Goal: Task Accomplishment & Management: Complete application form

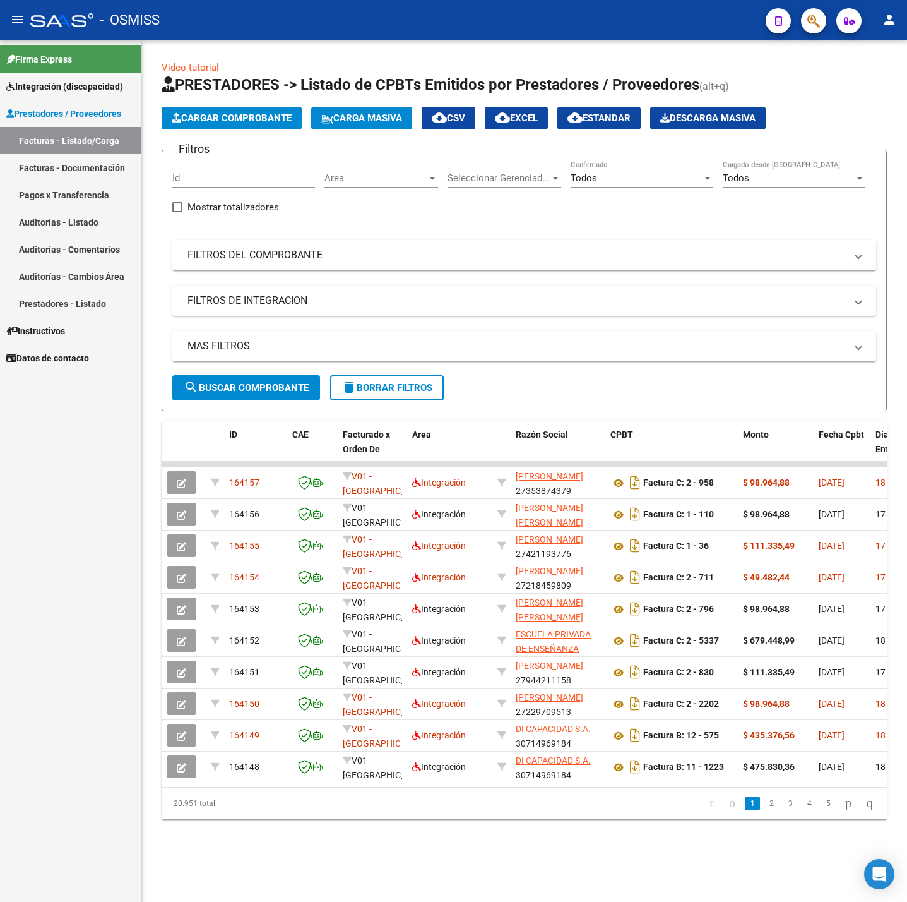
click at [393, 388] on span "delete Borrar Filtros" at bounding box center [387, 387] width 91 height 11
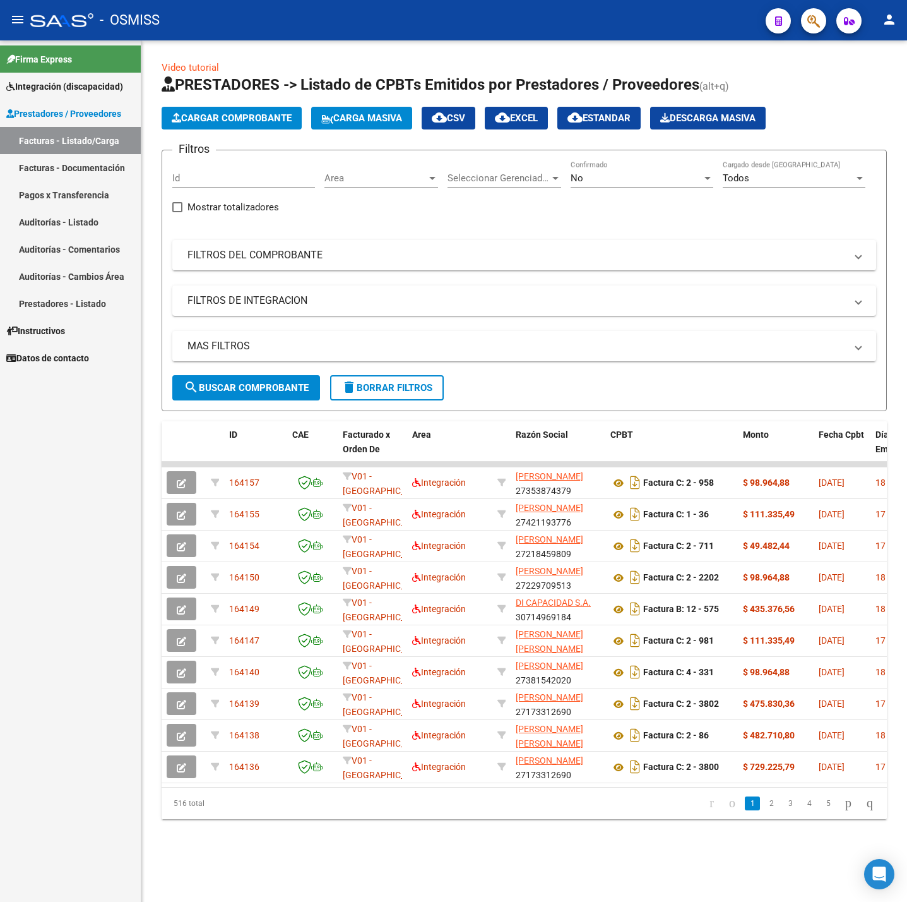
click at [321, 804] on div "516 total 1 2 3 4 5" at bounding box center [525, 803] width 726 height 32
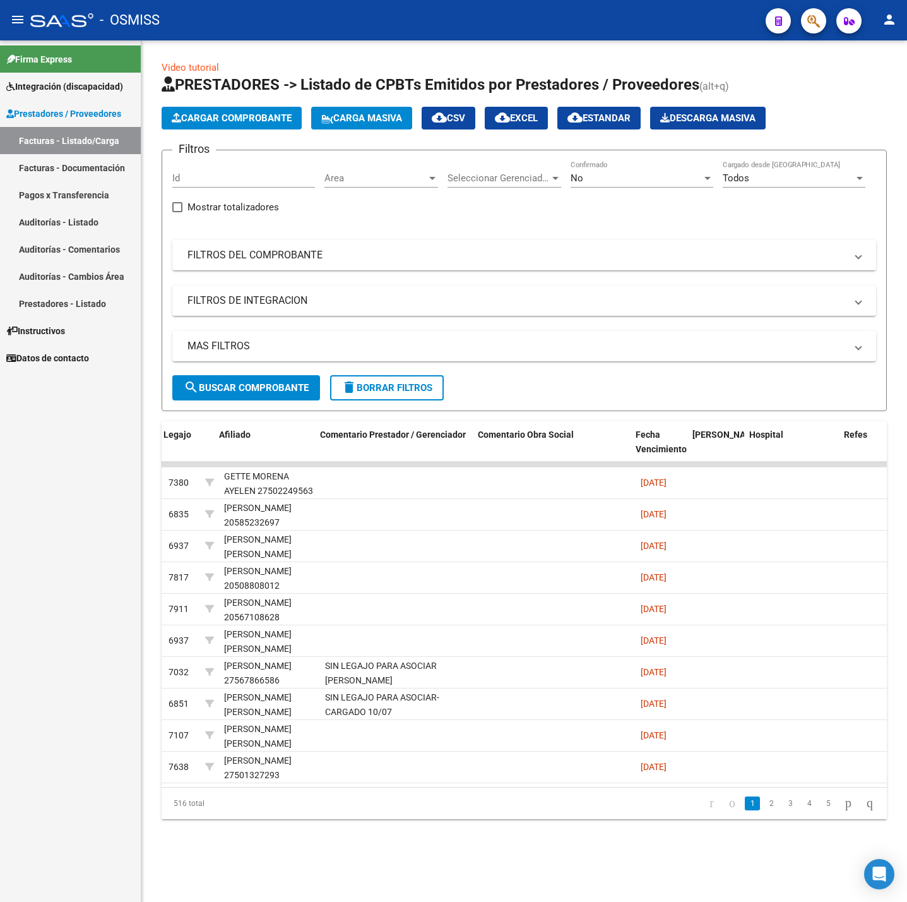
scroll to position [0, 1858]
click at [764, 810] on link "2" at bounding box center [771, 803] width 15 height 14
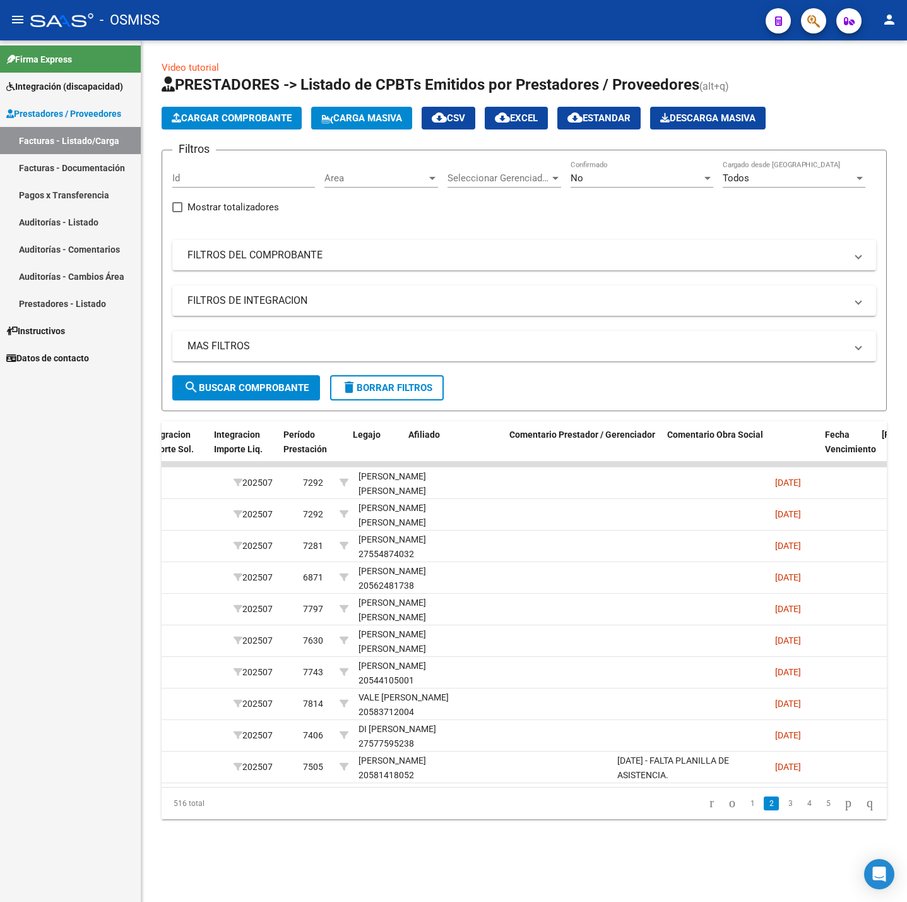
scroll to position [0, 1643]
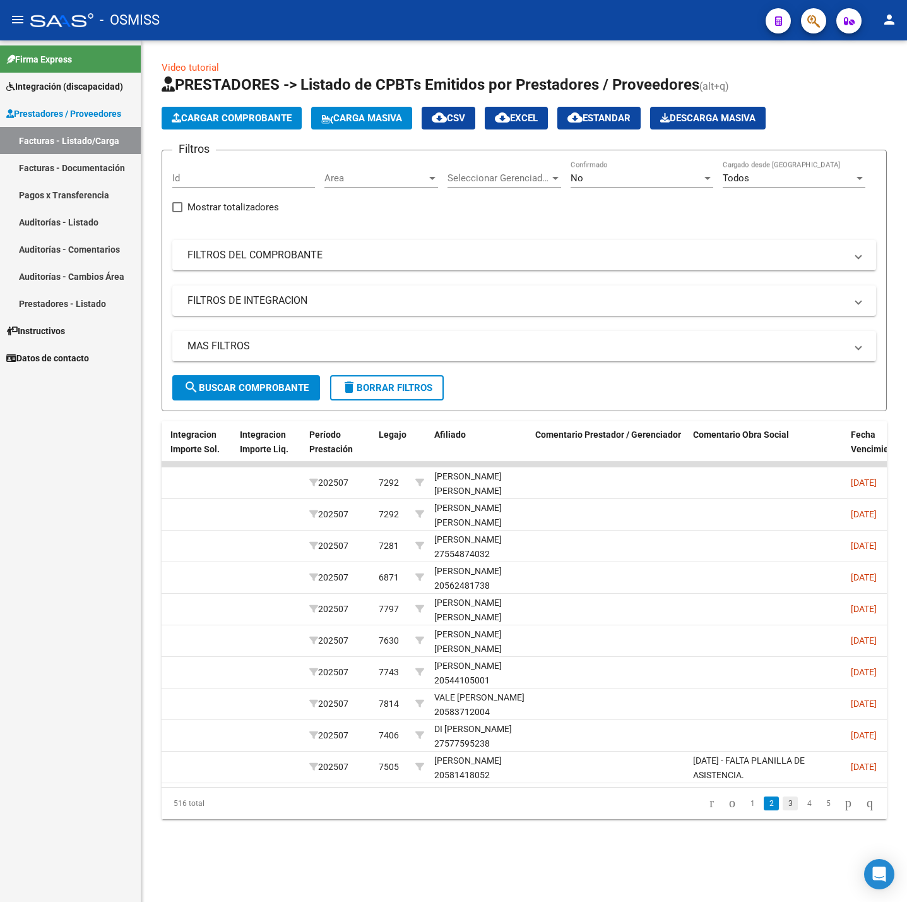
click at [783, 810] on link "3" at bounding box center [790, 803] width 15 height 14
click at [802, 810] on link "4" at bounding box center [809, 803] width 15 height 14
click at [802, 810] on link "5" at bounding box center [809, 803] width 15 height 14
click at [802, 810] on link "6" at bounding box center [809, 803] width 15 height 14
click at [802, 810] on link "7" at bounding box center [809, 803] width 15 height 14
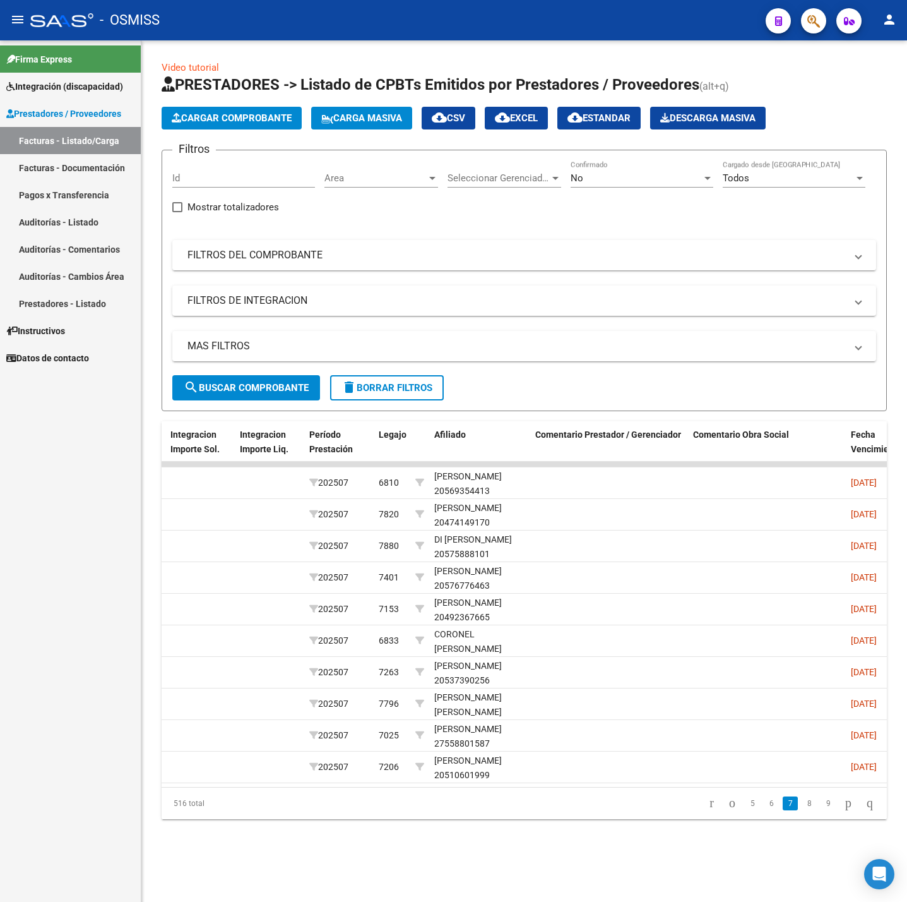
click at [802, 810] on link "8" at bounding box center [809, 803] width 15 height 14
click at [801, 810] on link "9" at bounding box center [808, 803] width 15 height 14
click at [799, 810] on link "10" at bounding box center [807, 803] width 16 height 14
click at [799, 810] on link "11" at bounding box center [807, 803] width 16 height 14
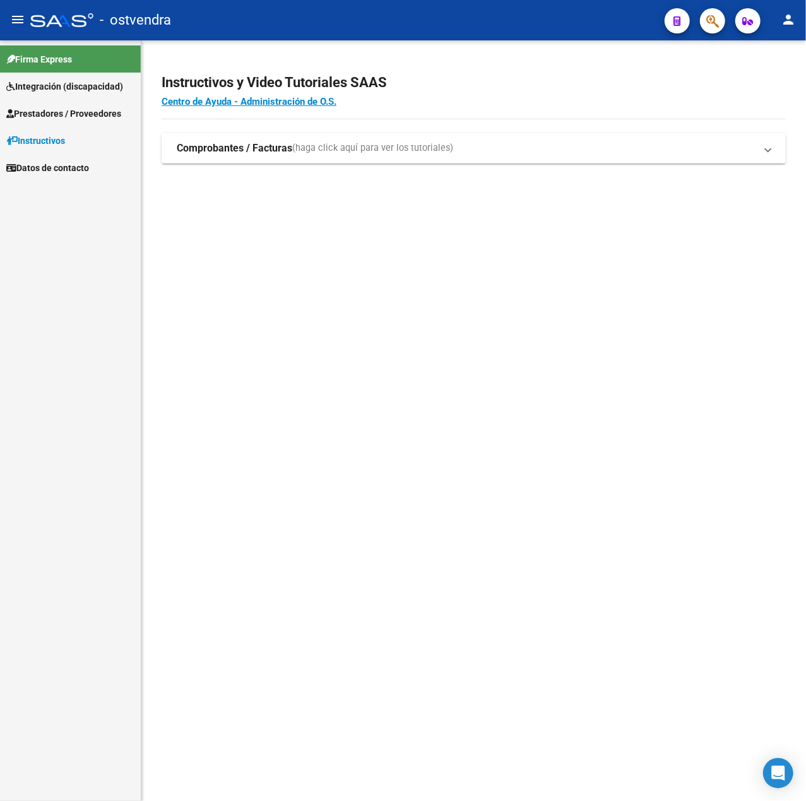
click at [39, 107] on span "Prestadores / Proveedores" at bounding box center [63, 114] width 115 height 14
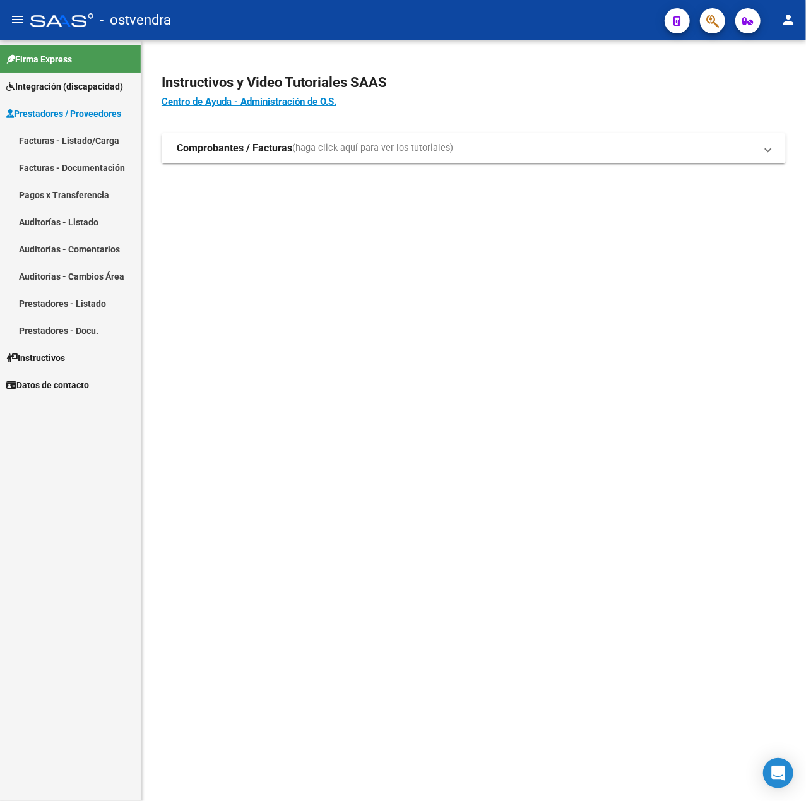
click at [46, 147] on link "Facturas - Listado/Carga" at bounding box center [70, 140] width 141 height 27
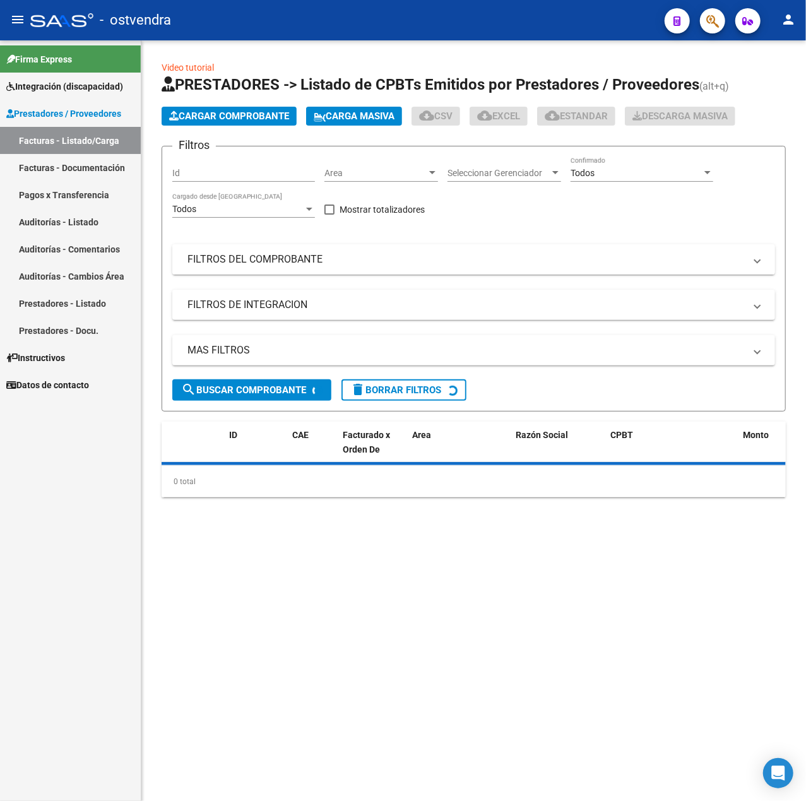
click at [415, 260] on mat-panel-title "FILTROS DEL COMPROBANTE" at bounding box center [467, 260] width 558 height 14
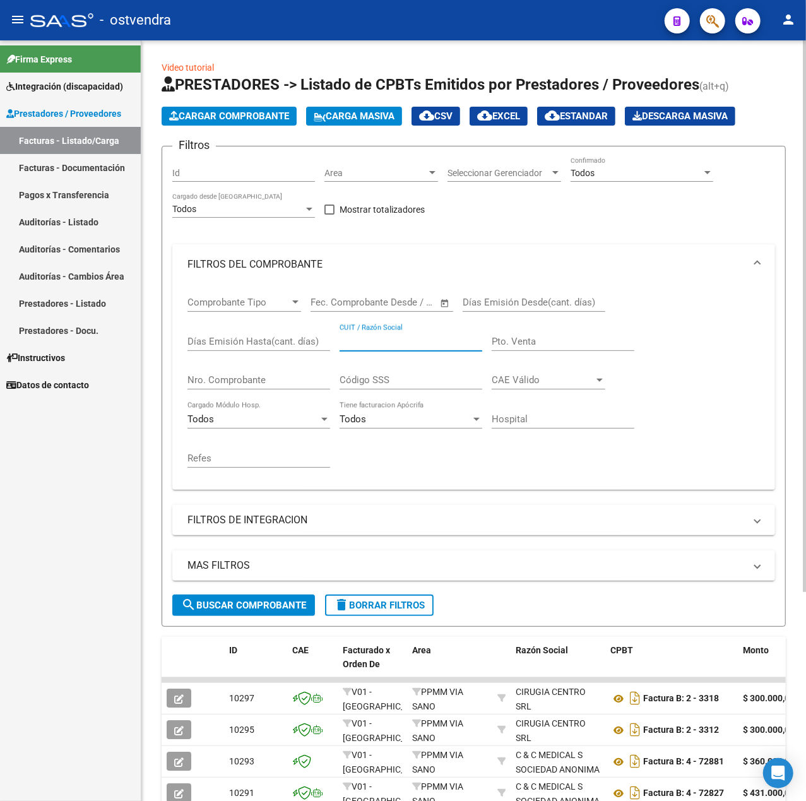
drag, startPoint x: 372, startPoint y: 349, endPoint x: 359, endPoint y: 342, distance: 14.7
paste input "30716943085"
click at [235, 609] on span "search Buscar Comprobante" at bounding box center [243, 605] width 125 height 11
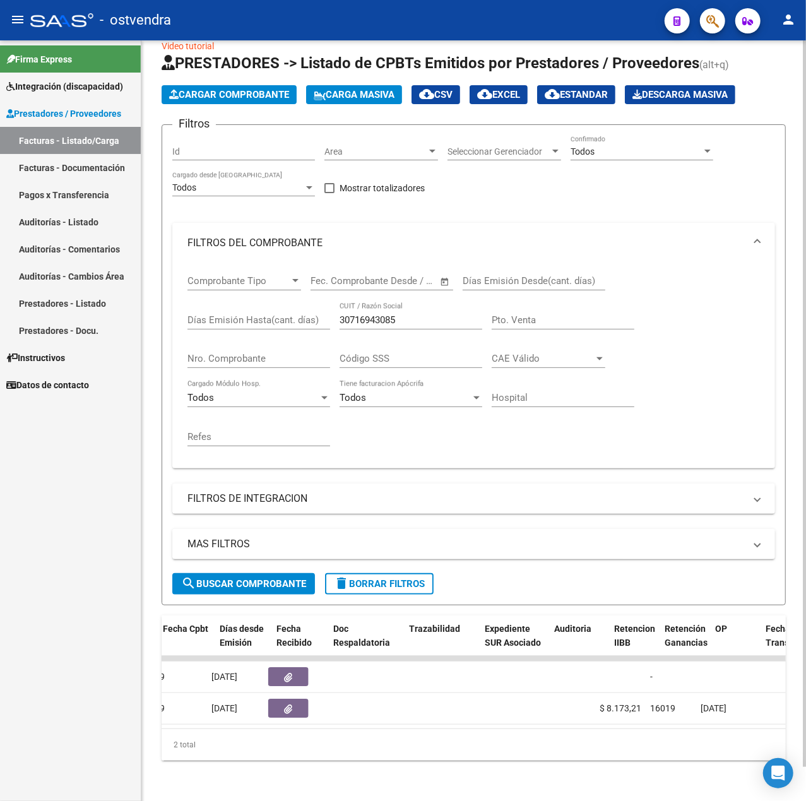
scroll to position [0, 647]
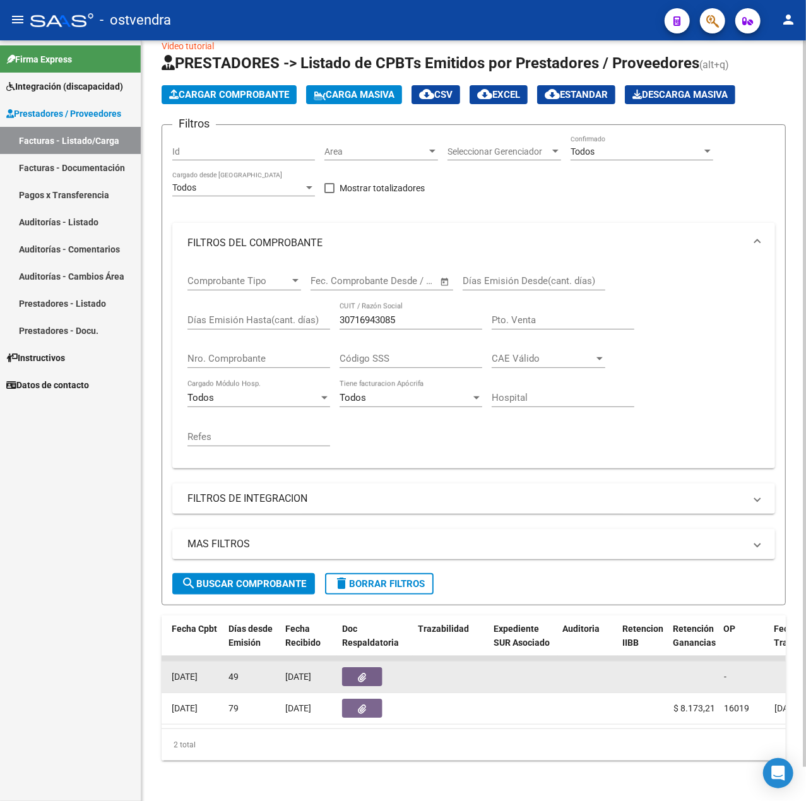
click at [359, 674] on datatable-body-cell at bounding box center [375, 677] width 76 height 31
click at [359, 673] on icon "button" at bounding box center [363, 677] width 8 height 9
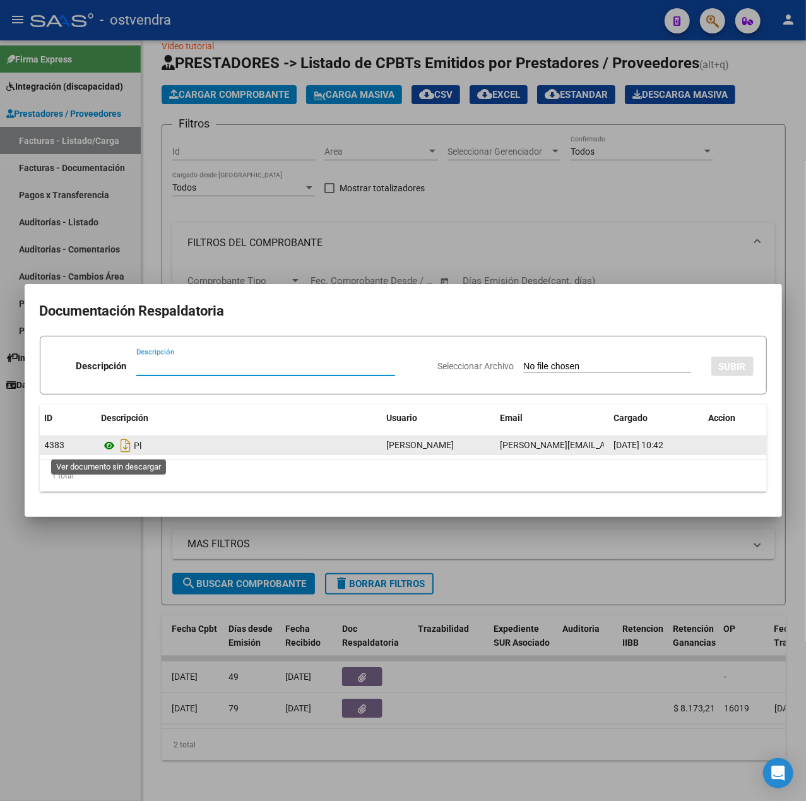
click at [109, 445] on icon at bounding box center [110, 445] width 16 height 15
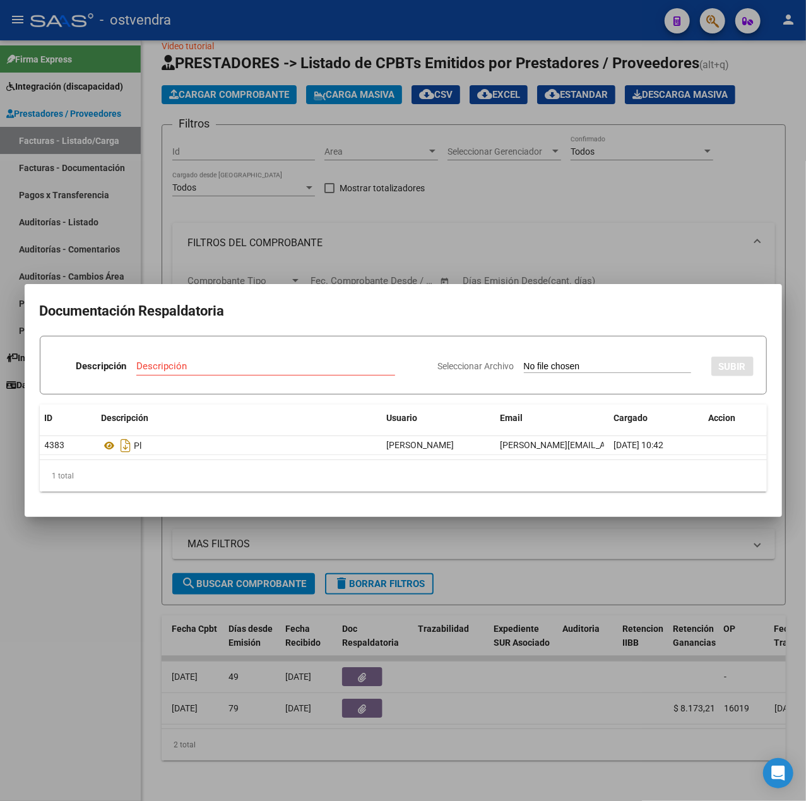
click at [341, 739] on div at bounding box center [403, 400] width 806 height 801
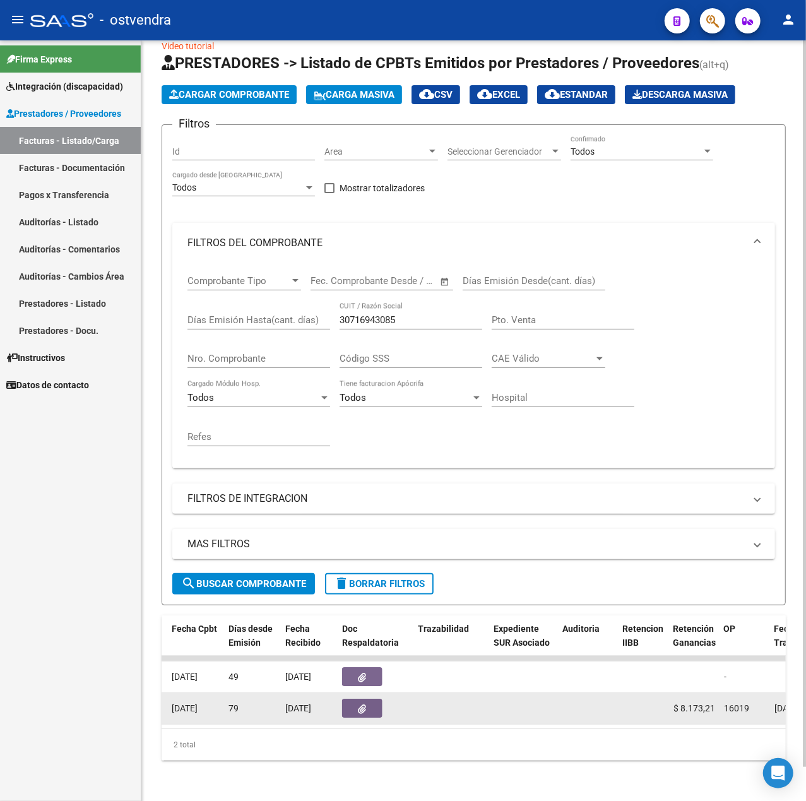
click at [354, 699] on button "button" at bounding box center [362, 708] width 40 height 19
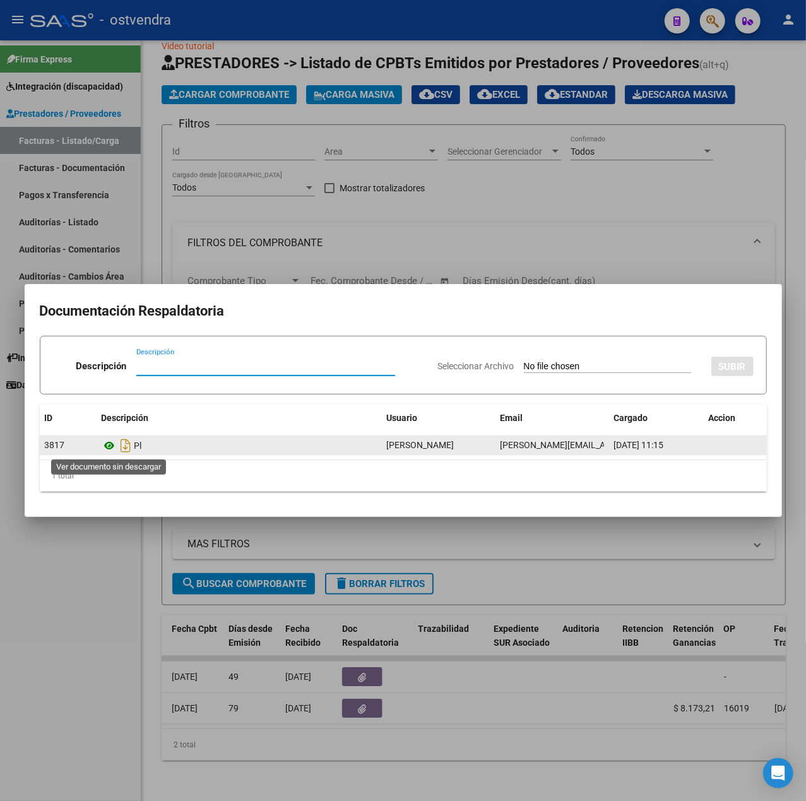
click at [112, 448] on icon at bounding box center [110, 445] width 16 height 15
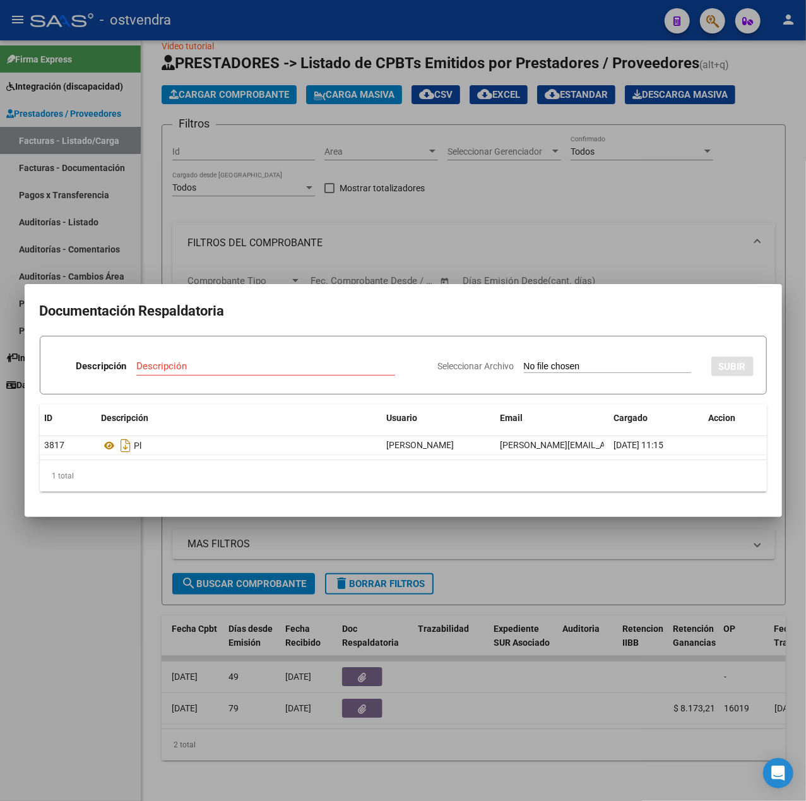
click at [109, 645] on div at bounding box center [403, 400] width 806 height 801
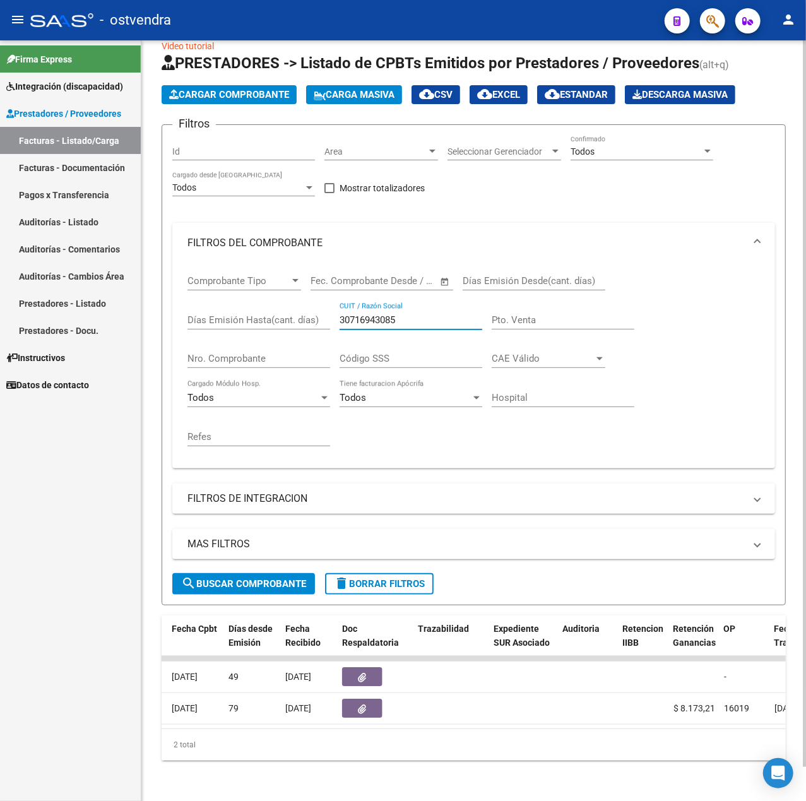
drag, startPoint x: 407, startPoint y: 304, endPoint x: 294, endPoint y: 307, distance: 113.1
click at [294, 307] on div "Comprobante Tipo Comprobante Tipo Start date – End date Fec. Comprobante Desde …" at bounding box center [474, 360] width 573 height 195
click at [280, 578] on span "search Buscar Comprobante" at bounding box center [243, 583] width 125 height 11
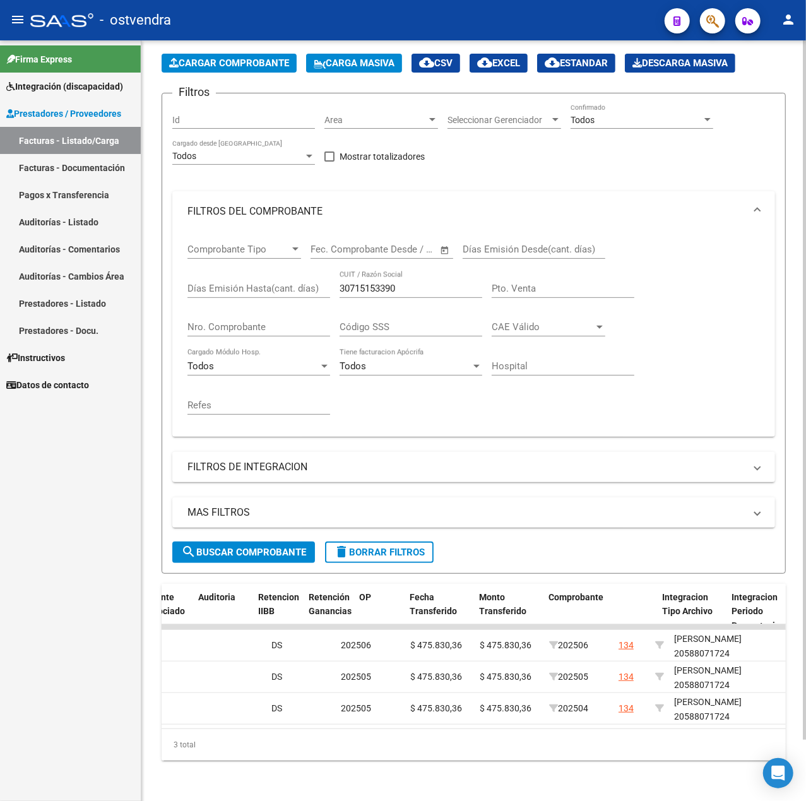
scroll to position [0, 0]
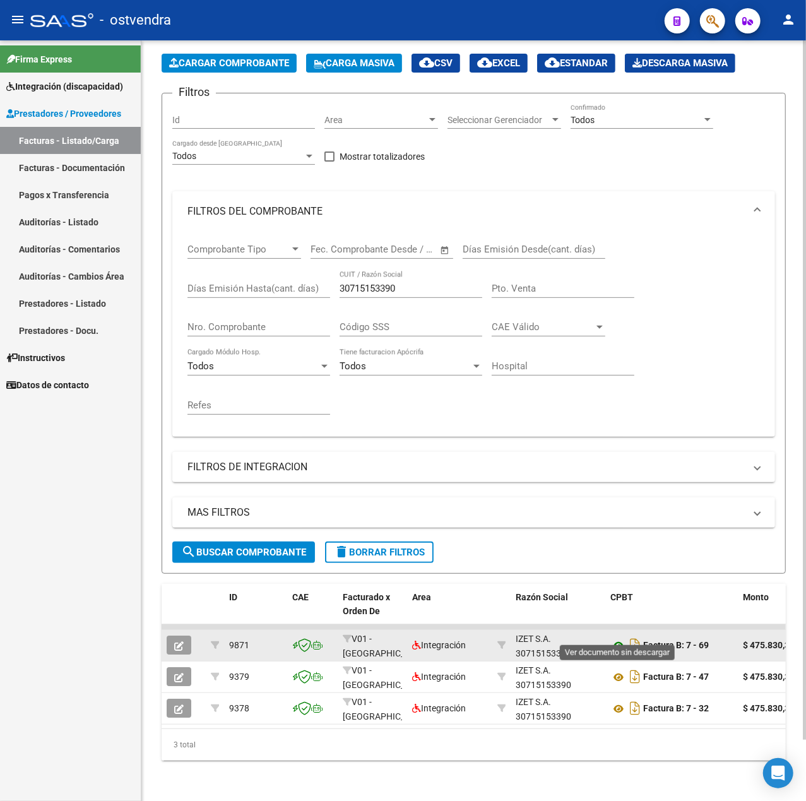
click at [620, 638] on icon at bounding box center [619, 645] width 16 height 15
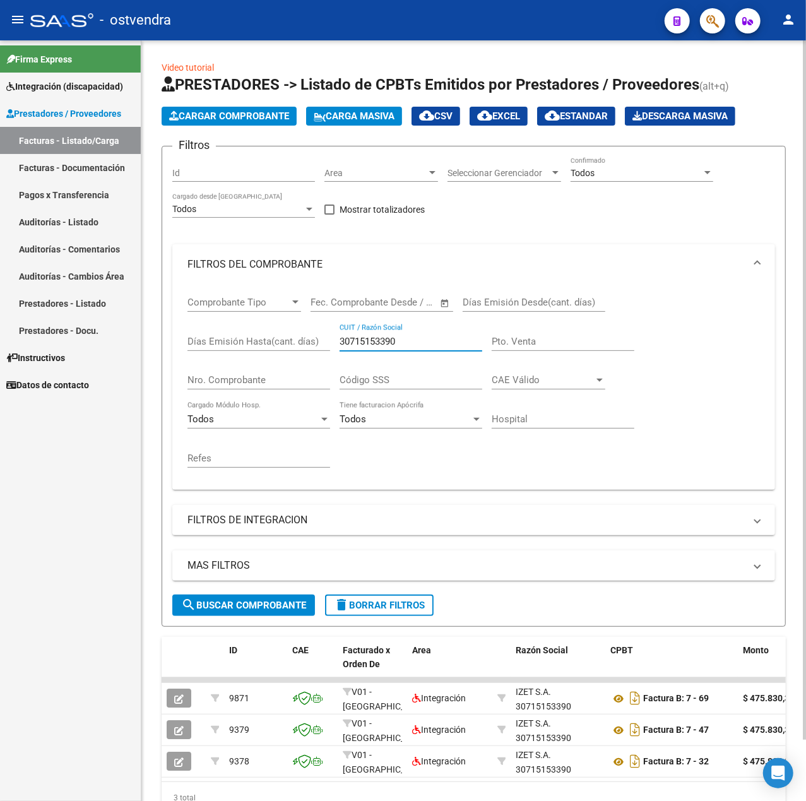
drag, startPoint x: 414, startPoint y: 342, endPoint x: 241, endPoint y: 332, distance: 173.9
click at [242, 332] on div "Comprobante Tipo Comprobante Tipo Start date – End date Fec. Comprobante Desde …" at bounding box center [474, 382] width 573 height 195
paste input "5328133"
click at [242, 592] on div "MAS FILTROS Todos Con Doc. Respaldatoria Todos Con Trazabilidad Todos Asociado …" at bounding box center [473, 573] width 603 height 44
click at [246, 596] on button "search Buscar Comprobante" at bounding box center [243, 605] width 143 height 21
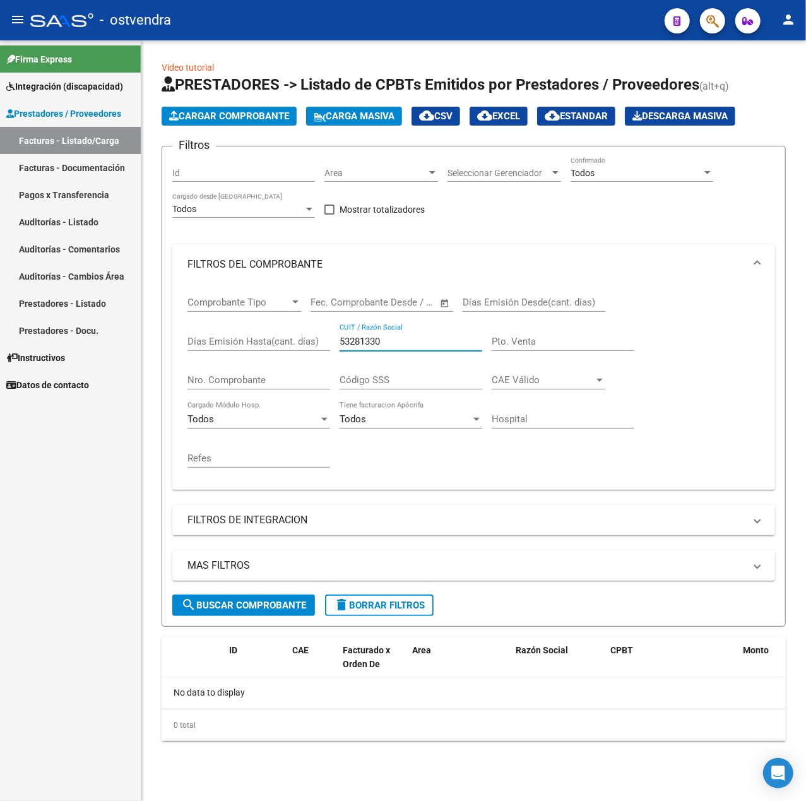
drag, startPoint x: 383, startPoint y: 341, endPoint x: 250, endPoint y: 337, distance: 132.7
click at [254, 337] on div "Comprobante Tipo Comprobante Tipo Start date – End date Fec. Comprobante Desde …" at bounding box center [474, 382] width 573 height 195
click at [404, 339] on input "53281330" at bounding box center [411, 341] width 143 height 11
drag, startPoint x: 408, startPoint y: 340, endPoint x: 271, endPoint y: 337, distance: 137.0
click at [276, 337] on div "Comprobante Tipo Comprobante Tipo Start date – End date Fec. Comprobante Desde …" at bounding box center [474, 382] width 573 height 195
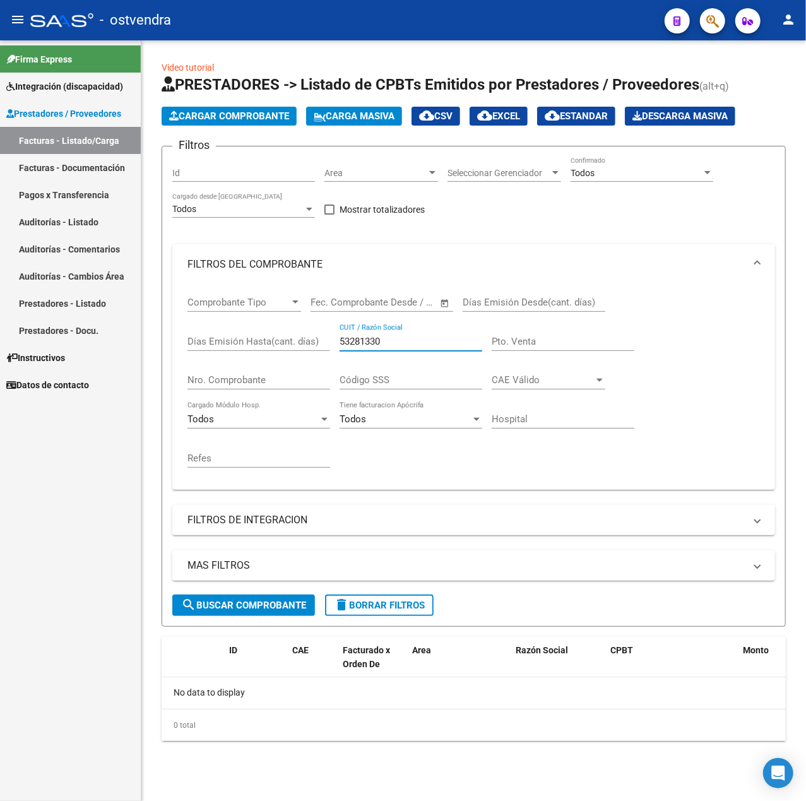
paste input "27244786133"
type input "27244786133"
click at [243, 592] on div "MAS FILTROS Todos Con Doc. Respaldatoria Todos Con Trazabilidad Todos Asociado …" at bounding box center [473, 573] width 603 height 44
click at [245, 604] on span "search Buscar Comprobante" at bounding box center [243, 605] width 125 height 11
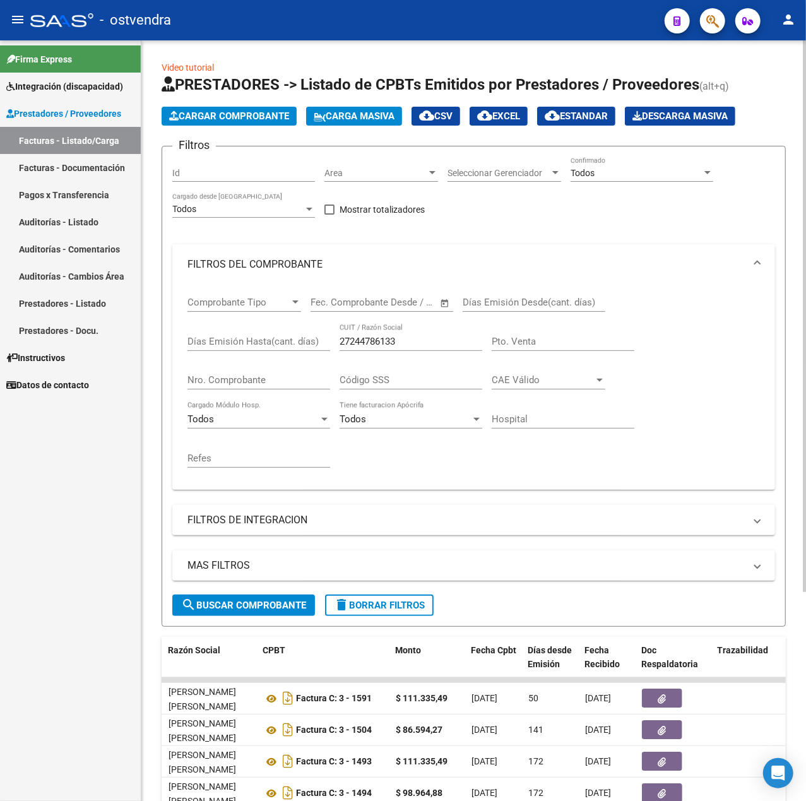
click at [220, 121] on span "Cargar Comprobante" at bounding box center [229, 115] width 120 height 11
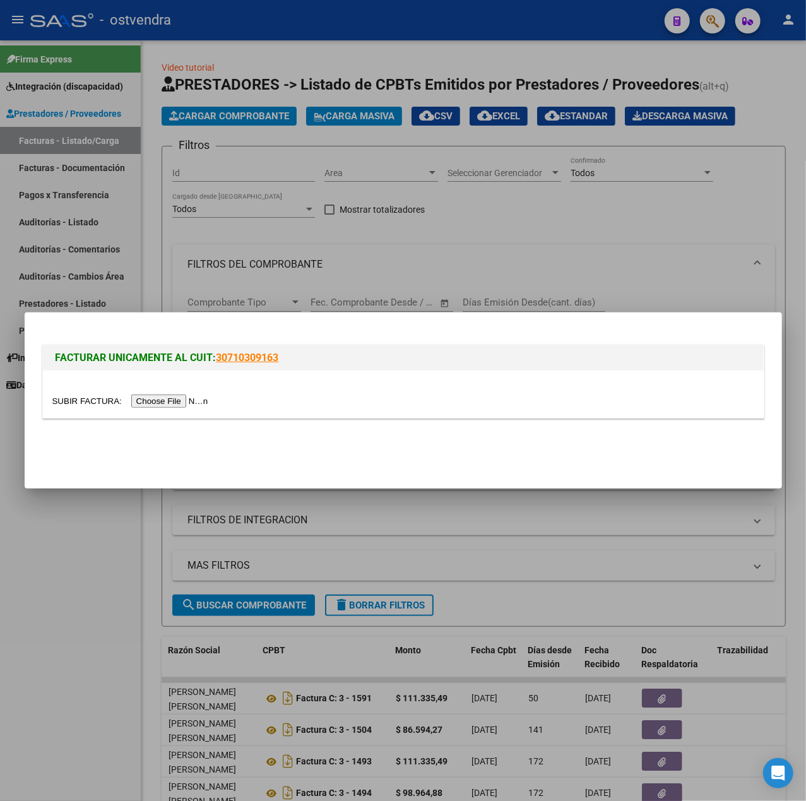
click at [162, 400] on input "file" at bounding box center [132, 401] width 160 height 13
click at [107, 642] on div at bounding box center [403, 400] width 806 height 801
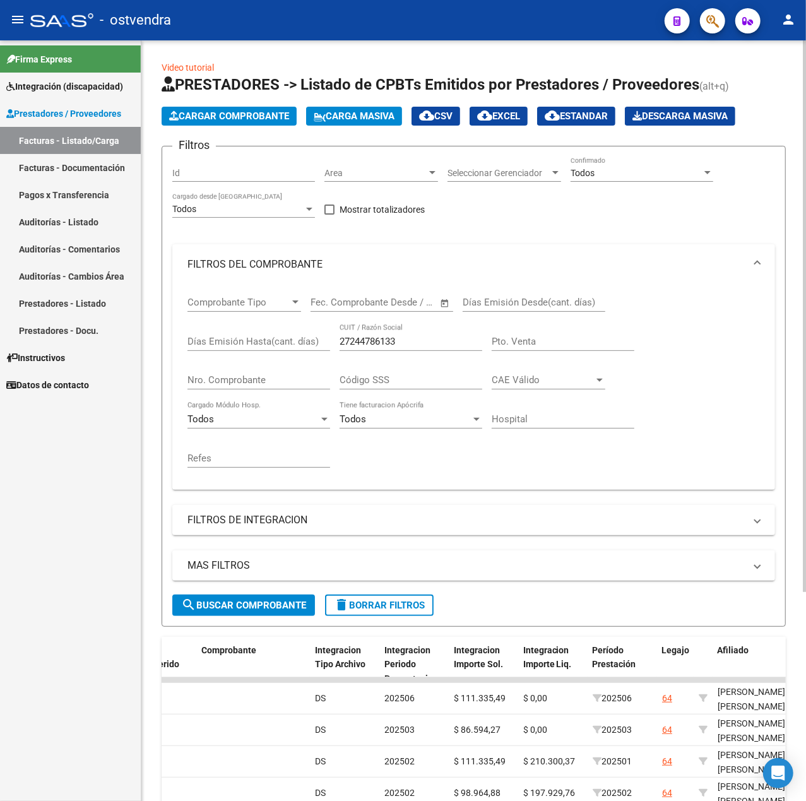
click at [242, 104] on app-list-header "PRESTADORES -> Listado de CPBTs Emitidos por Prestadores / Proveedores (alt+q) …" at bounding box center [474, 351] width 624 height 552
click at [246, 107] on button "Cargar Comprobante" at bounding box center [229, 116] width 135 height 19
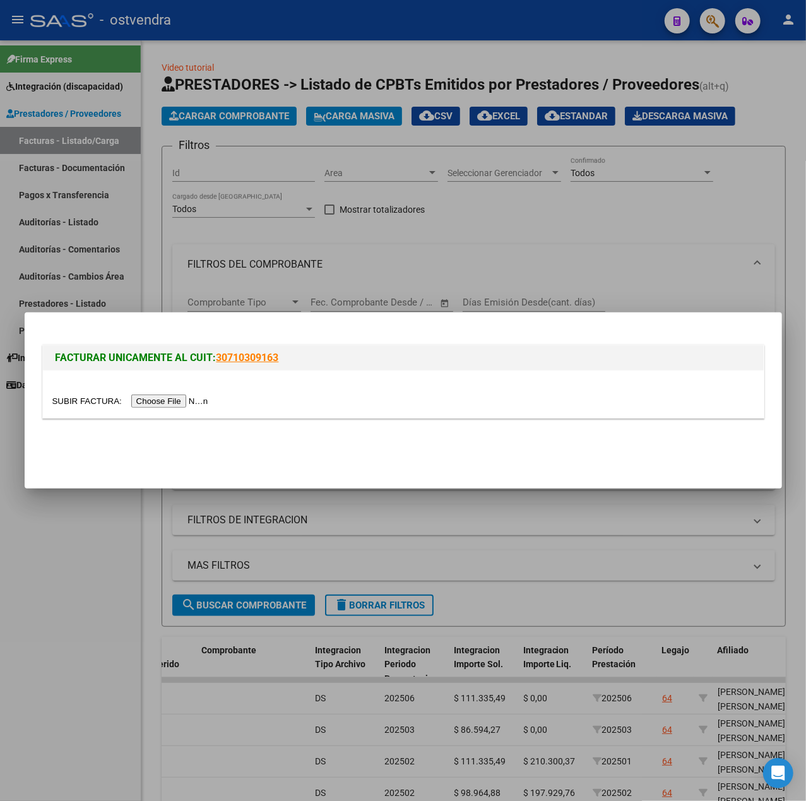
click at [184, 395] on input "file" at bounding box center [132, 401] width 160 height 13
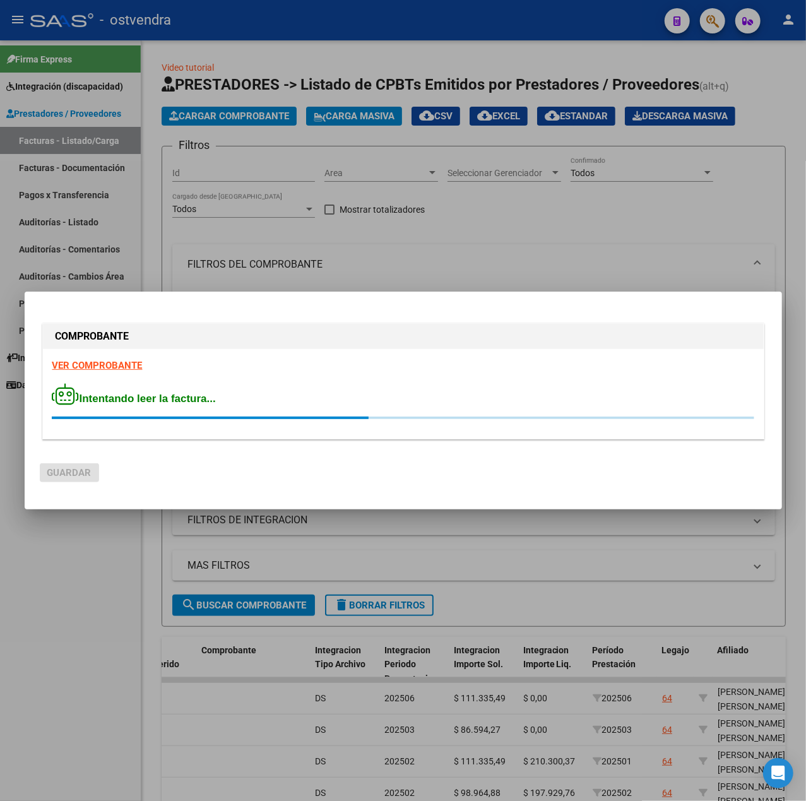
click at [95, 364] on strong "VER COMPROBANTE" at bounding box center [97, 365] width 90 height 11
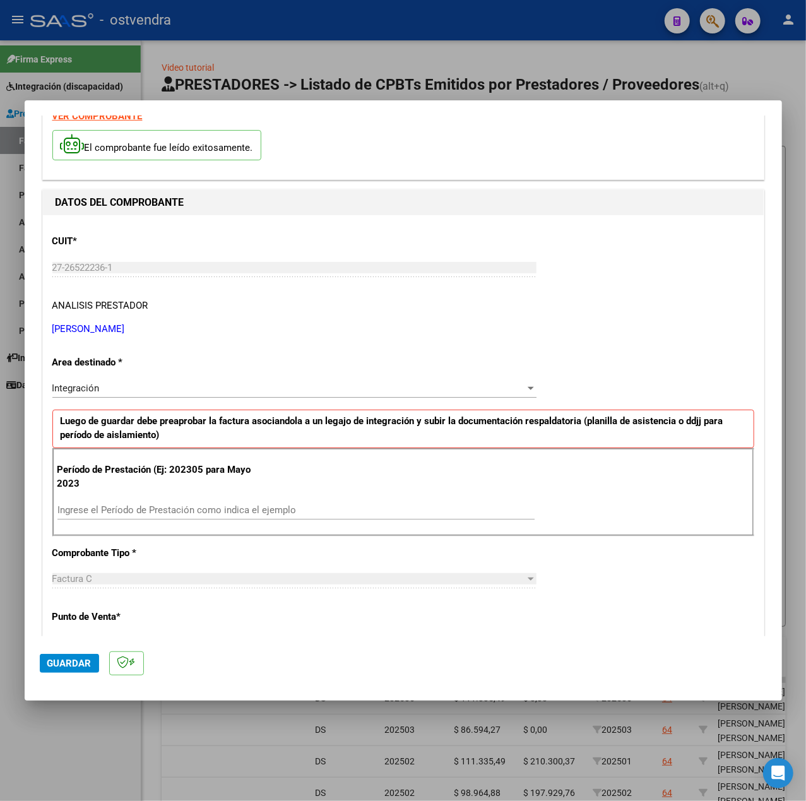
scroll to position [84, 0]
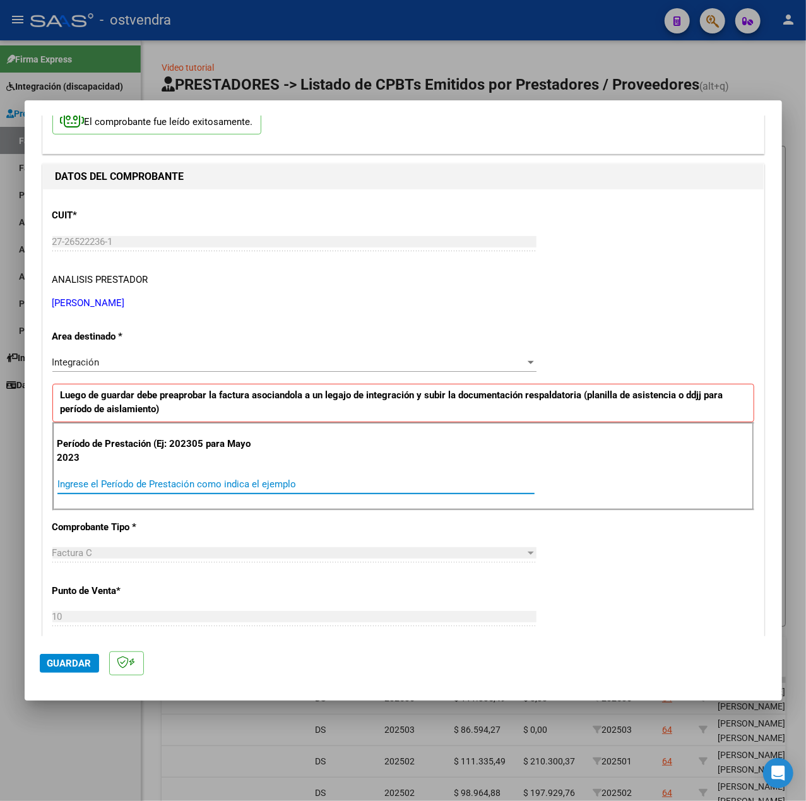
click at [164, 487] on input "Ingrese el Período de Prestación como indica el ejemplo" at bounding box center [295, 484] width 477 height 11
type input "202507"
click at [636, 546] on div "CUIT * 27-26522236-1 Ingresar CUIT ANALISIS PRESTADOR [PERSON_NAME] [PERSON_NAM…" at bounding box center [403, 664] width 721 height 950
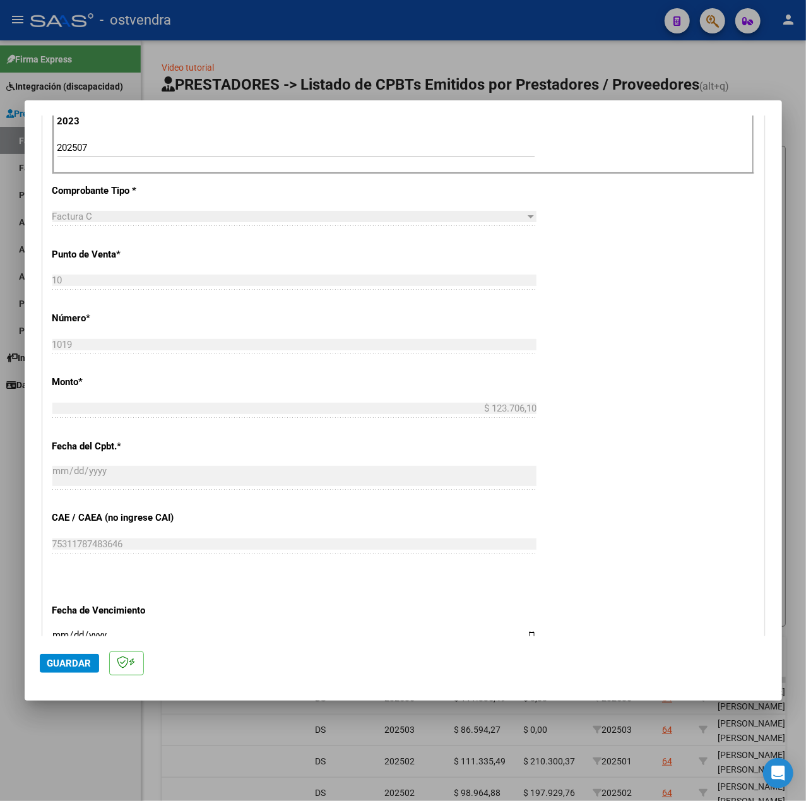
scroll to position [589, 0]
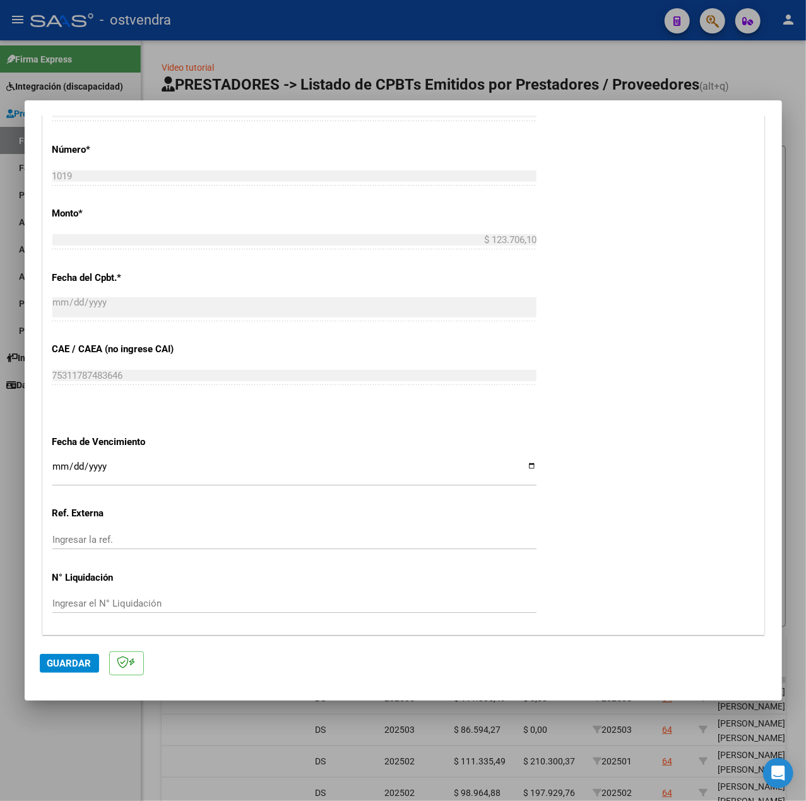
click at [56, 469] on input "Ingresar la fecha" at bounding box center [294, 472] width 484 height 20
type input "[DATE]"
click at [62, 659] on span "Guardar" at bounding box center [69, 663] width 44 height 11
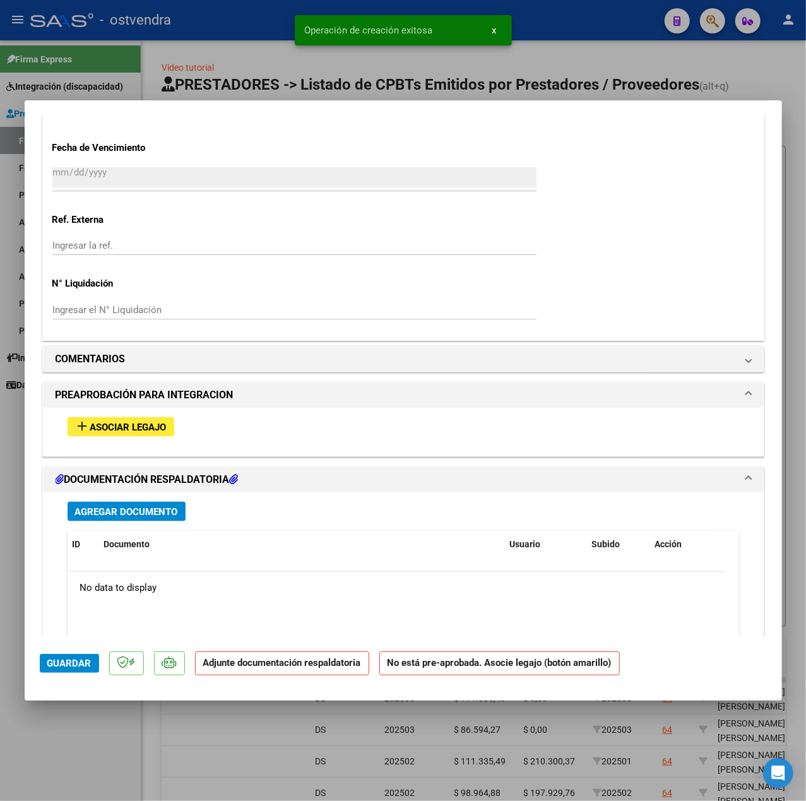
scroll to position [996, 0]
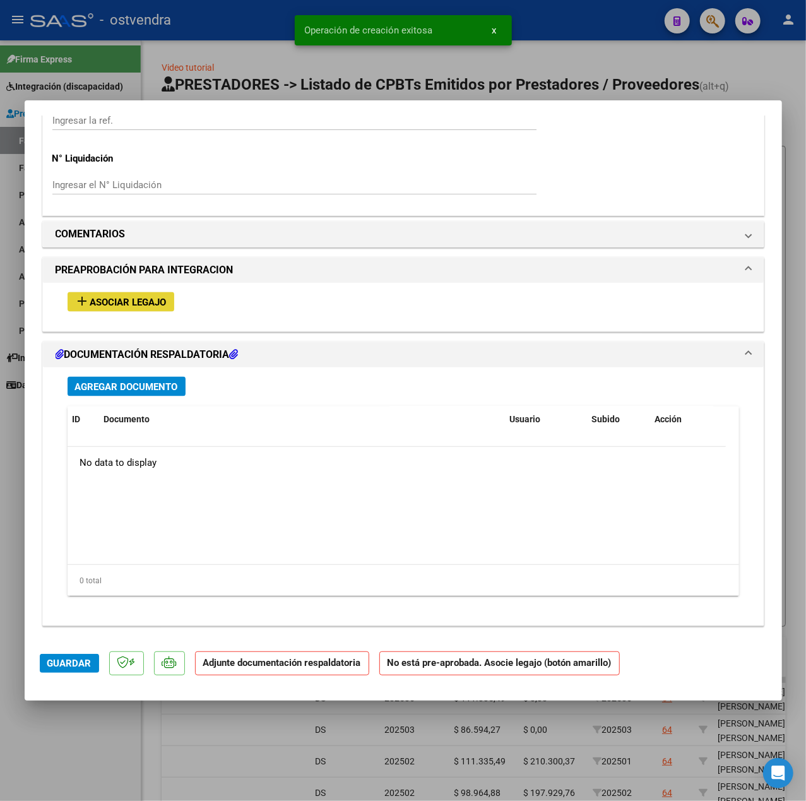
click at [135, 303] on span "Asociar Legajo" at bounding box center [128, 302] width 76 height 11
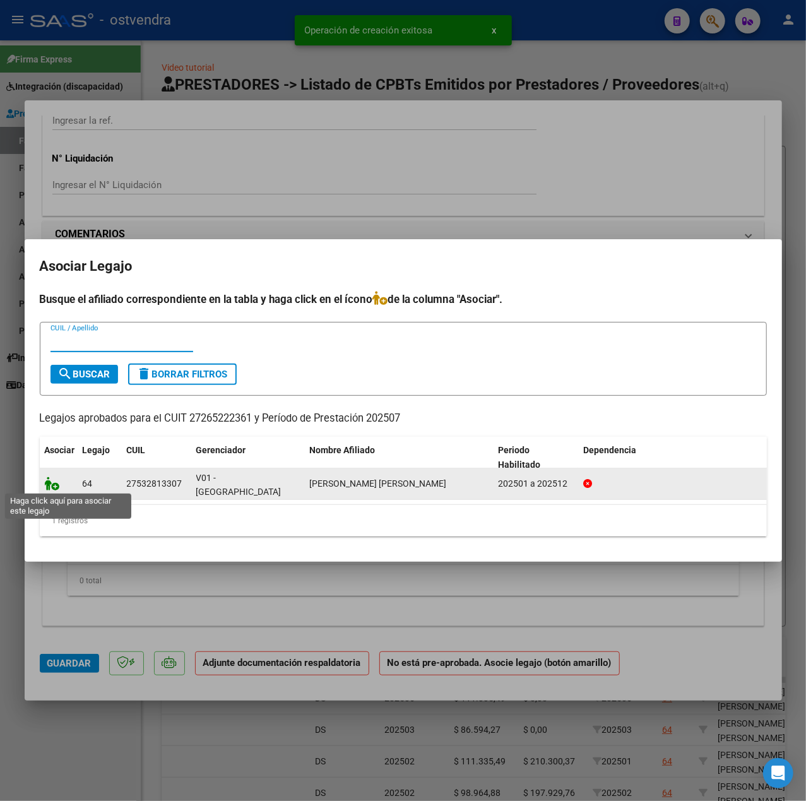
click at [48, 483] on icon at bounding box center [52, 484] width 15 height 14
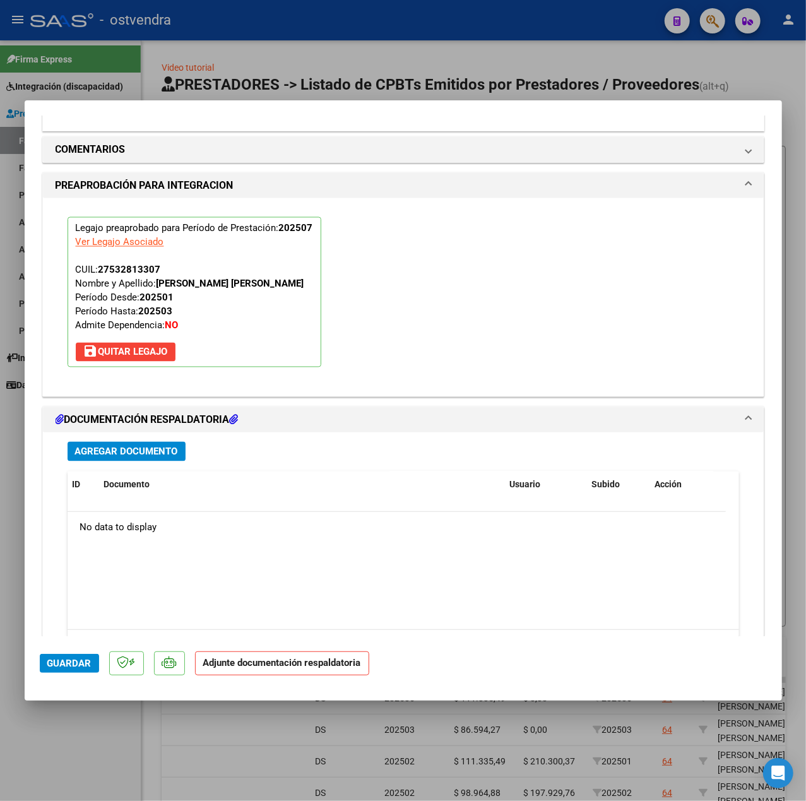
scroll to position [1179, 0]
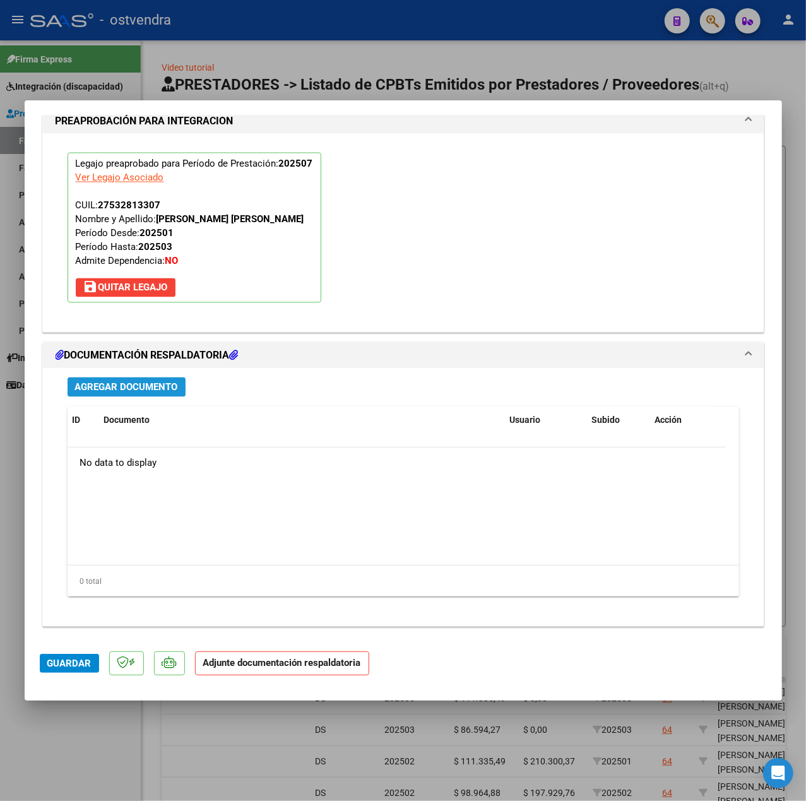
click at [162, 391] on span "Agregar Documento" at bounding box center [126, 387] width 103 height 11
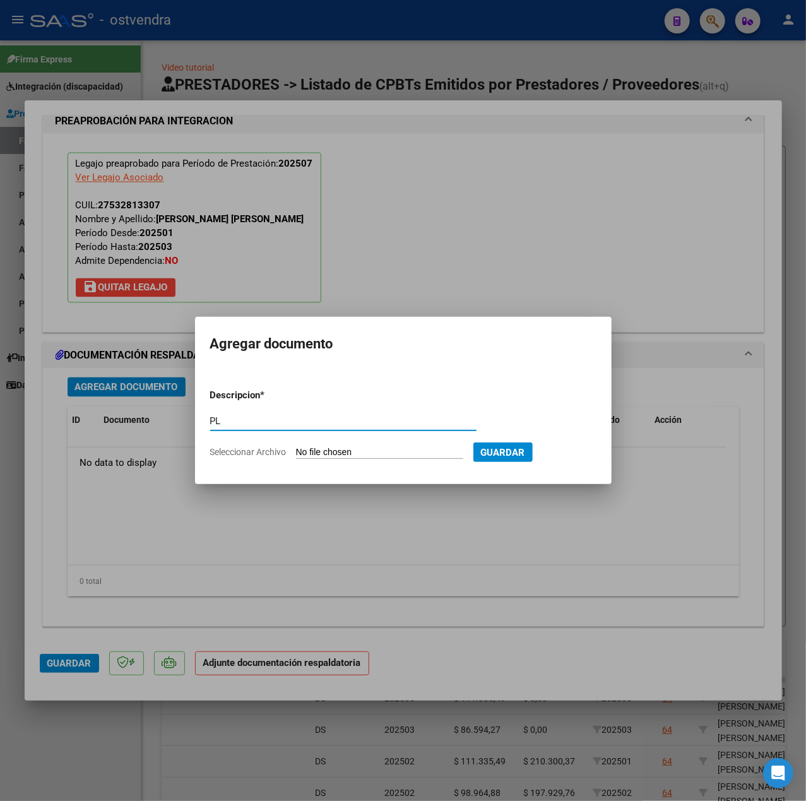
type input "PL"
click at [398, 450] on input "Seleccionar Archivo" at bounding box center [379, 453] width 167 height 12
type input "C:\fakepath\PLANILLA ASISTENCIA [PERSON_NAME] [DATE] - [PERSON_NAME].pdf"
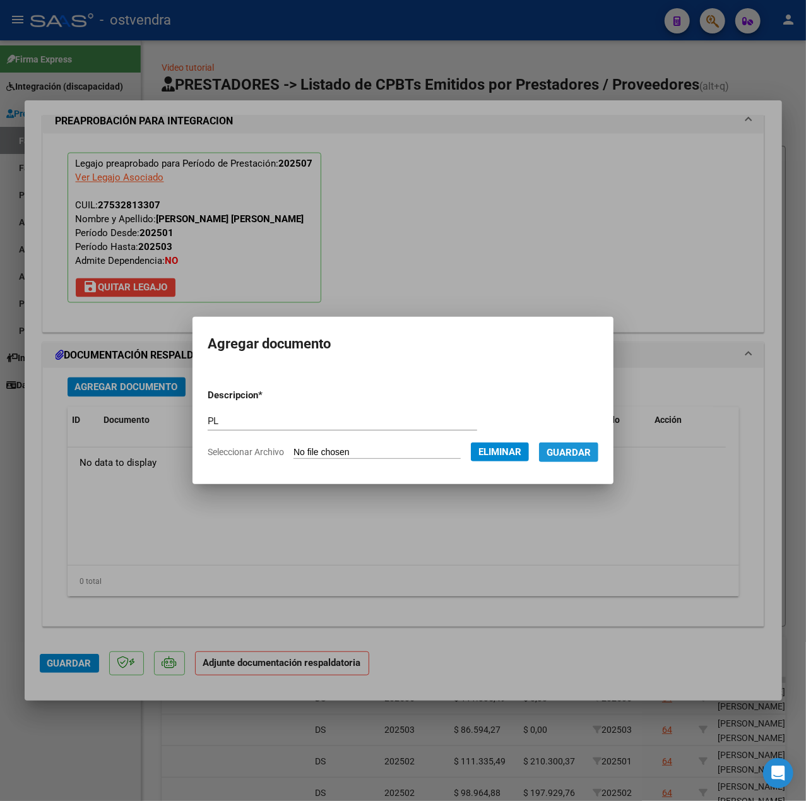
click at [582, 457] on span "Guardar" at bounding box center [569, 452] width 44 height 11
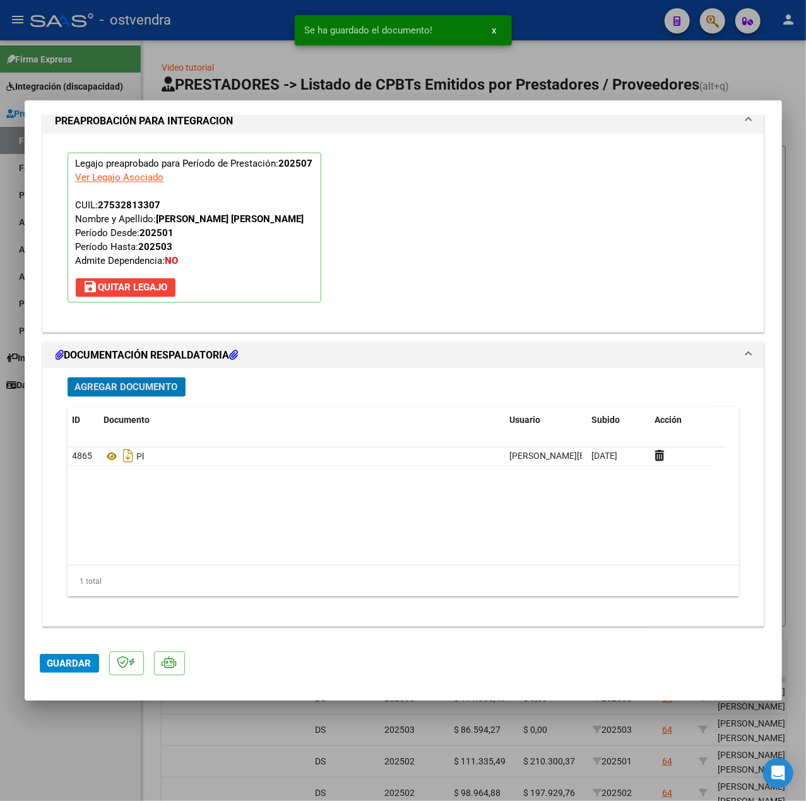
click at [66, 659] on span "Guardar" at bounding box center [69, 663] width 44 height 11
click at [74, 723] on div at bounding box center [403, 400] width 806 height 801
type input "$ 0,00"
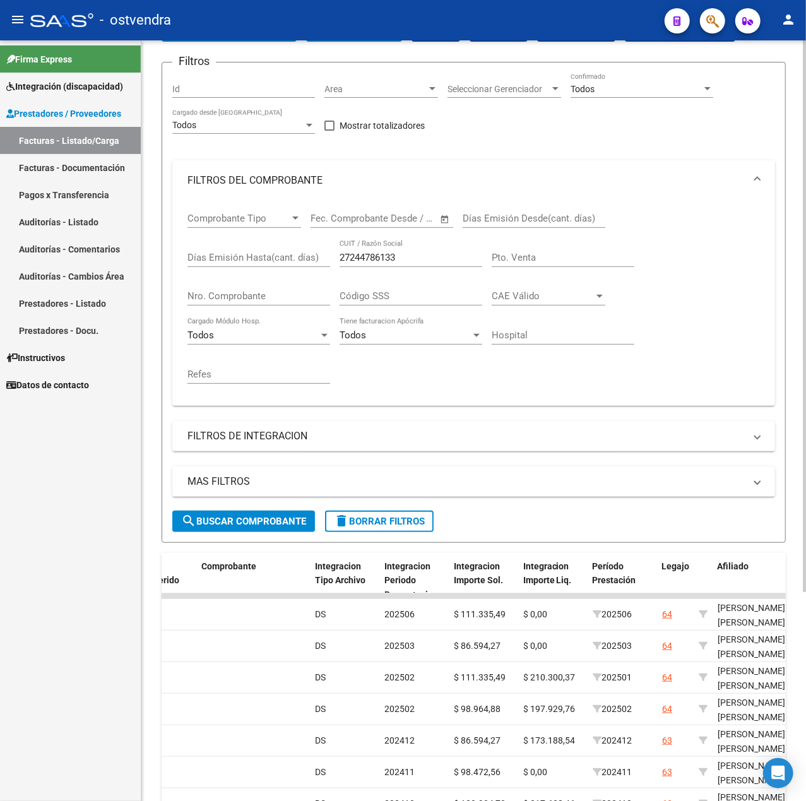
scroll to position [0, 0]
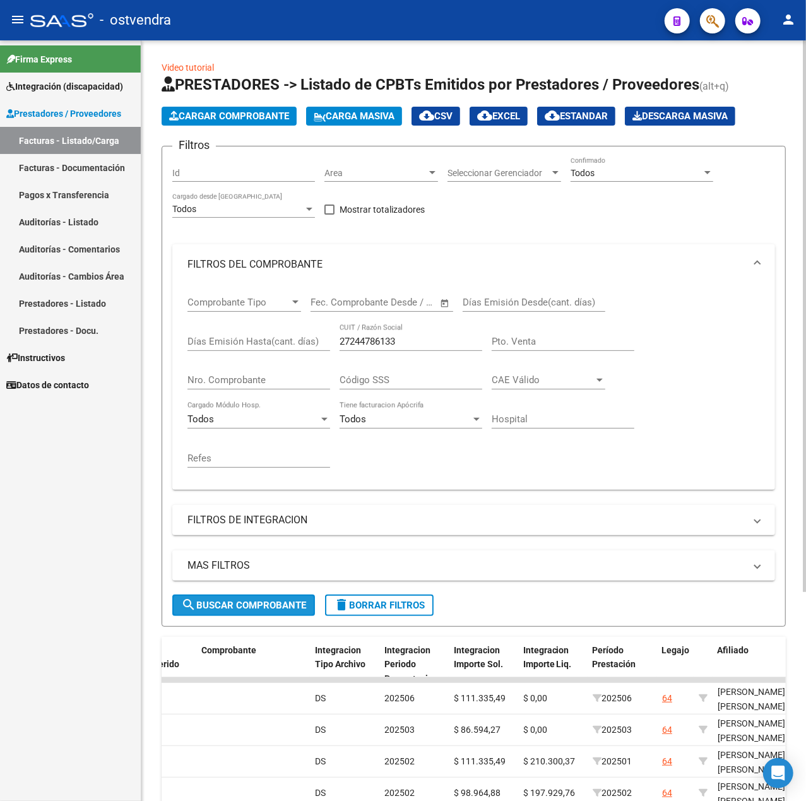
click at [265, 609] on span "search Buscar Comprobante" at bounding box center [243, 605] width 125 height 11
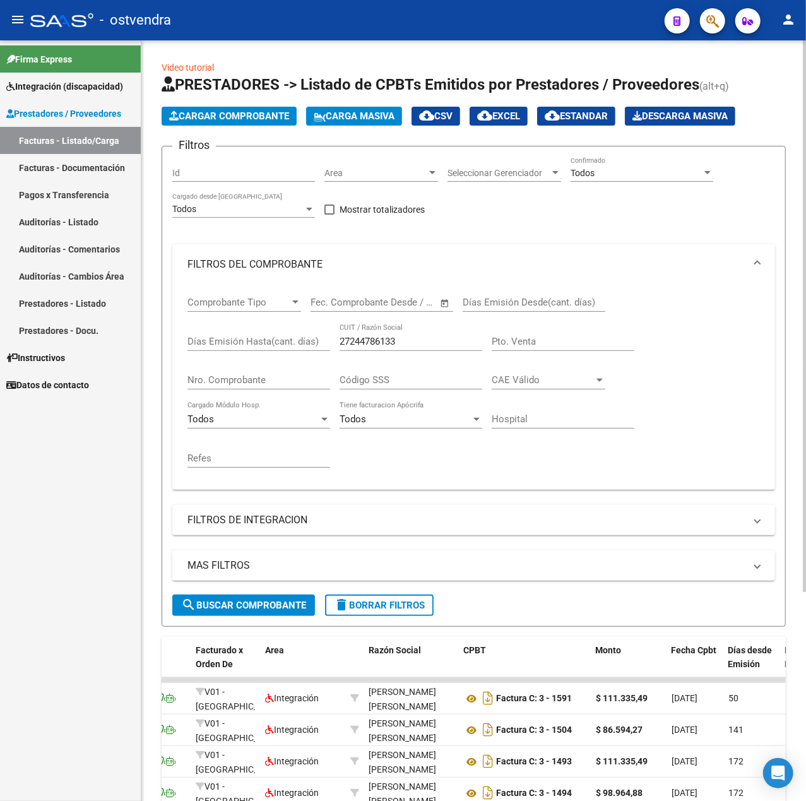
click at [261, 119] on span "Cargar Comprobante" at bounding box center [229, 115] width 120 height 11
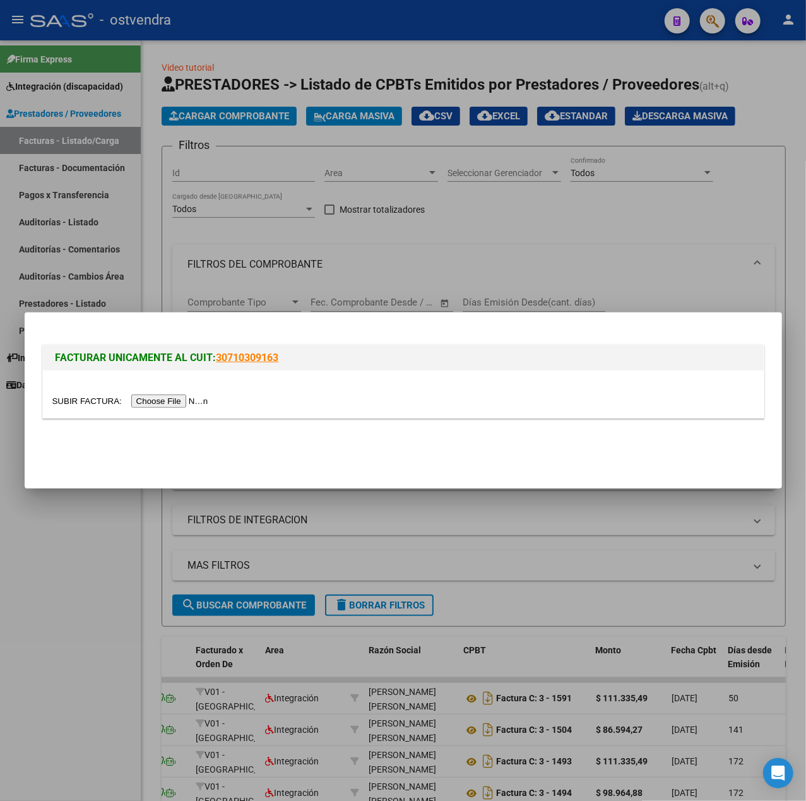
click at [155, 403] on input "file" at bounding box center [132, 401] width 160 height 13
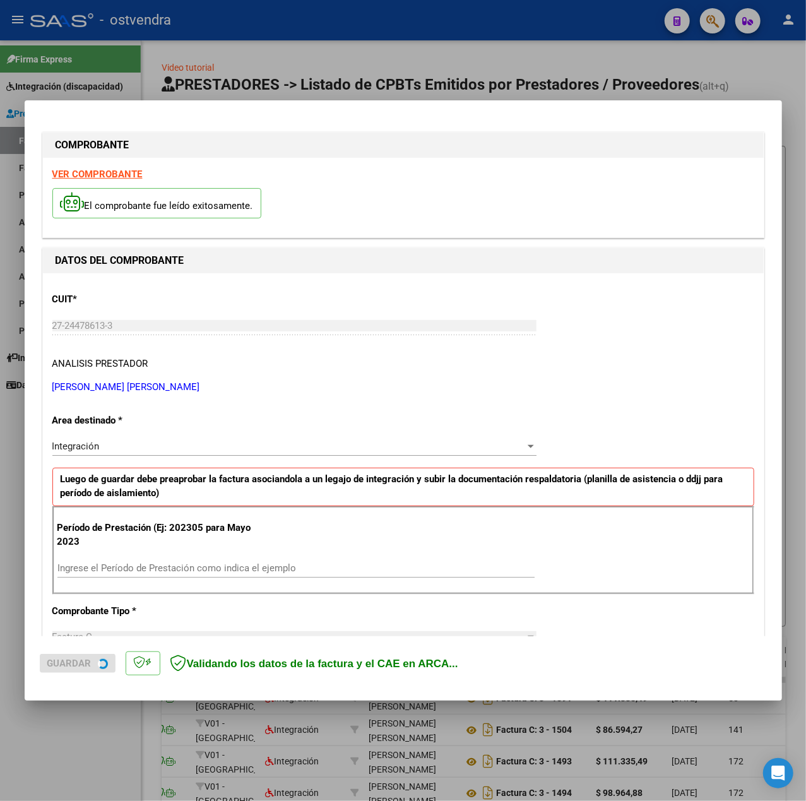
click at [80, 176] on strong "VER COMPROBANTE" at bounding box center [97, 174] width 90 height 11
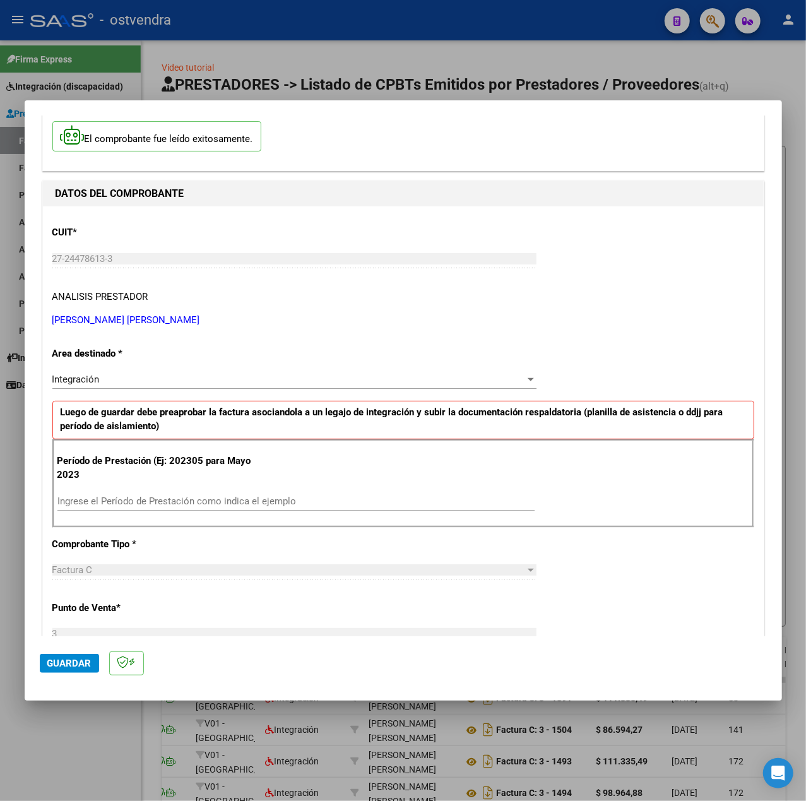
scroll to position [84, 0]
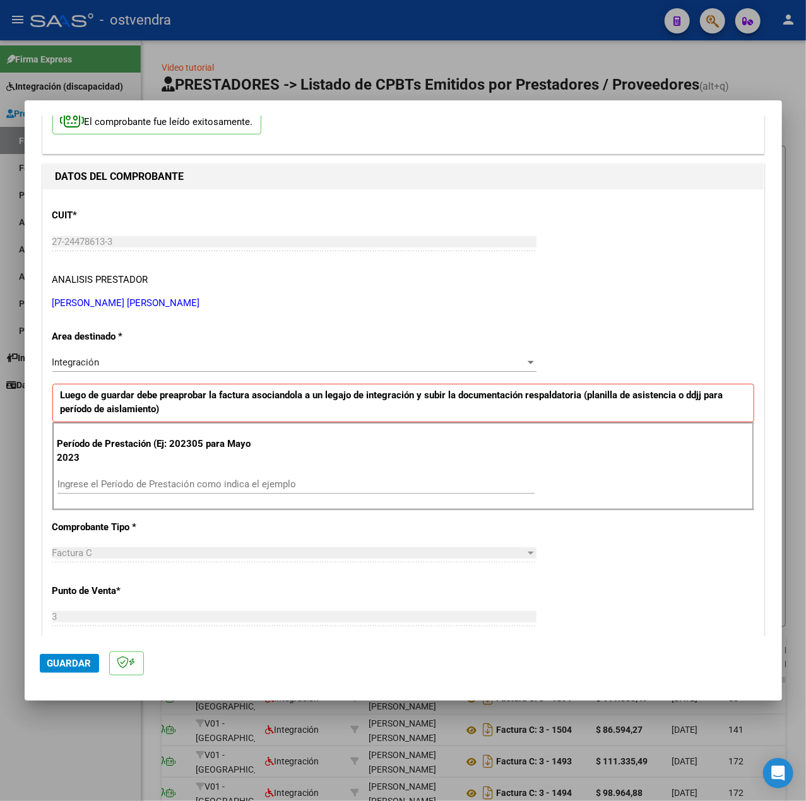
click at [195, 487] on input "Ingrese el Período de Prestación como indica el ejemplo" at bounding box center [295, 484] width 477 height 11
type input "202505"
click at [568, 564] on div "CUIT * 27-24478613-3 Ingresar CUIT ANALISIS PRESTADOR [PERSON_NAME] [PERSON_NAM…" at bounding box center [403, 664] width 721 height 950
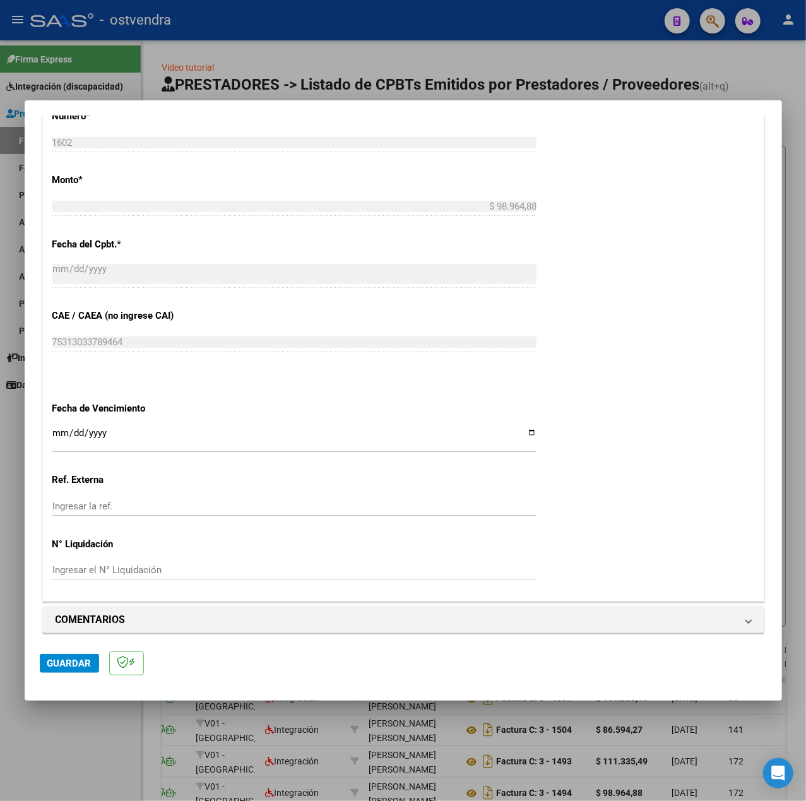
scroll to position [631, 0]
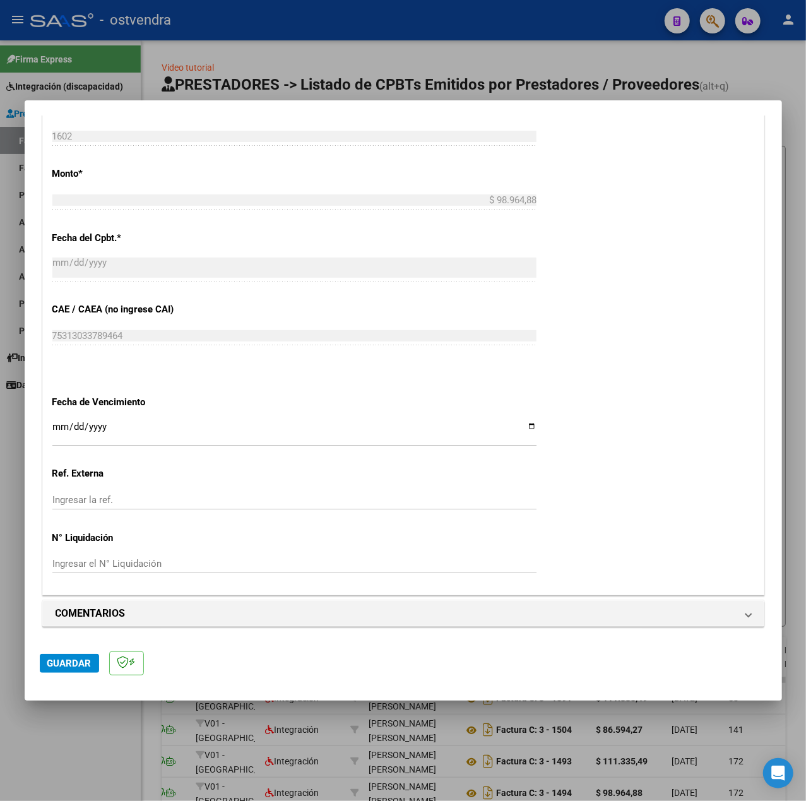
click at [56, 427] on input "Ingresar la fecha" at bounding box center [294, 432] width 484 height 20
type input "[DATE]"
click at [69, 666] on span "Guardar" at bounding box center [69, 663] width 44 height 11
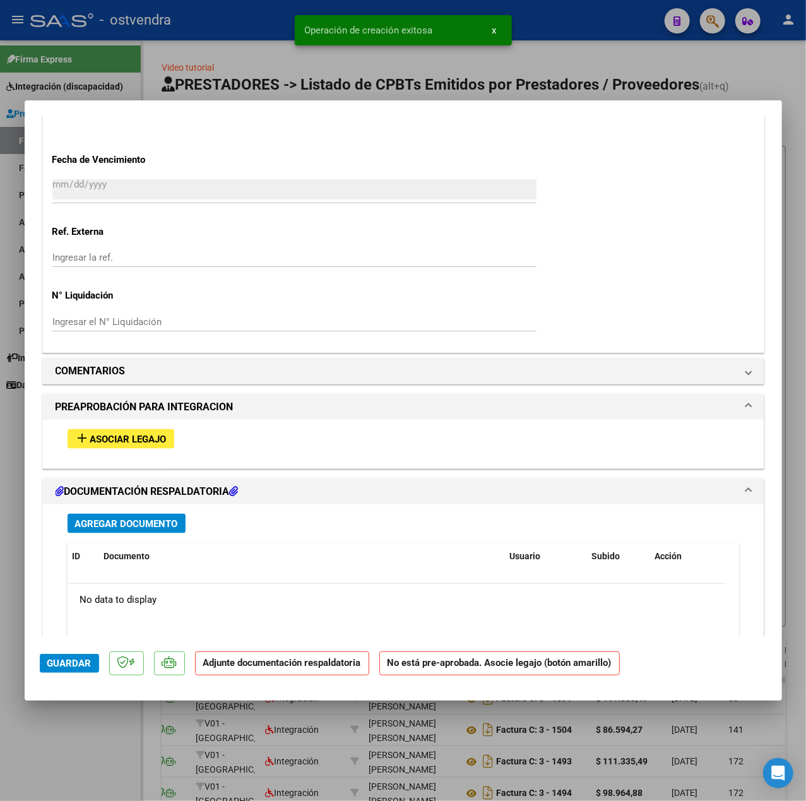
scroll to position [926, 0]
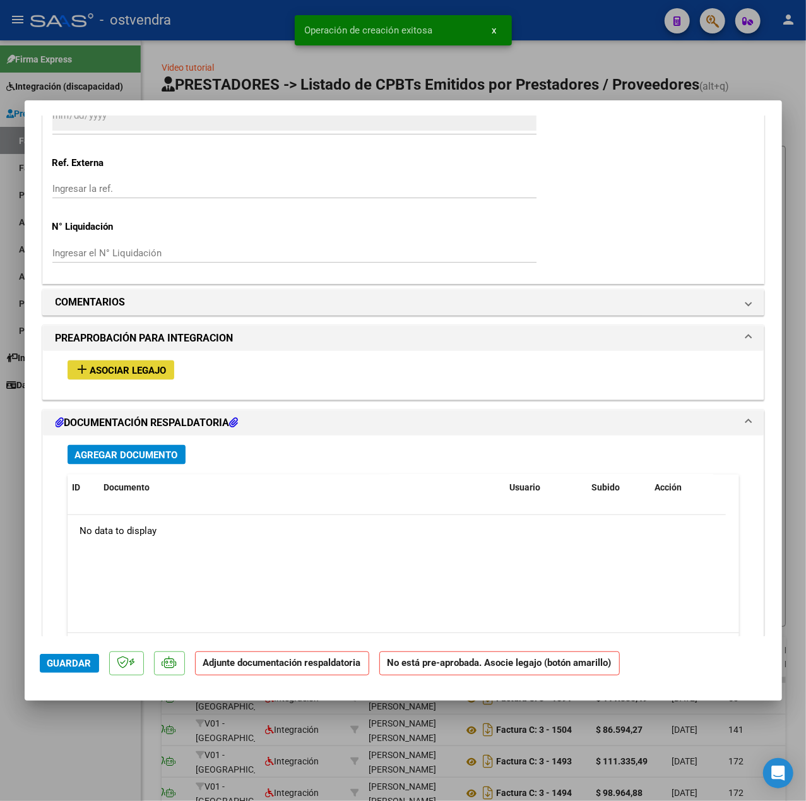
click at [144, 380] on button "add Asociar Legajo" at bounding box center [121, 371] width 107 height 20
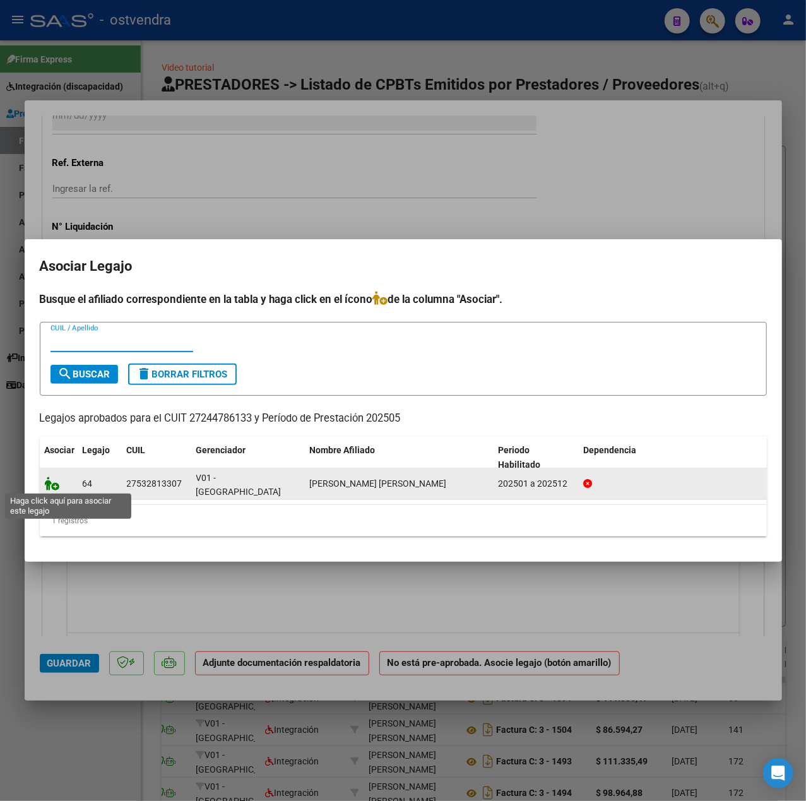
click at [49, 488] on icon at bounding box center [52, 484] width 15 height 14
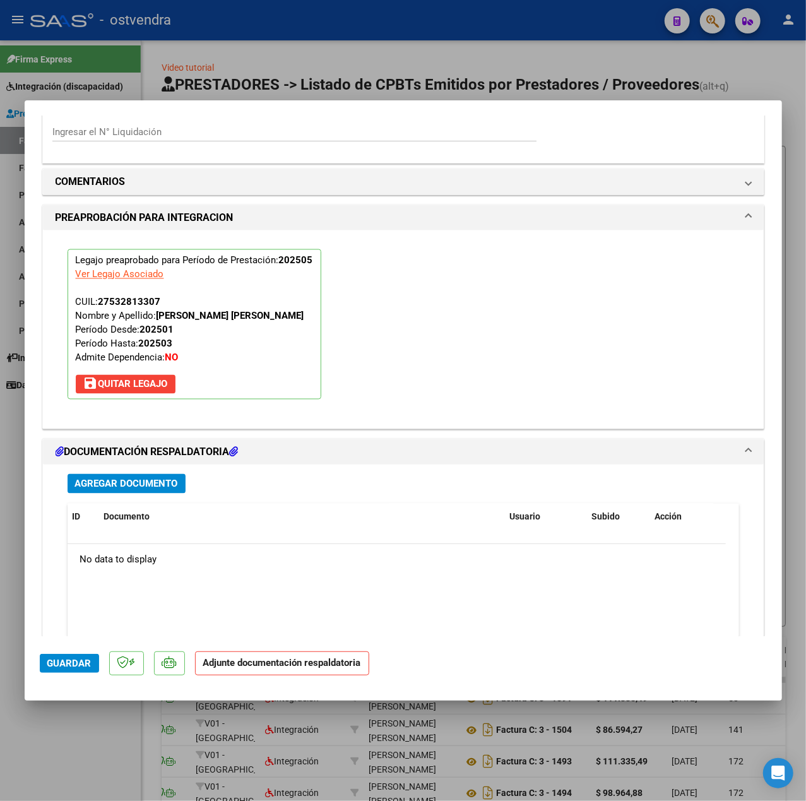
scroll to position [1179, 0]
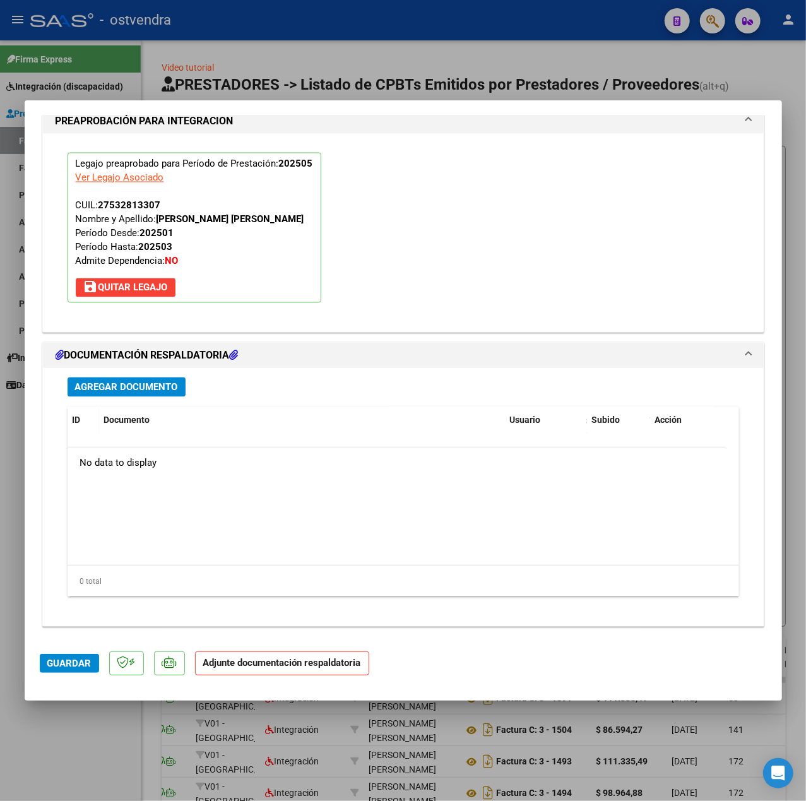
click at [82, 390] on span "Agregar Documento" at bounding box center [126, 387] width 103 height 11
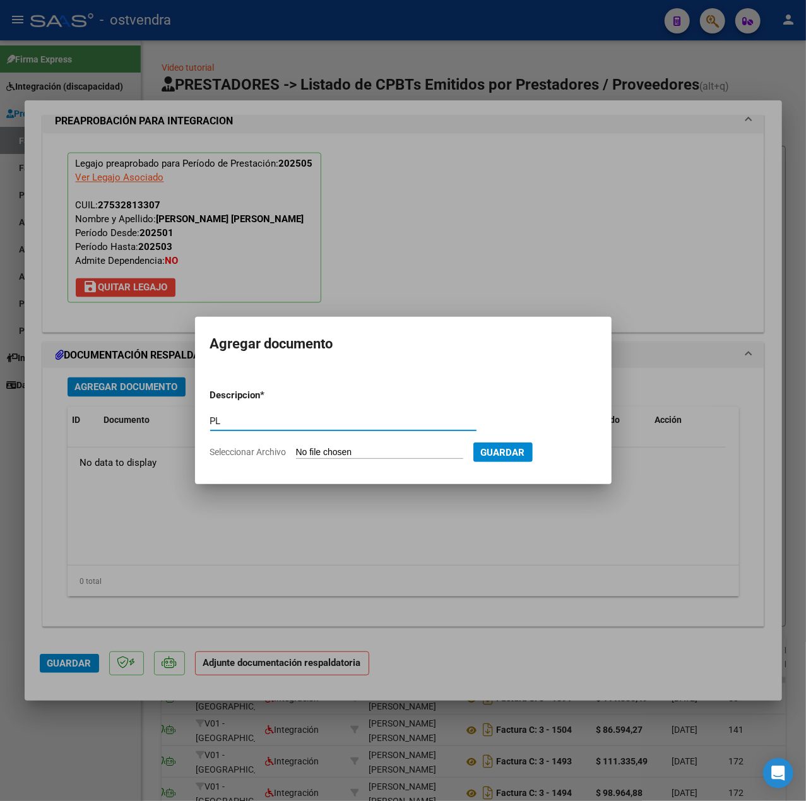
type input "PL"
click at [327, 448] on input "Seleccionar Archivo" at bounding box center [379, 453] width 167 height 12
type input "C:\fakepath\[PERSON_NAME] (1) - Teayudoafact.pdf"
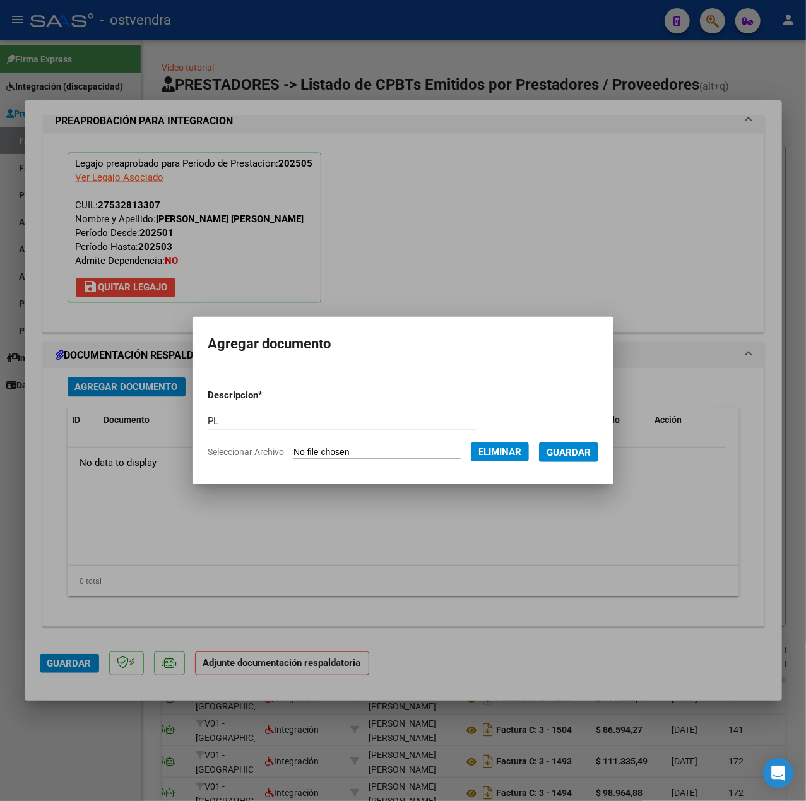
click at [591, 455] on span "Guardar" at bounding box center [569, 452] width 44 height 11
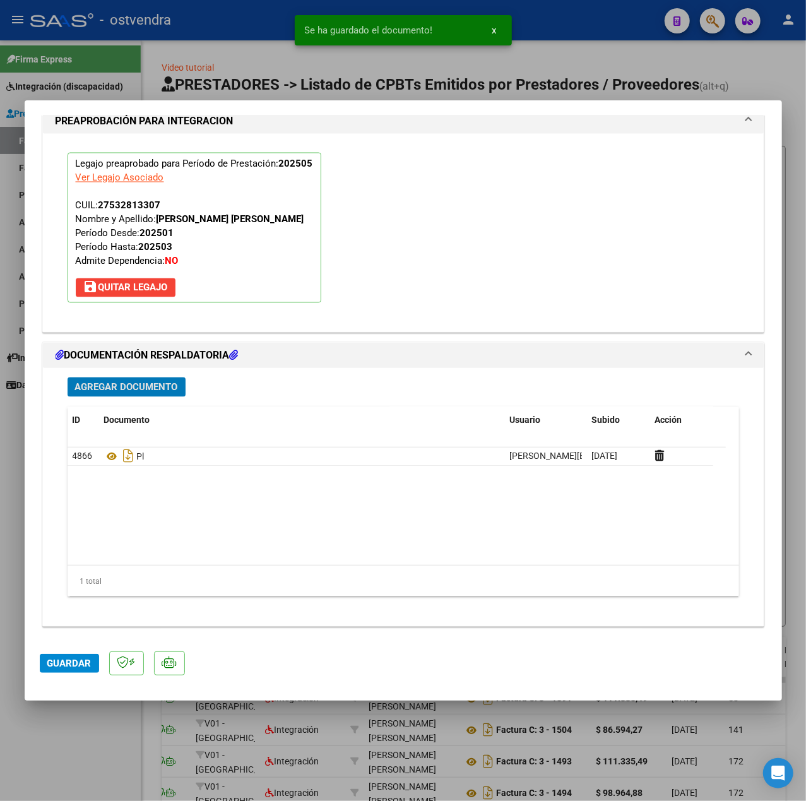
click at [63, 668] on span "Guardar" at bounding box center [69, 663] width 44 height 11
click at [63, 719] on div at bounding box center [403, 400] width 806 height 801
type input "$ 0,00"
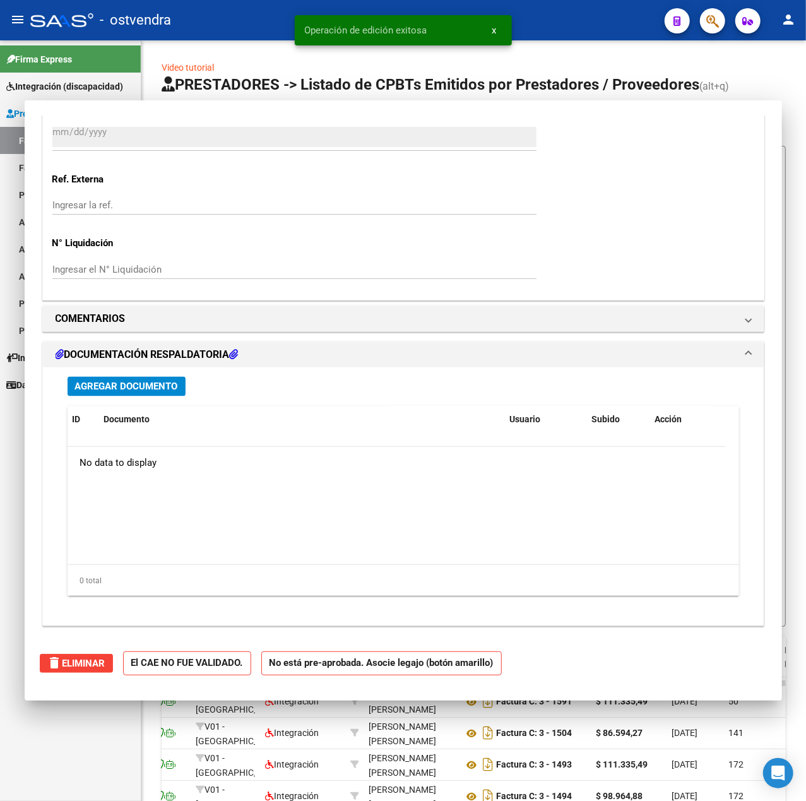
scroll to position [1039, 0]
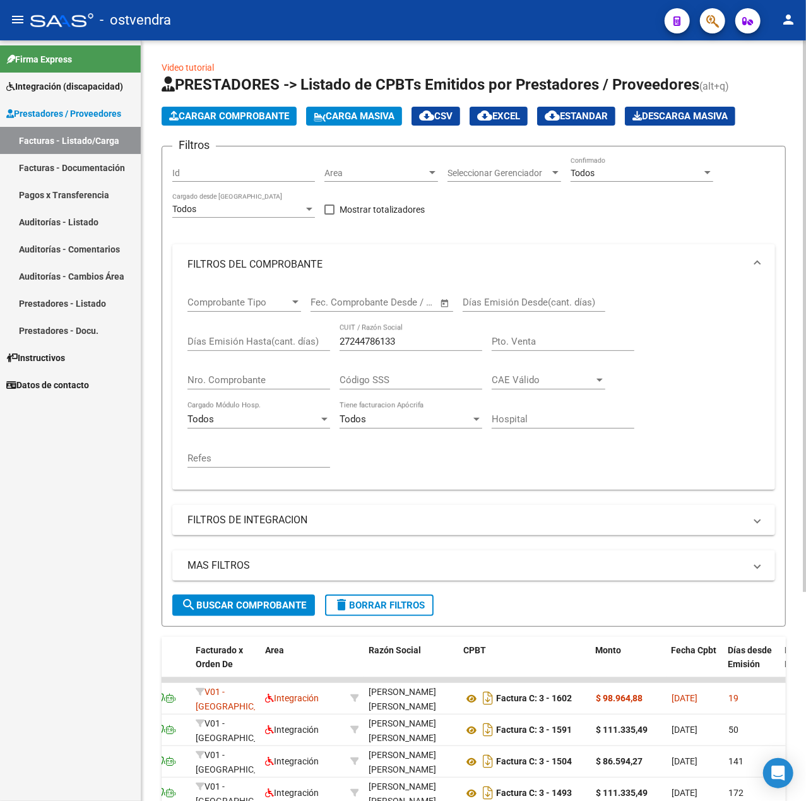
click at [260, 117] on span "Cargar Comprobante" at bounding box center [229, 115] width 120 height 11
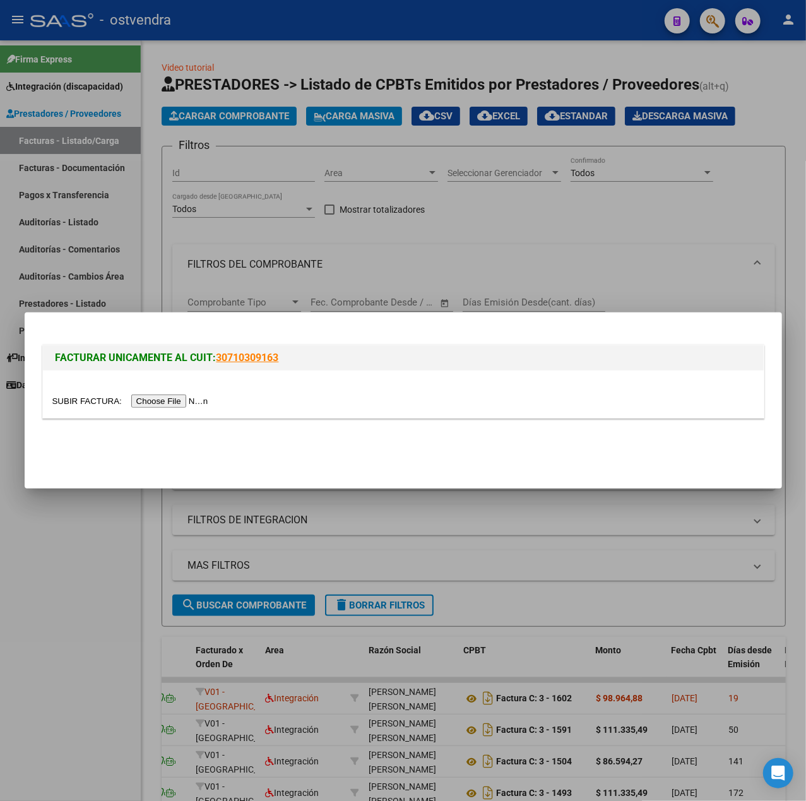
click at [174, 400] on input "file" at bounding box center [132, 401] width 160 height 13
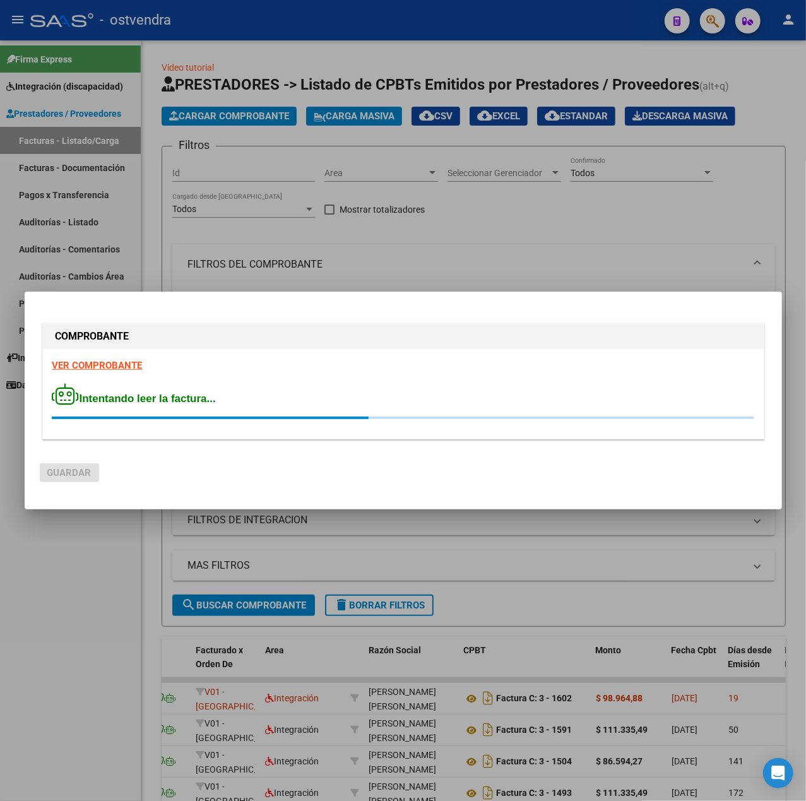
click at [110, 369] on div "COMPROBANTE VER COMPROBANTE Intentando leer la factura..." at bounding box center [403, 384] width 727 height 126
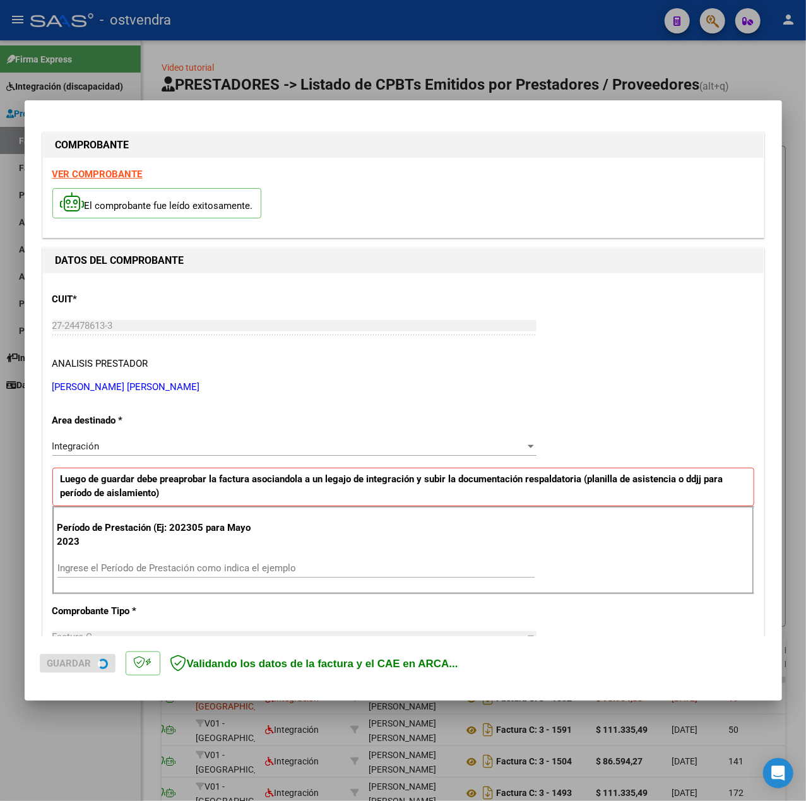
click at [84, 167] on div "VER COMPROBANTE El comprobante fue leído exitosamente." at bounding box center [403, 198] width 721 height 80
click at [100, 172] on strong "VER COMPROBANTE" at bounding box center [97, 174] width 90 height 11
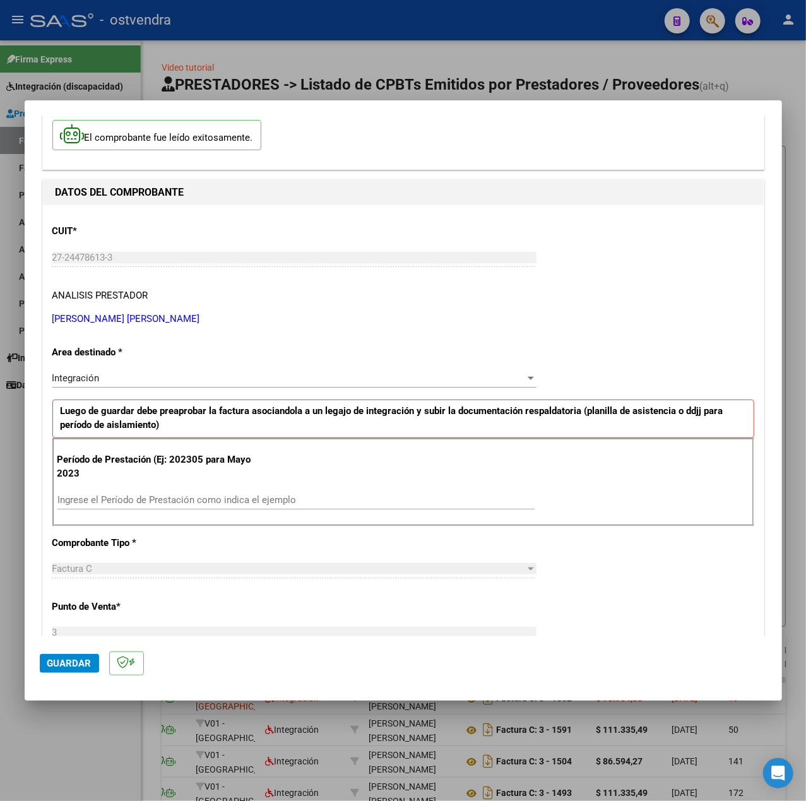
scroll to position [84, 0]
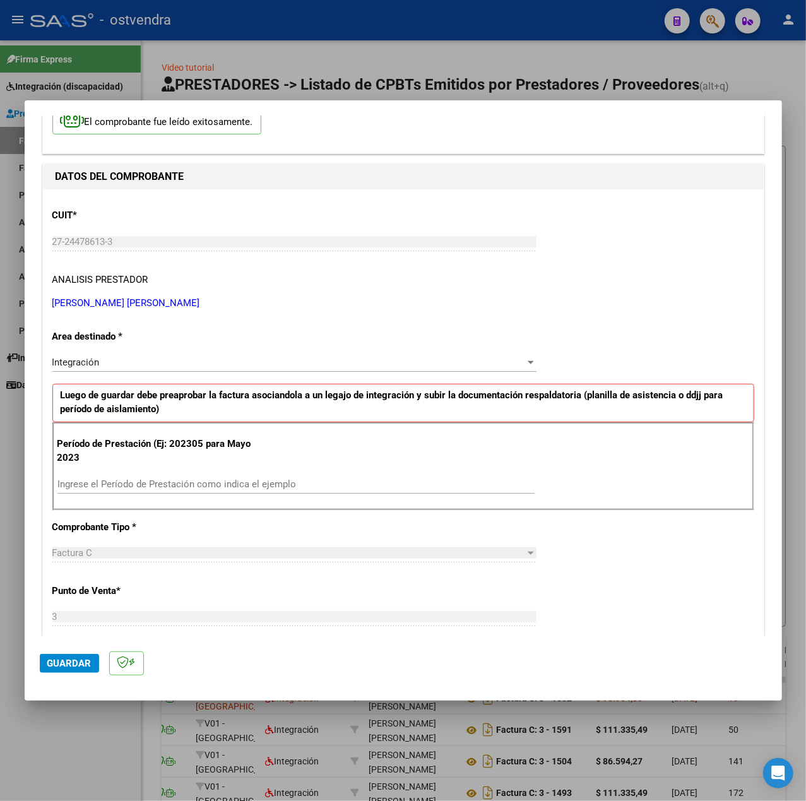
click at [126, 481] on input "Ingrese el Período de Prestación como indica el ejemplo" at bounding box center [295, 484] width 477 height 11
type input "202507"
click at [672, 549] on div "CUIT * 27-24478613-3 Ingresar CUIT ANALISIS PRESTADOR [PERSON_NAME] [PERSON_NAM…" at bounding box center [403, 664] width 721 height 950
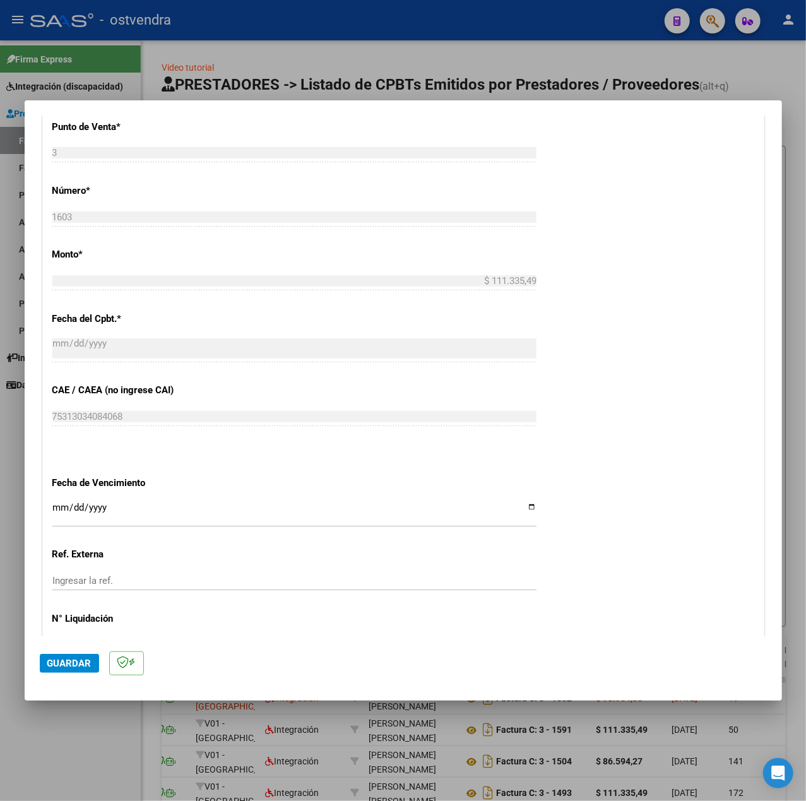
scroll to position [631, 0]
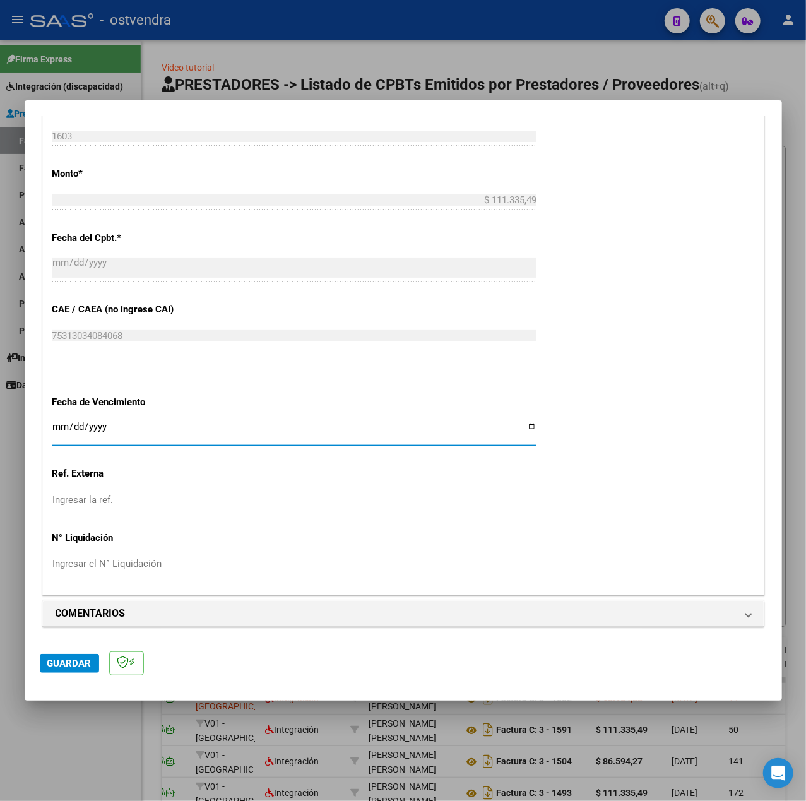
click at [61, 423] on input "Ingresar la fecha" at bounding box center [294, 432] width 484 height 20
type input "[DATE]"
click at [602, 539] on div "CUIT * 27-24478613-3 Ingresar CUIT ANALISIS PRESTADOR [PERSON_NAME] [PERSON_NAM…" at bounding box center [403, 120] width 721 height 950
click at [67, 659] on span "Guardar" at bounding box center [69, 663] width 44 height 11
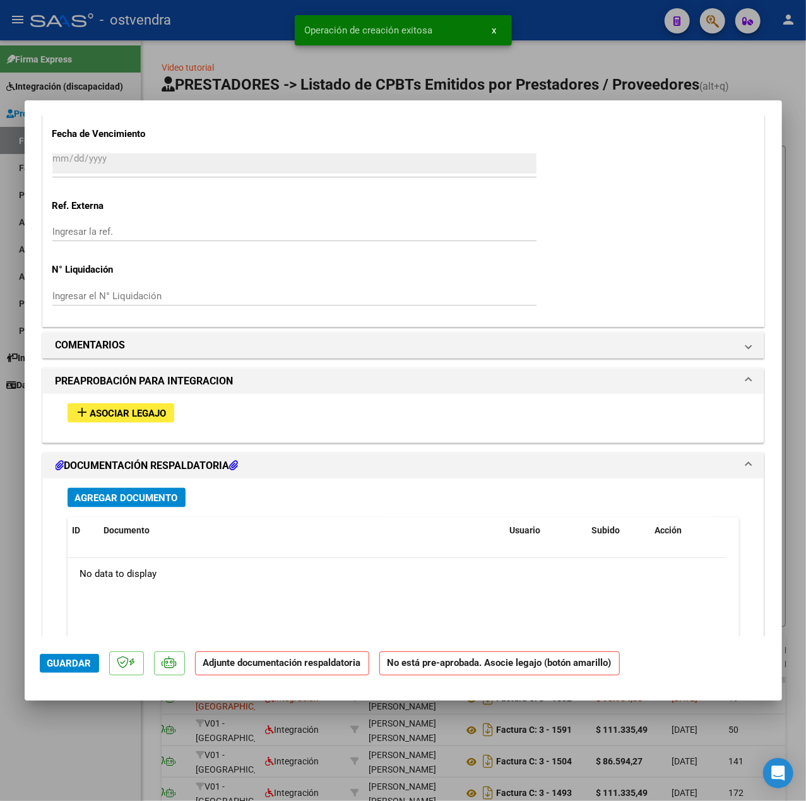
scroll to position [996, 0]
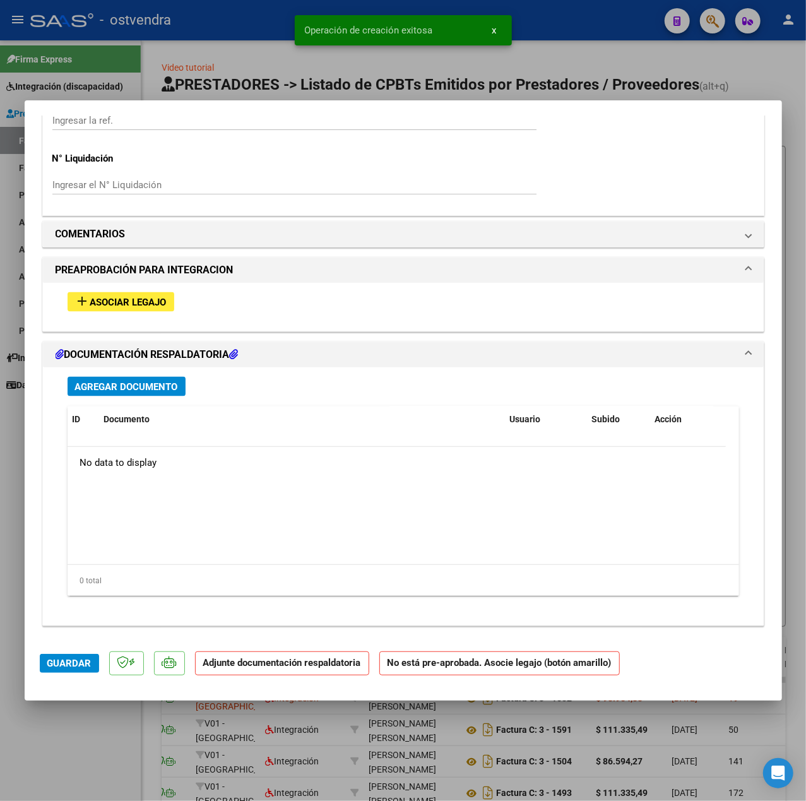
click at [157, 307] on span "Asociar Legajo" at bounding box center [128, 302] width 76 height 11
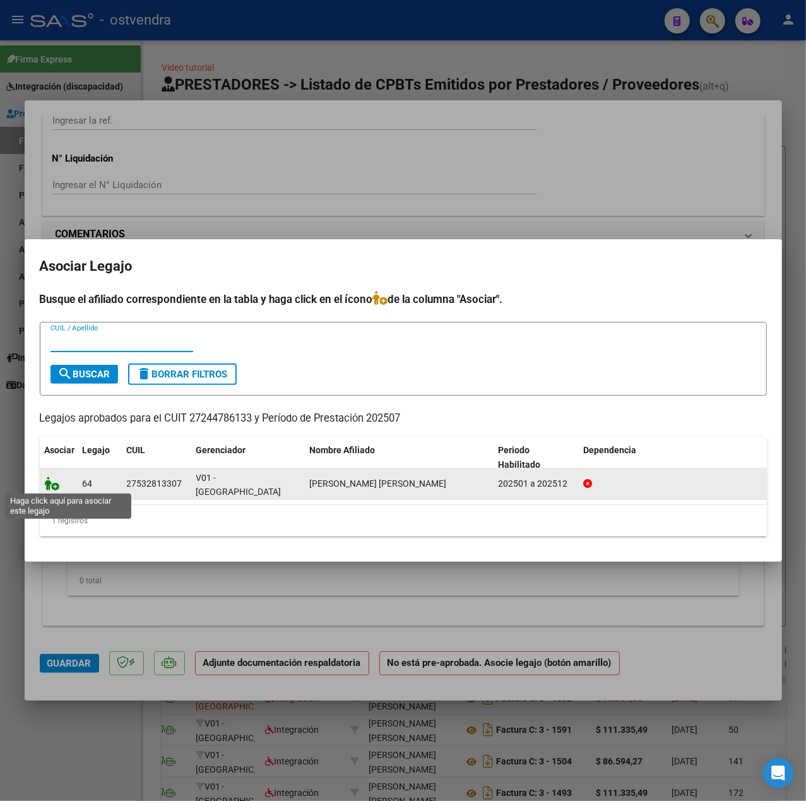
click at [49, 482] on icon at bounding box center [52, 484] width 15 height 14
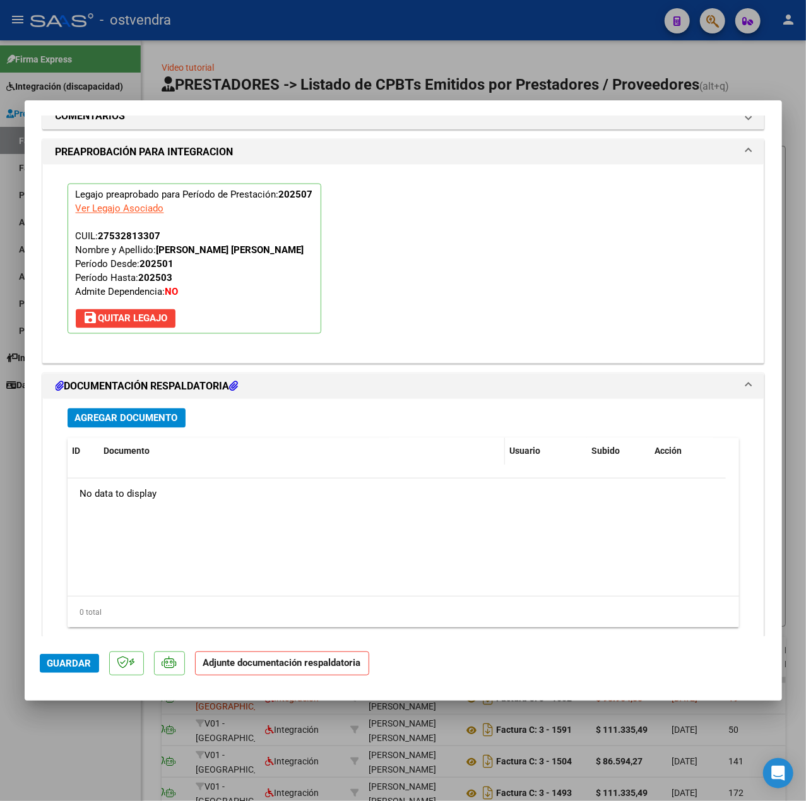
scroll to position [1179, 0]
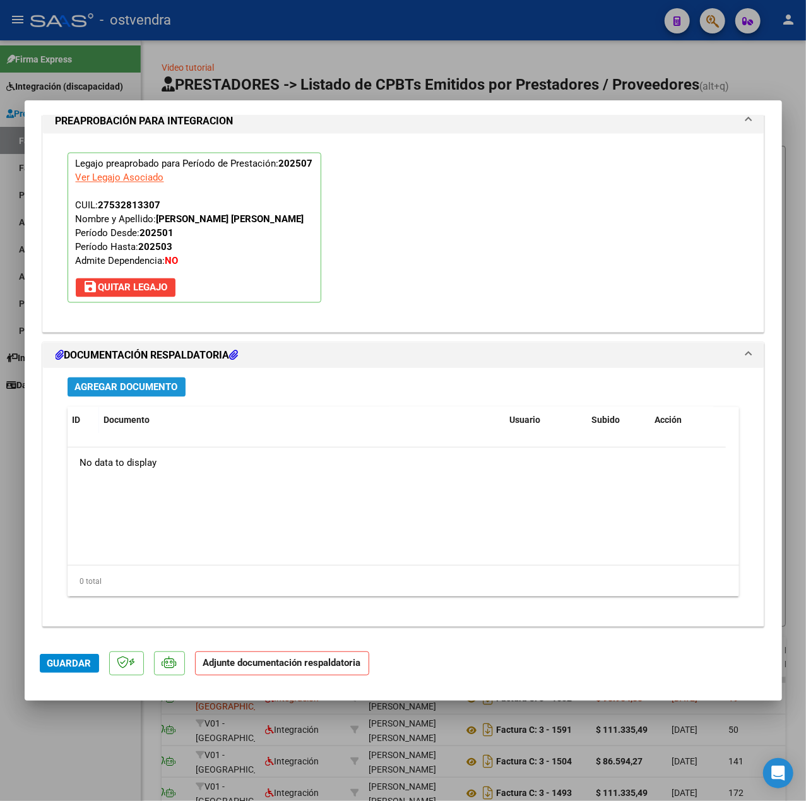
click at [168, 392] on span "Agregar Documento" at bounding box center [126, 387] width 103 height 11
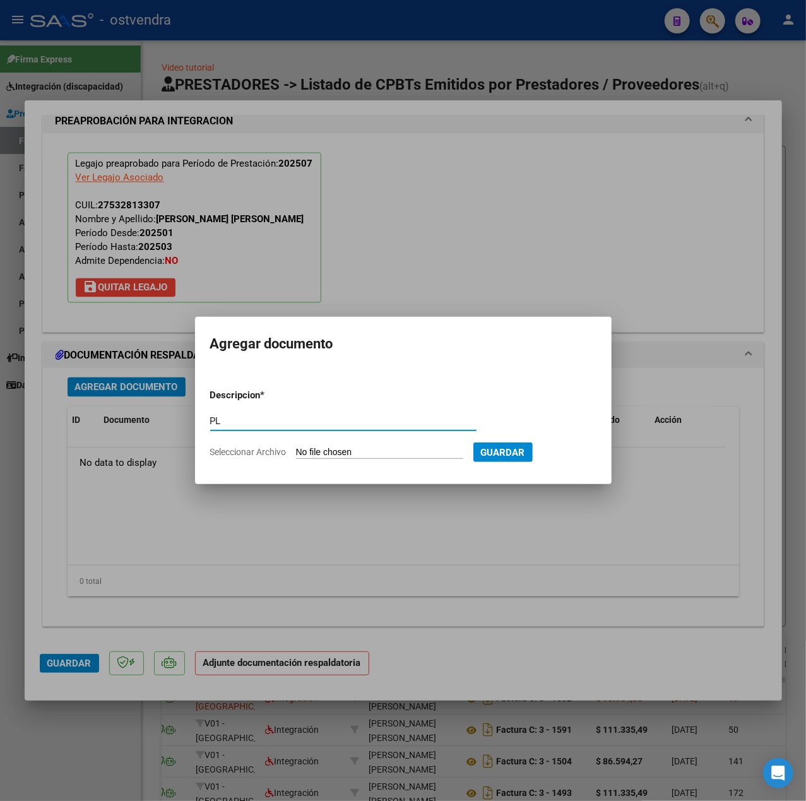
type input "PL"
click at [342, 450] on input "Seleccionar Archivo" at bounding box center [379, 453] width 167 height 12
type input "C:\fakepath\[PERSON_NAME] [PERSON_NAME] - Teayudoafact.pdf"
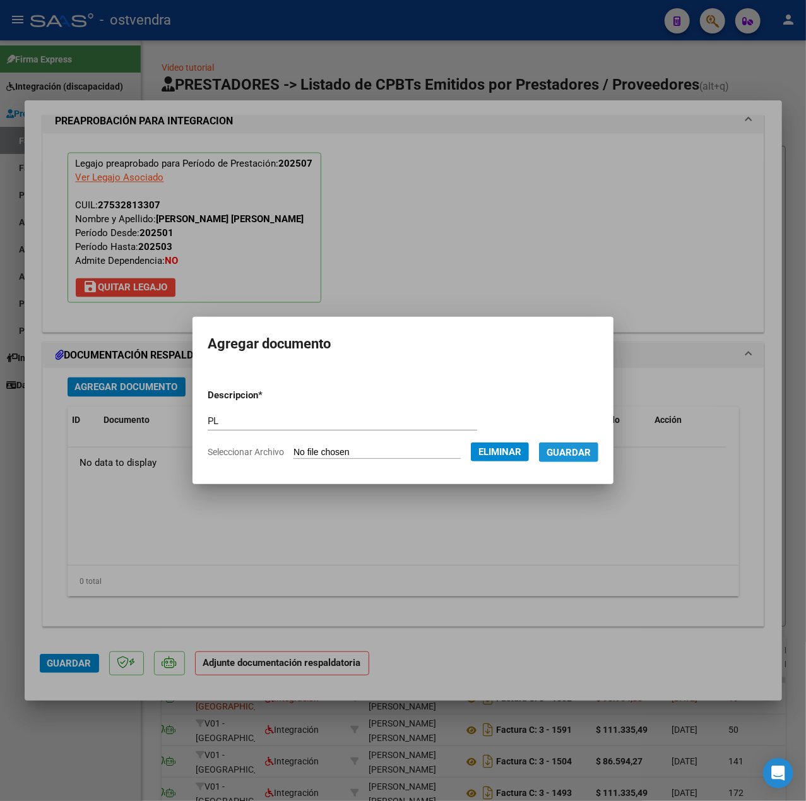
click at [564, 460] on button "Guardar" at bounding box center [568, 453] width 59 height 20
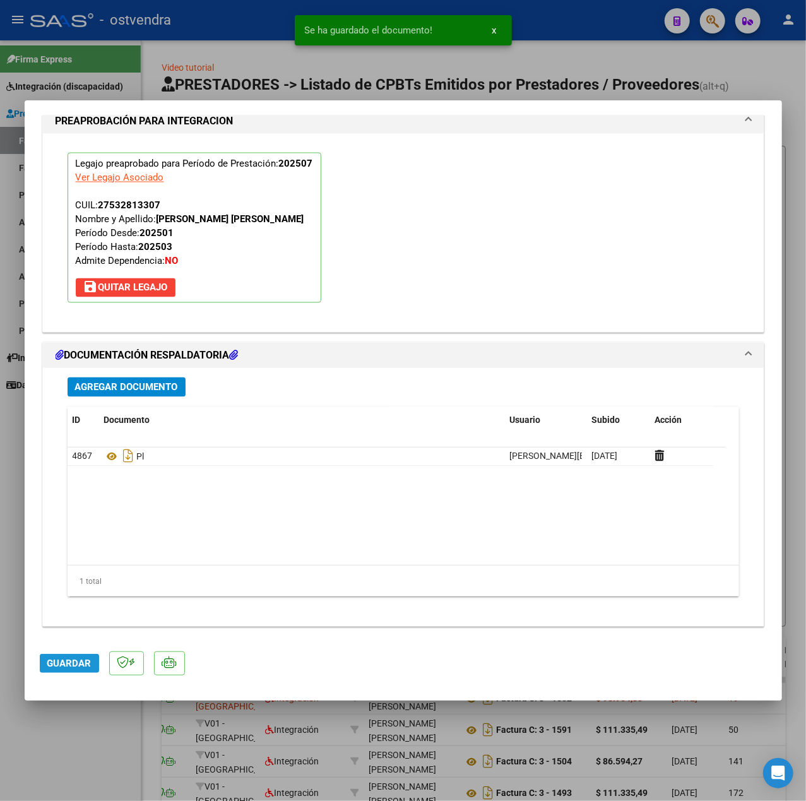
click at [89, 659] on span "Guardar" at bounding box center [69, 663] width 44 height 11
drag, startPoint x: 69, startPoint y: 734, endPoint x: 63, endPoint y: 697, distance: 37.2
click at [71, 735] on div at bounding box center [403, 400] width 806 height 801
type input "$ 0,00"
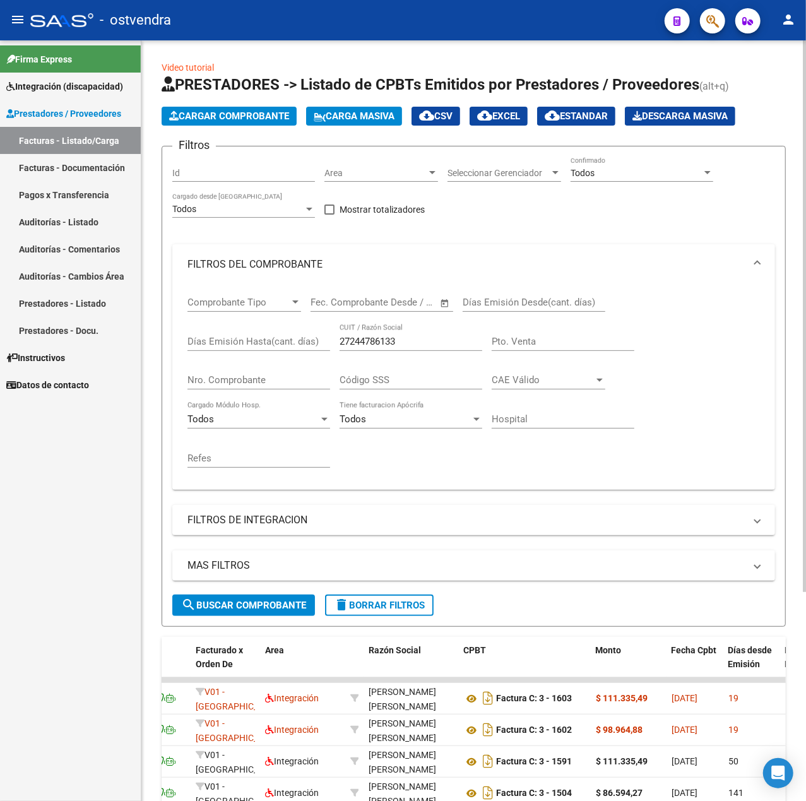
click at [397, 596] on button "delete Borrar Filtros" at bounding box center [379, 605] width 109 height 21
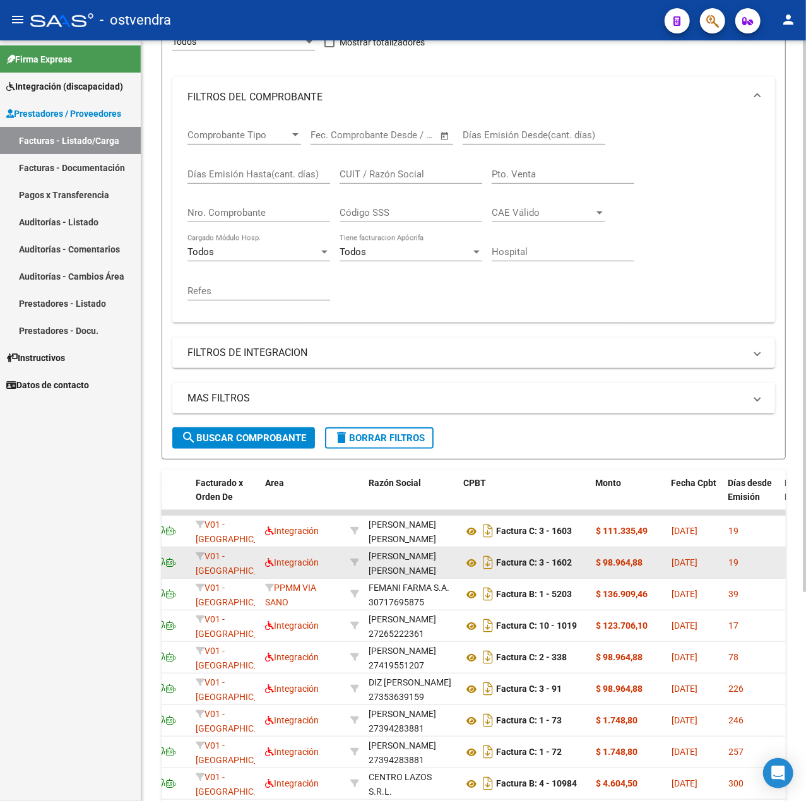
scroll to position [168, 0]
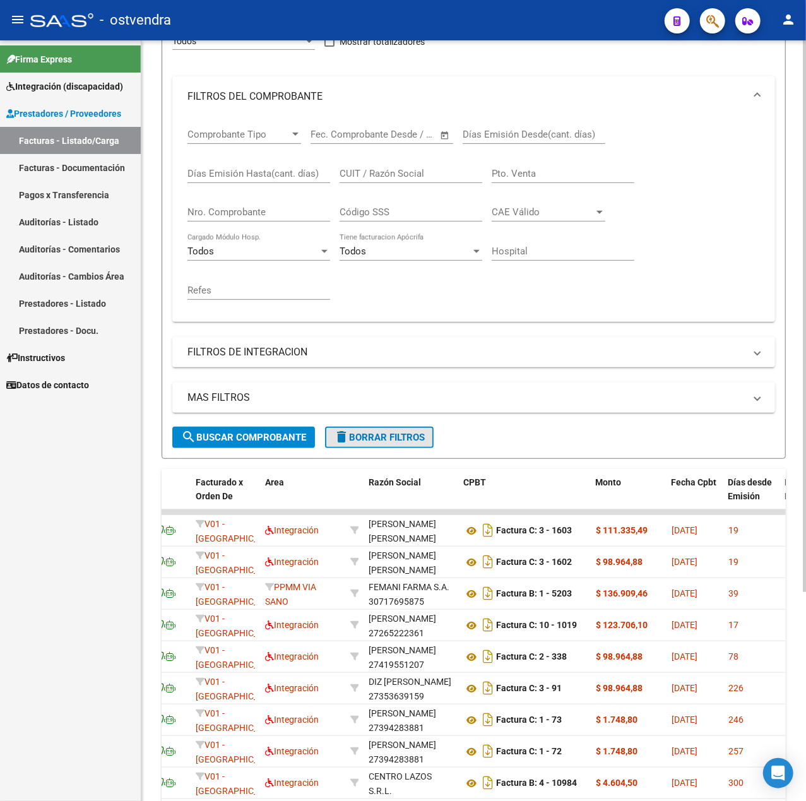
click at [412, 439] on span "delete Borrar Filtros" at bounding box center [379, 437] width 91 height 11
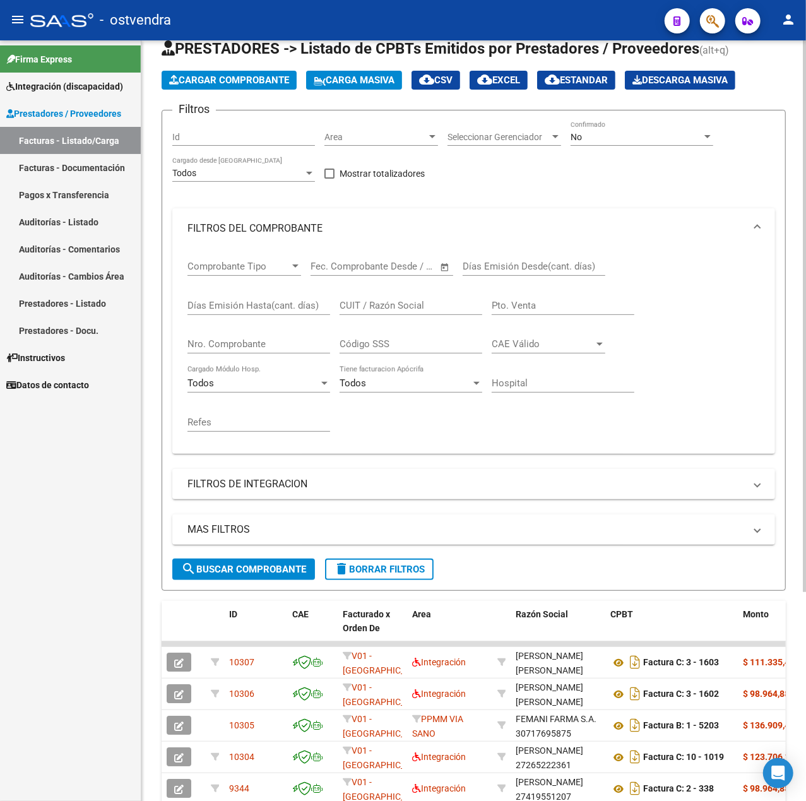
scroll to position [35, 0]
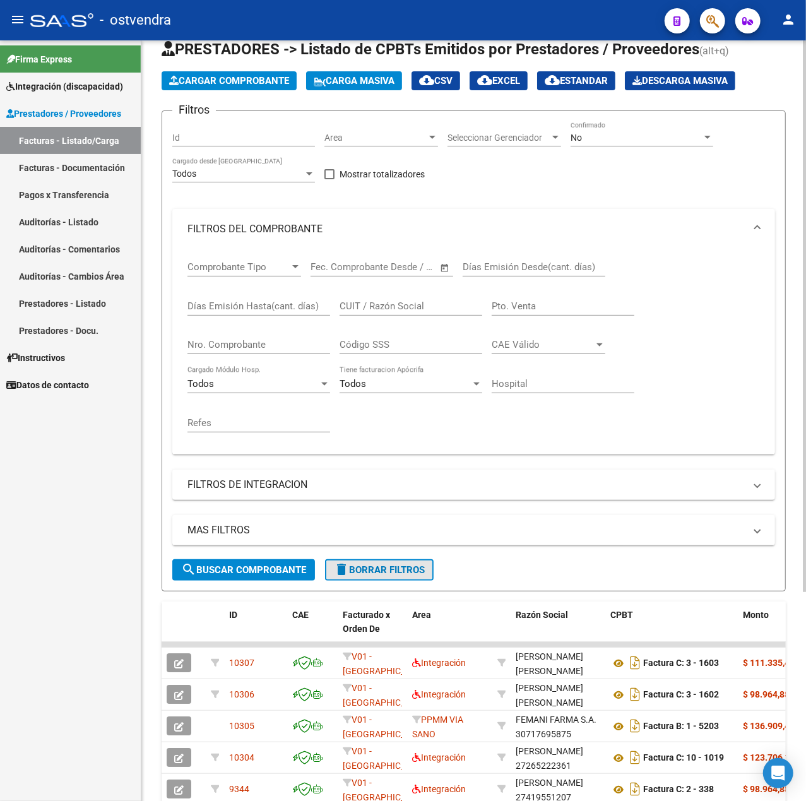
click at [375, 571] on span "delete Borrar Filtros" at bounding box center [379, 569] width 91 height 11
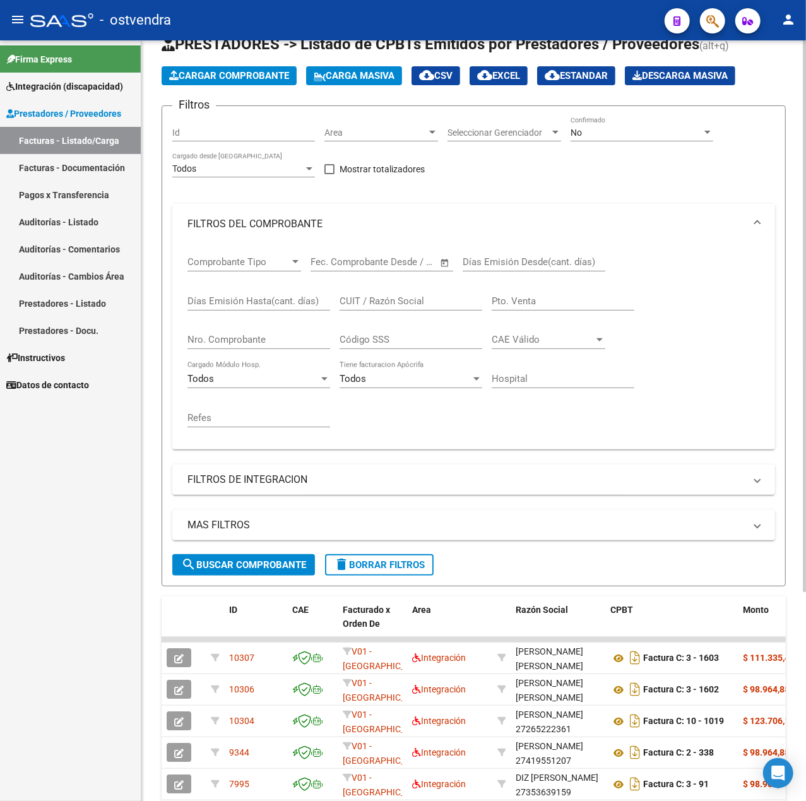
scroll to position [0, 0]
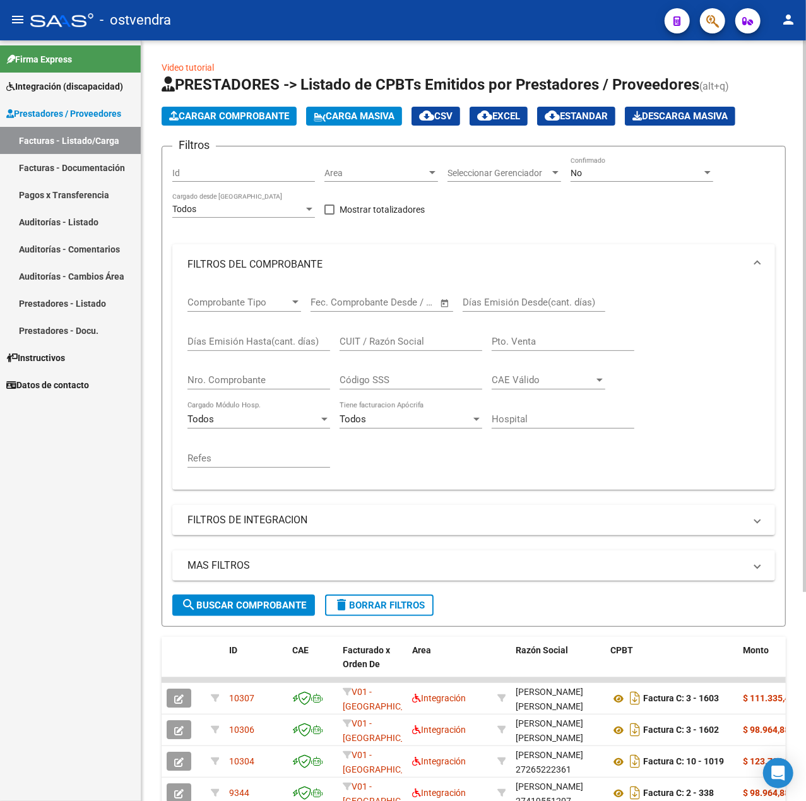
click at [225, 114] on span "Cargar Comprobante" at bounding box center [229, 115] width 120 height 11
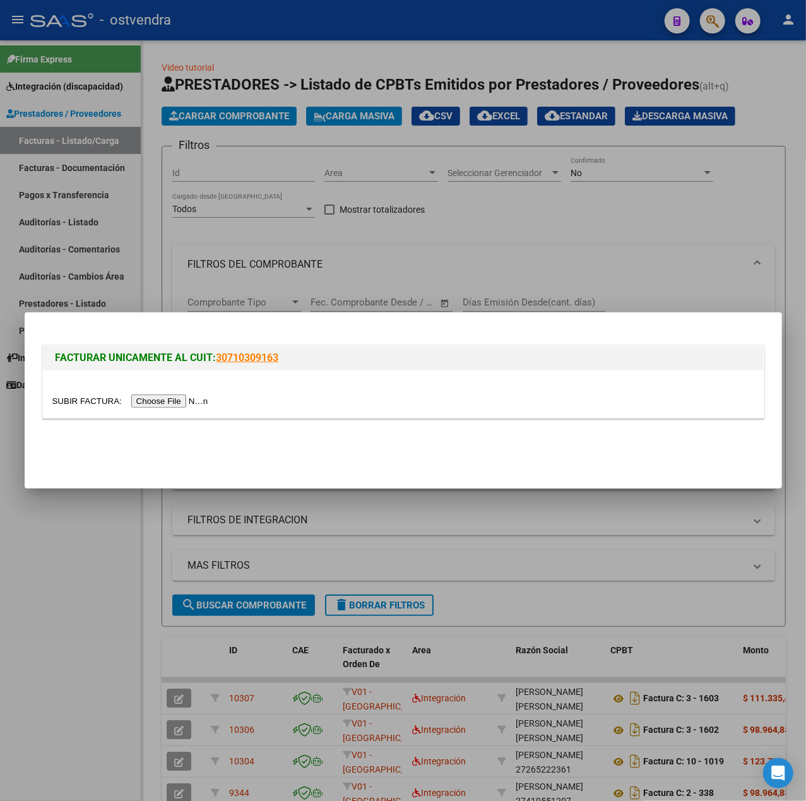
click at [194, 400] on input "file" at bounding box center [132, 401] width 160 height 13
click at [104, 621] on div at bounding box center [403, 400] width 806 height 801
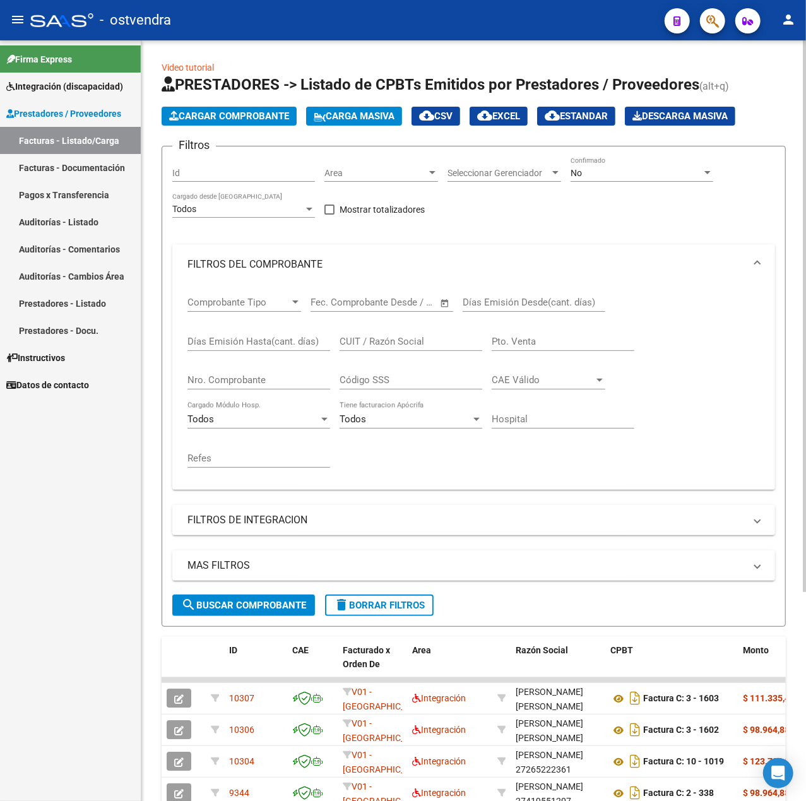
click at [230, 115] on span "Cargar Comprobante" at bounding box center [229, 115] width 120 height 11
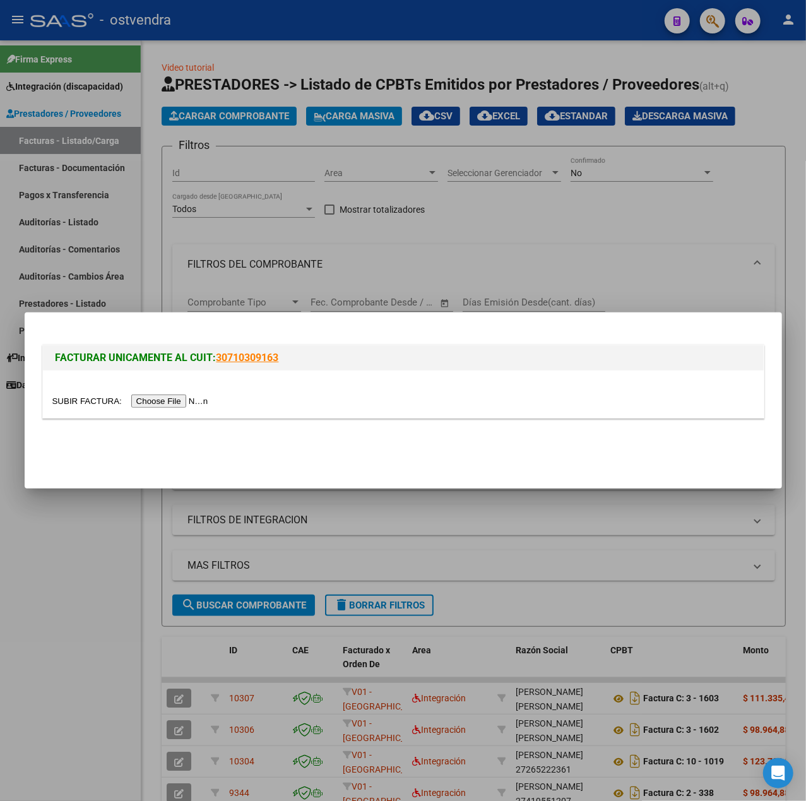
click at [167, 395] on input "file" at bounding box center [132, 401] width 160 height 13
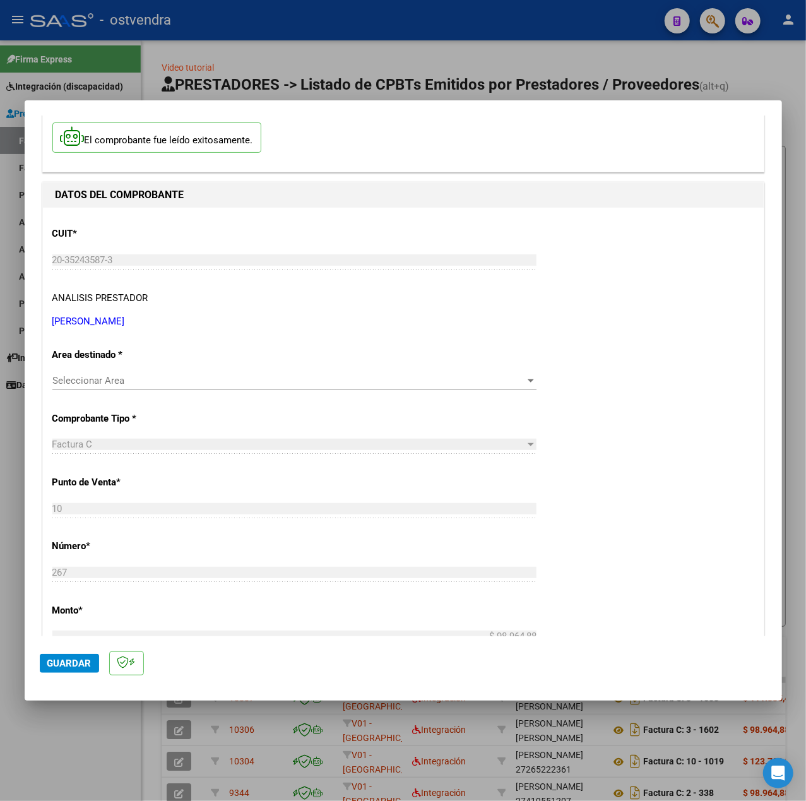
scroll to position [84, 0]
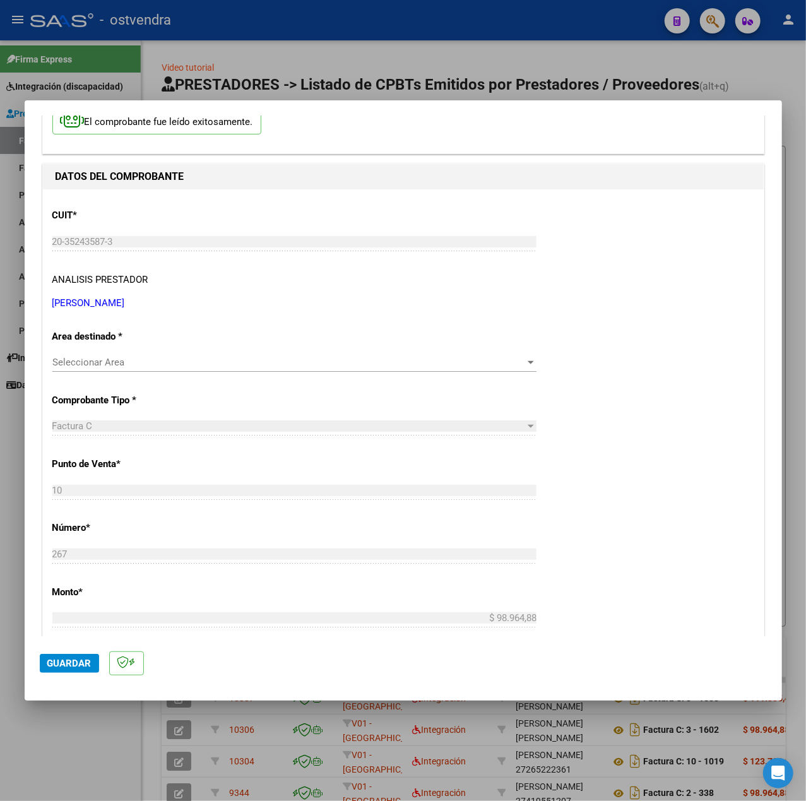
click at [168, 357] on span "Seleccionar Area" at bounding box center [288, 362] width 473 height 11
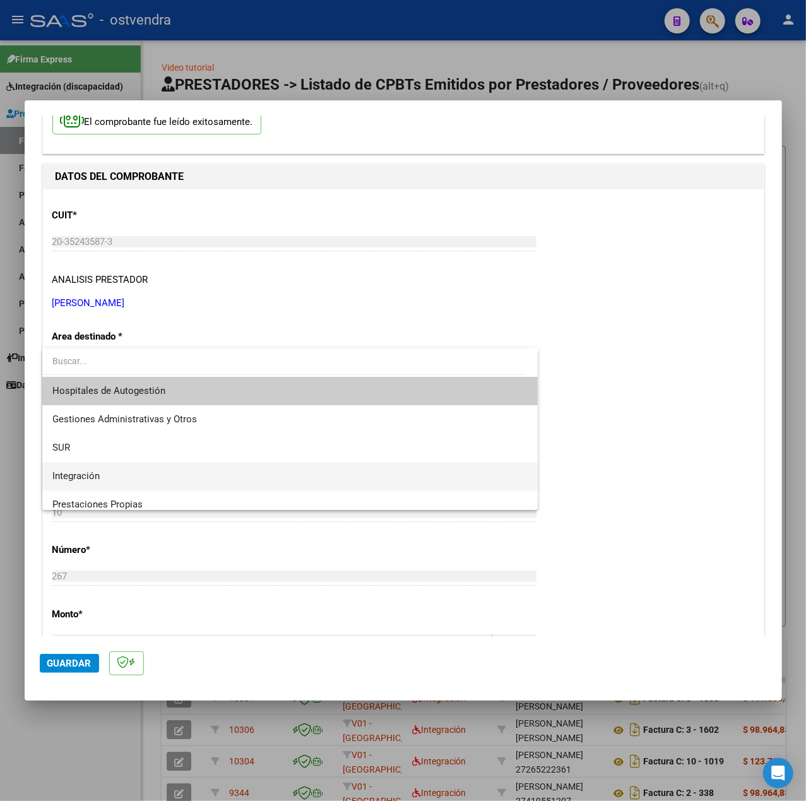
click at [121, 465] on span "Integración" at bounding box center [289, 476] width 475 height 28
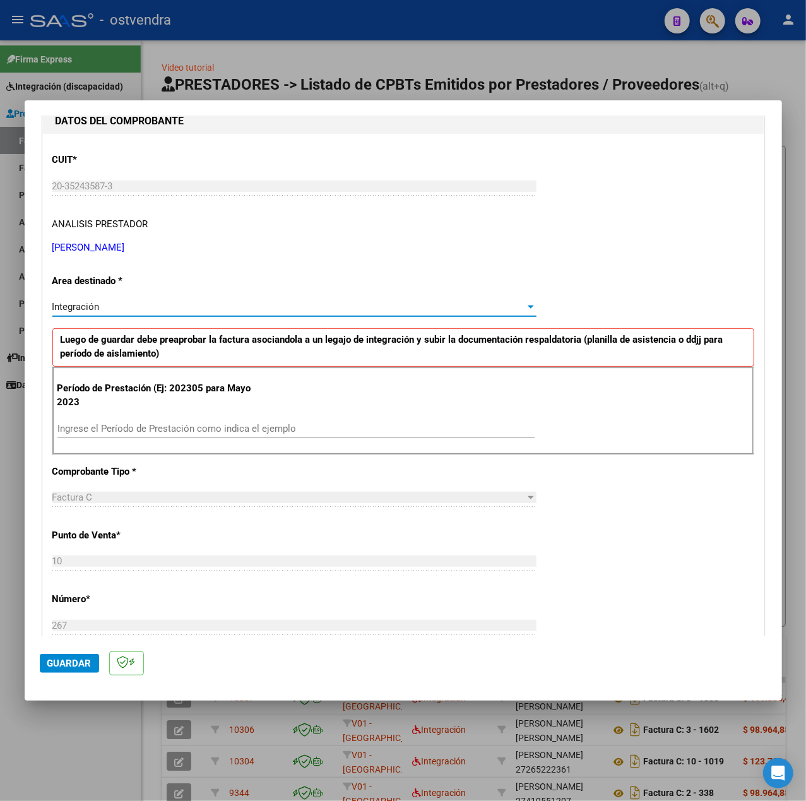
scroll to position [168, 0]
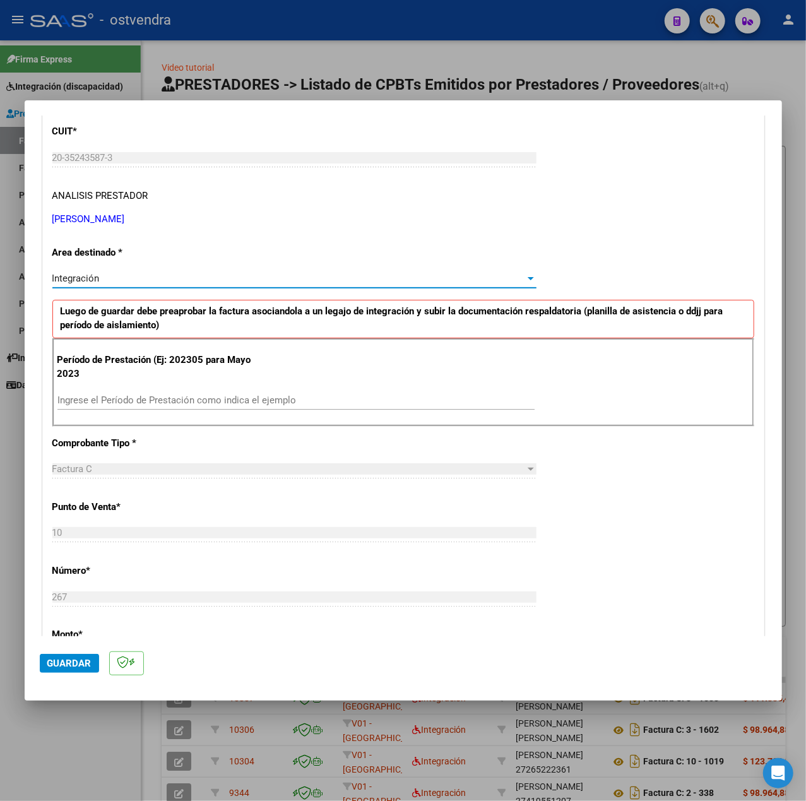
click at [193, 395] on input "Ingrese el Período de Prestación como indica el ejemplo" at bounding box center [295, 400] width 477 height 11
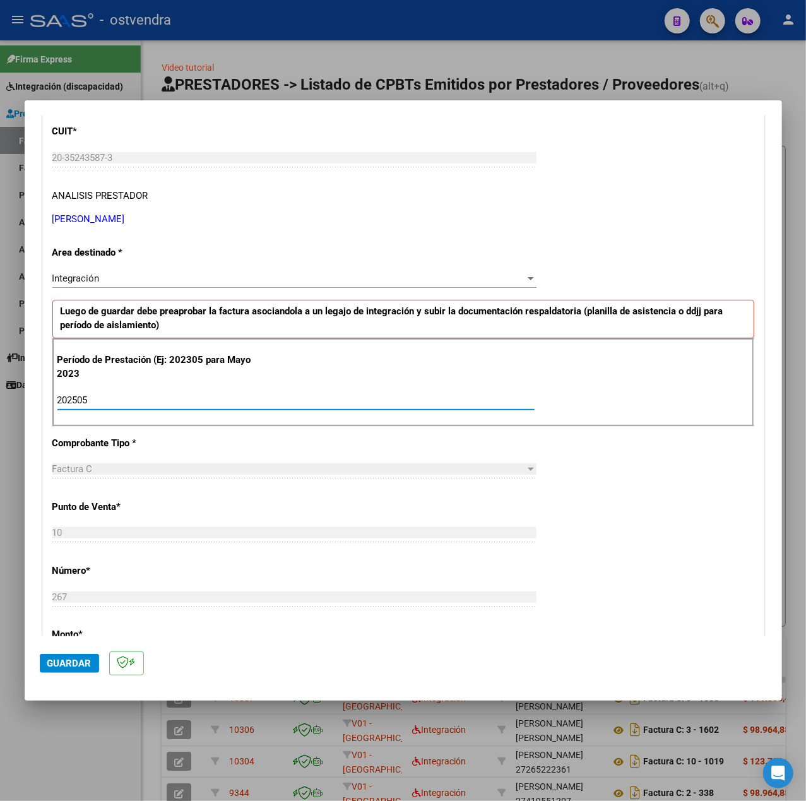
type input "202505"
click at [609, 466] on div "CUIT * 20-35243587-3 Ingresar CUIT ANALISIS PRESTADOR [PERSON_NAME] [PERSON_NAM…" at bounding box center [403, 580] width 721 height 950
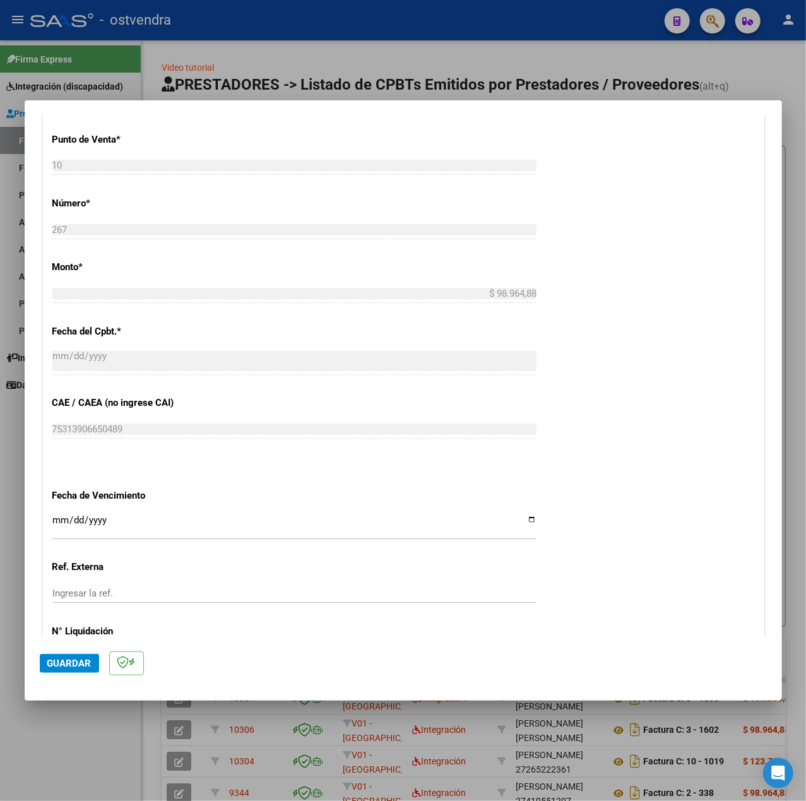
scroll to position [631, 0]
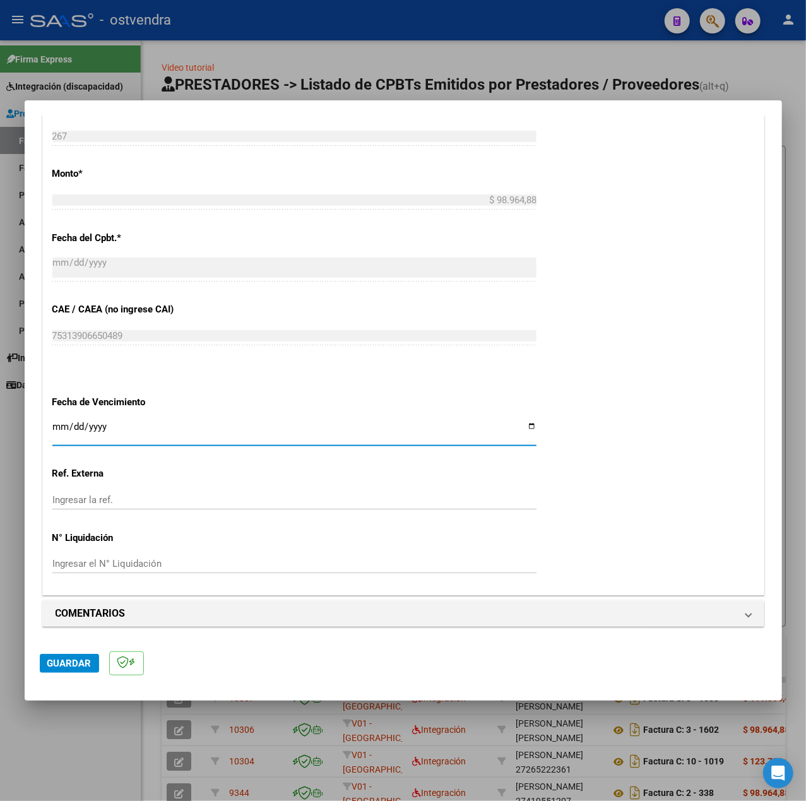
click at [57, 426] on input "Ingresar la fecha" at bounding box center [294, 432] width 484 height 20
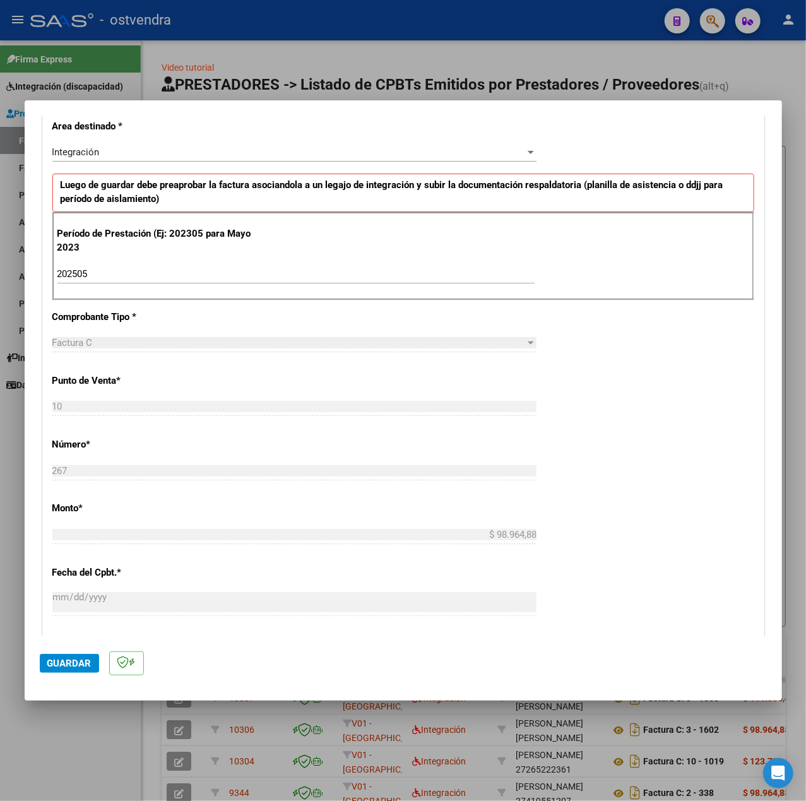
scroll to position [0, 0]
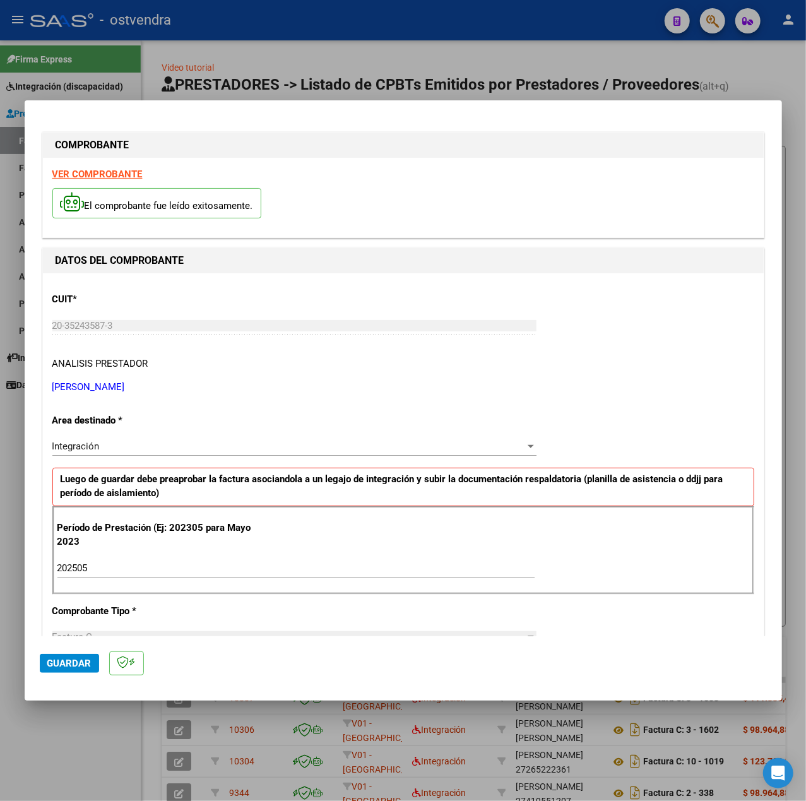
click at [105, 173] on strong "VER COMPROBANTE" at bounding box center [97, 174] width 90 height 11
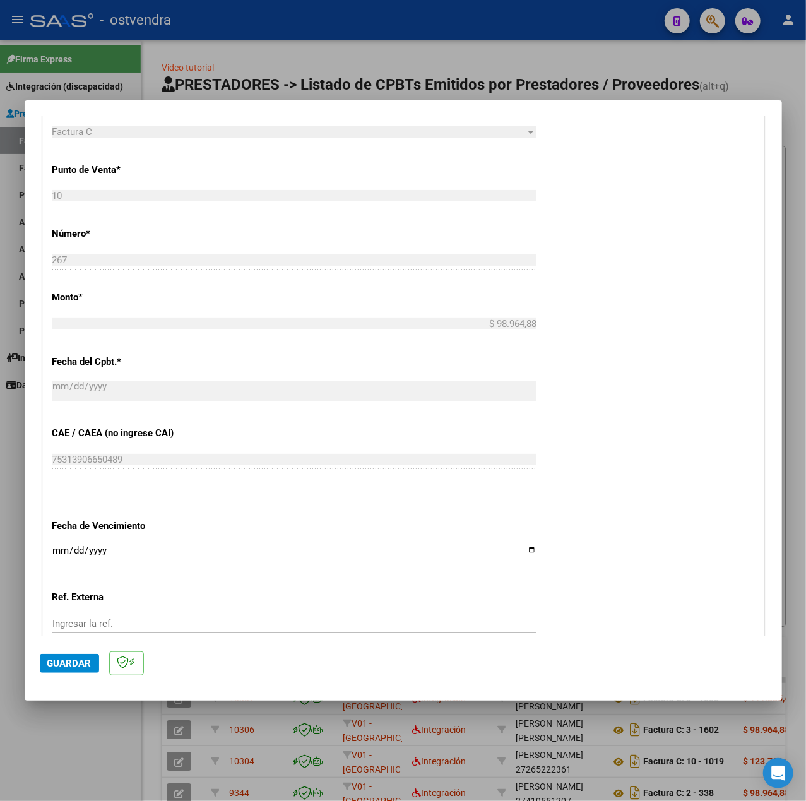
scroll to position [631, 0]
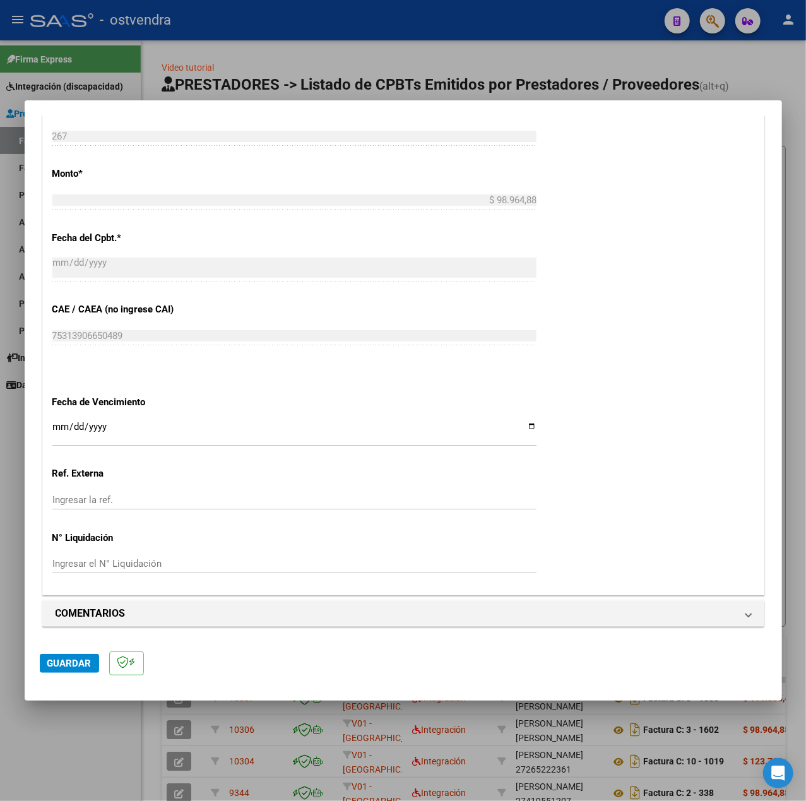
click at [58, 431] on input "Ingresar la fecha" at bounding box center [294, 432] width 484 height 20
type input "[DATE]"
click at [64, 660] on span "Guardar" at bounding box center [69, 663] width 44 height 11
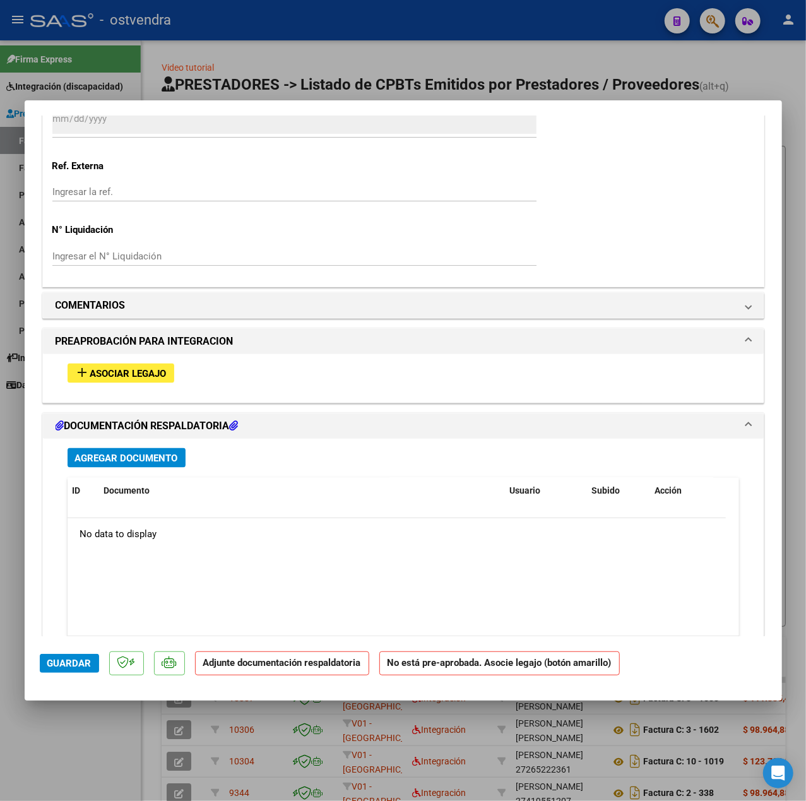
scroll to position [996, 0]
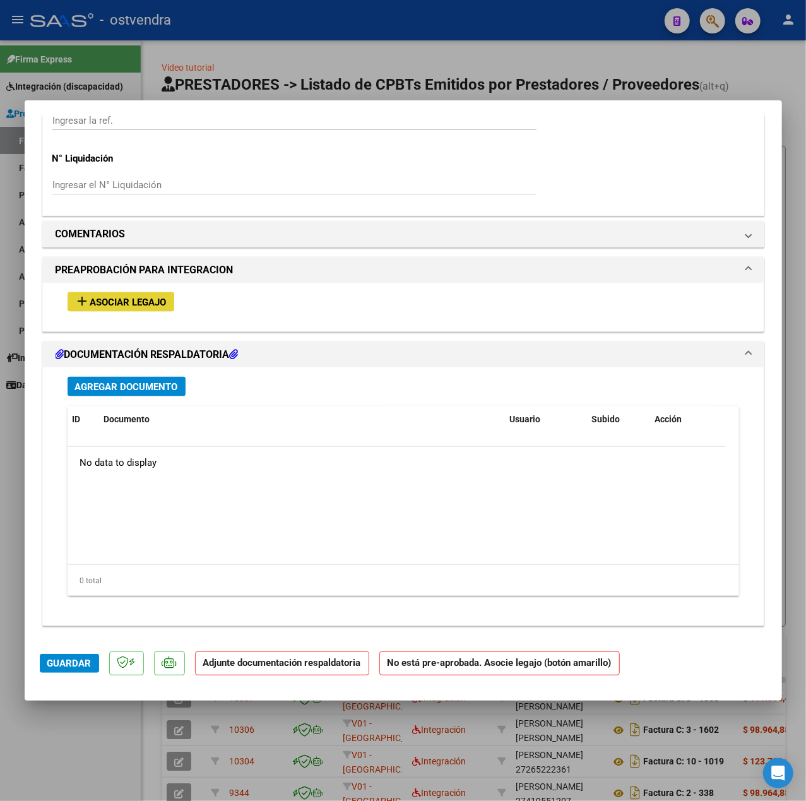
click at [145, 306] on span "Asociar Legajo" at bounding box center [128, 302] width 76 height 11
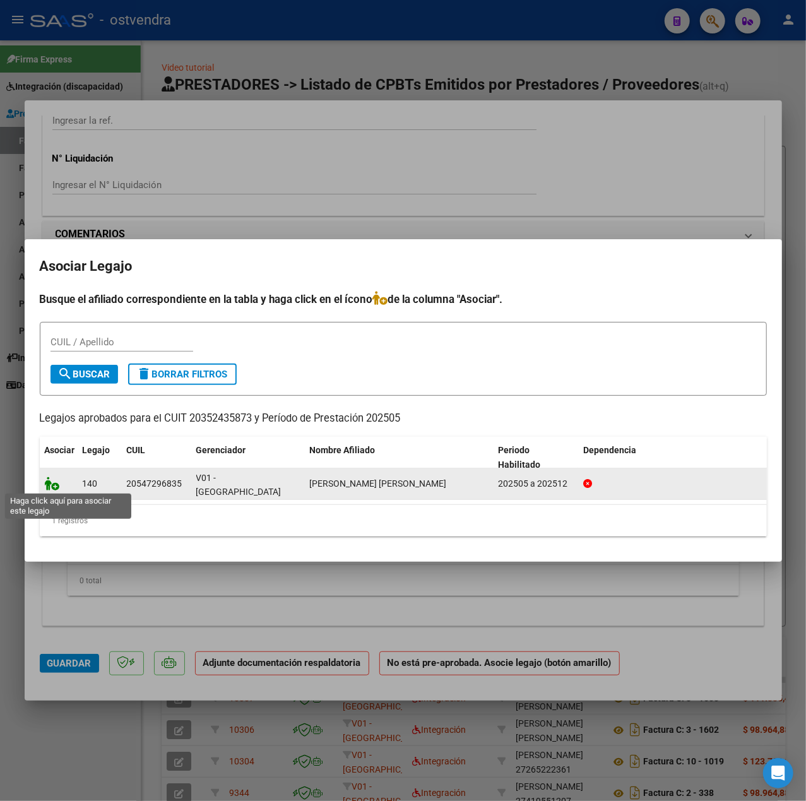
click at [56, 481] on icon at bounding box center [52, 484] width 15 height 14
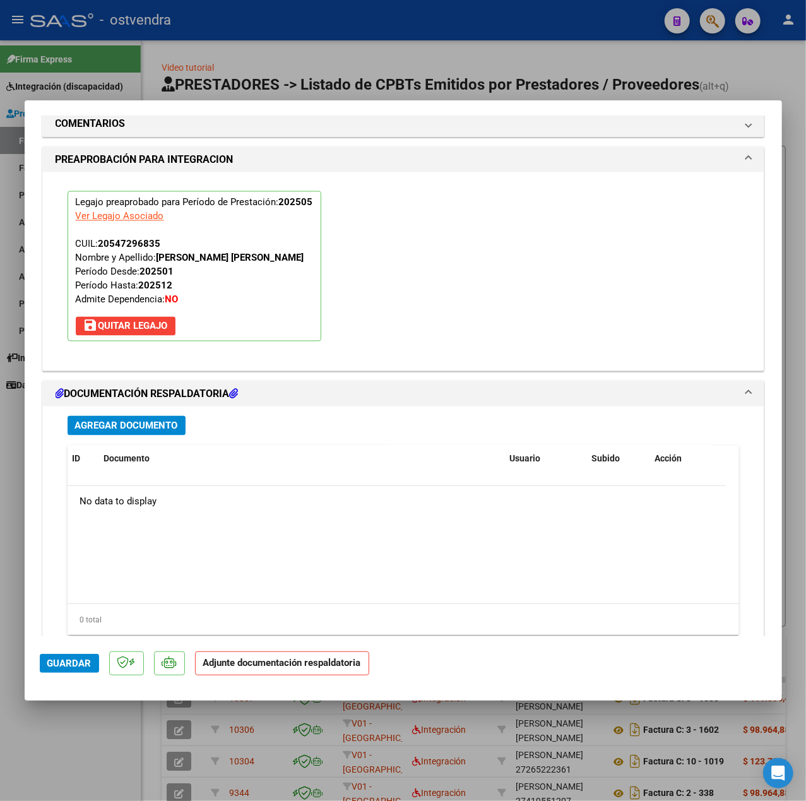
scroll to position [1179, 0]
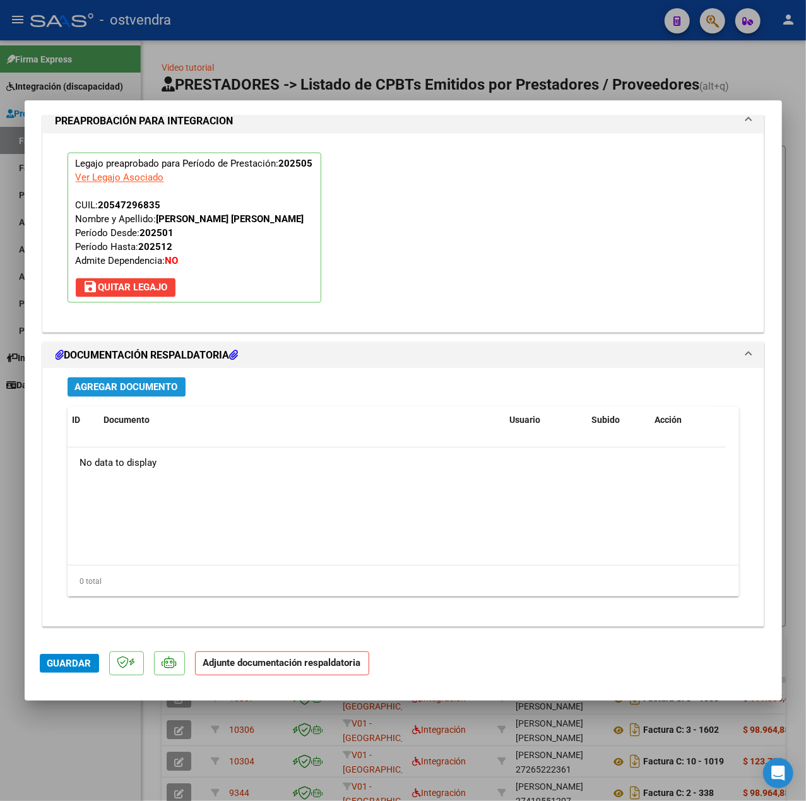
click at [165, 381] on span "Agregar Documento" at bounding box center [126, 386] width 103 height 11
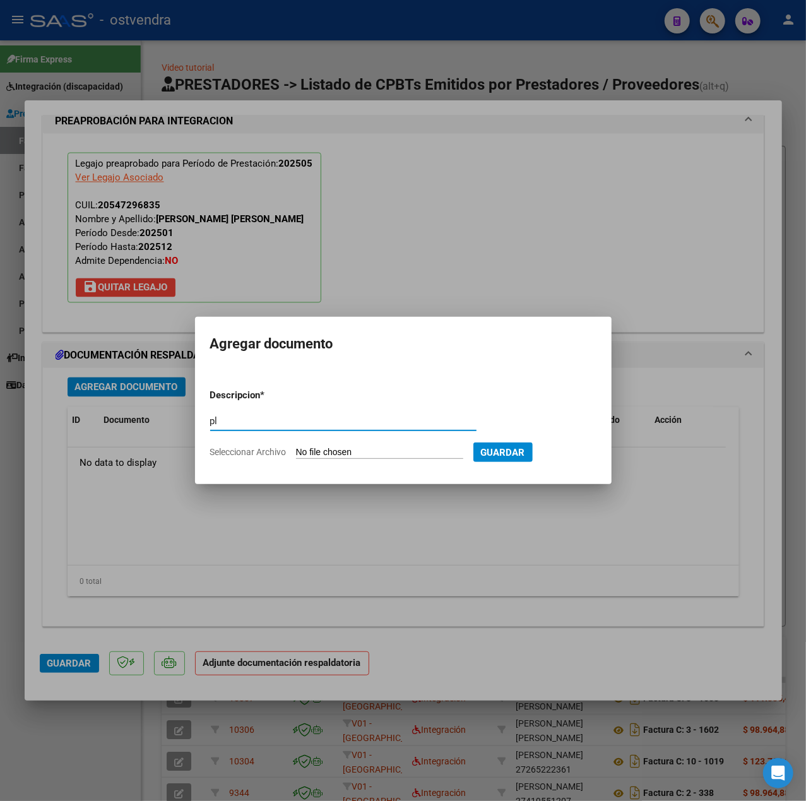
type input "pl"
click at [319, 450] on input "Seleccionar Archivo" at bounding box center [379, 453] width 167 height 12
click at [453, 549] on div at bounding box center [403, 400] width 806 height 801
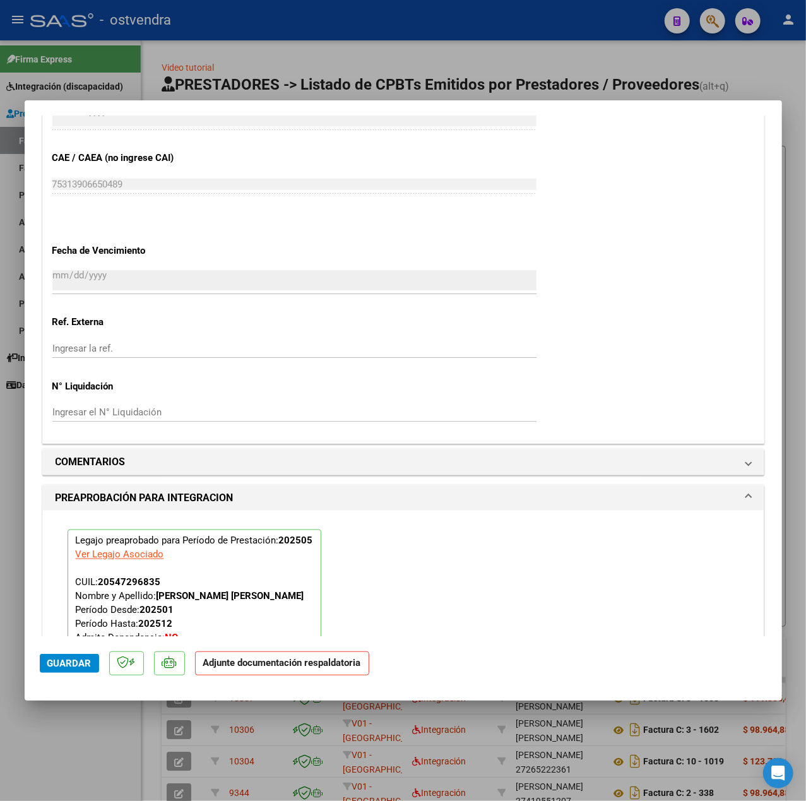
scroll to position [758, 0]
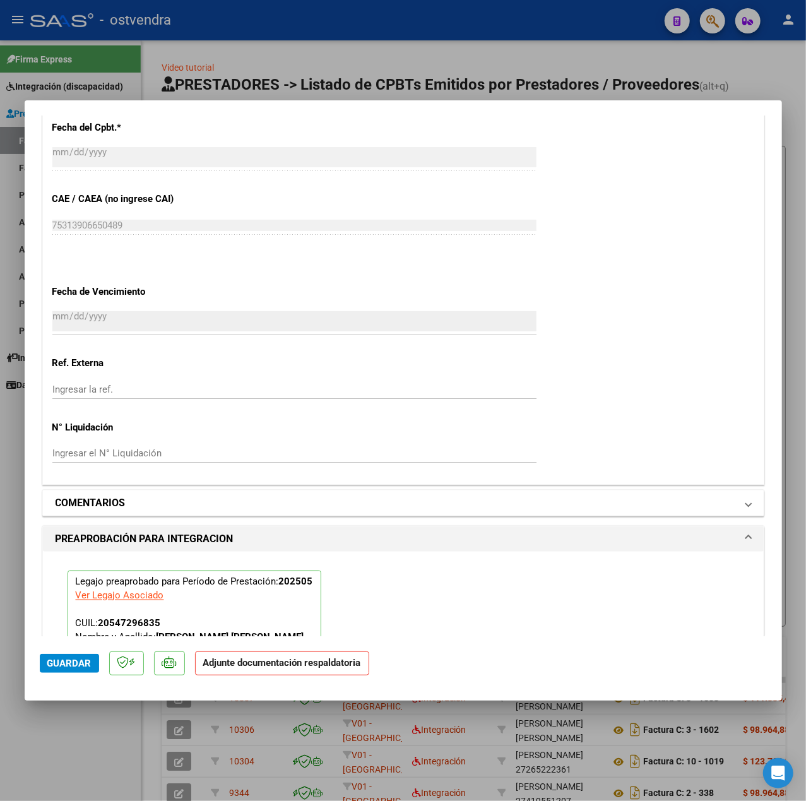
click at [117, 503] on h1 "COMENTARIOS" at bounding box center [91, 503] width 70 height 15
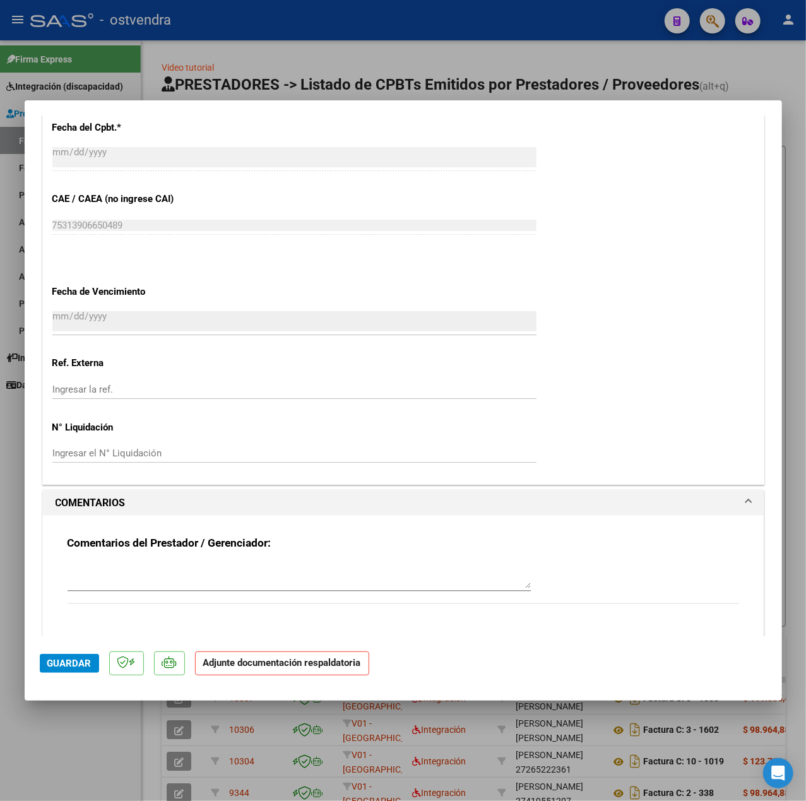
drag, startPoint x: 180, startPoint y: 572, endPoint x: 184, endPoint y: 577, distance: 6.7
click at [182, 576] on textarea at bounding box center [299, 576] width 463 height 25
type textarea "PLANILLA DE ASISTENCIA OBSERVADA, SE LE SOLICITO NUEVA AL PRESTADOR."
click at [54, 667] on span "Guardar" at bounding box center [69, 663] width 44 height 11
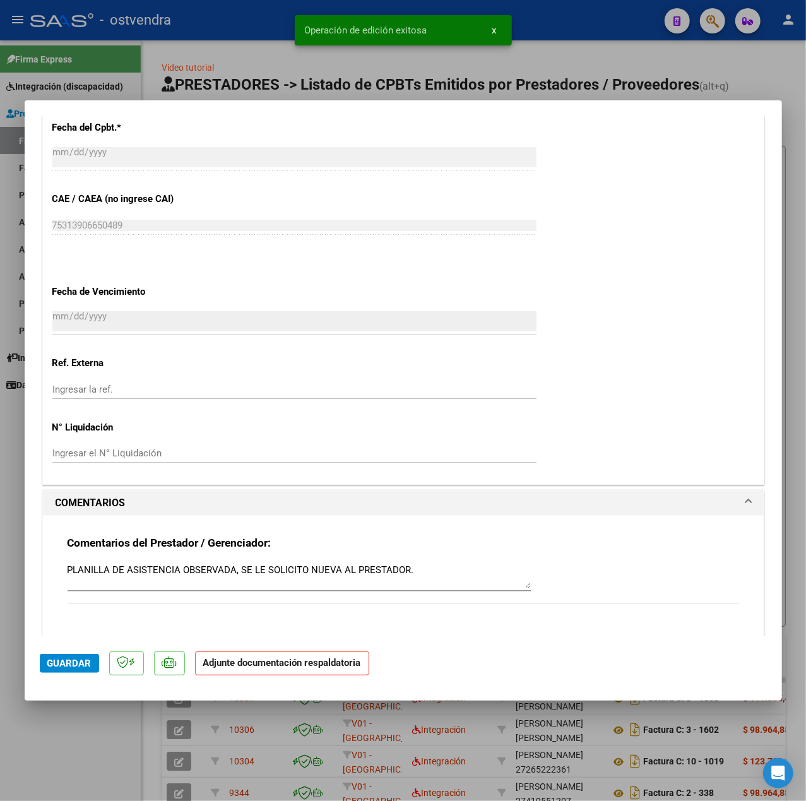
click at [73, 700] on mat-dialog-container "COMPROBANTE VER COMPROBANTE ESTADO: Recibida. En proceso de confirmacion/acepta…" at bounding box center [404, 400] width 758 height 600
click at [85, 715] on div at bounding box center [403, 400] width 806 height 801
type input "$ 0,00"
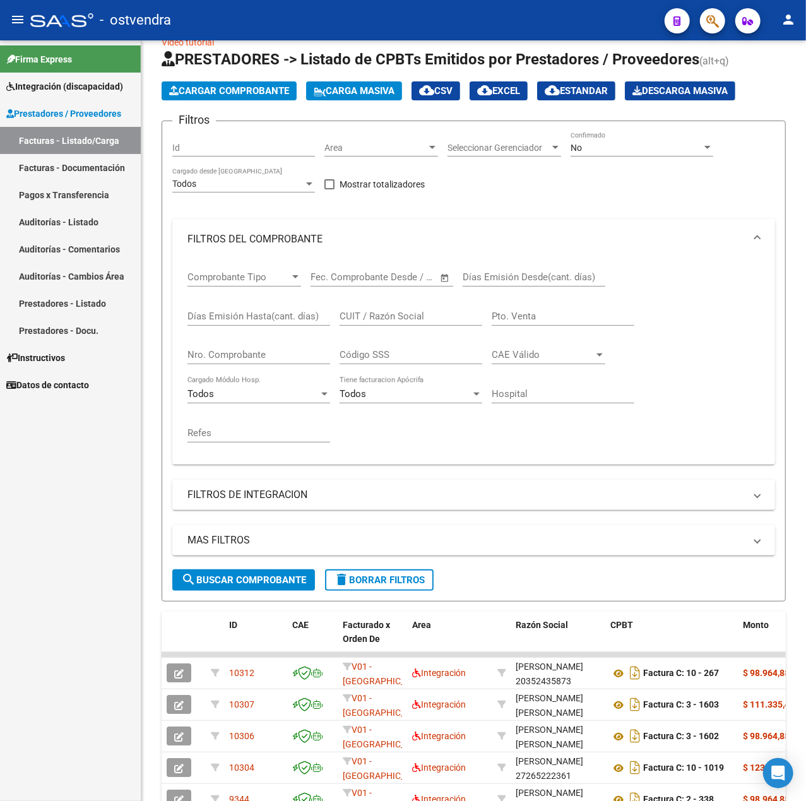
scroll to position [0, 0]
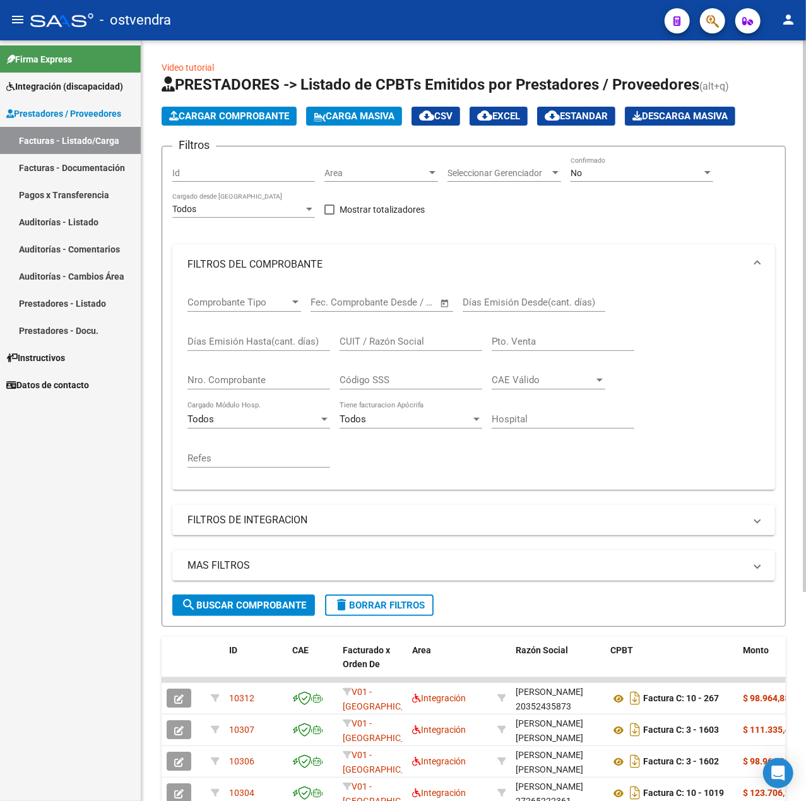
click at [215, 121] on span "Cargar Comprobante" at bounding box center [229, 115] width 120 height 11
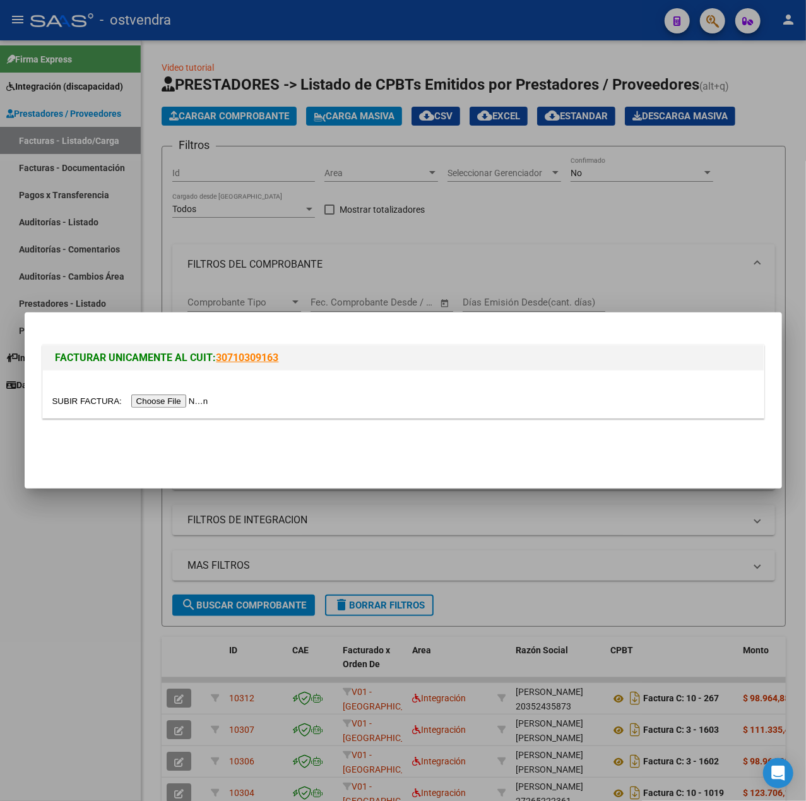
click at [177, 404] on input "file" at bounding box center [132, 401] width 160 height 13
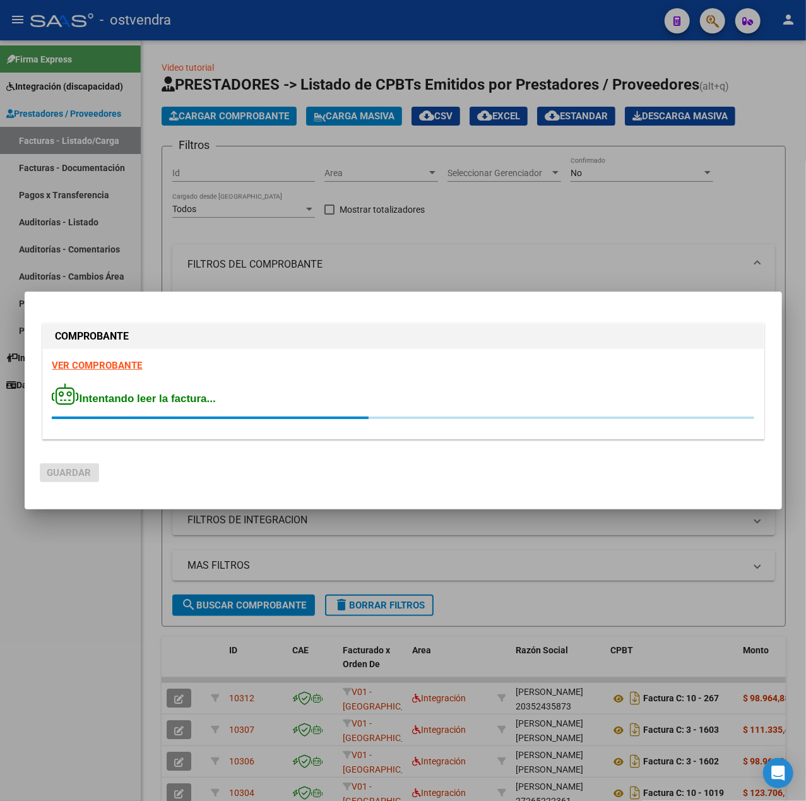
click at [95, 365] on strong "VER COMPROBANTE" at bounding box center [97, 365] width 90 height 11
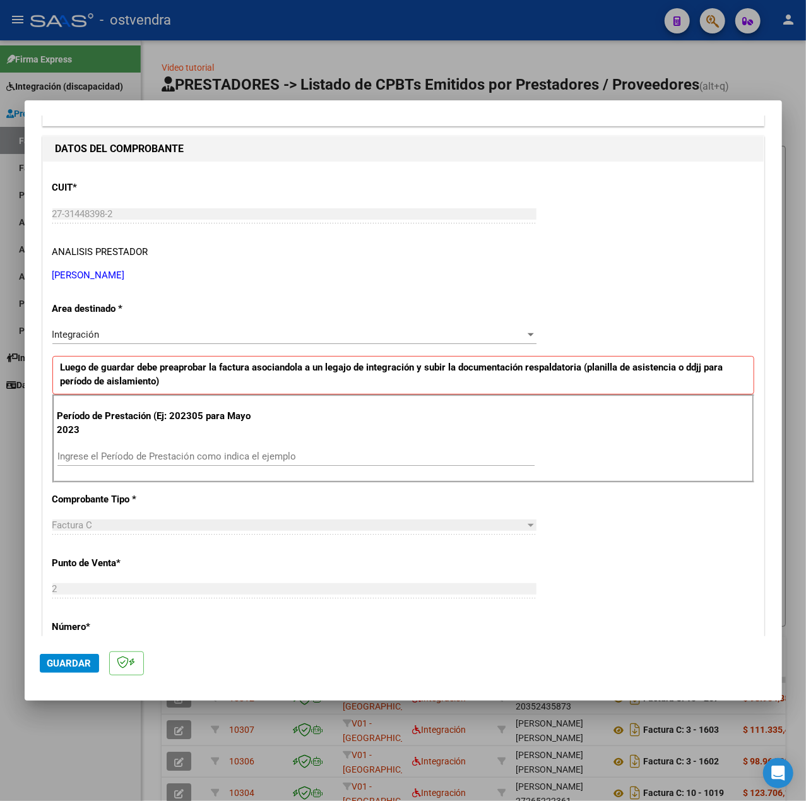
scroll to position [168, 0]
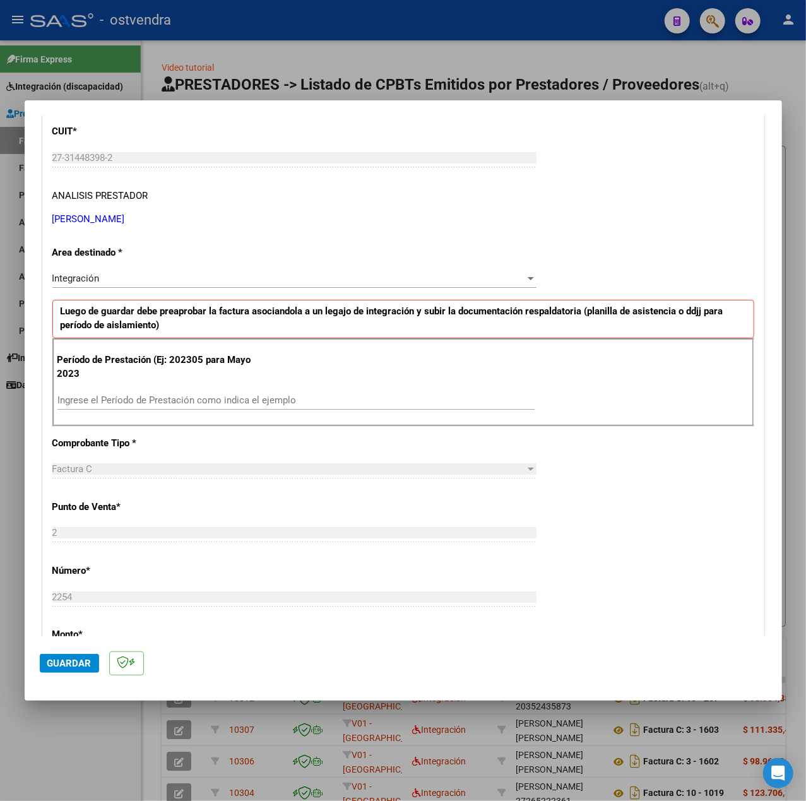
click at [206, 397] on input "Ingrese el Período de Prestación como indica el ejemplo" at bounding box center [295, 400] width 477 height 11
type input "202507"
click at [559, 479] on div "CUIT * 27-31448398-2 Ingresar CUIT ANALISIS PRESTADOR [PERSON_NAME] [PERSON_NAM…" at bounding box center [403, 580] width 721 height 950
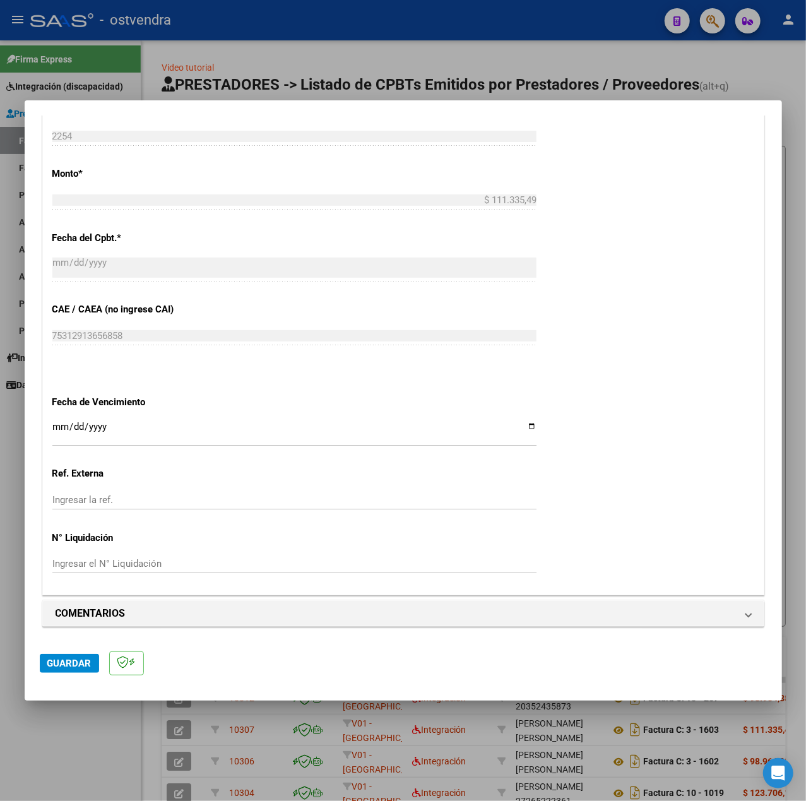
scroll to position [631, 0]
click at [57, 427] on input "Ingresar la fecha" at bounding box center [294, 432] width 484 height 20
type input "[DATE]"
click at [51, 658] on span "Guardar" at bounding box center [69, 663] width 44 height 11
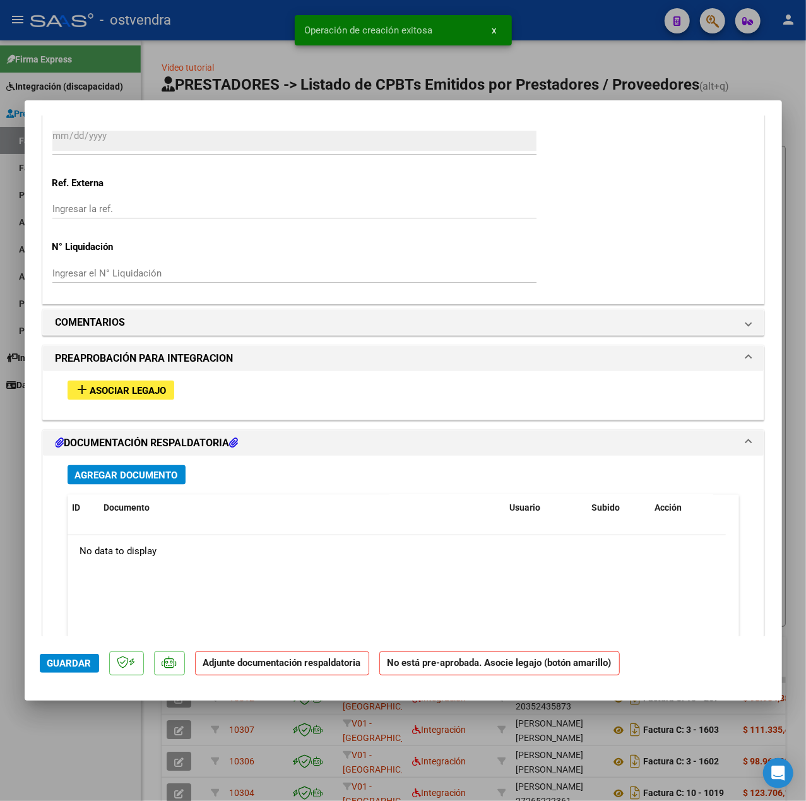
scroll to position [996, 0]
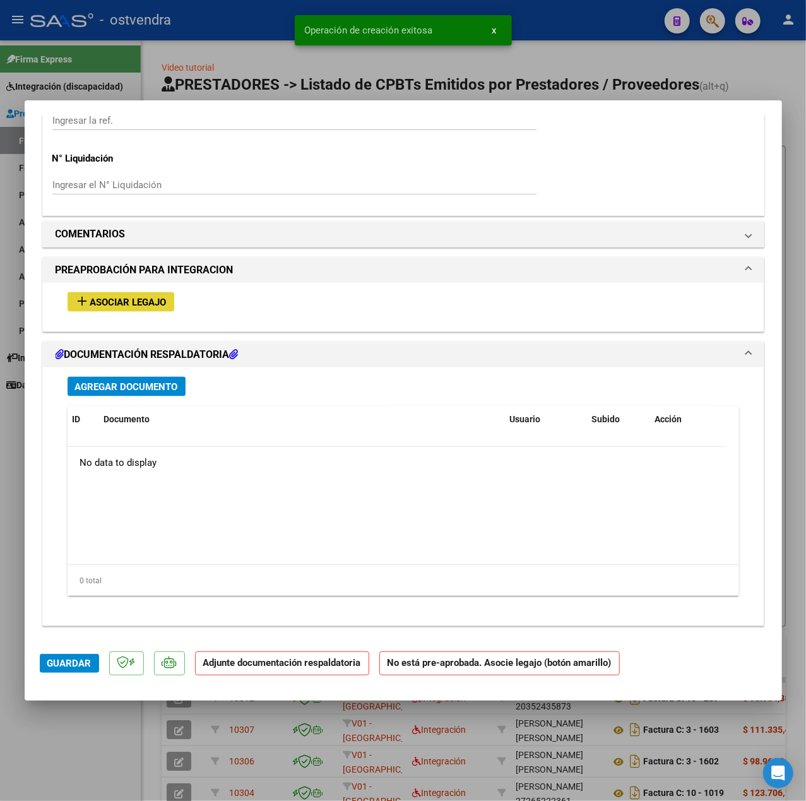
click at [168, 306] on button "add Asociar Legajo" at bounding box center [121, 302] width 107 height 20
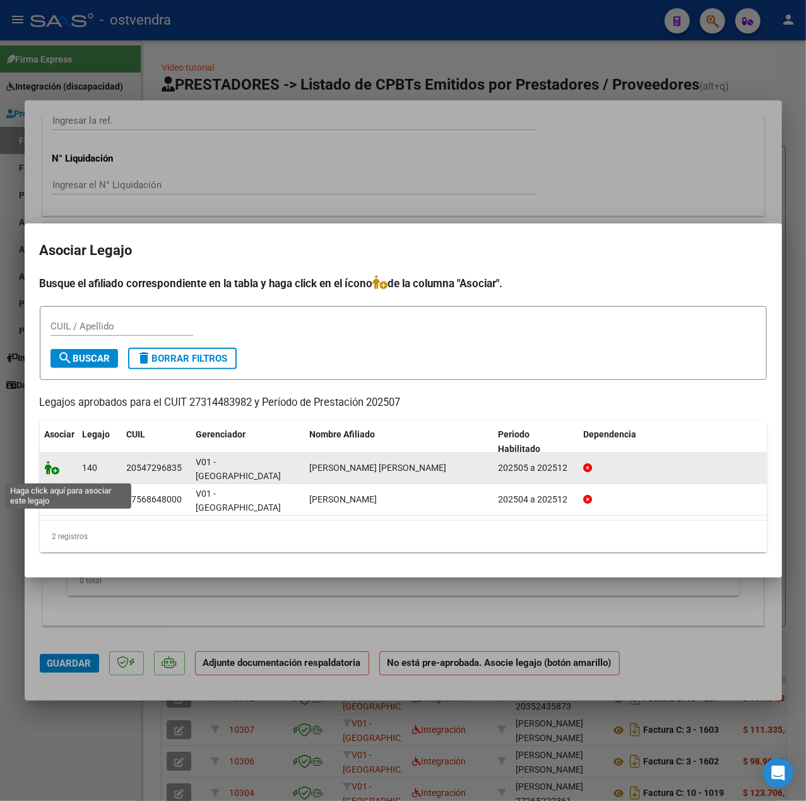
click at [51, 475] on icon at bounding box center [52, 468] width 15 height 14
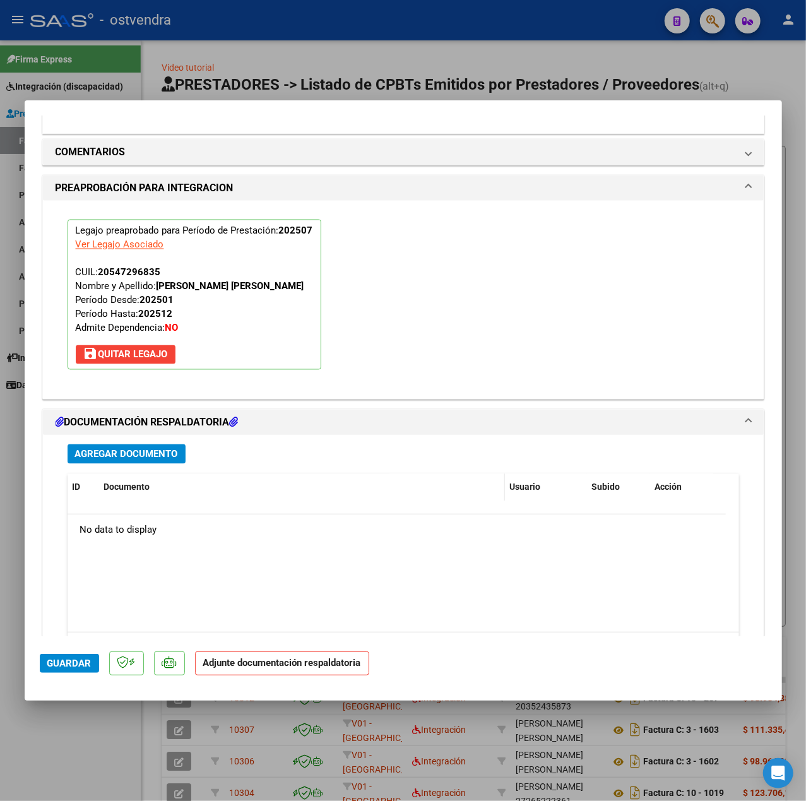
scroll to position [1179, 0]
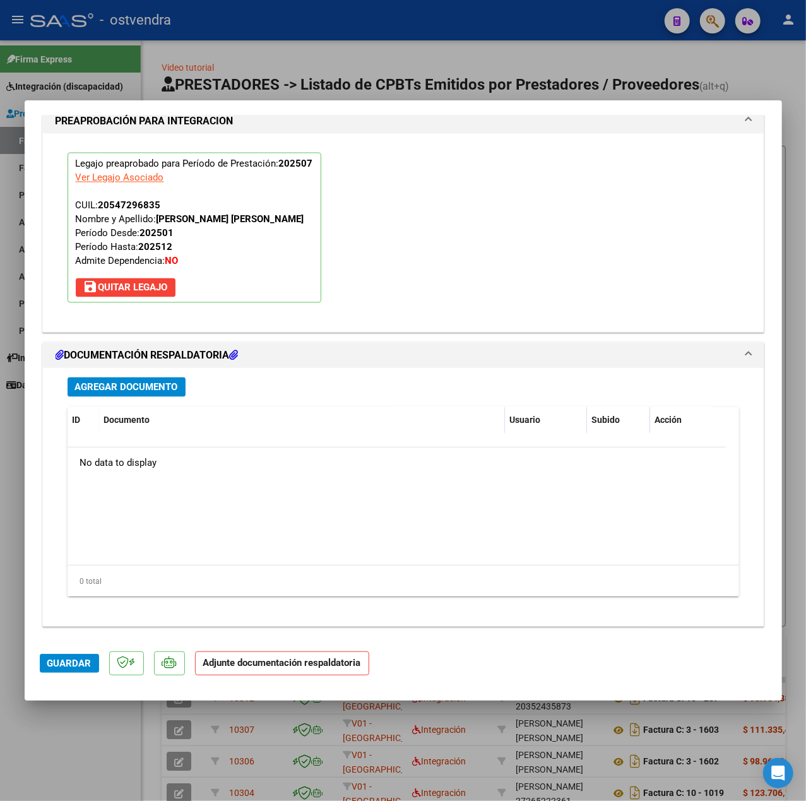
click at [157, 394] on button "Agregar Documento" at bounding box center [127, 388] width 118 height 20
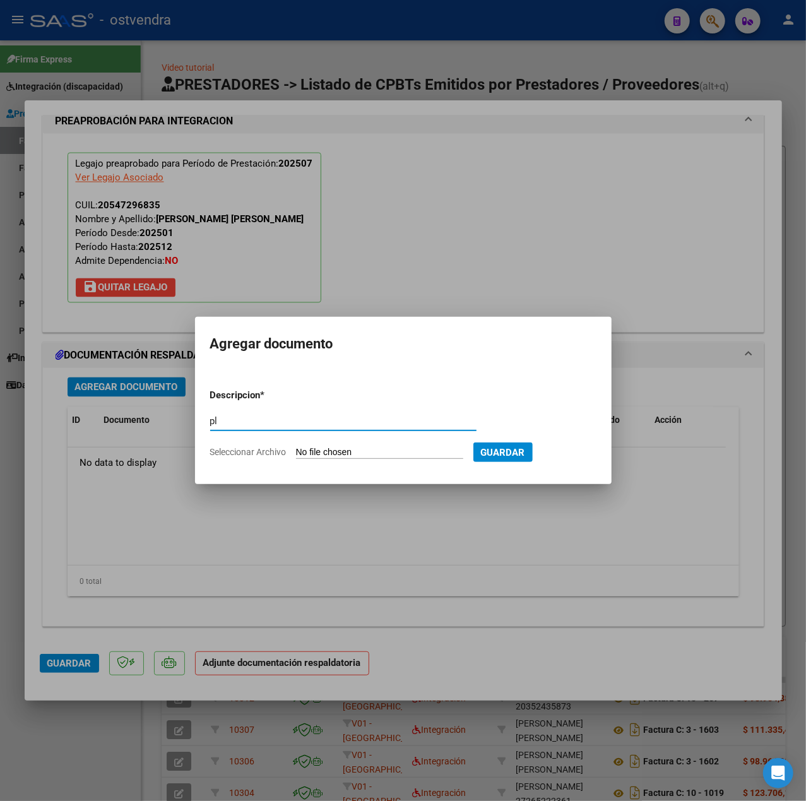
type input "p"
type input "PL"
click at [336, 456] on input "Seleccionar Archivo" at bounding box center [379, 453] width 167 height 12
type input "C:\fakepath\CamScanner [DATE] 09.55.pdf"
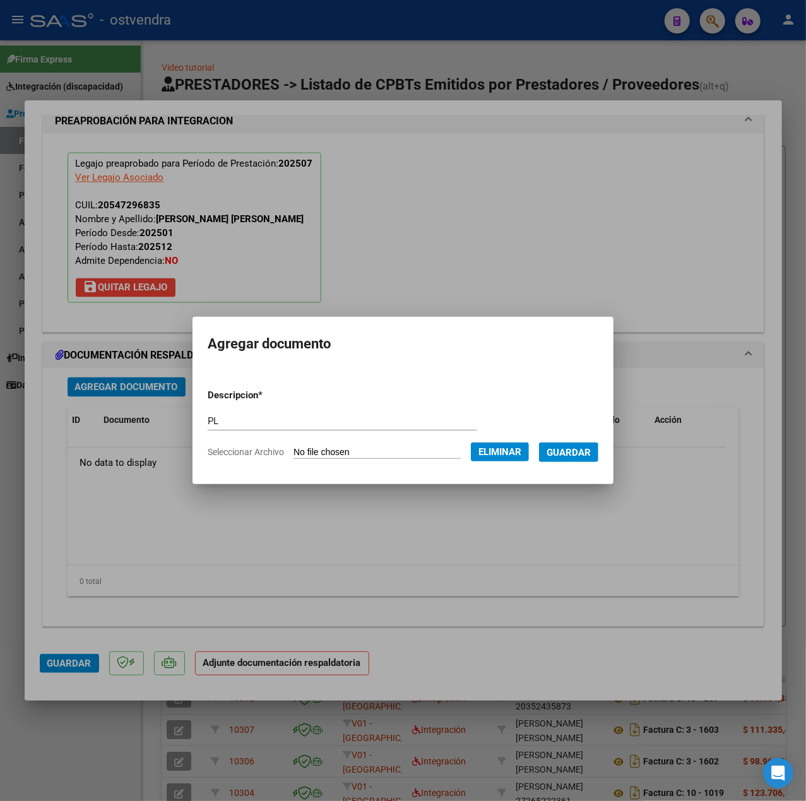
click at [576, 453] on span "Guardar" at bounding box center [569, 452] width 44 height 11
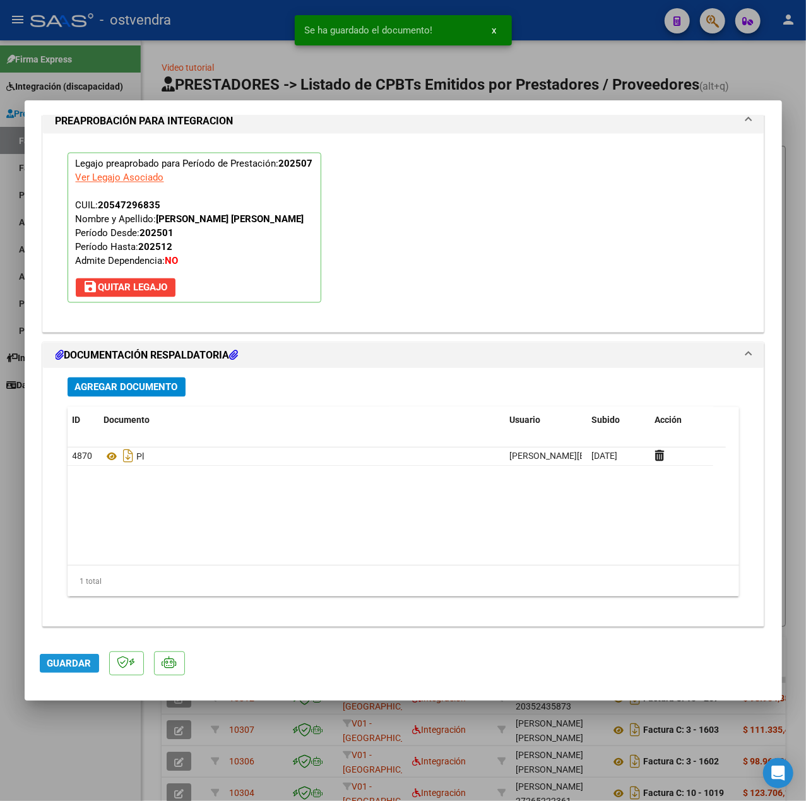
click at [84, 660] on span "Guardar" at bounding box center [69, 663] width 44 height 11
click at [120, 750] on div at bounding box center [403, 400] width 806 height 801
type input "$ 0,00"
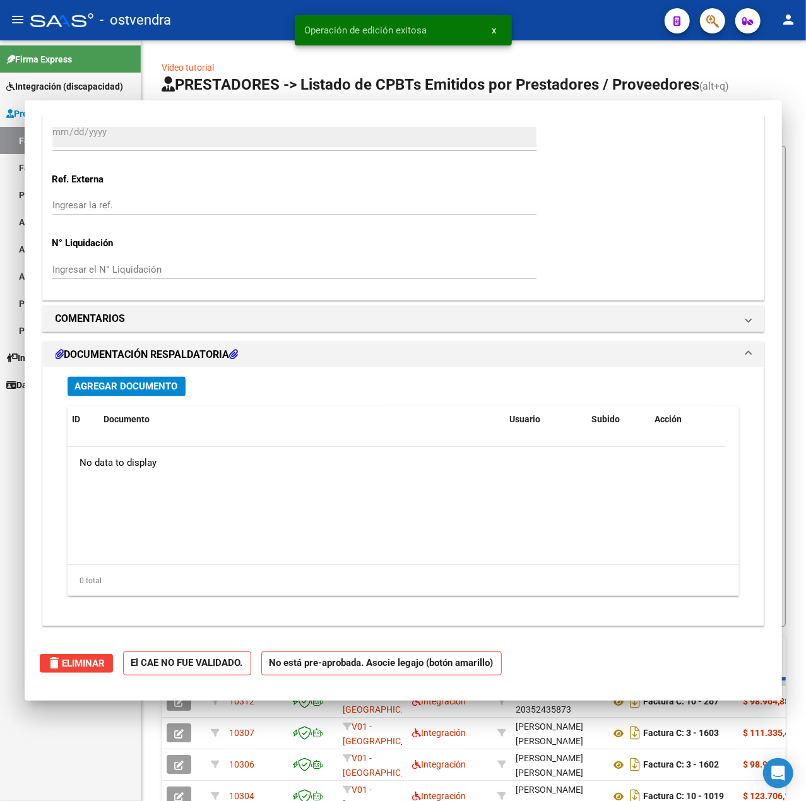
scroll to position [0, 0]
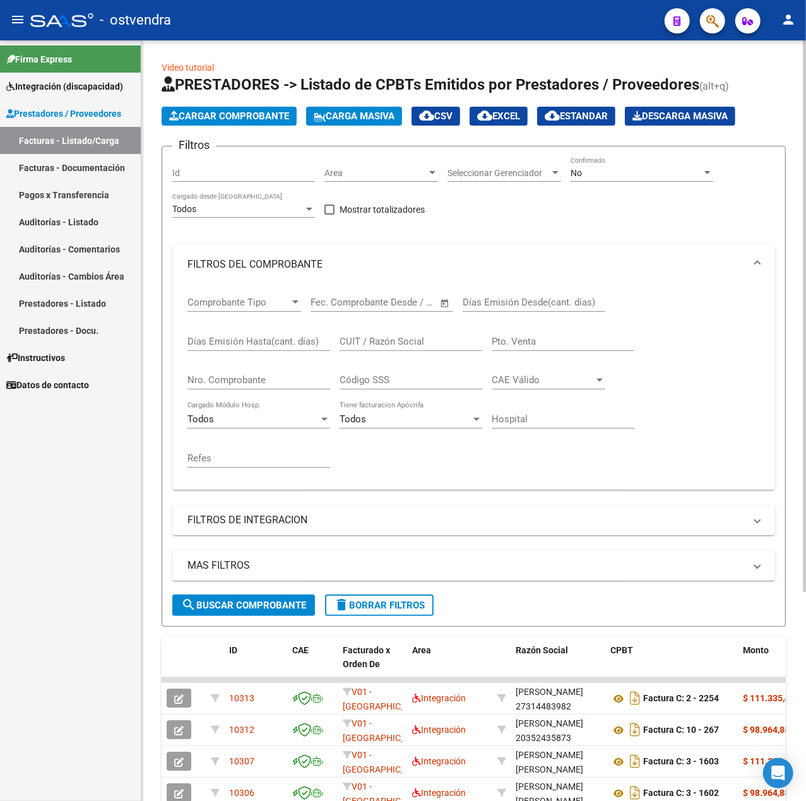
click at [170, 117] on icon "button" at bounding box center [173, 115] width 9 height 9
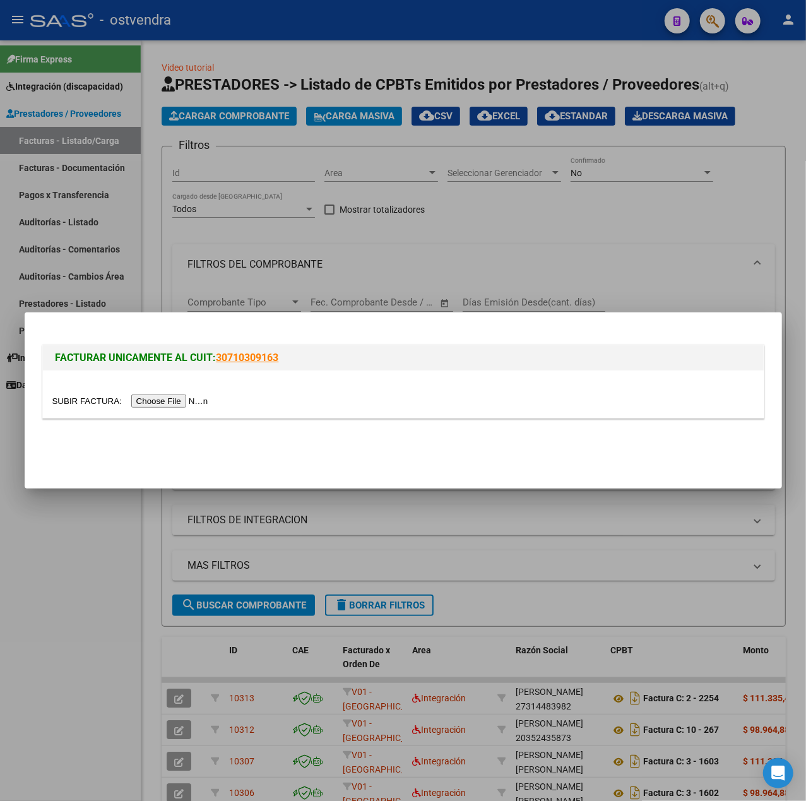
click at [194, 393] on div at bounding box center [403, 394] width 721 height 47
click at [195, 395] on input "file" at bounding box center [132, 401] width 160 height 13
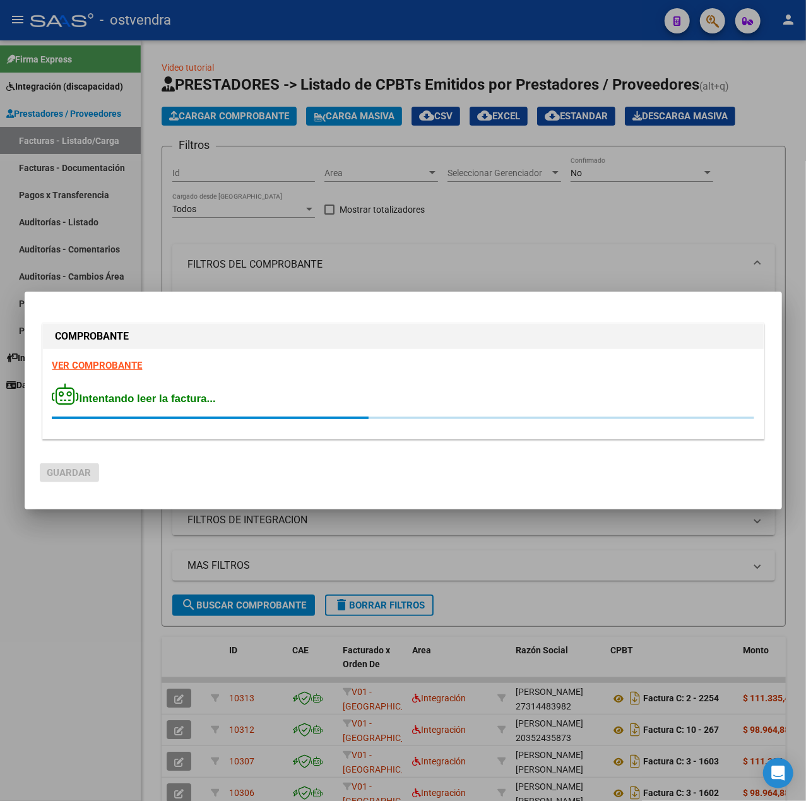
click at [122, 356] on div "VER COMPROBANTE Intentando leer la factura..." at bounding box center [403, 394] width 721 height 90
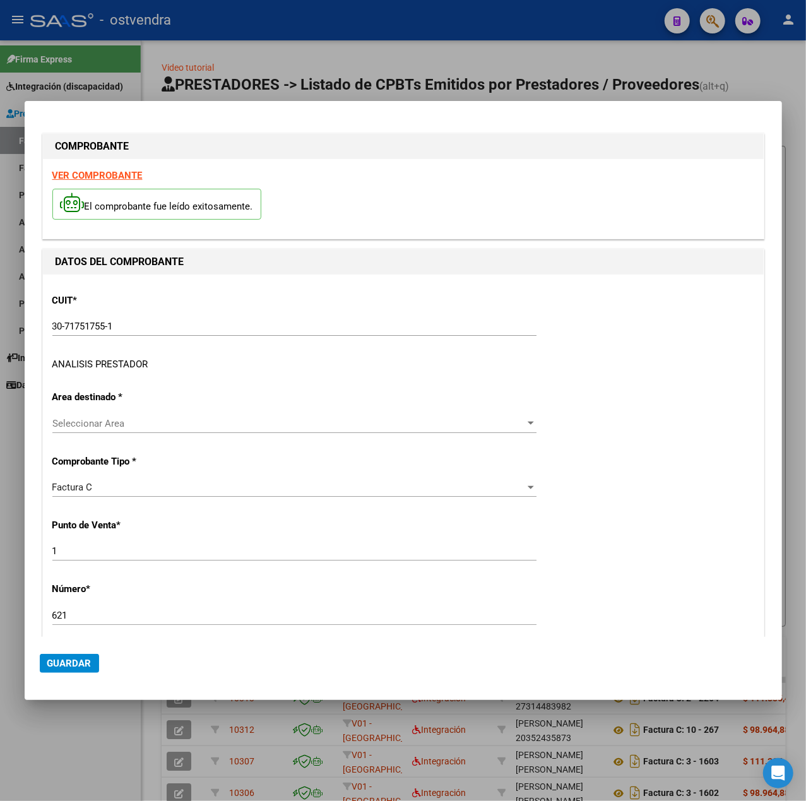
click at [124, 359] on div "ANALISIS PRESTADOR" at bounding box center [100, 364] width 96 height 15
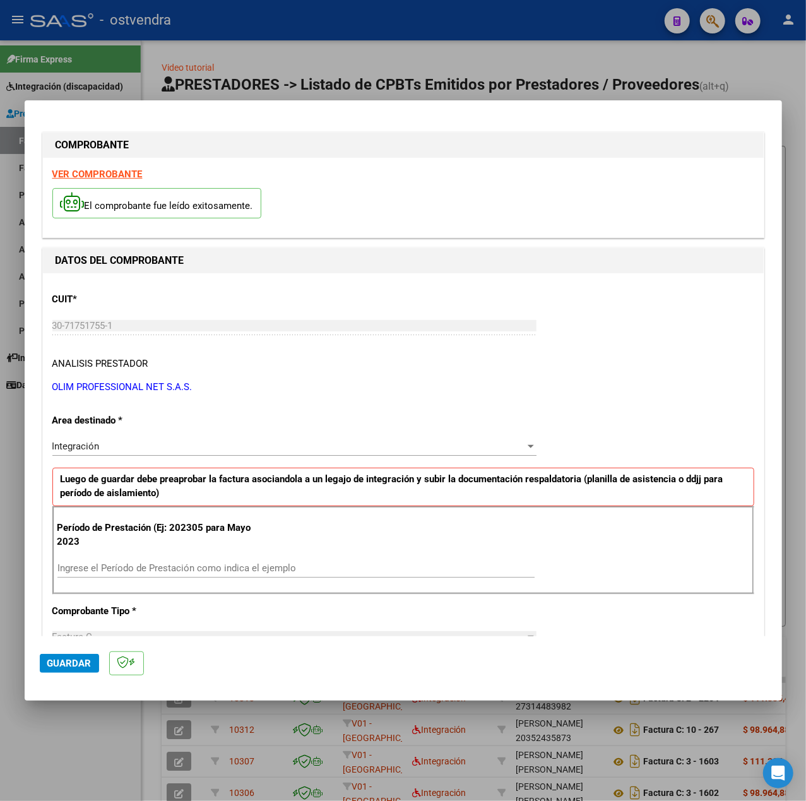
click at [111, 172] on strong "VER COMPROBANTE" at bounding box center [97, 174] width 90 height 11
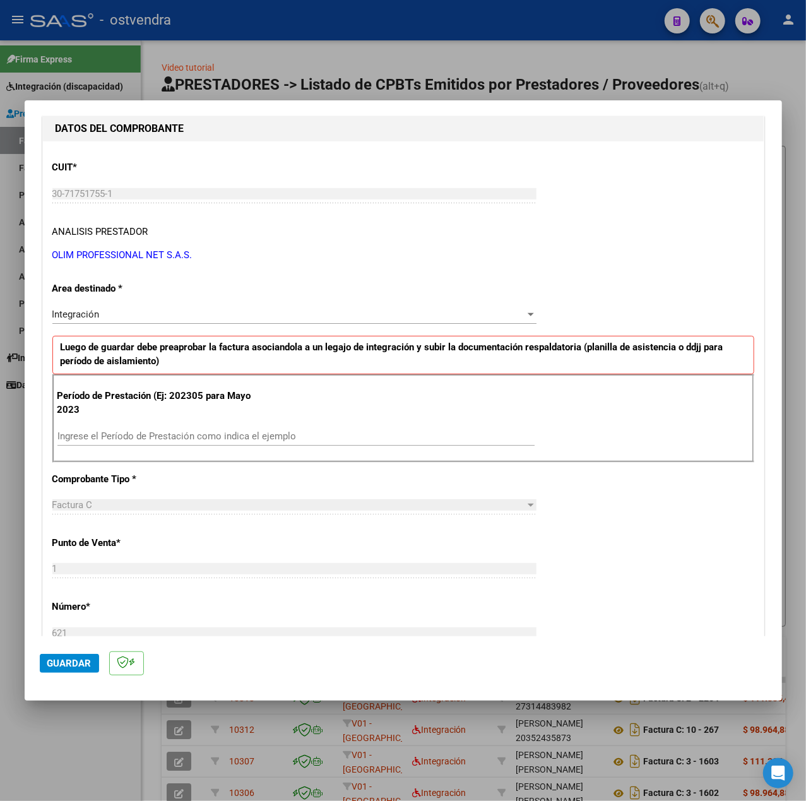
scroll to position [168, 0]
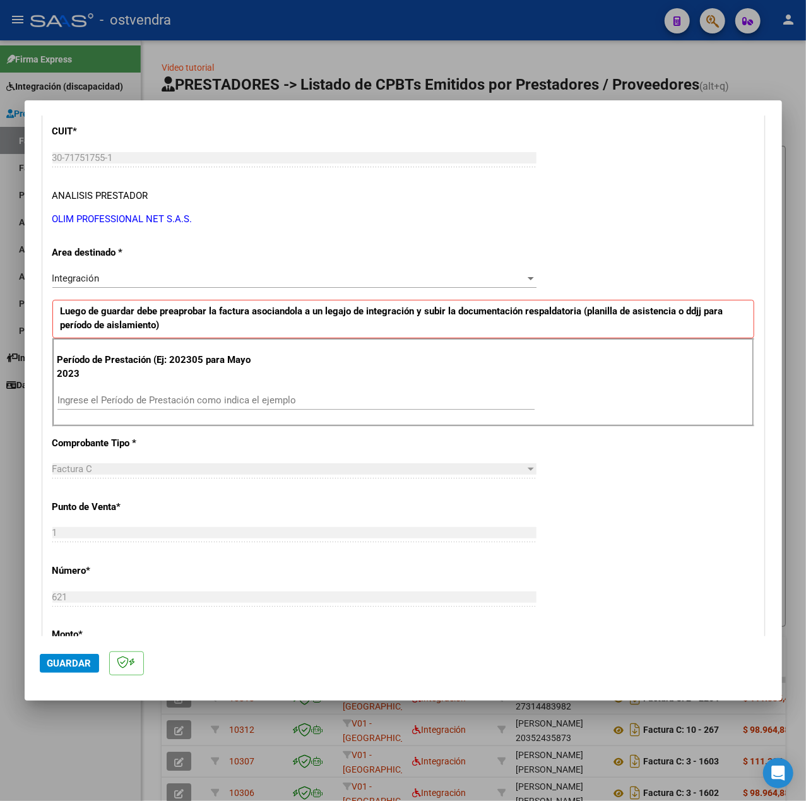
click at [220, 406] on input "Ingrese el Período de Prestación como indica el ejemplo" at bounding box center [295, 400] width 477 height 11
type input "202507"
click at [644, 478] on div "CUIT * 30-71751755-1 Ingresar CUIT ANALISIS PRESTADOR OLIM PROFESSIONAL NET S.A…" at bounding box center [403, 580] width 721 height 950
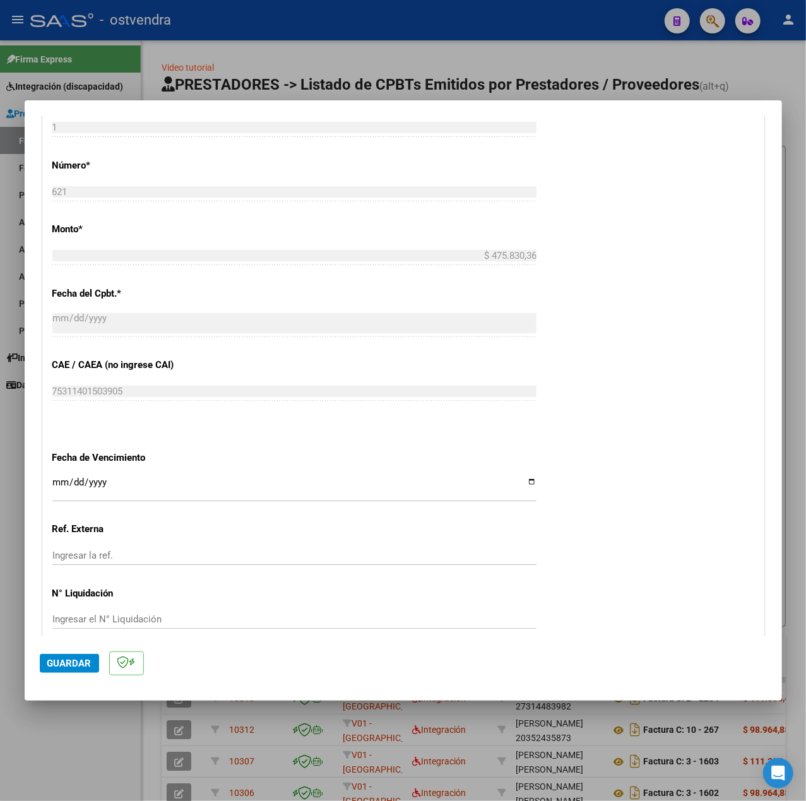
scroll to position [631, 0]
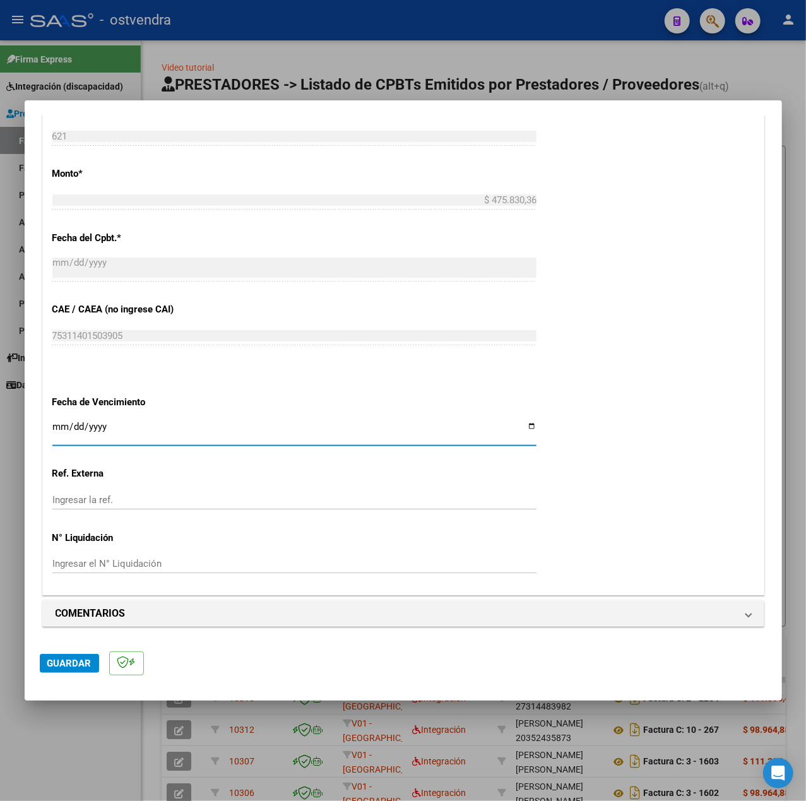
click at [61, 426] on input "Ingresar la fecha" at bounding box center [294, 432] width 484 height 20
type input "[DATE]"
click at [537, 530] on div "CUIT * 30-71751755-1 Ingresar CUIT ANALISIS PRESTADOR OLIM PROFESSIONAL NET S.A…" at bounding box center [403, 120] width 721 height 950
click at [80, 660] on span "Guardar" at bounding box center [69, 663] width 44 height 11
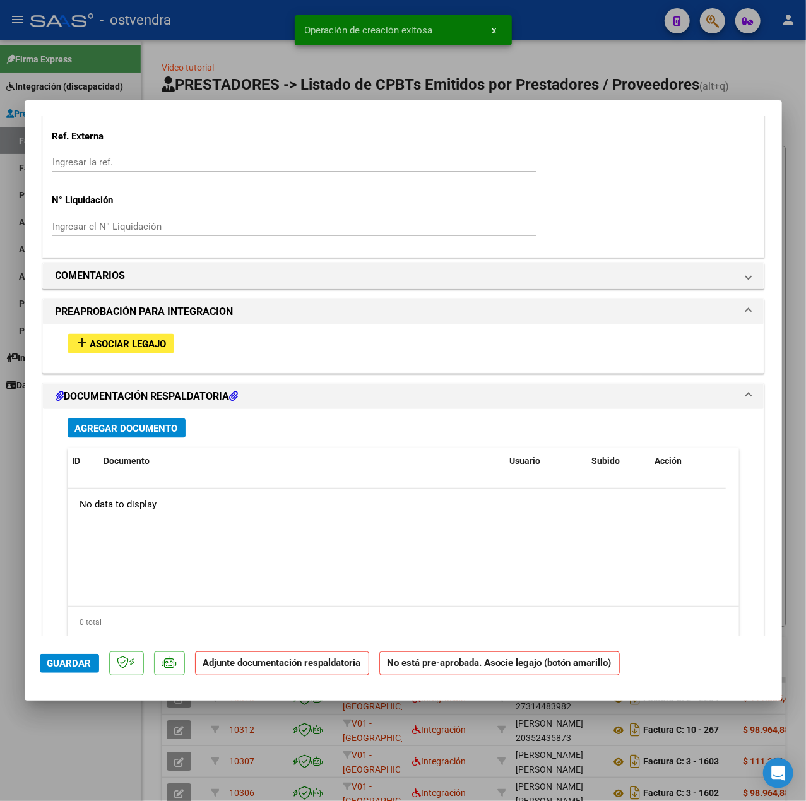
scroll to position [996, 0]
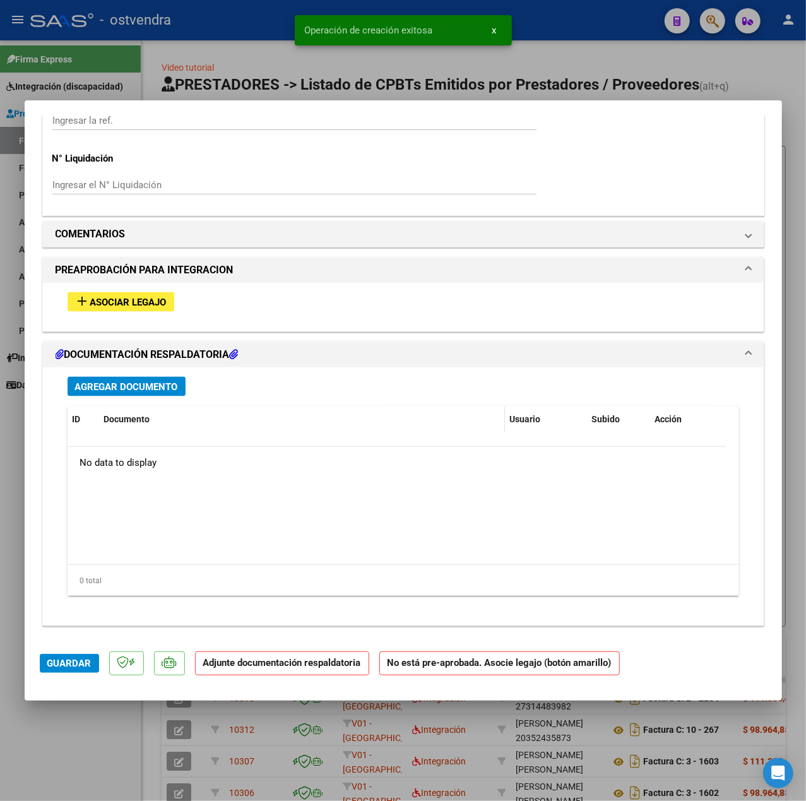
click at [107, 303] on span "Asociar Legajo" at bounding box center [128, 302] width 76 height 11
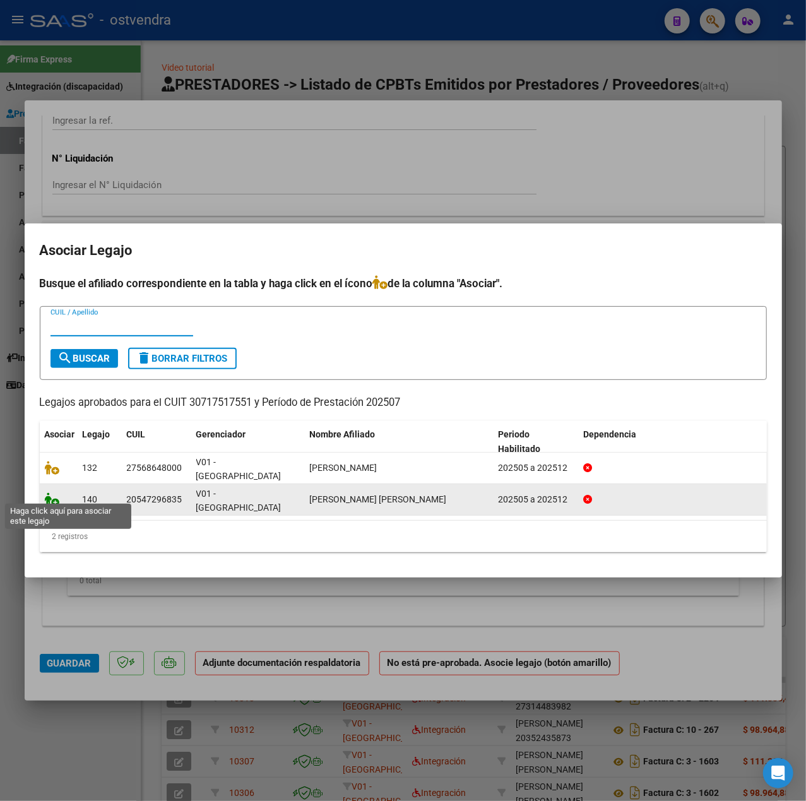
click at [51, 498] on icon at bounding box center [52, 500] width 15 height 14
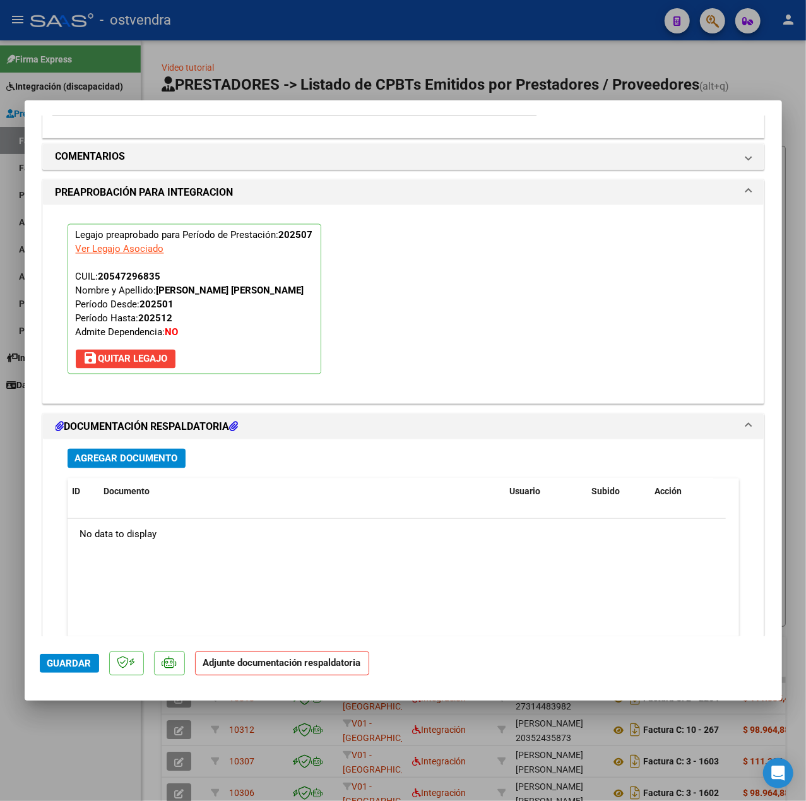
scroll to position [1179, 0]
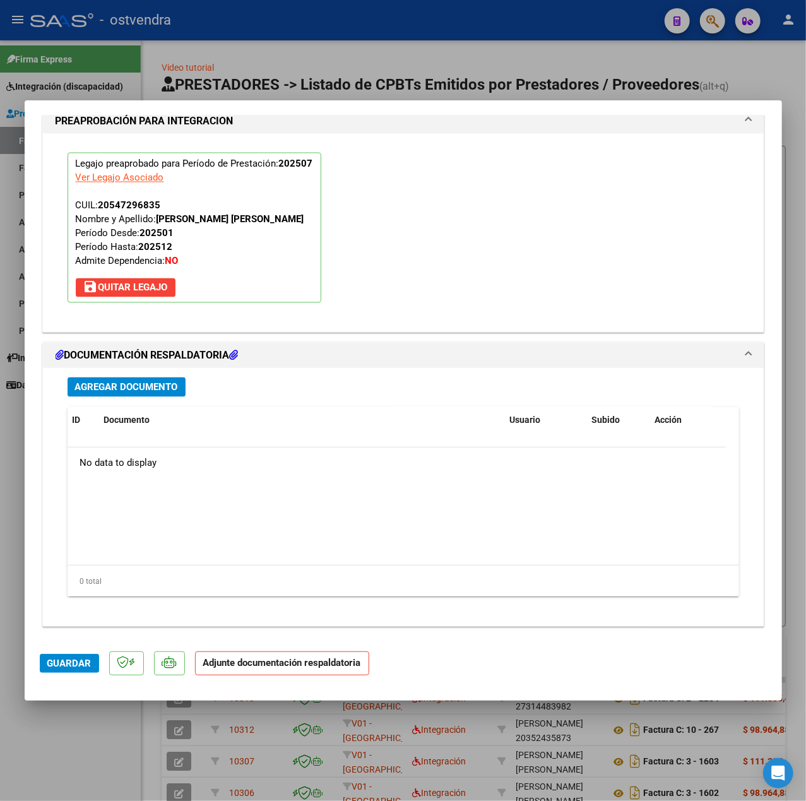
click at [126, 388] on span "Agregar Documento" at bounding box center [126, 387] width 103 height 11
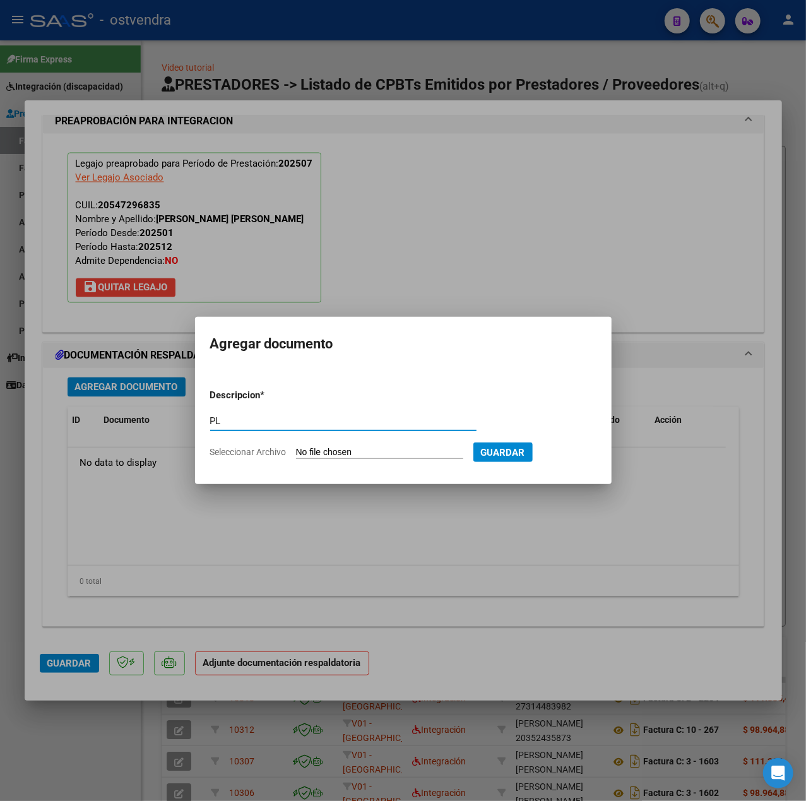
type input "PL"
click at [375, 452] on input "Seleccionar Archivo" at bounding box center [379, 453] width 167 height 12
type input "C:\fakepath\Asistencia [DATE] [PERSON_NAME] - [PERSON_NAME].pdf"
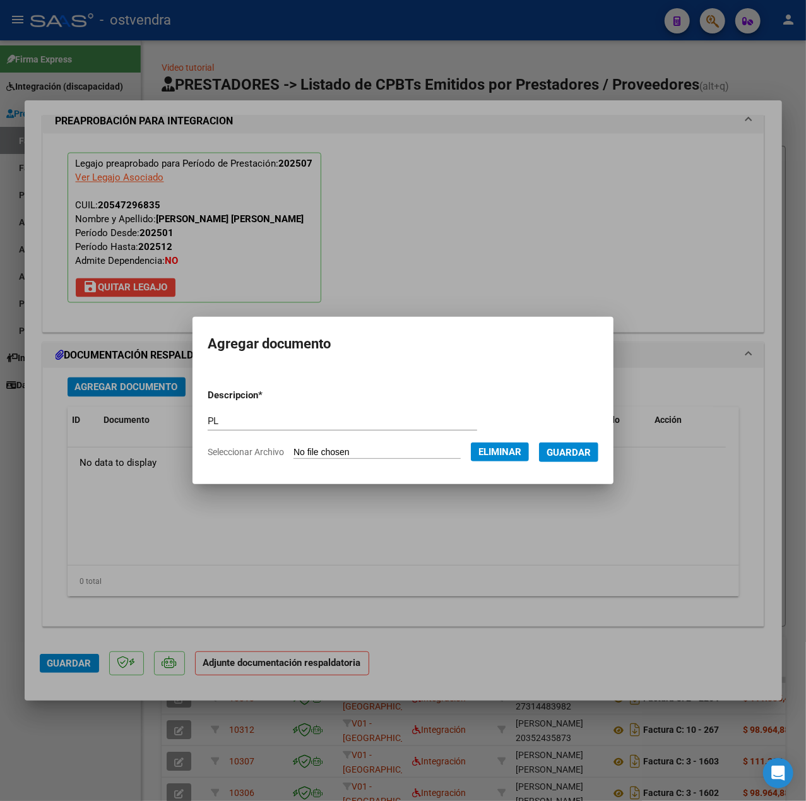
click at [561, 458] on span "Guardar" at bounding box center [569, 452] width 44 height 11
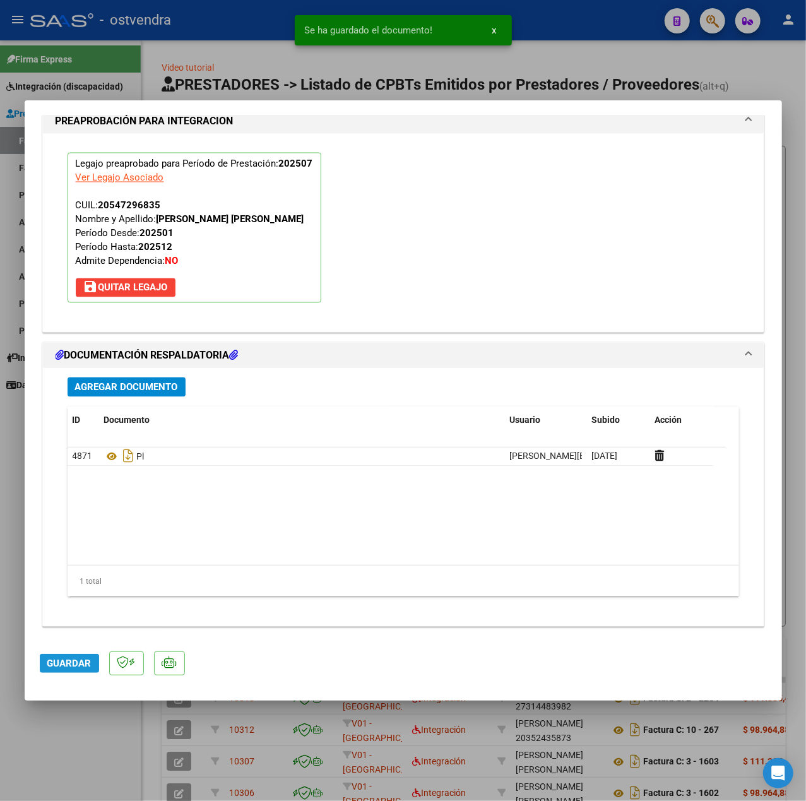
click at [64, 655] on button "Guardar" at bounding box center [69, 663] width 59 height 19
click at [81, 743] on div at bounding box center [403, 400] width 806 height 801
type input "$ 0,00"
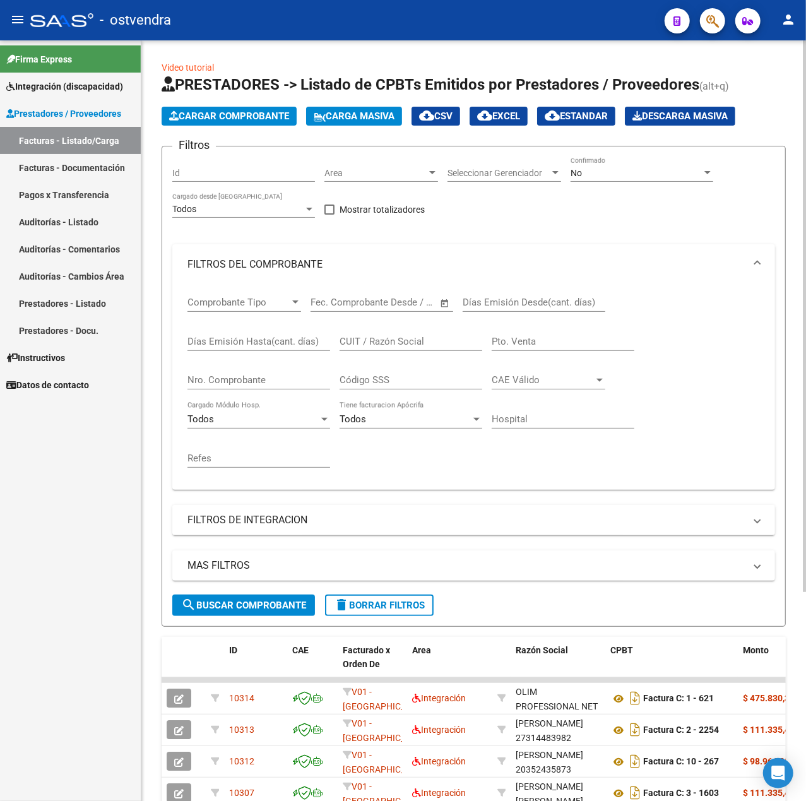
click at [259, 111] on span "Cargar Comprobante" at bounding box center [229, 115] width 120 height 11
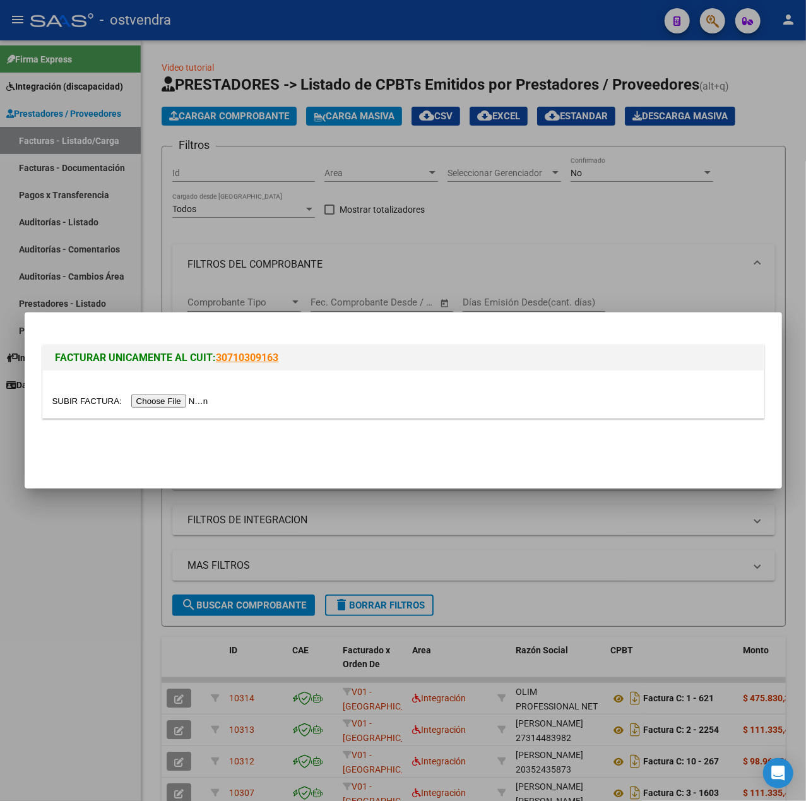
click at [167, 399] on input "file" at bounding box center [132, 401] width 160 height 13
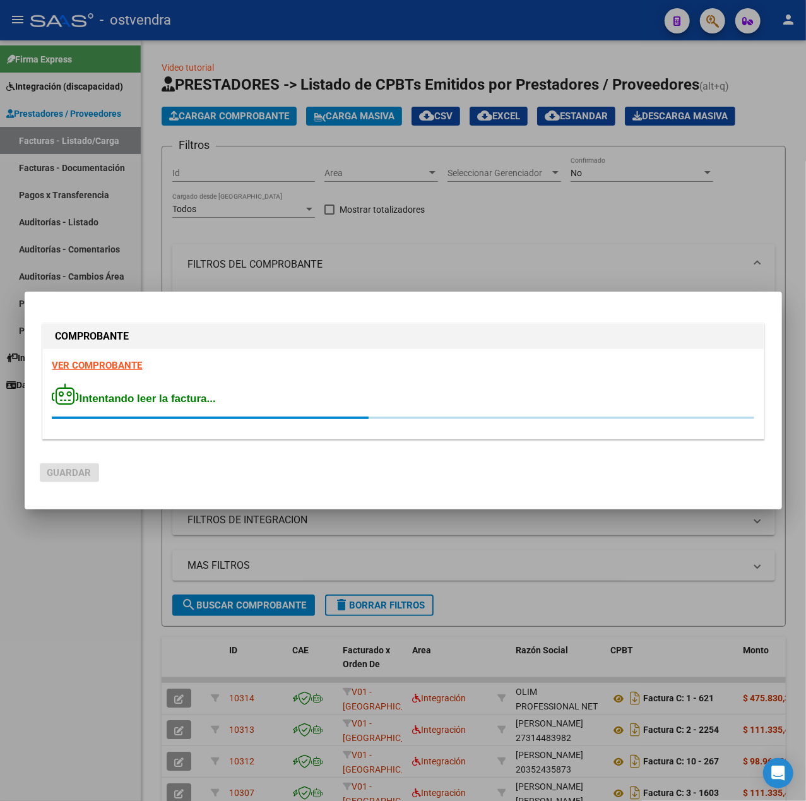
click at [99, 362] on strong "VER COMPROBANTE" at bounding box center [97, 365] width 90 height 11
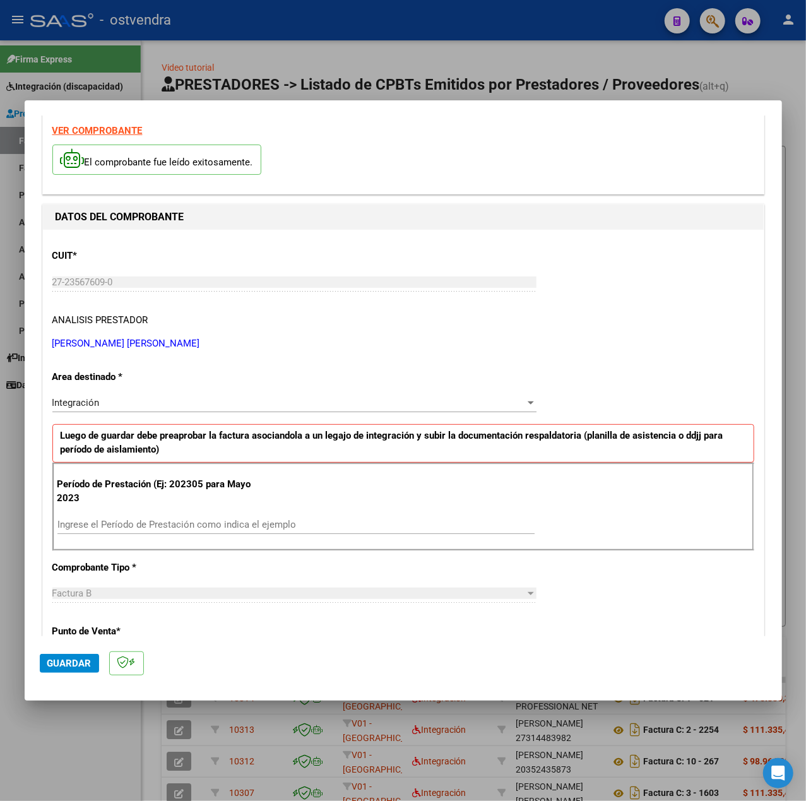
scroll to position [84, 0]
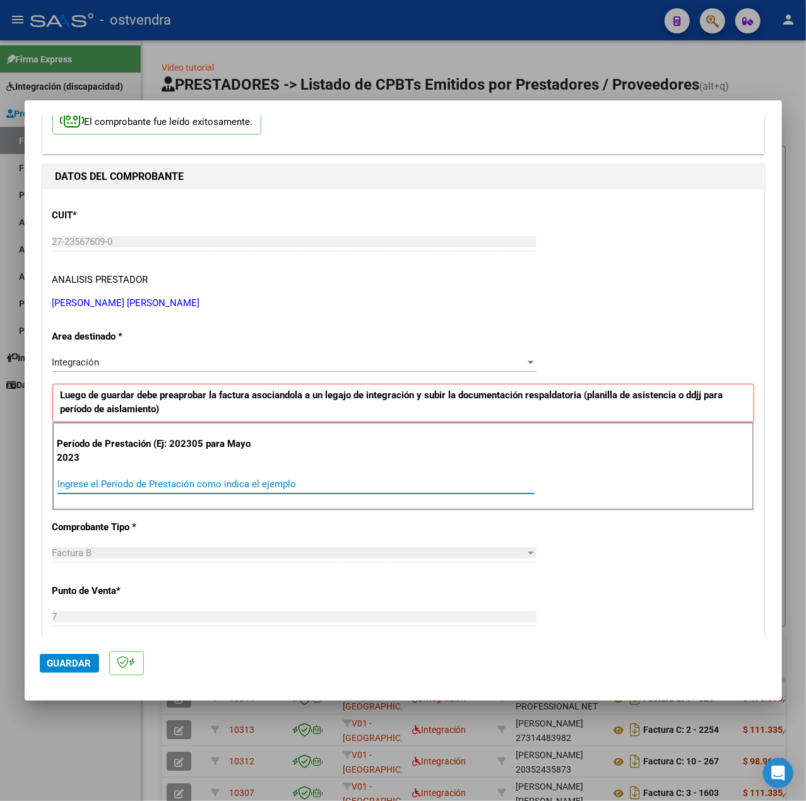
click at [147, 485] on input "Ingrese el Período de Prestación como indica el ejemplo" at bounding box center [295, 484] width 477 height 11
type input "202505"
click at [682, 581] on div "CUIT * 27-23567609-0 Ingresar CUIT ANALISIS PRESTADOR [PERSON_NAME] [PERSON_NAM…" at bounding box center [403, 664] width 721 height 950
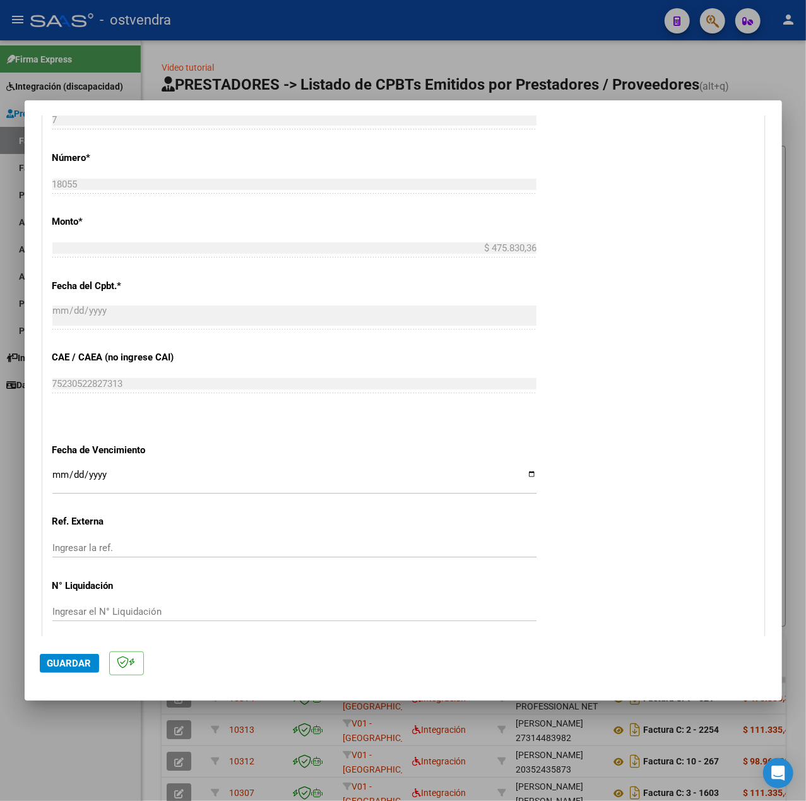
scroll to position [589, 0]
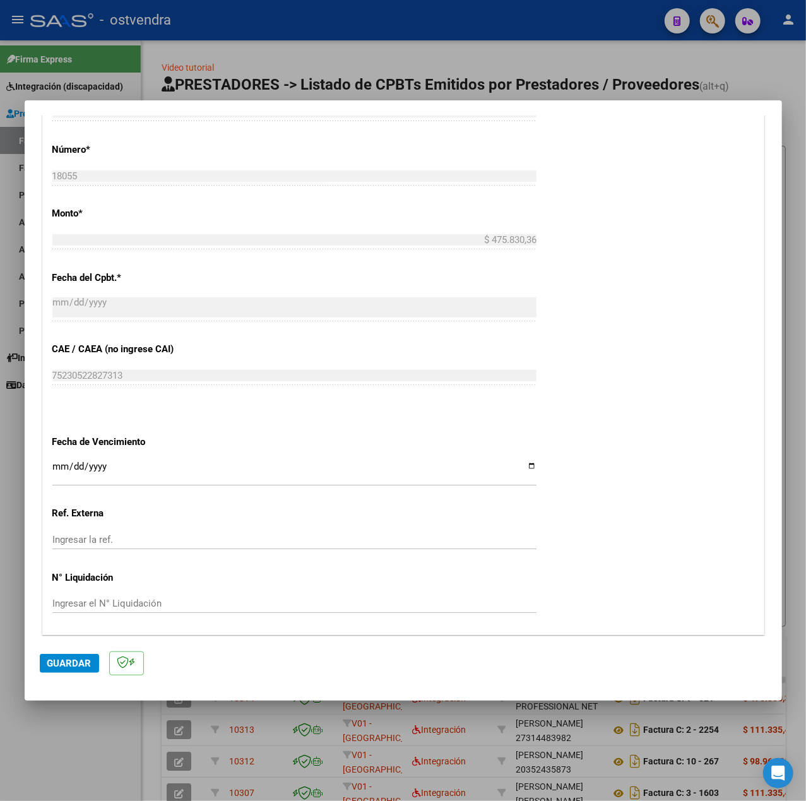
click at [61, 470] on input "Ingresar la fecha" at bounding box center [294, 472] width 484 height 20
type input "[DATE]"
click at [57, 663] on span "Guardar" at bounding box center [69, 663] width 44 height 11
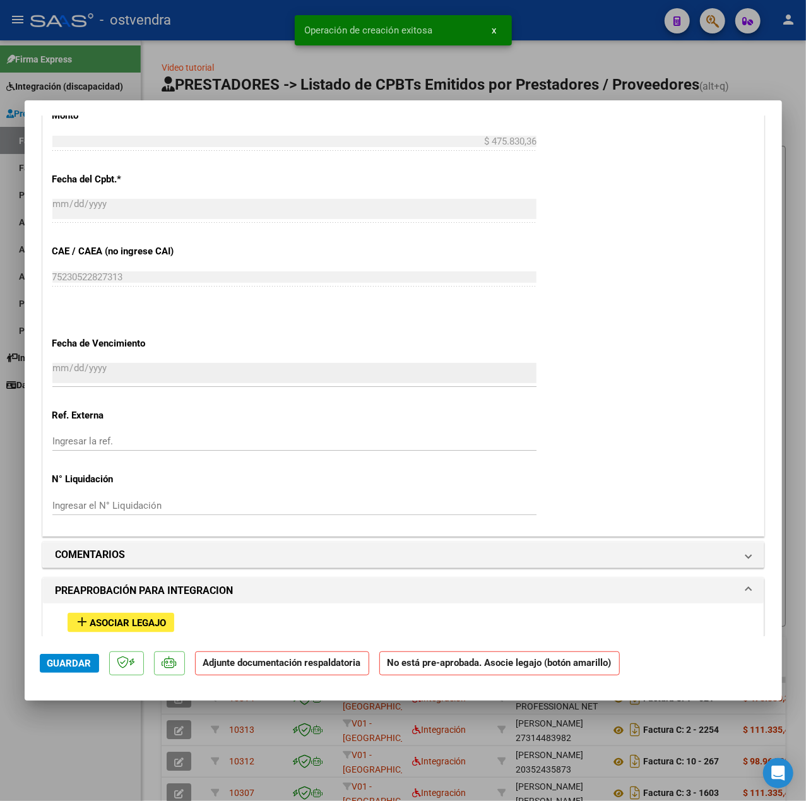
scroll to position [996, 0]
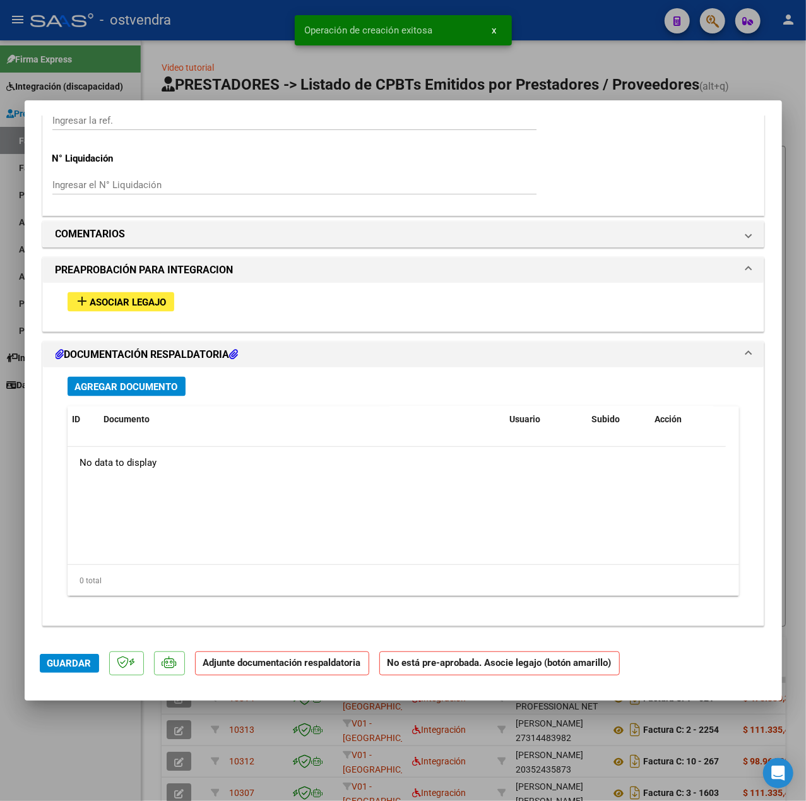
click at [138, 311] on button "add Asociar Legajo" at bounding box center [121, 302] width 107 height 20
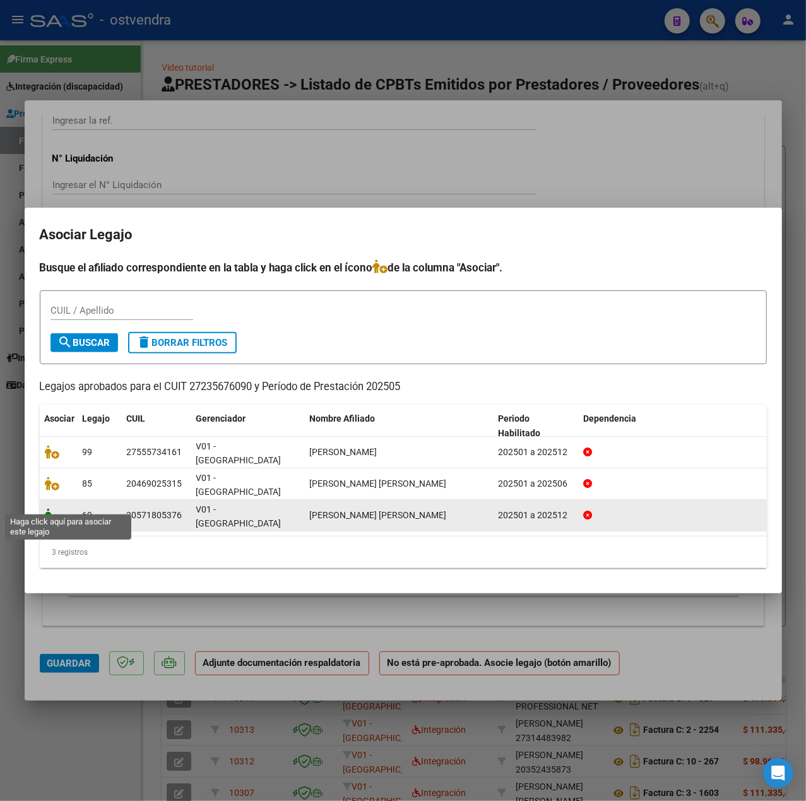
click at [51, 508] on icon at bounding box center [52, 515] width 15 height 14
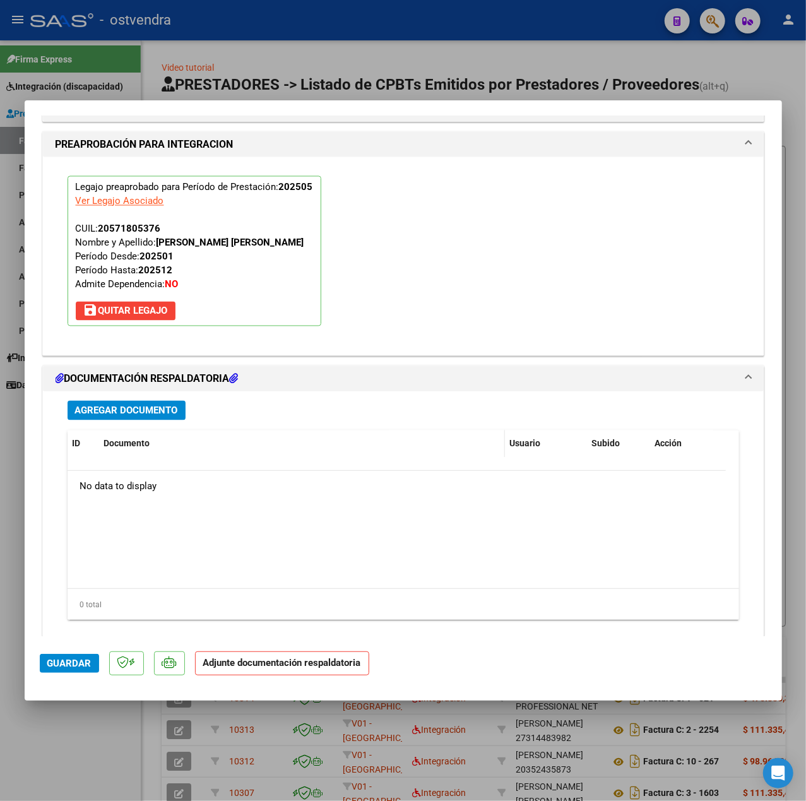
scroll to position [1179, 0]
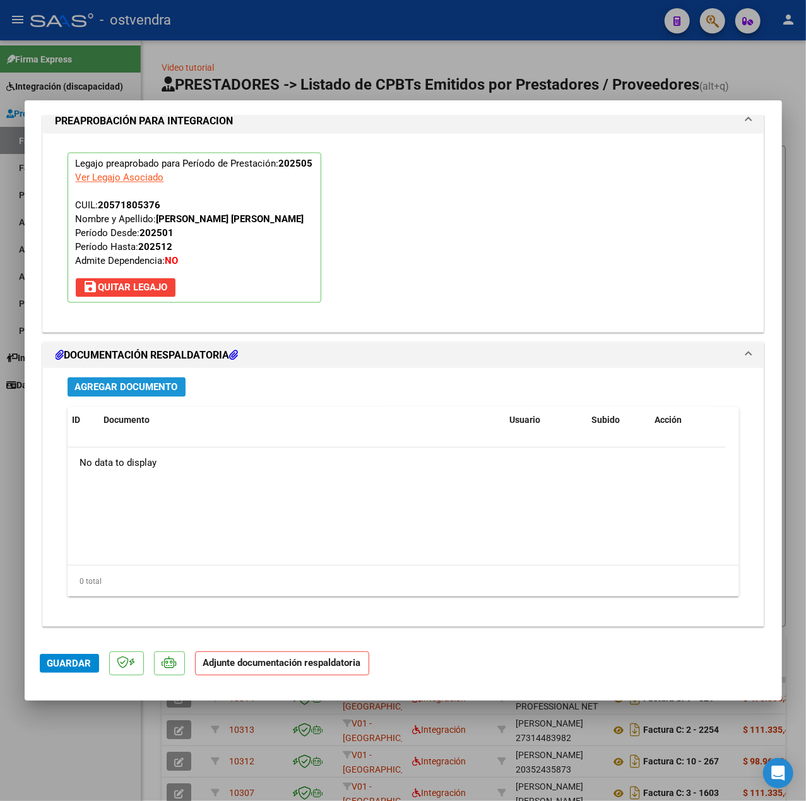
click at [155, 382] on span "Agregar Documento" at bounding box center [126, 387] width 103 height 11
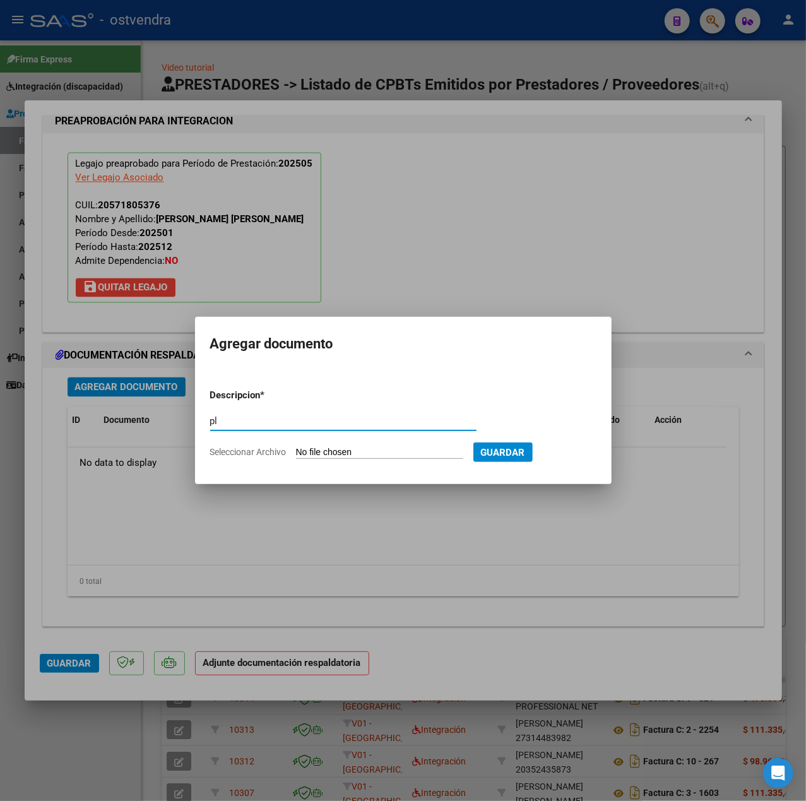
type input "pl"
click at [331, 456] on input "Seleccionar Archivo" at bounding box center [379, 453] width 167 height 12
type input "C:\fakepath\Asistencia [DATE] [PERSON_NAME] - [PERSON_NAME].pdf"
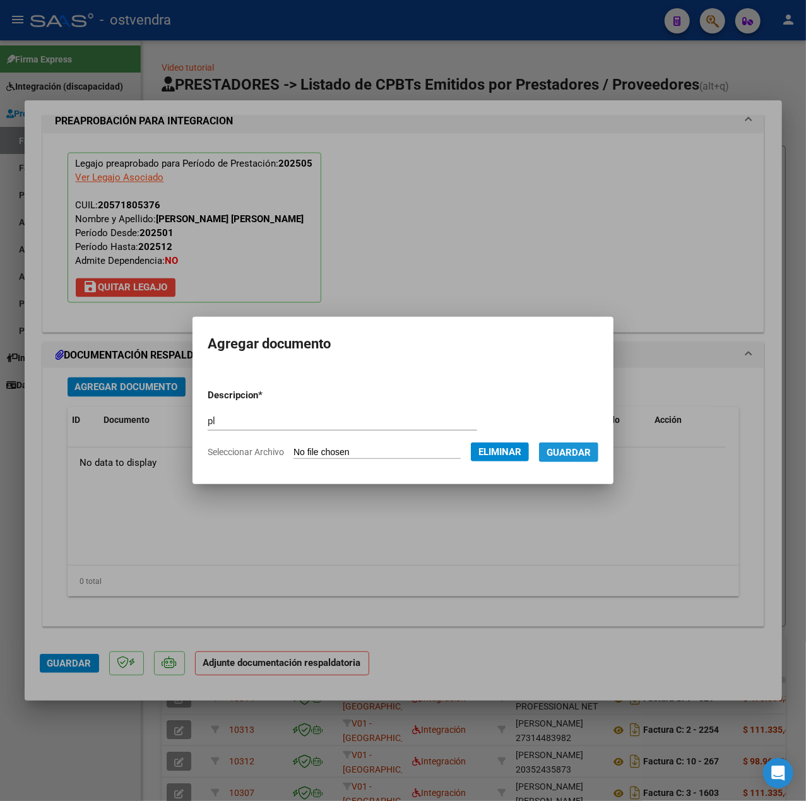
click at [580, 458] on span "Guardar" at bounding box center [569, 452] width 44 height 11
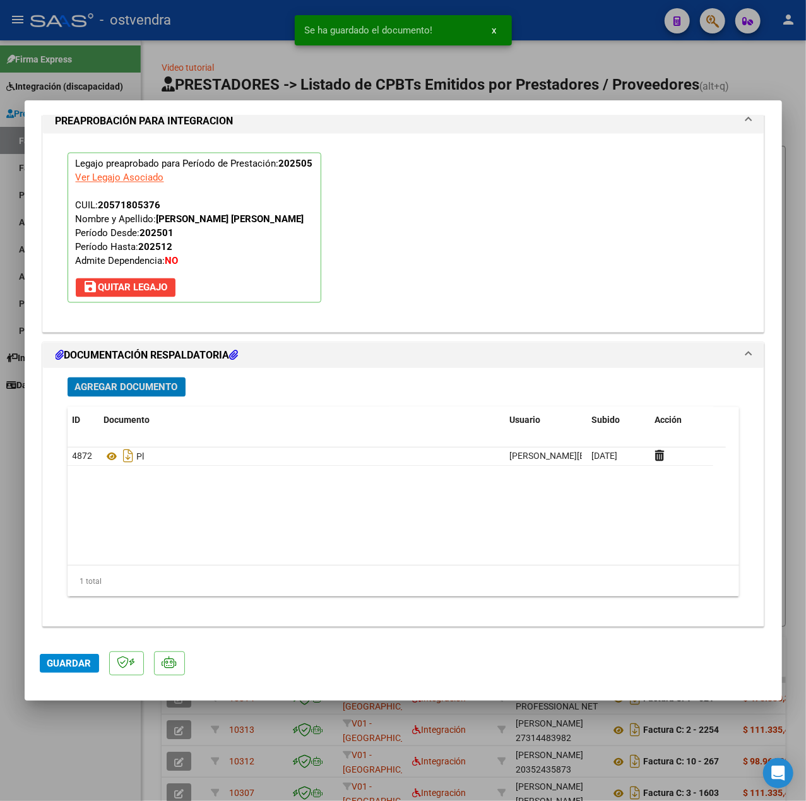
click at [71, 672] on button "Guardar" at bounding box center [69, 663] width 59 height 19
click at [71, 730] on div at bounding box center [403, 400] width 806 height 801
type input "$ 0,00"
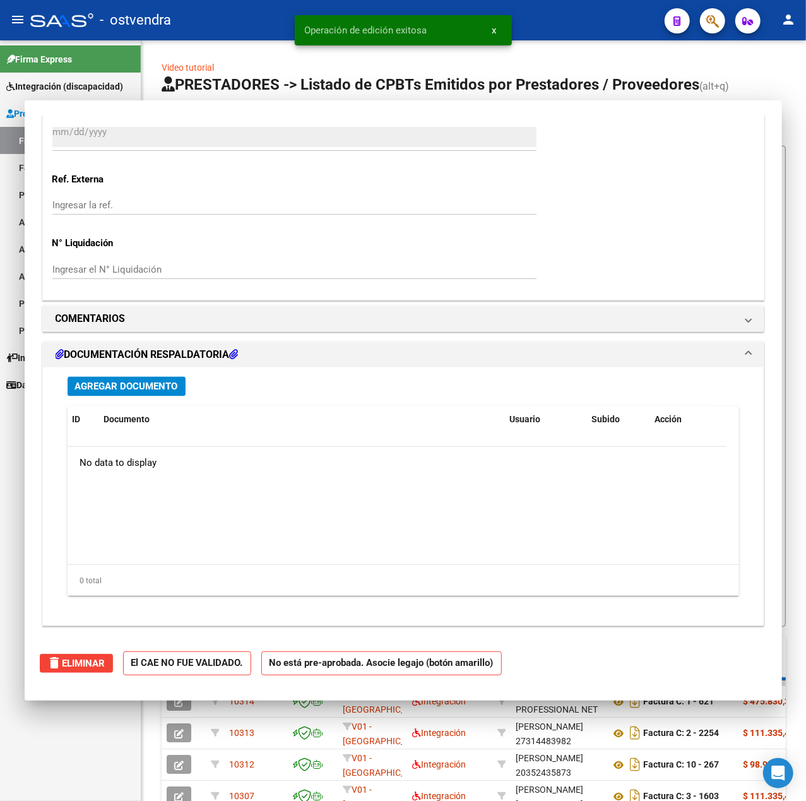
scroll to position [0, 0]
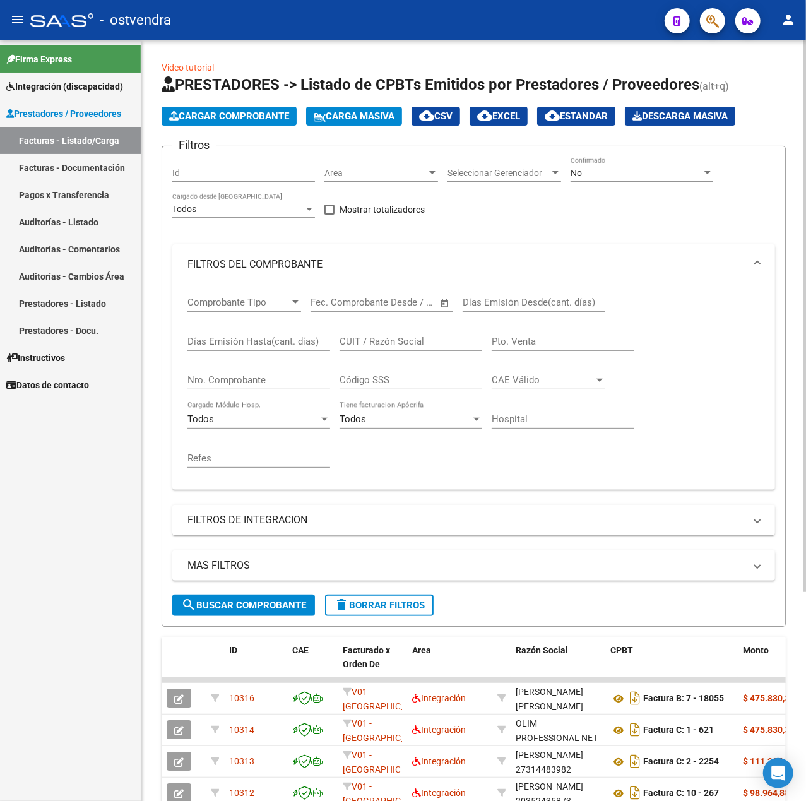
click at [206, 124] on button "Cargar Comprobante" at bounding box center [229, 116] width 135 height 19
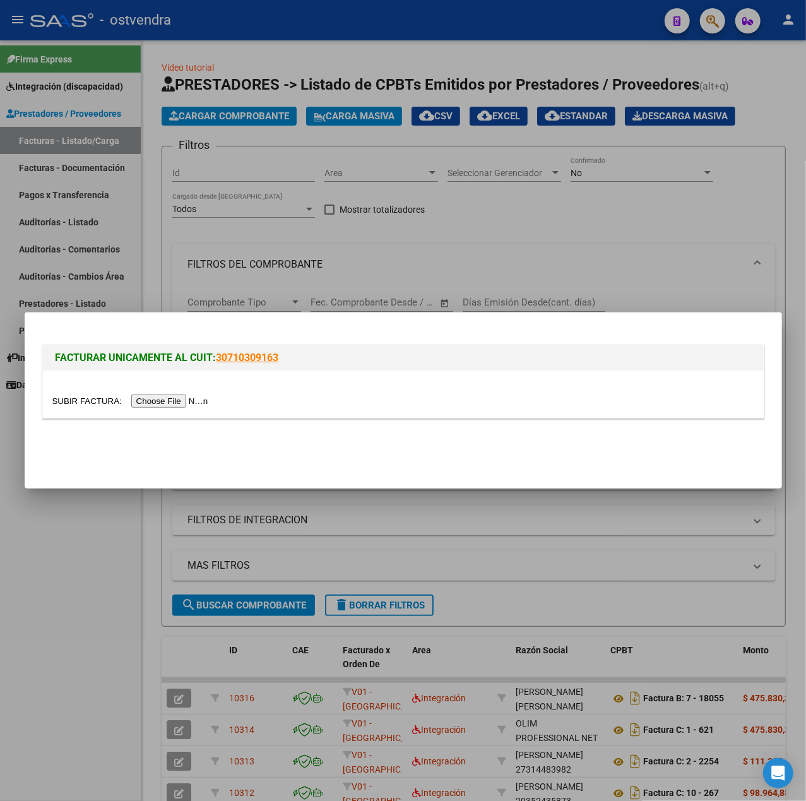
click at [178, 397] on input "file" at bounding box center [132, 401] width 160 height 13
click at [600, 657] on div at bounding box center [403, 400] width 806 height 801
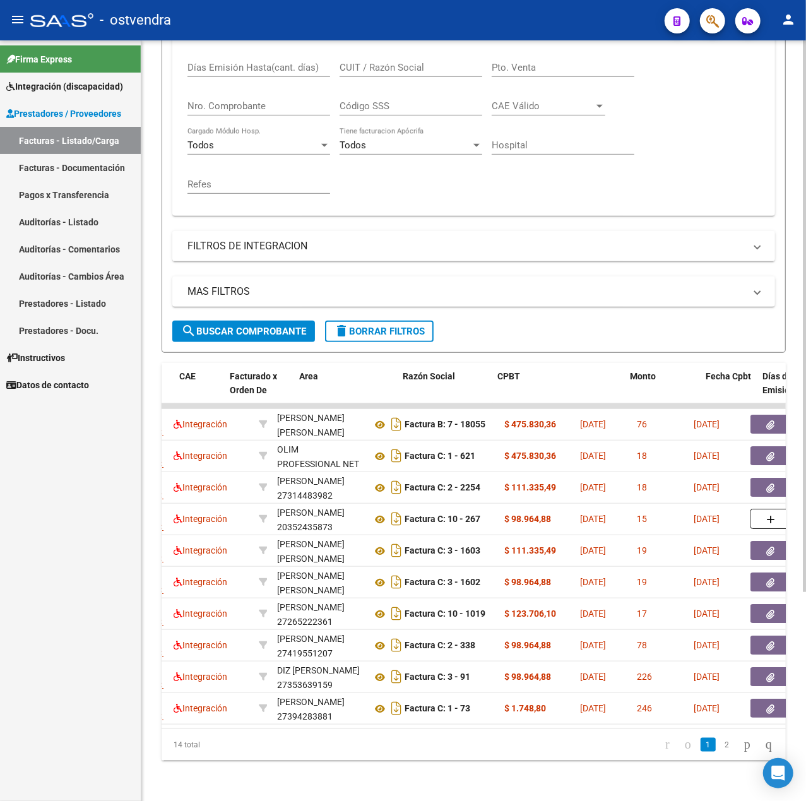
scroll to position [0, 109]
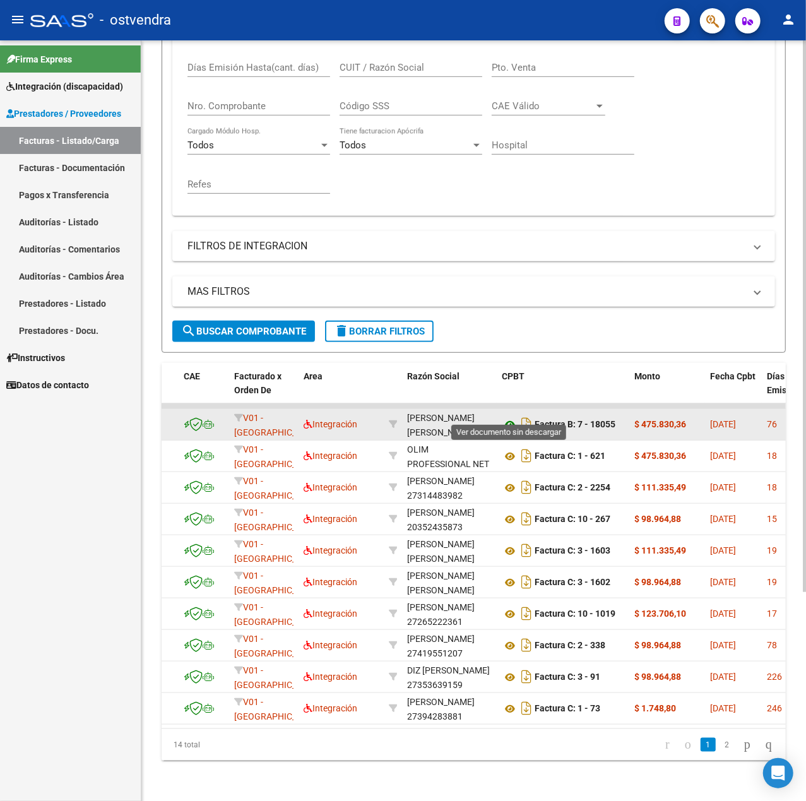
click at [506, 417] on icon at bounding box center [510, 424] width 16 height 15
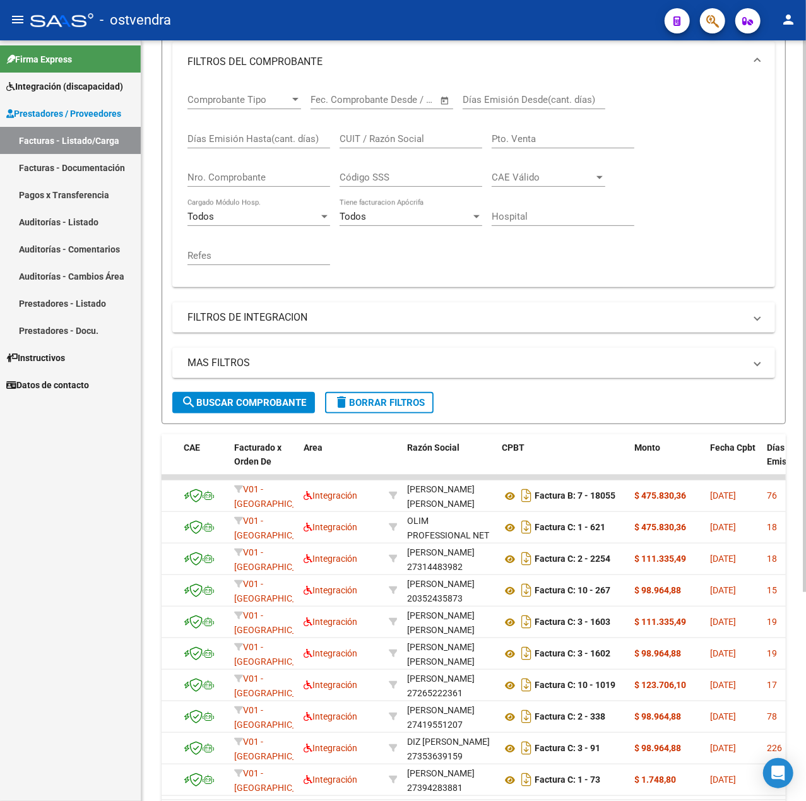
scroll to position [0, 0]
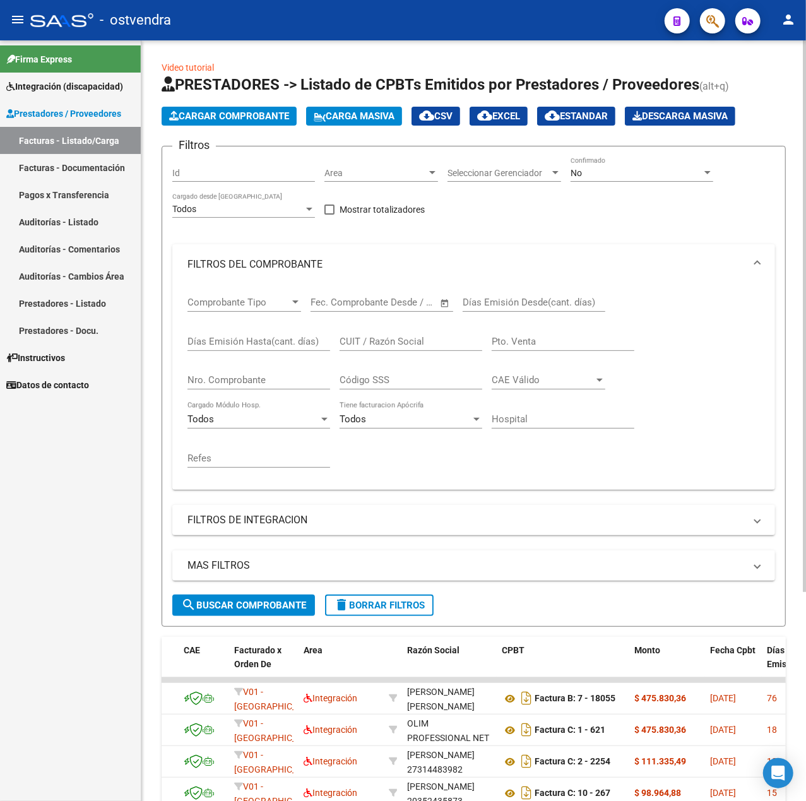
click at [233, 114] on span "Cargar Comprobante" at bounding box center [229, 115] width 120 height 11
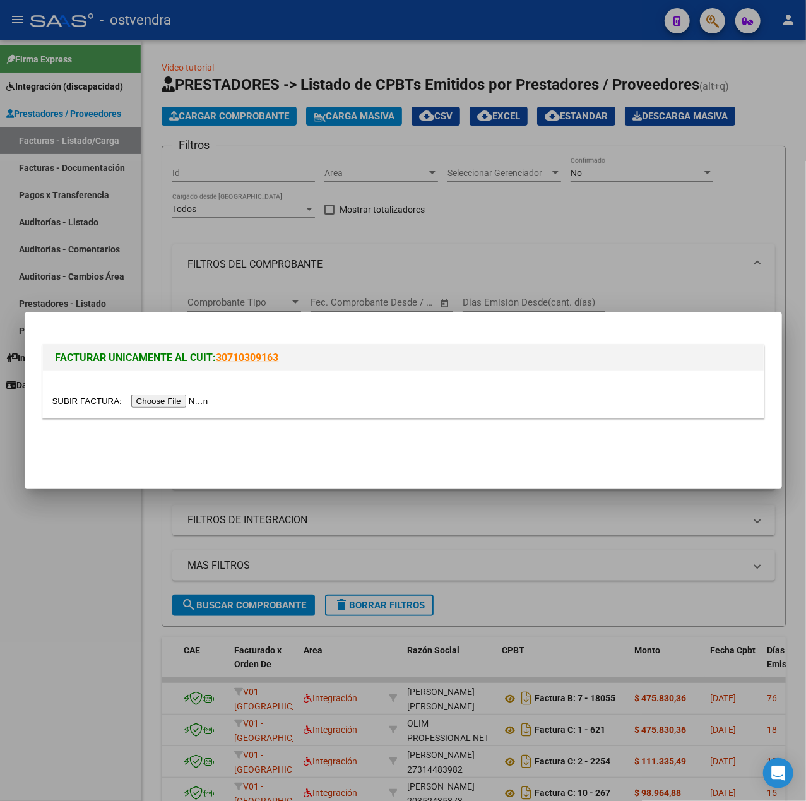
click at [167, 408] on div at bounding box center [403, 401] width 702 height 15
click at [155, 405] on input "file" at bounding box center [132, 401] width 160 height 13
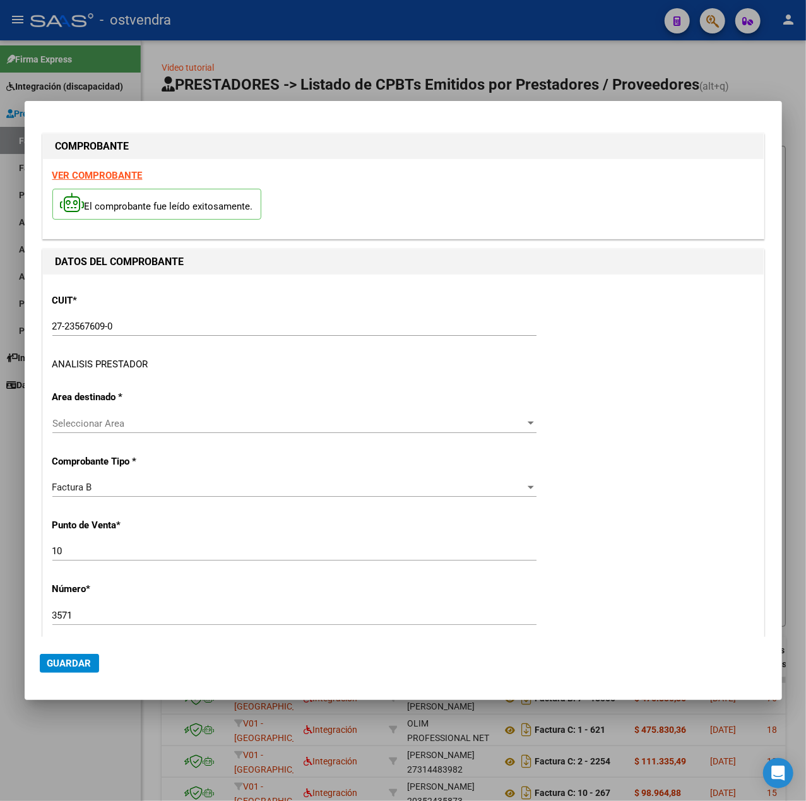
click at [109, 366] on div "ANALISIS PRESTADOR" at bounding box center [100, 364] width 96 height 15
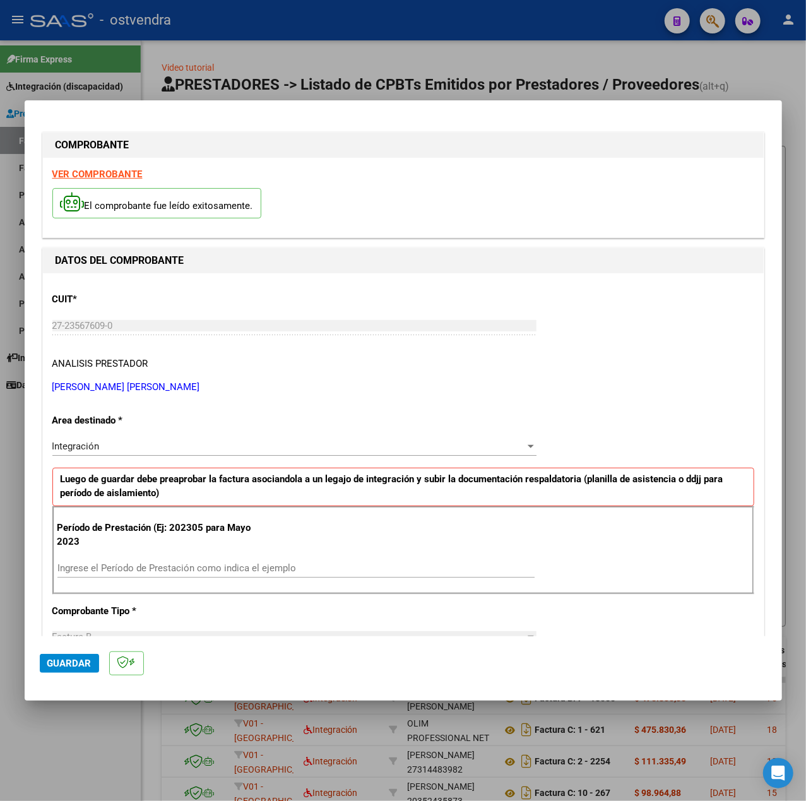
click at [117, 177] on strong "VER COMPROBANTE" at bounding box center [97, 174] width 90 height 11
click at [152, 568] on input "Ingrese el Período de Prestación como indica el ejemplo" at bounding box center [295, 568] width 477 height 11
type input "202505"
click at [673, 594] on div "Período de Prestación (Ej: 202305 para [DATE] 202505 Ingrese el Período de Pres…" at bounding box center [403, 550] width 702 height 88
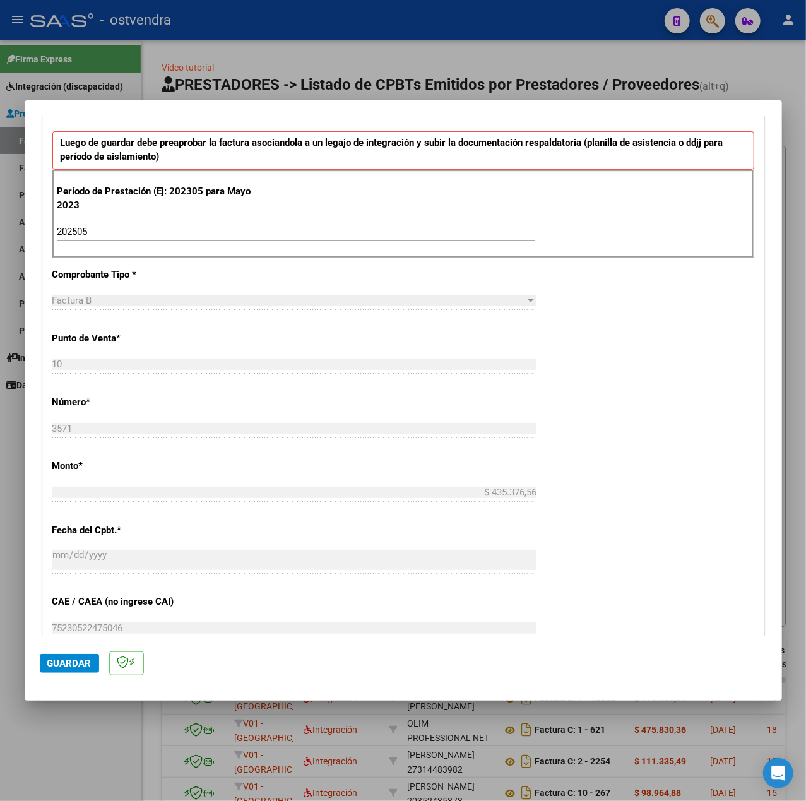
scroll to position [589, 0]
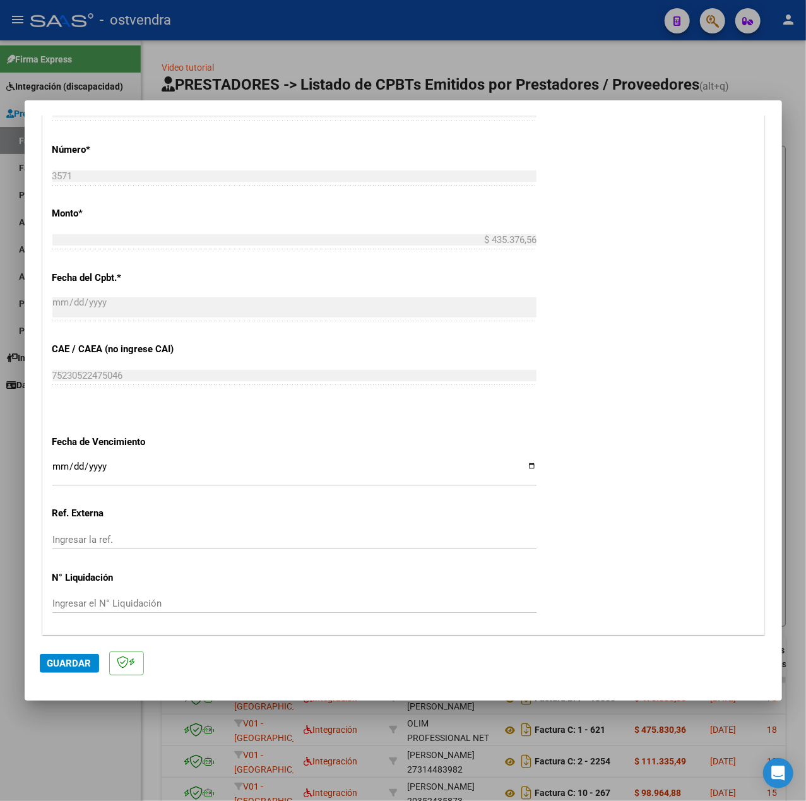
click at [49, 470] on div "CUIT * 27-23567609-0 Ingresar CUIT ANALISIS PRESTADOR [PERSON_NAME] [PERSON_NAM…" at bounding box center [403, 159] width 721 height 950
click at [58, 465] on input "Ingresar la fecha" at bounding box center [294, 472] width 484 height 20
type input "[DATE]"
click at [59, 658] on span "Guardar" at bounding box center [69, 663] width 44 height 11
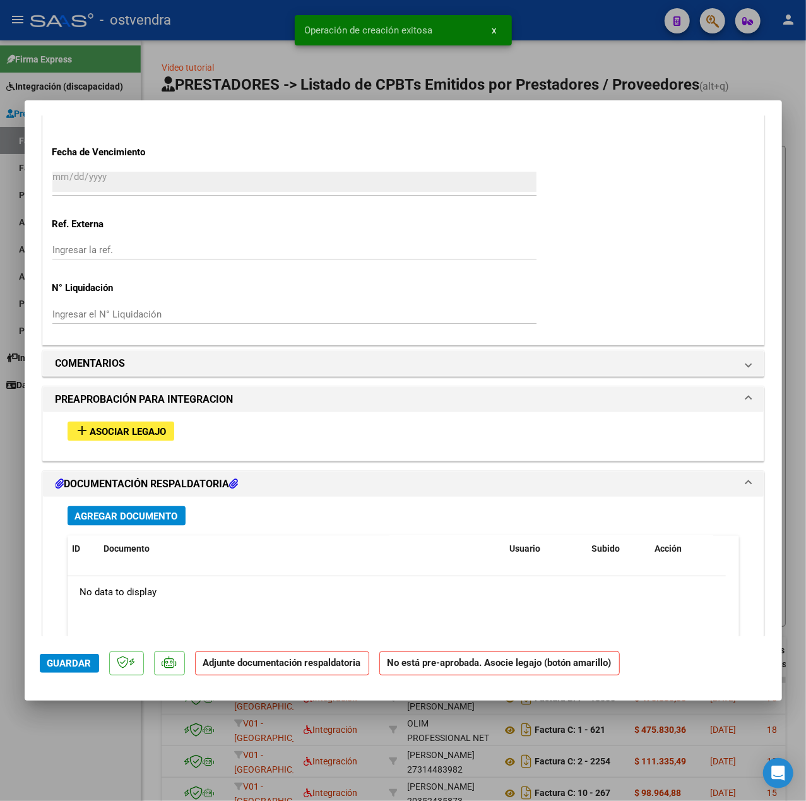
scroll to position [996, 0]
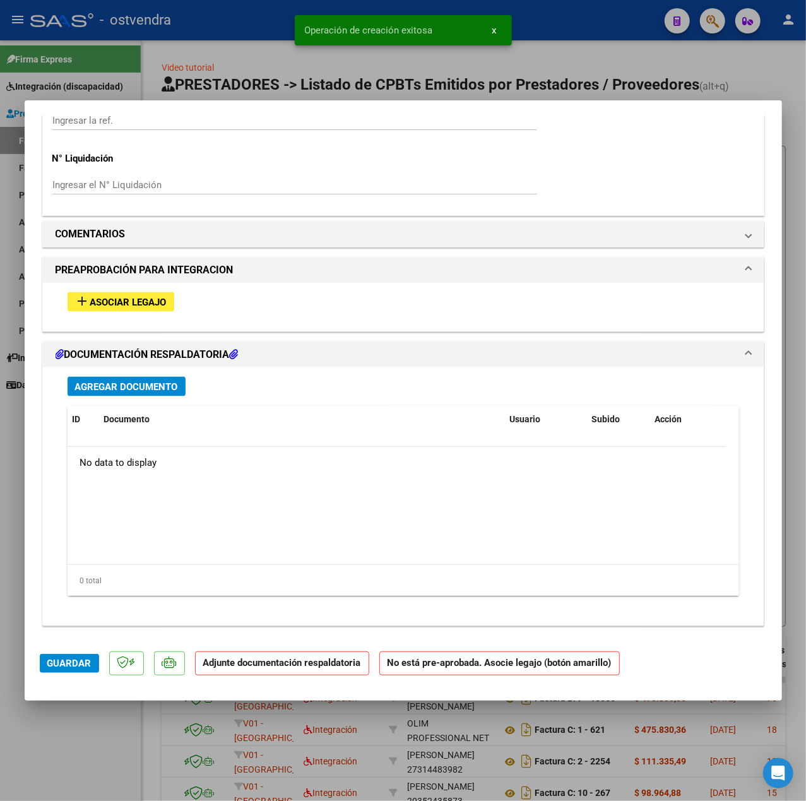
click at [157, 304] on span "Asociar Legajo" at bounding box center [128, 302] width 76 height 11
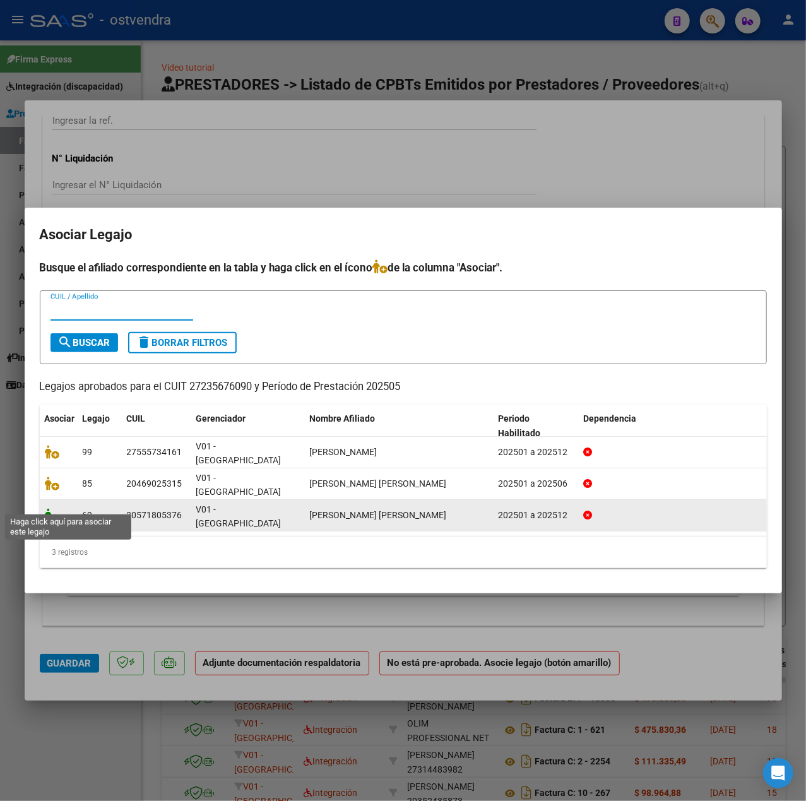
click at [52, 508] on icon at bounding box center [52, 515] width 15 height 14
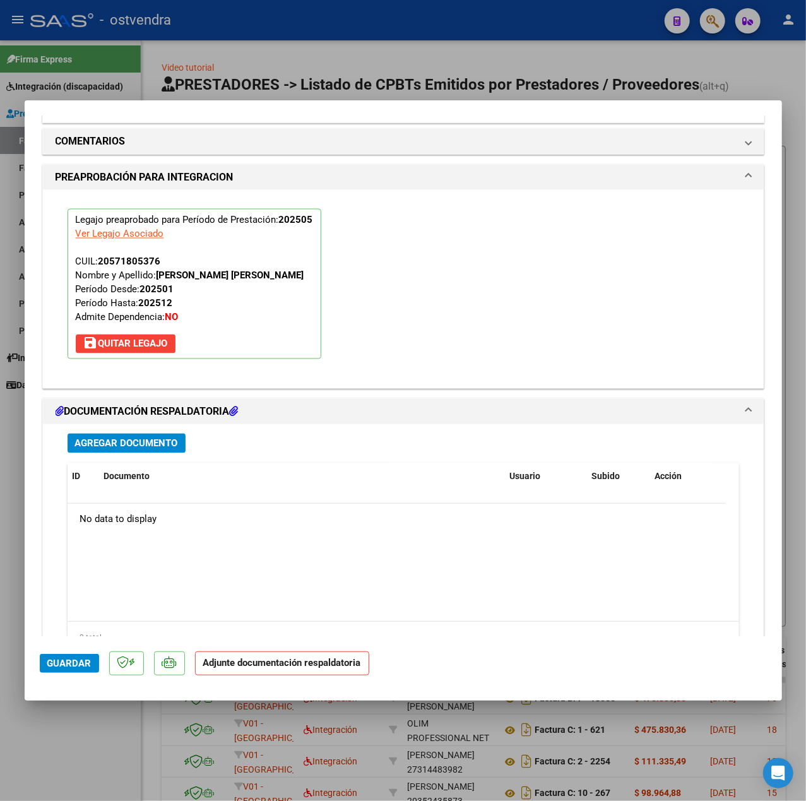
scroll to position [1179, 0]
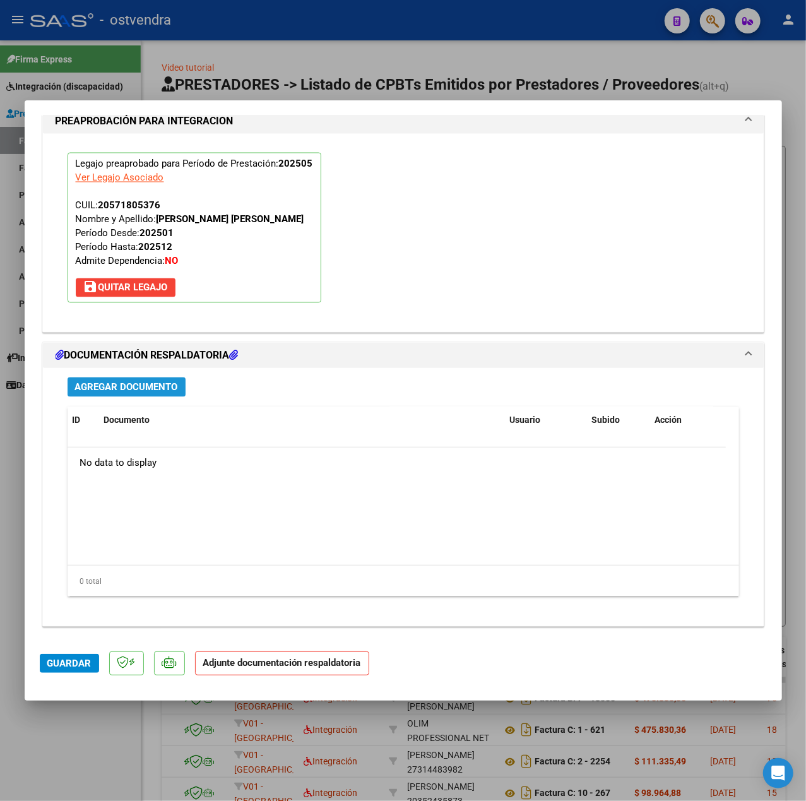
click at [169, 388] on span "Agregar Documento" at bounding box center [126, 387] width 103 height 11
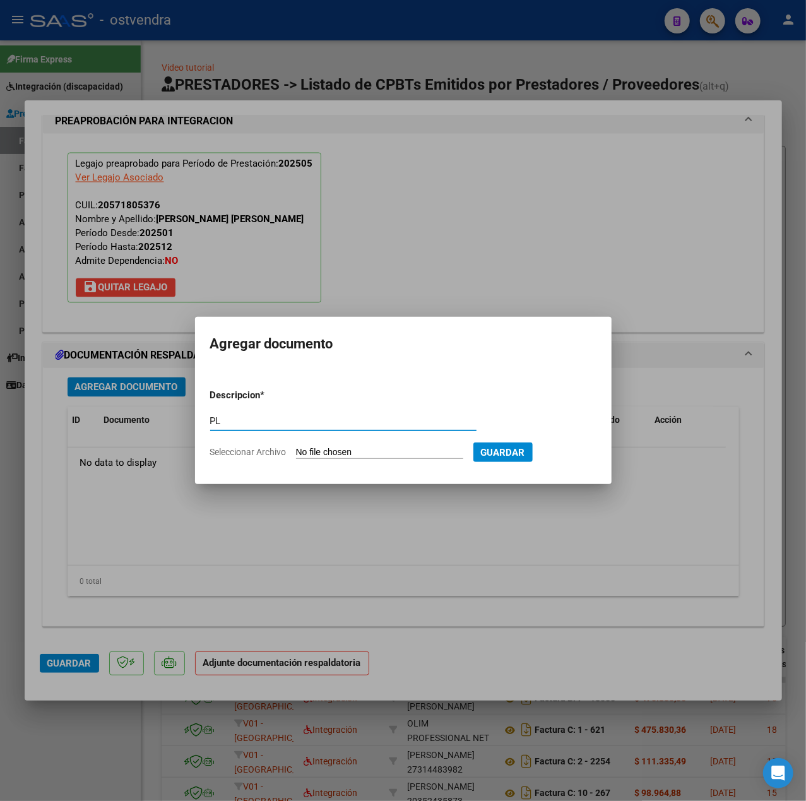
type input "PL"
click at [333, 452] on input "Seleccionar Archivo" at bounding box center [379, 453] width 167 height 12
type input "C:\fakepath\[DATE] .[PERSON_NAME] [PERSON_NAME] - [PERSON_NAME].pdf"
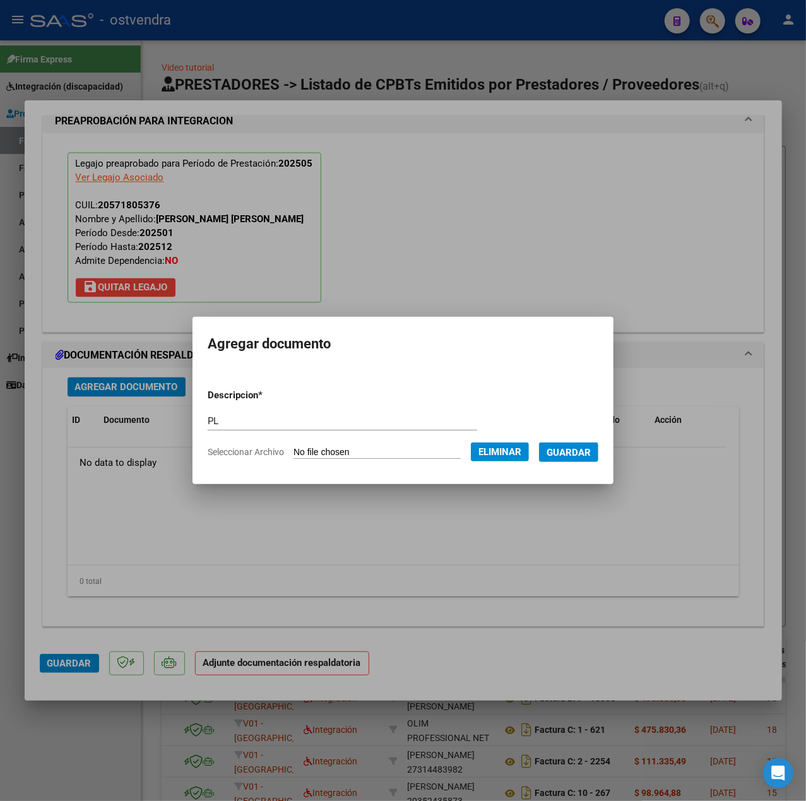
click at [582, 455] on span "Guardar" at bounding box center [569, 452] width 44 height 11
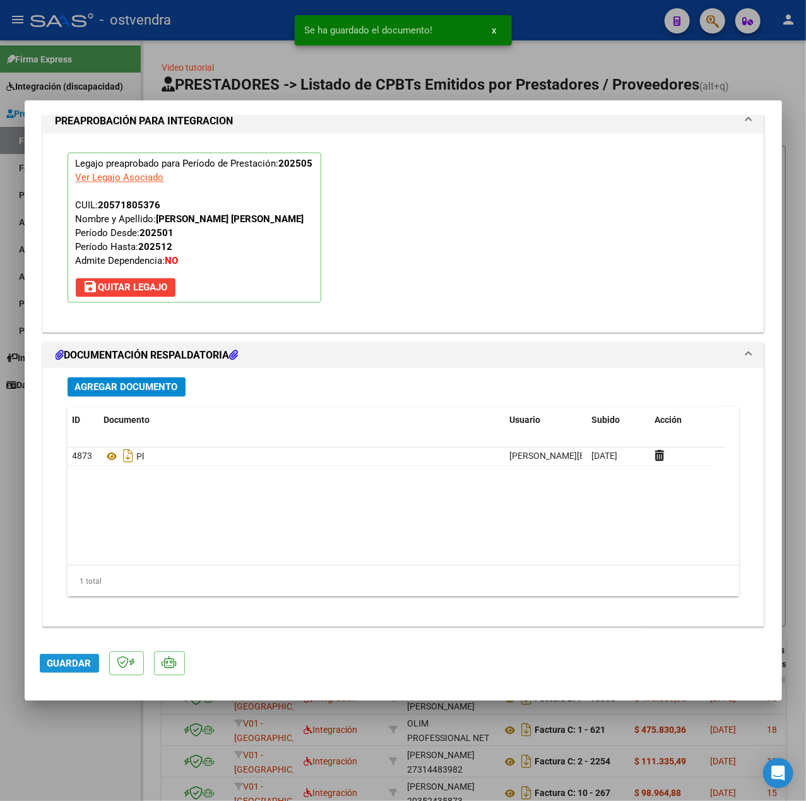
click at [49, 662] on span "Guardar" at bounding box center [69, 663] width 44 height 11
click at [79, 750] on div at bounding box center [403, 400] width 806 height 801
type input "$ 0,00"
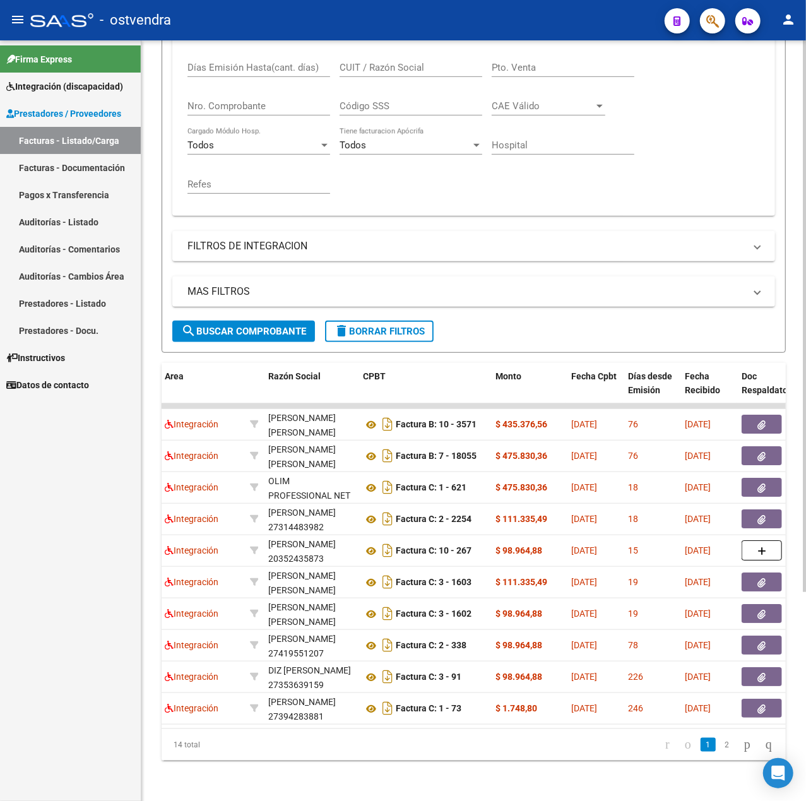
scroll to position [0, 0]
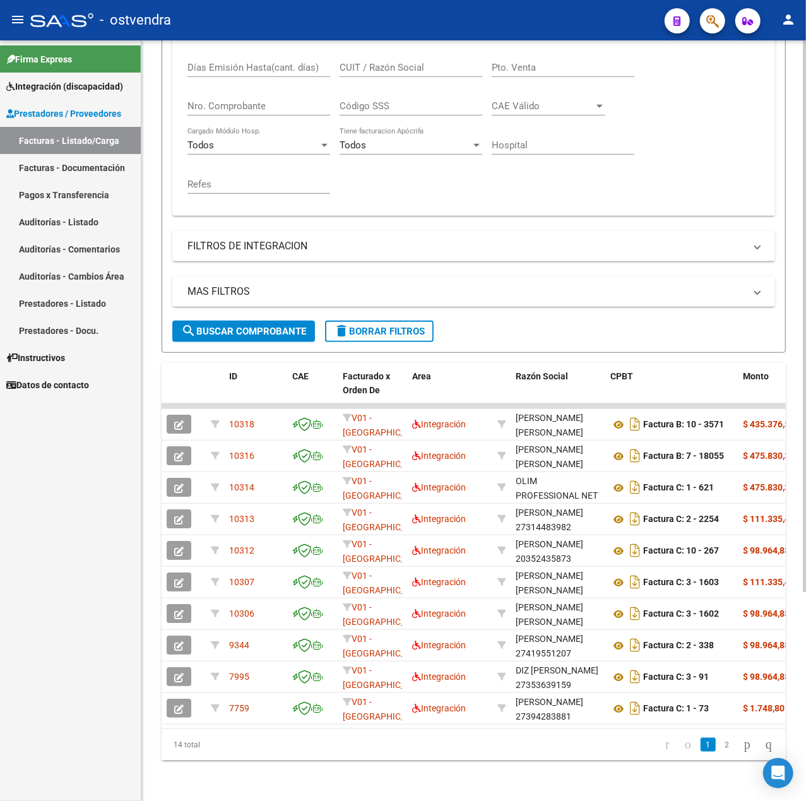
click at [344, 323] on mat-icon "delete" at bounding box center [341, 330] width 15 height 15
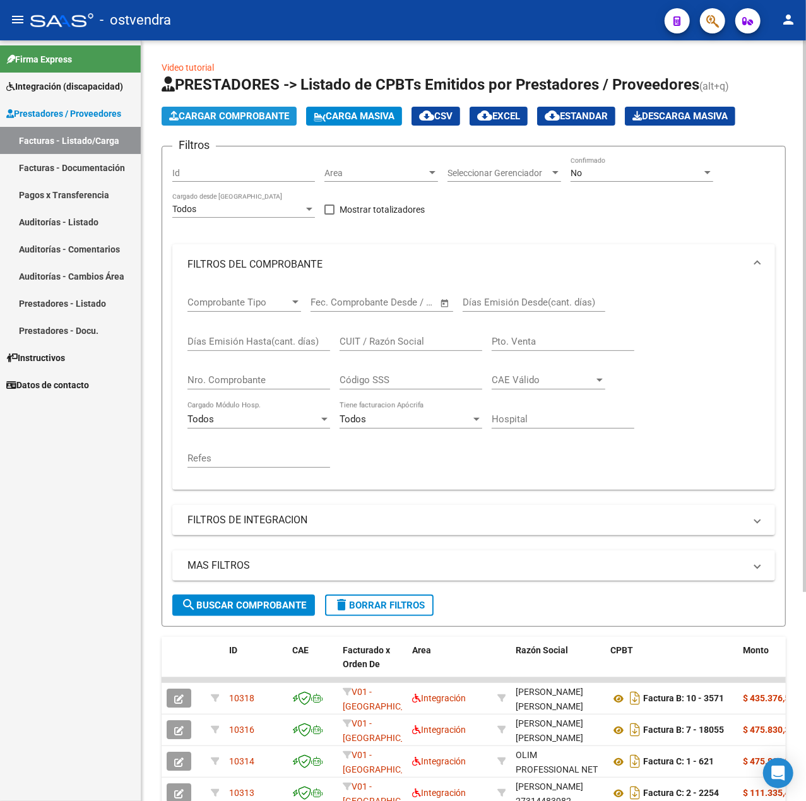
click at [237, 120] on span "Cargar Comprobante" at bounding box center [229, 115] width 120 height 11
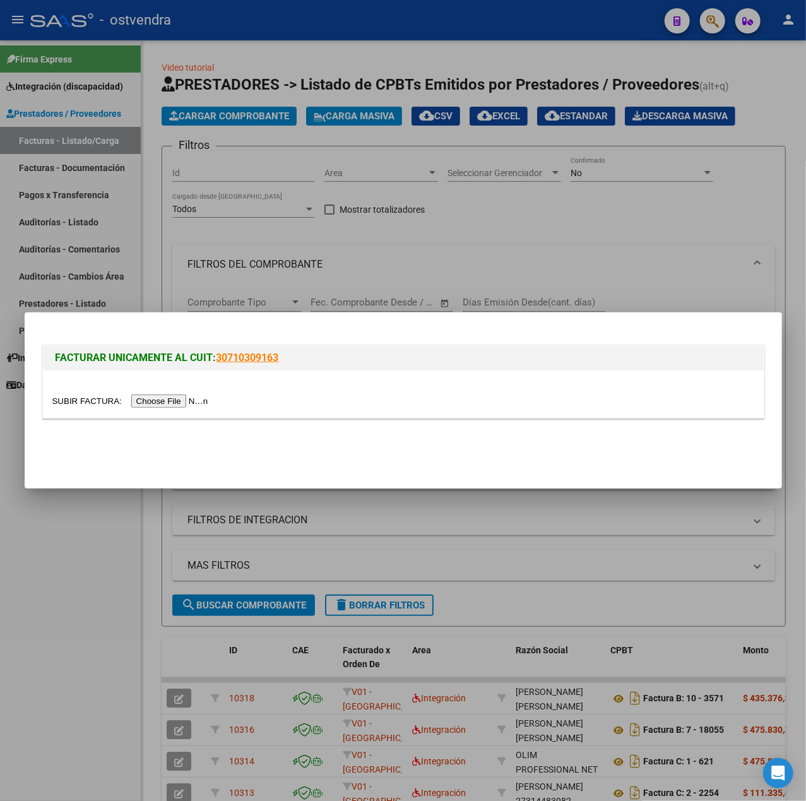
click at [170, 405] on input "file" at bounding box center [132, 401] width 160 height 13
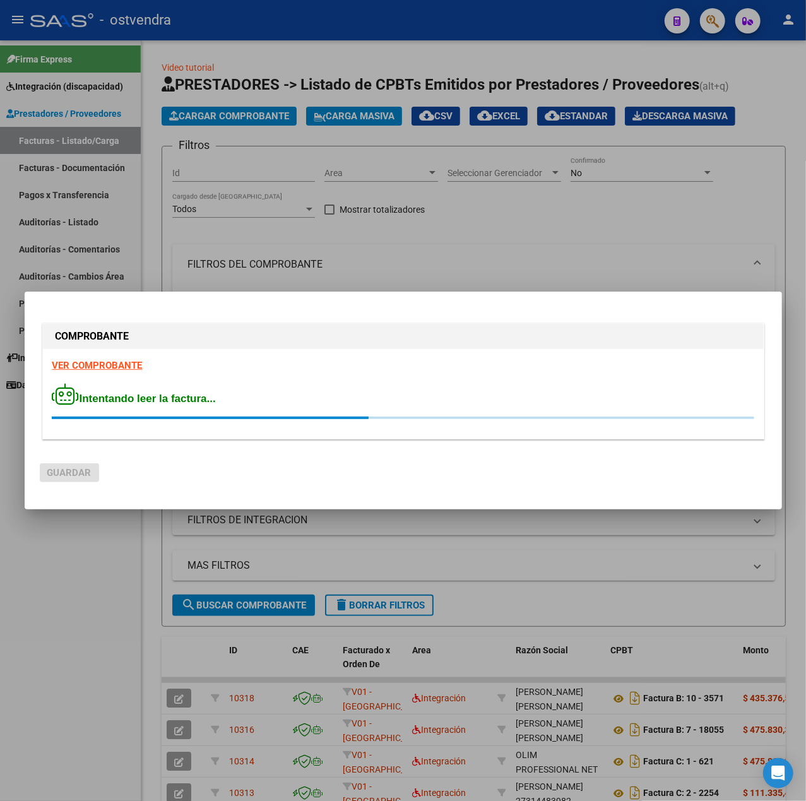
click at [73, 367] on strong "VER COMPROBANTE" at bounding box center [97, 365] width 90 height 11
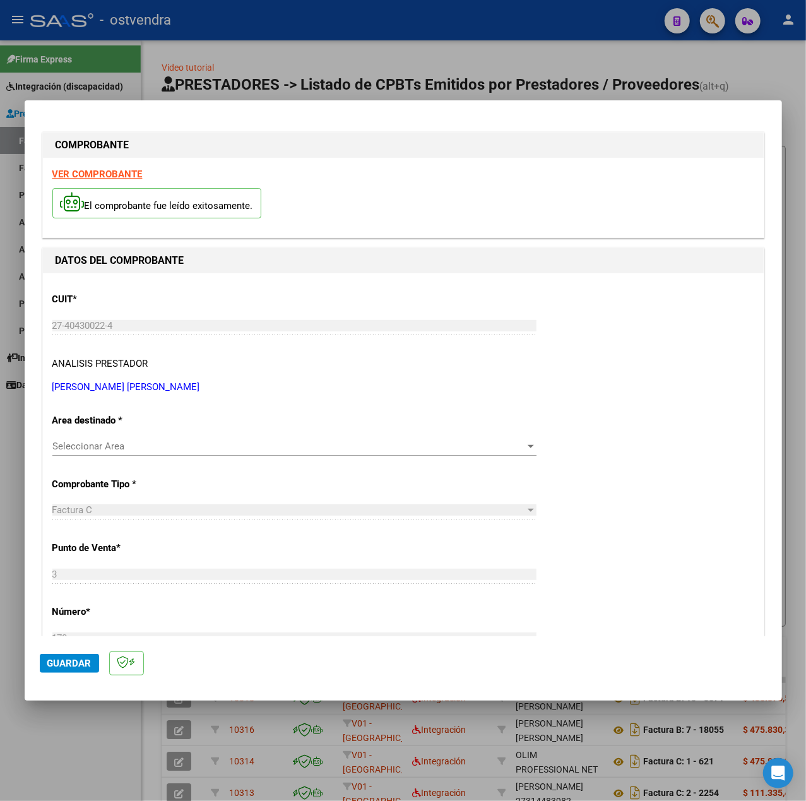
click at [129, 458] on div "Seleccionar Area Seleccionar Area" at bounding box center [294, 452] width 484 height 31
click at [130, 453] on div "Seleccionar Area Seleccionar Area" at bounding box center [294, 446] width 484 height 19
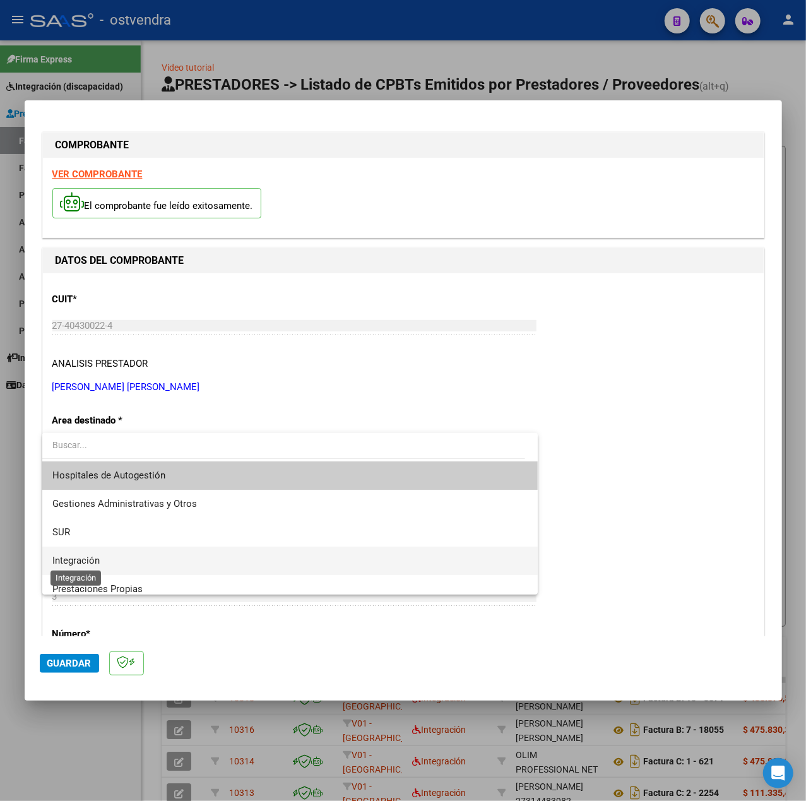
click at [82, 566] on span "Integración" at bounding box center [75, 560] width 47 height 11
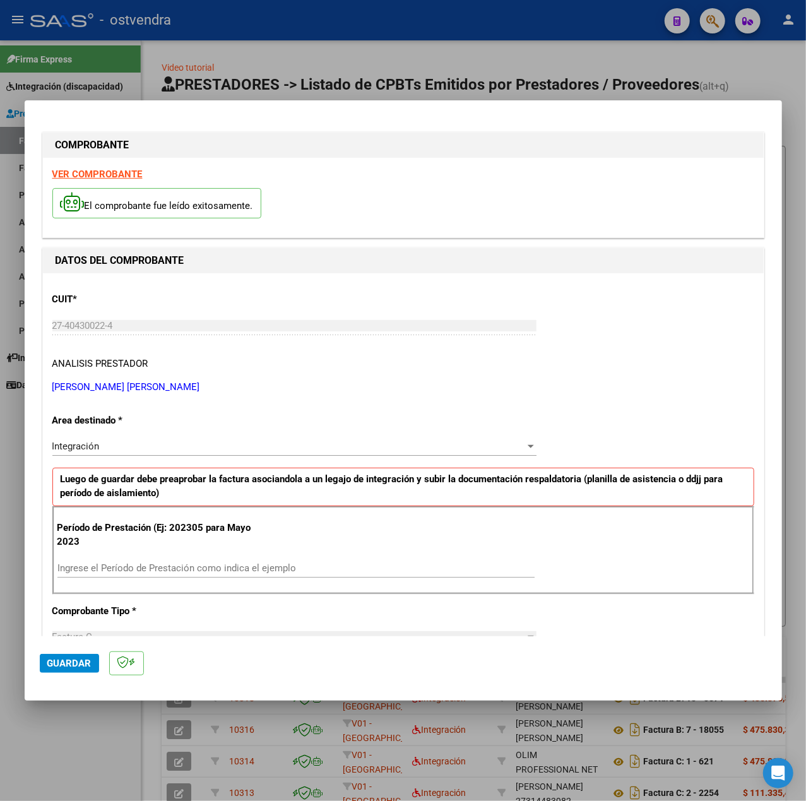
click at [131, 169] on strong "VER COMPROBANTE" at bounding box center [97, 174] width 90 height 11
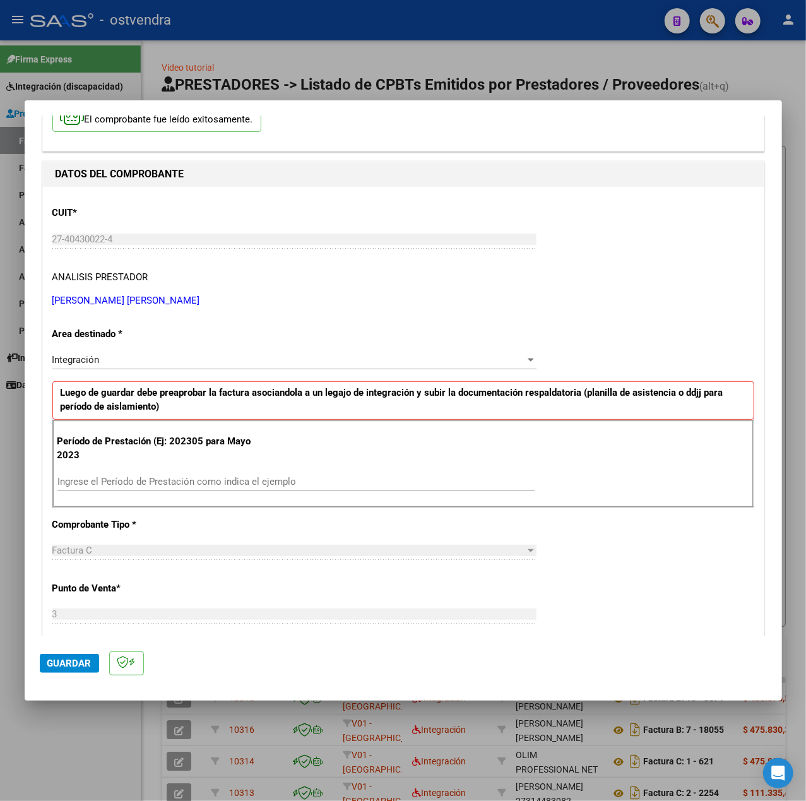
scroll to position [168, 0]
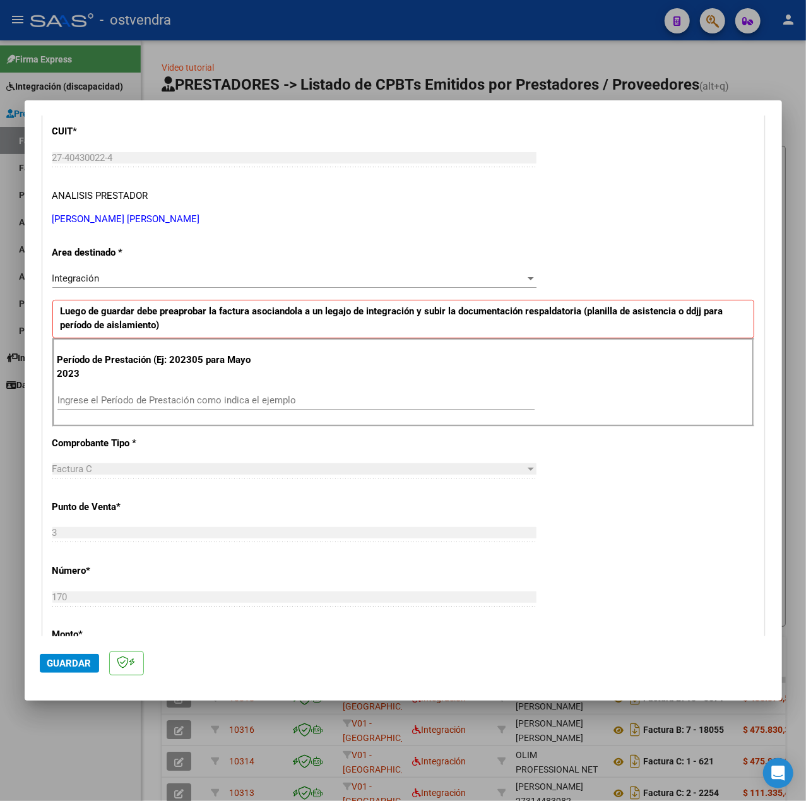
click at [231, 397] on input "Ingrese el Período de Prestación como indica el ejemplo" at bounding box center [295, 400] width 477 height 11
type input "202505"
click at [612, 528] on div "CUIT * 27-40430022-4 Ingresar CUIT ANALISIS PRESTADOR [PERSON_NAME] [PERSON_NAM…" at bounding box center [403, 580] width 721 height 950
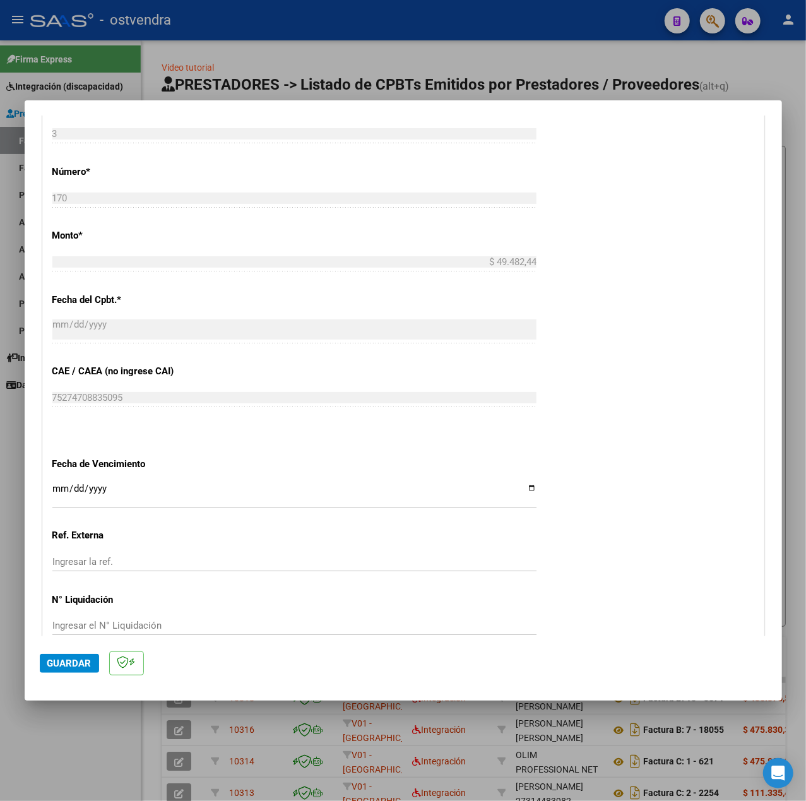
scroll to position [631, 0]
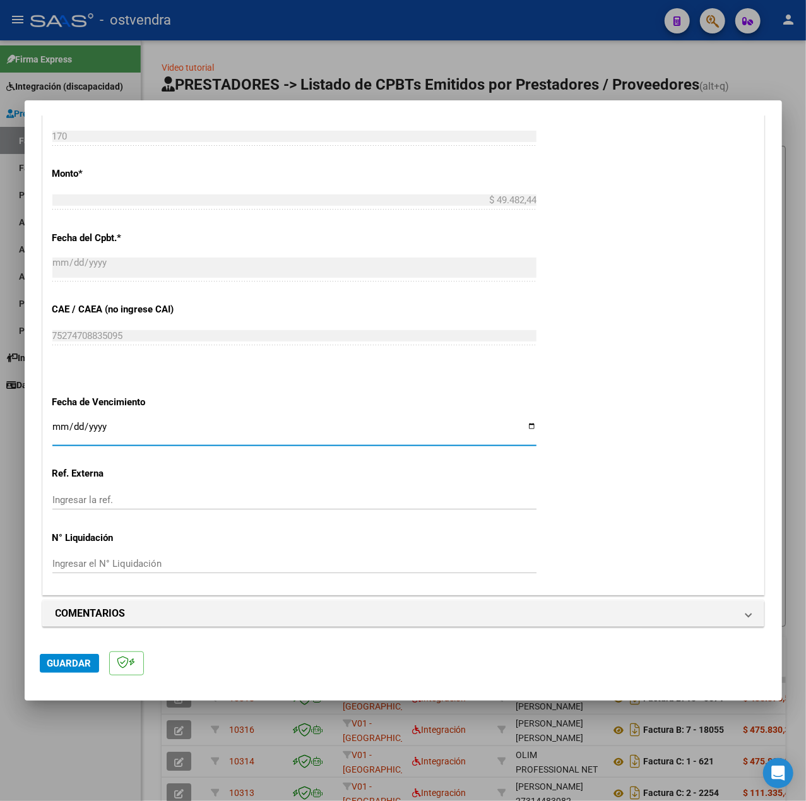
click at [54, 429] on input "Ingresar la fecha" at bounding box center [294, 432] width 484 height 20
type input "[DATE]"
click at [71, 652] on mat-dialog-actions "Guardar" at bounding box center [403, 661] width 727 height 50
click at [77, 658] on span "Guardar" at bounding box center [69, 663] width 44 height 11
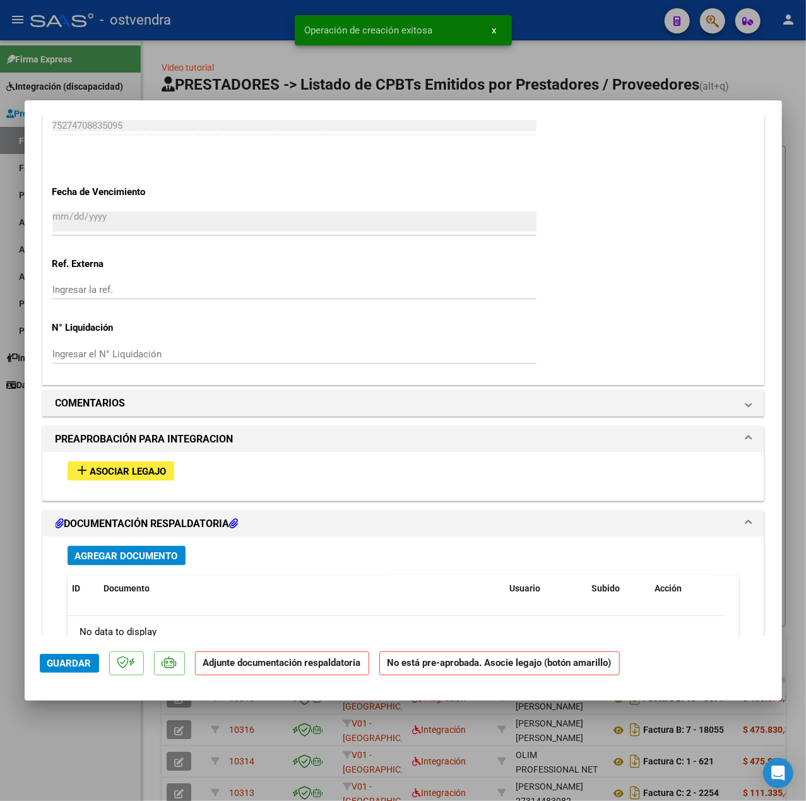
scroll to position [996, 0]
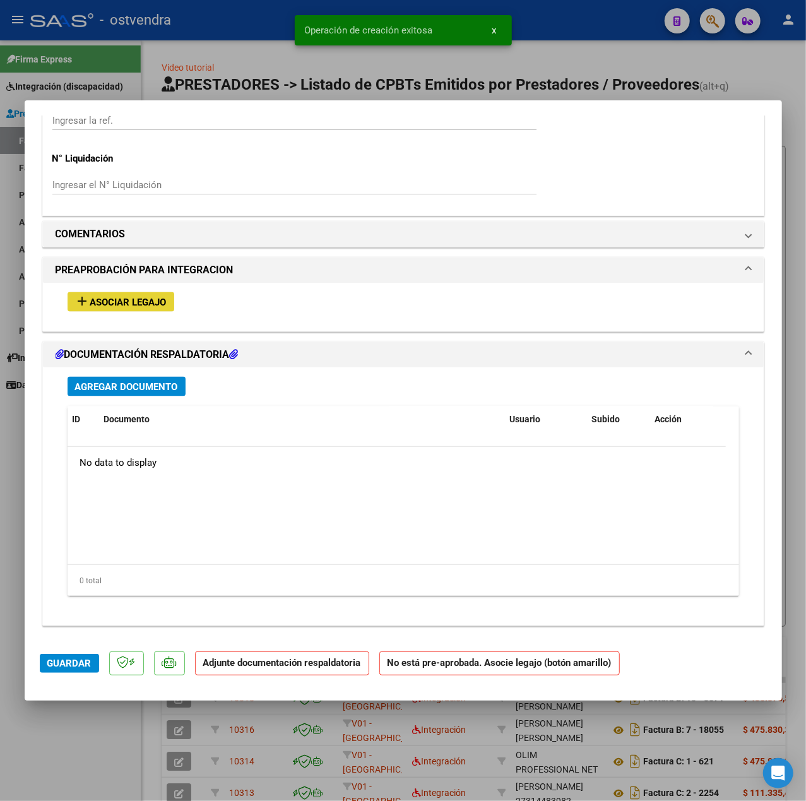
click at [157, 307] on span "Asociar Legajo" at bounding box center [128, 302] width 76 height 11
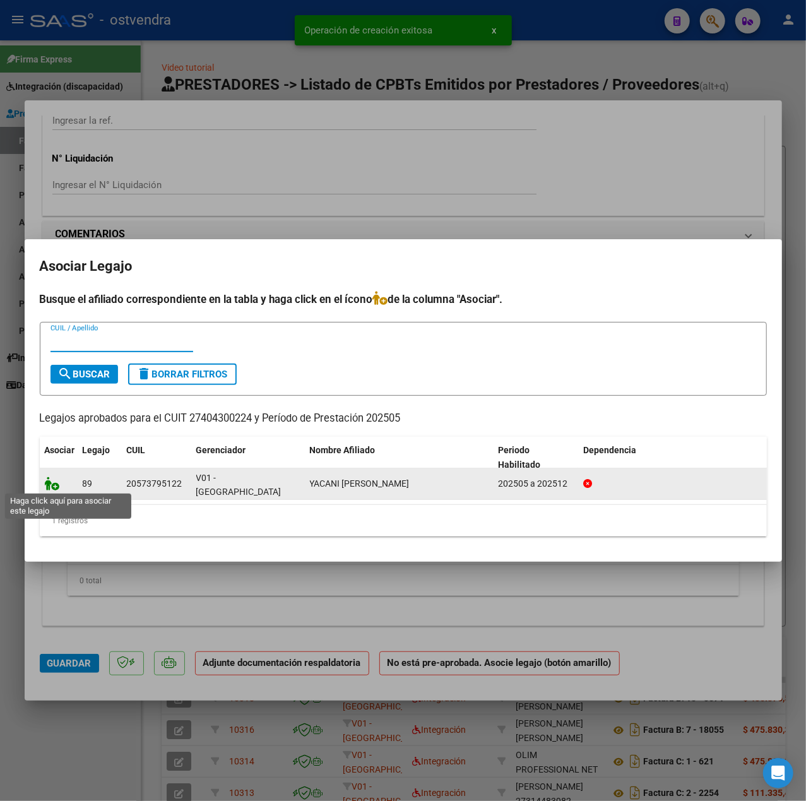
click at [53, 479] on icon at bounding box center [52, 484] width 15 height 14
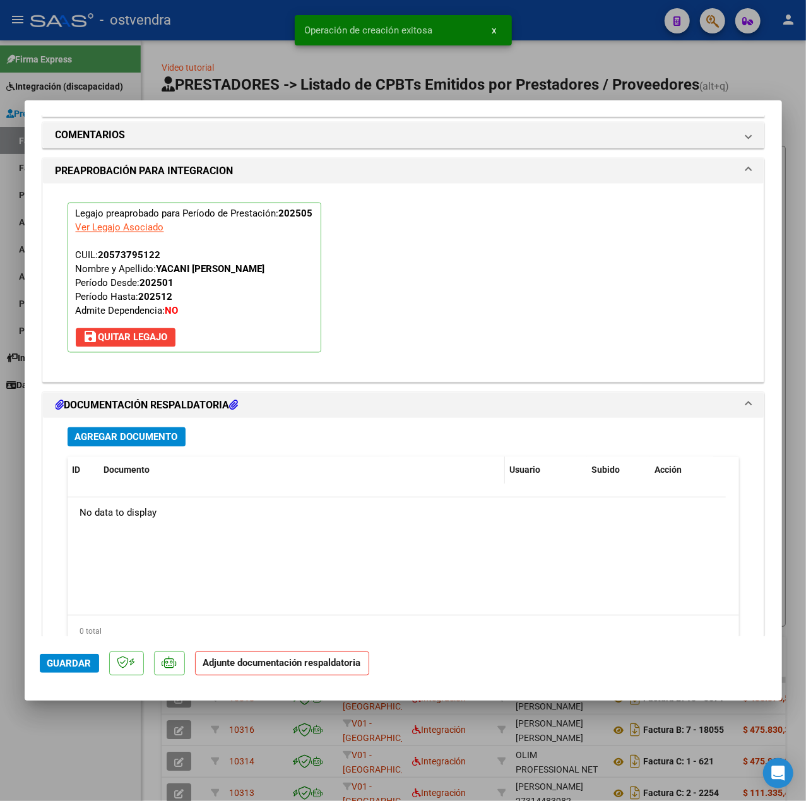
scroll to position [1179, 0]
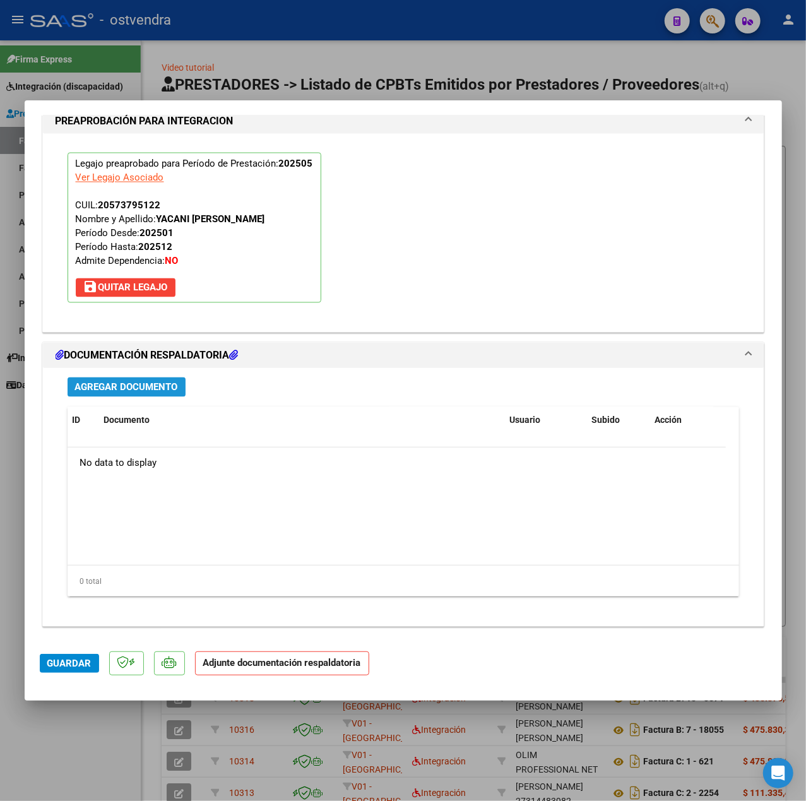
click at [172, 387] on span "Agregar Documento" at bounding box center [126, 387] width 103 height 11
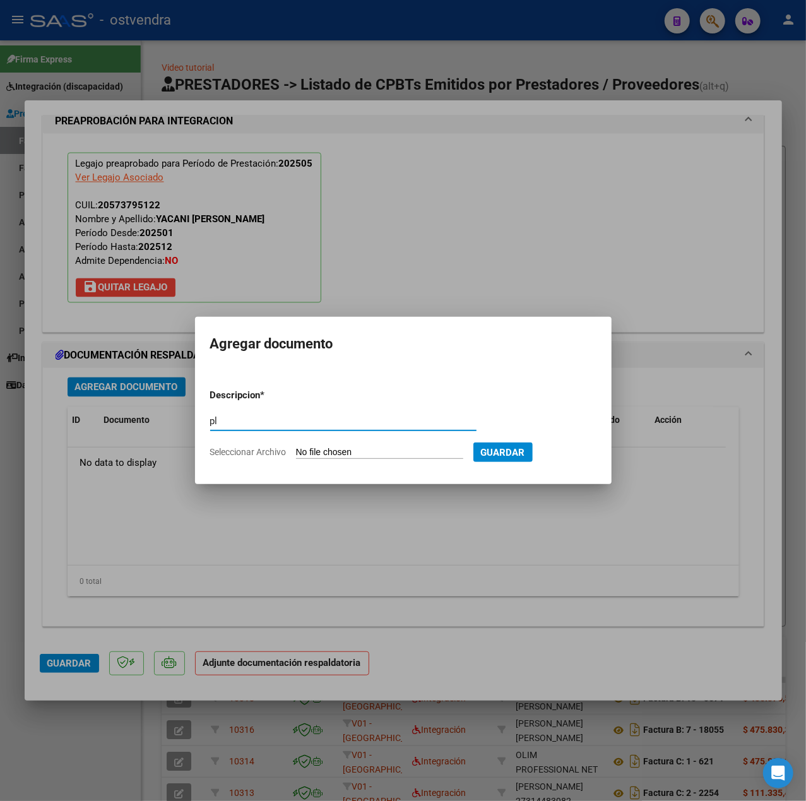
type input "pl"
click at [356, 455] on input "Seleccionar Archivo" at bounding box center [379, 453] width 167 height 12
type input "C:\fakepath\planilla de asistencia [PERSON_NAME][DATE] - [PERSON_NAME].pdf"
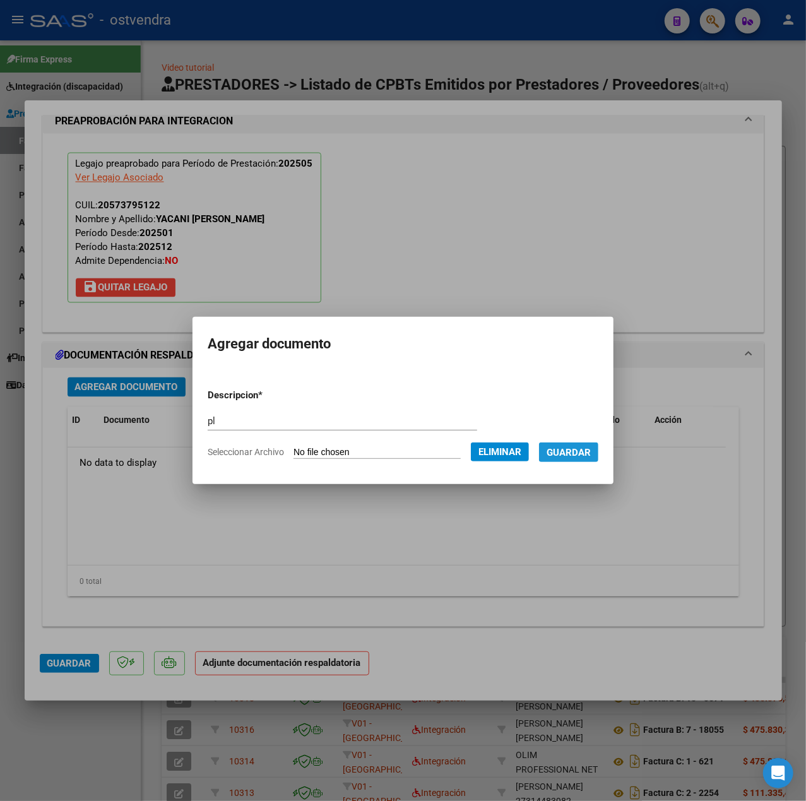
click at [582, 458] on button "Guardar" at bounding box center [568, 453] width 59 height 20
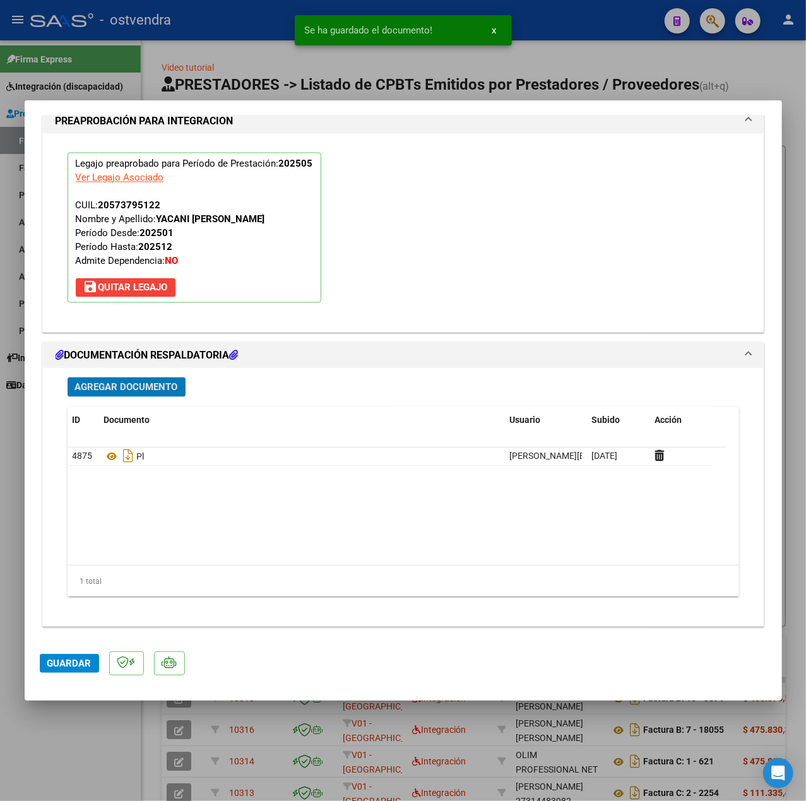
click at [76, 670] on button "Guardar" at bounding box center [69, 663] width 59 height 19
click at [76, 744] on div at bounding box center [403, 400] width 806 height 801
type input "$ 0,00"
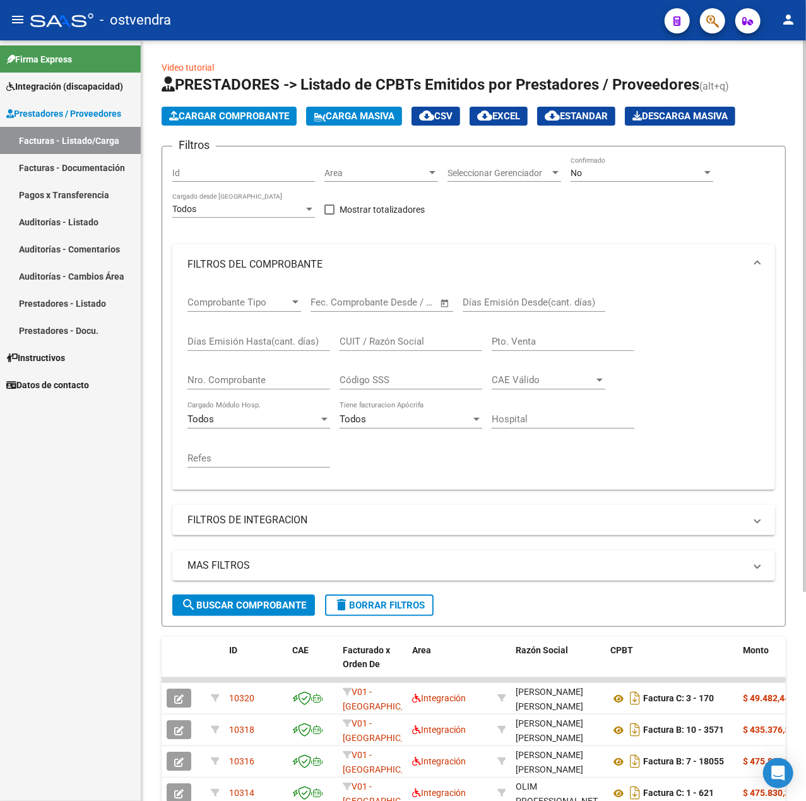
click at [213, 120] on span "Cargar Comprobante" at bounding box center [229, 115] width 120 height 11
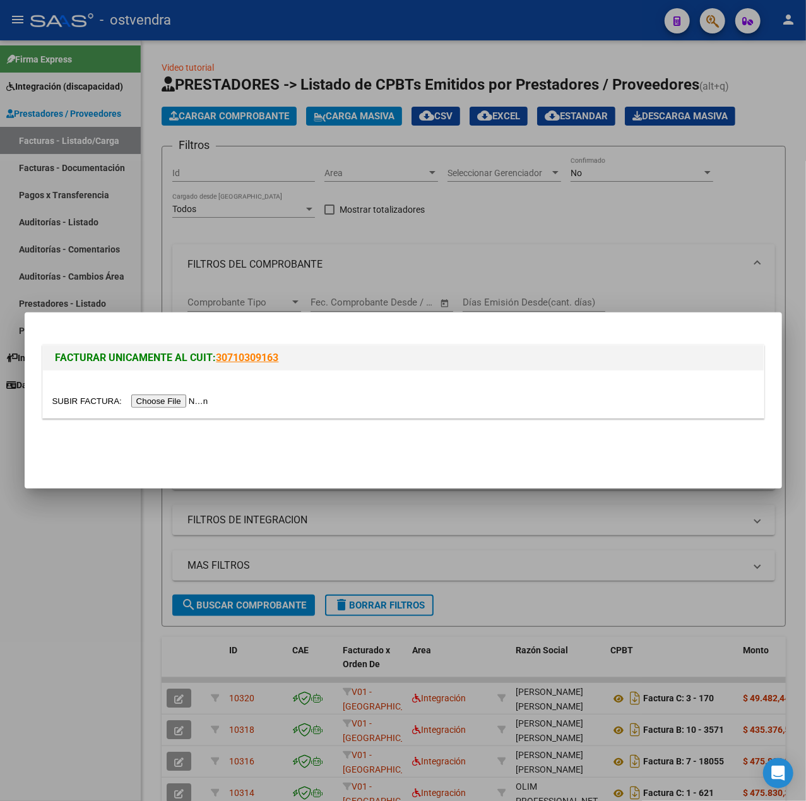
click at [176, 395] on input "file" at bounding box center [132, 401] width 160 height 13
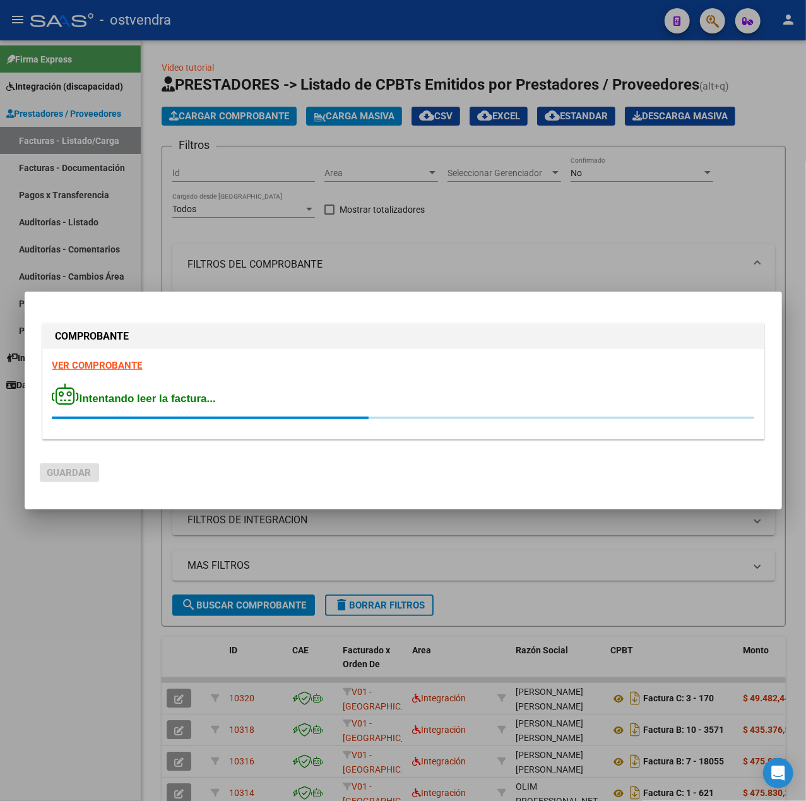
click at [93, 365] on strong "VER COMPROBANTE" at bounding box center [97, 365] width 90 height 11
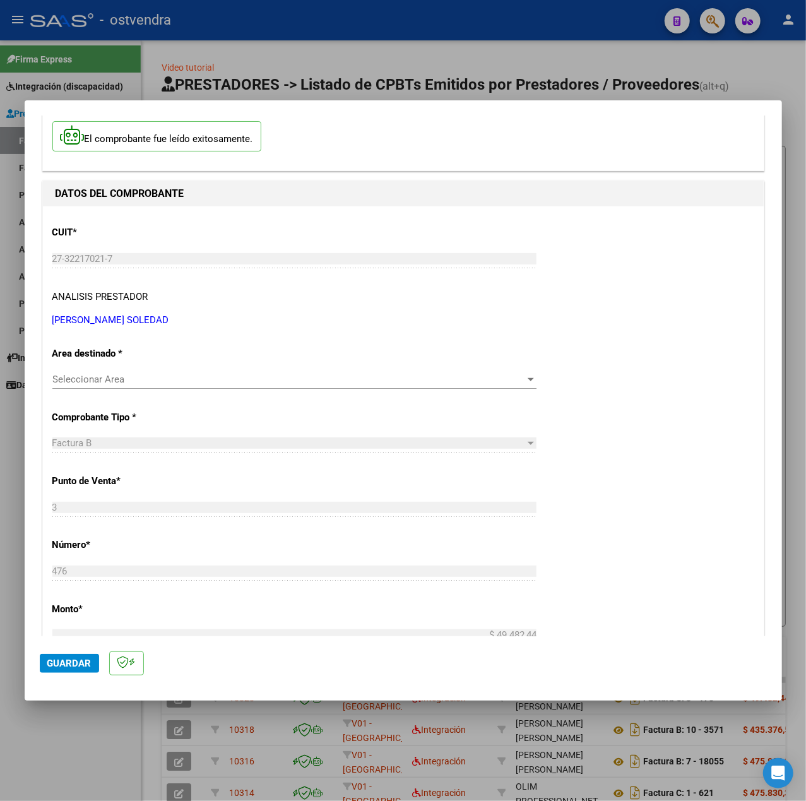
scroll to position [84, 0]
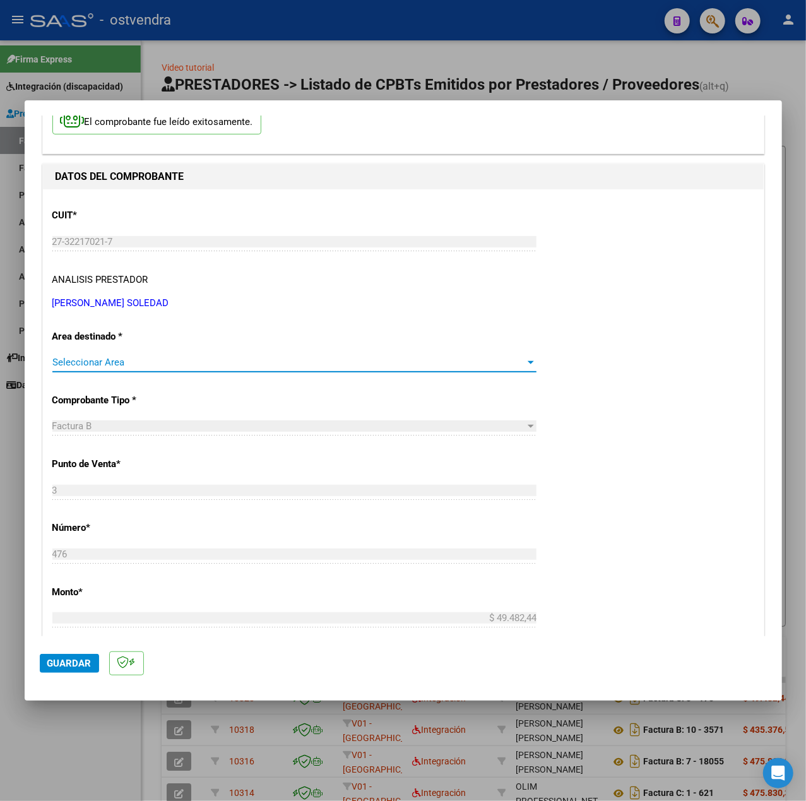
click at [153, 361] on span "Seleccionar Area" at bounding box center [288, 362] width 473 height 11
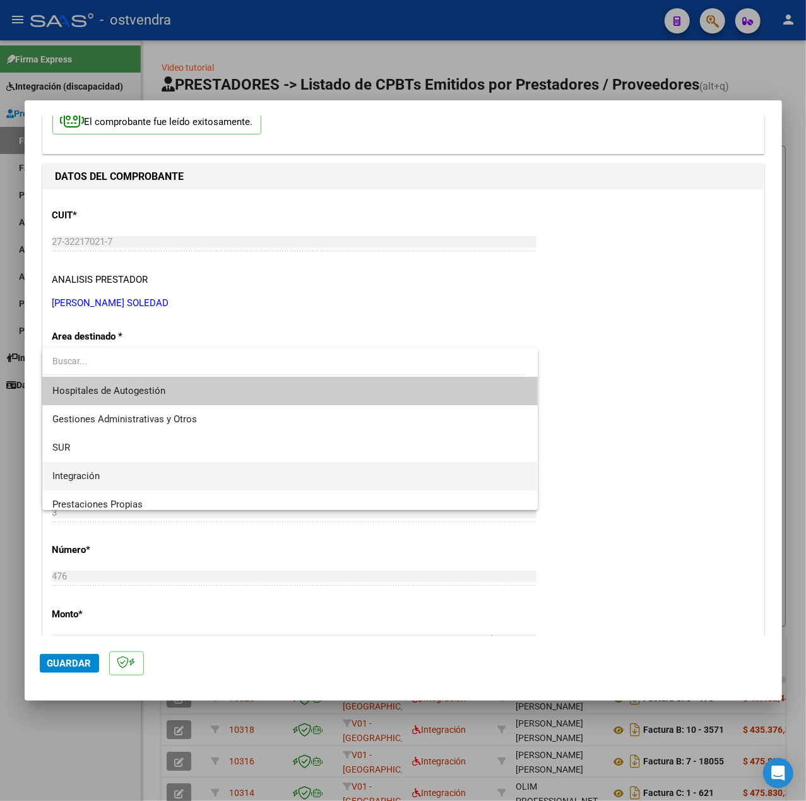
click at [114, 470] on span "Integración" at bounding box center [289, 476] width 475 height 28
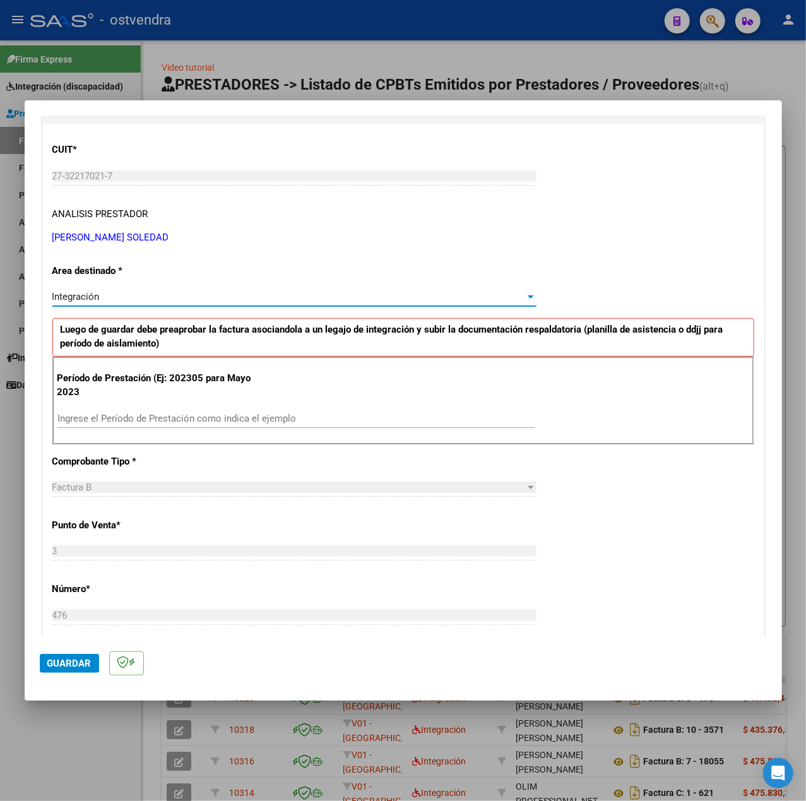
scroll to position [168, 0]
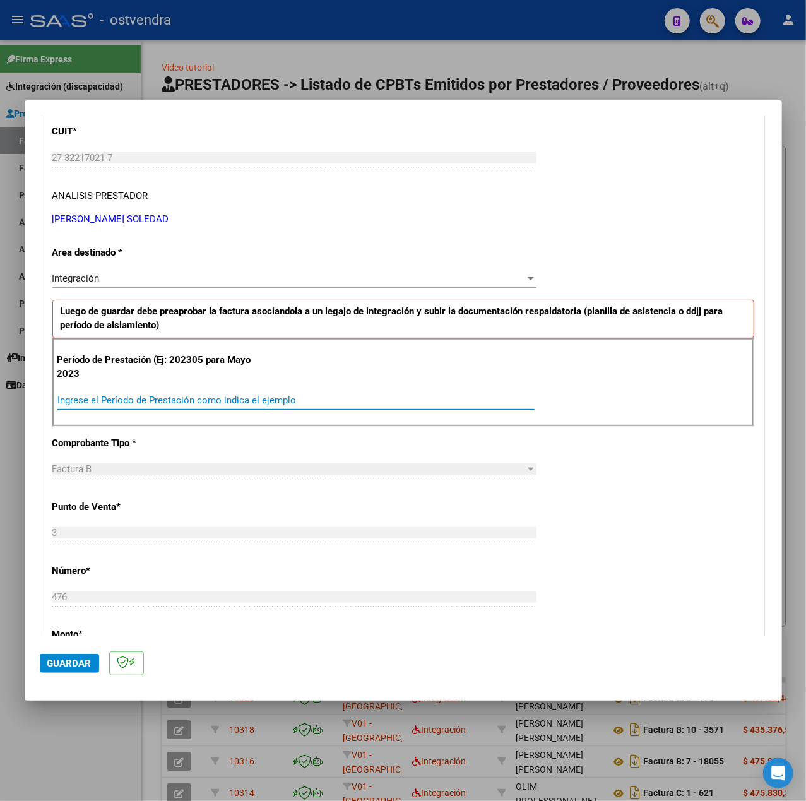
click at [130, 399] on input "Ingrese el Período de Prestación como indica el ejemplo" at bounding box center [295, 400] width 477 height 11
type input "202505"
drag, startPoint x: 549, startPoint y: 516, endPoint x: 556, endPoint y: 515, distance: 7.0
click at [556, 515] on div "CUIT * 27-32217021-7 Ingresar CUIT ANALISIS PRESTADOR [PERSON_NAME] [PERSON_NAM…" at bounding box center [403, 580] width 721 height 950
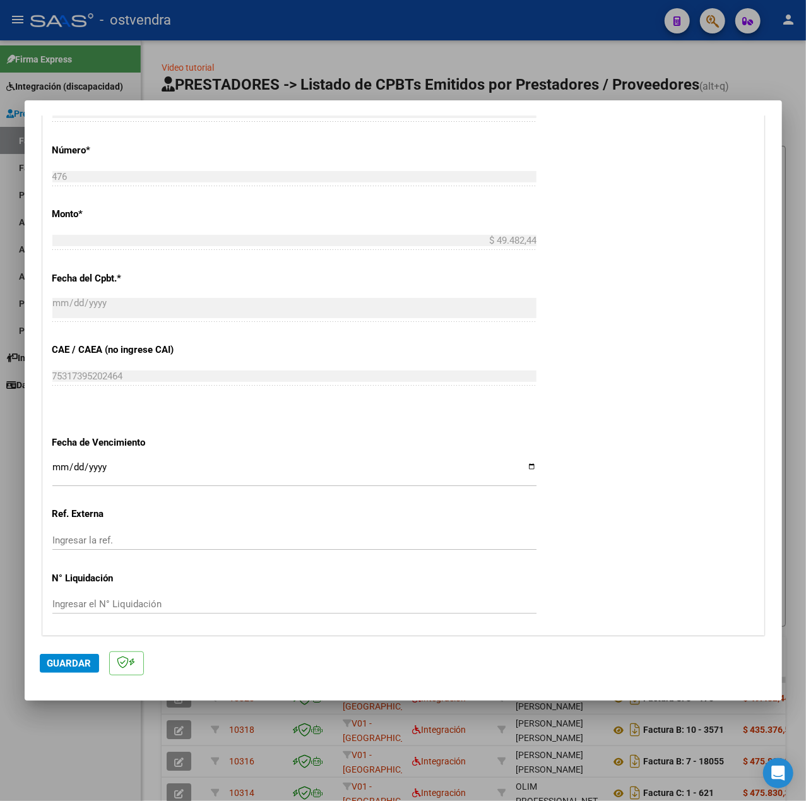
scroll to position [589, 0]
click at [61, 470] on input "Ingresar la fecha" at bounding box center [294, 472] width 484 height 20
type input "[DATE]"
click at [59, 659] on span "Guardar" at bounding box center [69, 663] width 44 height 11
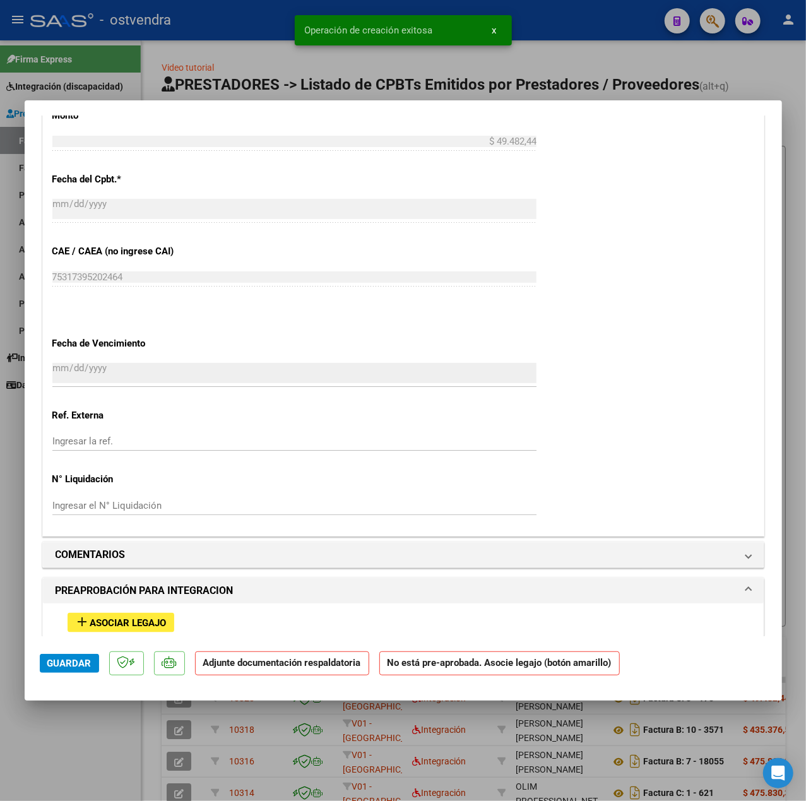
scroll to position [926, 0]
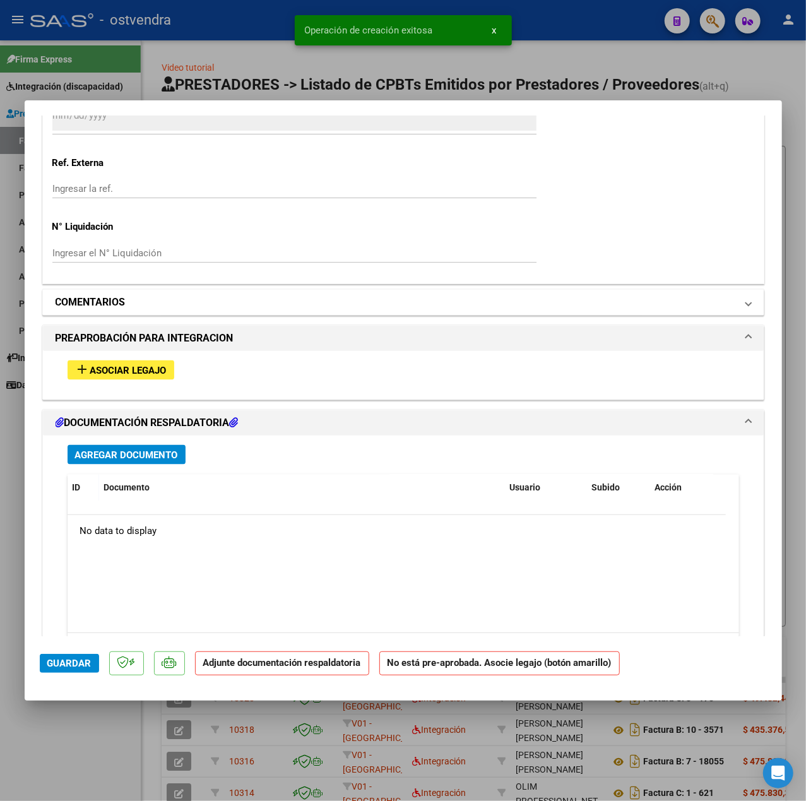
click at [104, 307] on h1 "COMENTARIOS" at bounding box center [91, 302] width 70 height 15
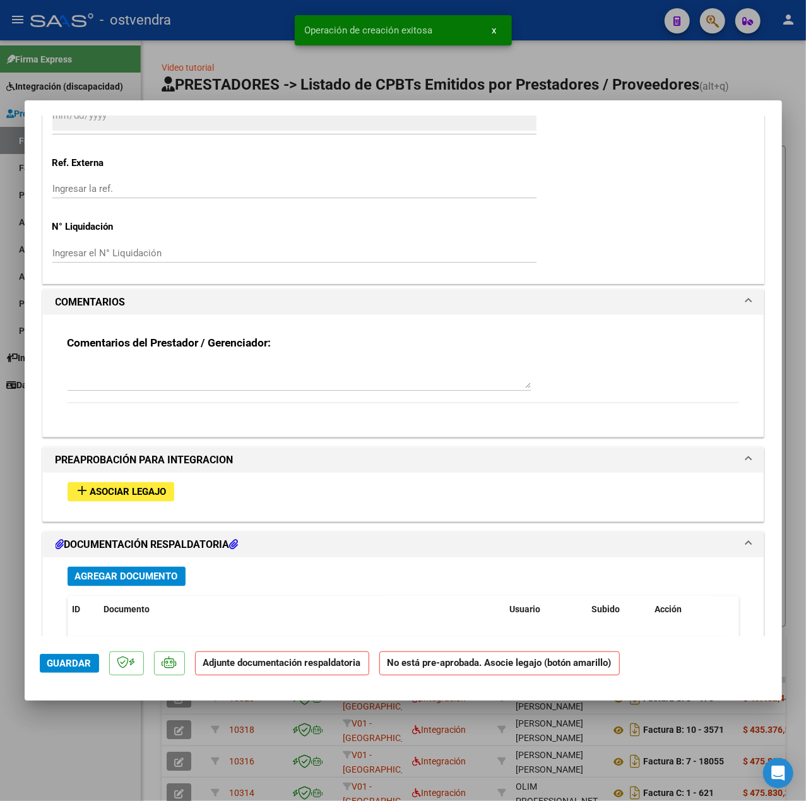
click at [134, 386] on textarea at bounding box center [299, 375] width 463 height 25
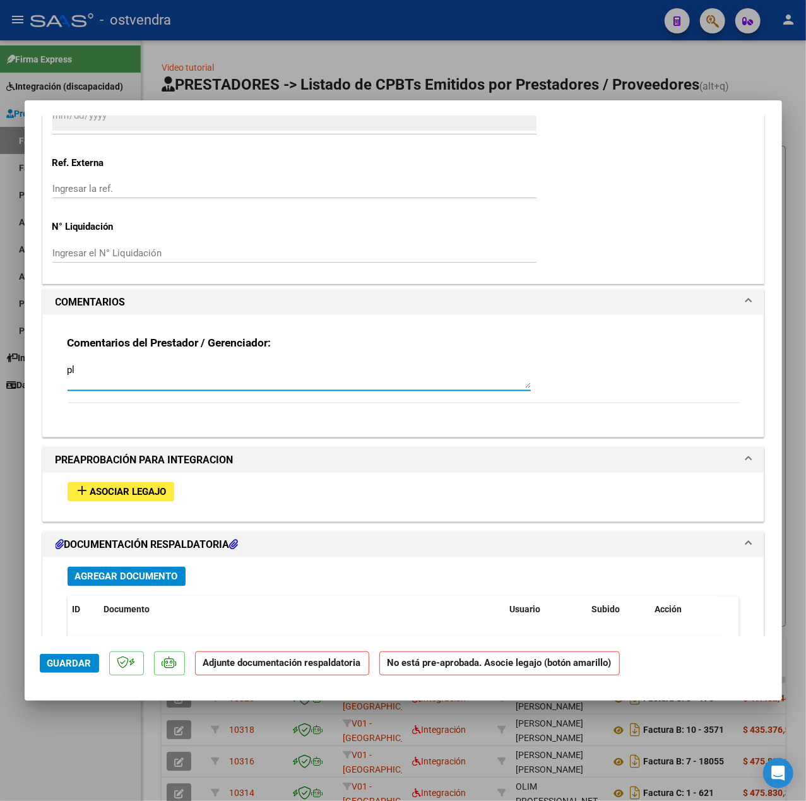
type textarea "p"
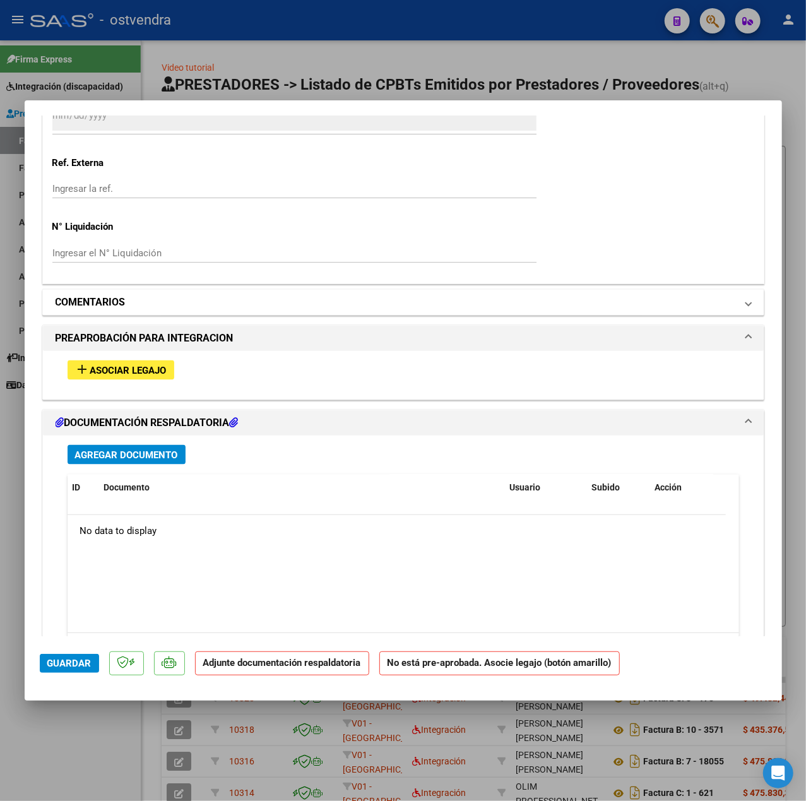
click at [100, 306] on h1 "COMENTARIOS" at bounding box center [91, 302] width 70 height 15
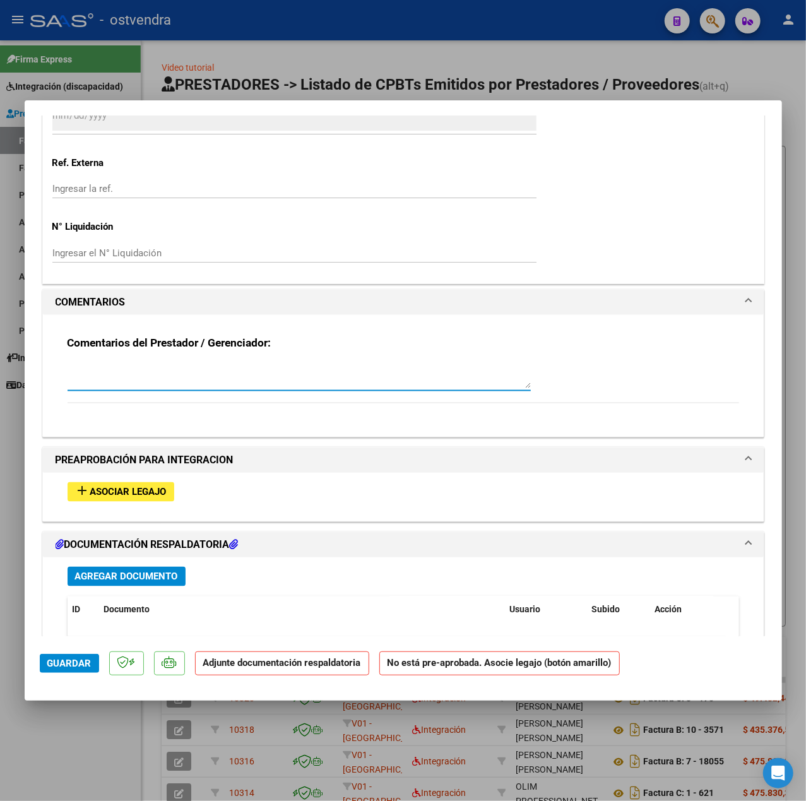
click at [139, 375] on textarea at bounding box center [299, 375] width 463 height 25
type textarea "PLANILLA DE ASISTENCIA OBSERVADA, SE SOLICITO AL PRESTADOR."
click at [64, 670] on button "Guardar" at bounding box center [69, 663] width 59 height 19
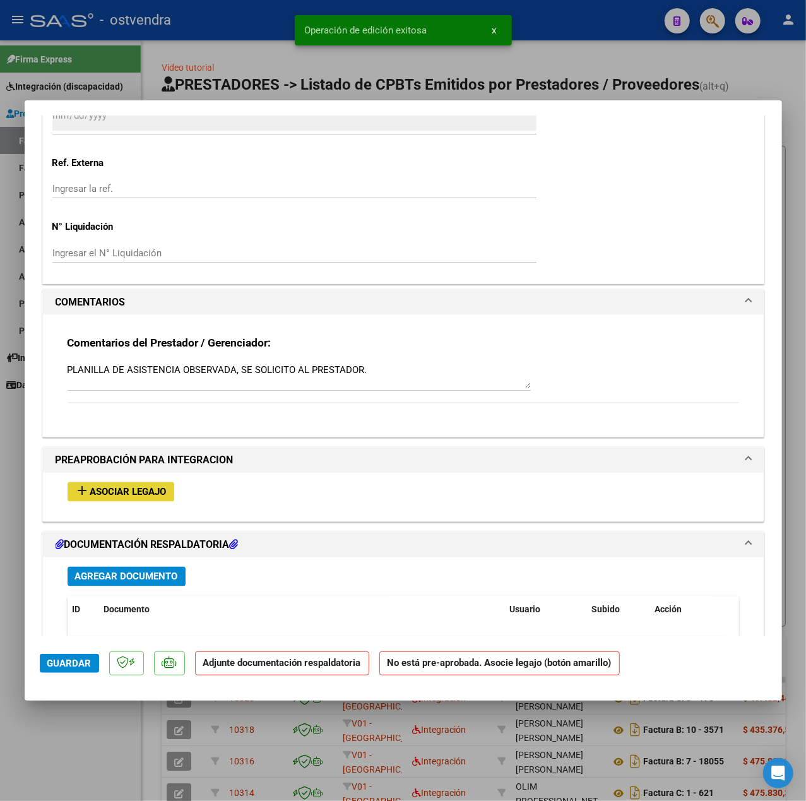
click at [129, 491] on span "Asociar Legajo" at bounding box center [128, 492] width 76 height 11
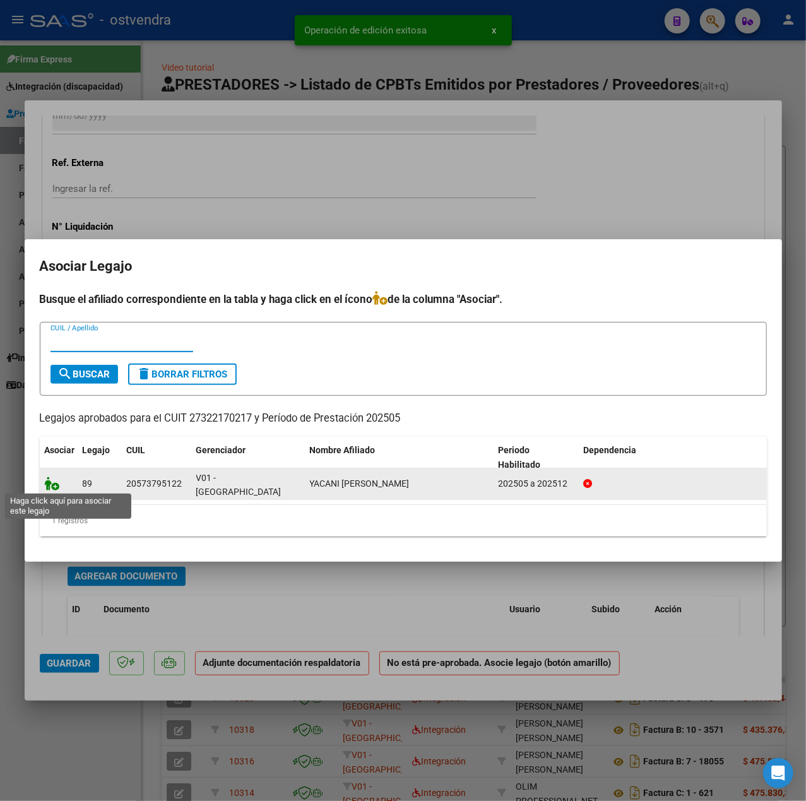
click at [52, 482] on icon at bounding box center [52, 484] width 15 height 14
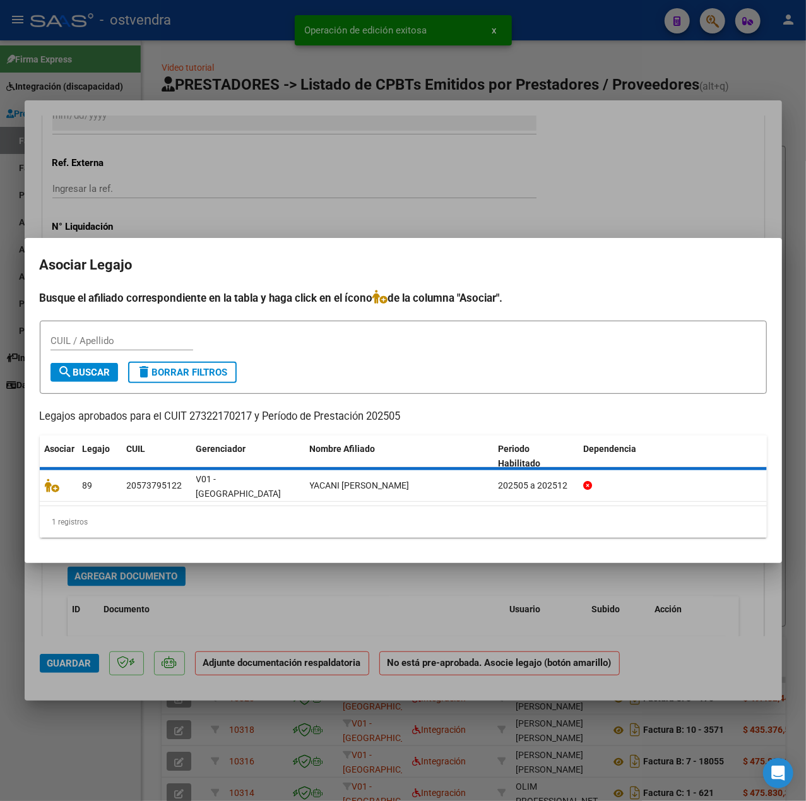
scroll to position [958, 0]
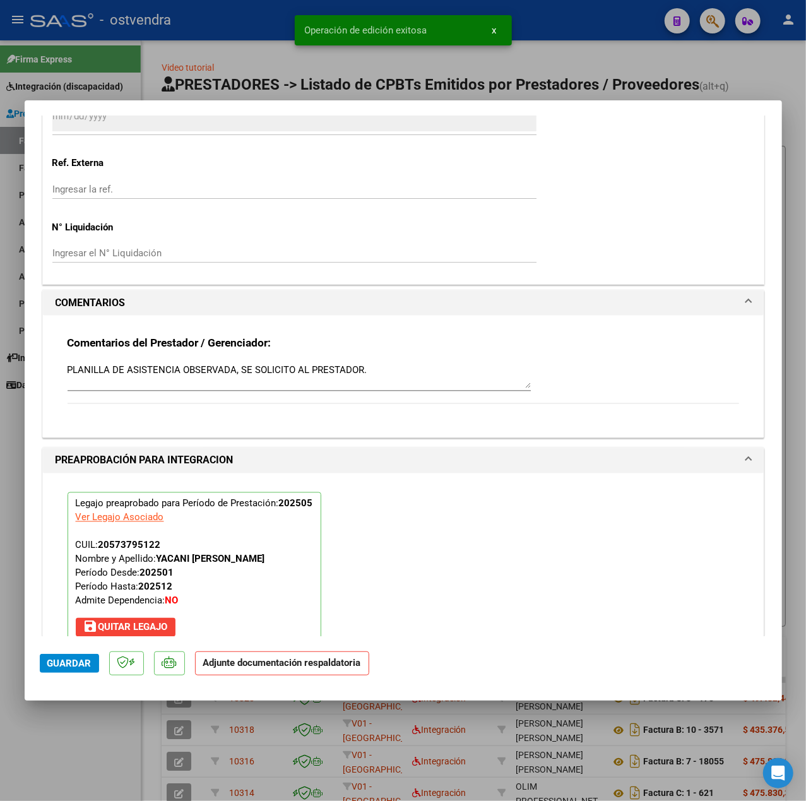
click at [71, 663] on span "Guardar" at bounding box center [69, 663] width 44 height 11
click at [81, 738] on div at bounding box center [403, 400] width 806 height 801
type input "$ 0,00"
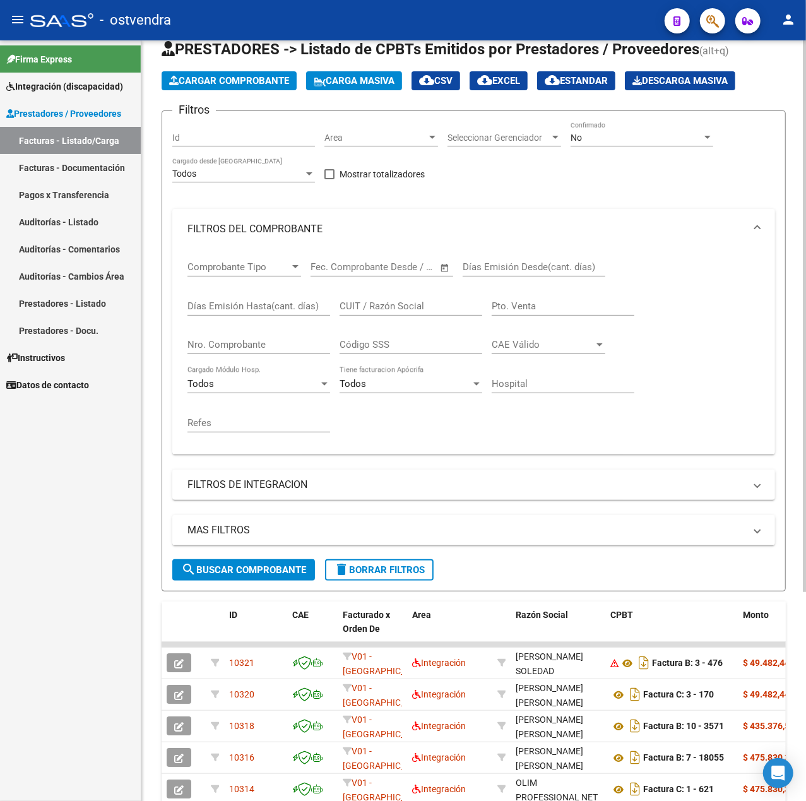
scroll to position [0, 0]
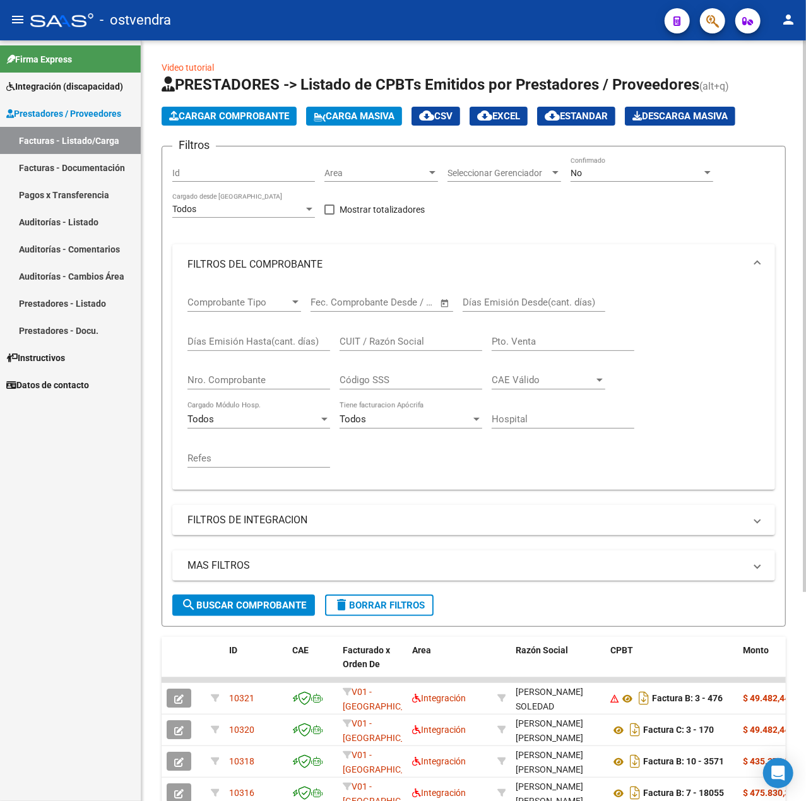
click at [254, 119] on span "Cargar Comprobante" at bounding box center [229, 115] width 120 height 11
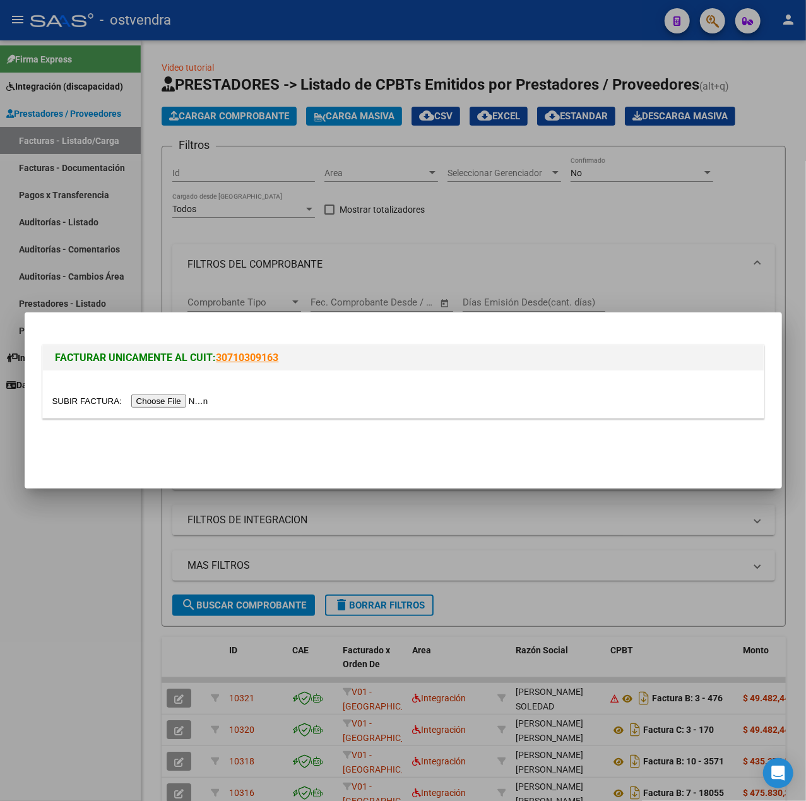
click at [196, 397] on input "file" at bounding box center [132, 401] width 160 height 13
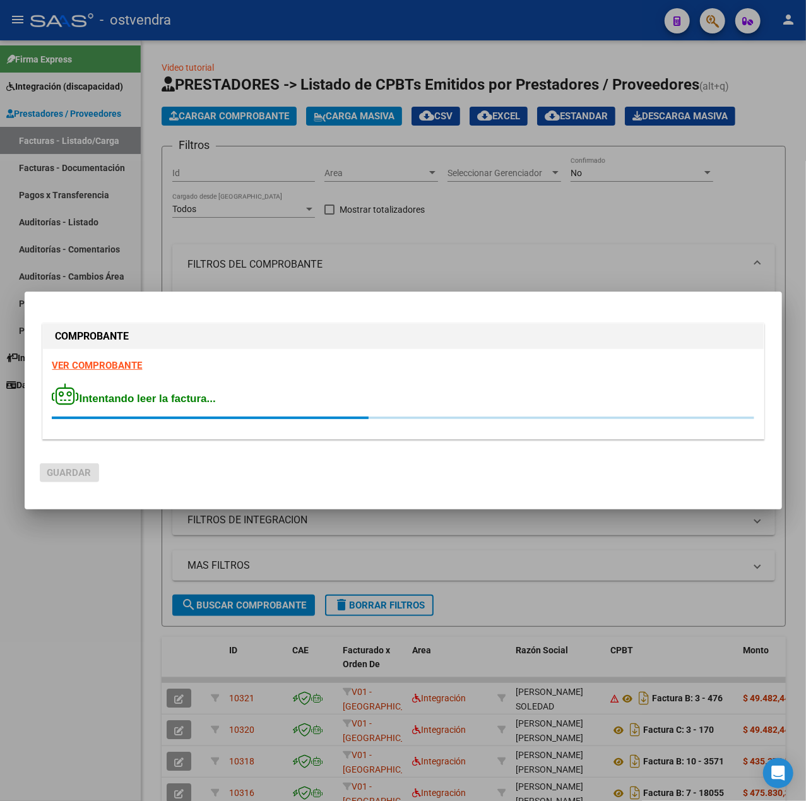
click at [89, 367] on strong "VER COMPROBANTE" at bounding box center [97, 365] width 90 height 11
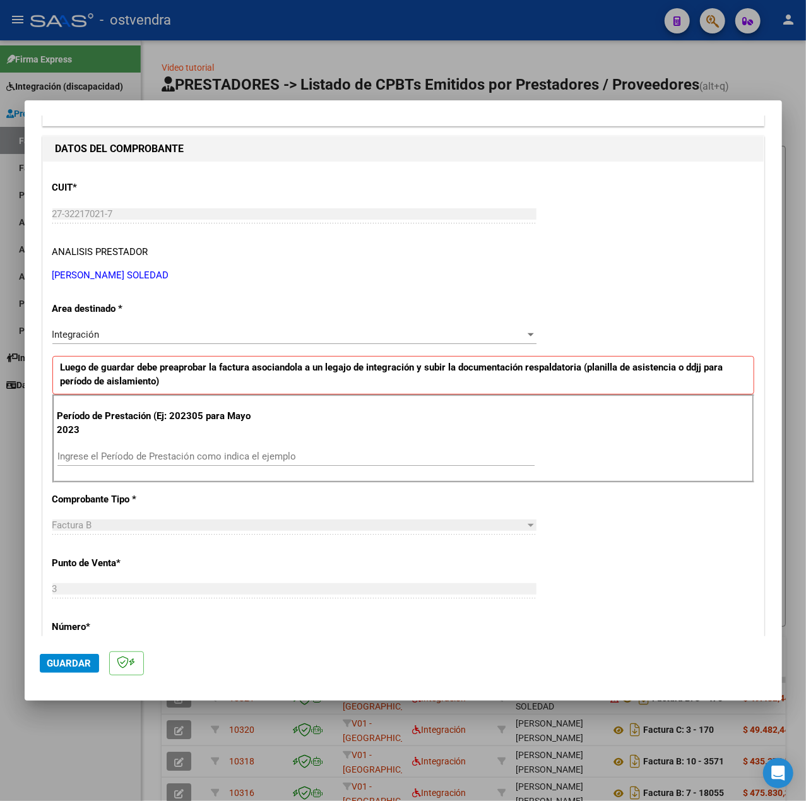
scroll to position [168, 0]
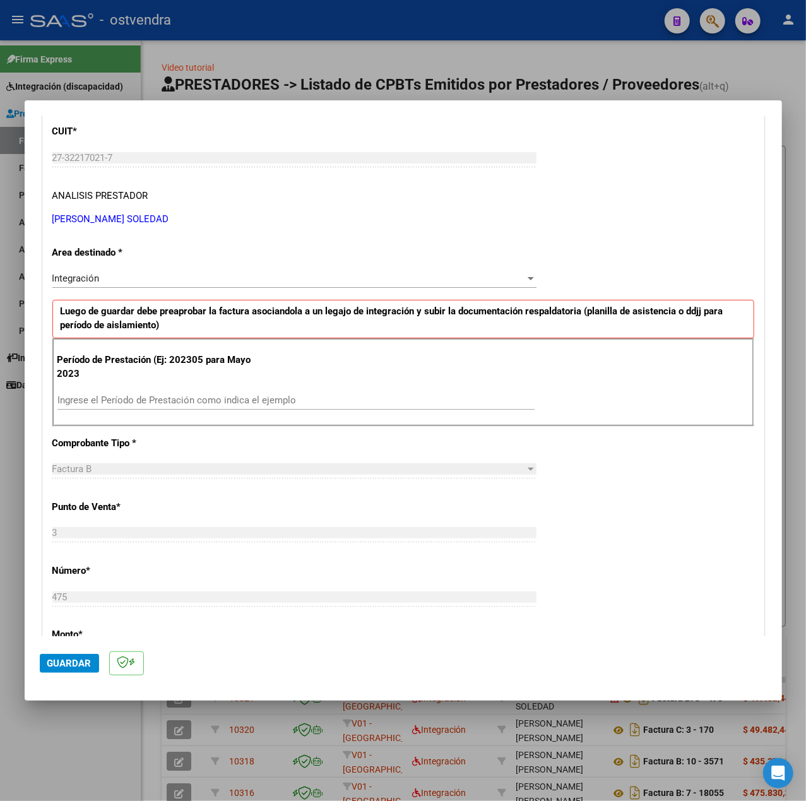
click at [212, 395] on input "Ingrese el Período de Prestación como indica el ejemplo" at bounding box center [295, 400] width 477 height 11
type input "202506"
click at [587, 463] on div "CUIT * 27-32217021-7 Ingresar CUIT ANALISIS PRESTADOR [PERSON_NAME] [PERSON_NAM…" at bounding box center [403, 580] width 721 height 950
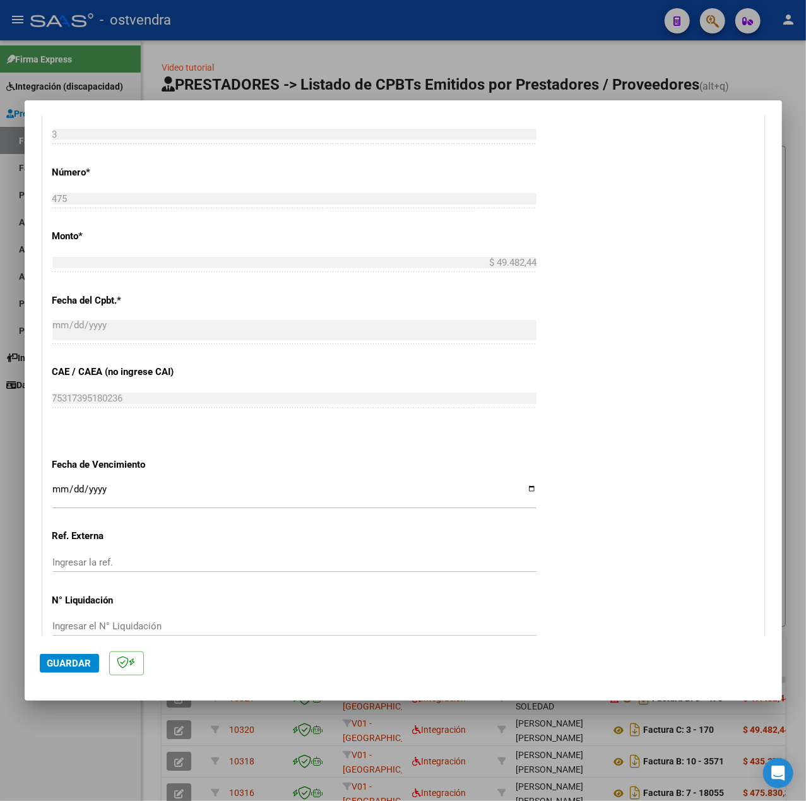
scroll to position [631, 0]
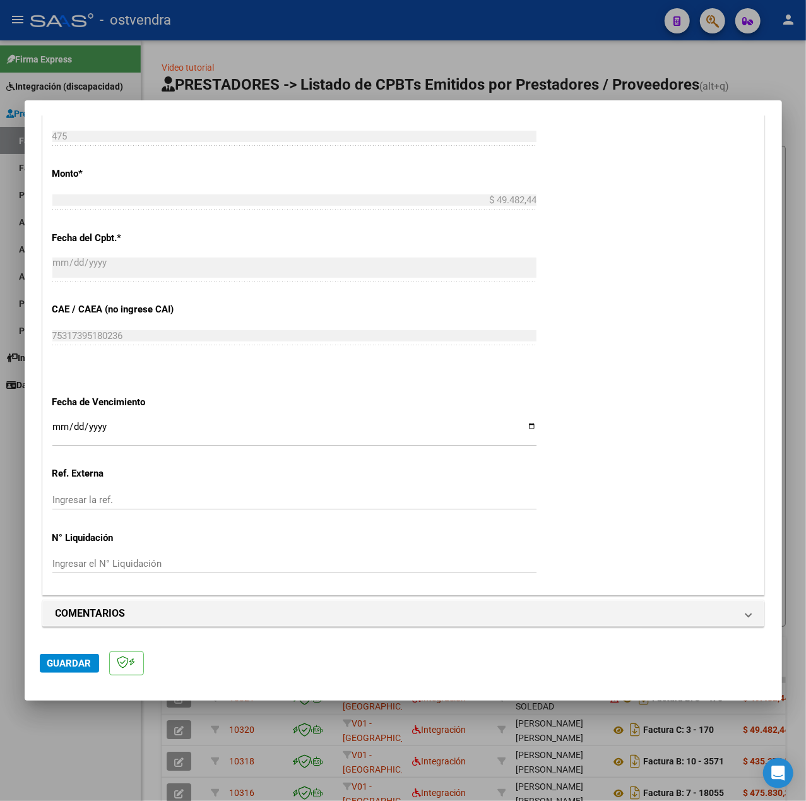
click at [56, 428] on input "Ingresar la fecha" at bounding box center [294, 432] width 484 height 20
type input "[DATE]"
click at [69, 655] on button "Guardar" at bounding box center [69, 663] width 59 height 19
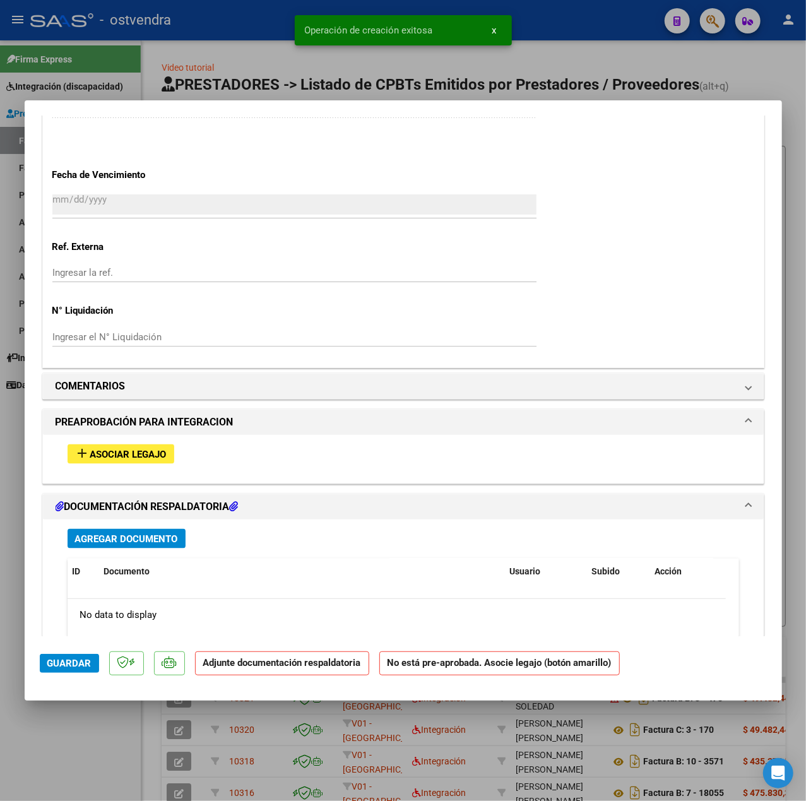
scroll to position [996, 0]
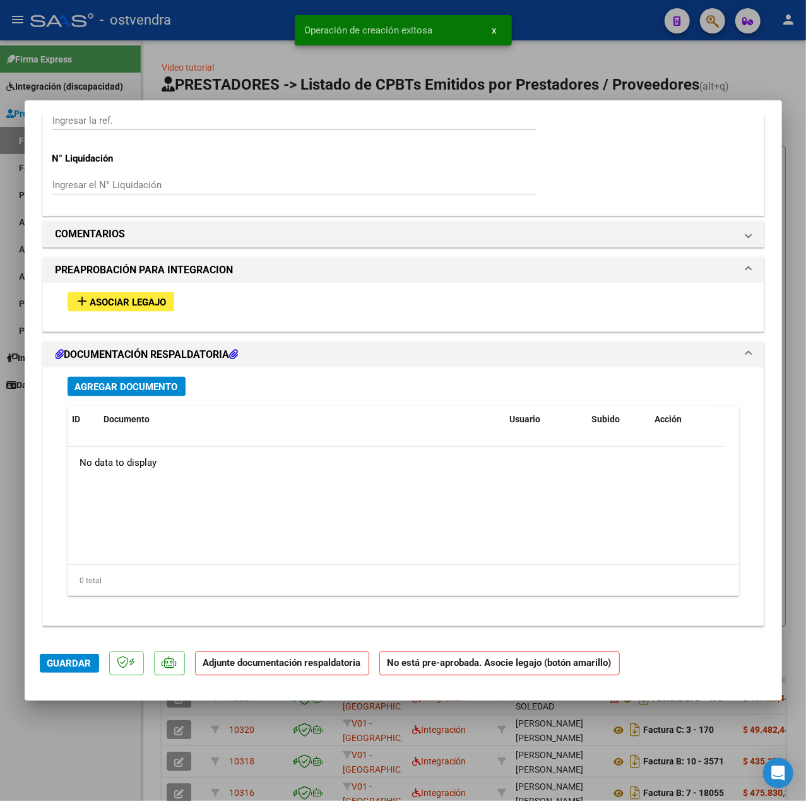
click at [90, 304] on span "Asociar Legajo" at bounding box center [128, 302] width 76 height 11
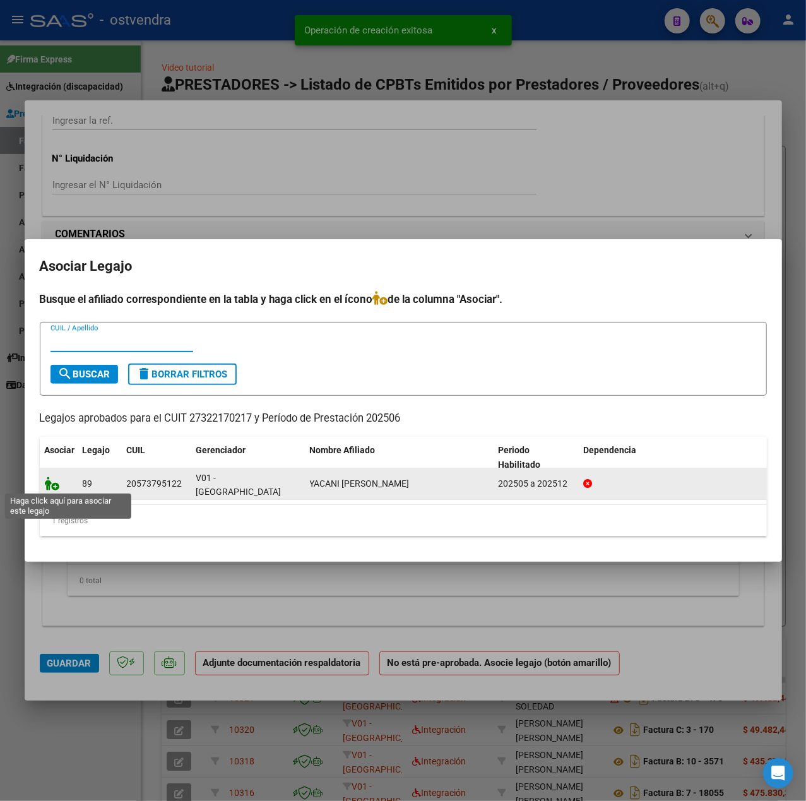
click at [51, 482] on icon at bounding box center [52, 484] width 15 height 14
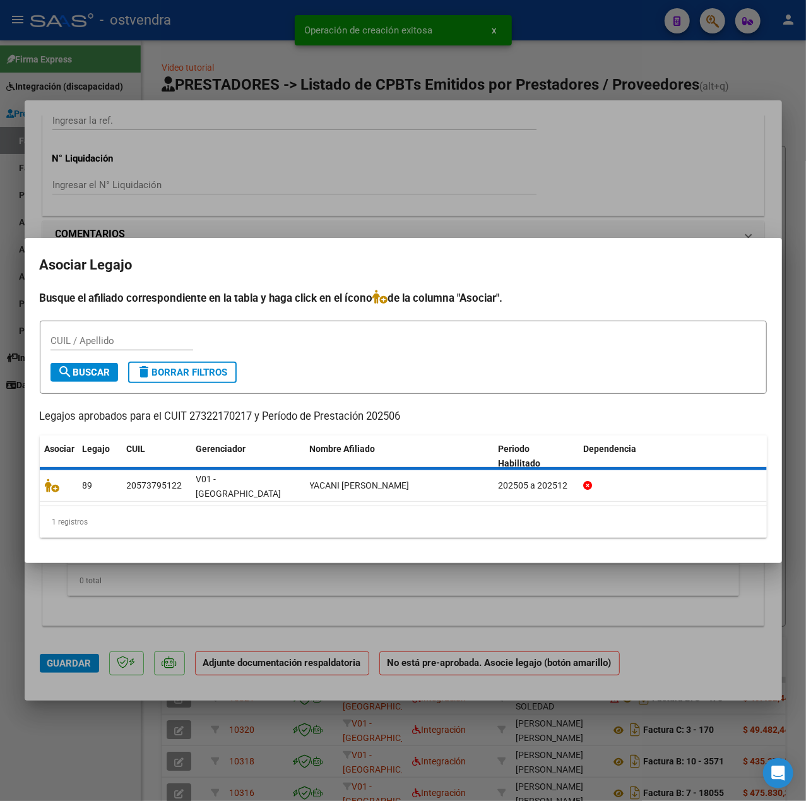
scroll to position [1030, 0]
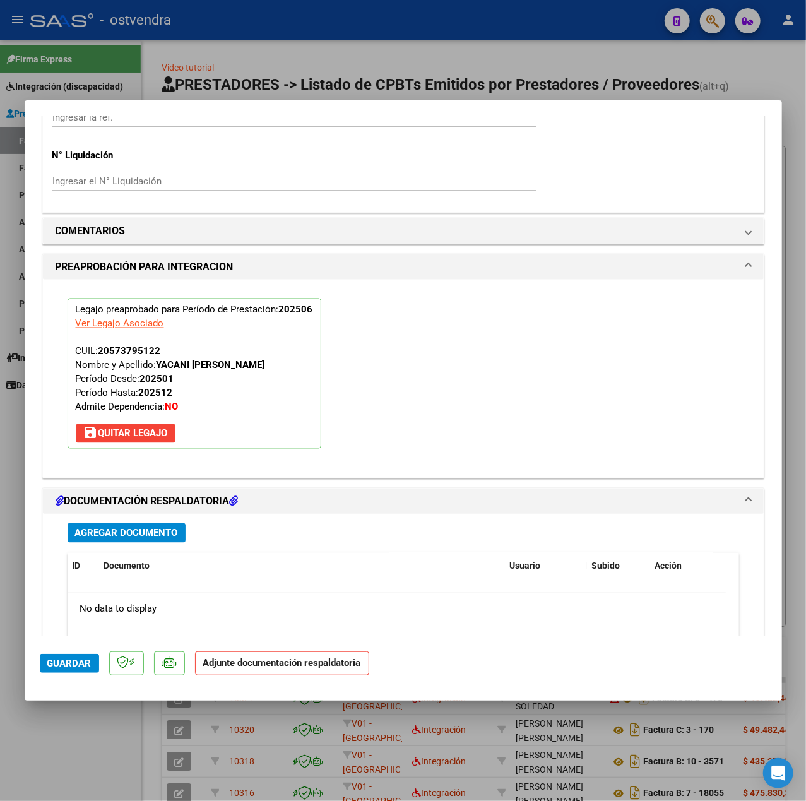
click at [133, 547] on div "Agregar Documento ID Documento Usuario Subido Acción No data to display 0 total…" at bounding box center [403, 638] width 691 height 248
click at [129, 537] on span "Agregar Documento" at bounding box center [126, 533] width 103 height 11
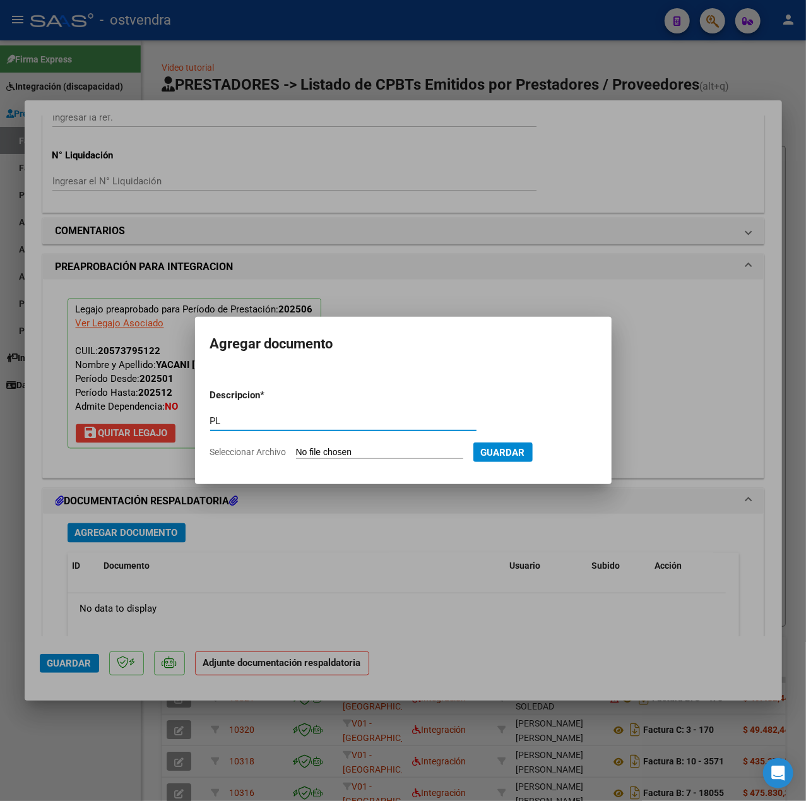
type input "PL"
click at [328, 448] on input "Seleccionar Archivo" at bounding box center [379, 453] width 167 height 12
type input "C:\fakepath\asistencia [PERSON_NAME] - [PERSON_NAME].pdf"
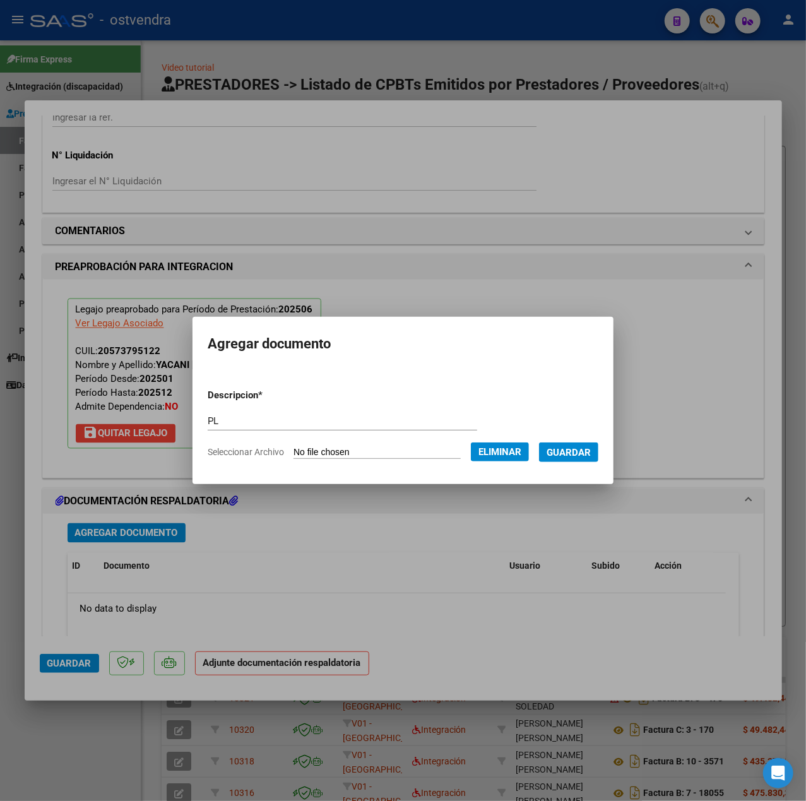
click at [561, 458] on span "Guardar" at bounding box center [569, 452] width 44 height 11
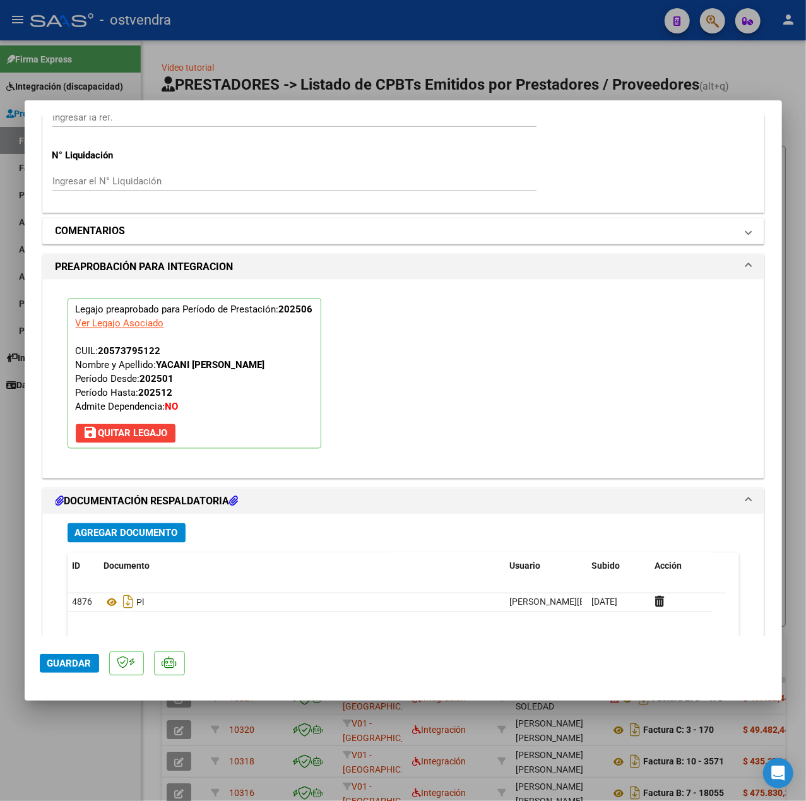
click at [159, 236] on mat-panel-title "COMENTARIOS" at bounding box center [396, 231] width 681 height 15
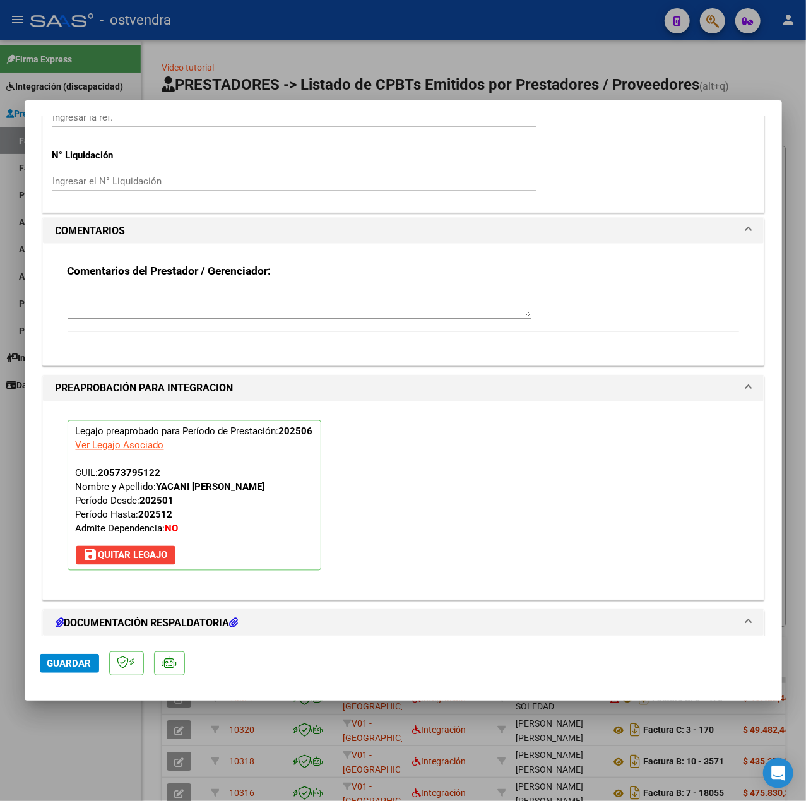
click at [159, 312] on textarea at bounding box center [299, 304] width 463 height 25
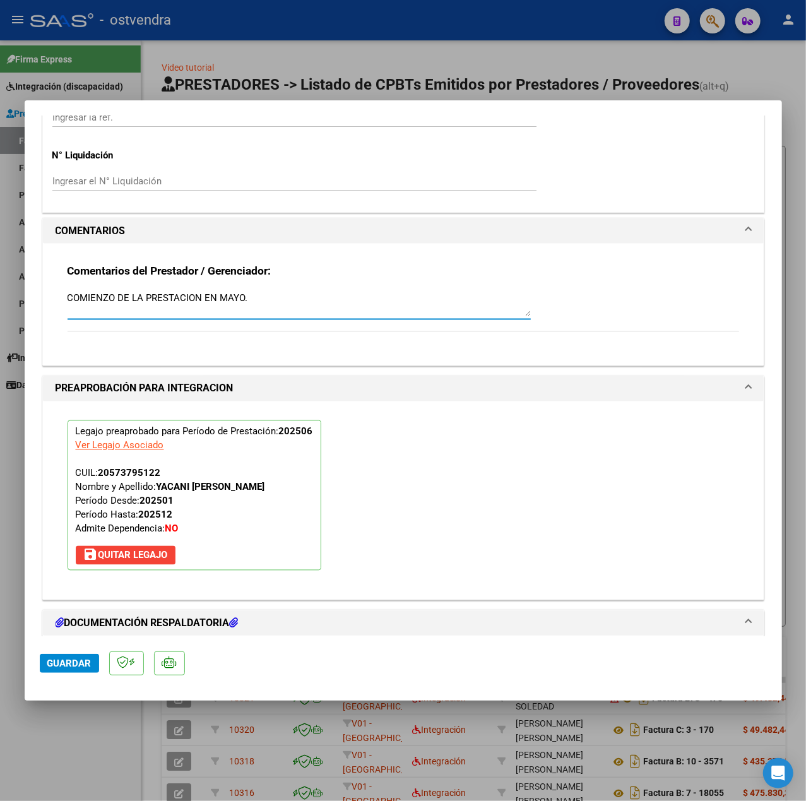
drag, startPoint x: 268, startPoint y: 303, endPoint x: 152, endPoint y: 302, distance: 115.6
click at [152, 302] on textarea "COMIENZO DE LA PRESTACION EN MAYO." at bounding box center [299, 304] width 463 height 25
click at [71, 298] on textarea "COMIENZO DE LA PRESTACION EN MAYO." at bounding box center [299, 304] width 463 height 25
click at [316, 298] on textarea "COMIENZO DE LA PRESTACION EN MAYO." at bounding box center [299, 304] width 463 height 25
type textarea "COMIENZO DE LA PRESTACION EN MAYO."
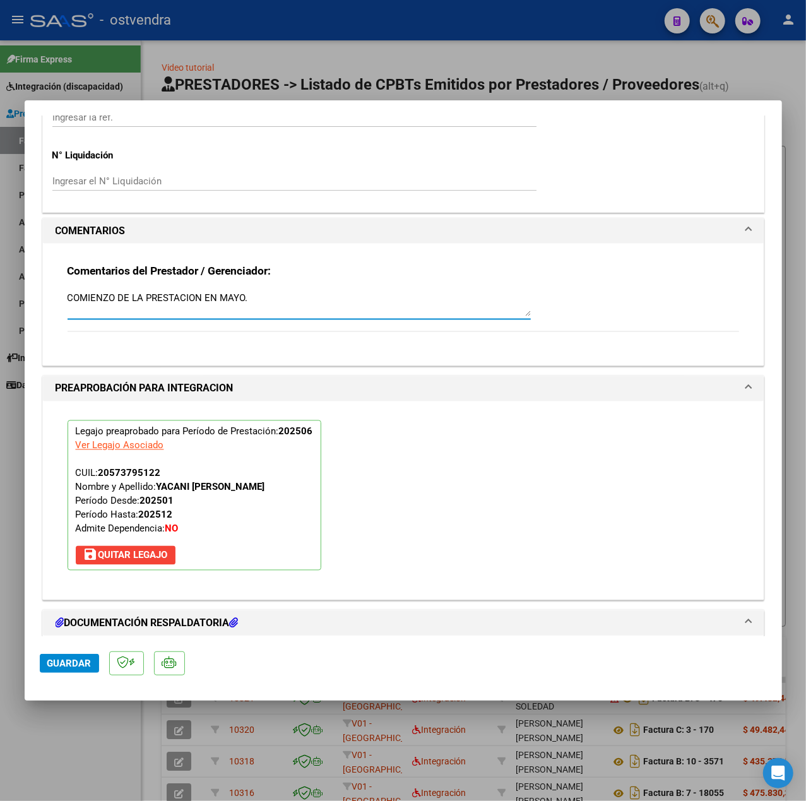
click at [61, 665] on span "Guardar" at bounding box center [69, 663] width 44 height 11
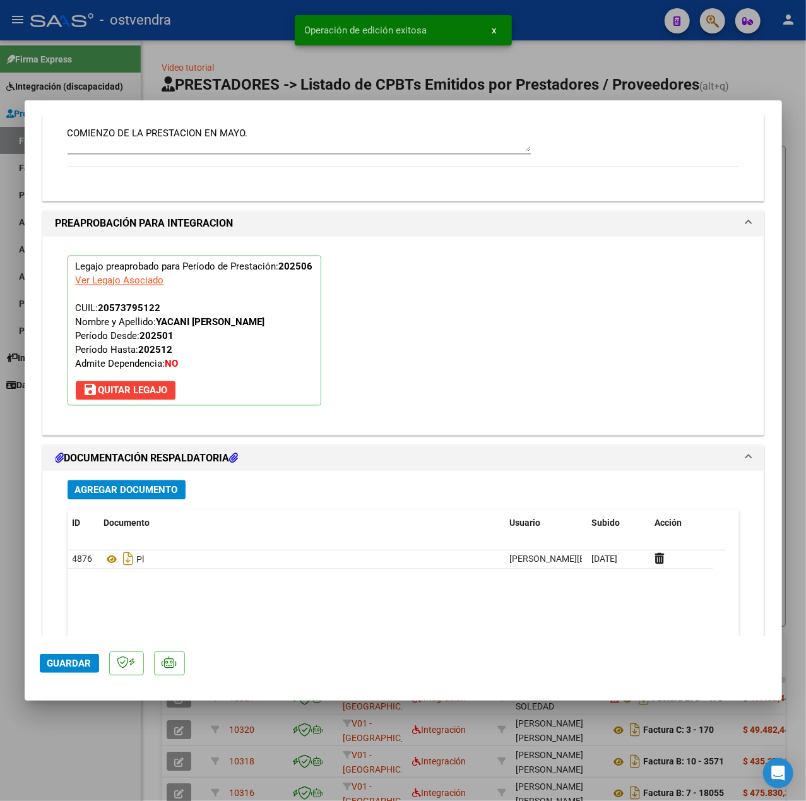
scroll to position [1301, 0]
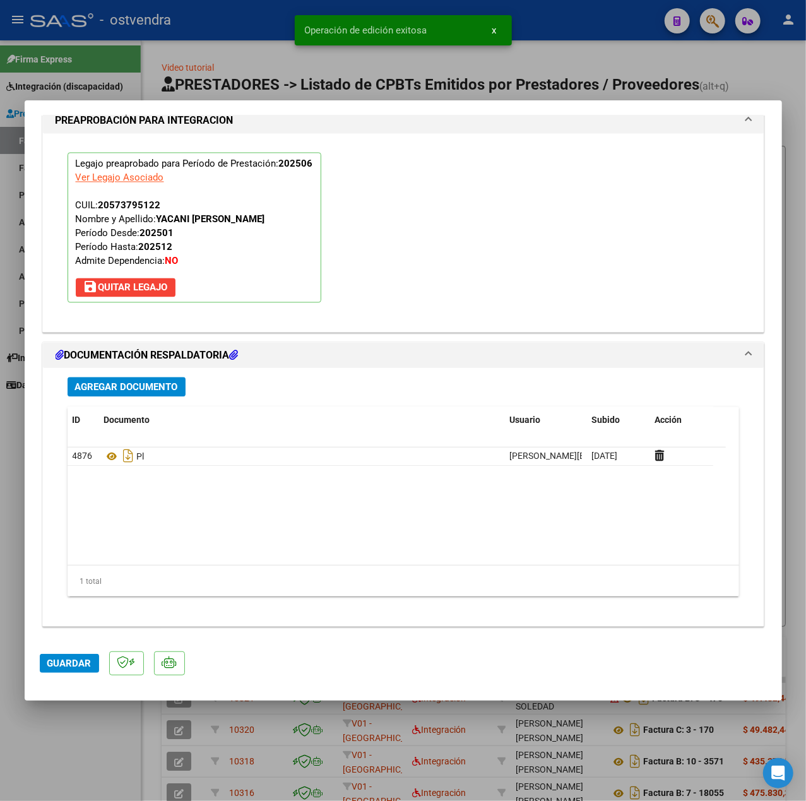
click at [93, 758] on div at bounding box center [403, 400] width 806 height 801
type input "$ 0,00"
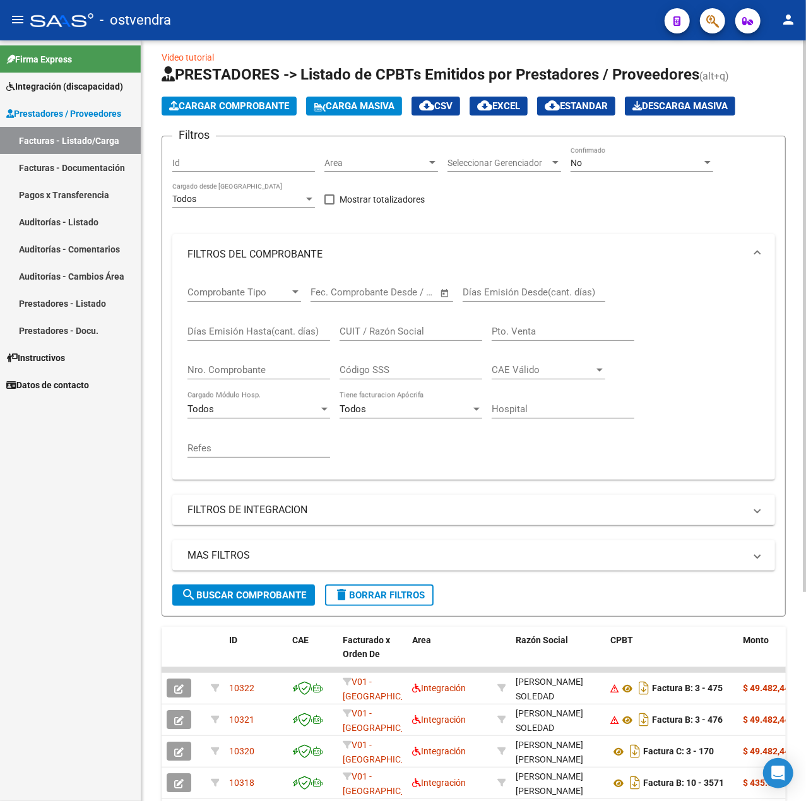
scroll to position [0, 0]
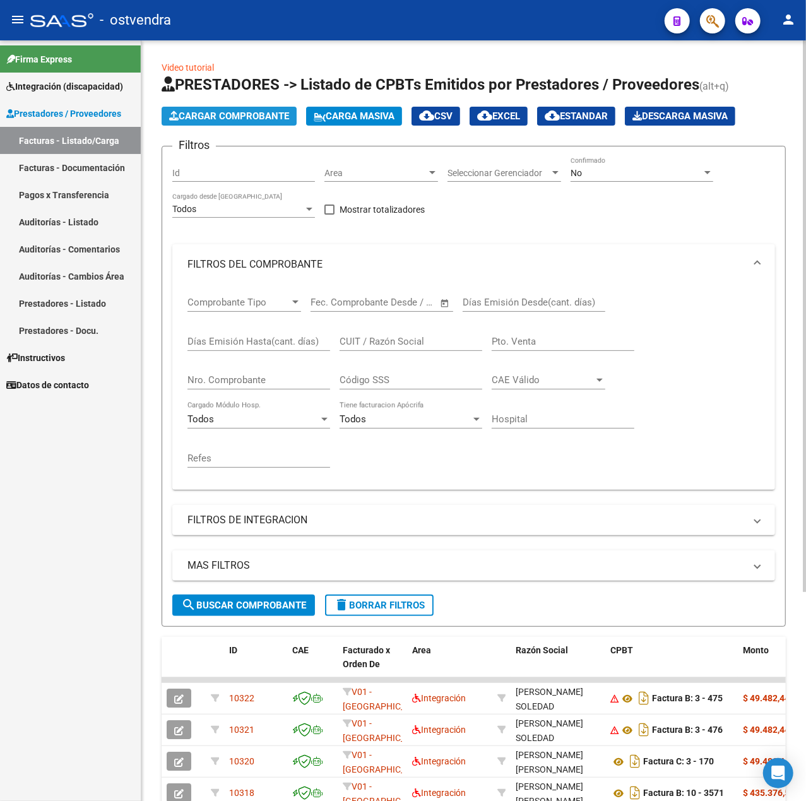
click at [241, 114] on span "Cargar Comprobante" at bounding box center [229, 115] width 120 height 11
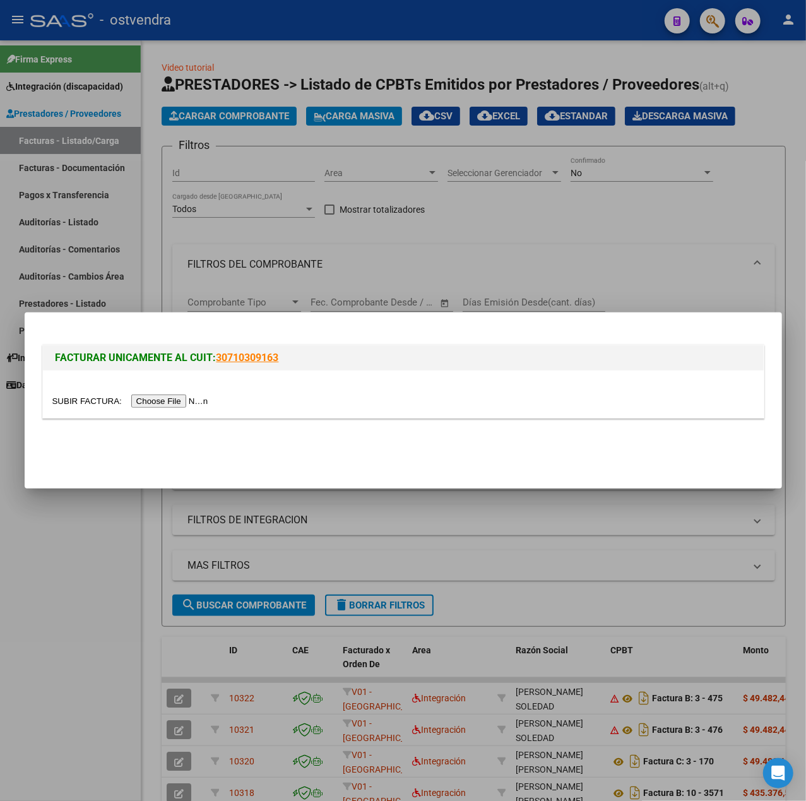
click at [181, 405] on input "file" at bounding box center [132, 401] width 160 height 13
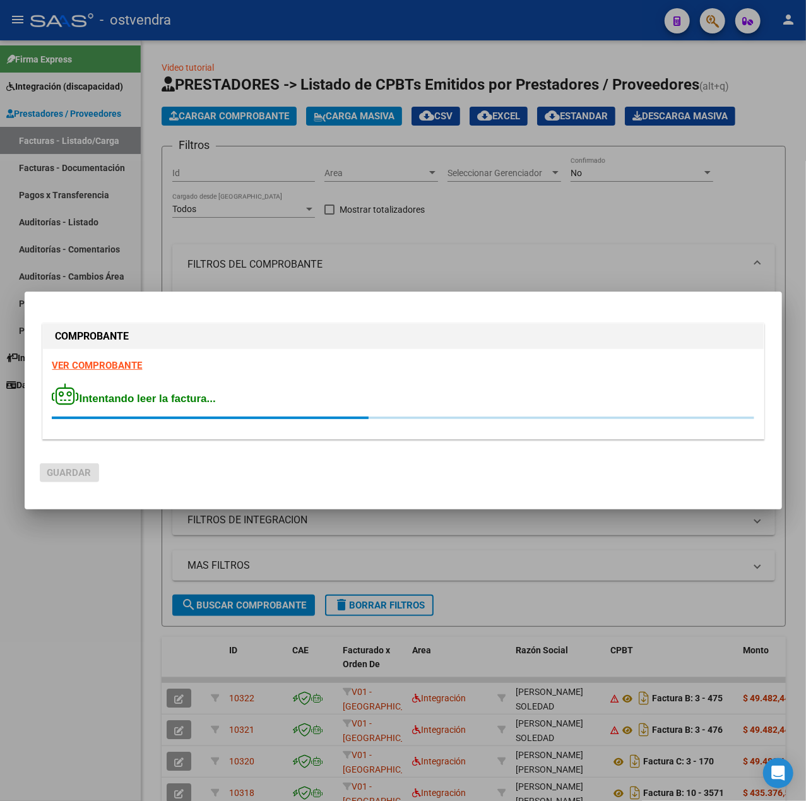
click at [87, 364] on strong "VER COMPROBANTE" at bounding box center [97, 365] width 90 height 11
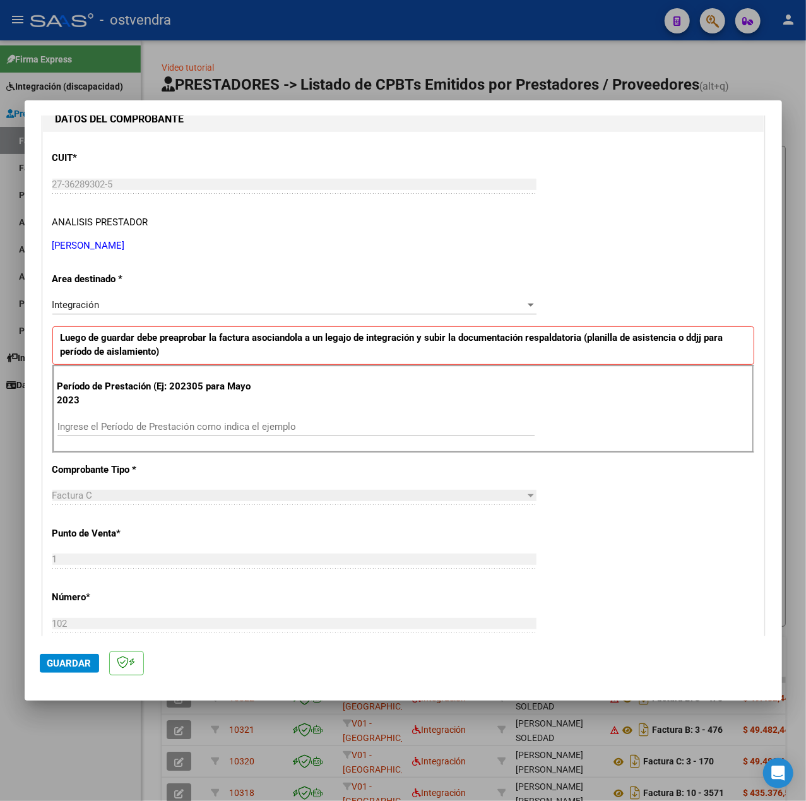
scroll to position [168, 0]
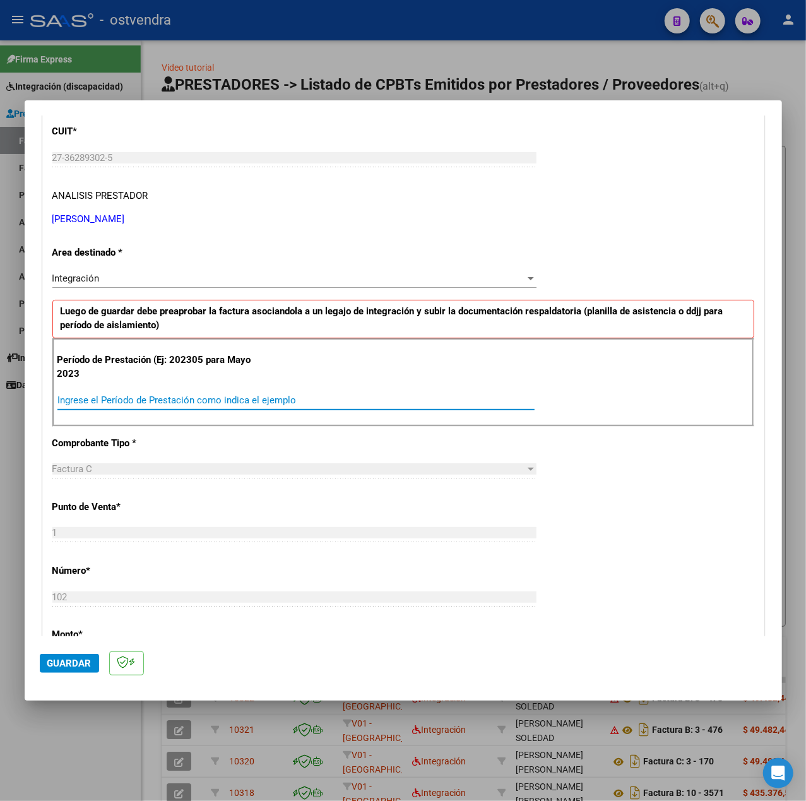
click at [200, 397] on input "Ingrese el Período de Prestación como indica el ejemplo" at bounding box center [295, 400] width 477 height 11
type input "202505"
click at [665, 484] on div "CUIT * 27-36289302-5 Ingresar CUIT ANALISIS PRESTADOR [PERSON_NAME] [PERSON_NAM…" at bounding box center [403, 580] width 721 height 950
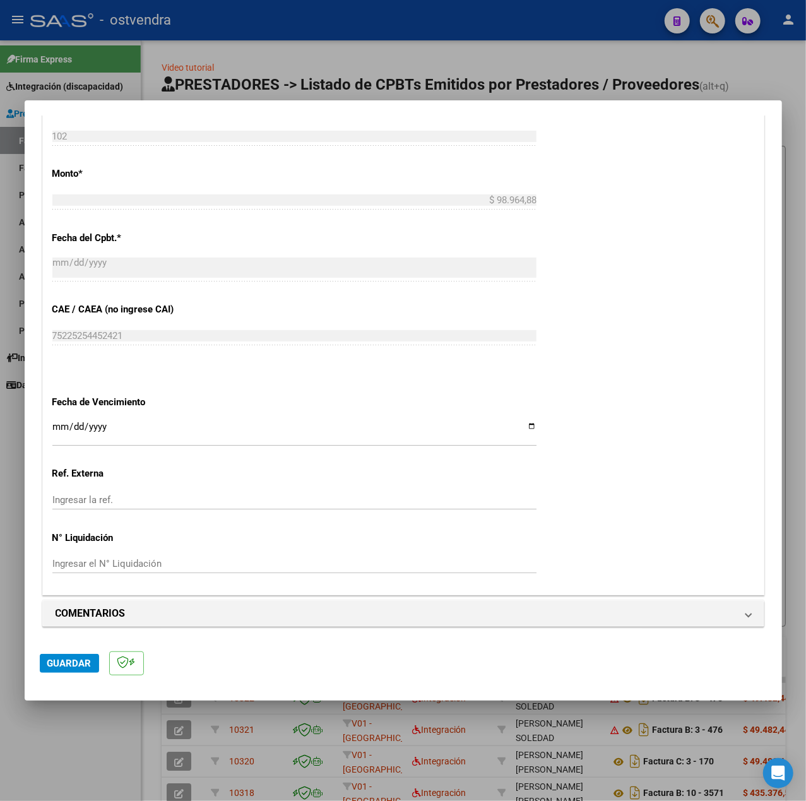
scroll to position [631, 0]
click at [62, 427] on input "Ingresar la fecha" at bounding box center [294, 432] width 484 height 20
type input "[DATE]"
click at [568, 548] on div "CUIT * 27-36289302-5 Ingresar CUIT ANALISIS PRESTADOR [PERSON_NAME] [PERSON_NAM…" at bounding box center [403, 120] width 721 height 950
click at [85, 654] on button "Guardar" at bounding box center [69, 663] width 59 height 19
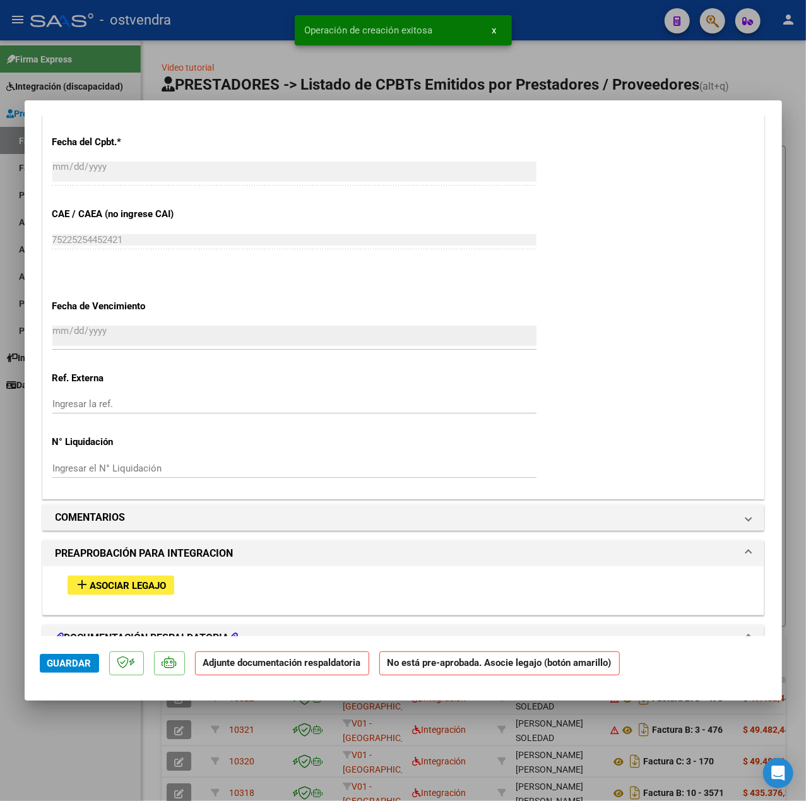
scroll to position [842, 0]
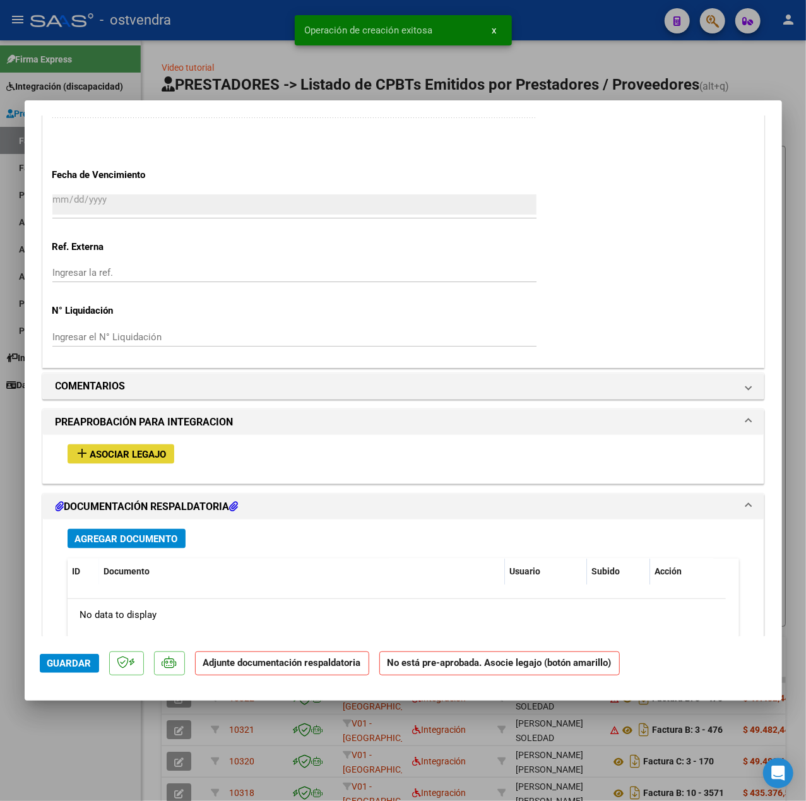
click at [162, 463] on button "add Asociar Legajo" at bounding box center [121, 455] width 107 height 20
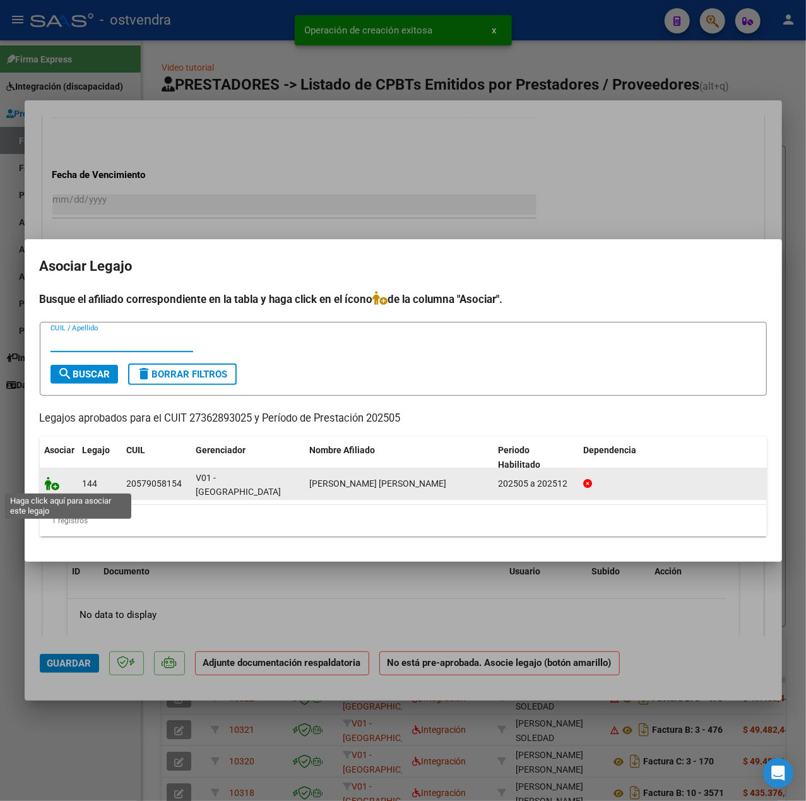
click at [51, 480] on icon at bounding box center [52, 484] width 15 height 14
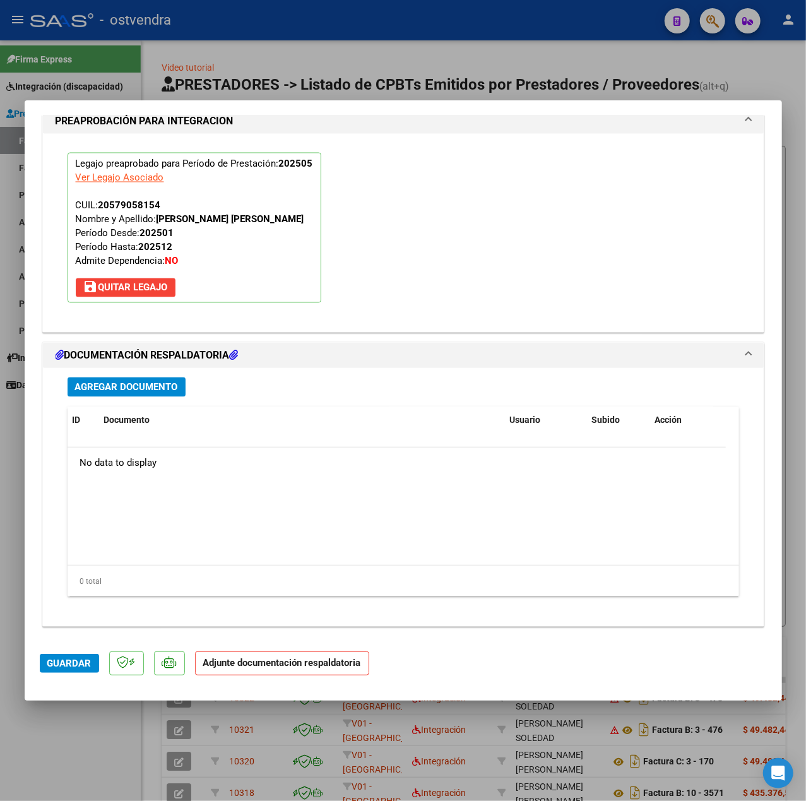
scroll to position [1179, 0]
click at [148, 402] on div "Agregar Documento ID Documento Usuario Subido Acción No data to display 0 total…" at bounding box center [403, 492] width 691 height 248
click at [145, 398] on div "Agregar Documento ID Documento Usuario Subido Acción No data to display 0 total…" at bounding box center [403, 492] width 691 height 248
click at [140, 389] on span "Agregar Documento" at bounding box center [126, 387] width 103 height 11
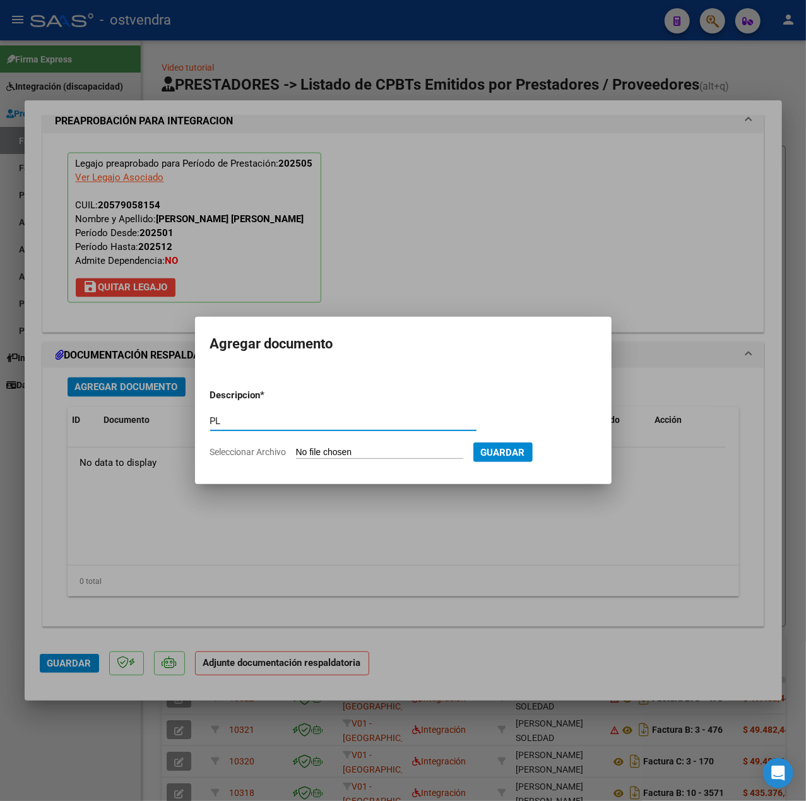
type input "PL"
click at [309, 457] on input "Seleccionar Archivo" at bounding box center [379, 453] width 167 height 12
type input "C:\fakepath\ASISTENCIA MAYO - SERES.pdf"
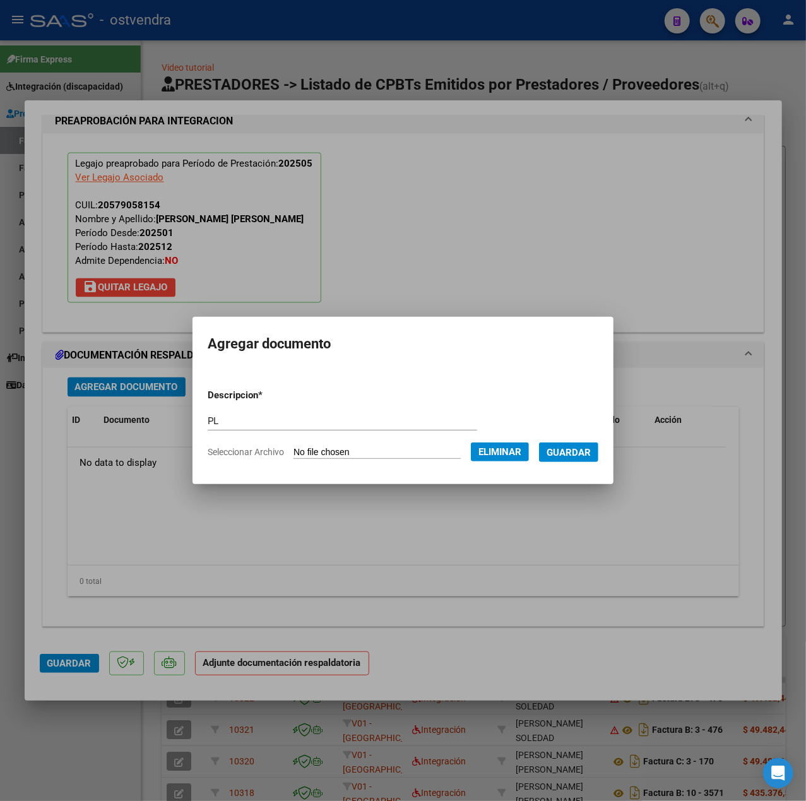
click at [571, 447] on span "Guardar" at bounding box center [569, 452] width 44 height 11
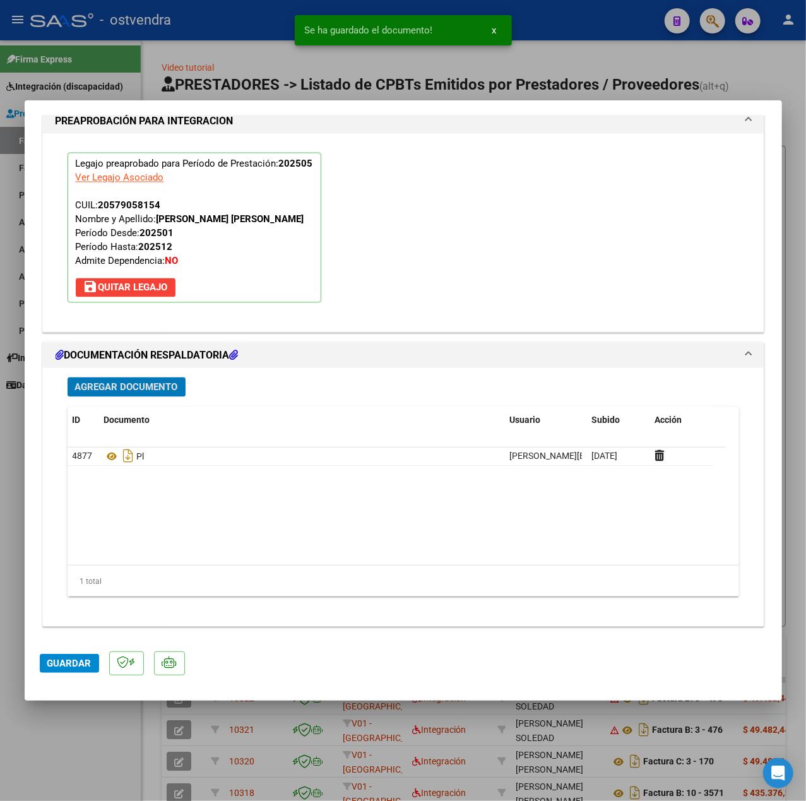
click at [66, 658] on span "Guardar" at bounding box center [69, 663] width 44 height 11
click at [63, 739] on div at bounding box center [403, 400] width 806 height 801
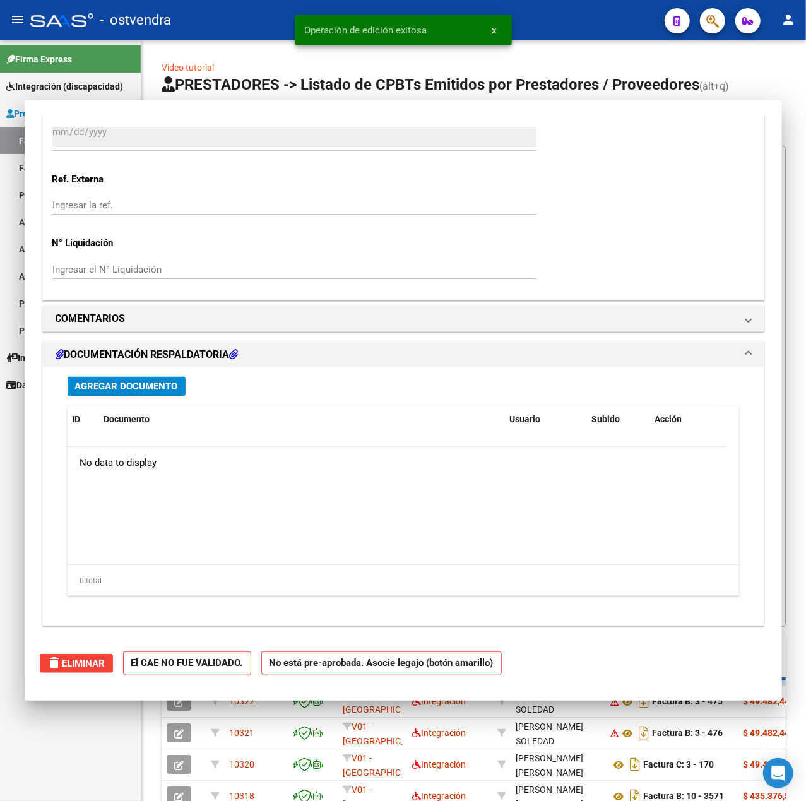
type input "$ 0,00"
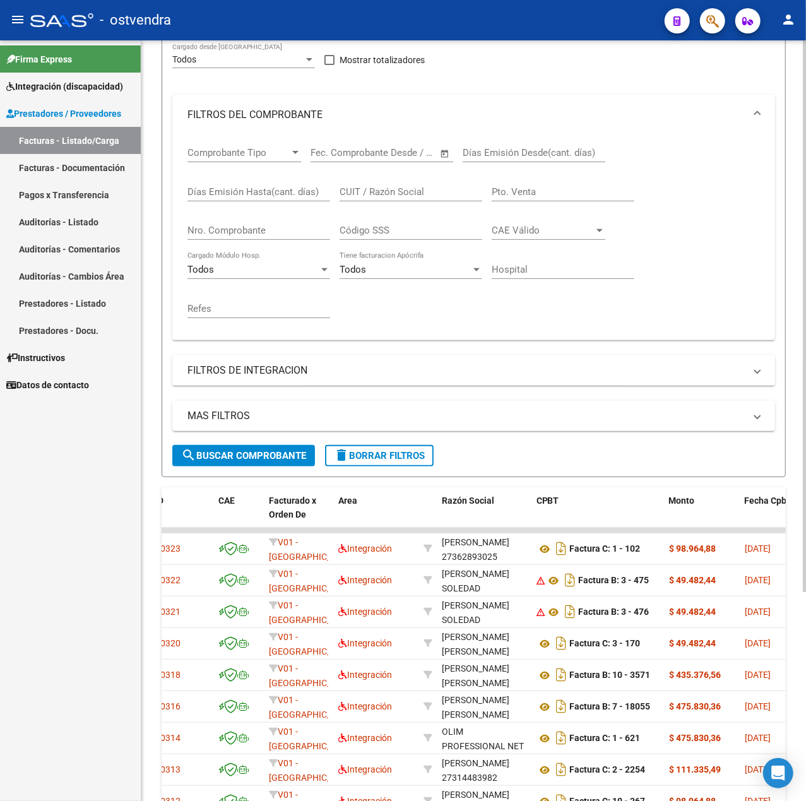
scroll to position [0, 0]
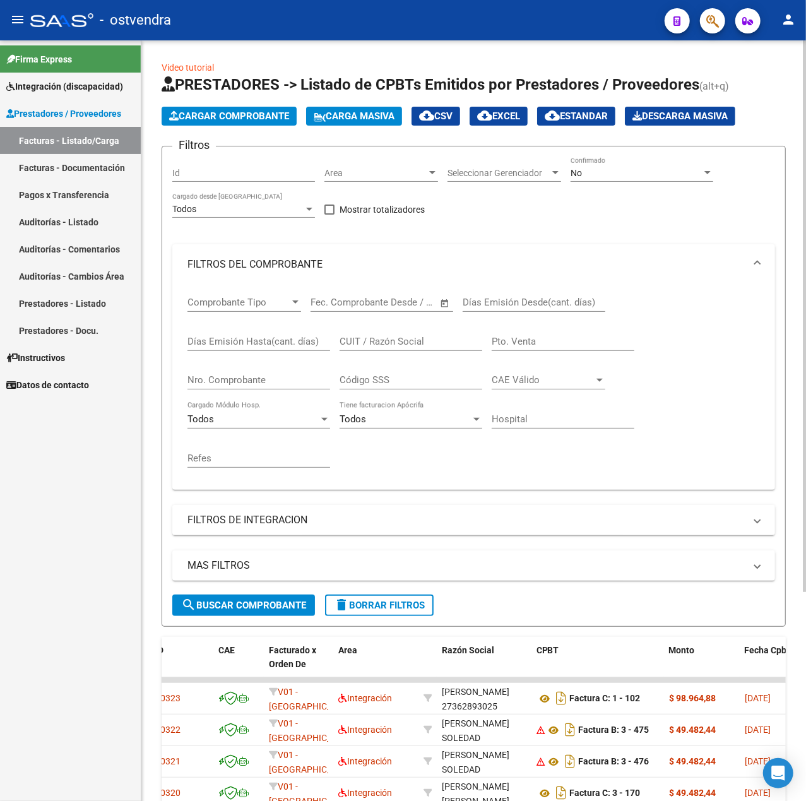
click at [230, 112] on span "Cargar Comprobante" at bounding box center [229, 115] width 120 height 11
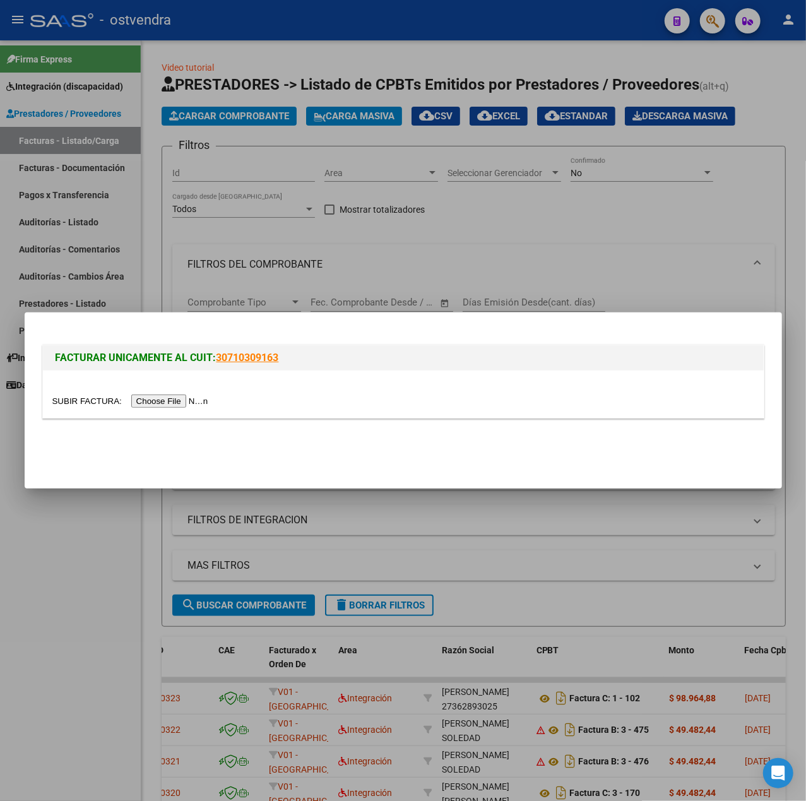
click at [150, 399] on input "file" at bounding box center [132, 401] width 160 height 13
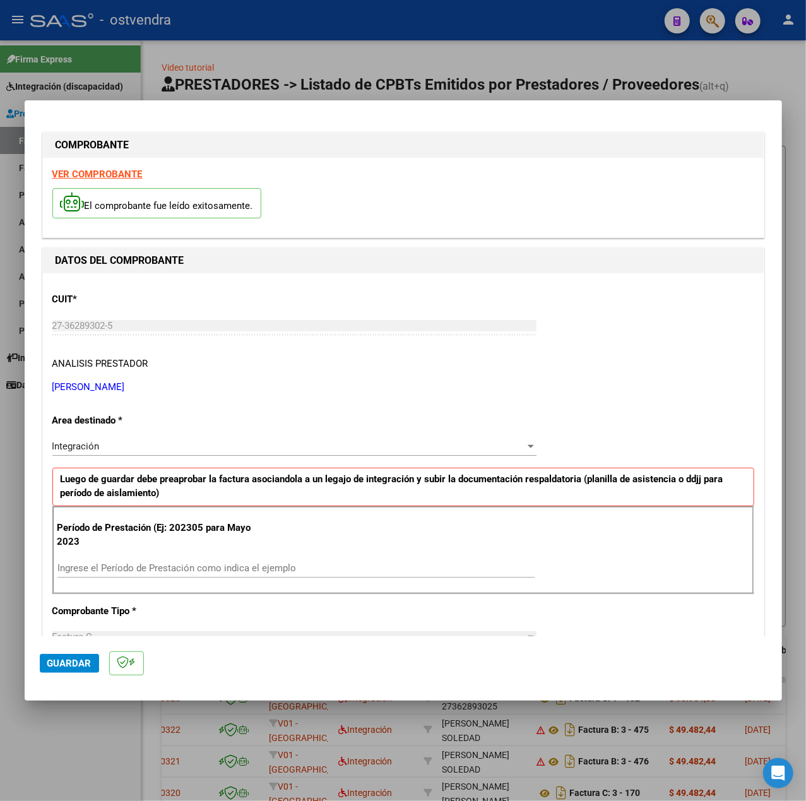
click at [122, 176] on strong "VER COMPROBANTE" at bounding box center [97, 174] width 90 height 11
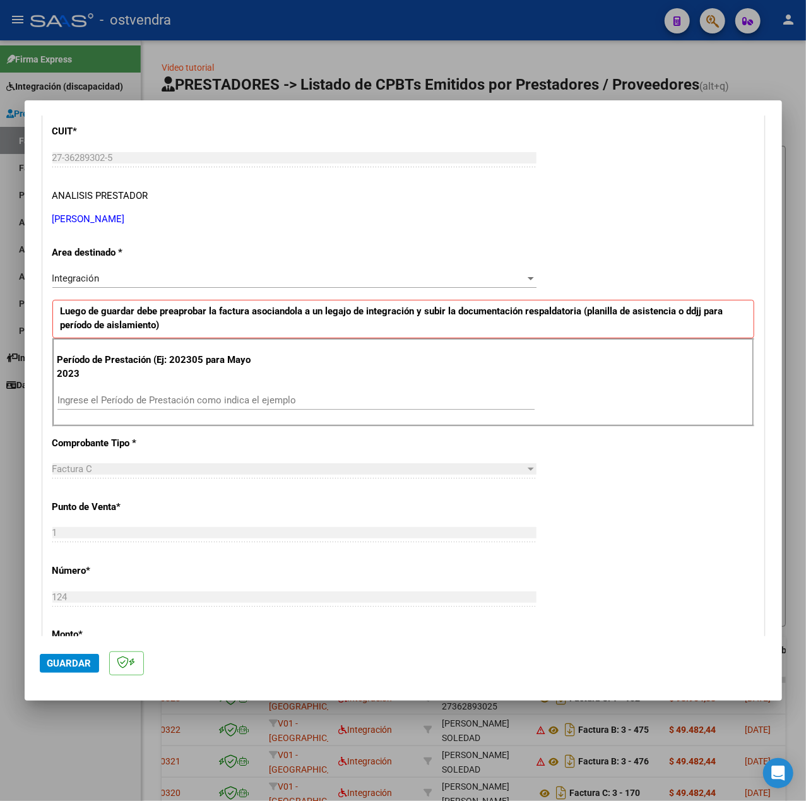
click at [127, 409] on div "Ingrese el Período de Prestación como indica el ejemplo" at bounding box center [295, 400] width 477 height 19
click at [121, 402] on input "Ingrese el Período de Prestación como indica el ejemplo" at bounding box center [295, 400] width 477 height 11
type input "202507"
click at [579, 506] on div "CUIT * 27-36289302-5 Ingresar CUIT ANALISIS PRESTADOR [PERSON_NAME] [PERSON_NAM…" at bounding box center [403, 580] width 721 height 950
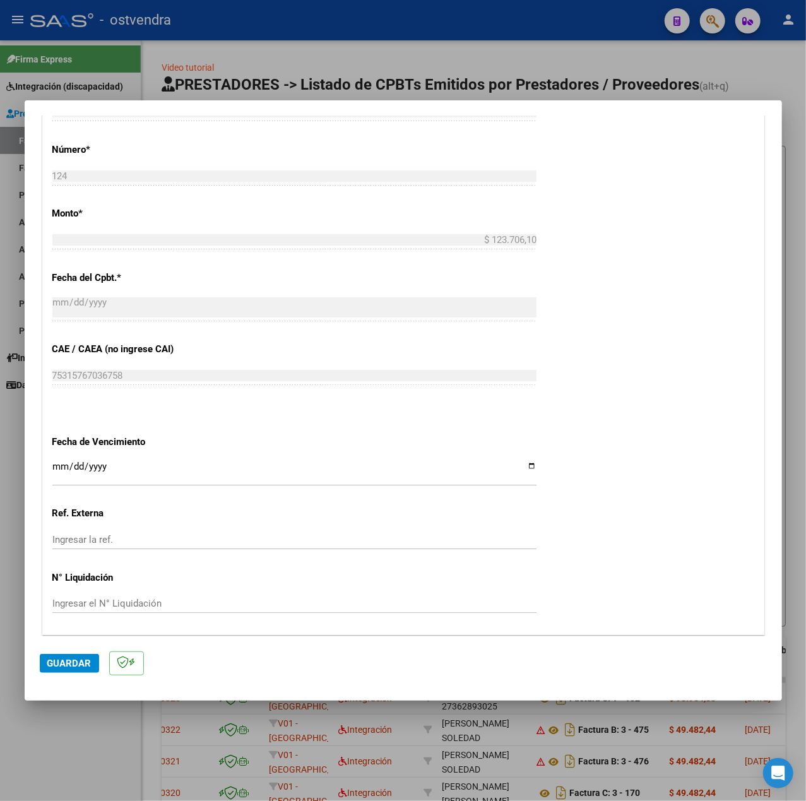
scroll to position [631, 0]
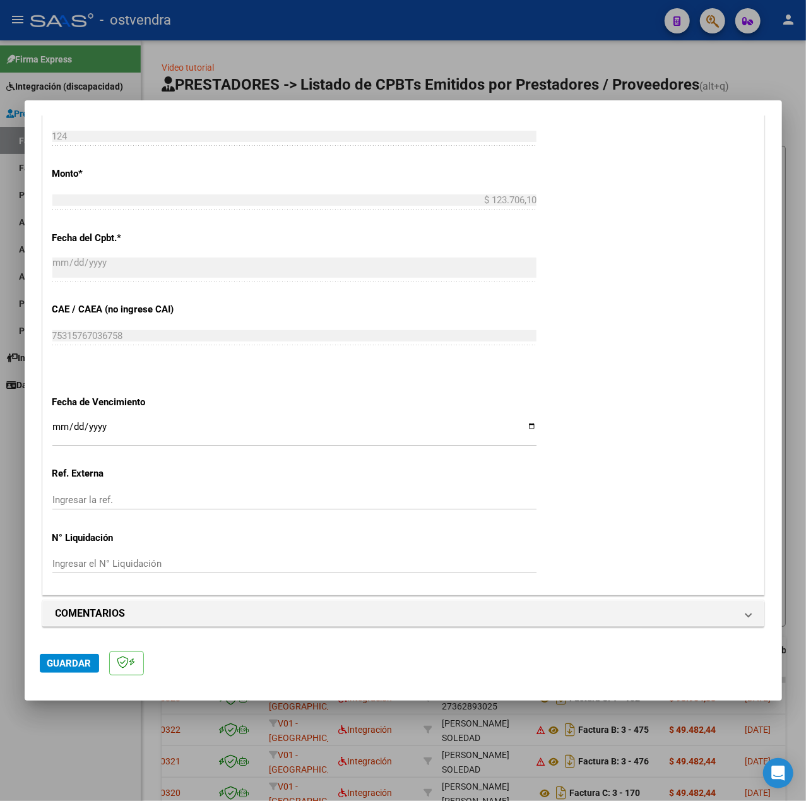
click at [59, 431] on input "Ingresar la fecha" at bounding box center [294, 432] width 484 height 20
type input "[DATE]"
click at [85, 660] on span "Guardar" at bounding box center [69, 663] width 44 height 11
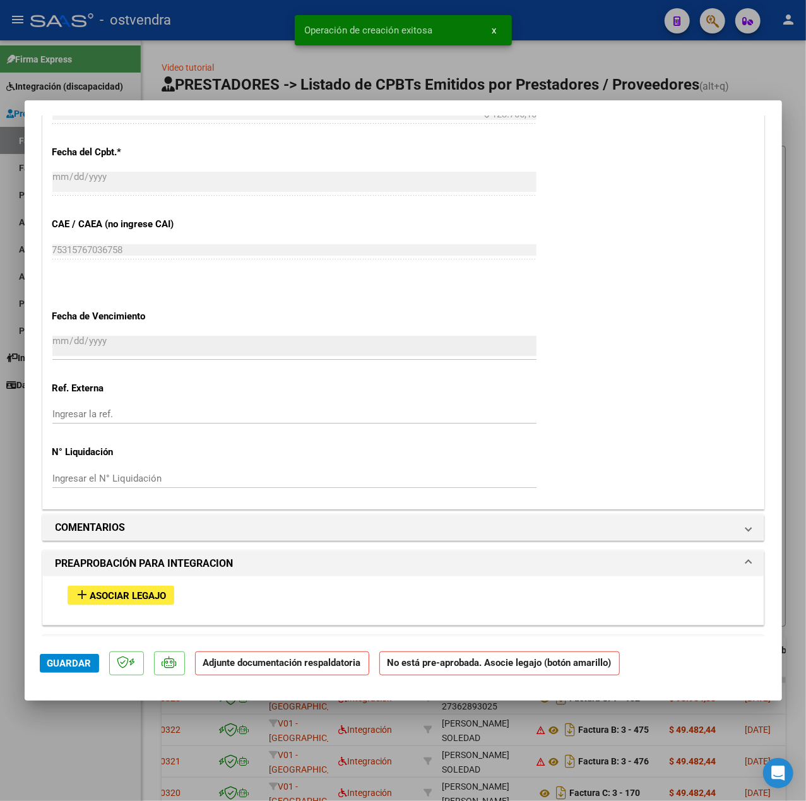
scroll to position [926, 0]
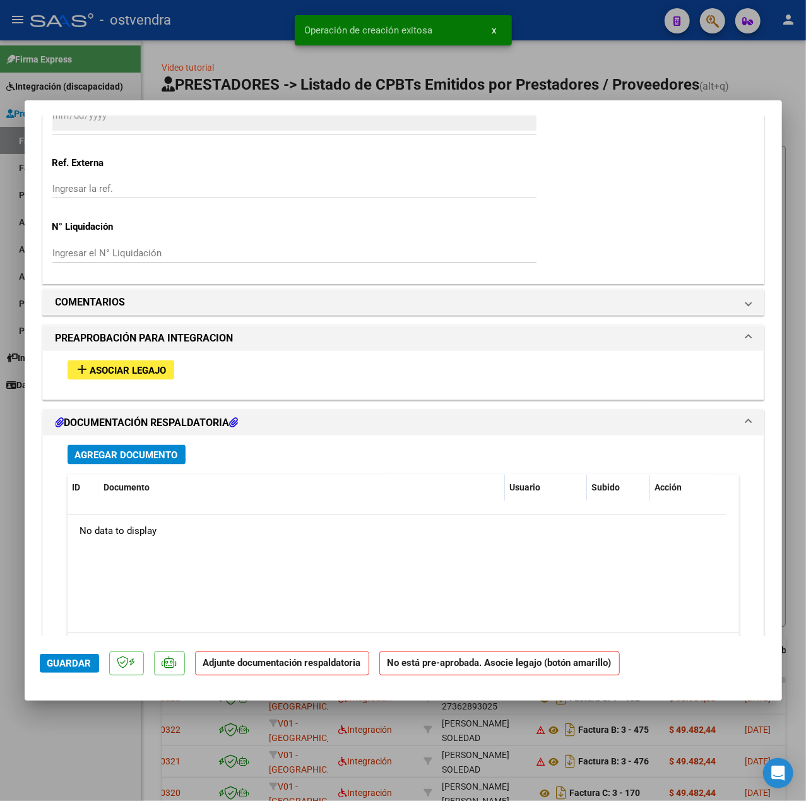
click at [126, 371] on span "Asociar Legajo" at bounding box center [128, 370] width 76 height 11
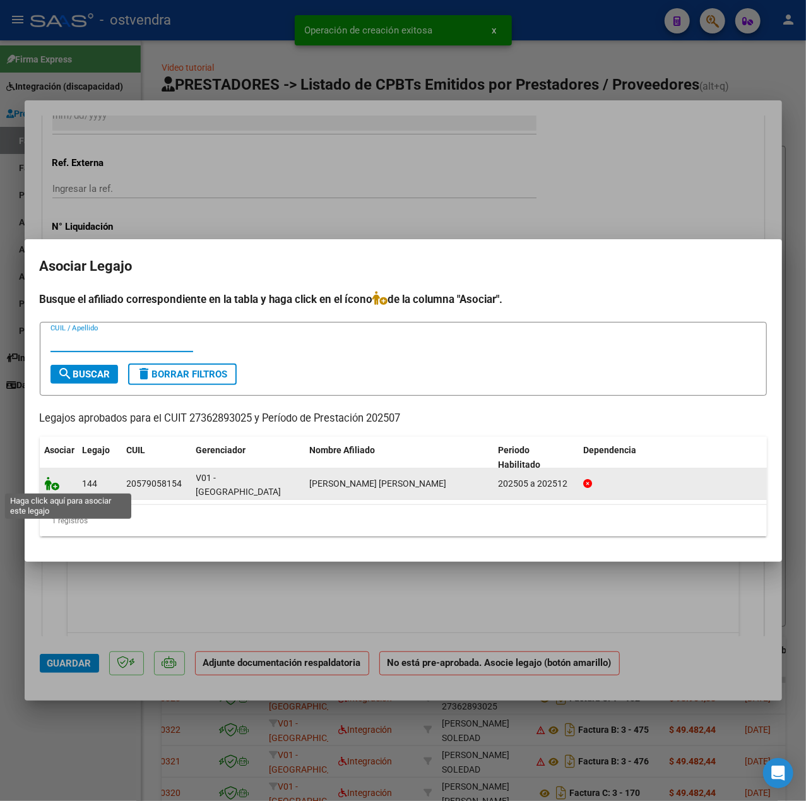
click at [54, 481] on icon at bounding box center [52, 484] width 15 height 14
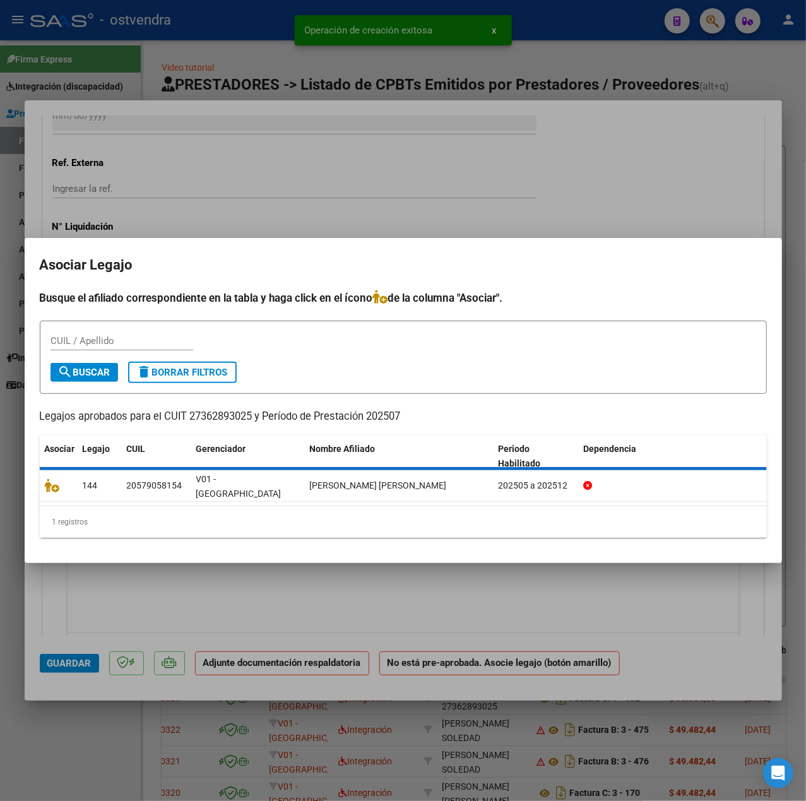
scroll to position [958, 0]
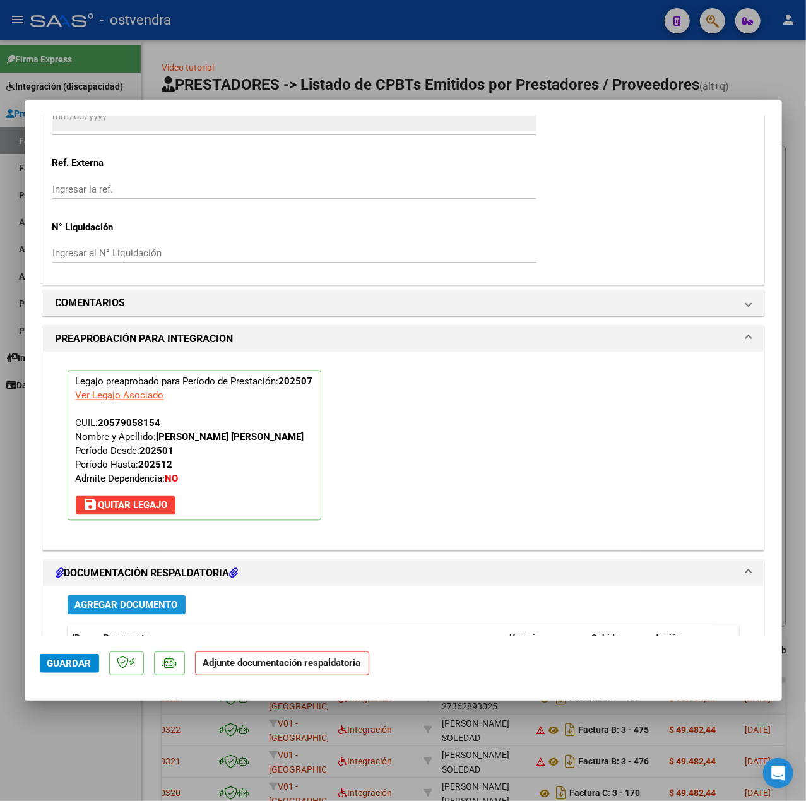
click at [129, 604] on span "Agregar Documento" at bounding box center [126, 605] width 103 height 11
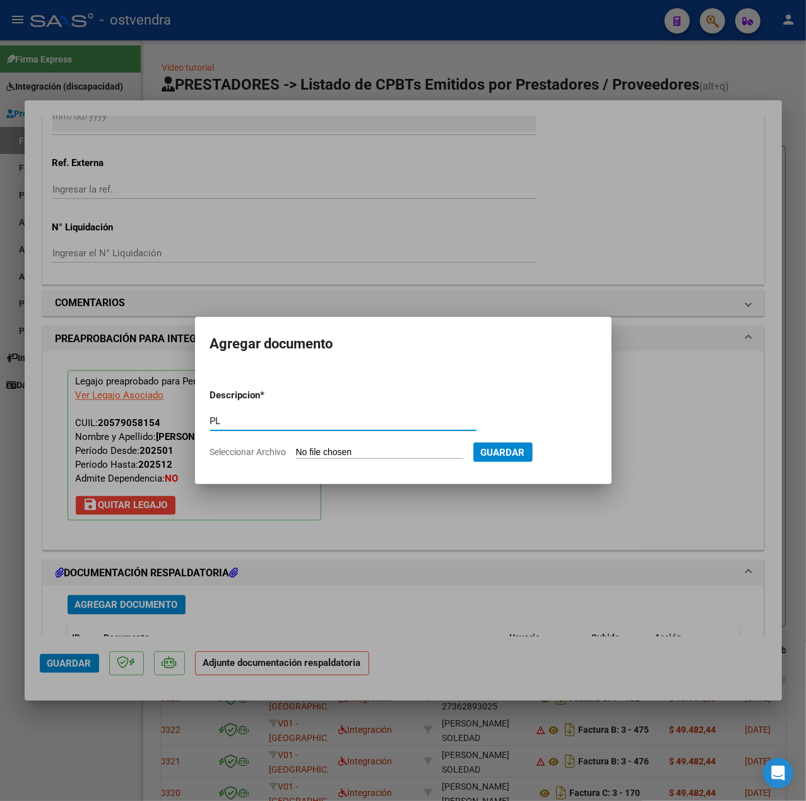
type input "PL"
click at [382, 451] on input "Seleccionar Archivo" at bounding box center [379, 453] width 167 height 12
type input "C:\fakepath\ASISTENCIA JULIO - SERES.pdf"
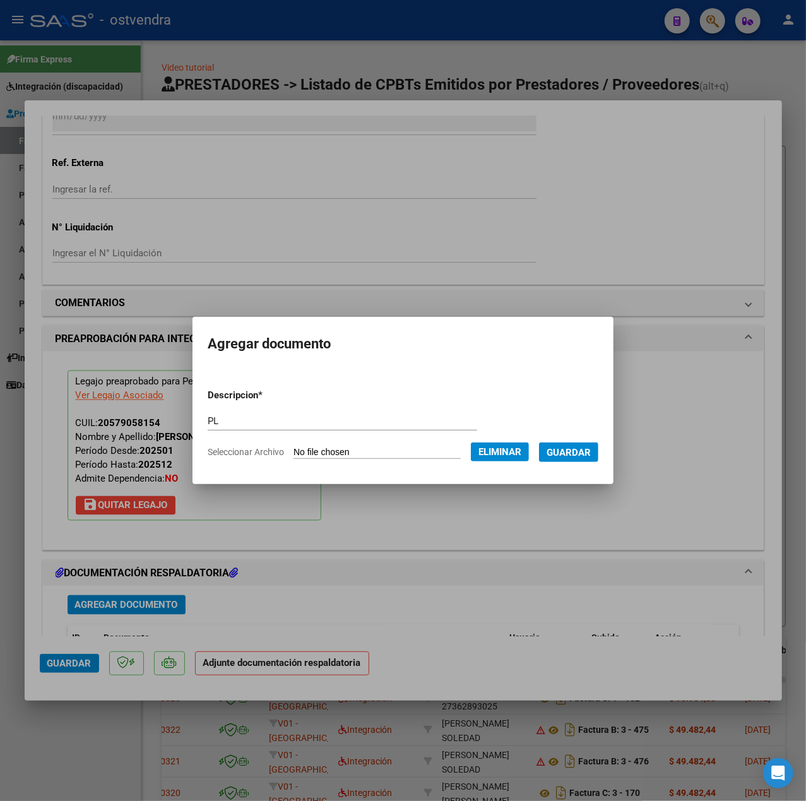
click at [579, 439] on form "Descripcion * PL Escriba aquí una descripcion Seleccionar Archivo Eliminar Guar…" at bounding box center [403, 424] width 391 height 90
click at [587, 443] on button "Guardar" at bounding box center [568, 453] width 59 height 20
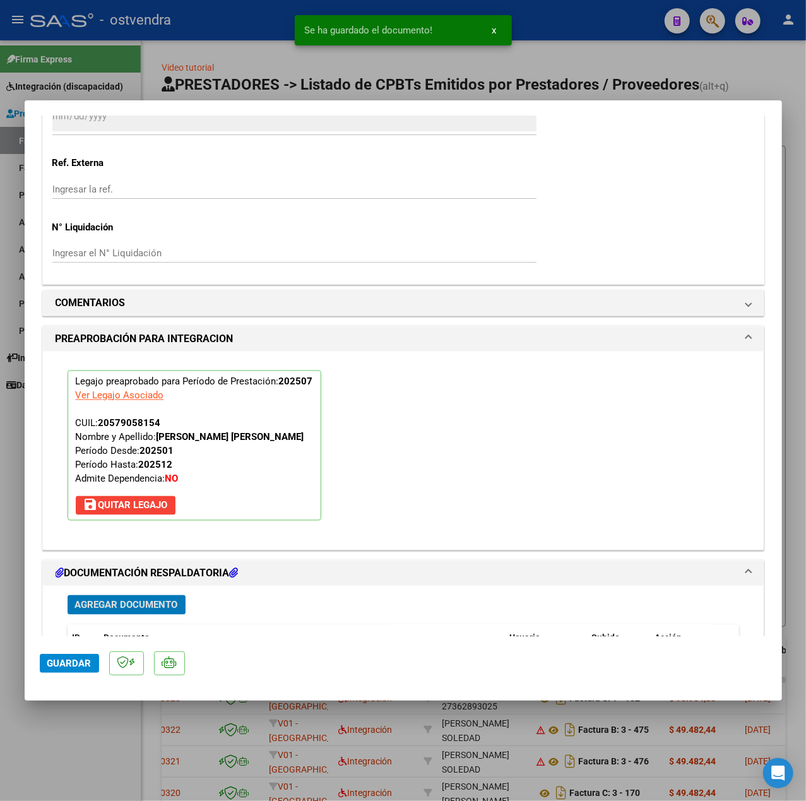
click at [99, 663] on mat-dialog-actions "Guardar" at bounding box center [403, 661] width 727 height 50
click at [96, 663] on button "Guardar" at bounding box center [69, 663] width 59 height 19
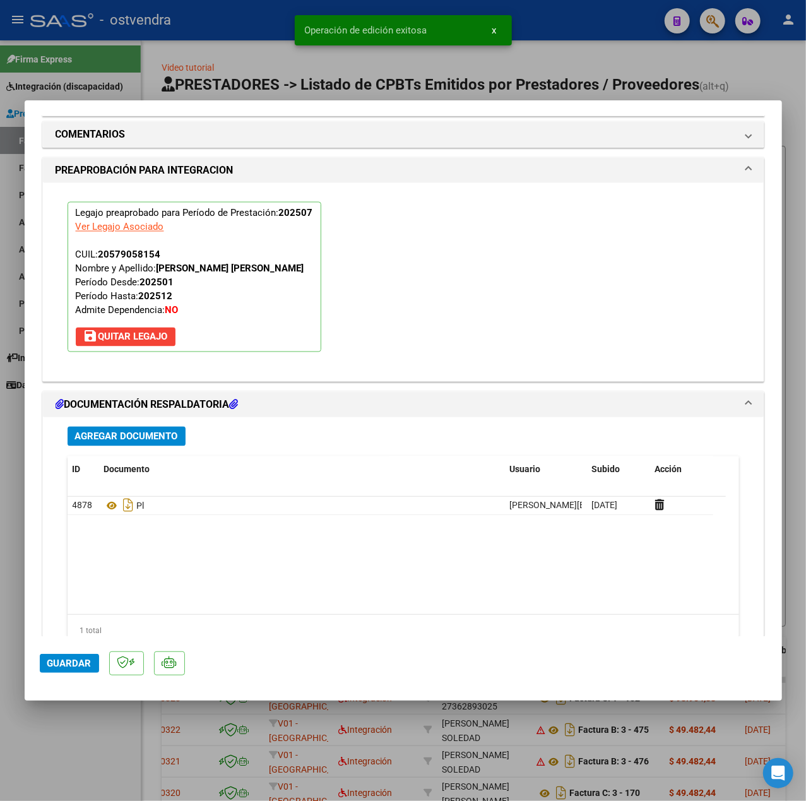
scroll to position [1179, 0]
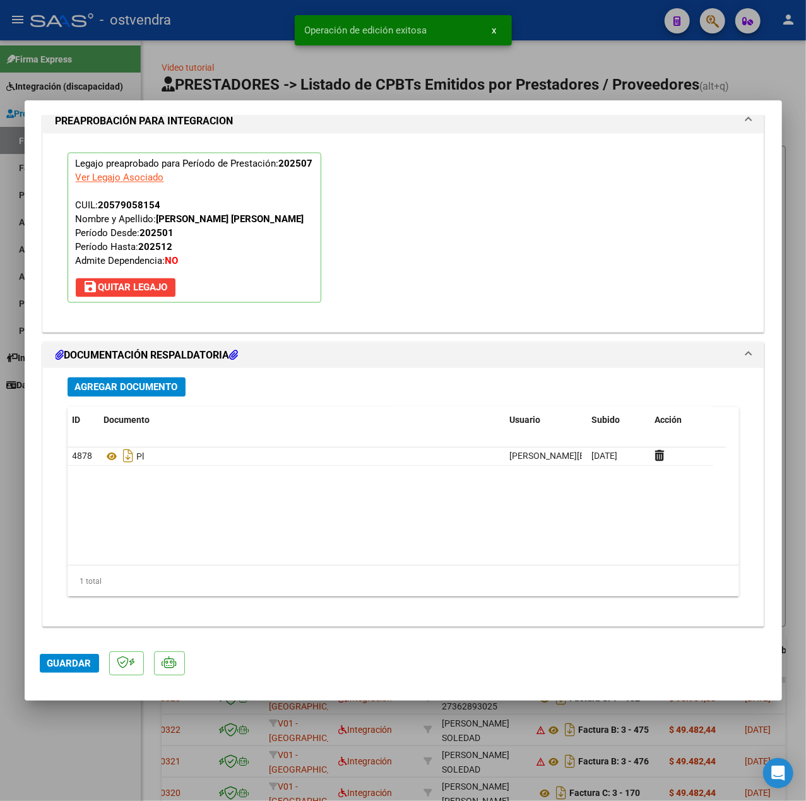
click at [110, 736] on div at bounding box center [403, 400] width 806 height 801
type input "$ 0,00"
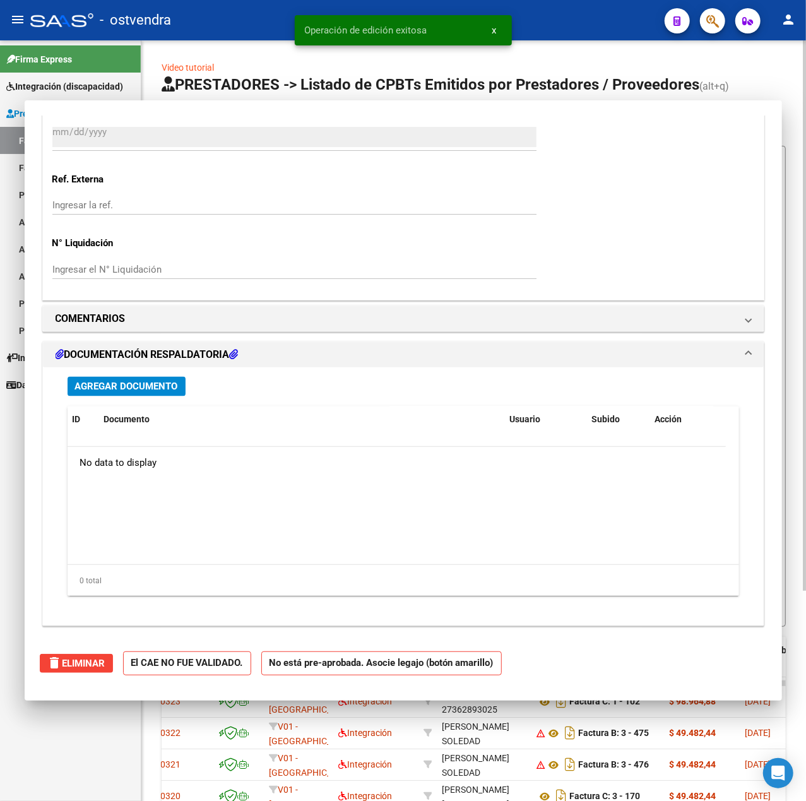
scroll to position [0, 0]
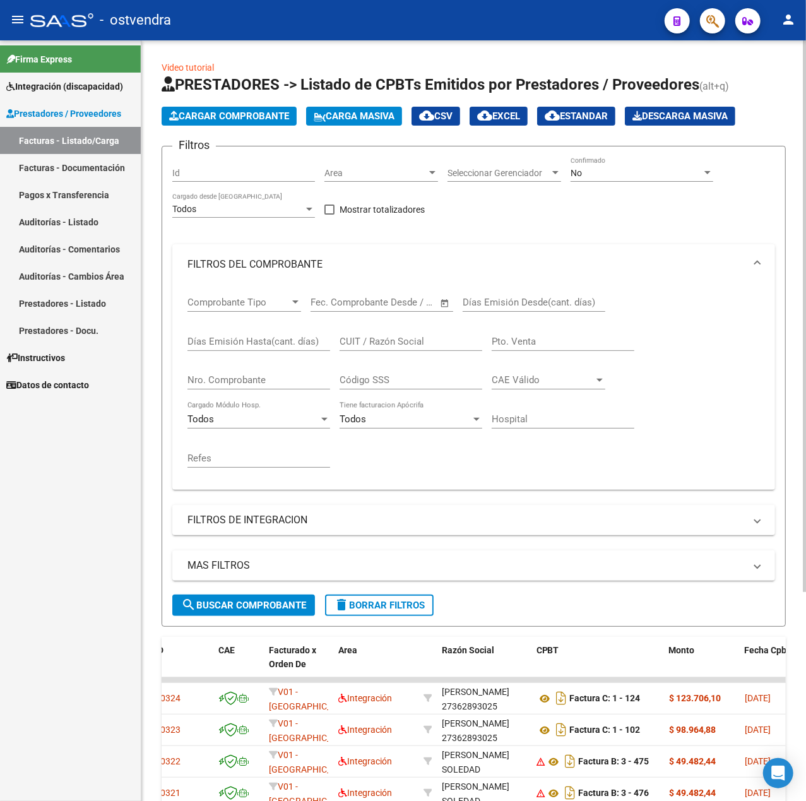
click at [233, 117] on span "Cargar Comprobante" at bounding box center [229, 115] width 120 height 11
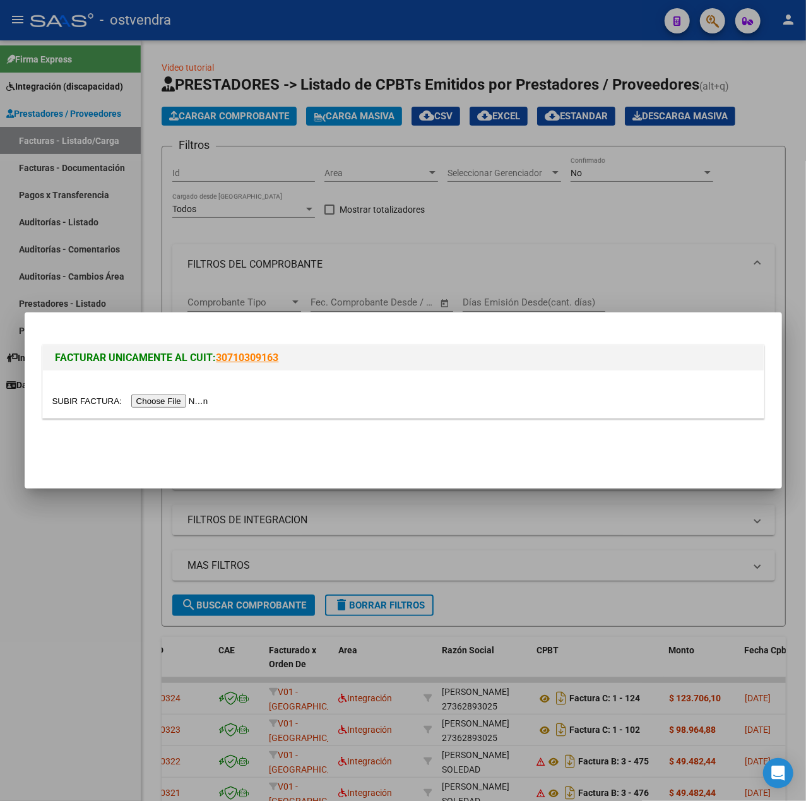
click at [157, 407] on input "file" at bounding box center [132, 401] width 160 height 13
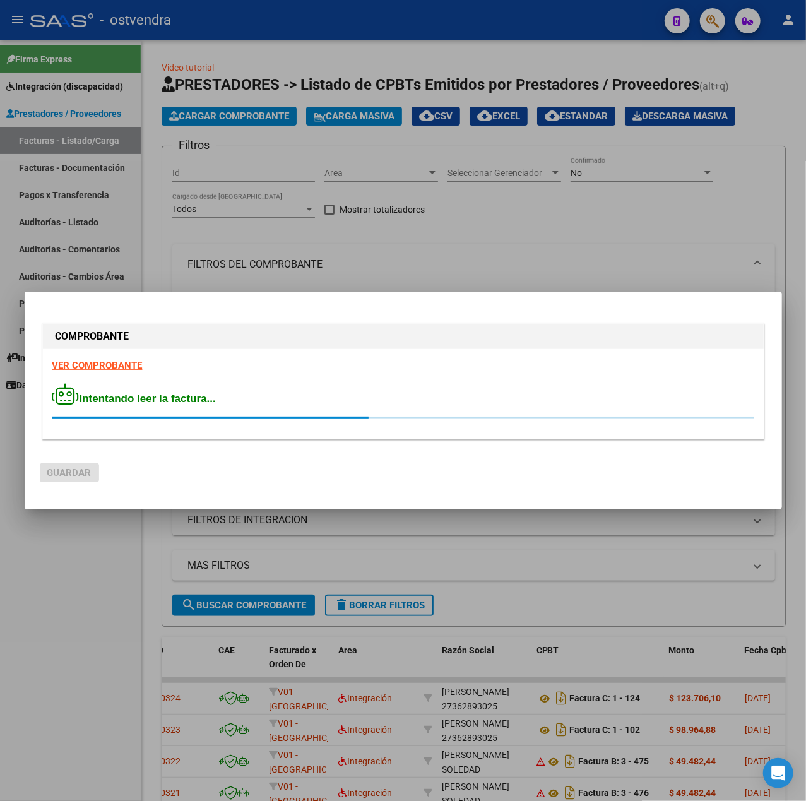
click at [81, 362] on strong "VER COMPROBANTE" at bounding box center [97, 365] width 90 height 11
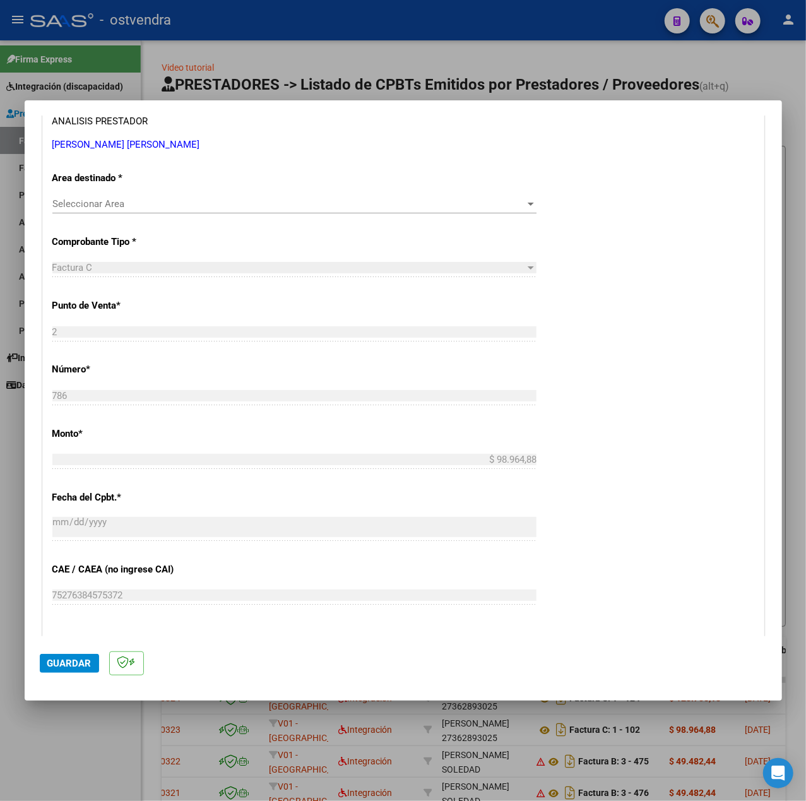
scroll to position [253, 0]
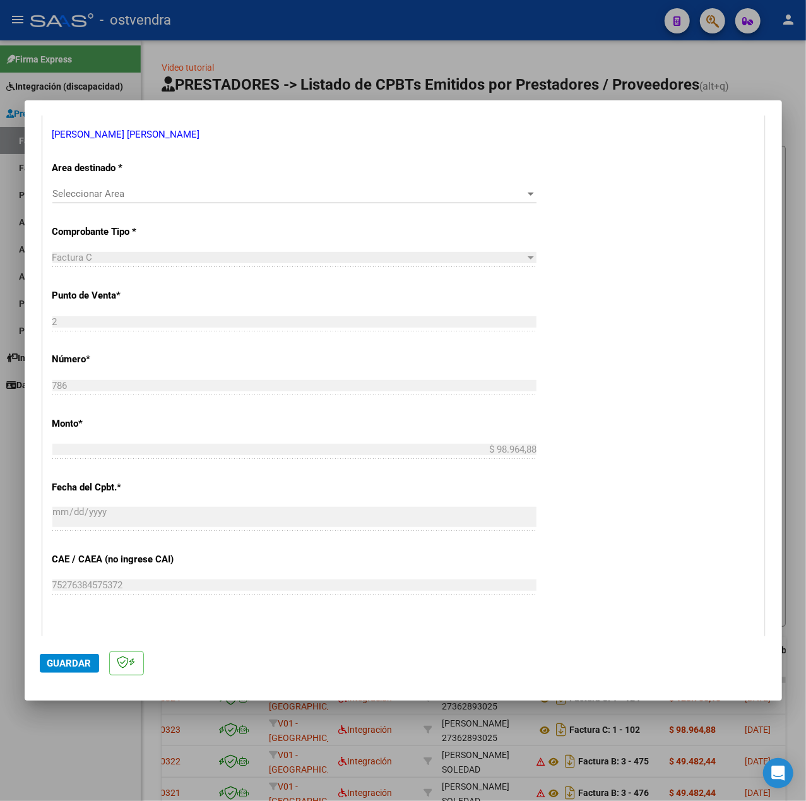
click at [157, 193] on span "Seleccionar Area" at bounding box center [288, 193] width 473 height 11
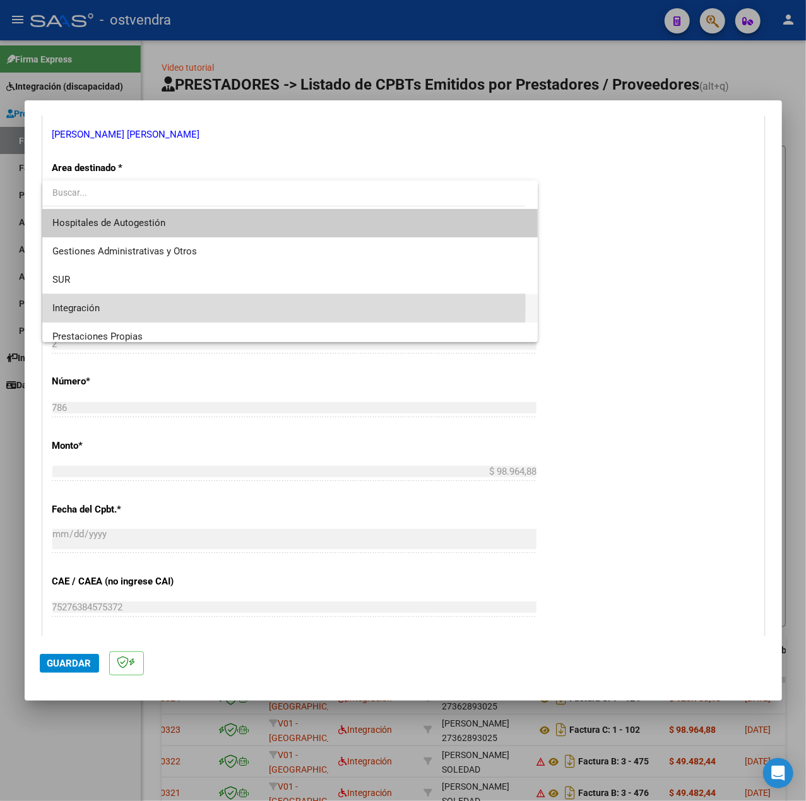
click at [145, 306] on span "Integración" at bounding box center [289, 308] width 475 height 28
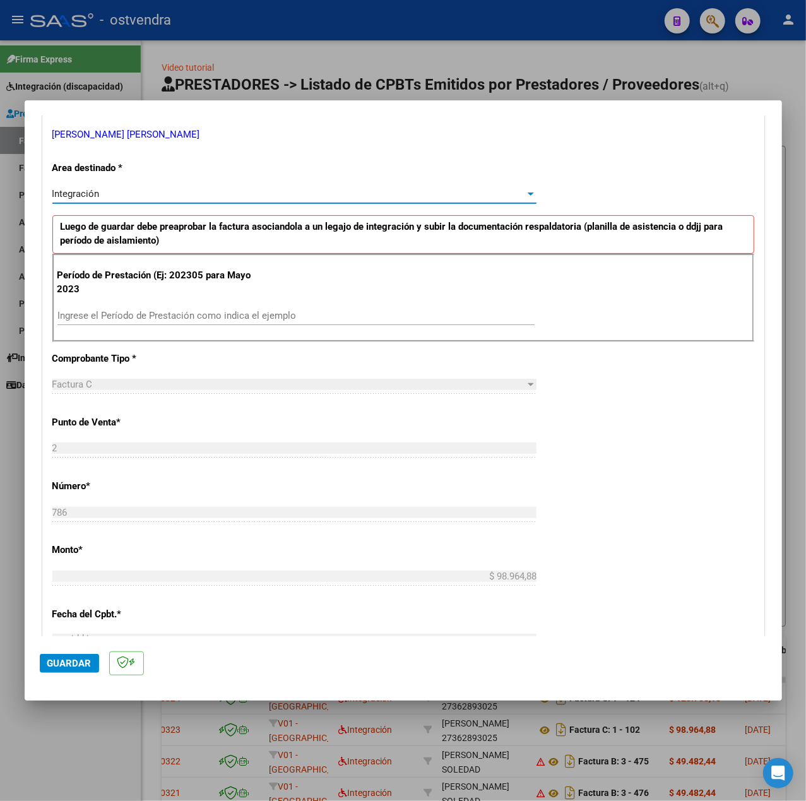
click at [213, 311] on input "Ingrese el Período de Prestación como indica el ejemplo" at bounding box center [295, 315] width 477 height 11
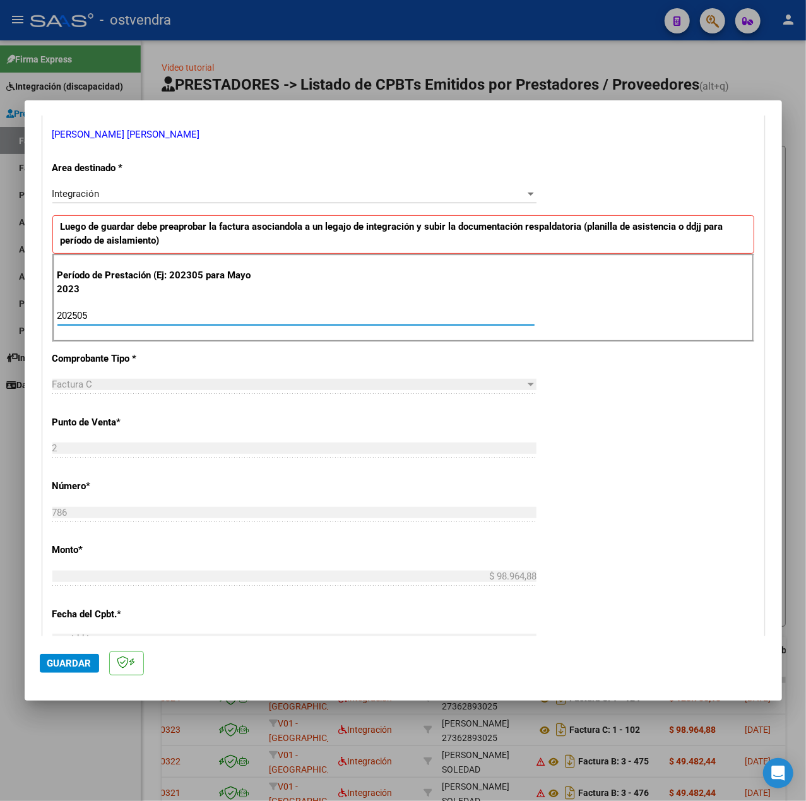
type input "202505"
click at [590, 470] on div "CUIT * 27-36323407-6 Ingresar CUIT ANALISIS PRESTADOR [PERSON_NAME] [PERSON_NAM…" at bounding box center [403, 496] width 721 height 950
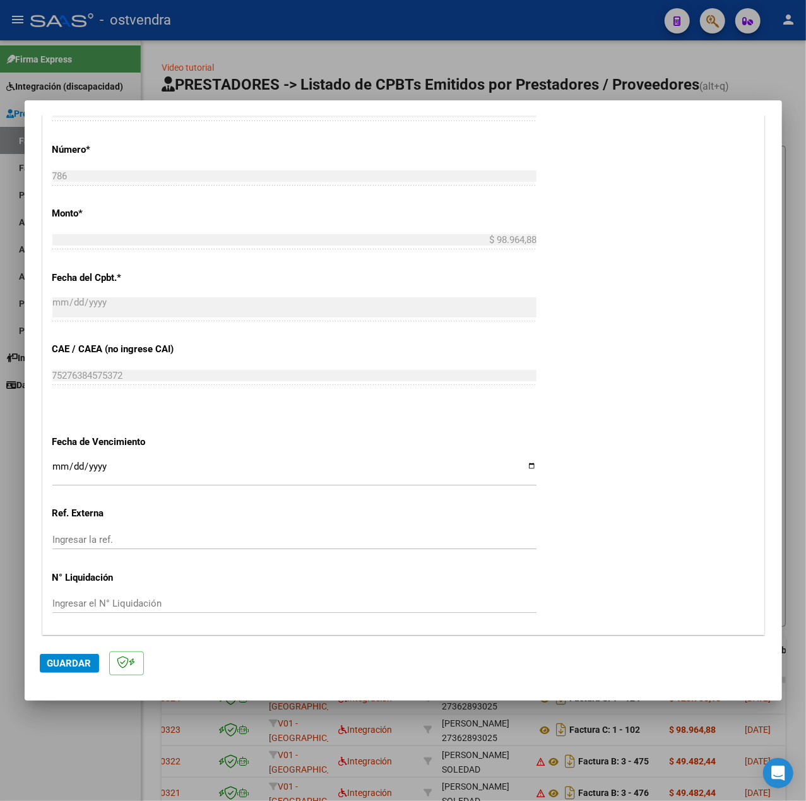
scroll to position [631, 0]
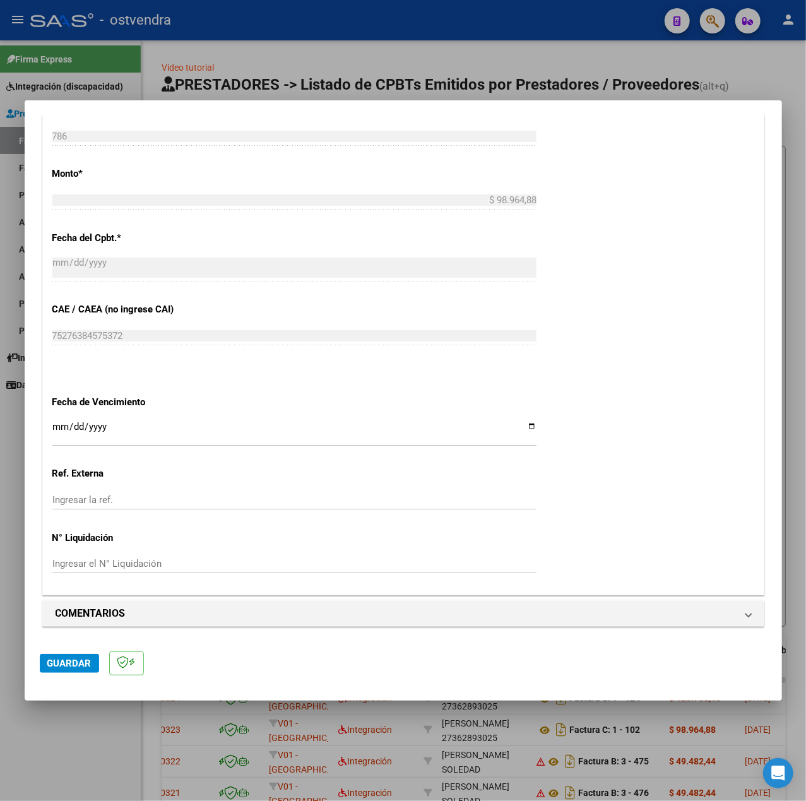
click at [57, 427] on input "Ingresar la fecha" at bounding box center [294, 432] width 484 height 20
type input "[DATE]"
click at [73, 660] on span "Guardar" at bounding box center [69, 663] width 44 height 11
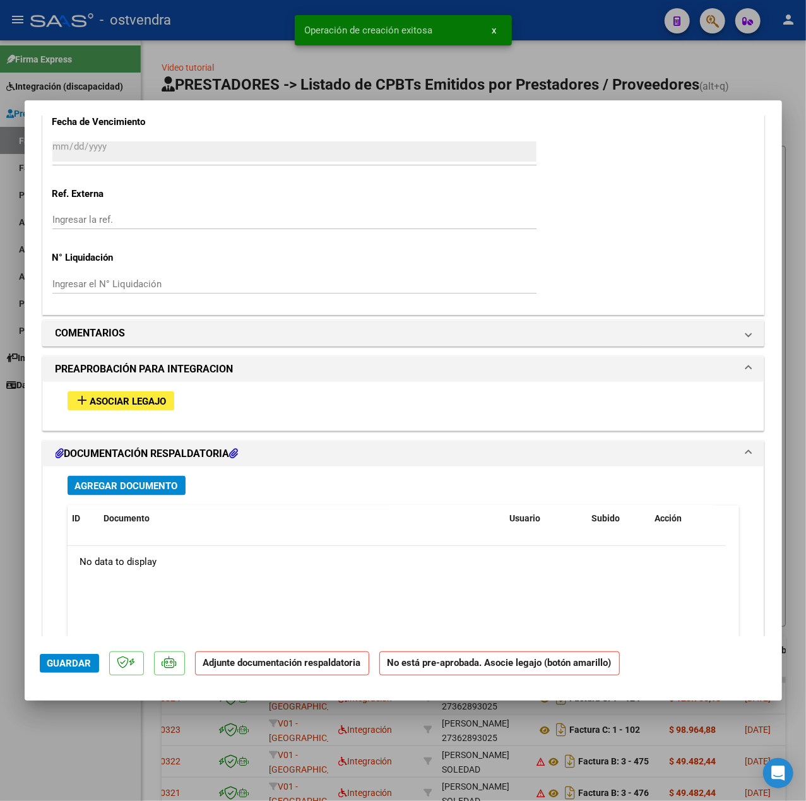
scroll to position [996, 0]
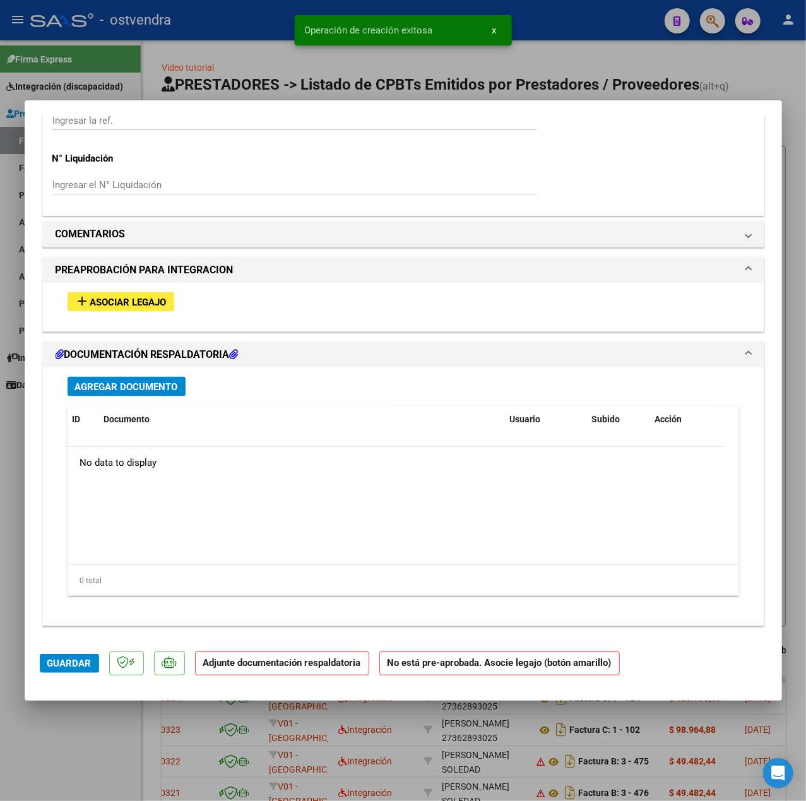
click at [145, 313] on div "add Asociar Legajo" at bounding box center [403, 302] width 691 height 39
click at [142, 304] on span "Asociar Legajo" at bounding box center [128, 302] width 76 height 11
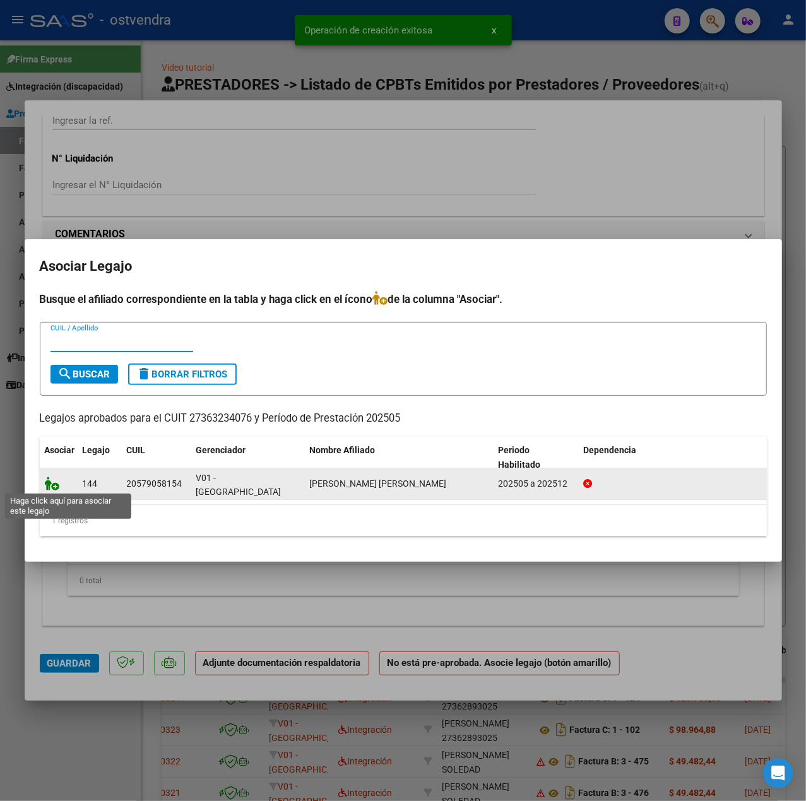
click at [54, 486] on icon at bounding box center [52, 484] width 15 height 14
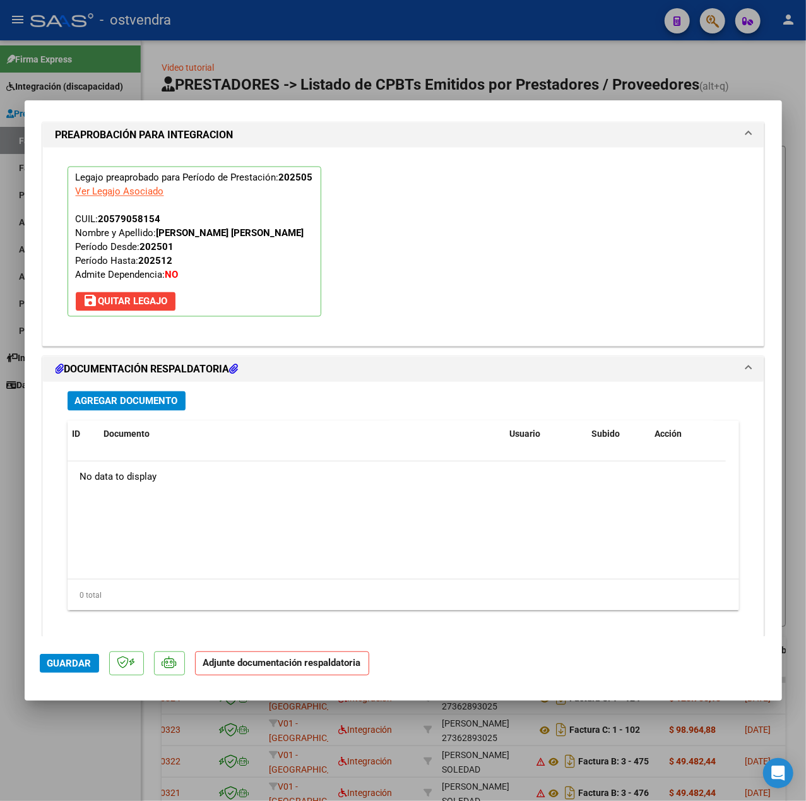
scroll to position [1179, 0]
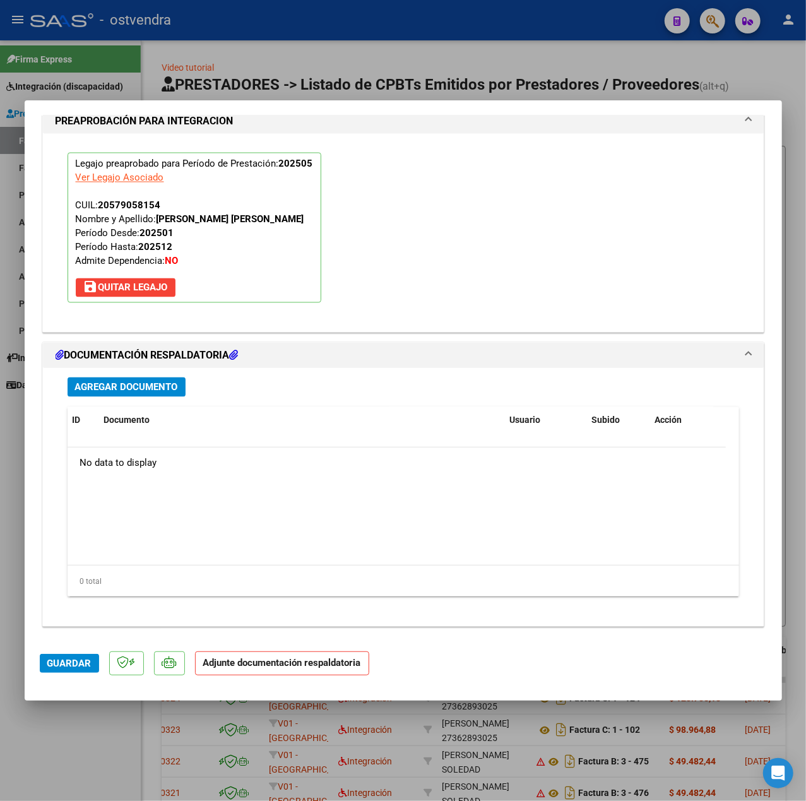
click at [169, 397] on div "Agregar Documento ID Documento Usuario Subido Acción No data to display 0 total…" at bounding box center [403, 492] width 691 height 248
click at [163, 392] on span "Agregar Documento" at bounding box center [126, 387] width 103 height 11
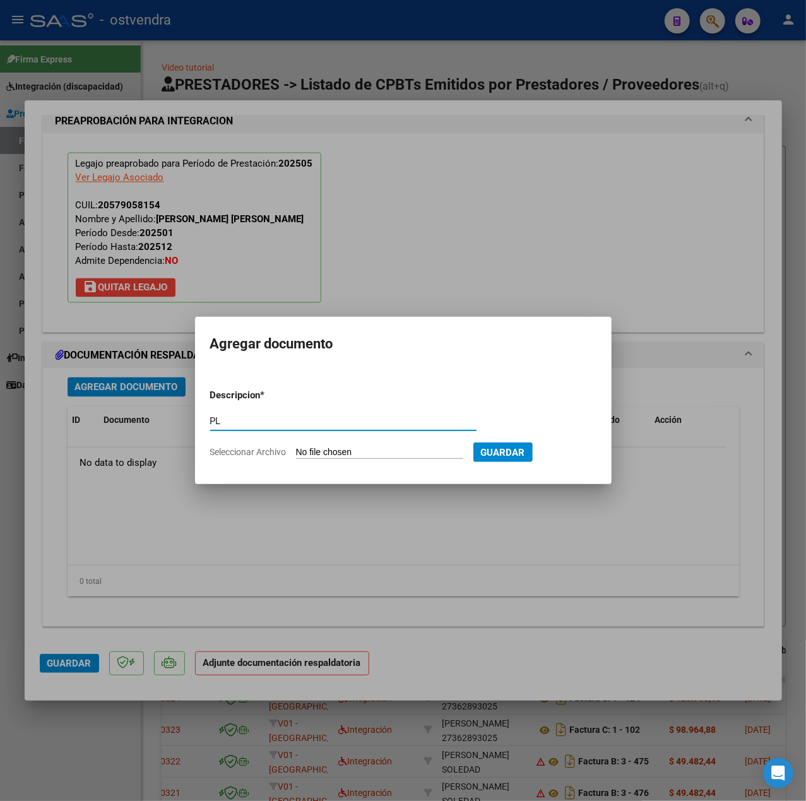
type input "PL"
click at [367, 452] on input "Seleccionar Archivo" at bounding box center [379, 453] width 167 height 12
type input "C:\fakepath\asist [PERSON_NAME] mayo - [PERSON_NAME].pdf"
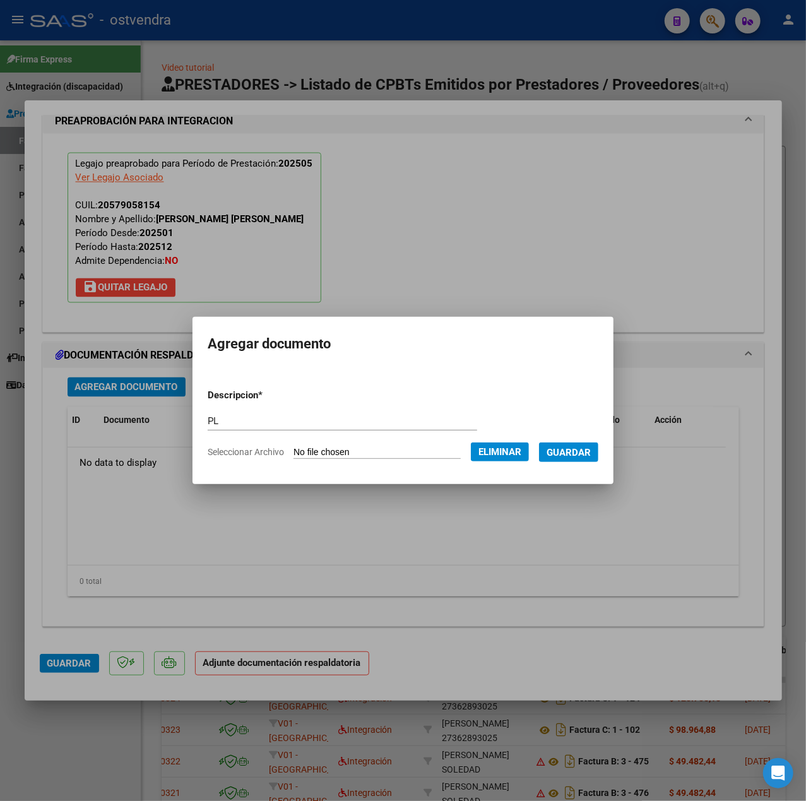
click at [574, 463] on form "Descripcion * PL Escriba aquí una descripcion Seleccionar Archivo Eliminar Guar…" at bounding box center [403, 424] width 391 height 90
click at [575, 453] on span "Guardar" at bounding box center [569, 452] width 44 height 11
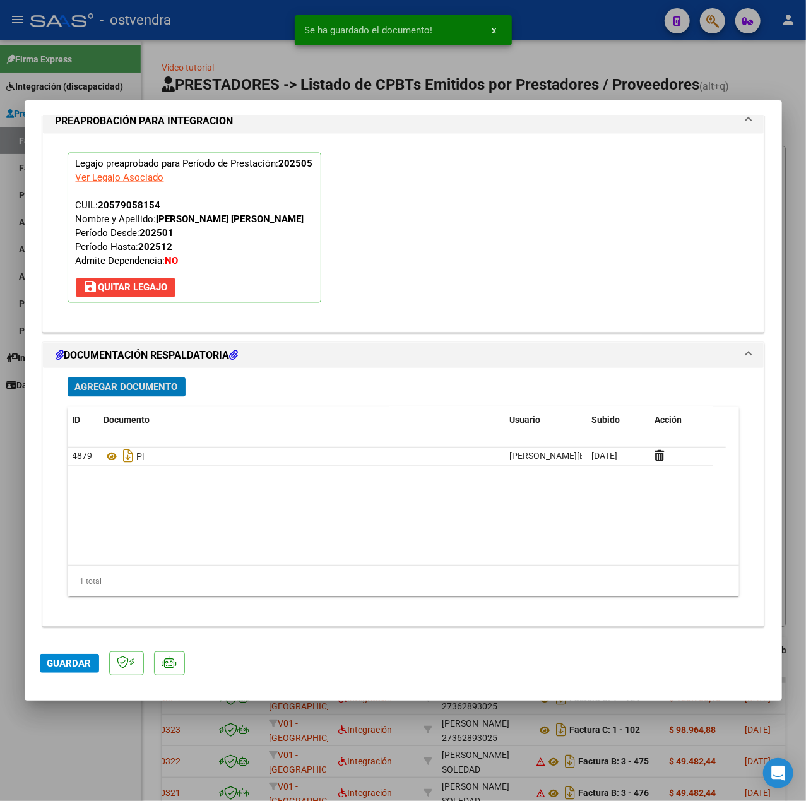
click at [81, 678] on mat-dialog-actions "Guardar" at bounding box center [403, 661] width 727 height 50
click at [72, 672] on button "Guardar" at bounding box center [69, 663] width 59 height 19
click at [68, 735] on div at bounding box center [403, 400] width 806 height 801
type input "$ 0,00"
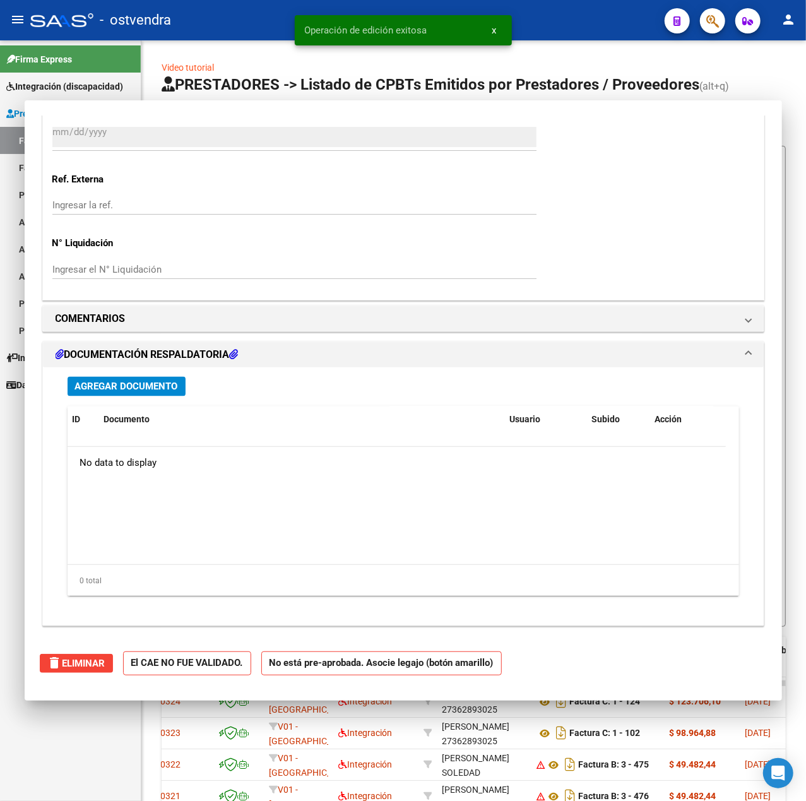
scroll to position [0, 0]
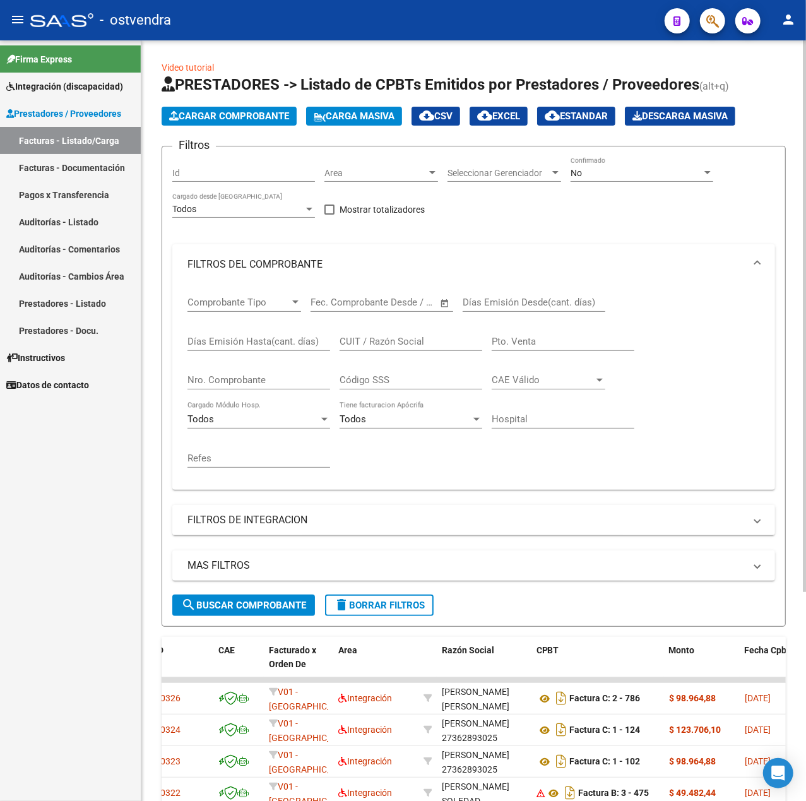
click at [202, 117] on span "Cargar Comprobante" at bounding box center [229, 115] width 120 height 11
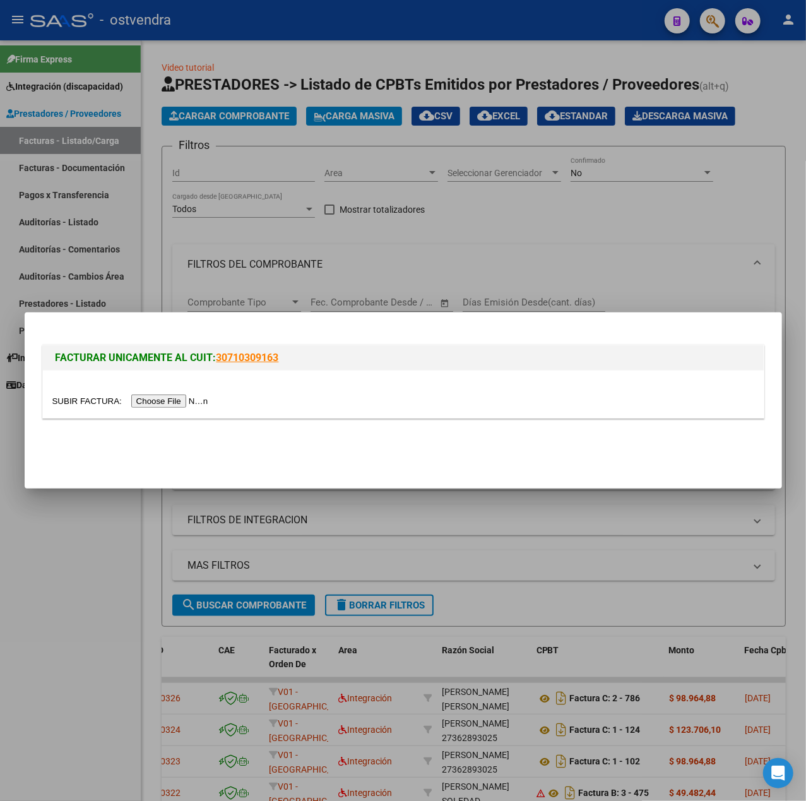
click at [184, 393] on div at bounding box center [403, 394] width 721 height 47
click at [212, 410] on div at bounding box center [403, 394] width 721 height 47
click at [200, 405] on input "file" at bounding box center [132, 401] width 160 height 13
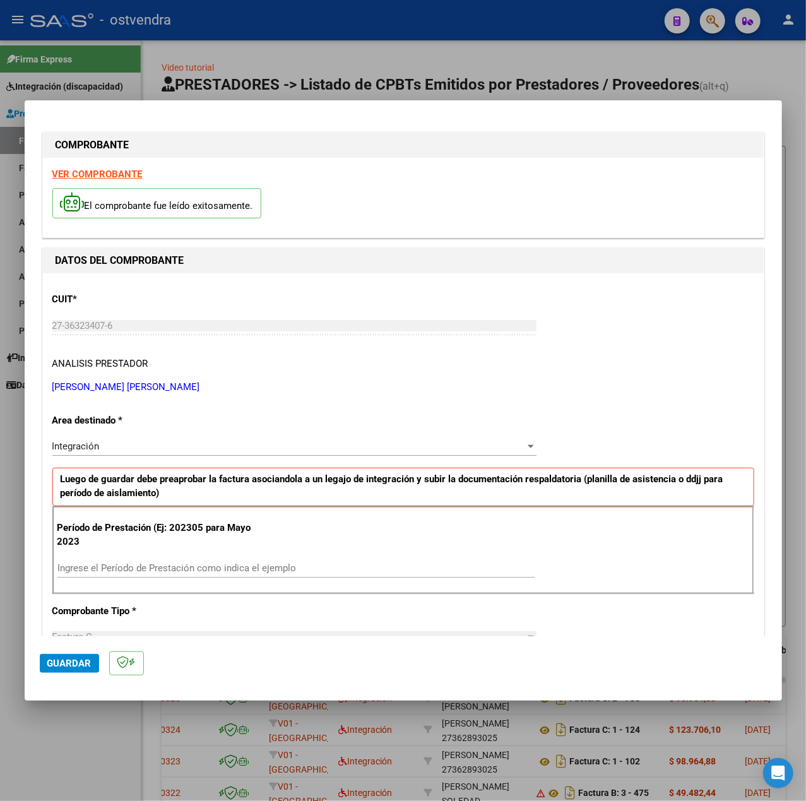
click at [115, 173] on strong "VER COMPROBANTE" at bounding box center [97, 174] width 90 height 11
click at [141, 566] on input "Ingrese el Período de Prestación como indica el ejemplo" at bounding box center [295, 568] width 477 height 11
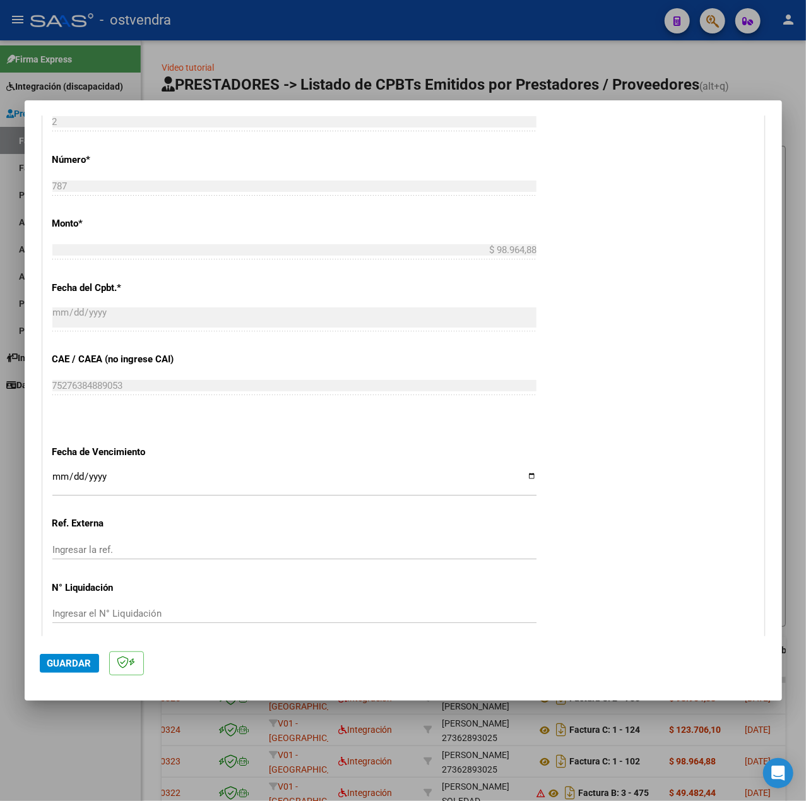
scroll to position [631, 0]
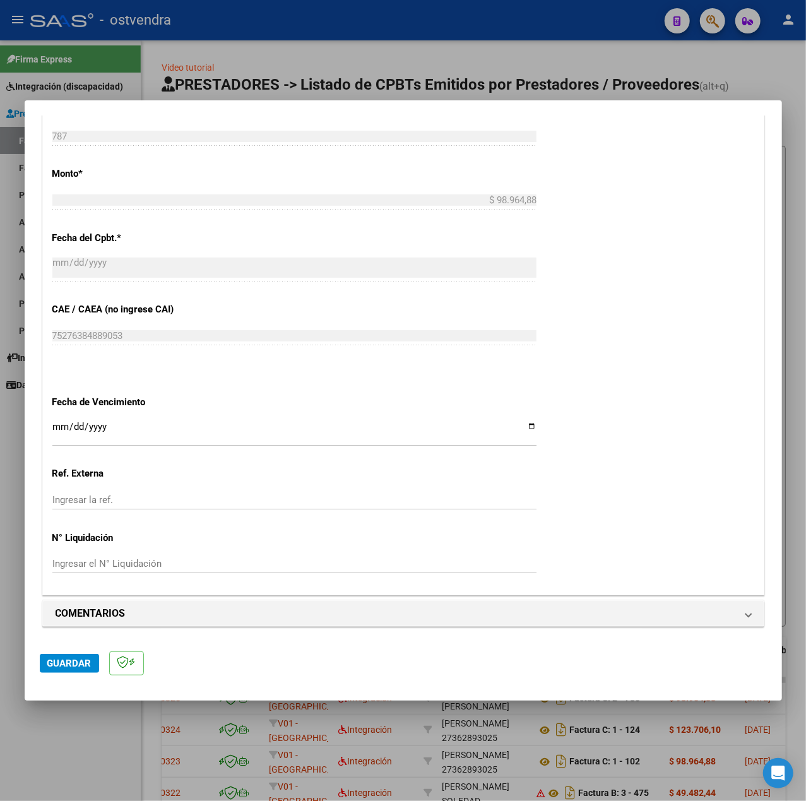
type input "202506"
click at [59, 424] on input "Ingresar la fecha" at bounding box center [294, 432] width 484 height 20
type input "[DATE]"
click at [76, 658] on span "Guardar" at bounding box center [69, 663] width 44 height 11
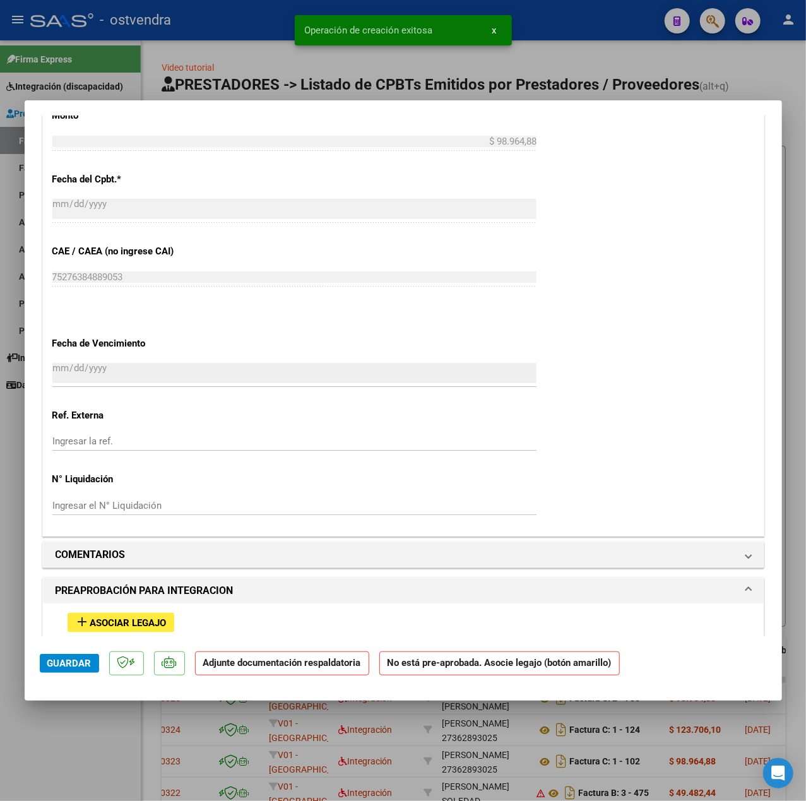
scroll to position [996, 0]
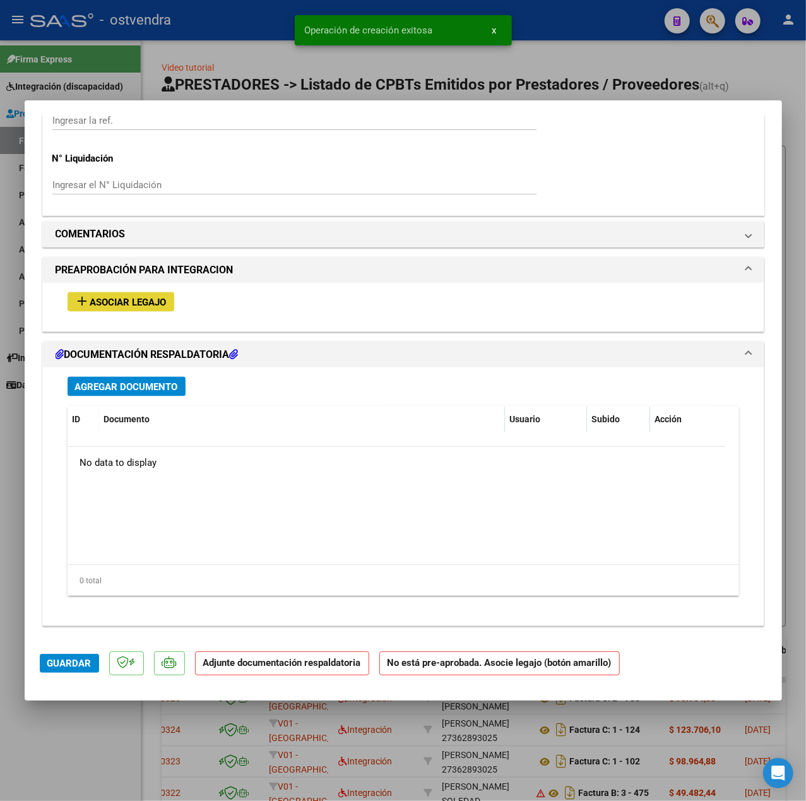
click at [142, 299] on span "Asociar Legajo" at bounding box center [128, 302] width 76 height 11
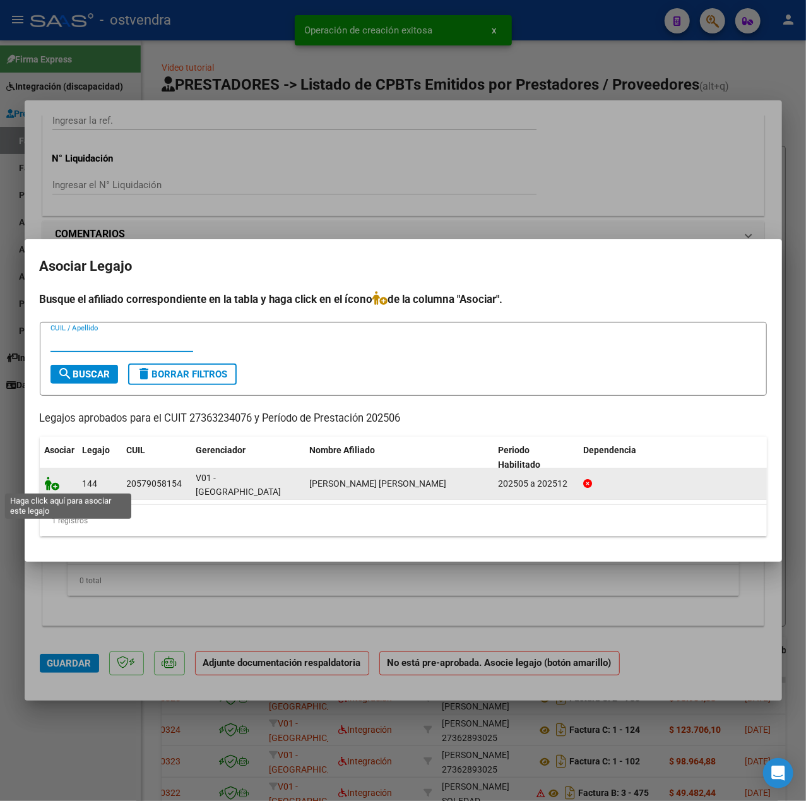
click at [56, 486] on icon at bounding box center [52, 484] width 15 height 14
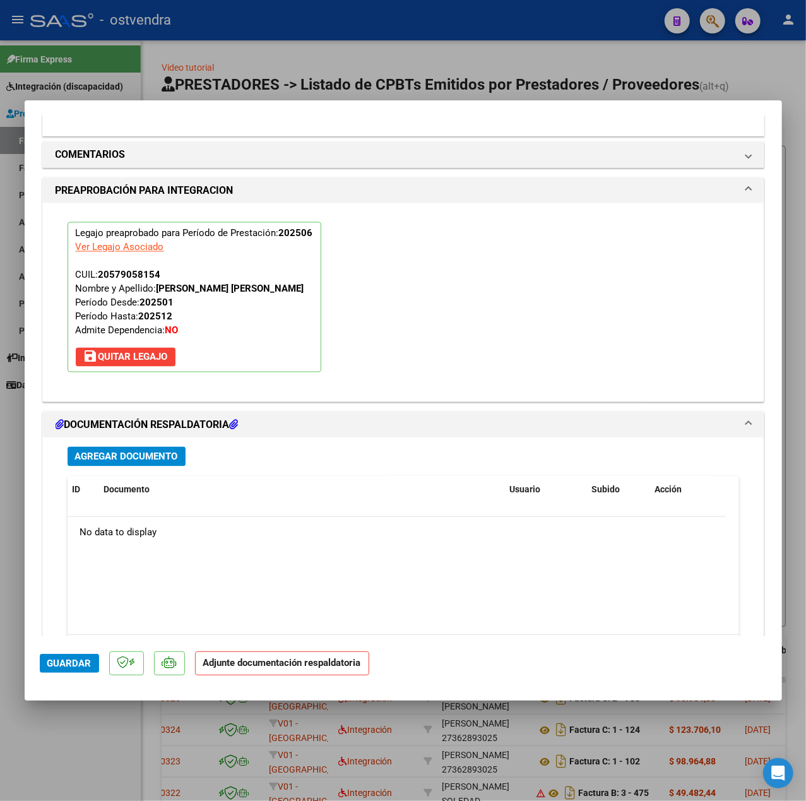
scroll to position [1179, 0]
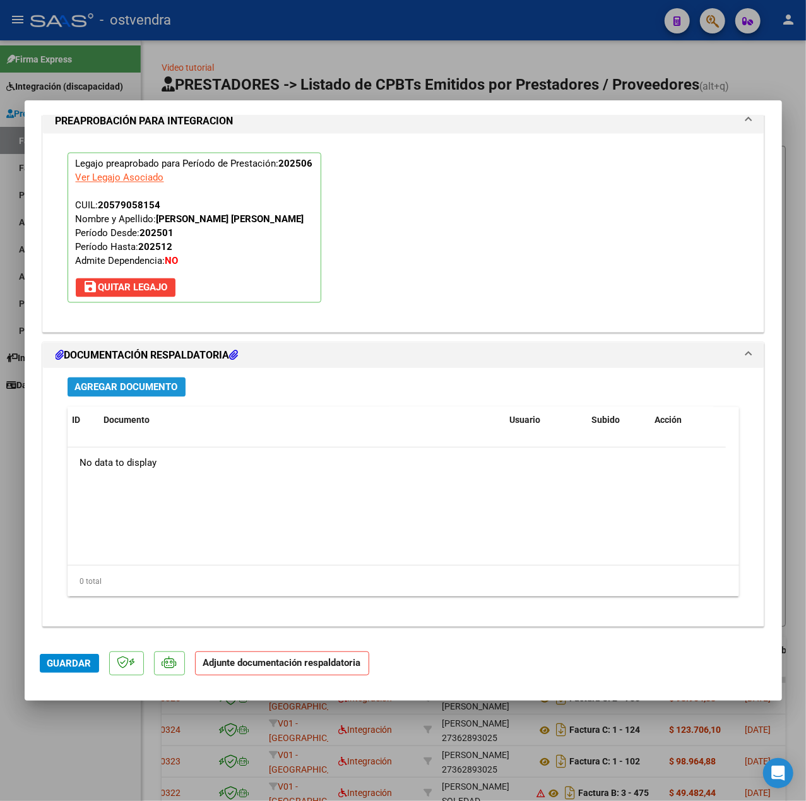
click at [114, 382] on span "Agregar Documento" at bounding box center [126, 387] width 103 height 11
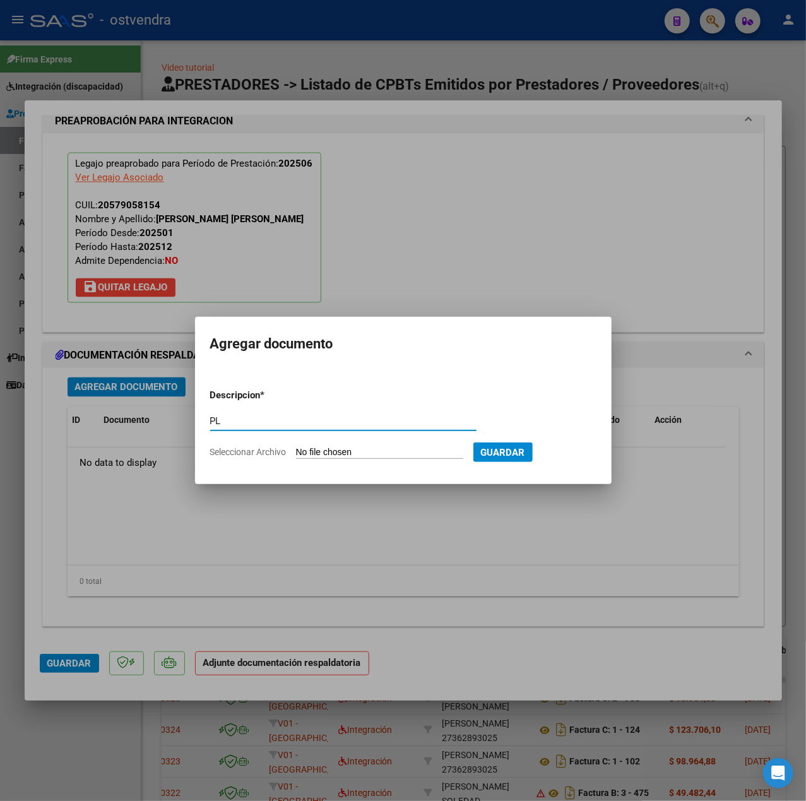
type input "PL"
click at [338, 453] on input "Seleccionar Archivo" at bounding box center [379, 453] width 167 height 12
type input "C:\fakepath\asist [PERSON_NAME] junio - [PERSON_NAME].pdf"
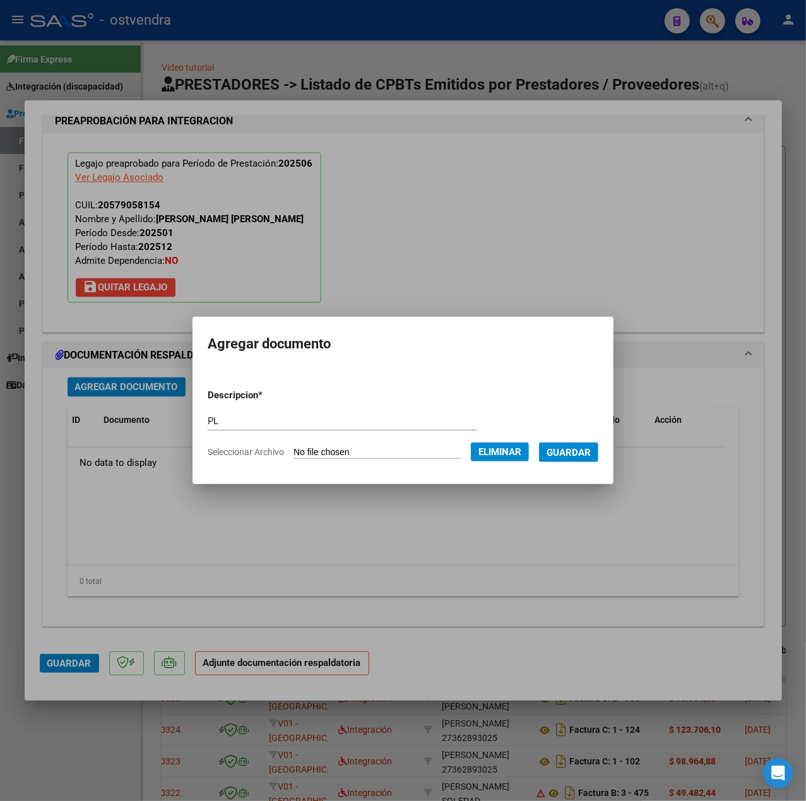
click at [567, 460] on button "Guardar" at bounding box center [568, 453] width 59 height 20
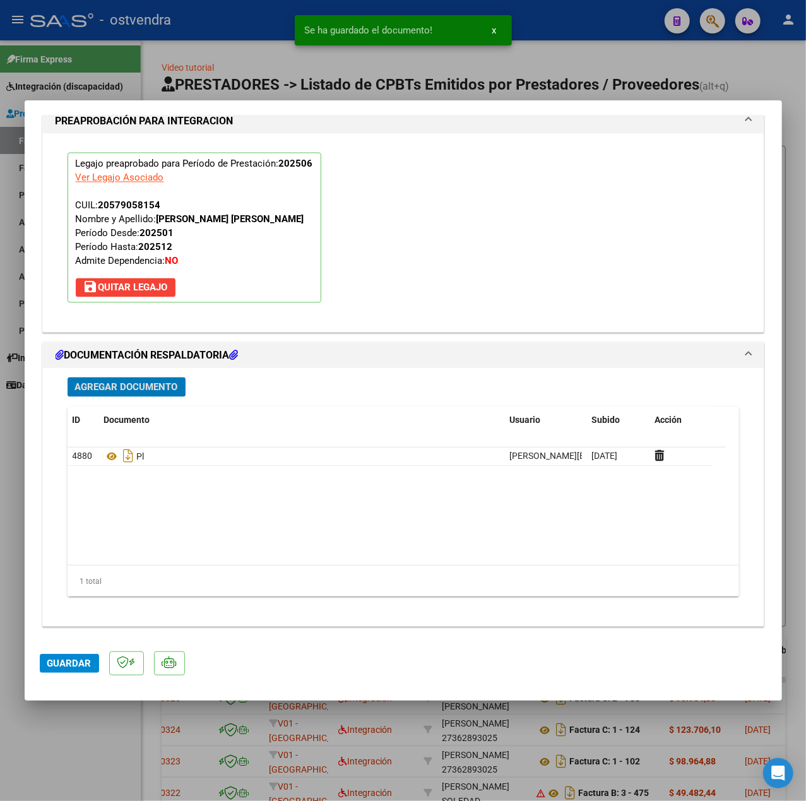
click at [76, 668] on span "Guardar" at bounding box center [69, 663] width 44 height 11
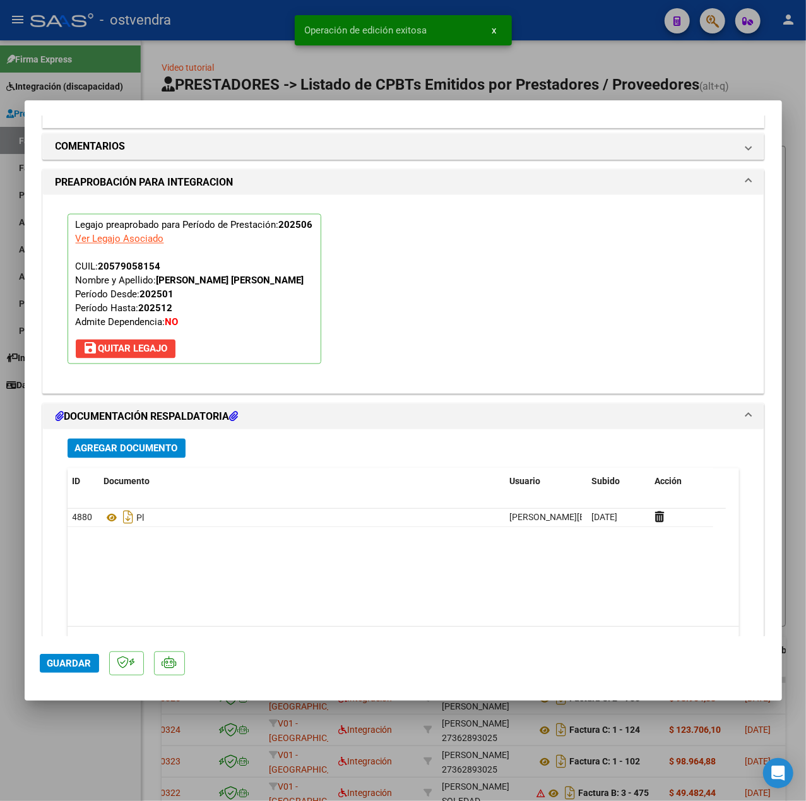
scroll to position [1011, 0]
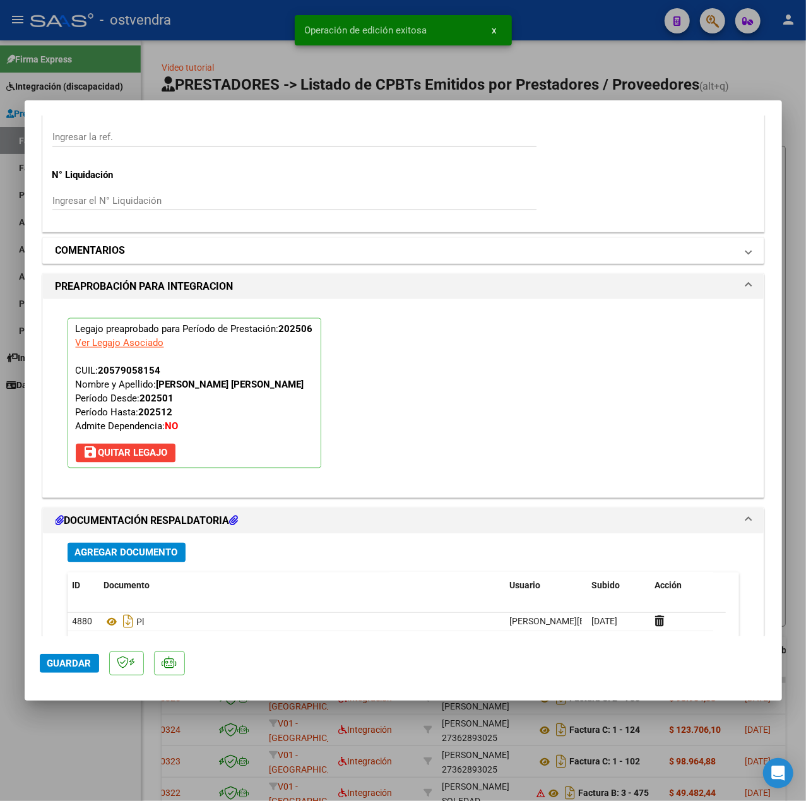
click at [109, 256] on h1 "COMENTARIOS" at bounding box center [91, 250] width 70 height 15
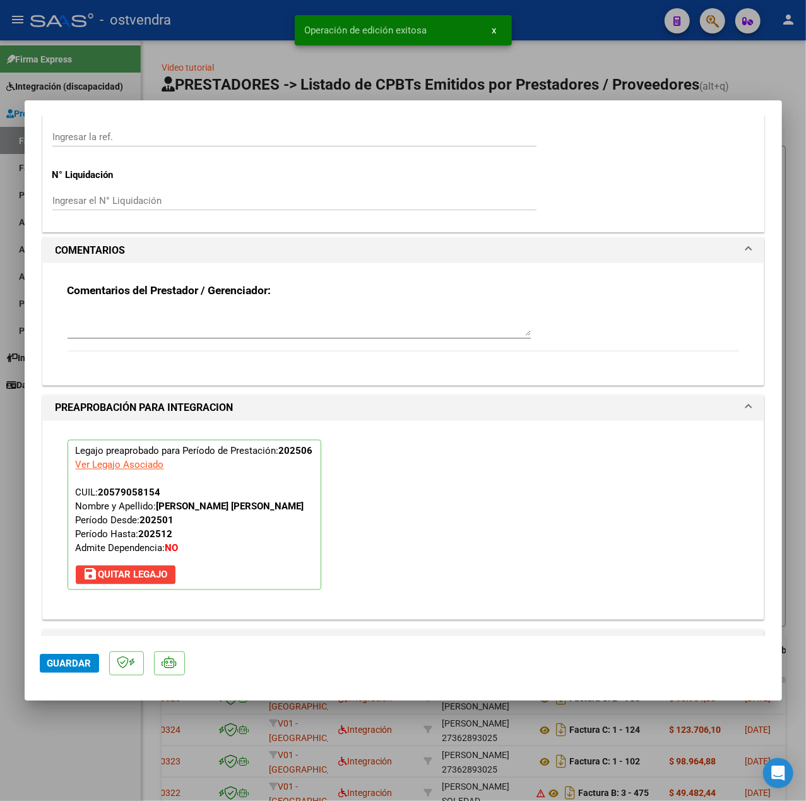
click at [127, 330] on textarea at bounding box center [299, 323] width 463 height 25
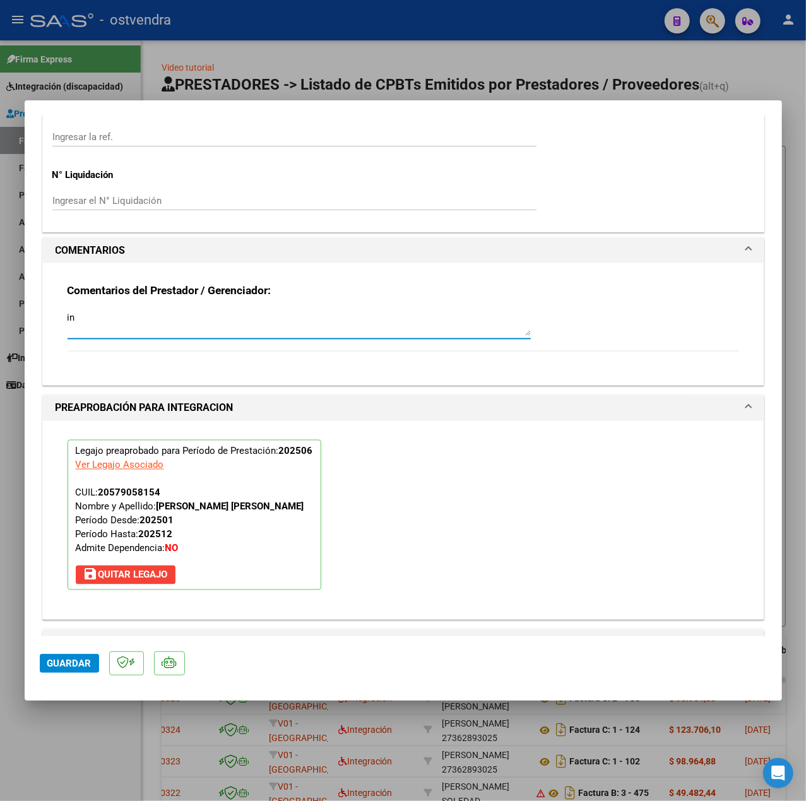
type textarea "i"
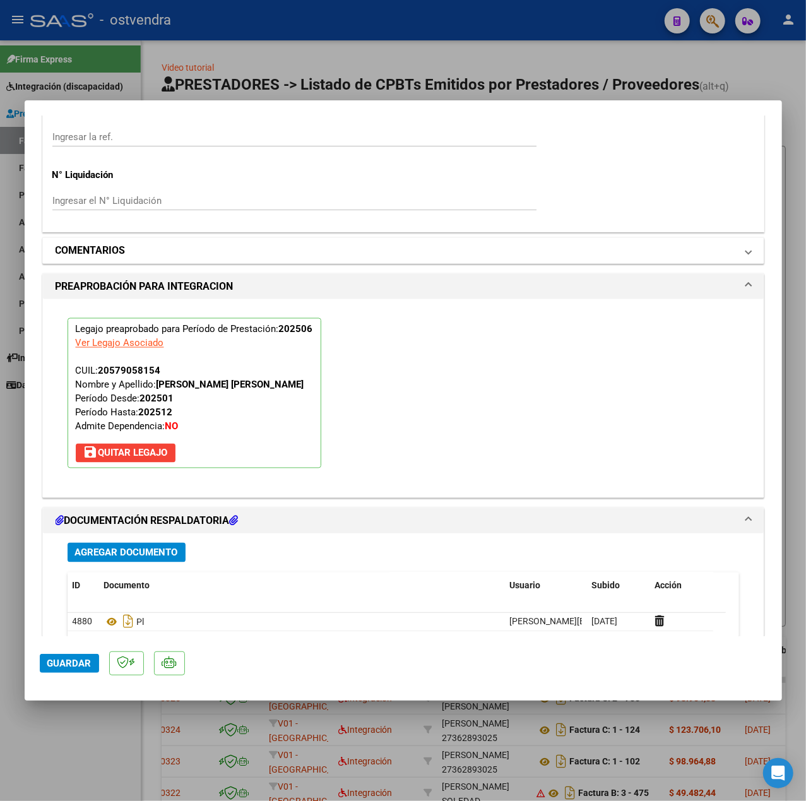
click at [134, 246] on mat-panel-title "COMENTARIOS" at bounding box center [396, 250] width 681 height 15
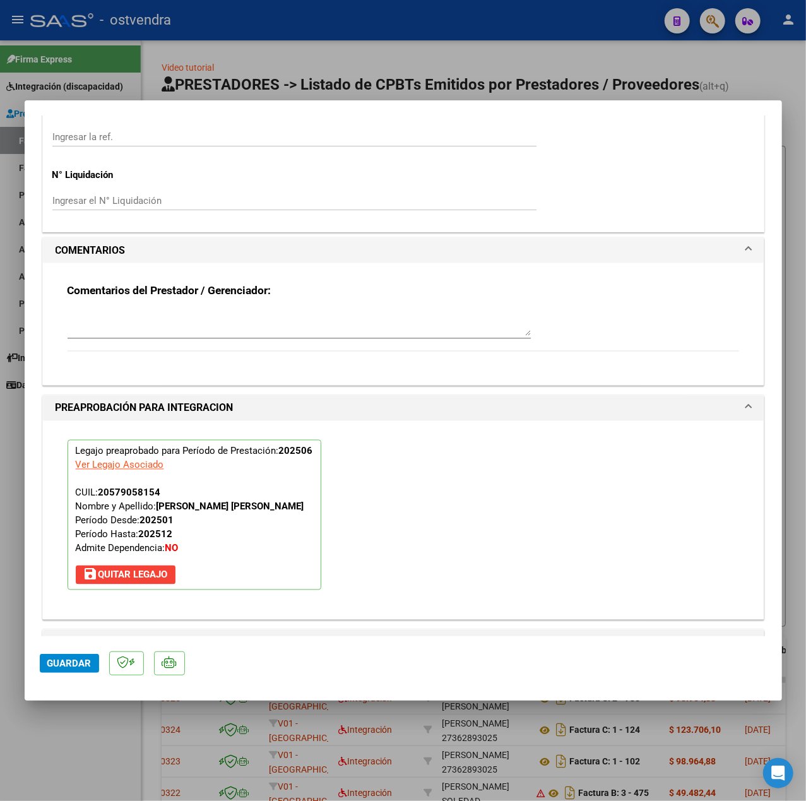
click at [136, 326] on textarea at bounding box center [299, 323] width 463 height 25
type textarea "INICIO DE PRESTACION EN MAYO."
click at [46, 657] on button "Guardar" at bounding box center [69, 663] width 59 height 19
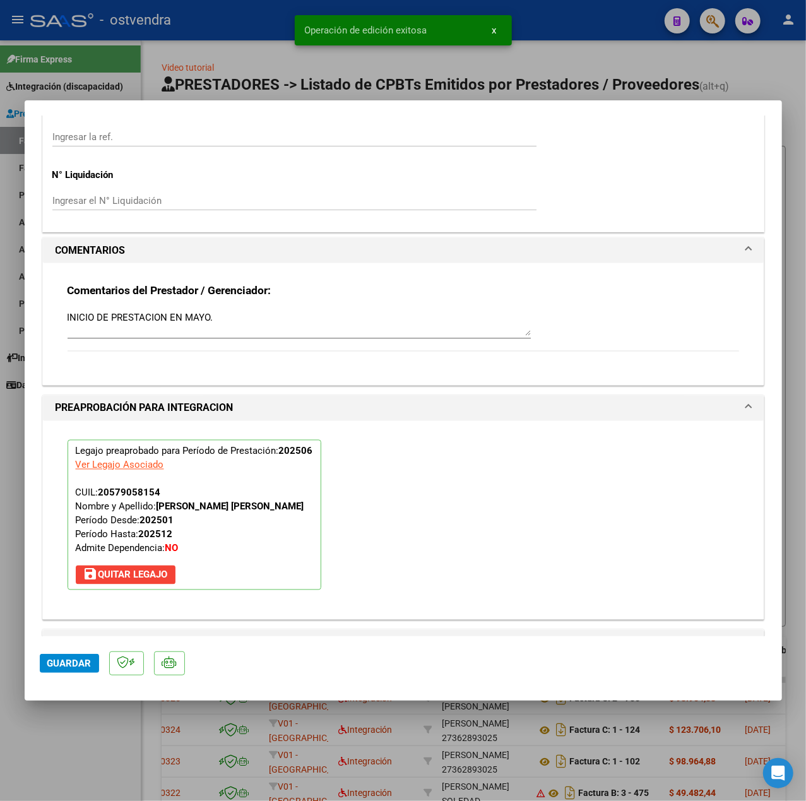
click at [91, 741] on div at bounding box center [403, 400] width 806 height 801
type input "$ 0,00"
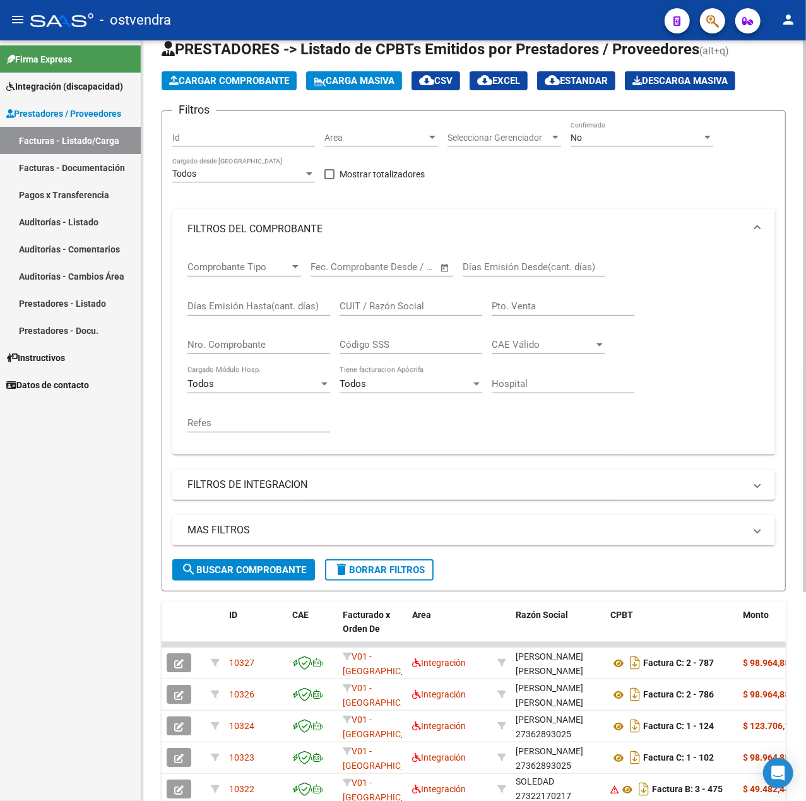
scroll to position [0, 0]
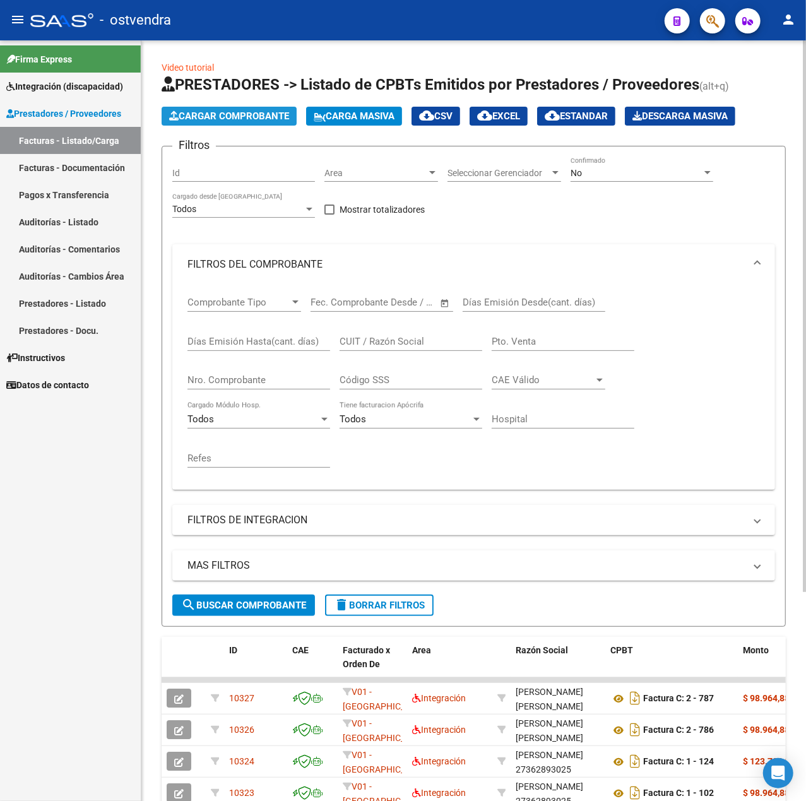
click at [241, 116] on span "Cargar Comprobante" at bounding box center [229, 115] width 120 height 11
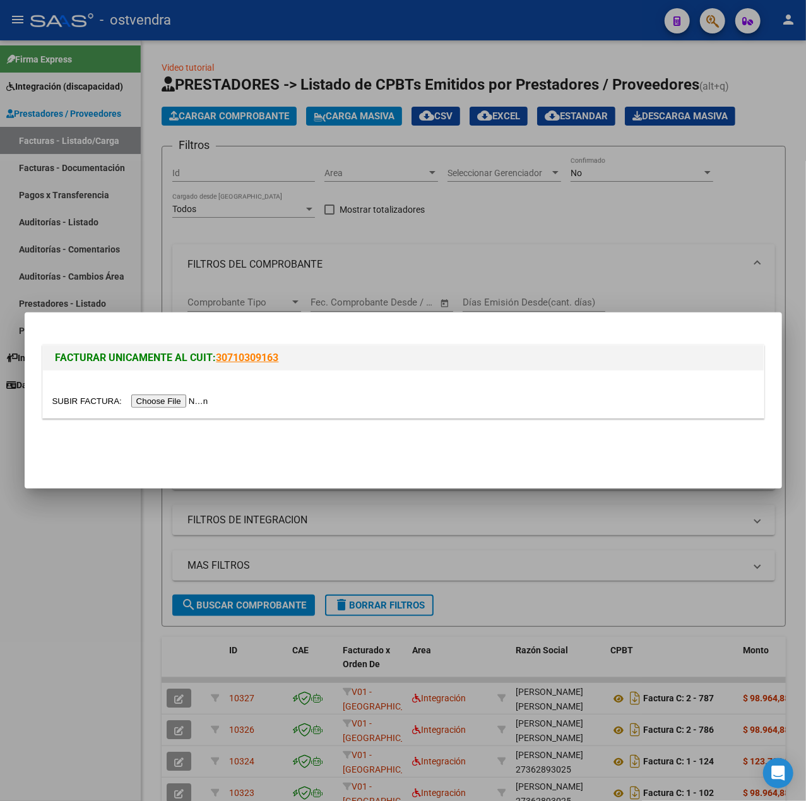
click at [163, 395] on div at bounding box center [403, 401] width 702 height 15
click at [165, 398] on input "file" at bounding box center [132, 401] width 160 height 13
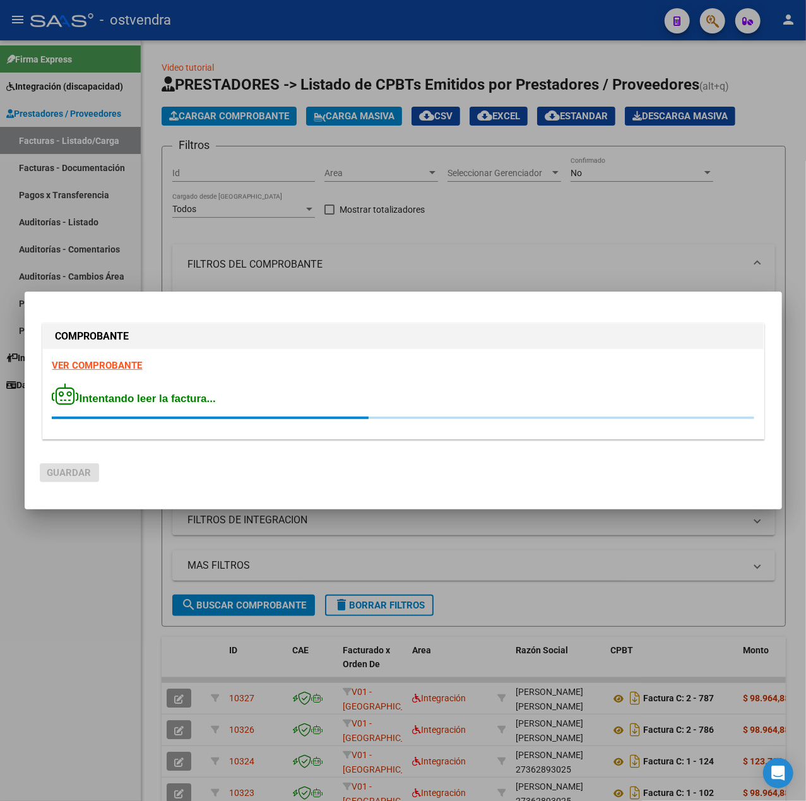
click at [104, 370] on strong "VER COMPROBANTE" at bounding box center [97, 365] width 90 height 11
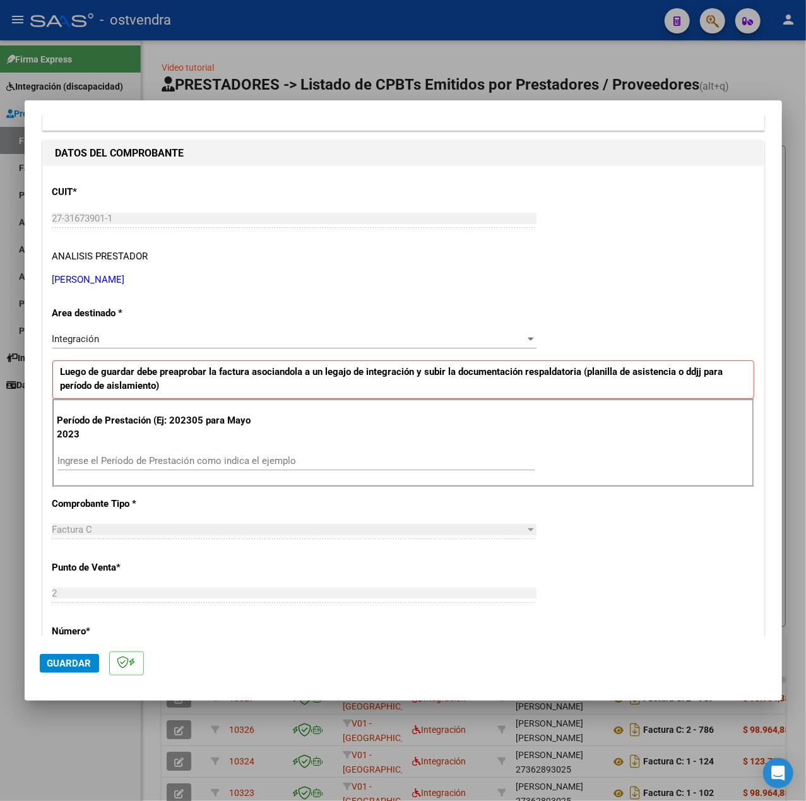
scroll to position [253, 0]
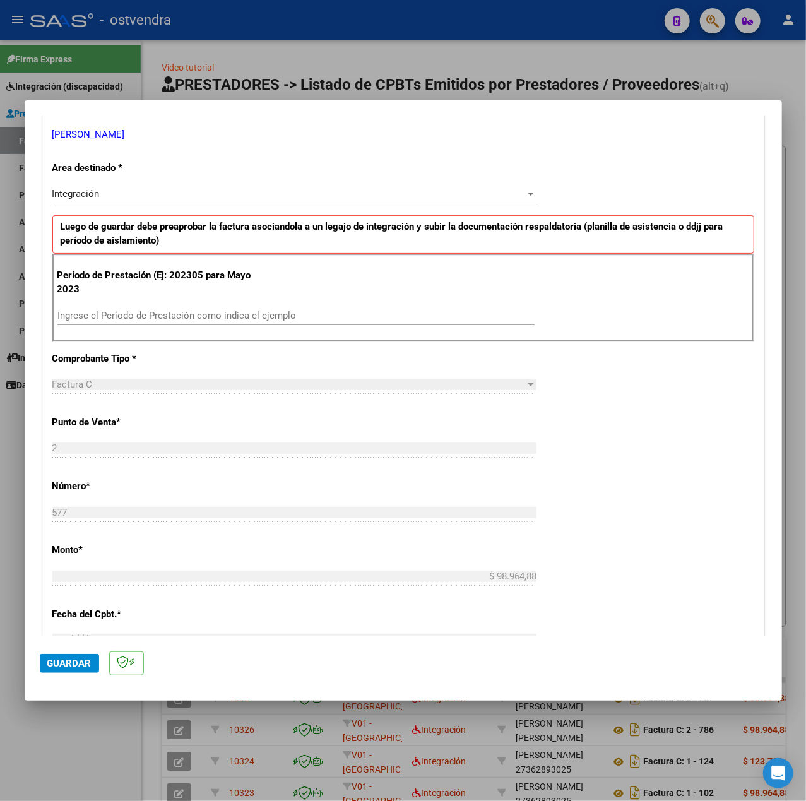
click at [201, 311] on input "Ingrese el Período de Prestación como indica el ejemplo" at bounding box center [295, 315] width 477 height 11
type input "202505"
click at [576, 461] on div "CUIT * 27-31673901-1 Ingresar CUIT ANALISIS PRESTADOR FARES [PERSON_NAME] Area …" at bounding box center [403, 496] width 721 height 950
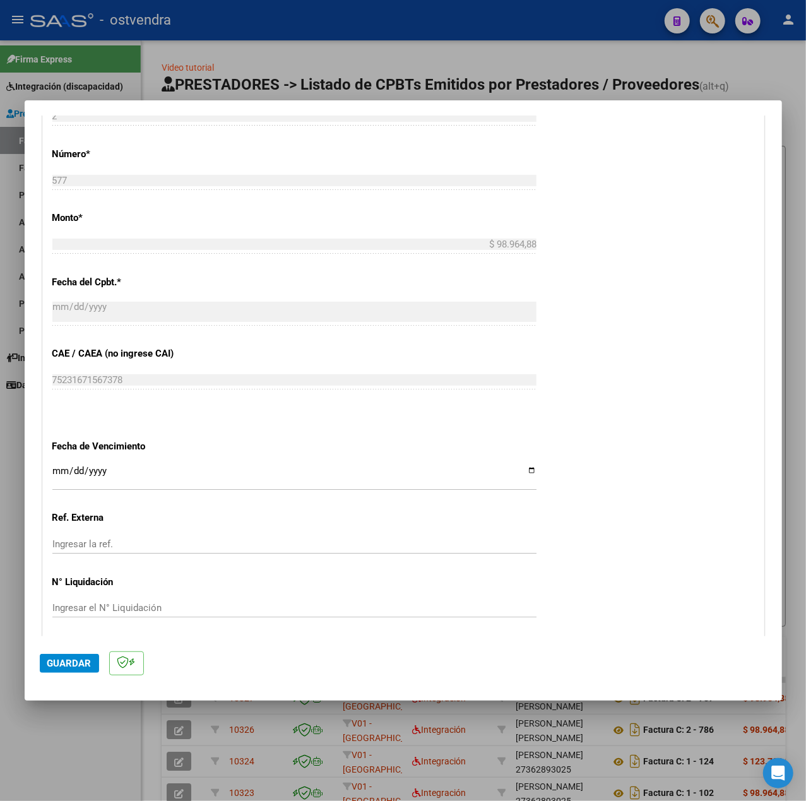
scroll to position [589, 0]
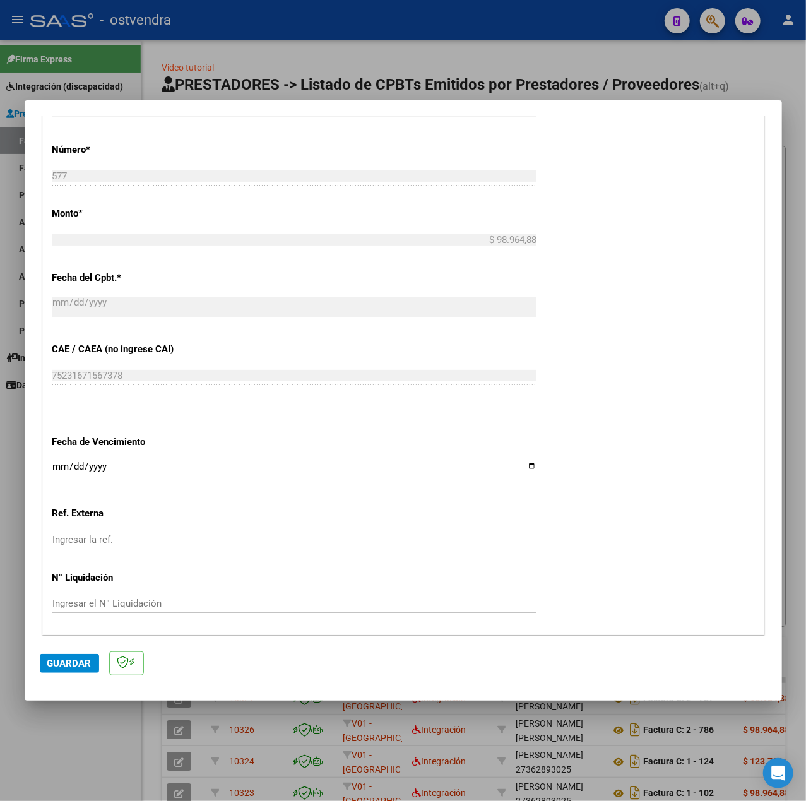
click at [57, 463] on input "Ingresar la fecha" at bounding box center [294, 472] width 484 height 20
type input "[DATE]"
click at [657, 575] on div "CUIT * 27-31673901-1 Ingresar CUIT ANALISIS PRESTADOR FARES [PERSON_NAME] Area …" at bounding box center [403, 159] width 721 height 950
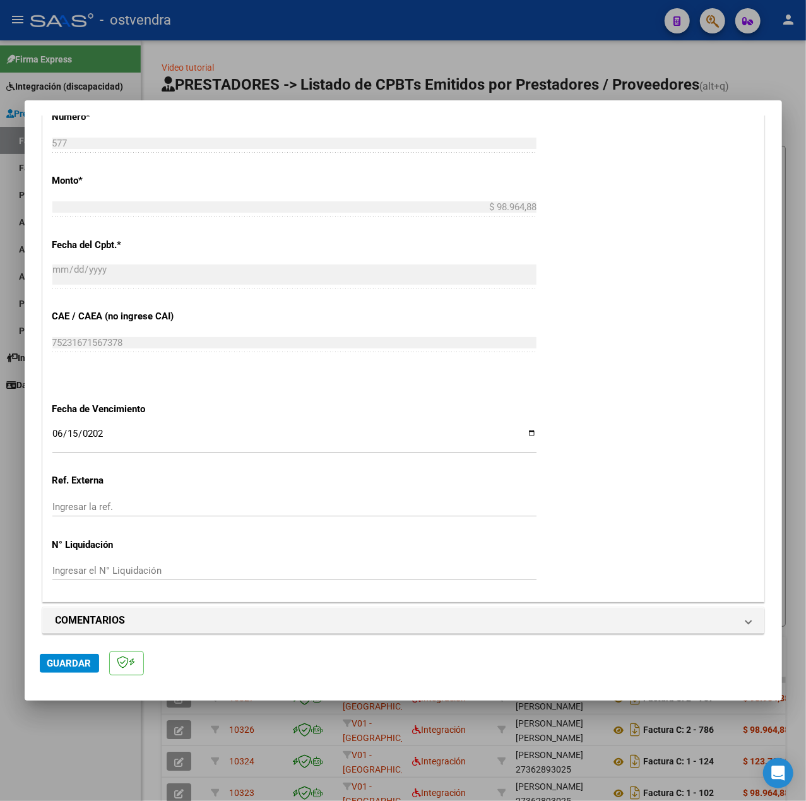
scroll to position [631, 0]
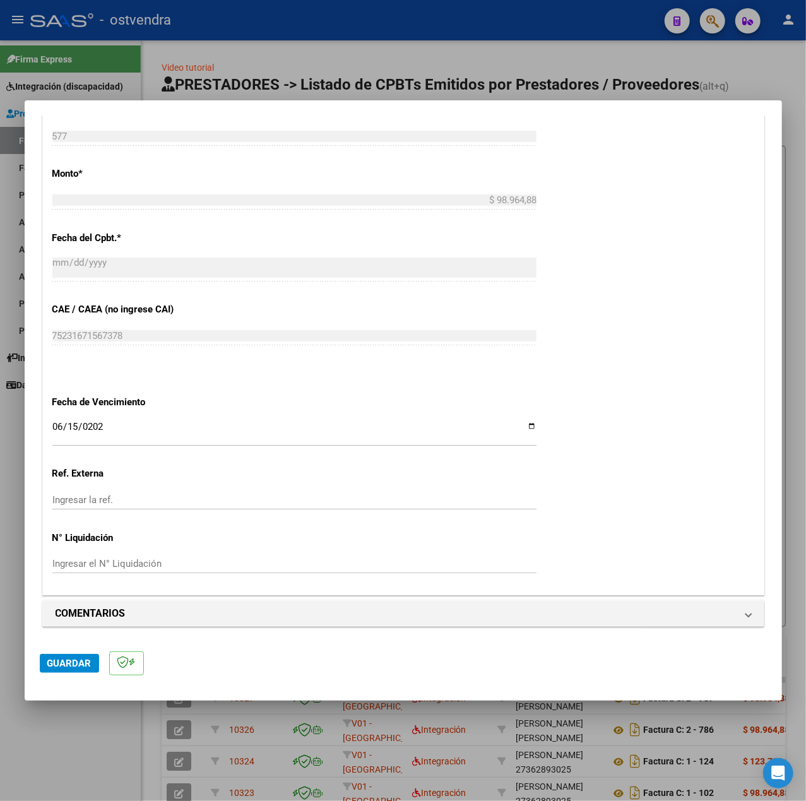
click at [64, 652] on mat-dialog-actions "Guardar" at bounding box center [403, 661] width 727 height 50
click at [66, 657] on button "Guardar" at bounding box center [69, 663] width 59 height 19
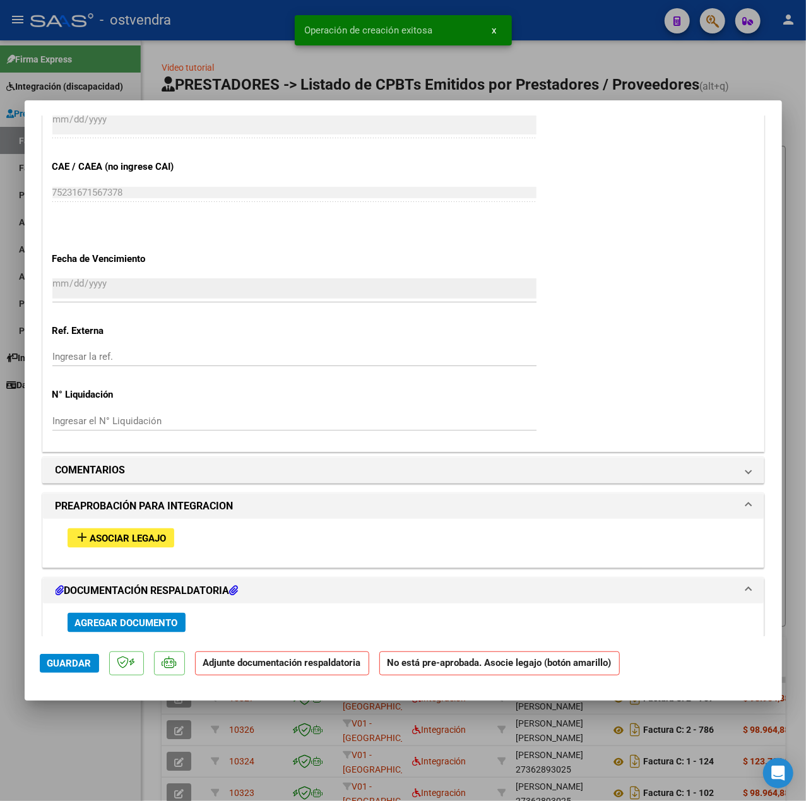
scroll to position [996, 0]
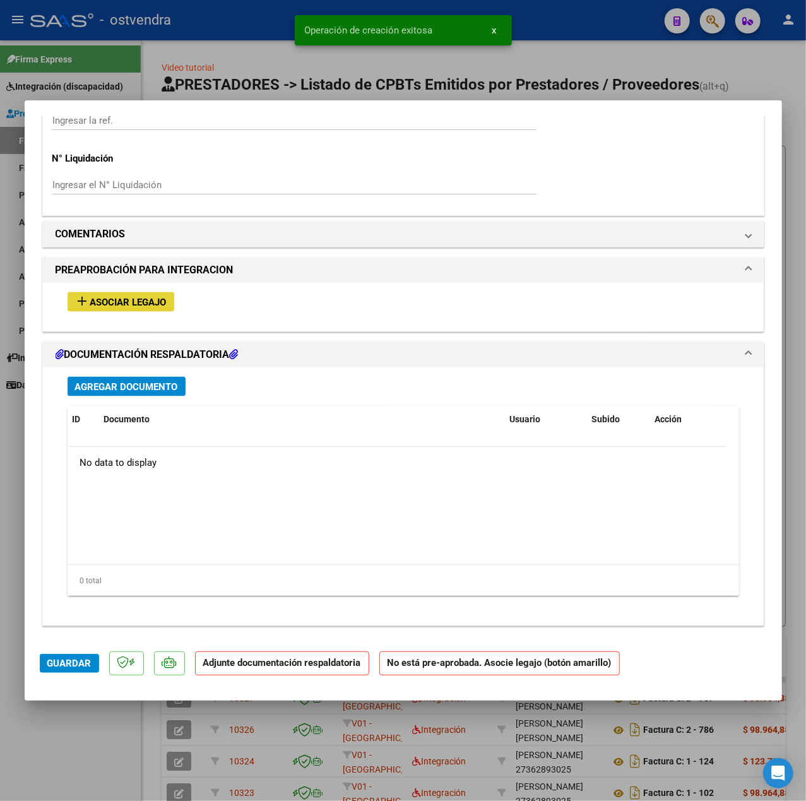
click at [134, 297] on span "Asociar Legajo" at bounding box center [128, 302] width 76 height 11
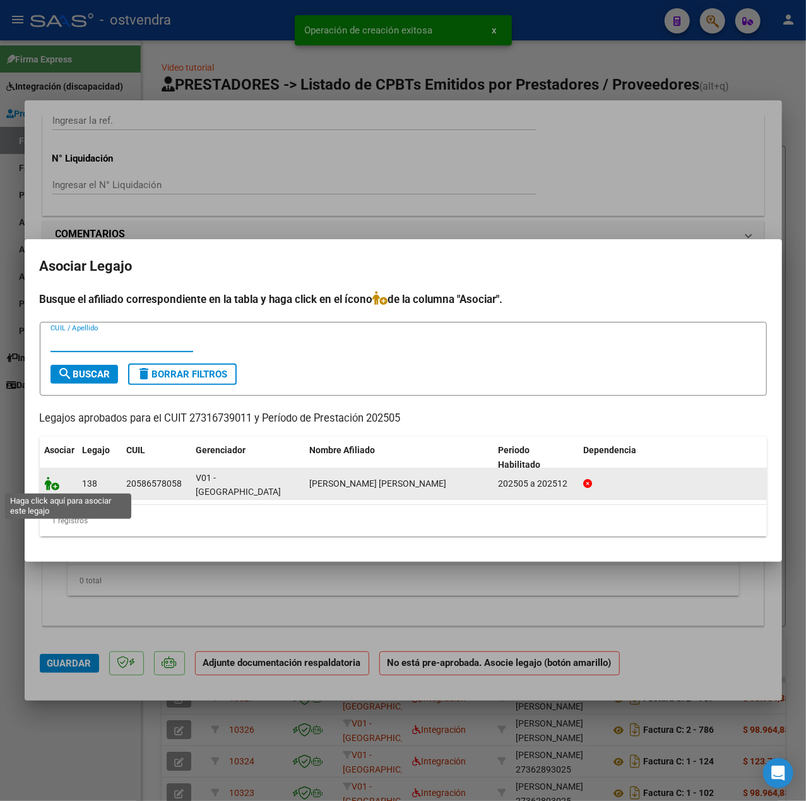
click at [56, 485] on icon at bounding box center [52, 484] width 15 height 14
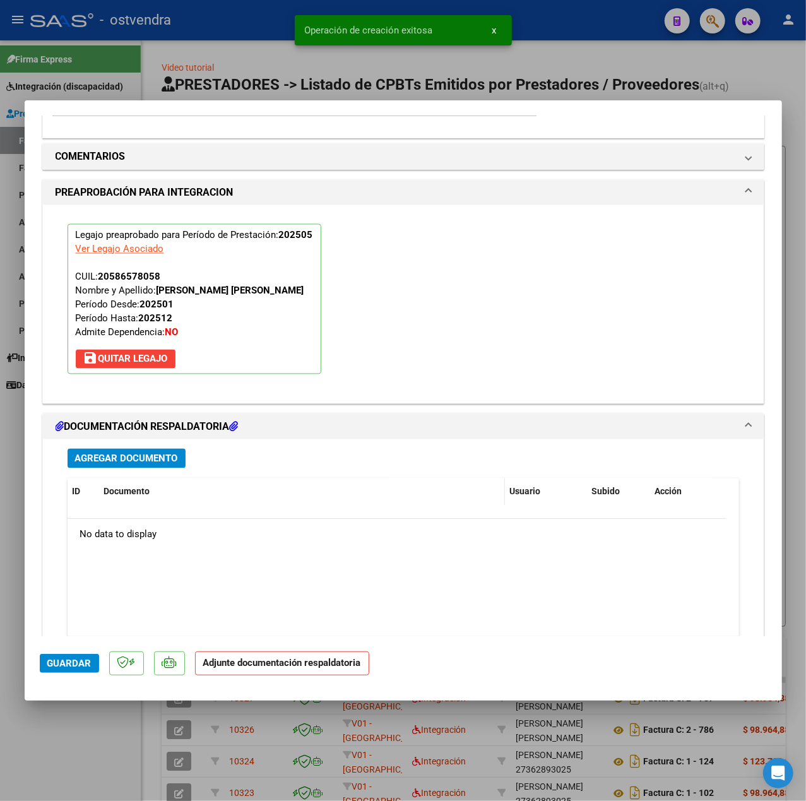
scroll to position [1179, 0]
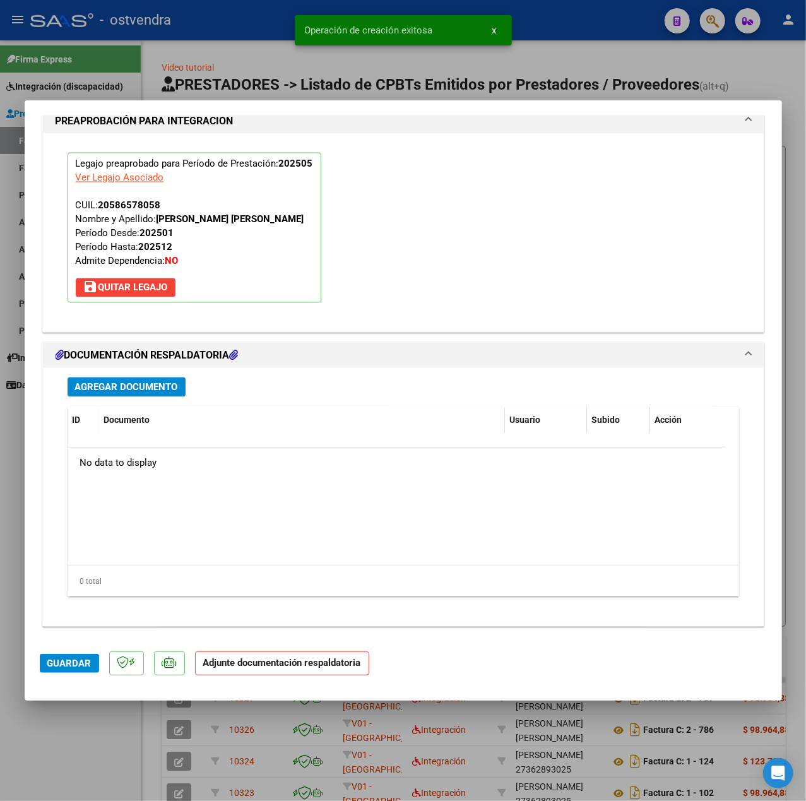
click at [148, 395] on button "Agregar Documento" at bounding box center [127, 388] width 118 height 20
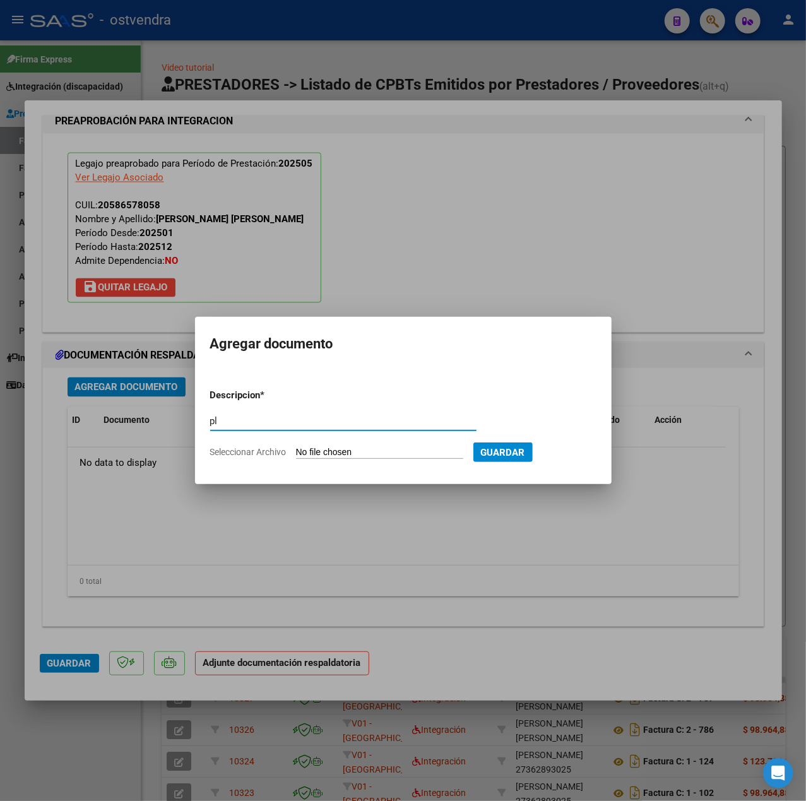
type input "p"
type input "PL"
click at [400, 453] on input "Seleccionar Archivo" at bounding box center [379, 453] width 167 height 12
type input "C:\fakepath\Planilla [PERSON_NAME] - [DATE] - [PERSON_NAME] de los [PERSON_NAME…"
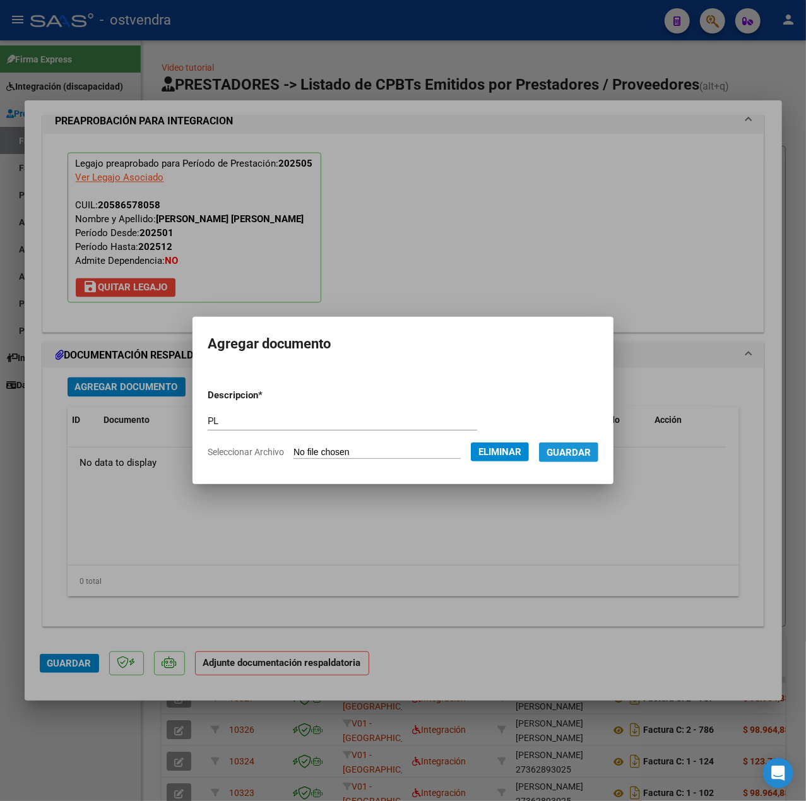
click at [566, 455] on span "Guardar" at bounding box center [569, 452] width 44 height 11
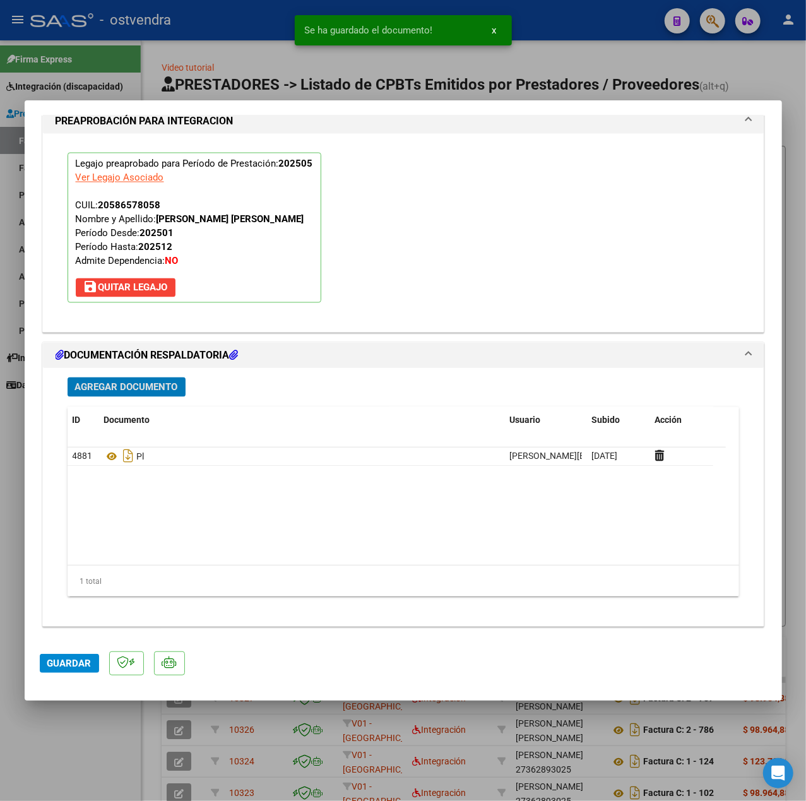
click at [75, 670] on button "Guardar" at bounding box center [69, 663] width 59 height 19
click at [87, 748] on div at bounding box center [403, 400] width 806 height 801
type input "$ 0,00"
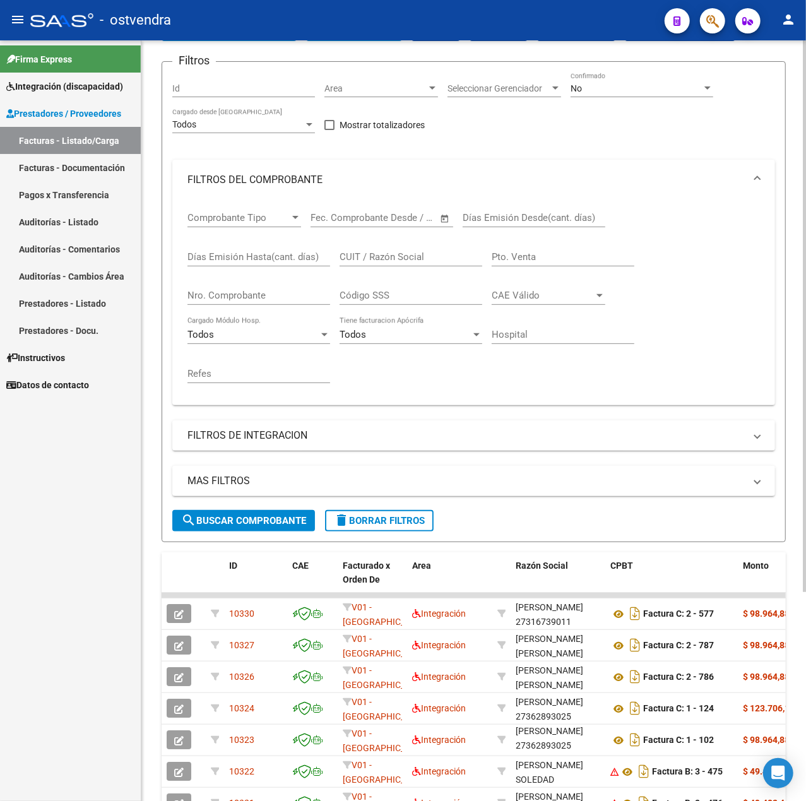
scroll to position [0, 0]
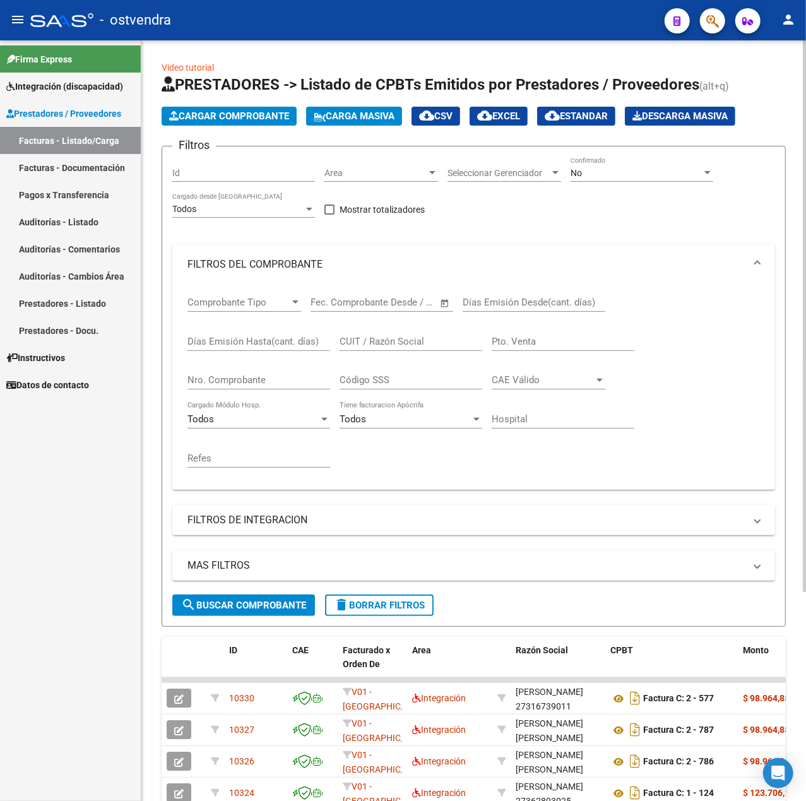
click at [241, 117] on span "Cargar Comprobante" at bounding box center [229, 115] width 120 height 11
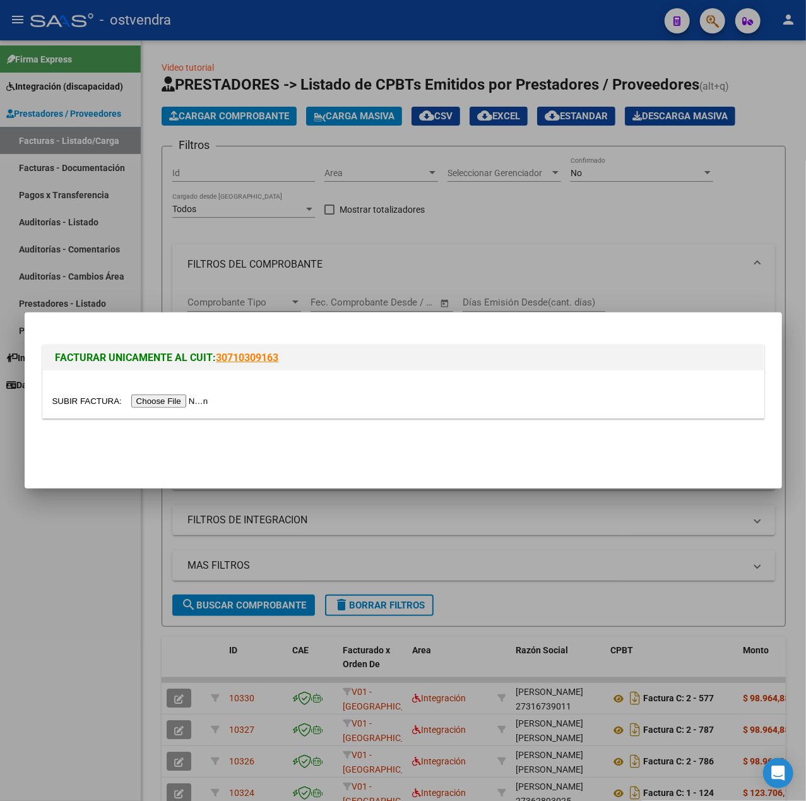
click at [173, 412] on div at bounding box center [403, 394] width 721 height 47
click at [170, 407] on input "file" at bounding box center [132, 401] width 160 height 13
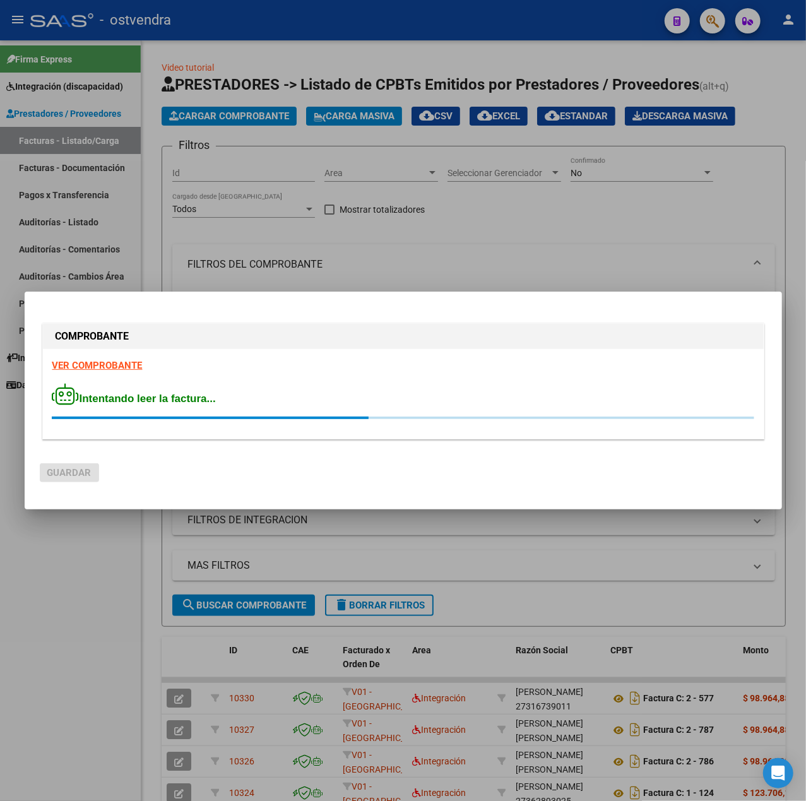
click at [112, 359] on div "VER COMPROBANTE Intentando leer la factura..." at bounding box center [403, 394] width 721 height 90
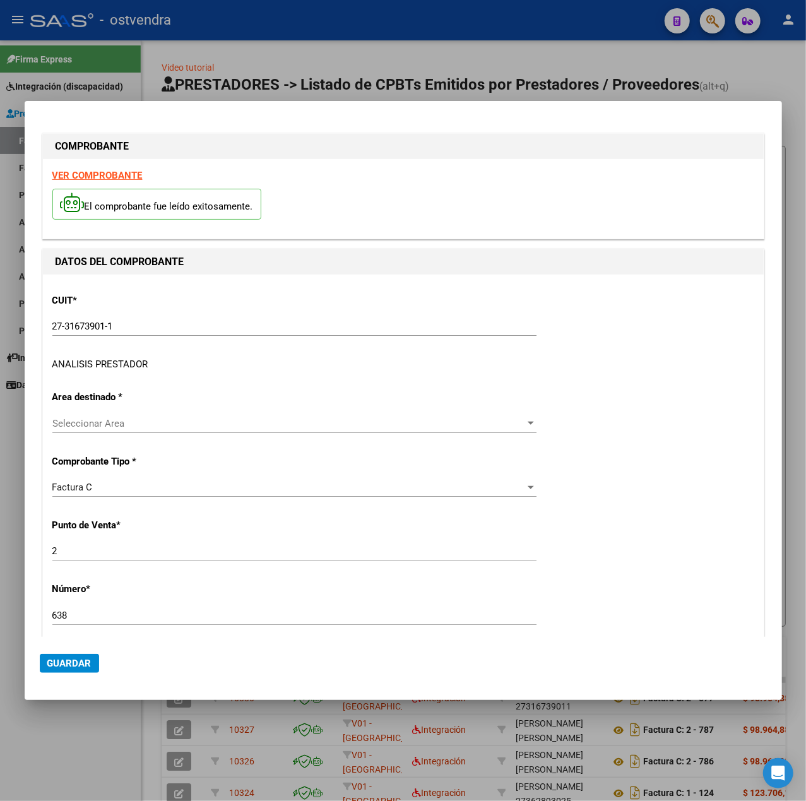
click at [112, 360] on div "ANALISIS PRESTADOR" at bounding box center [100, 364] width 96 height 15
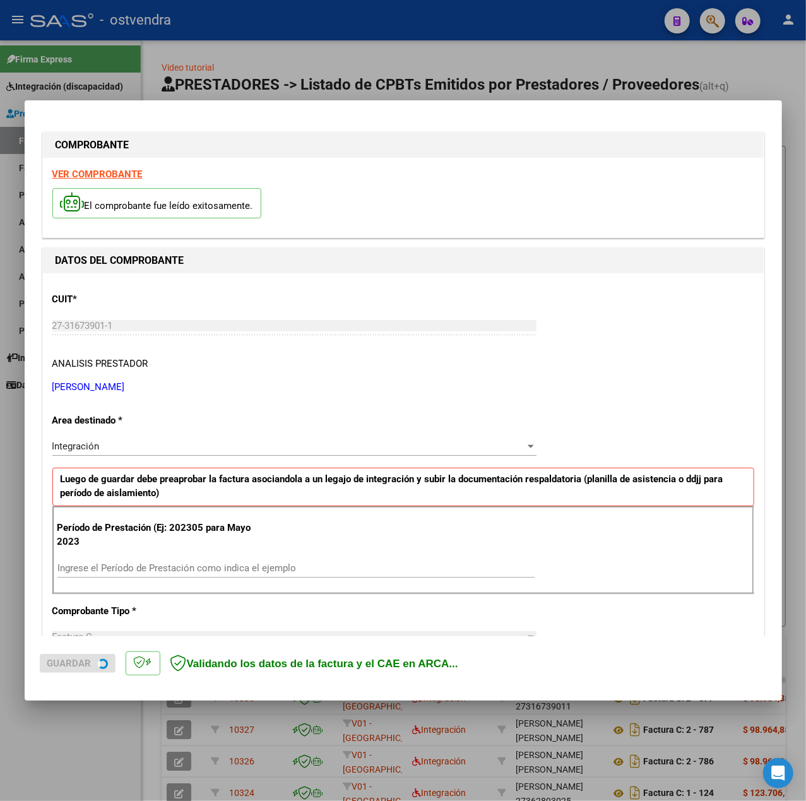
click at [82, 174] on strong "VER COMPROBANTE" at bounding box center [97, 174] width 90 height 11
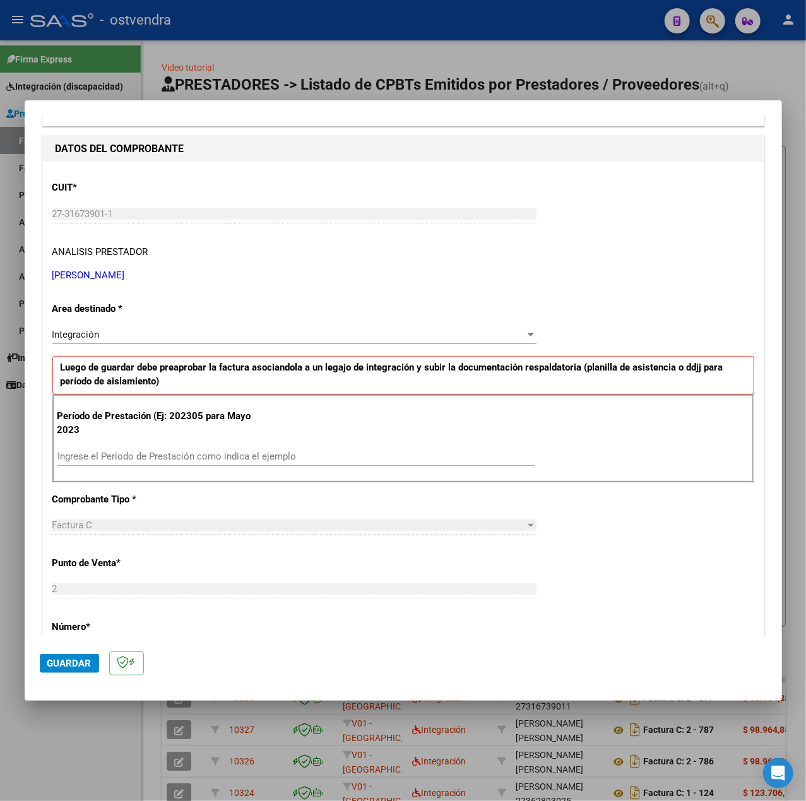
scroll to position [168, 0]
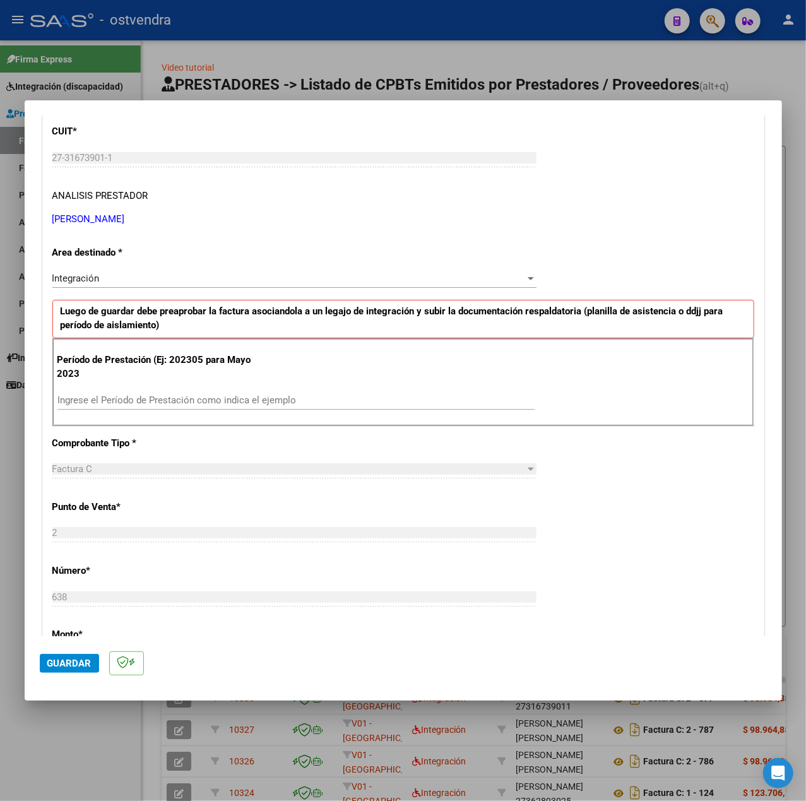
click at [132, 399] on input "Ingrese el Período de Prestación como indica el ejemplo" at bounding box center [295, 400] width 477 height 11
click at [602, 514] on div "CUIT * 27-31673901-1 Ingresar CUIT ANALISIS PRESTADOR FARES [PERSON_NAME] Area …" at bounding box center [403, 580] width 721 height 950
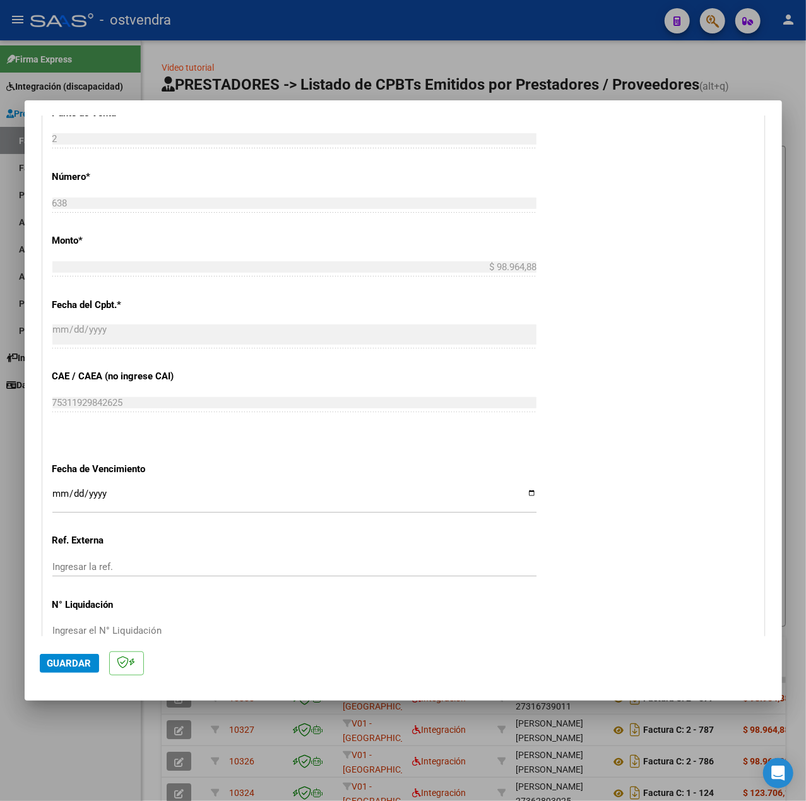
scroll to position [631, 0]
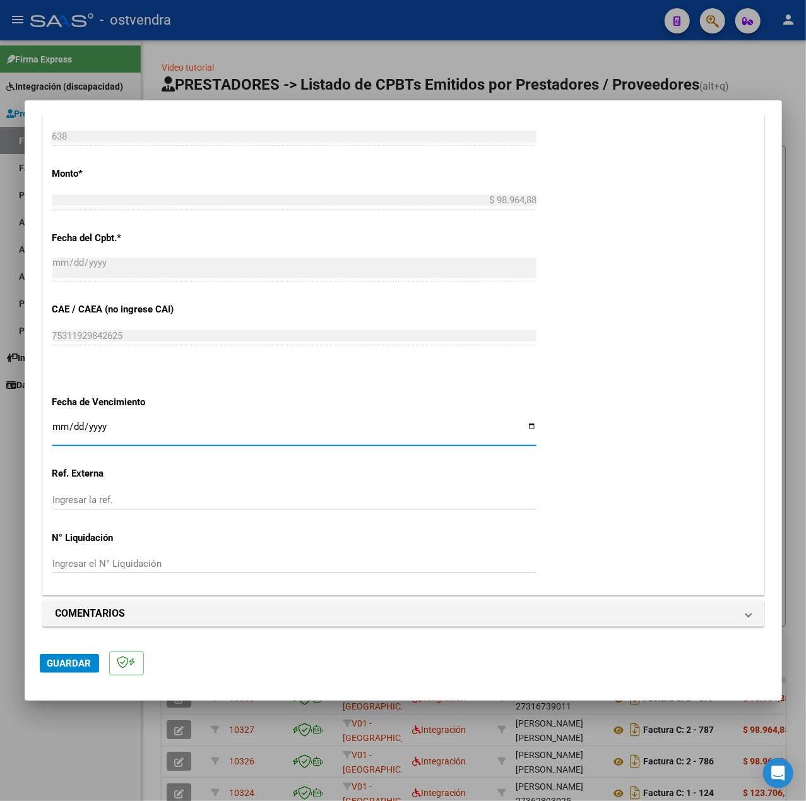
click at [56, 424] on input "Ingresar la fecha" at bounding box center [294, 432] width 484 height 20
click at [72, 659] on span "Guardar" at bounding box center [69, 663] width 44 height 11
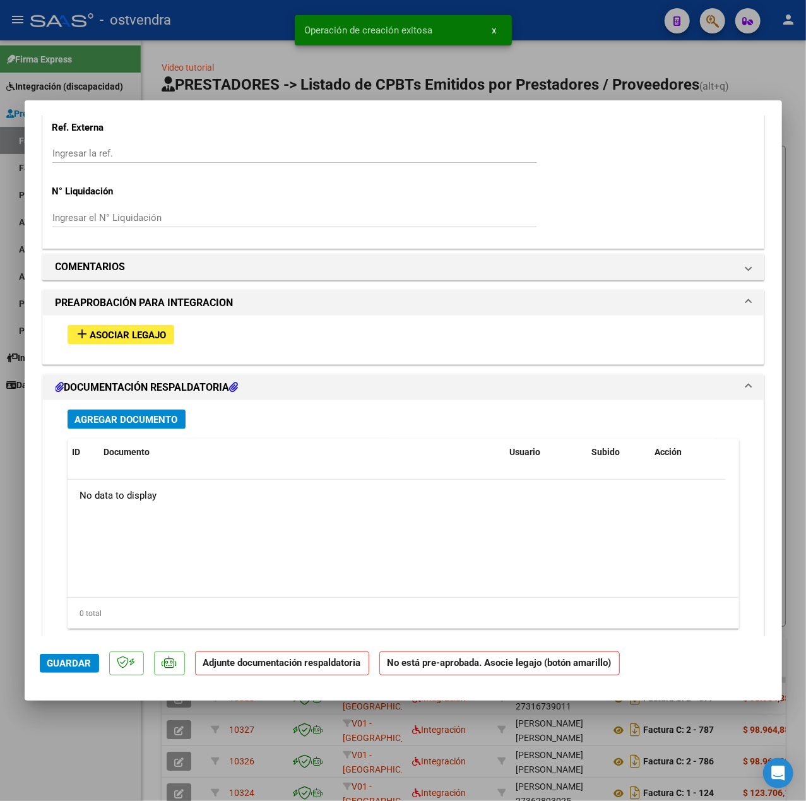
scroll to position [996, 0]
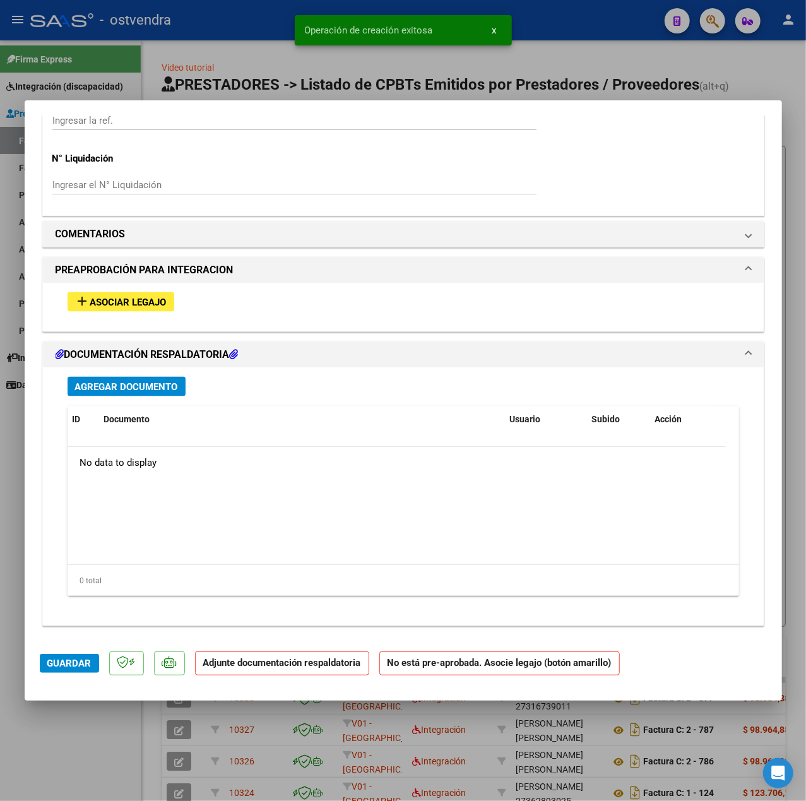
click at [148, 302] on span "Asociar Legajo" at bounding box center [128, 302] width 76 height 11
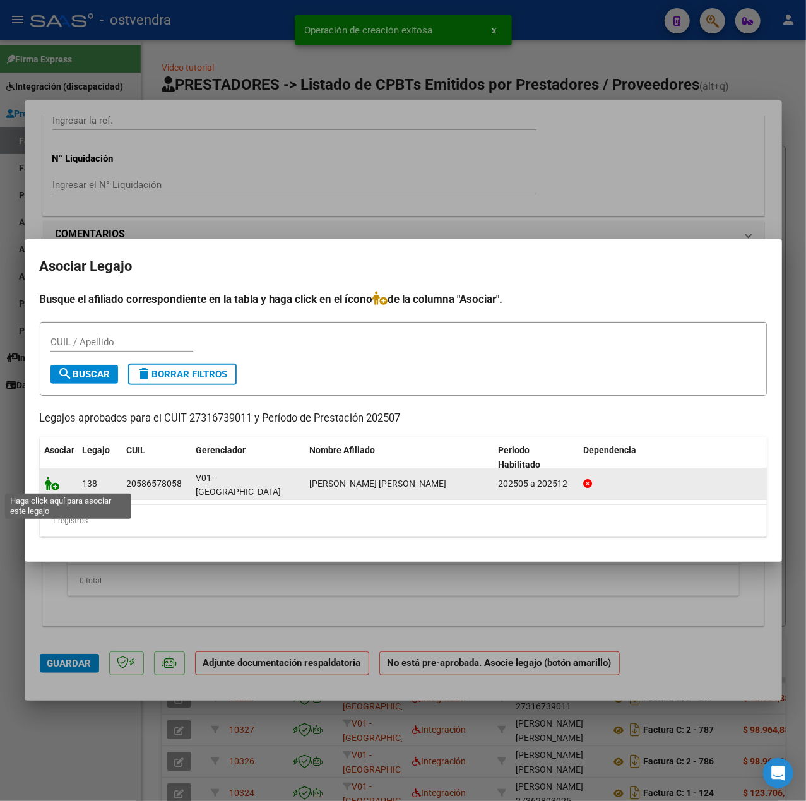
click at [49, 483] on icon at bounding box center [52, 484] width 15 height 14
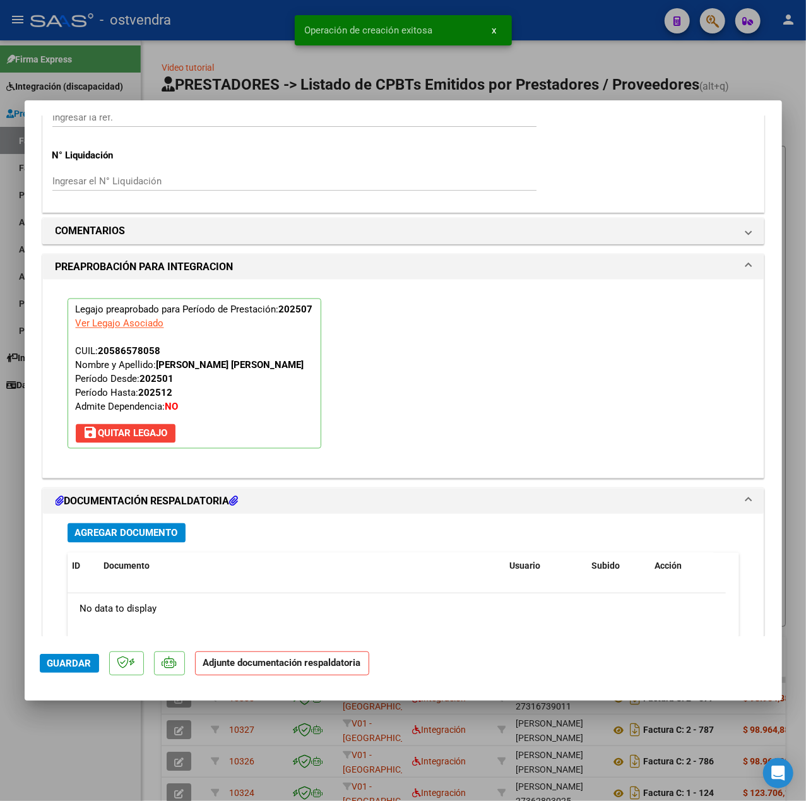
scroll to position [1179, 0]
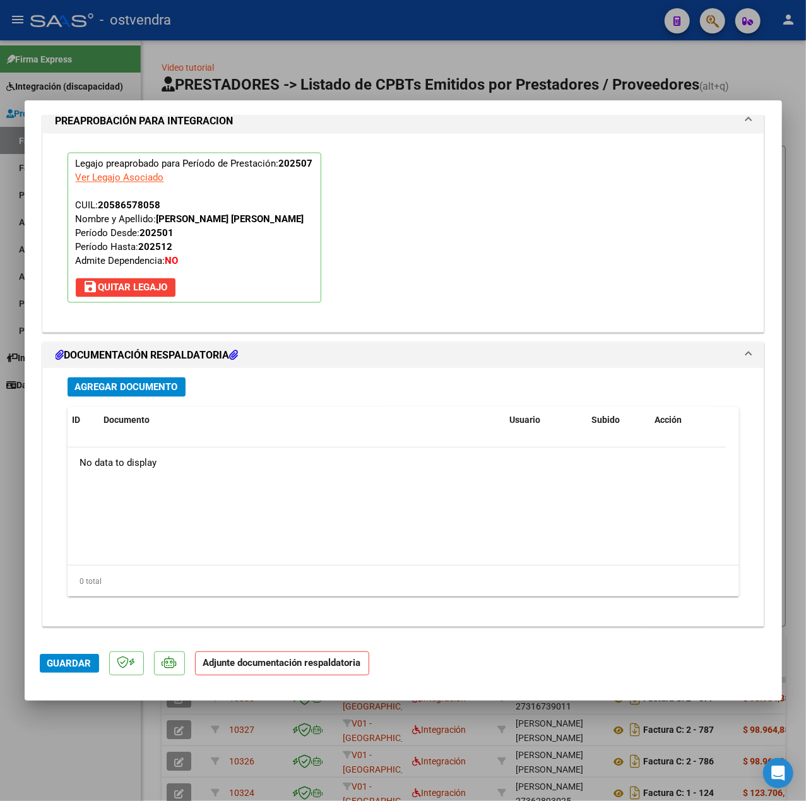
click at [142, 391] on span "Agregar Documento" at bounding box center [126, 387] width 103 height 11
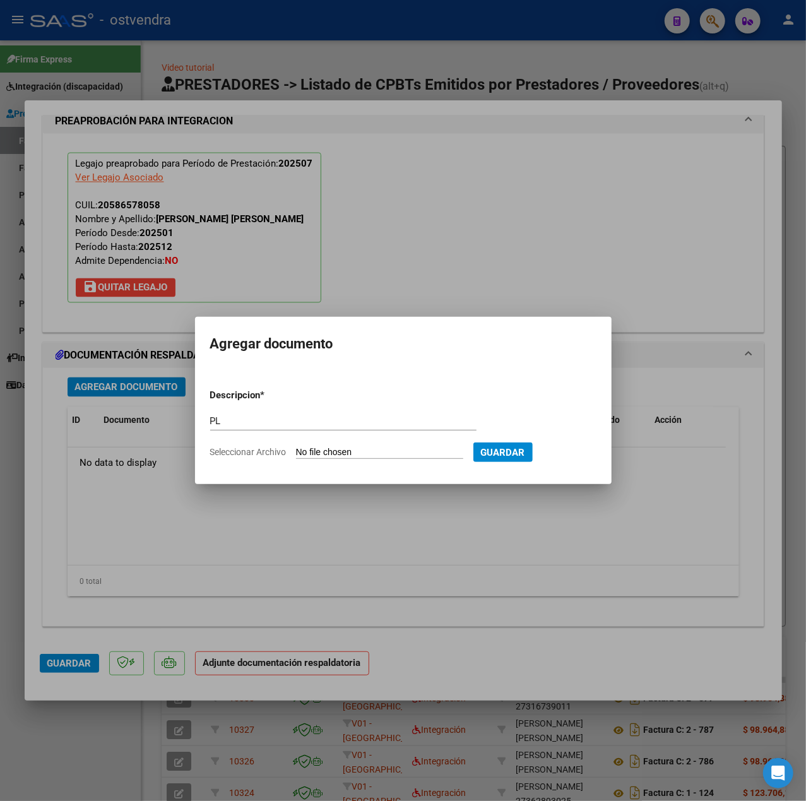
click at [393, 447] on input "Seleccionar Archivo" at bounding box center [379, 453] width 167 height 12
click at [581, 455] on span "Guardar" at bounding box center [569, 452] width 44 height 11
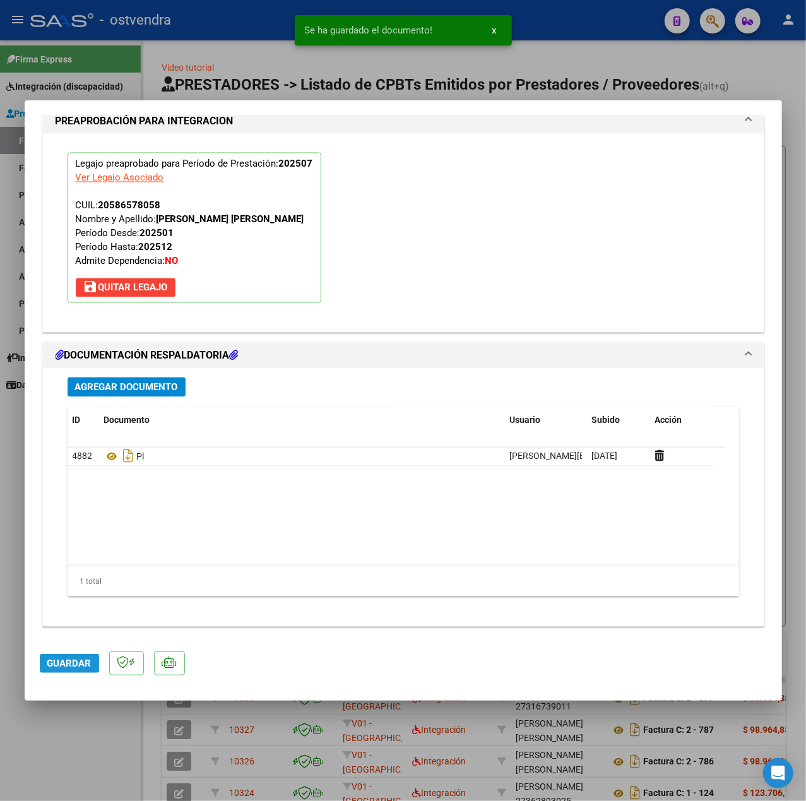
click at [63, 662] on span "Guardar" at bounding box center [69, 663] width 44 height 11
drag, startPoint x: 100, startPoint y: 763, endPoint x: 86, endPoint y: 450, distance: 313.5
click at [100, 763] on div at bounding box center [403, 400] width 806 height 801
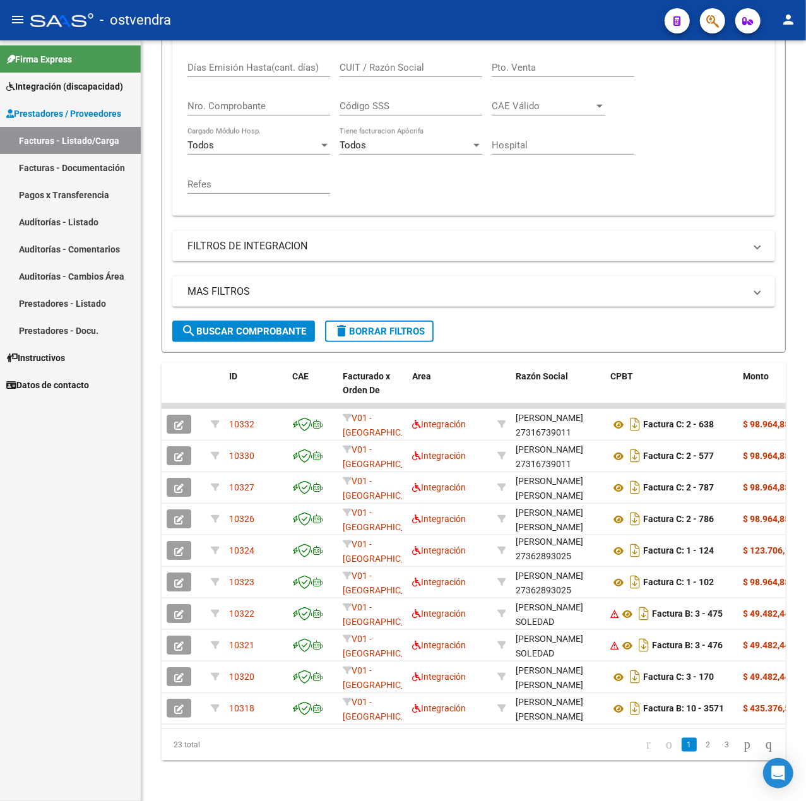
scroll to position [35, 0]
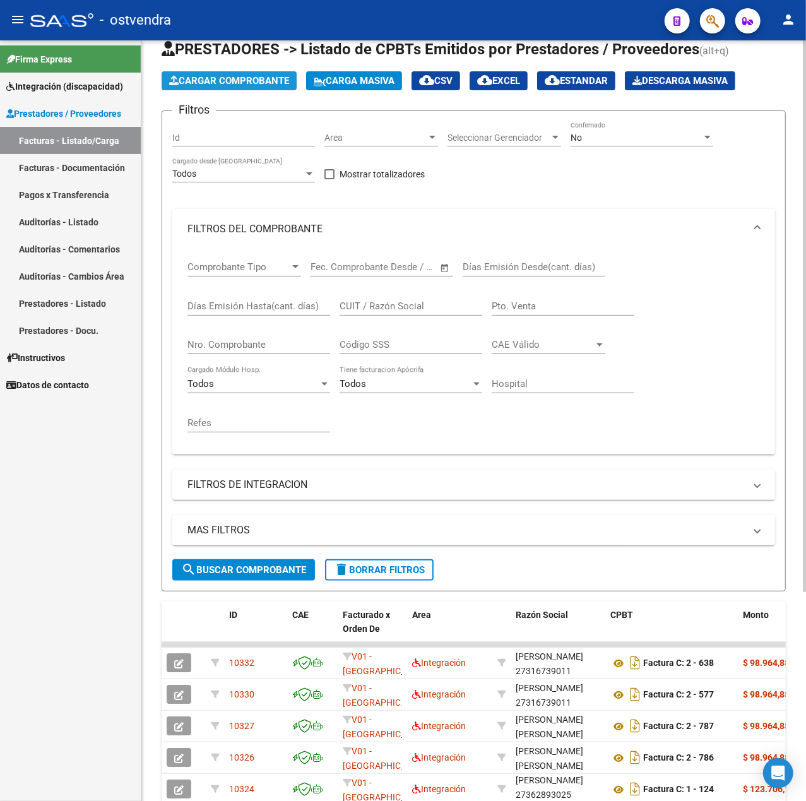
click at [222, 81] on span "Cargar Comprobante" at bounding box center [229, 80] width 120 height 11
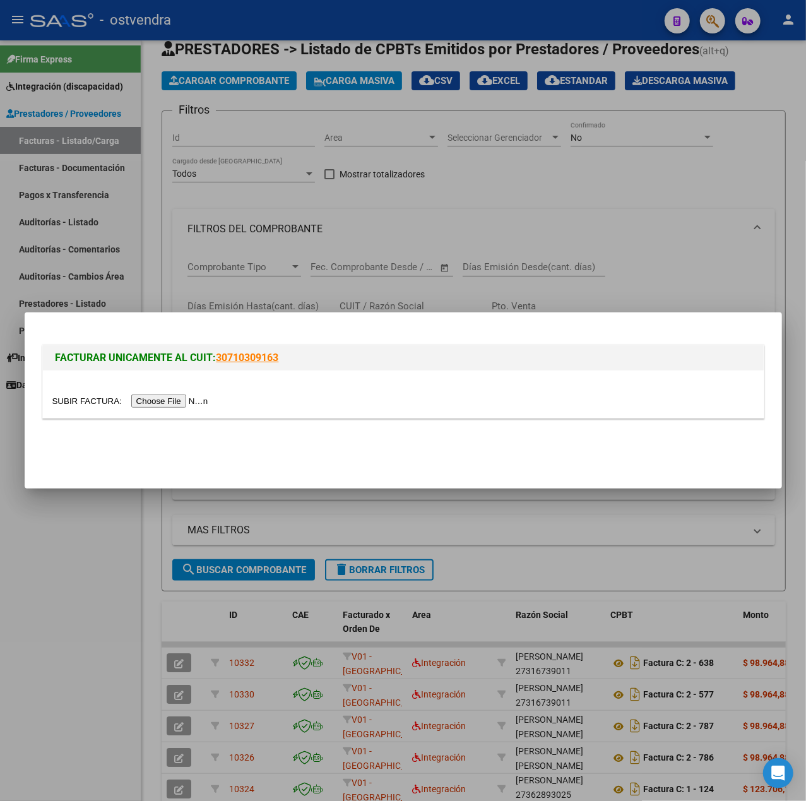
click at [183, 399] on input "file" at bounding box center [132, 401] width 160 height 13
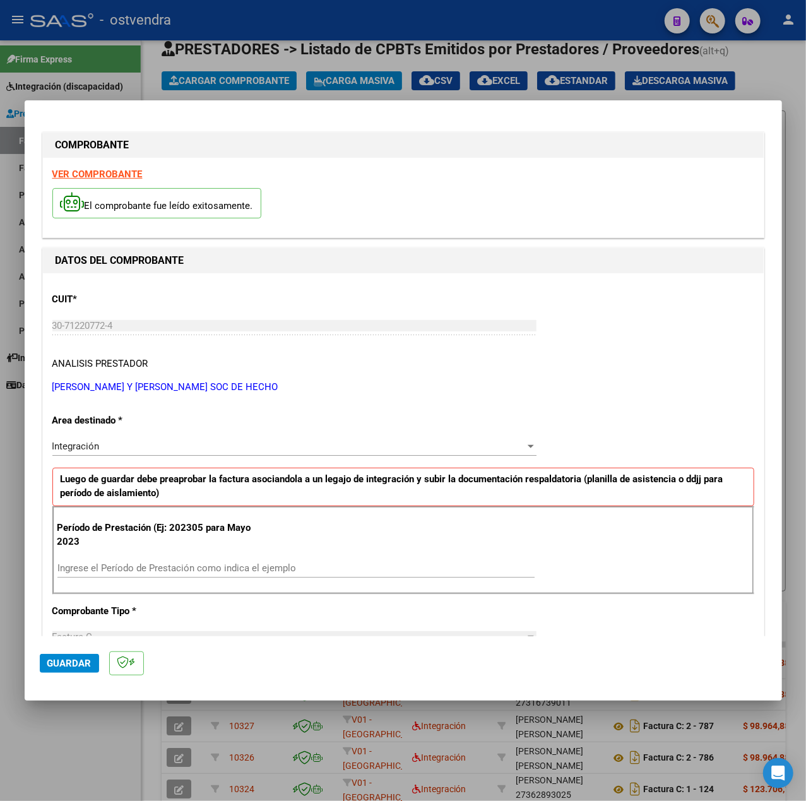
click at [112, 178] on strong "VER COMPROBANTE" at bounding box center [97, 174] width 90 height 11
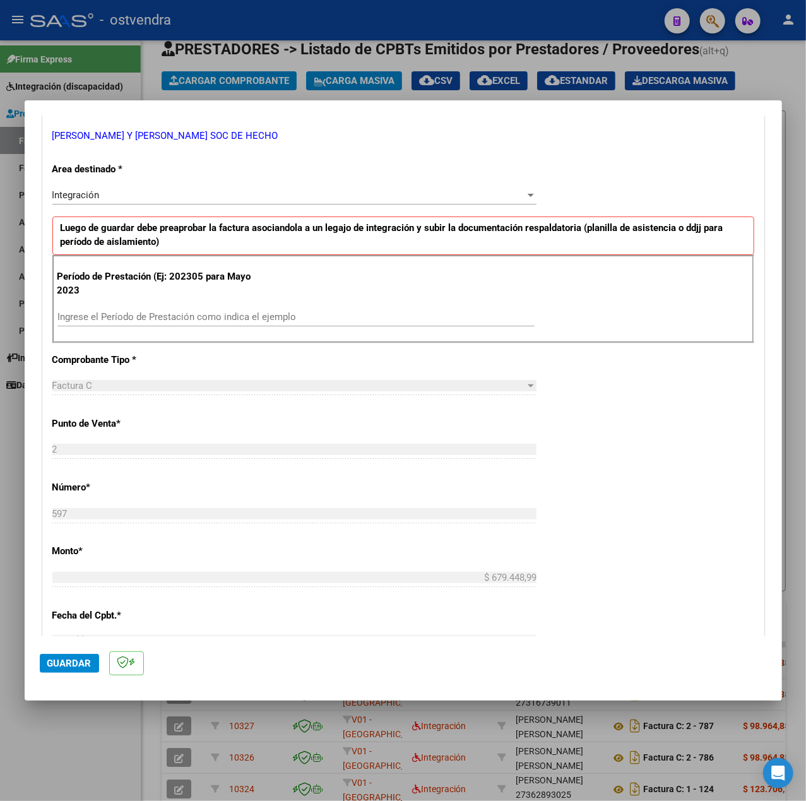
scroll to position [253, 0]
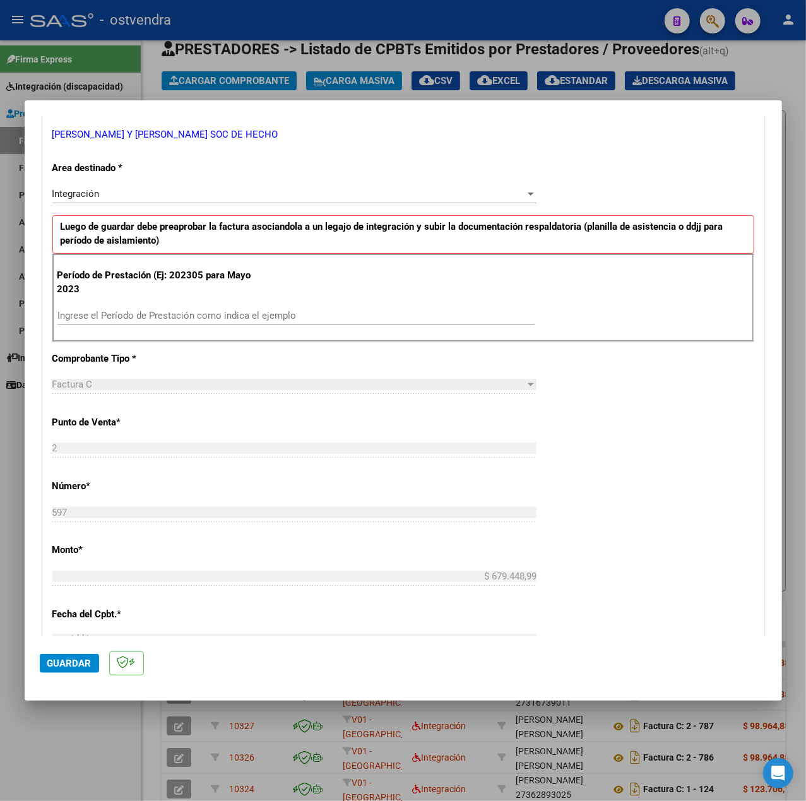
click at [215, 319] on input "Ingrese el Período de Prestación como indica el ejemplo" at bounding box center [295, 315] width 477 height 11
click at [700, 438] on div "CUIT * 30-71220772-4 Ingresar CUIT ANALISIS PRESTADOR [PERSON_NAME] Y [PERSON_N…" at bounding box center [403, 496] width 721 height 950
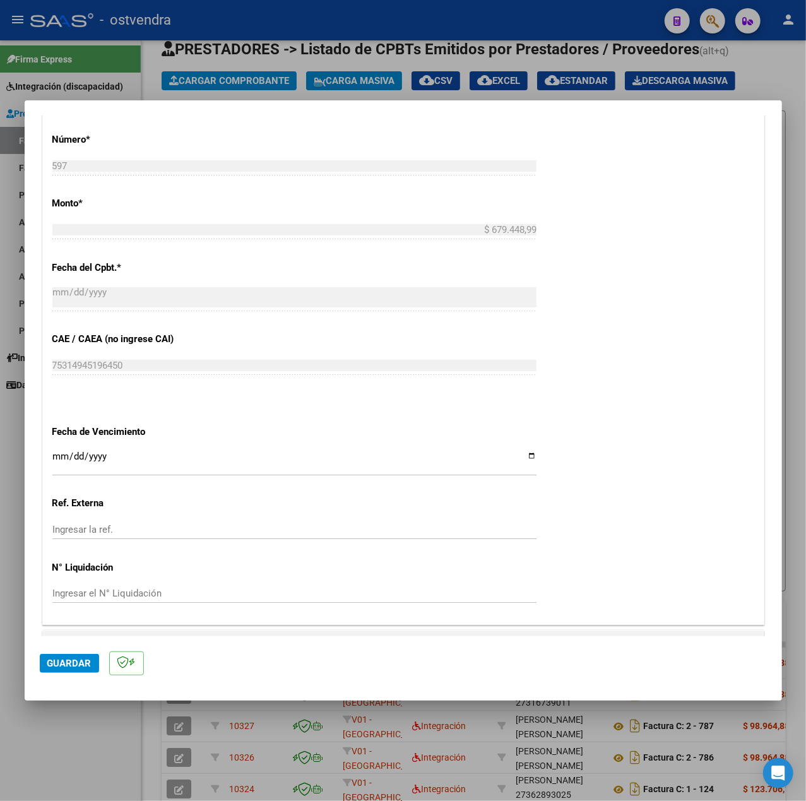
scroll to position [631, 0]
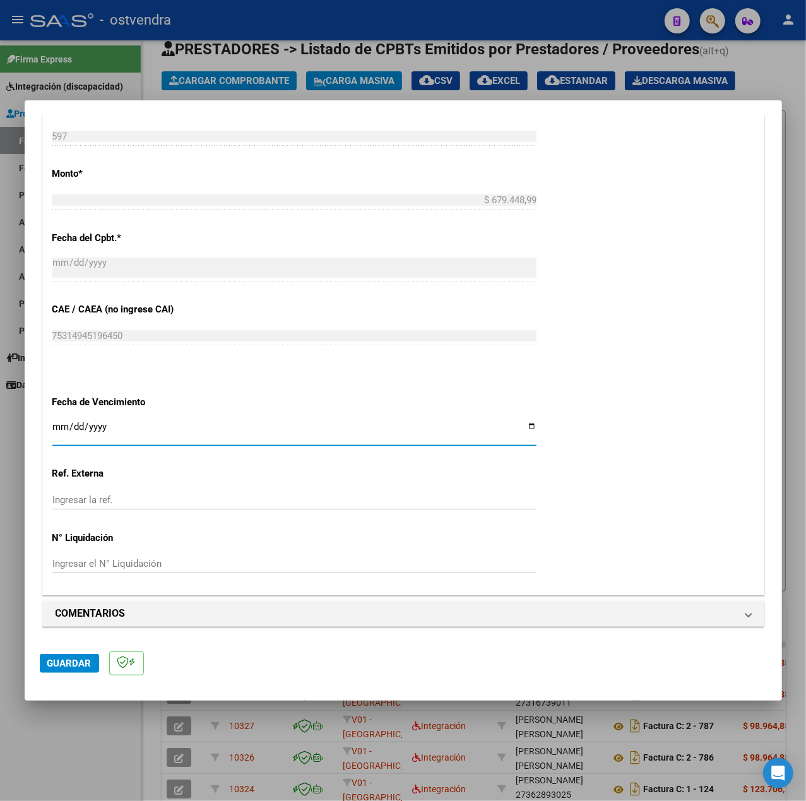
click at [61, 425] on input "Ingresar la fecha" at bounding box center [294, 432] width 484 height 20
click at [635, 460] on div "CUIT * 30-71220772-4 Ingresar CUIT ANALISIS PRESTADOR [PERSON_NAME] Y [PERSON_N…" at bounding box center [403, 120] width 721 height 950
click at [628, 455] on div "CUIT * 30-71220772-4 Ingresar CUIT ANALISIS PRESTADOR [PERSON_NAME] Y [PERSON_N…" at bounding box center [403, 120] width 721 height 950
click at [76, 658] on span "Guardar" at bounding box center [69, 663] width 44 height 11
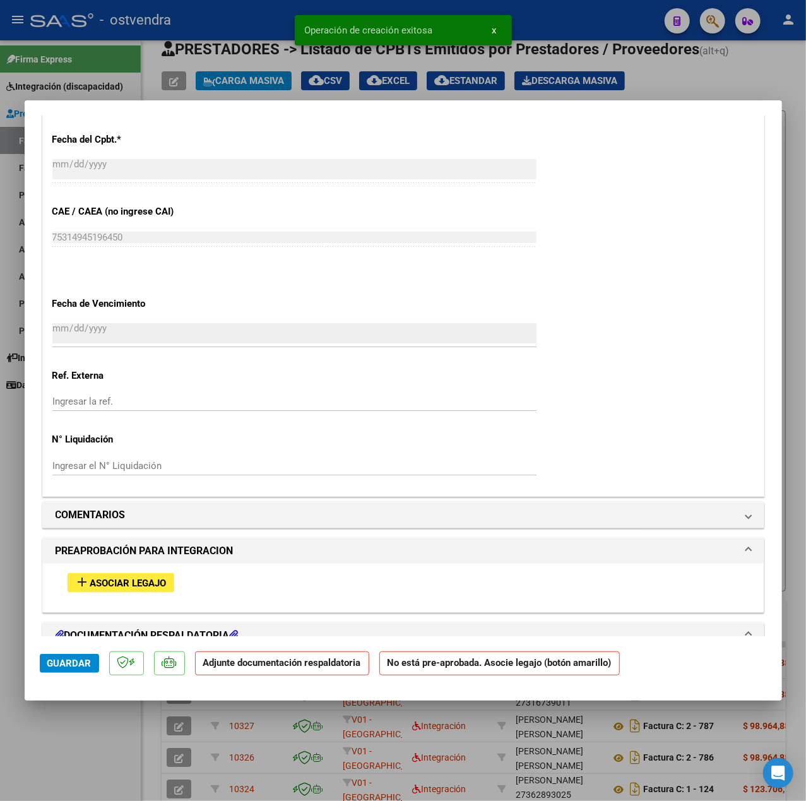
scroll to position [842, 0]
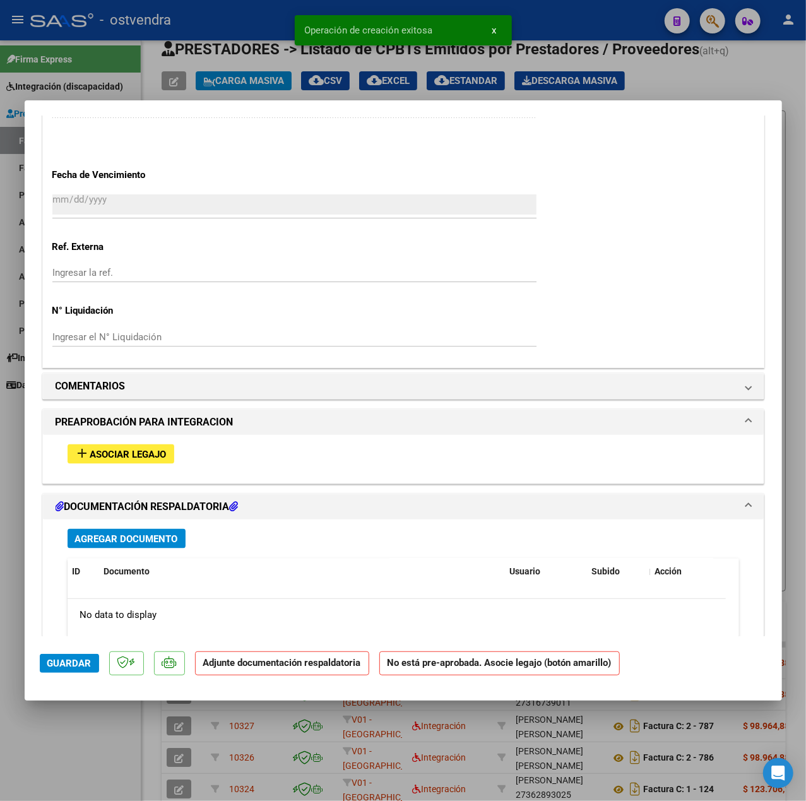
click at [173, 455] on button "add Asociar Legajo" at bounding box center [121, 455] width 107 height 20
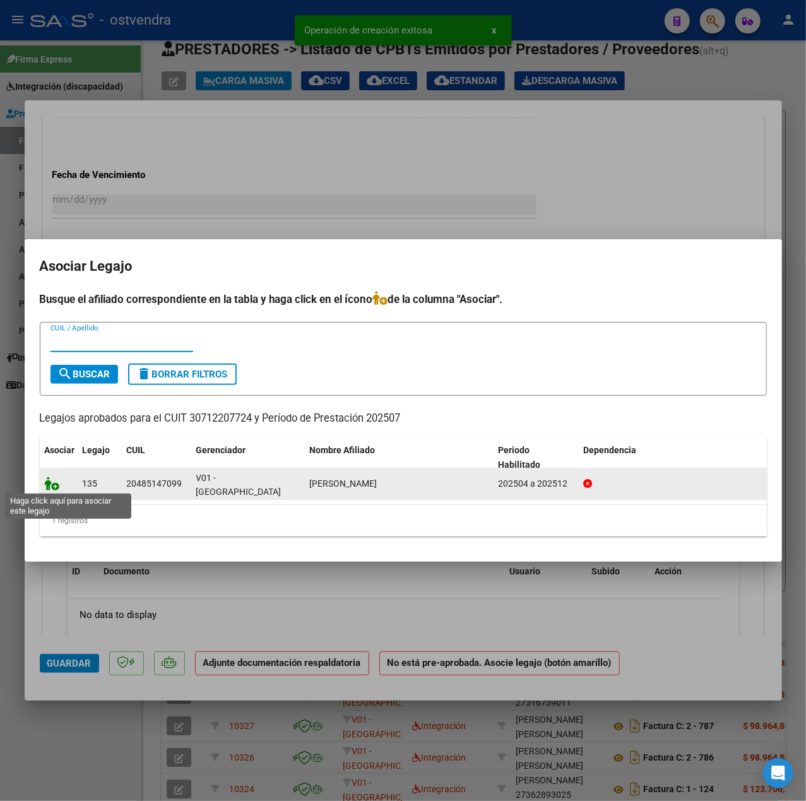
click at [51, 487] on icon at bounding box center [52, 484] width 15 height 14
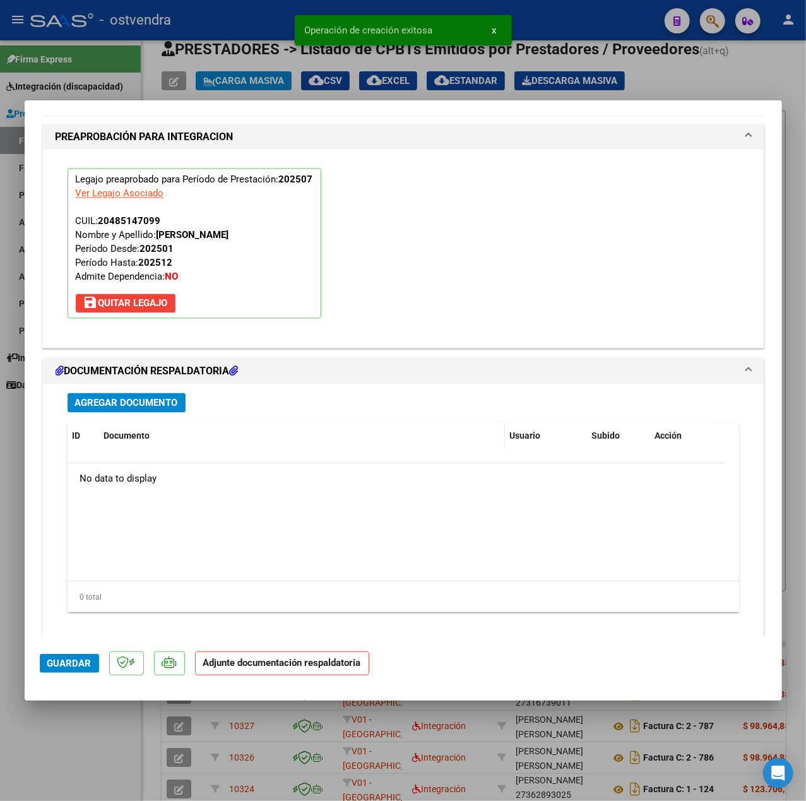
scroll to position [1179, 0]
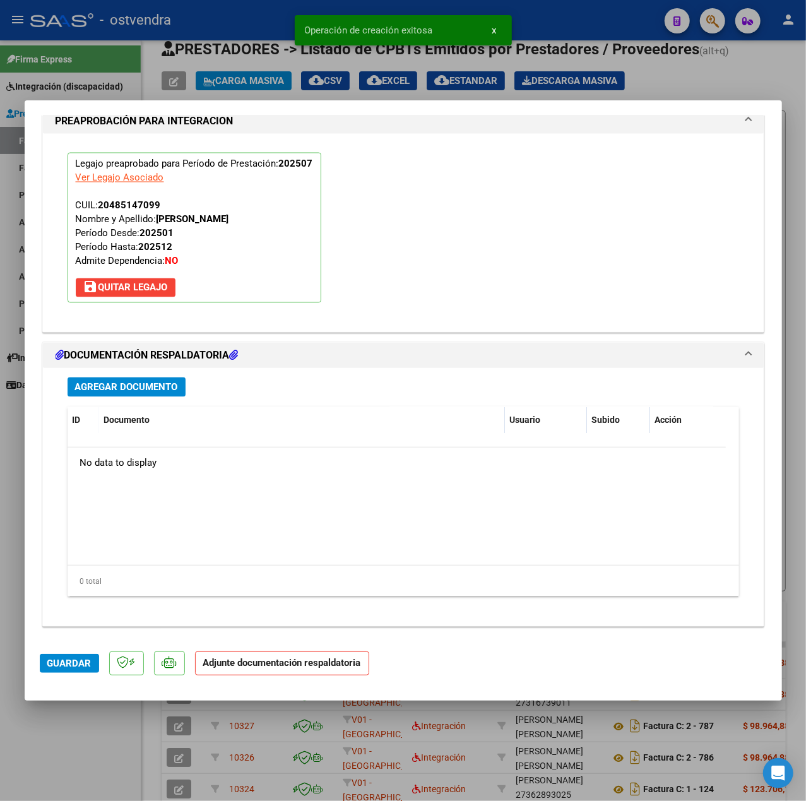
click at [165, 384] on span "Agregar Documento" at bounding box center [126, 387] width 103 height 11
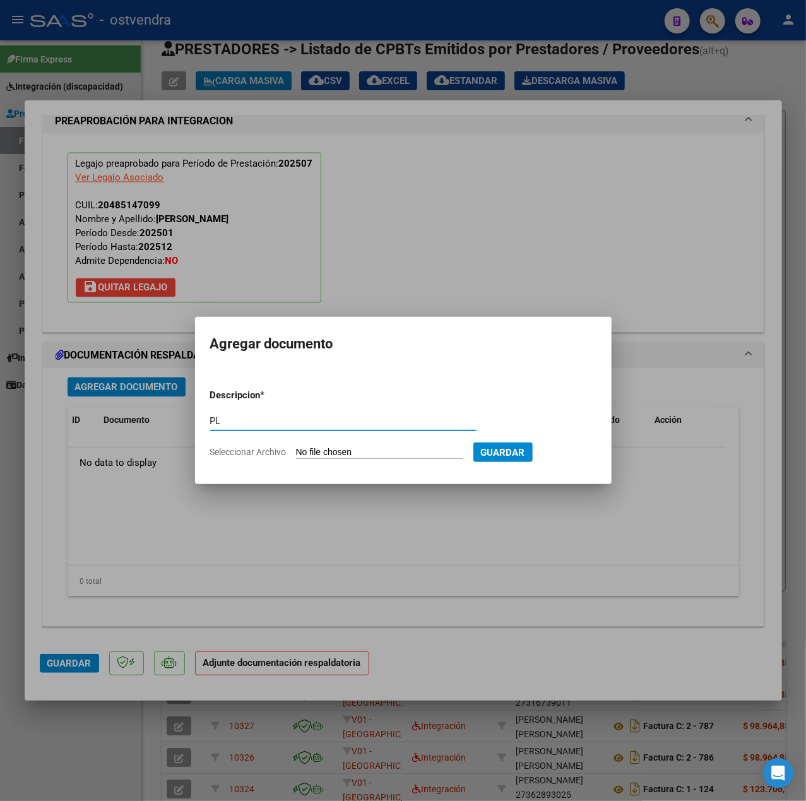
click at [322, 452] on input "Seleccionar Archivo" at bounding box center [379, 453] width 167 height 12
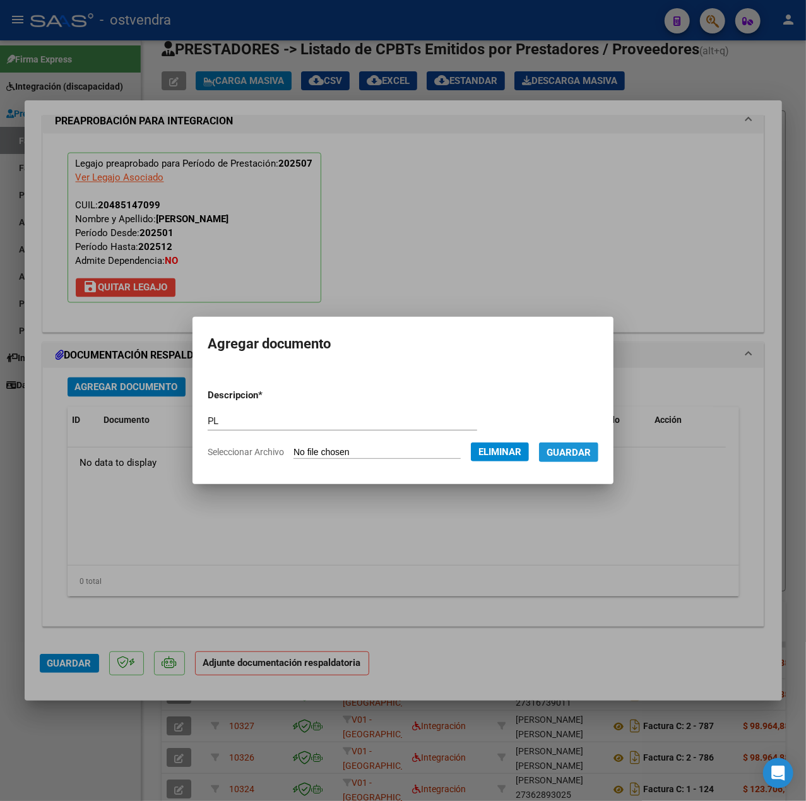
click at [581, 457] on span "Guardar" at bounding box center [569, 452] width 44 height 11
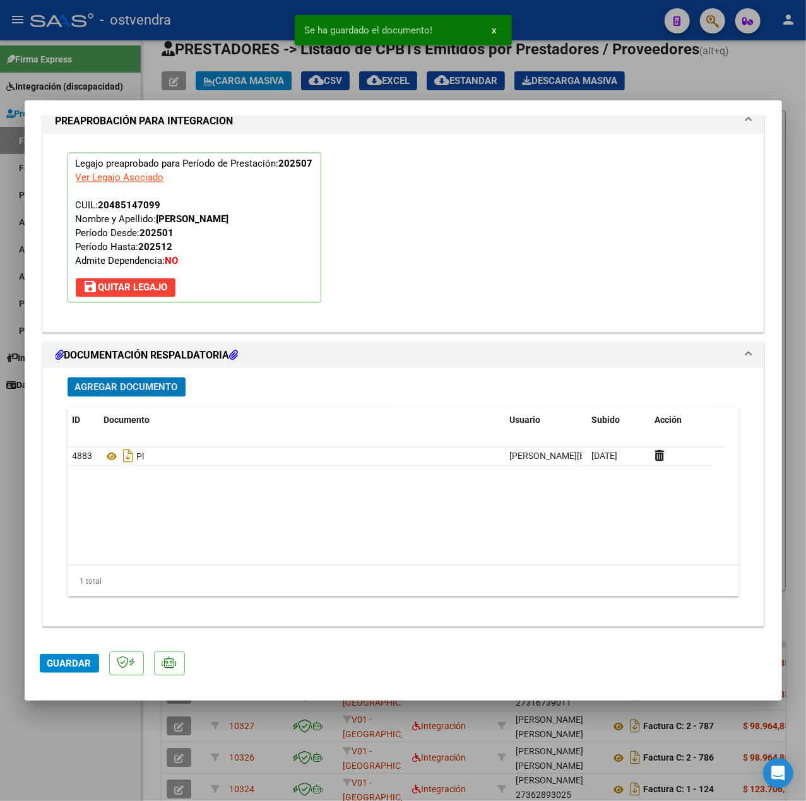
click at [56, 666] on span "Guardar" at bounding box center [69, 663] width 44 height 11
click at [79, 721] on div at bounding box center [403, 400] width 806 height 801
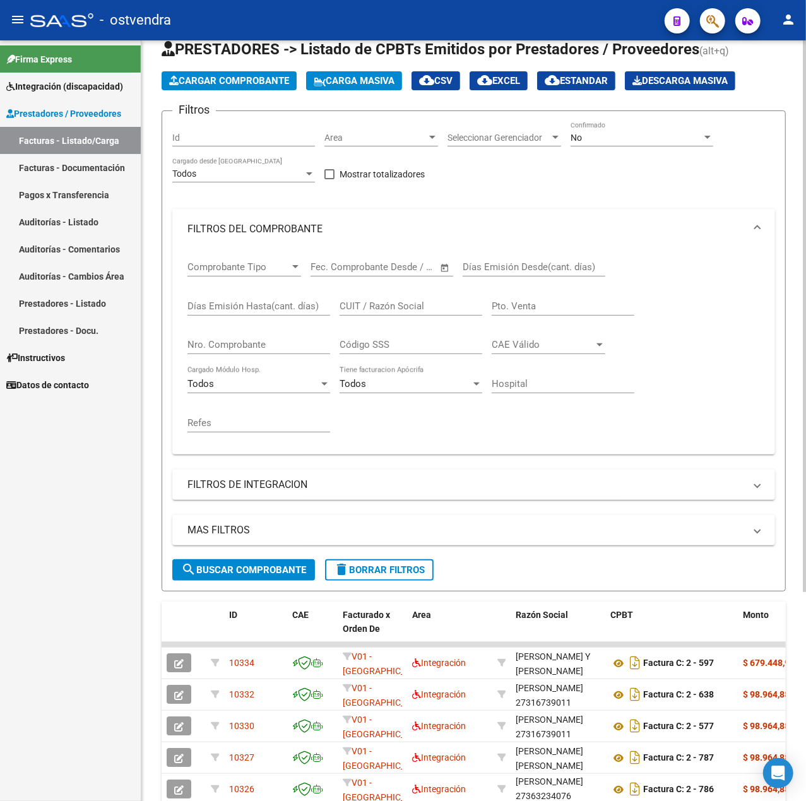
click at [266, 76] on span "Cargar Comprobante" at bounding box center [229, 80] width 120 height 11
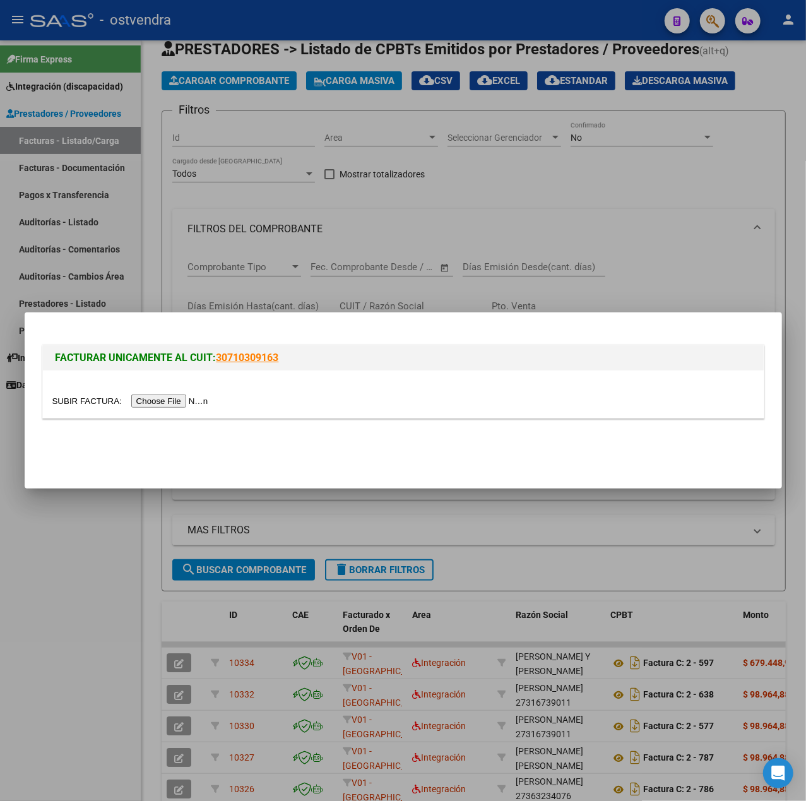
click at [170, 405] on input "file" at bounding box center [132, 401] width 160 height 13
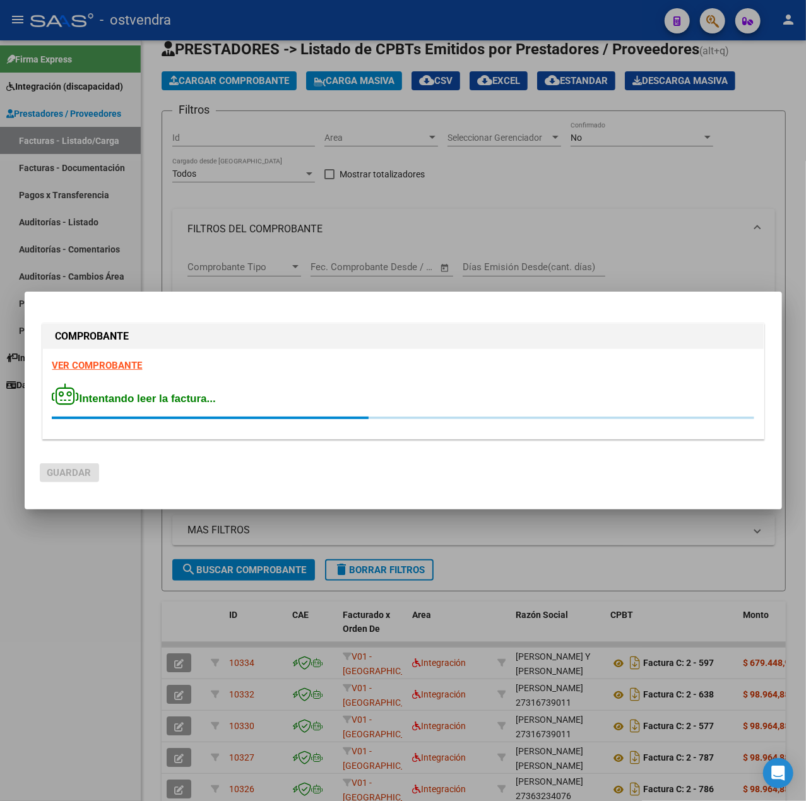
click at [117, 360] on strong "VER COMPROBANTE" at bounding box center [97, 365] width 90 height 11
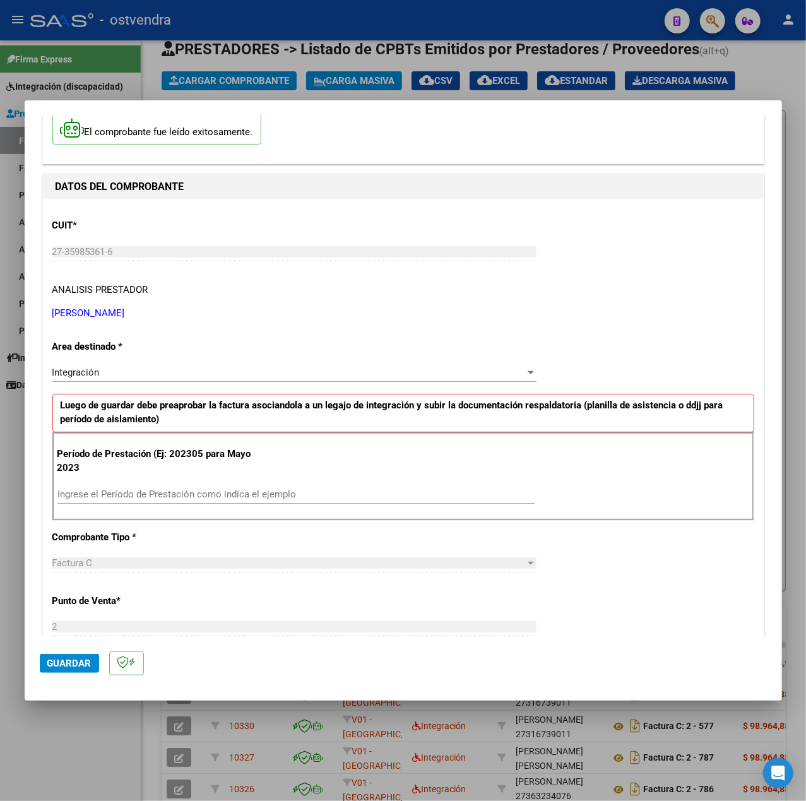
scroll to position [84, 0]
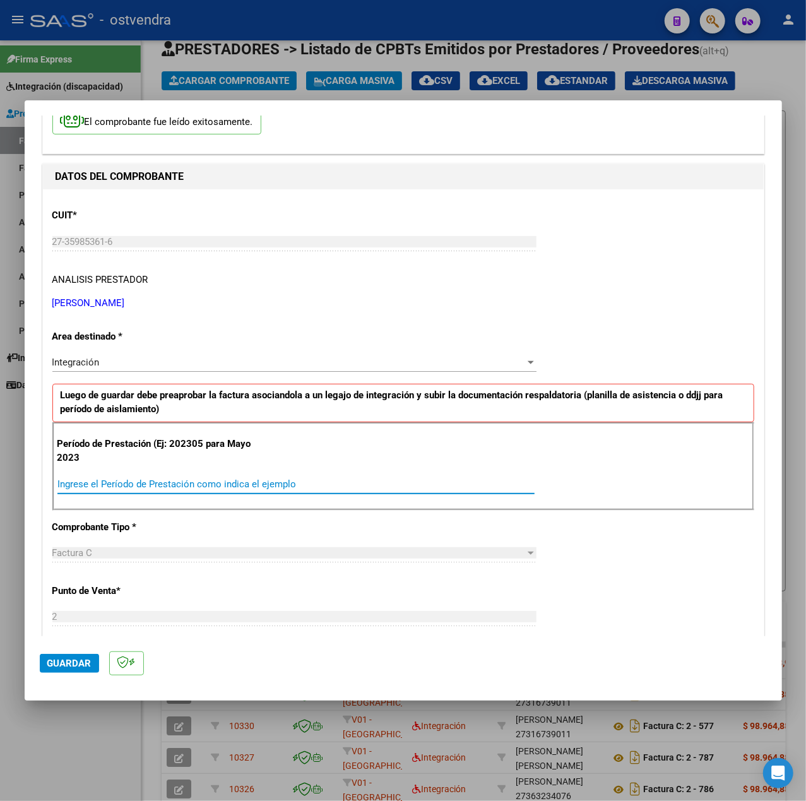
click at [165, 486] on input "Ingrese el Período de Prestación como indica el ejemplo" at bounding box center [295, 484] width 477 height 11
click at [642, 600] on div "CUIT * 27-35985361-6 Ingresar CUIT ANALISIS PRESTADOR [PERSON_NAME] [PERSON_NAM…" at bounding box center [403, 664] width 721 height 950
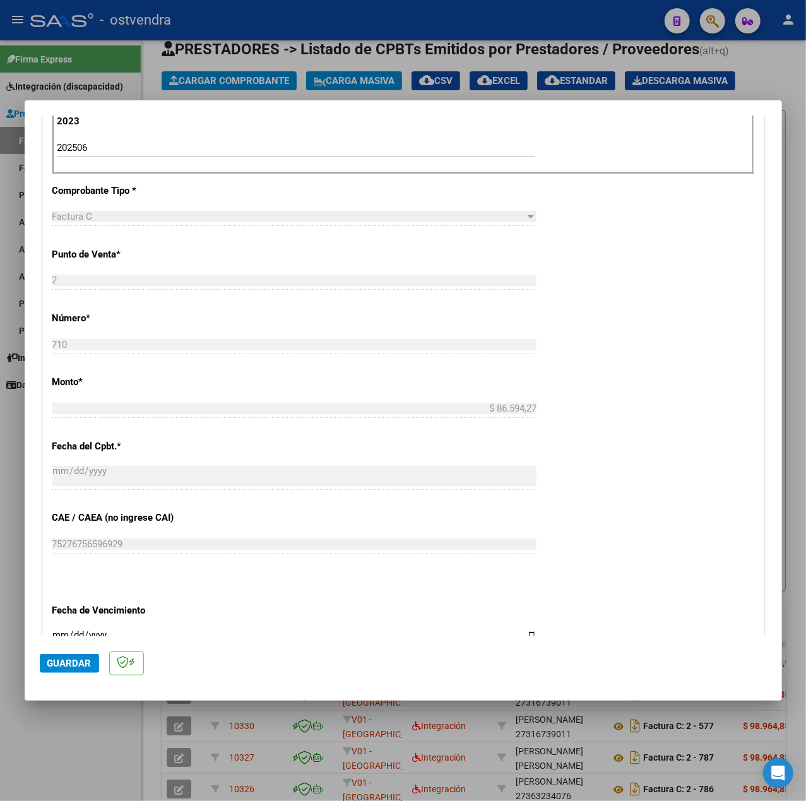
scroll to position [589, 0]
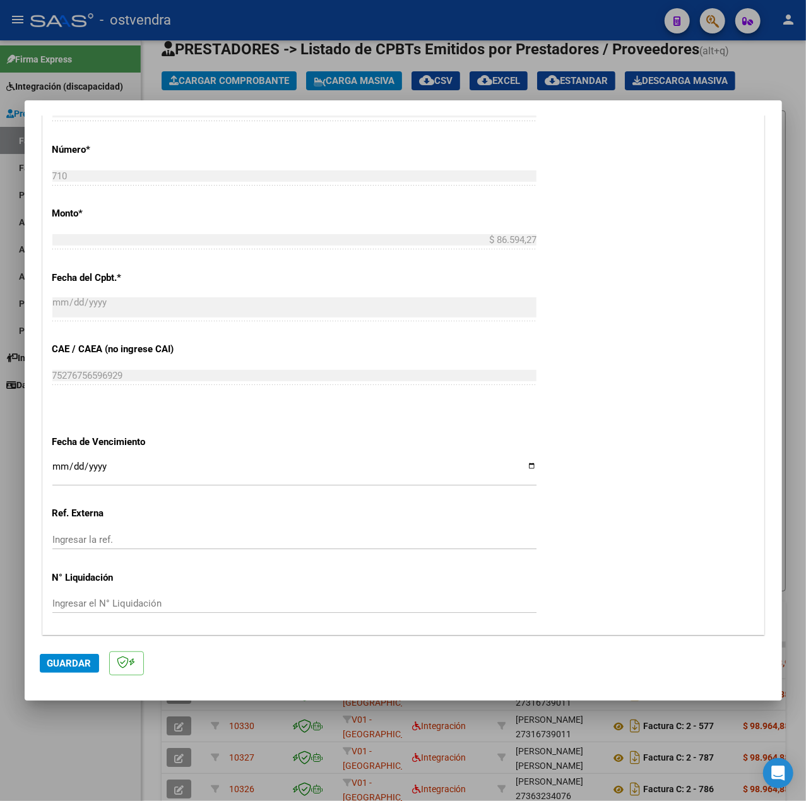
click at [59, 469] on input "Ingresar la fecha" at bounding box center [294, 472] width 484 height 20
click at [78, 662] on span "Guardar" at bounding box center [69, 663] width 44 height 11
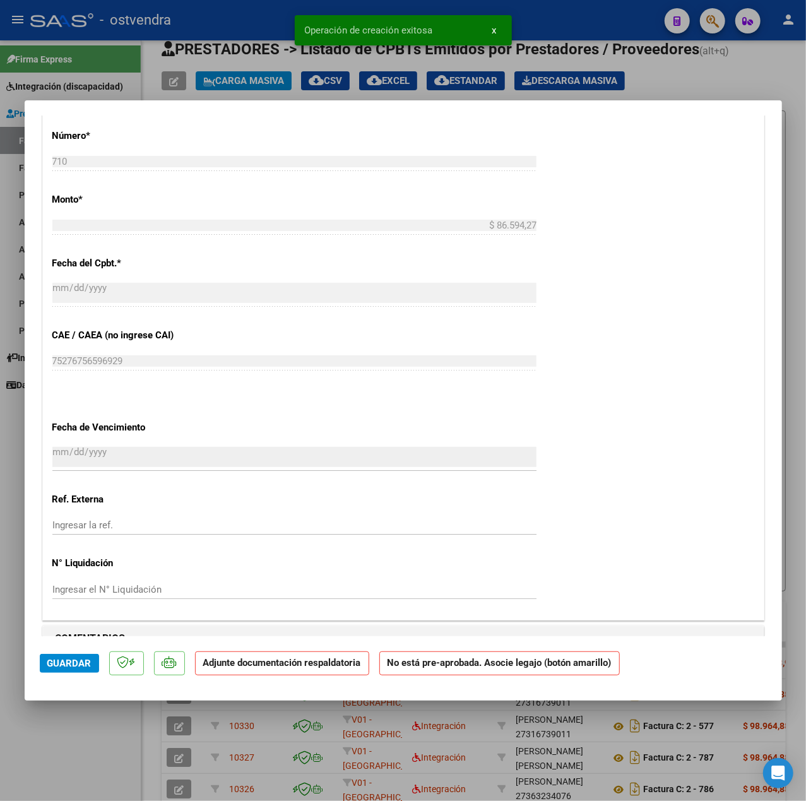
scroll to position [842, 0]
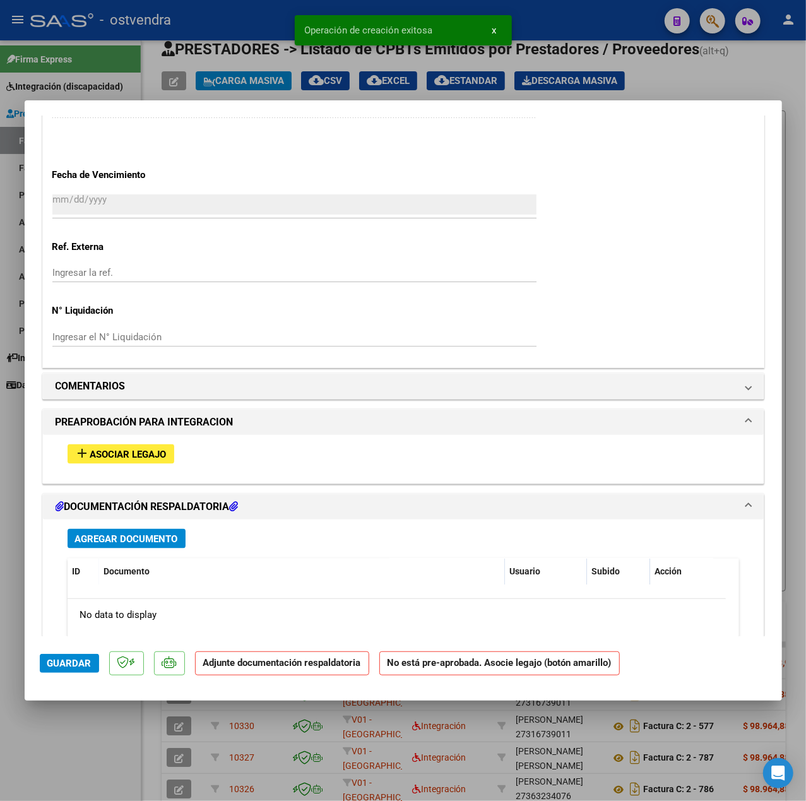
click at [152, 453] on span "Asociar Legajo" at bounding box center [128, 454] width 76 height 11
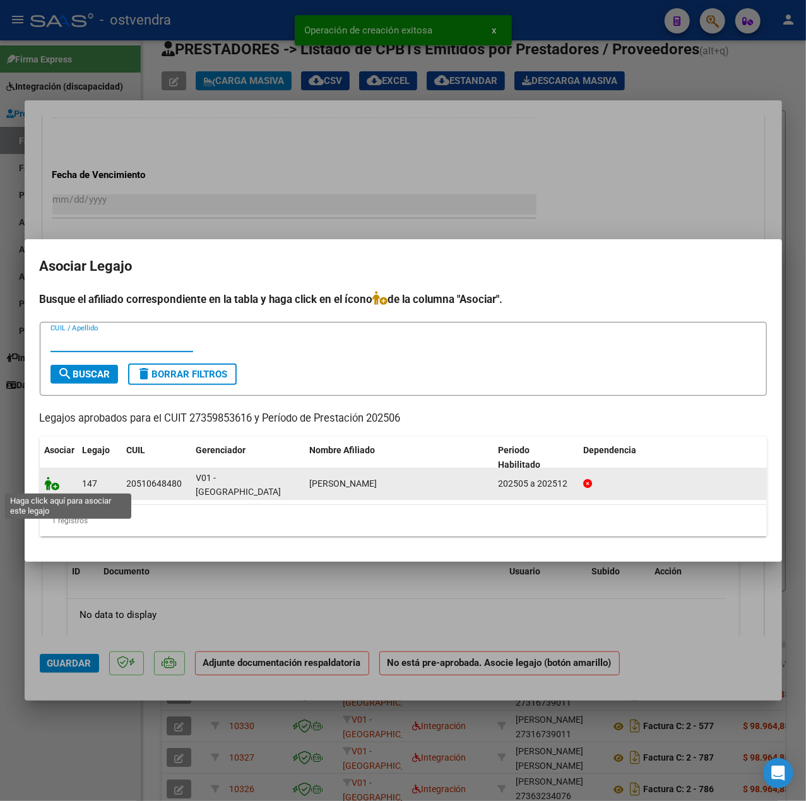
click at [52, 482] on icon at bounding box center [52, 484] width 15 height 14
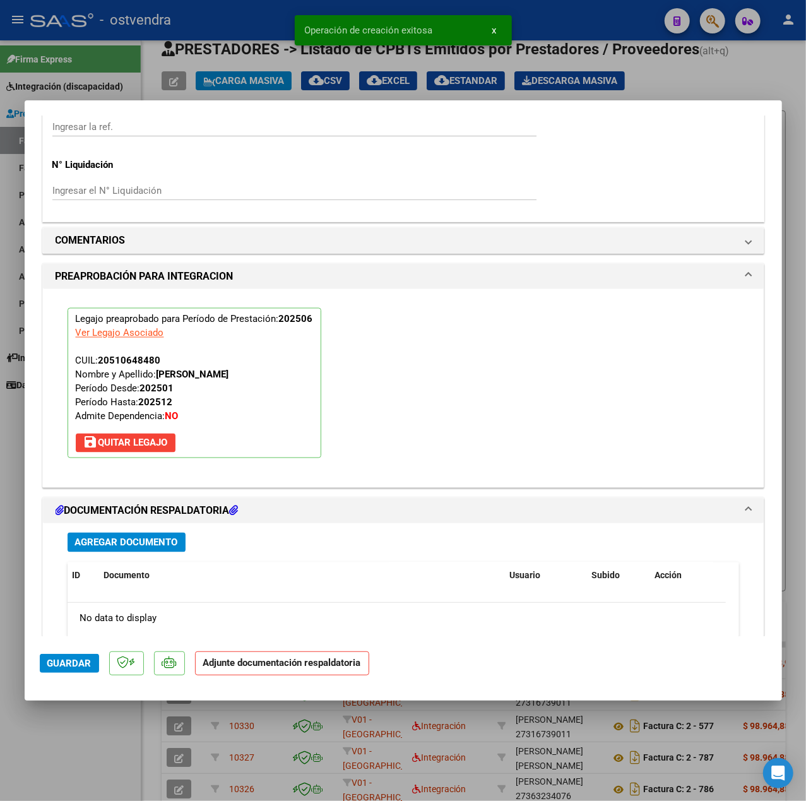
scroll to position [1128, 0]
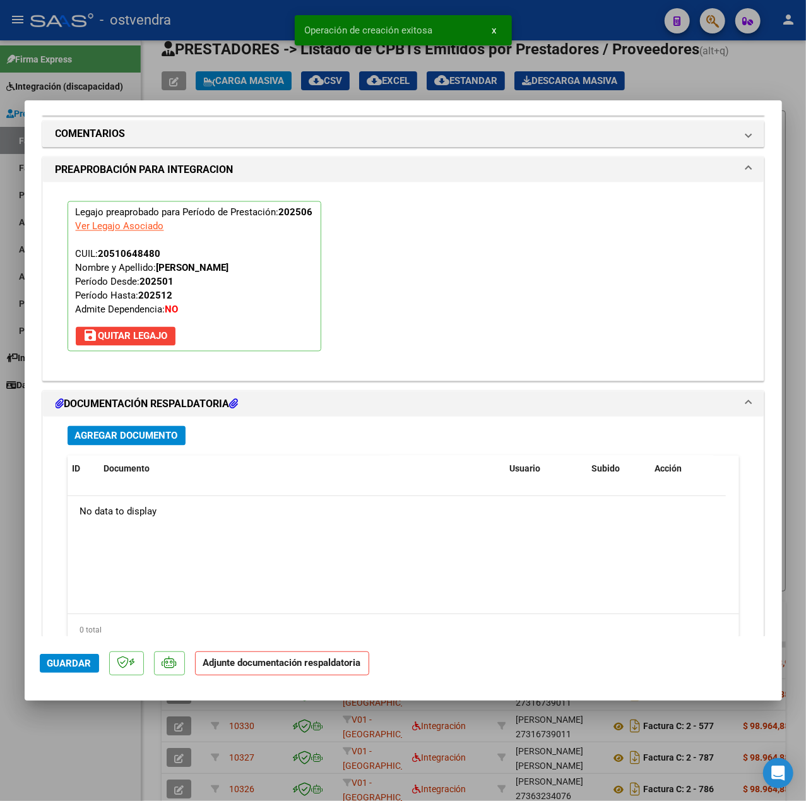
click at [155, 429] on button "Agregar Documento" at bounding box center [127, 436] width 118 height 20
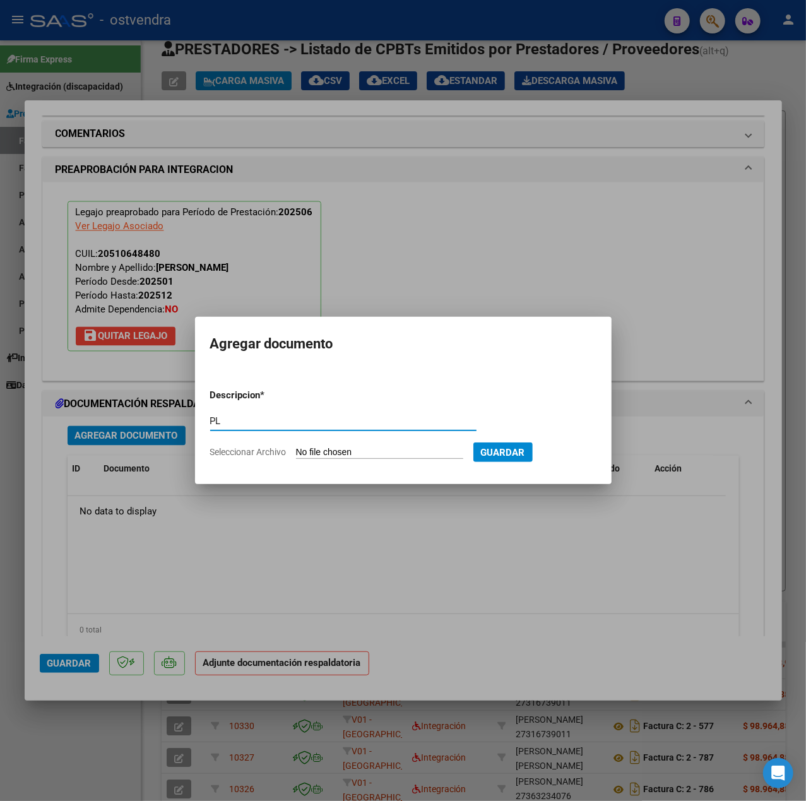
click at [316, 453] on input "Seleccionar Archivo" at bounding box center [379, 453] width 167 height 12
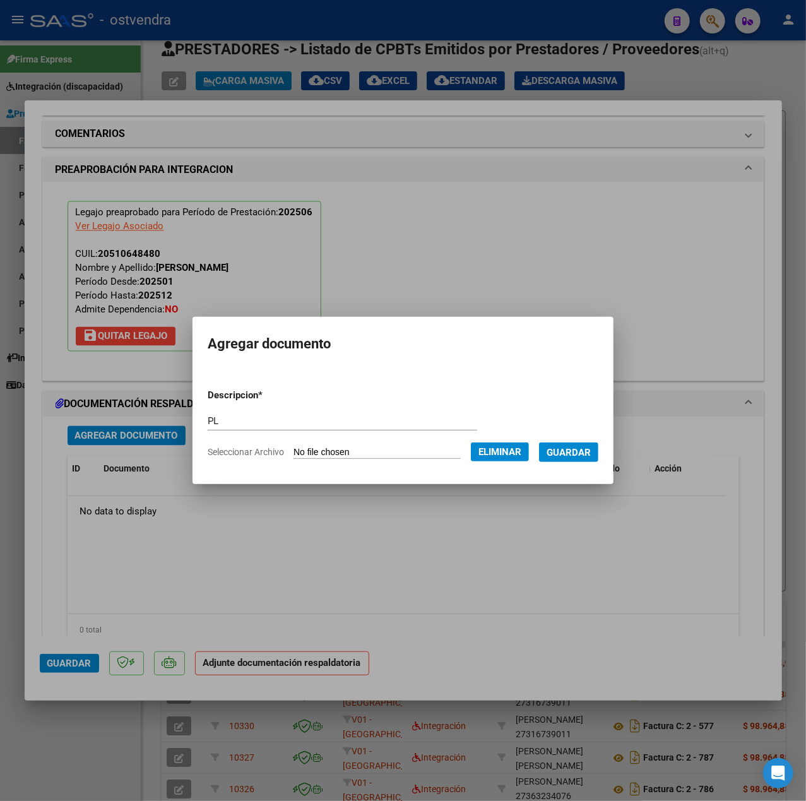
click at [567, 455] on span "Guardar" at bounding box center [569, 452] width 44 height 11
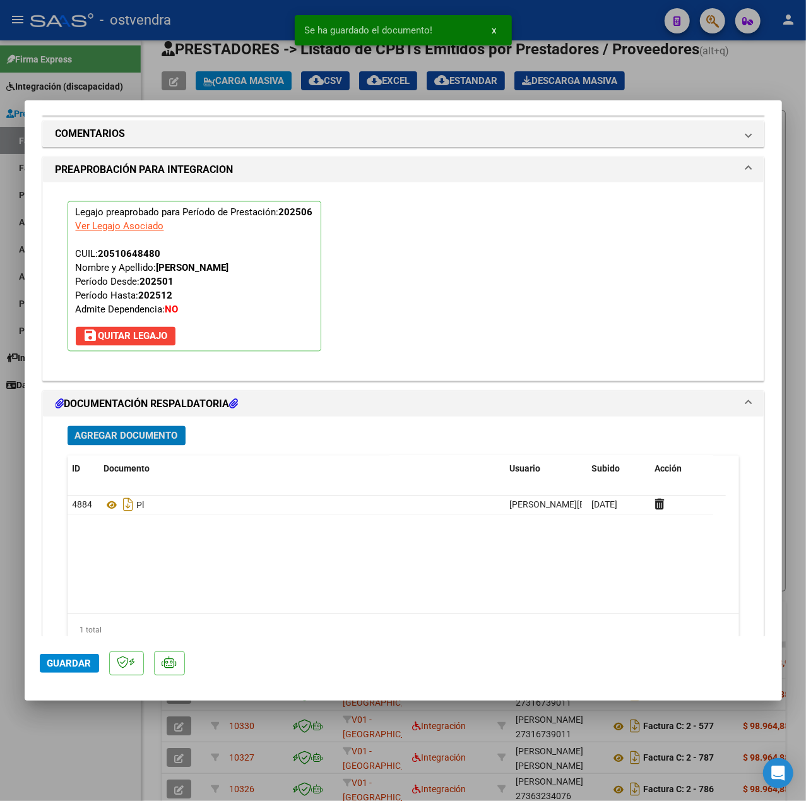
scroll to position [791, 0]
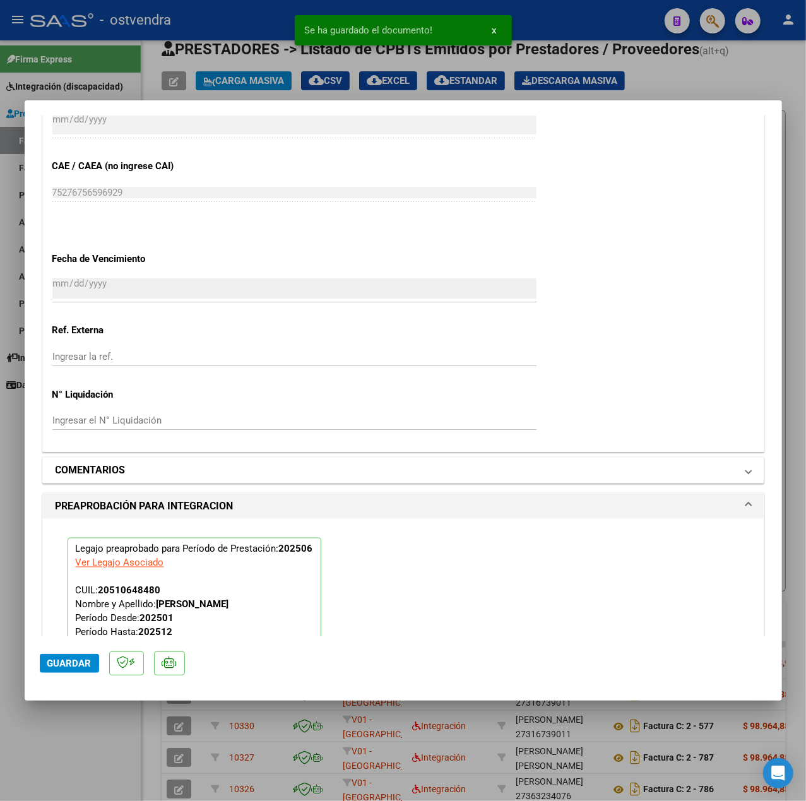
click at [145, 474] on mat-panel-title "COMENTARIOS" at bounding box center [396, 470] width 681 height 15
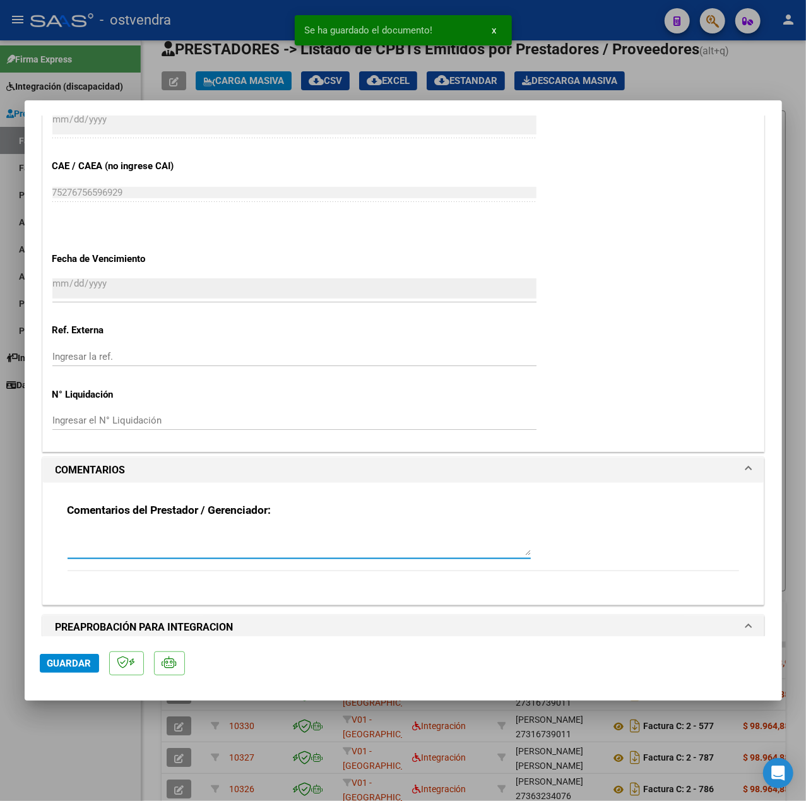
click at [129, 544] on textarea at bounding box center [299, 543] width 463 height 25
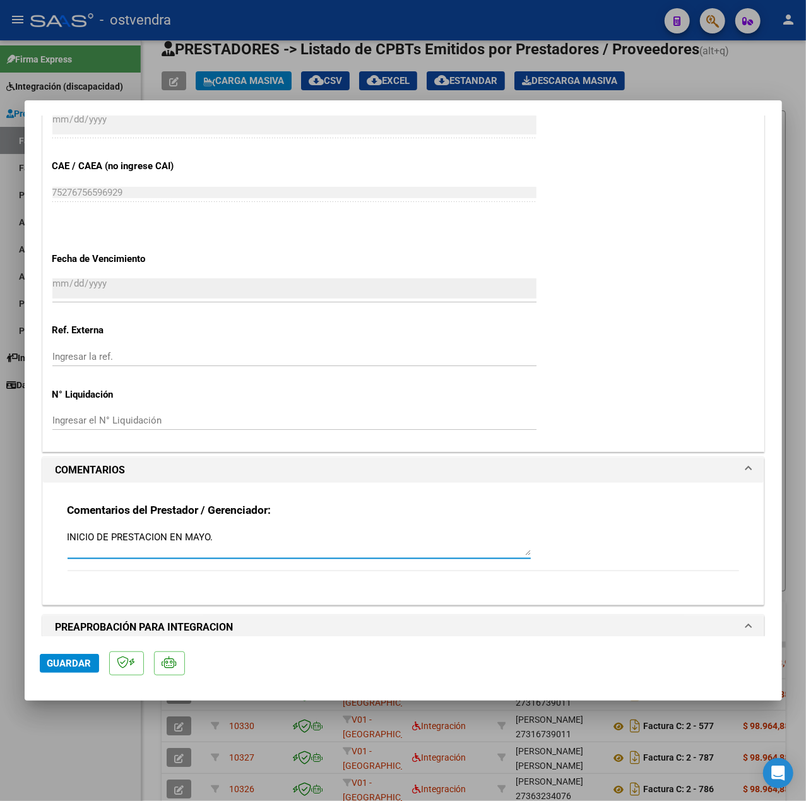
click at [90, 665] on span "Guardar" at bounding box center [69, 663] width 44 height 11
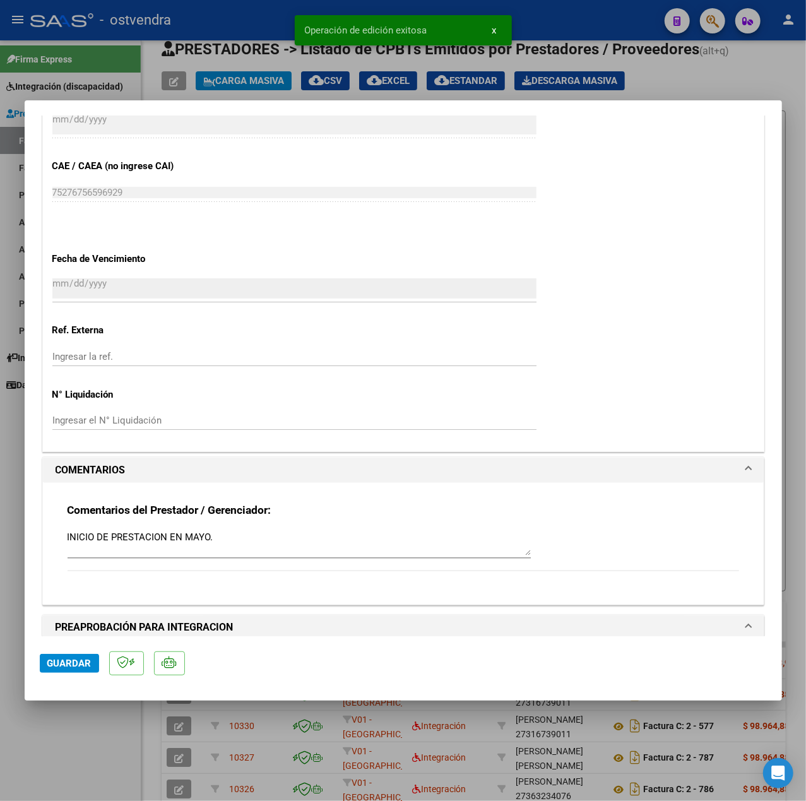
click at [79, 724] on div at bounding box center [403, 400] width 806 height 801
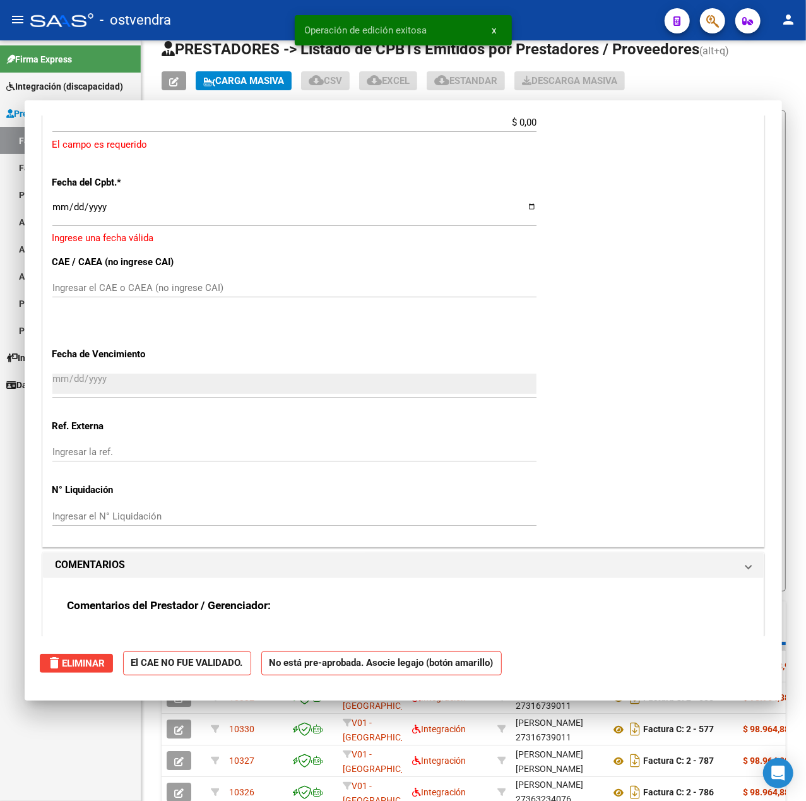
scroll to position [0, 0]
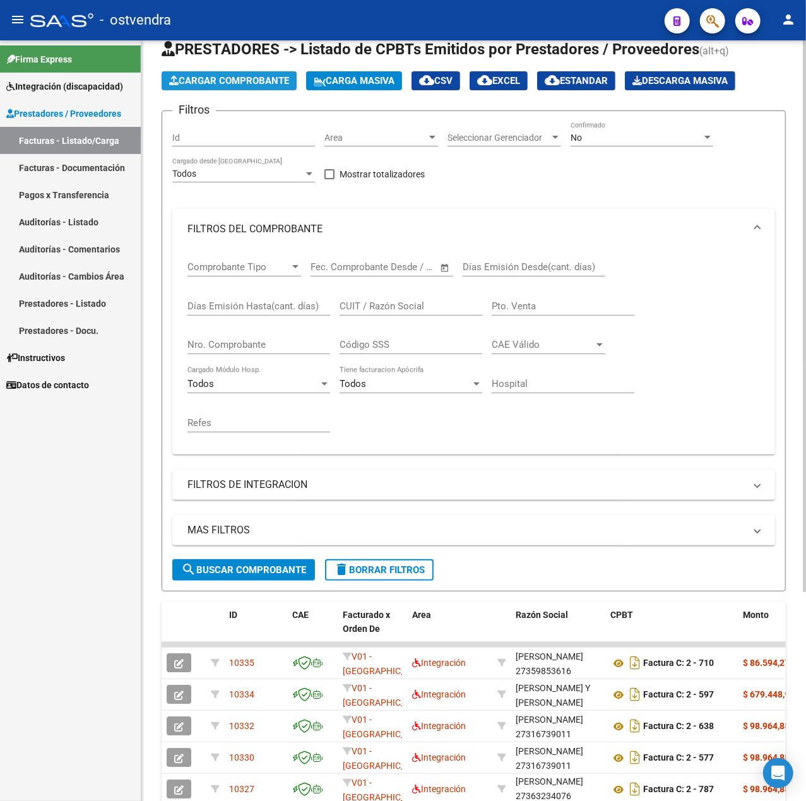
click at [227, 71] on button "Cargar Comprobante" at bounding box center [229, 80] width 135 height 19
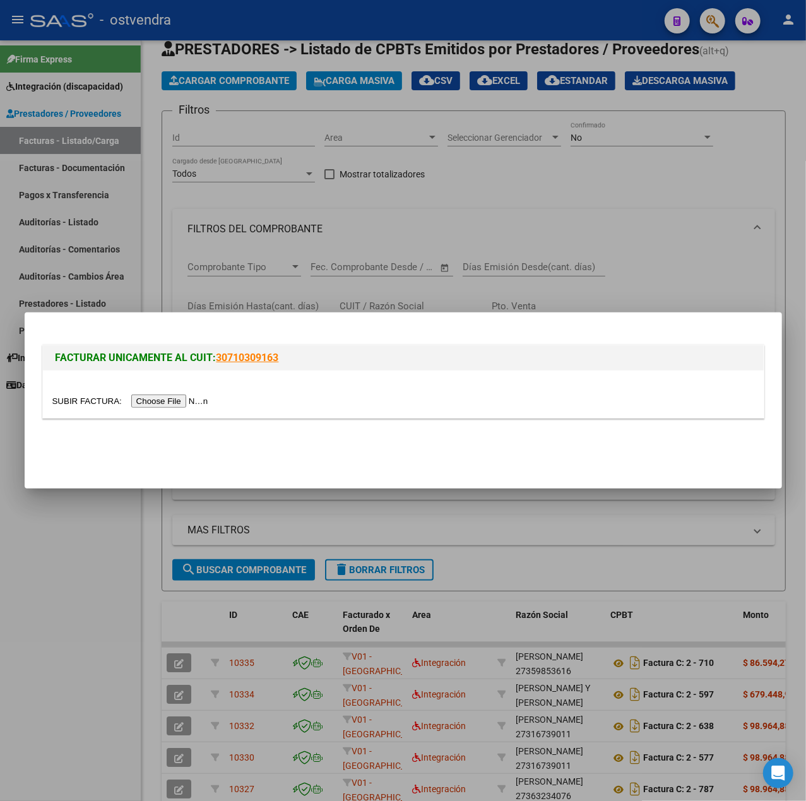
click at [168, 397] on input "file" at bounding box center [132, 401] width 160 height 13
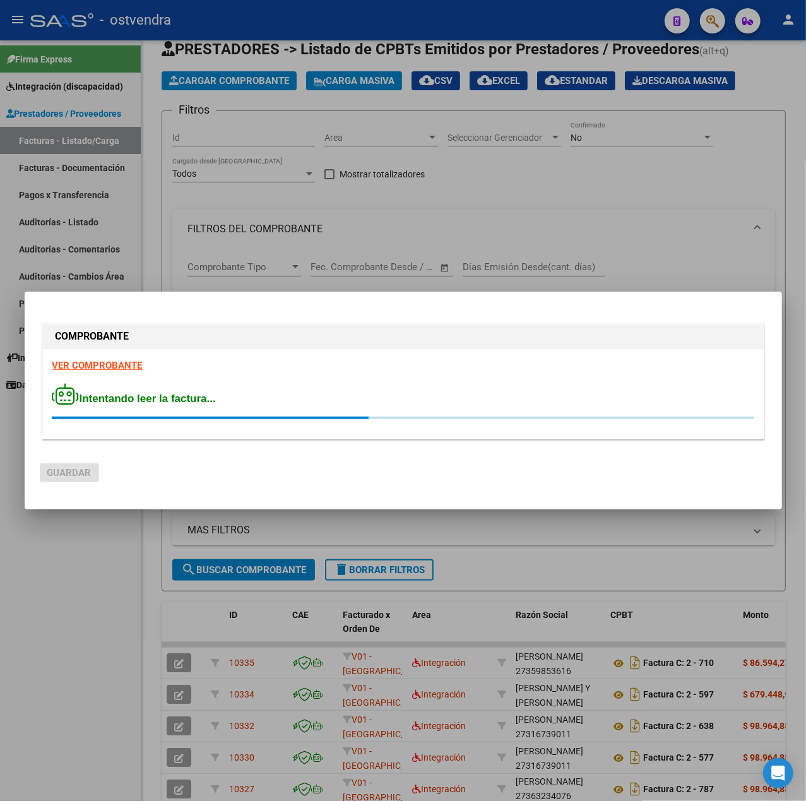
click at [106, 367] on strong "VER COMPROBANTE" at bounding box center [97, 365] width 90 height 11
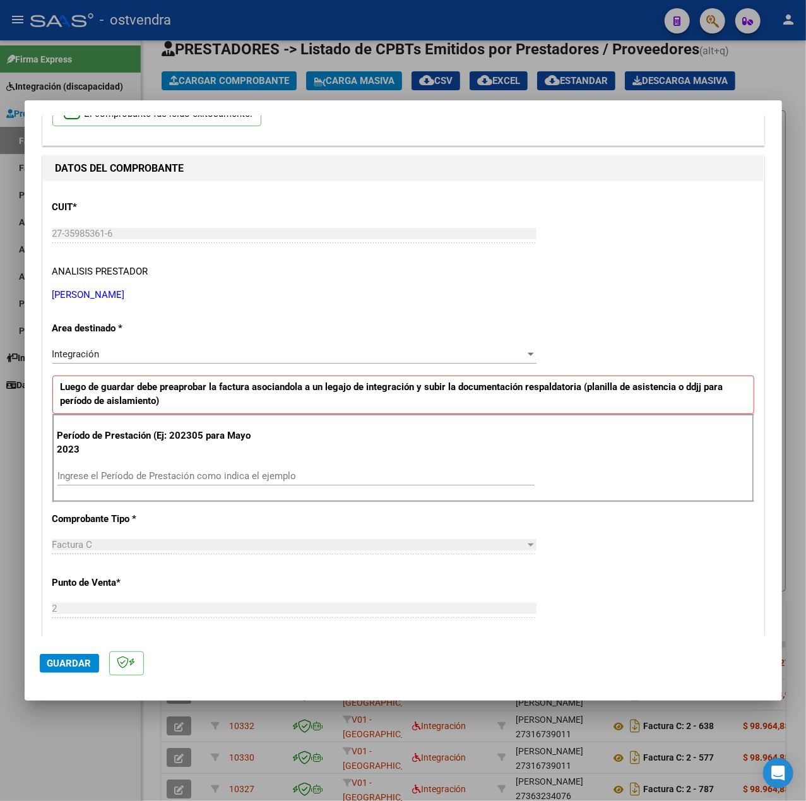
scroll to position [168, 0]
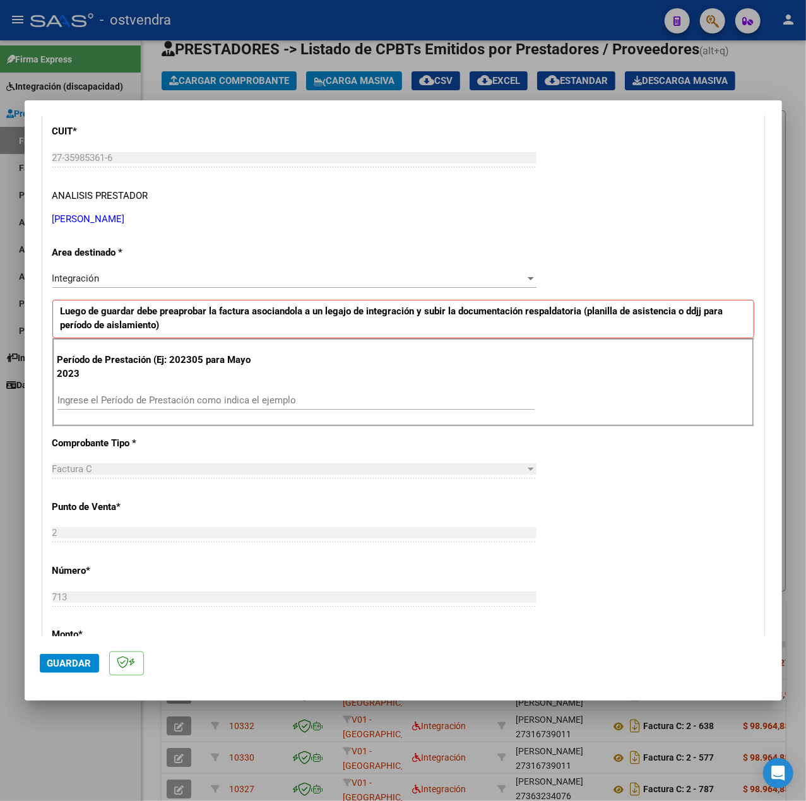
click at [178, 397] on input "Ingrese el Período de Prestación como indica el ejemplo" at bounding box center [295, 400] width 477 height 11
click at [688, 484] on div "CUIT * 27-35985361-6 Ingresar CUIT ANALISIS PRESTADOR [PERSON_NAME] [PERSON_NAM…" at bounding box center [403, 580] width 721 height 950
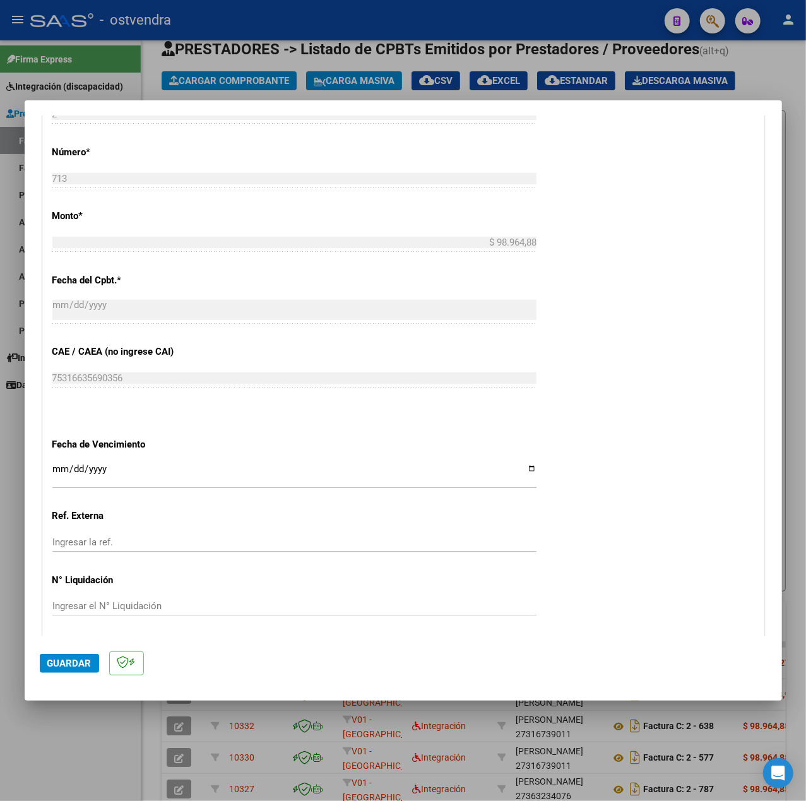
scroll to position [631, 0]
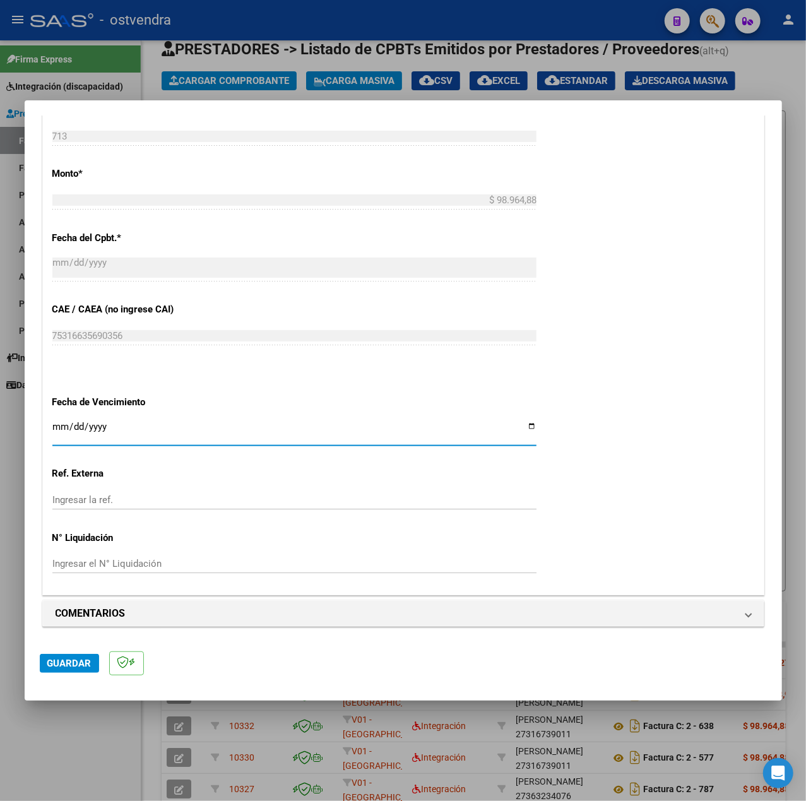
click at [54, 426] on input "Ingresar la fecha" at bounding box center [294, 432] width 484 height 20
drag, startPoint x: 685, startPoint y: 532, endPoint x: 692, endPoint y: 521, distance: 12.8
click at [686, 530] on div "CUIT * 27-35985361-6 Ingresar CUIT ANALISIS PRESTADOR [PERSON_NAME] [PERSON_NAM…" at bounding box center [403, 120] width 721 height 950
click at [68, 662] on span "Guardar" at bounding box center [69, 663] width 44 height 11
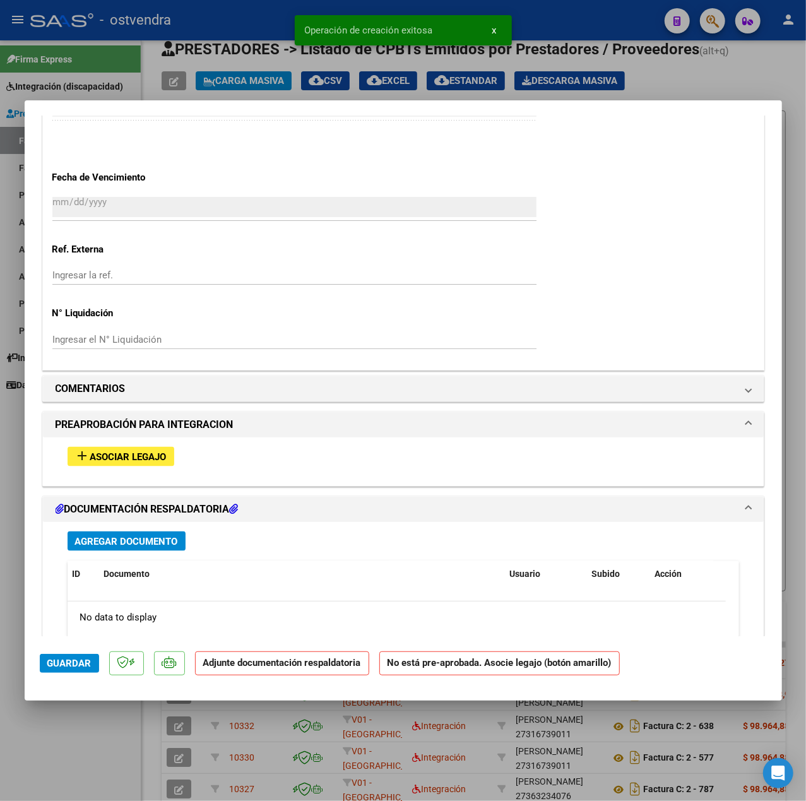
scroll to position [926, 0]
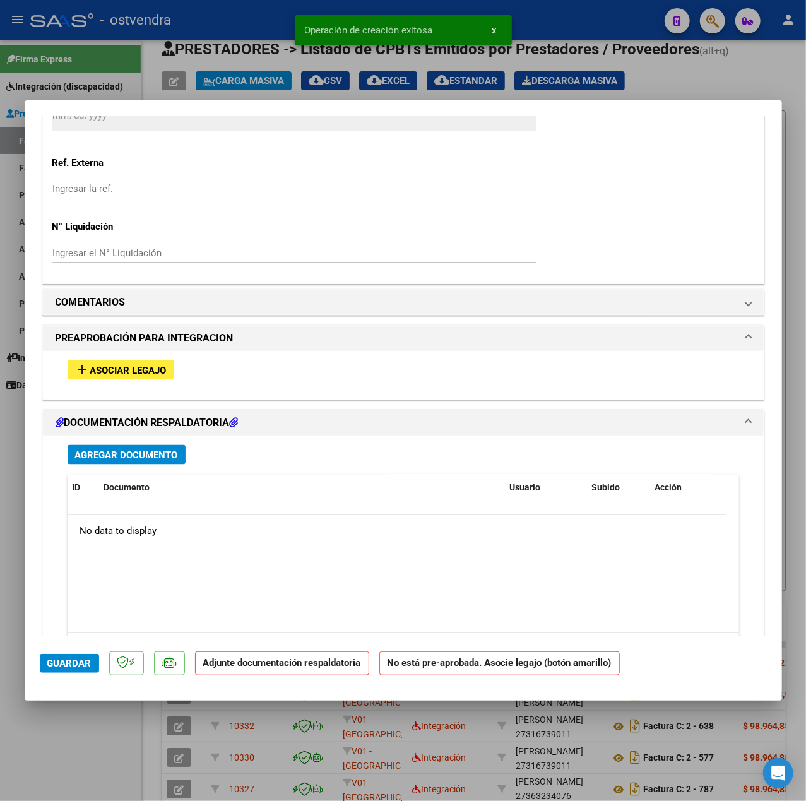
click at [120, 376] on span "Asociar Legajo" at bounding box center [128, 370] width 76 height 11
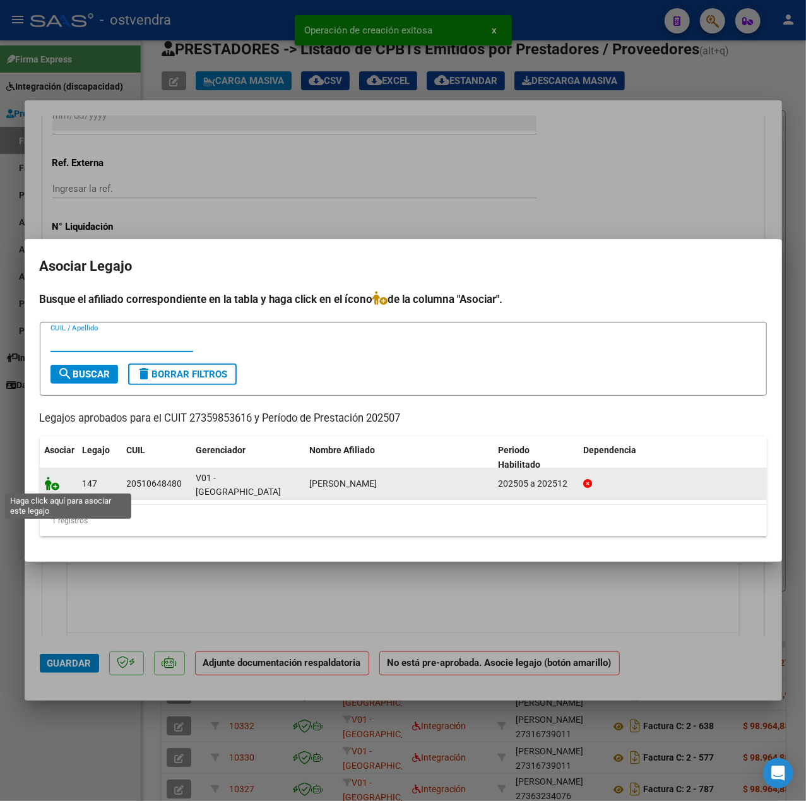
click at [49, 484] on icon at bounding box center [52, 484] width 15 height 14
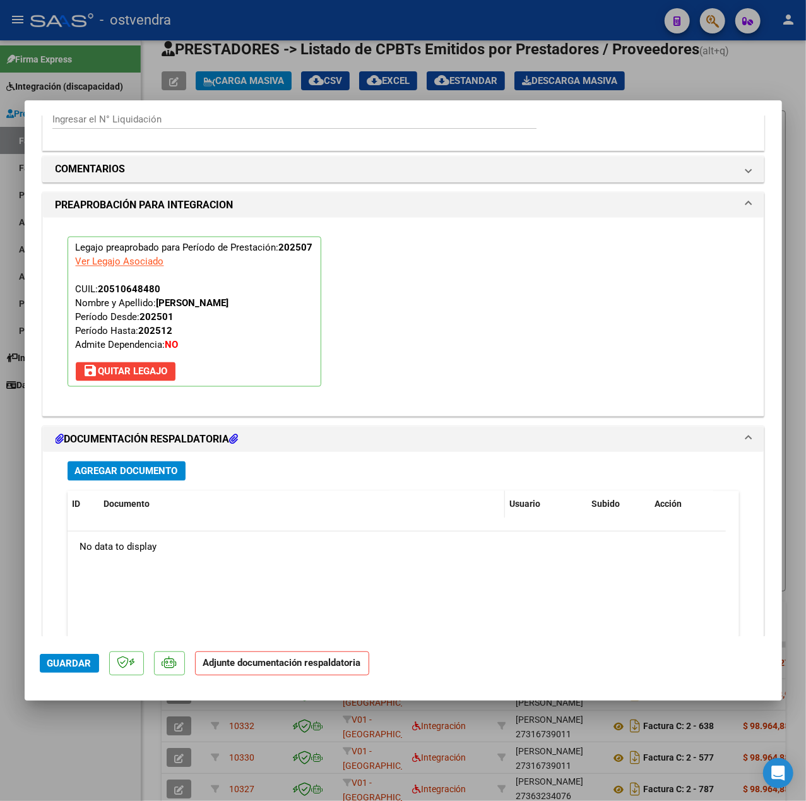
scroll to position [1179, 0]
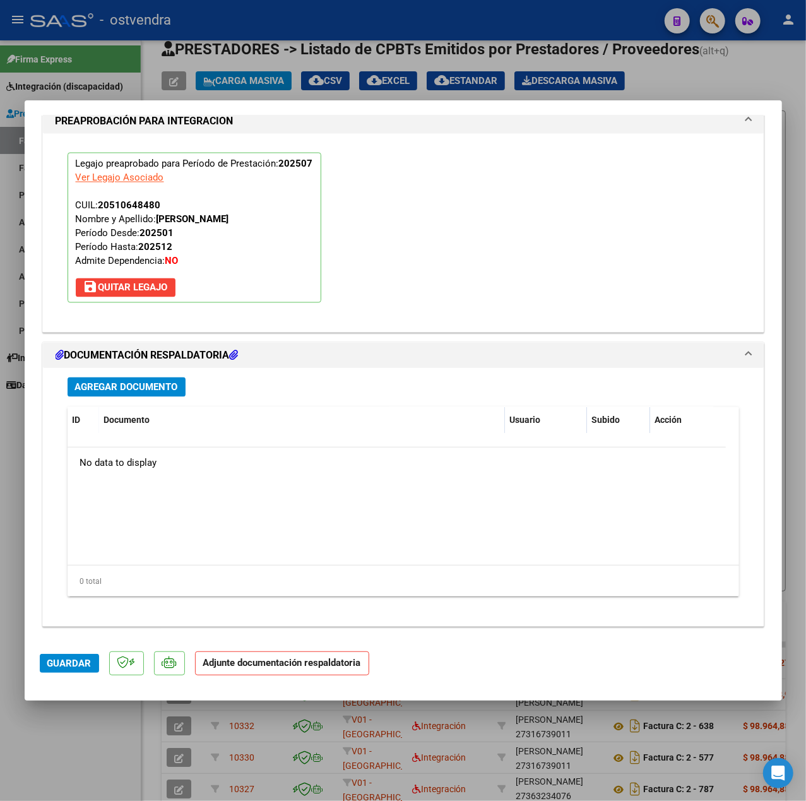
click at [102, 381] on span "Agregar Documento" at bounding box center [126, 386] width 103 height 11
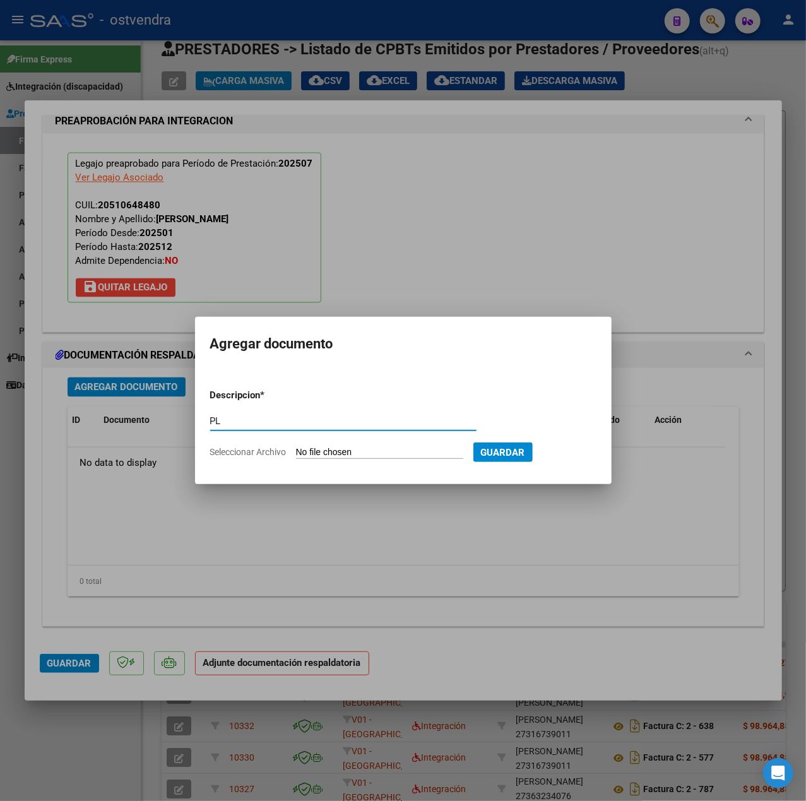
click at [306, 448] on input "Seleccionar Archivo" at bounding box center [379, 453] width 167 height 12
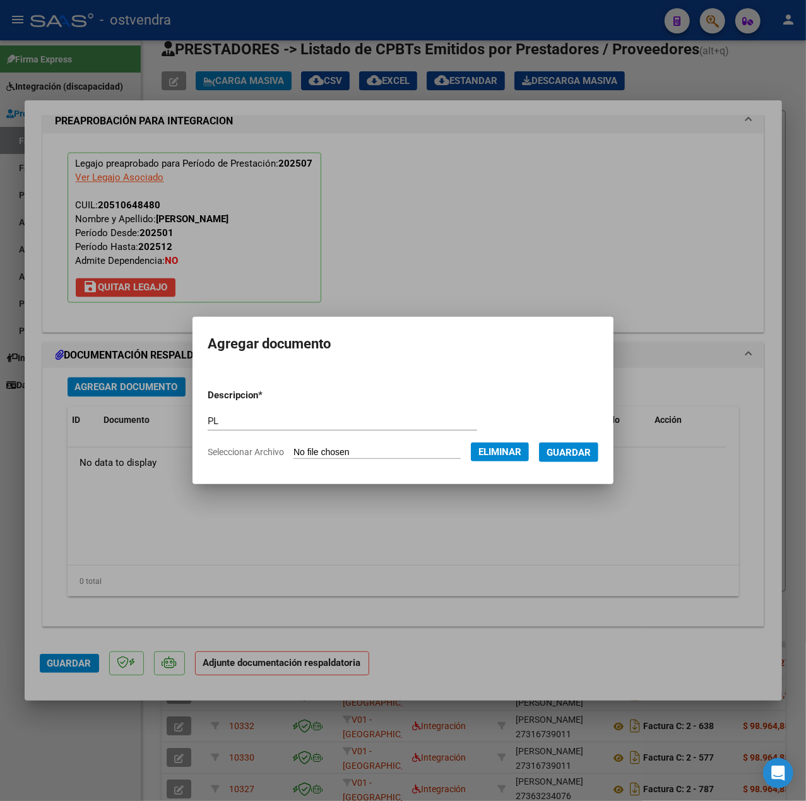
click at [586, 460] on button "Guardar" at bounding box center [568, 453] width 59 height 20
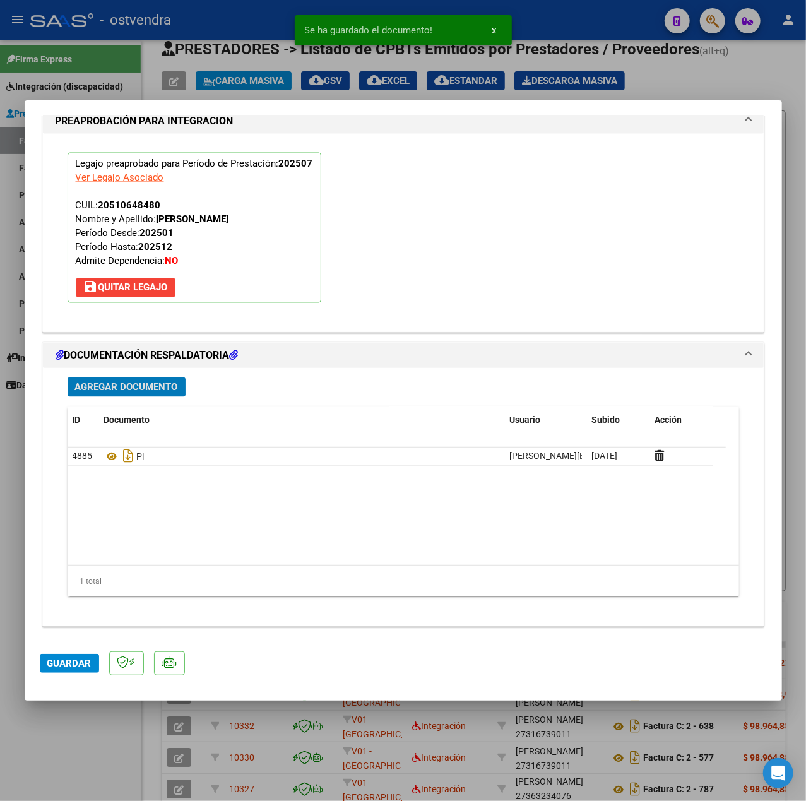
click at [61, 672] on button "Guardar" at bounding box center [69, 663] width 59 height 19
click at [73, 738] on div at bounding box center [403, 400] width 806 height 801
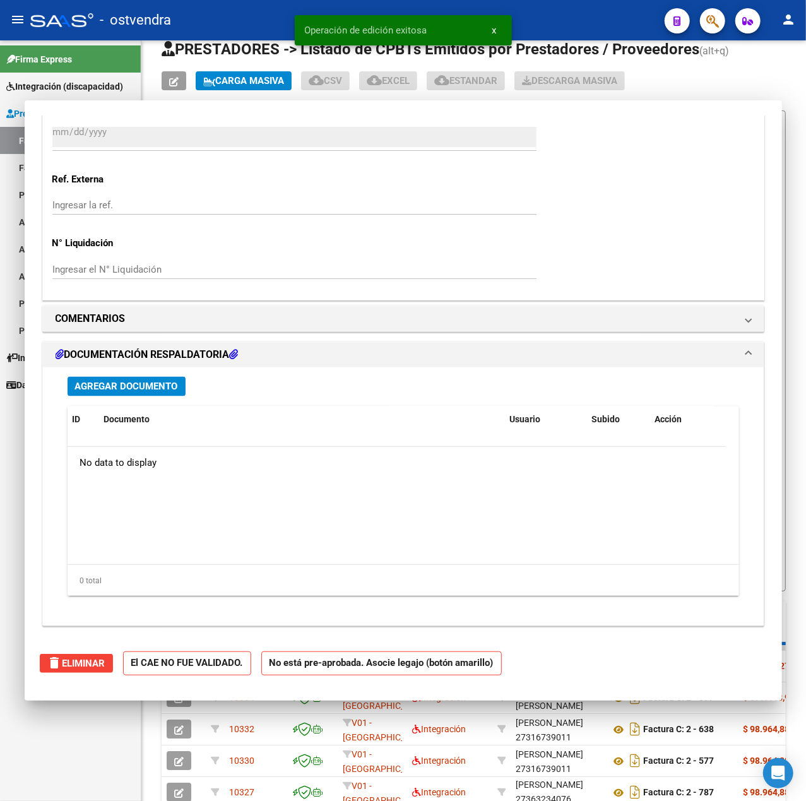
scroll to position [0, 0]
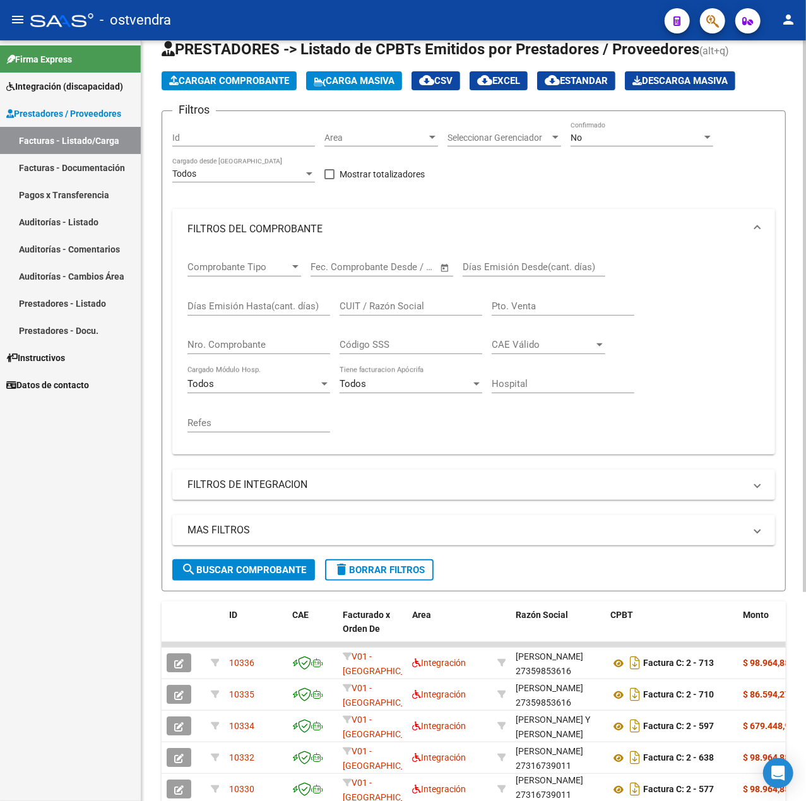
click at [202, 84] on span "Cargar Comprobante" at bounding box center [229, 80] width 120 height 11
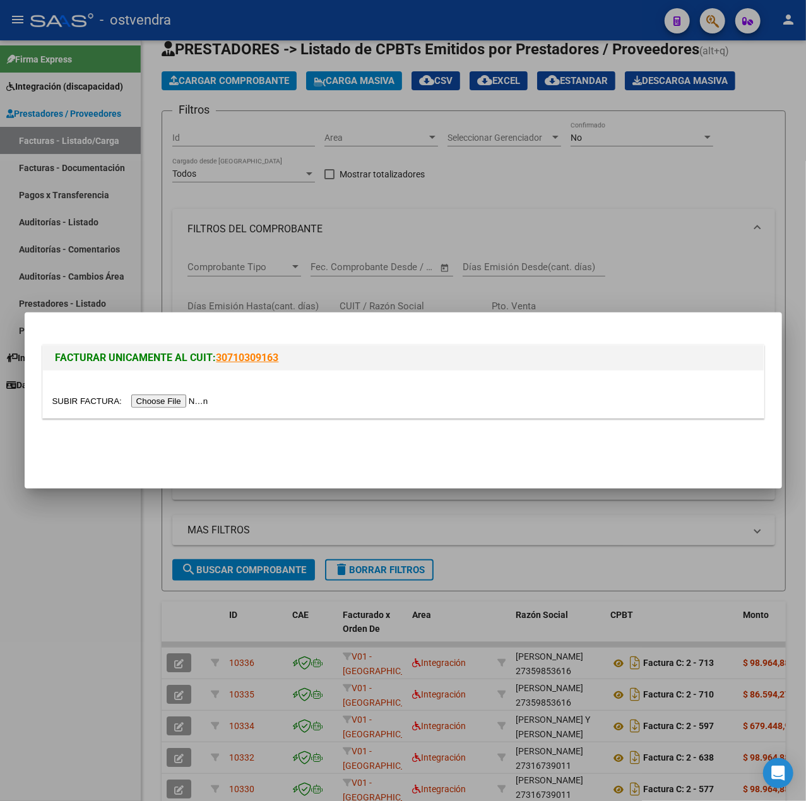
click at [191, 402] on input "file" at bounding box center [132, 401] width 160 height 13
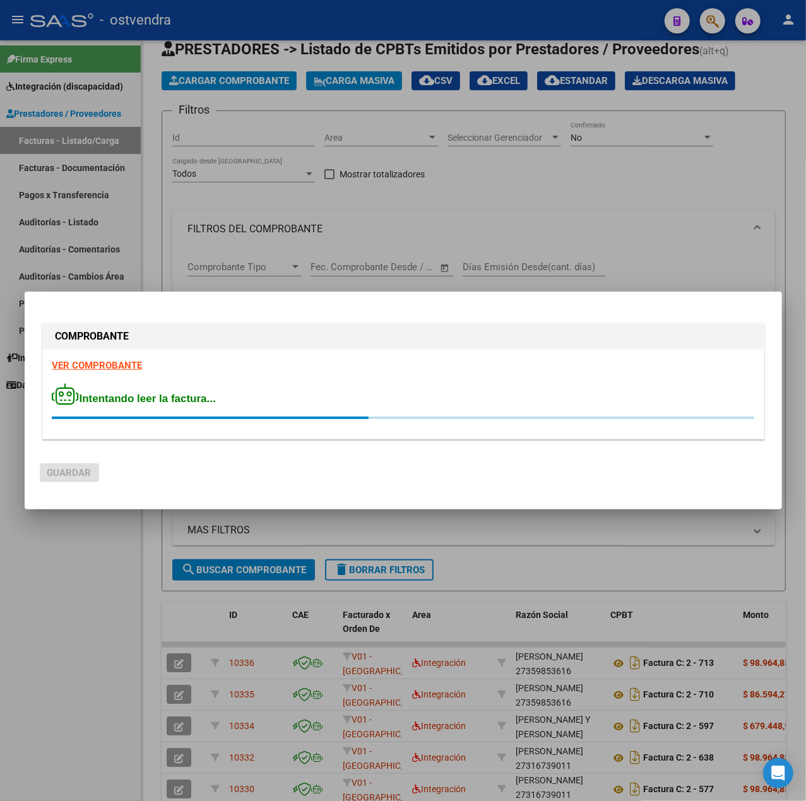
click at [111, 367] on strong "VER COMPROBANTE" at bounding box center [97, 365] width 90 height 11
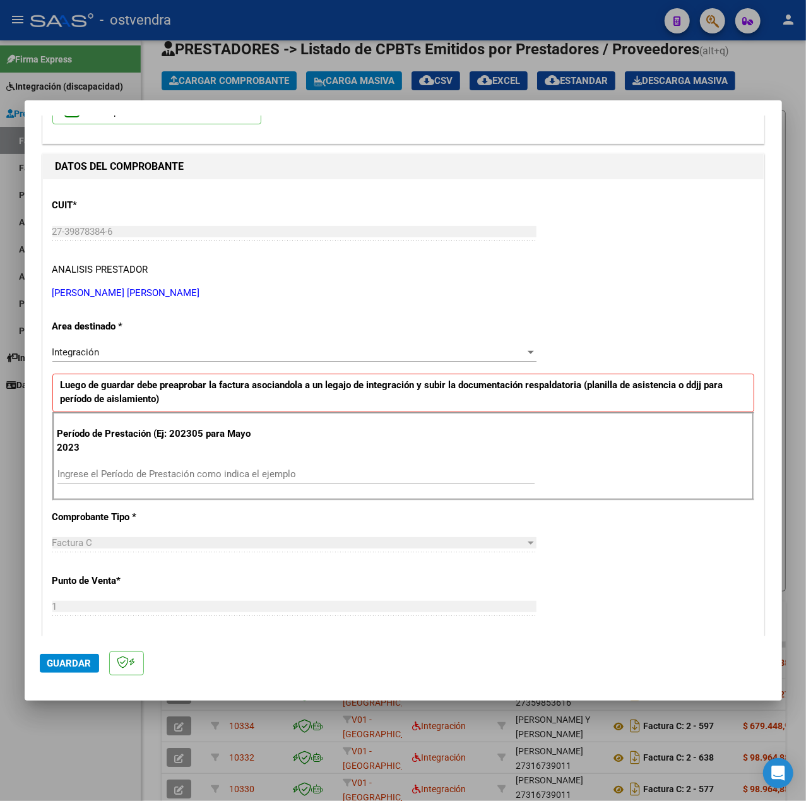
scroll to position [253, 0]
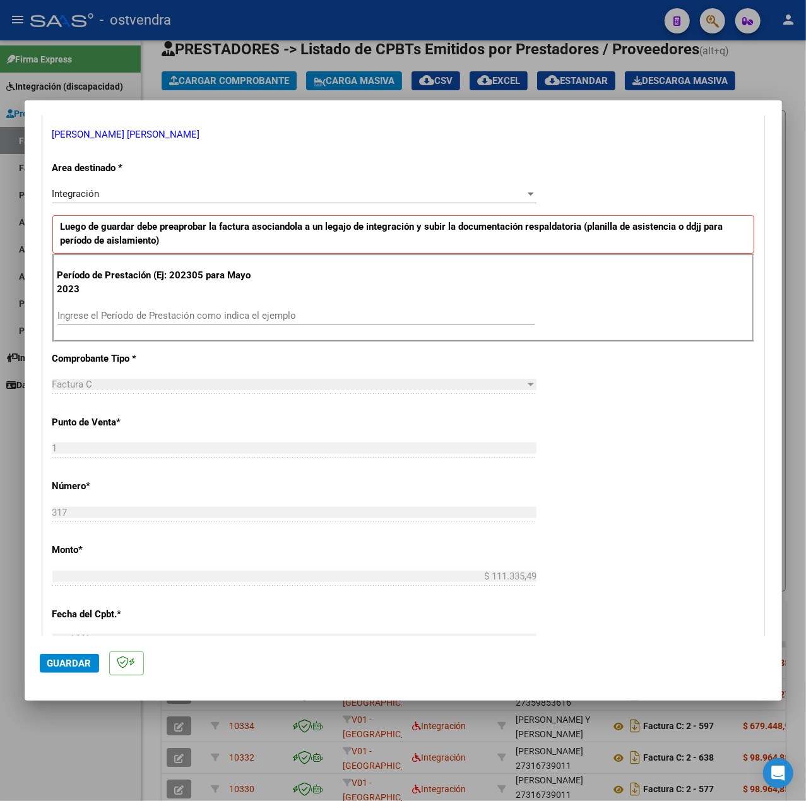
click at [239, 321] on input "Ingrese el Período de Prestación como indica el ejemplo" at bounding box center [295, 315] width 477 height 11
click at [660, 470] on div "CUIT * 27-39878384-6 Ingresar CUIT ANALISIS PRESTADOR [PERSON_NAME] [PERSON_NAM…" at bounding box center [403, 496] width 721 height 950
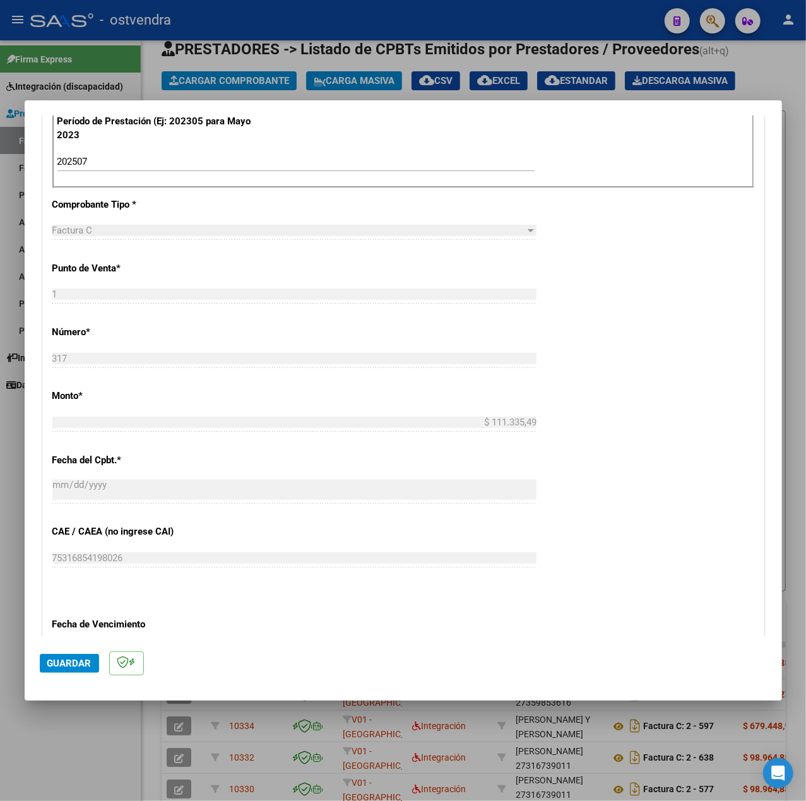
scroll to position [589, 0]
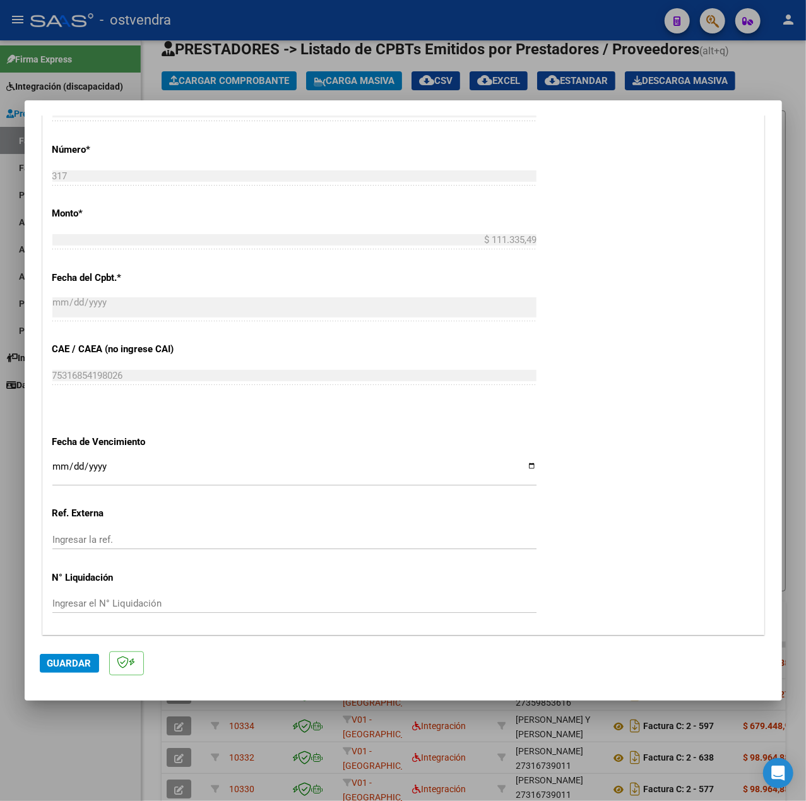
click at [54, 470] on input "Ingresar la fecha" at bounding box center [294, 472] width 484 height 20
click at [58, 653] on mat-dialog-actions "Guardar" at bounding box center [403, 661] width 727 height 50
click at [71, 658] on span "Guardar" at bounding box center [69, 663] width 44 height 11
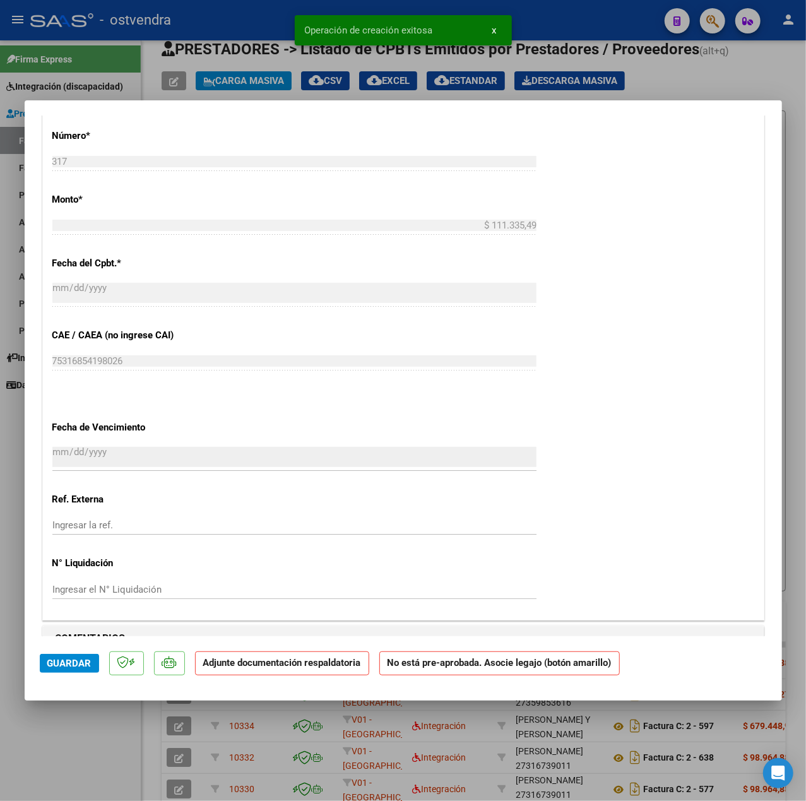
scroll to position [758, 0]
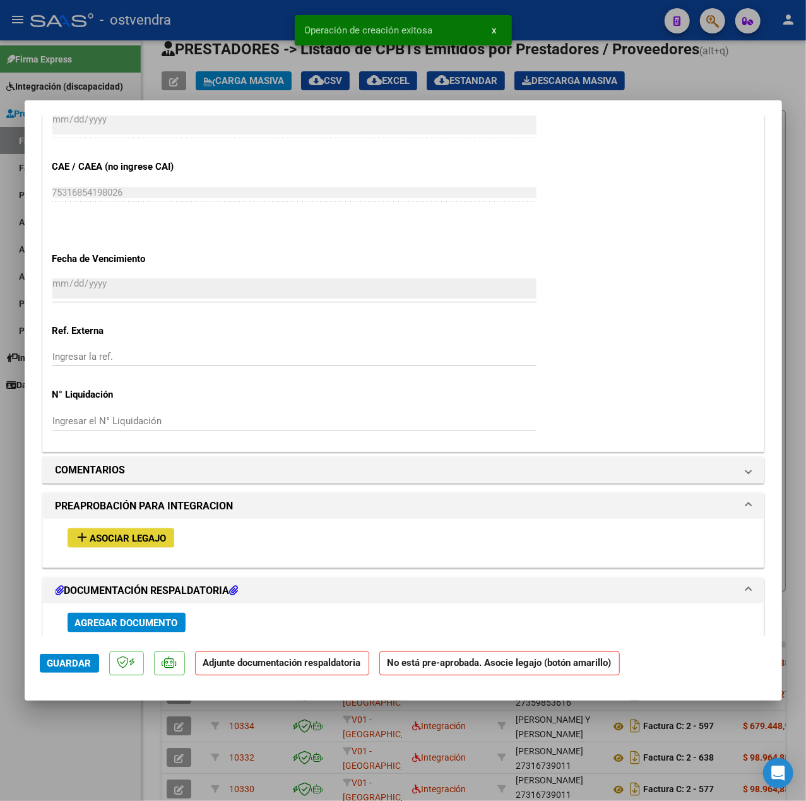
click at [107, 540] on span "Asociar Legajo" at bounding box center [128, 538] width 76 height 11
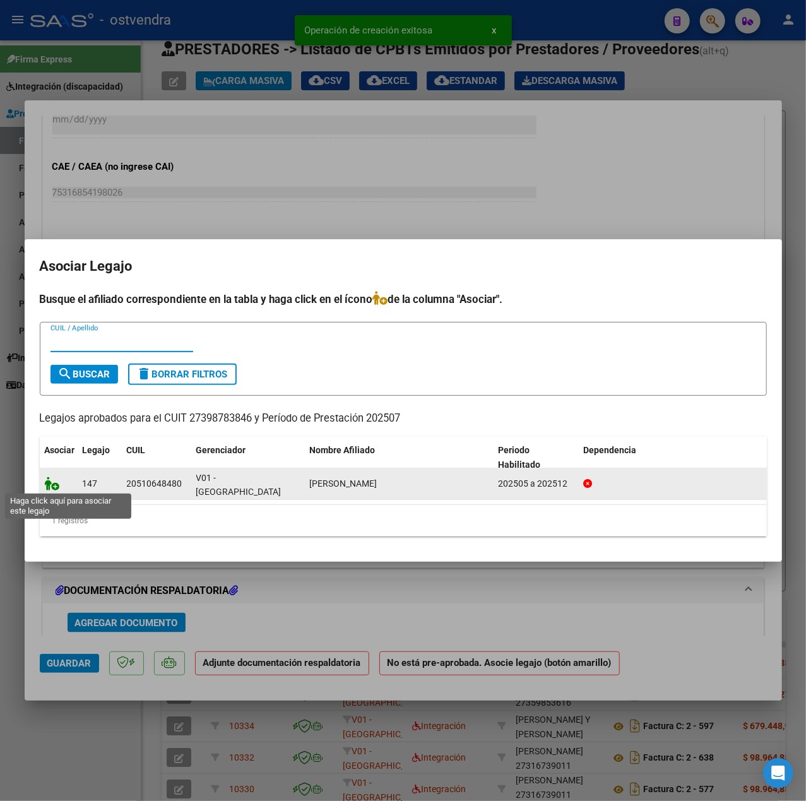
click at [52, 483] on icon at bounding box center [52, 484] width 15 height 14
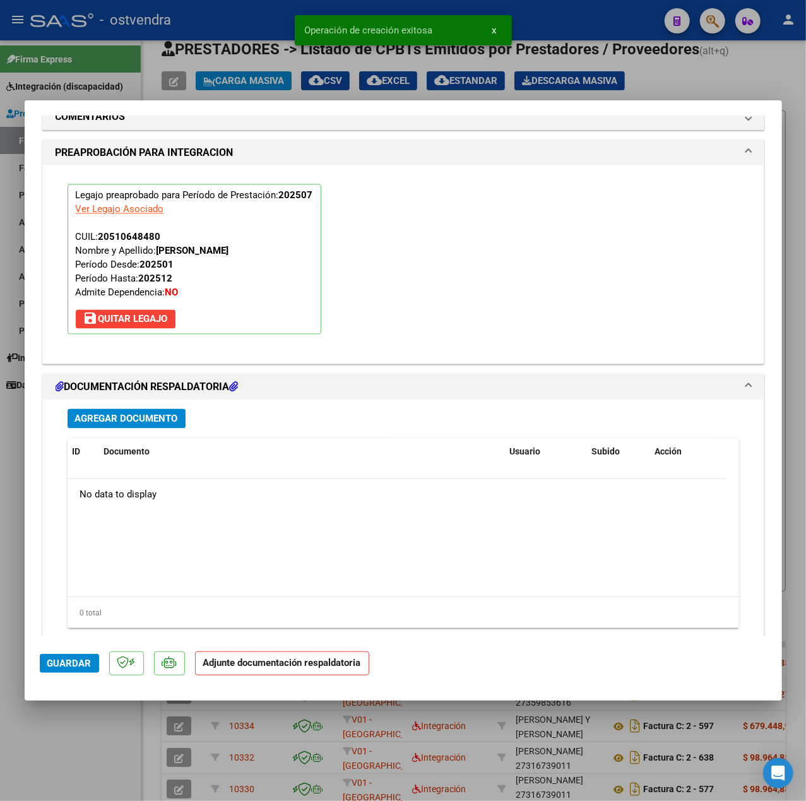
scroll to position [1179, 0]
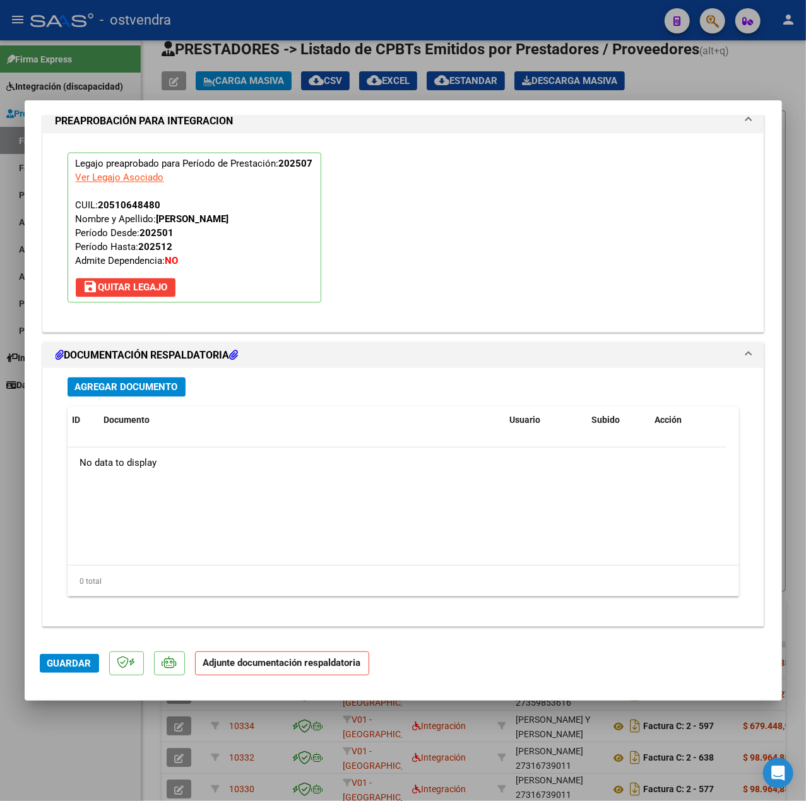
click at [125, 383] on span "Agregar Documento" at bounding box center [126, 387] width 103 height 11
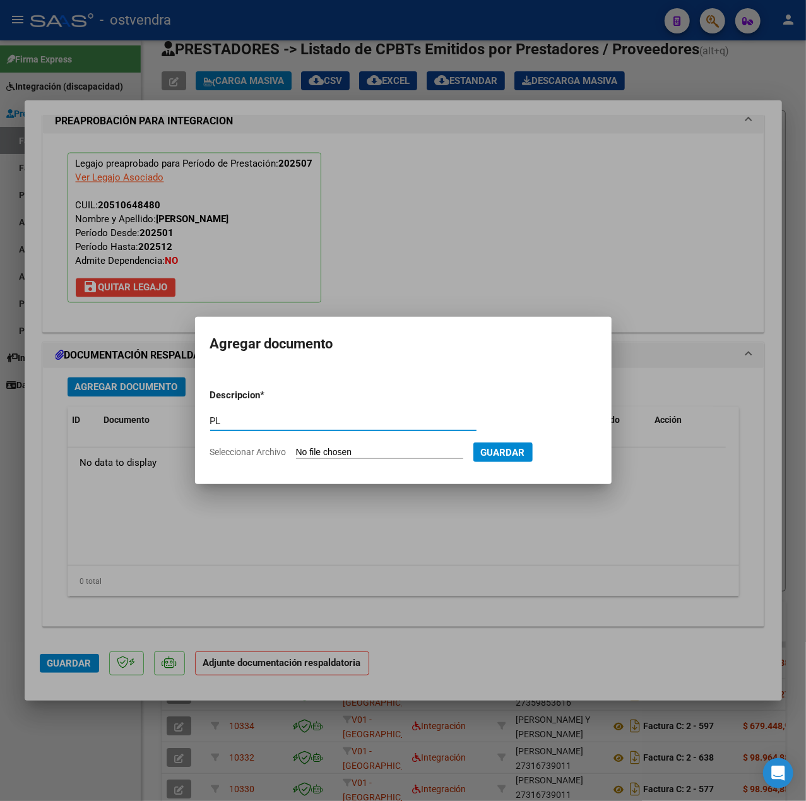
click at [313, 450] on input "Seleccionar Archivo" at bounding box center [379, 453] width 167 height 12
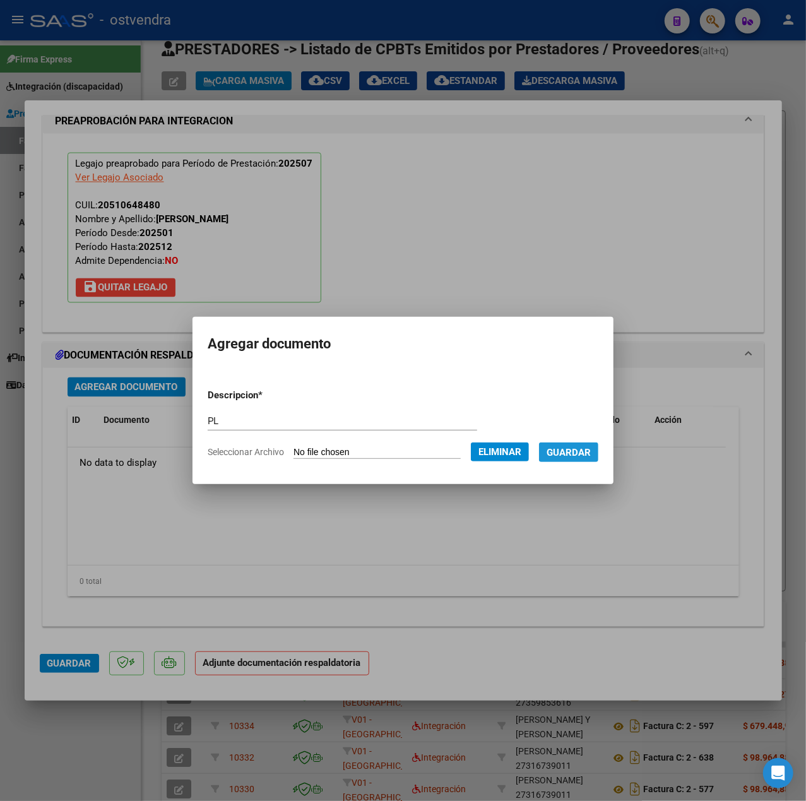
click at [576, 451] on span "Guardar" at bounding box center [569, 452] width 44 height 11
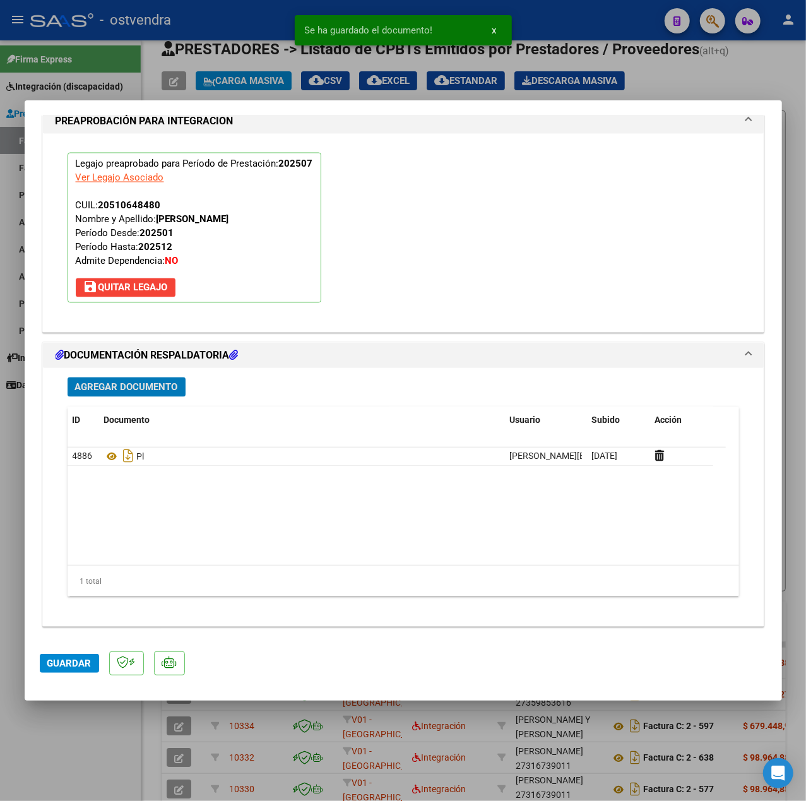
click at [63, 665] on span "Guardar" at bounding box center [69, 663] width 44 height 11
click at [79, 732] on div at bounding box center [403, 400] width 806 height 801
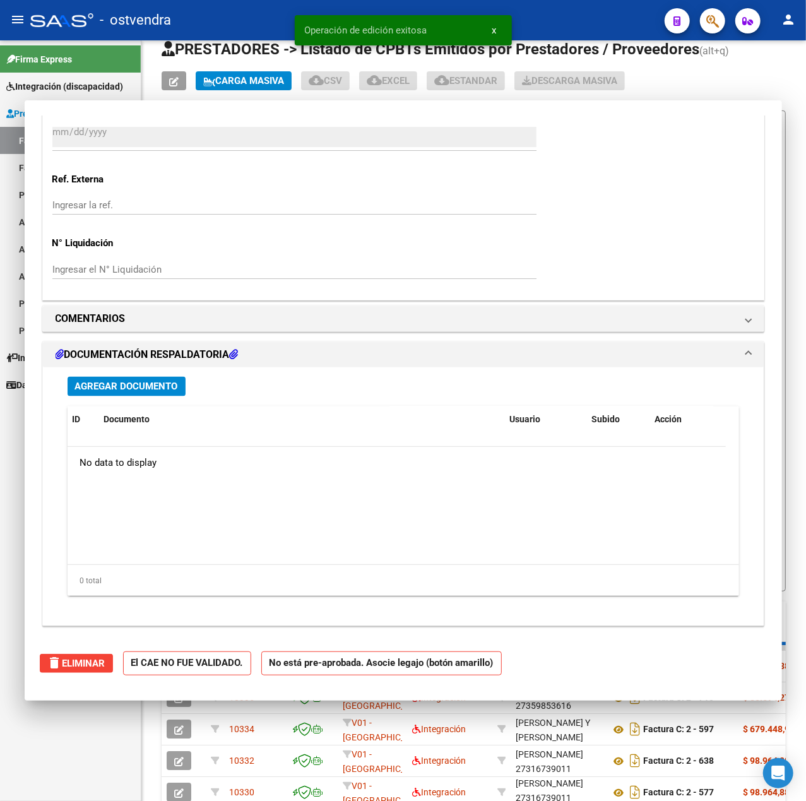
scroll to position [0, 0]
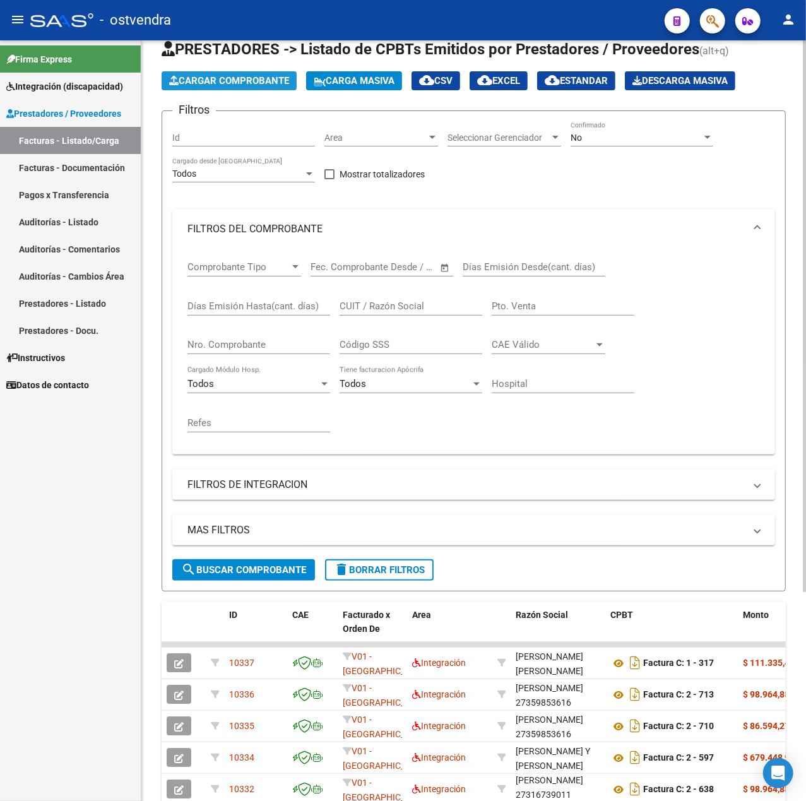
click at [238, 80] on span "Cargar Comprobante" at bounding box center [229, 80] width 120 height 11
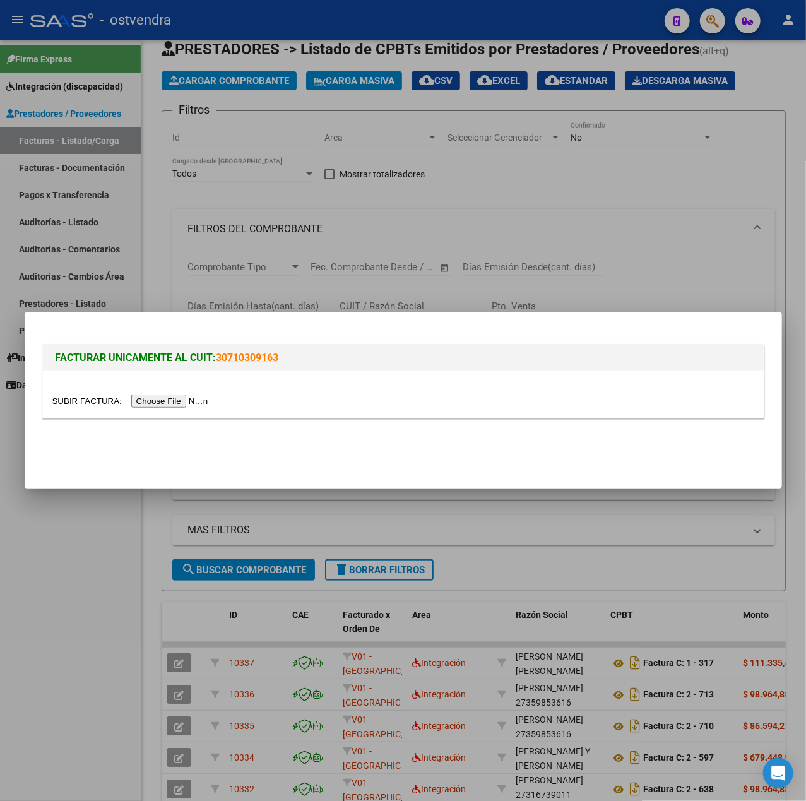
click at [179, 400] on input "file" at bounding box center [132, 401] width 160 height 13
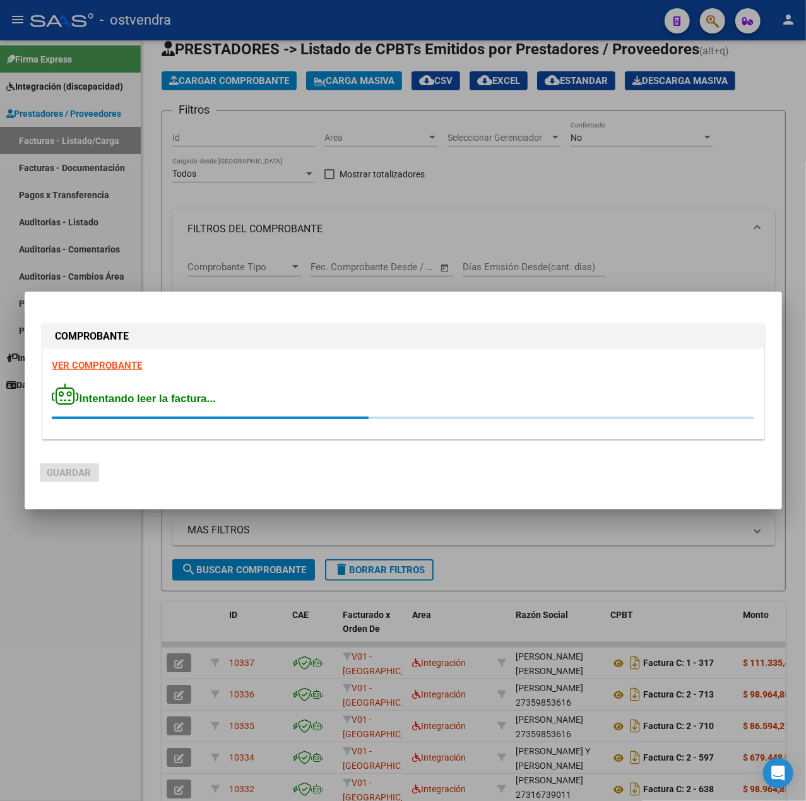
click at [134, 361] on div "COMPROBANTE VER COMPROBANTE Intentando leer la factura..." at bounding box center [403, 384] width 727 height 126
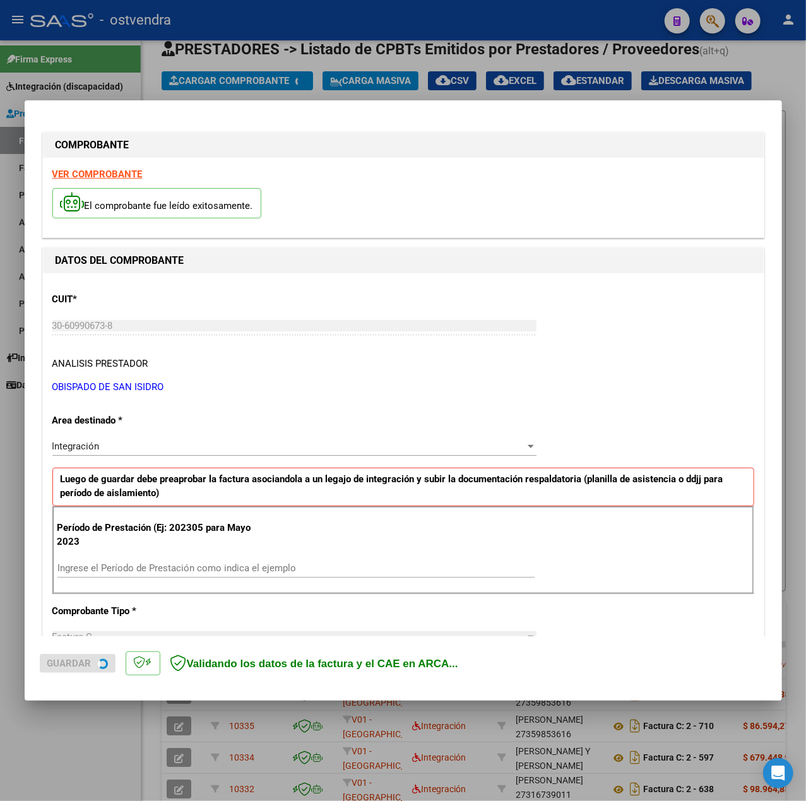
click at [109, 173] on strong "VER COMPROBANTE" at bounding box center [97, 174] width 90 height 11
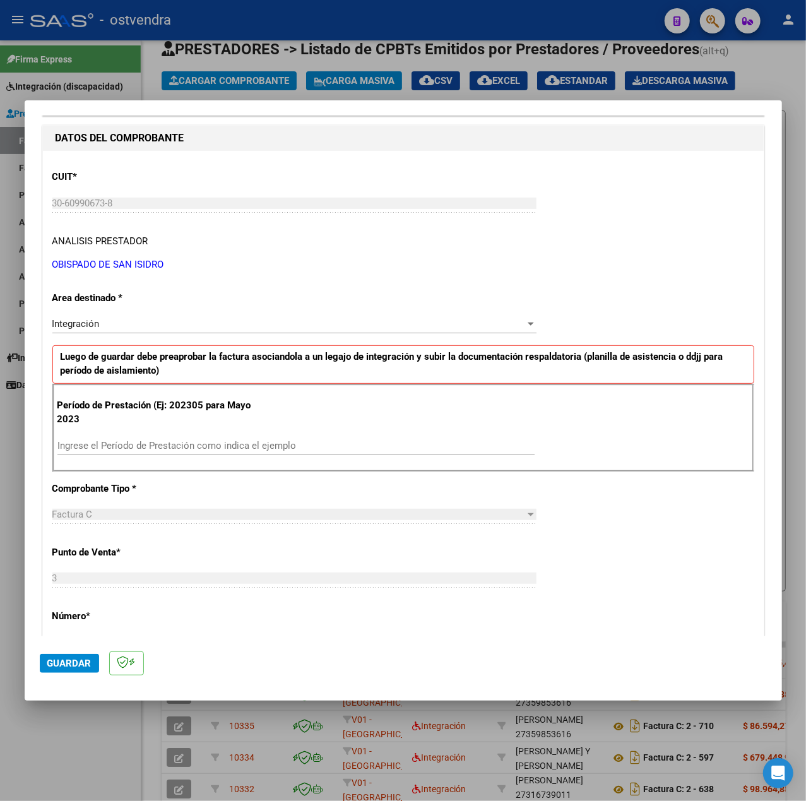
scroll to position [168, 0]
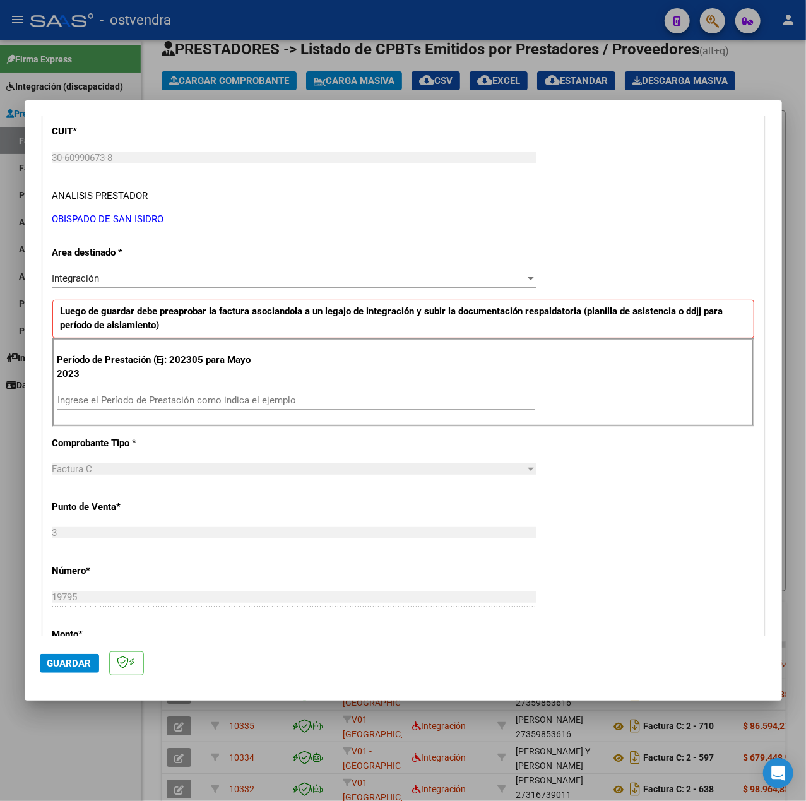
click at [84, 402] on input "Ingrese el Período de Prestación como indica el ejemplo" at bounding box center [295, 400] width 477 height 11
click at [592, 481] on div "CUIT * 30-60990673-8 Ingresar CUIT ANALISIS PRESTADOR OBISPADO DE SAN [PERSON_N…" at bounding box center [403, 580] width 721 height 950
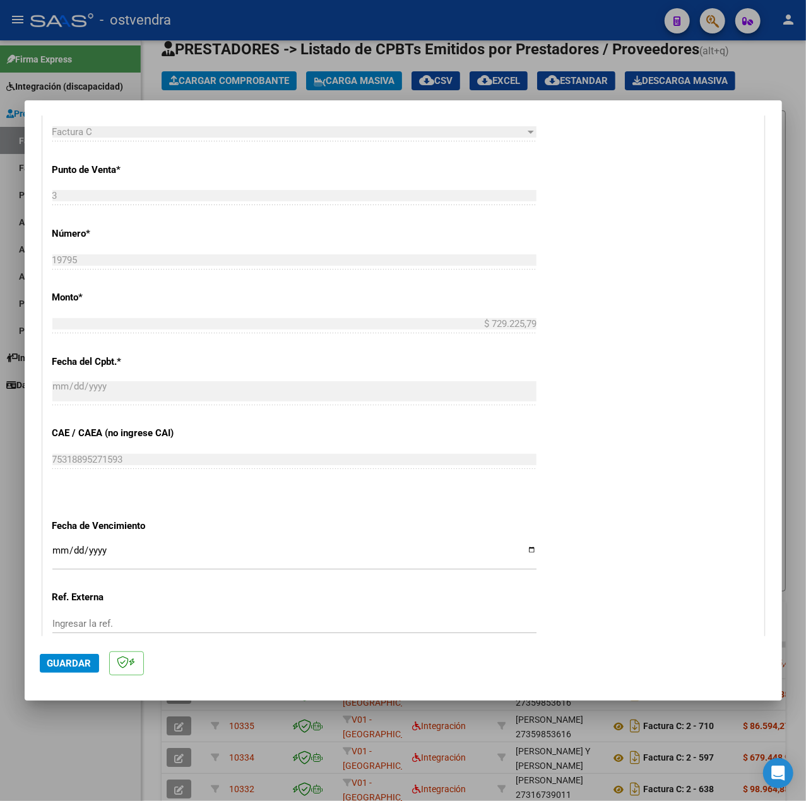
scroll to position [631, 0]
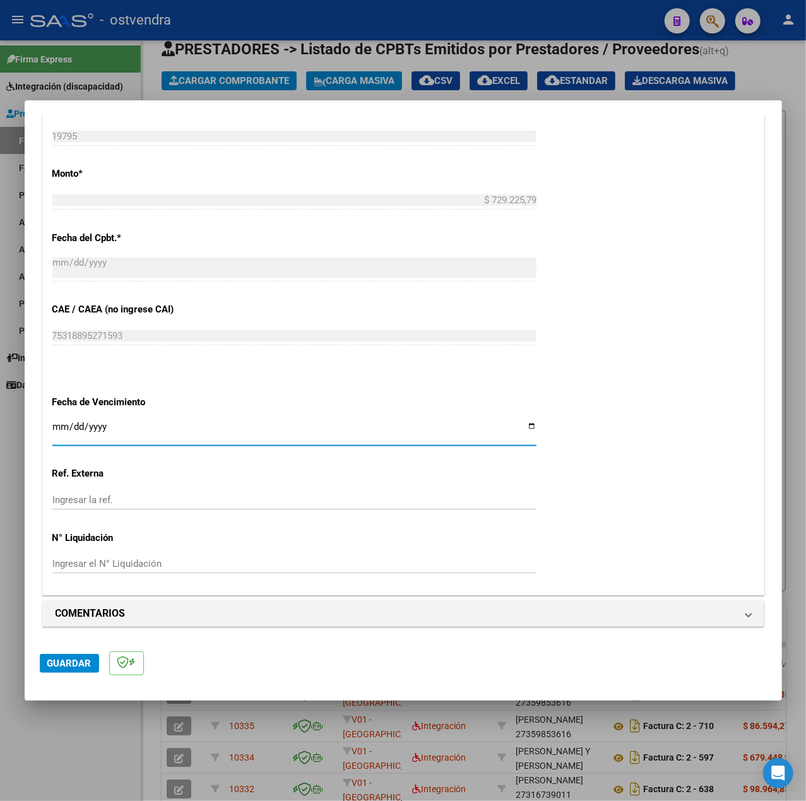
click at [54, 423] on input "Ingresar la fecha" at bounding box center [294, 432] width 484 height 20
click at [62, 659] on span "Guardar" at bounding box center [69, 663] width 44 height 11
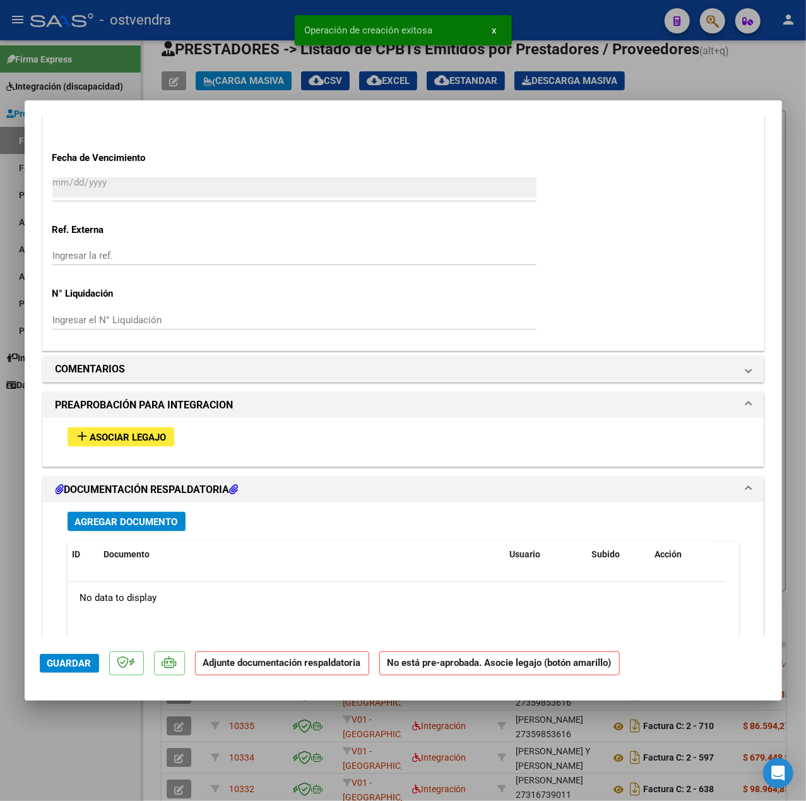
scroll to position [926, 0]
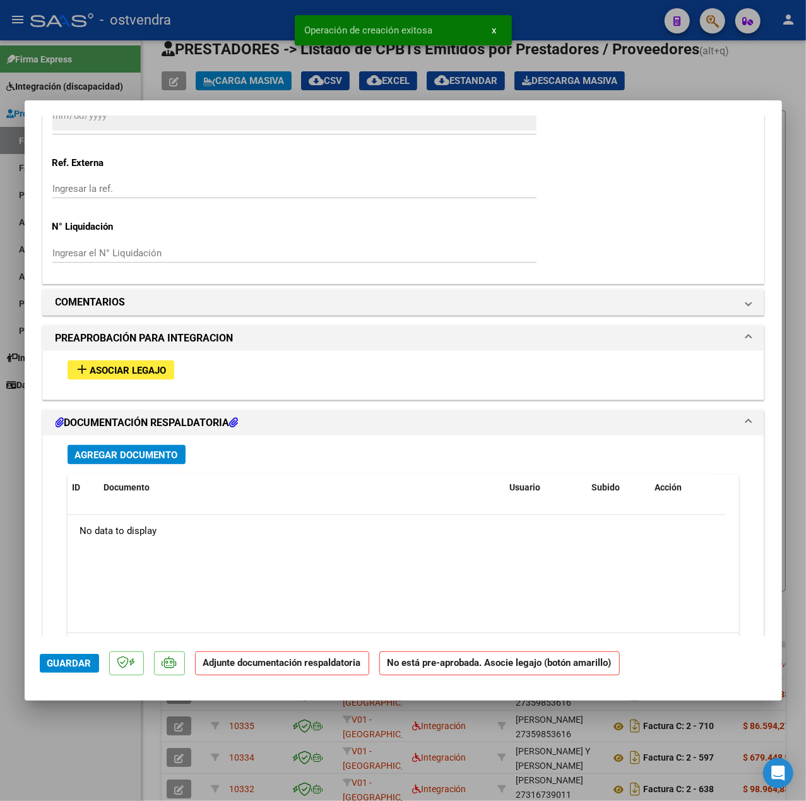
click at [99, 369] on span "Asociar Legajo" at bounding box center [128, 370] width 76 height 11
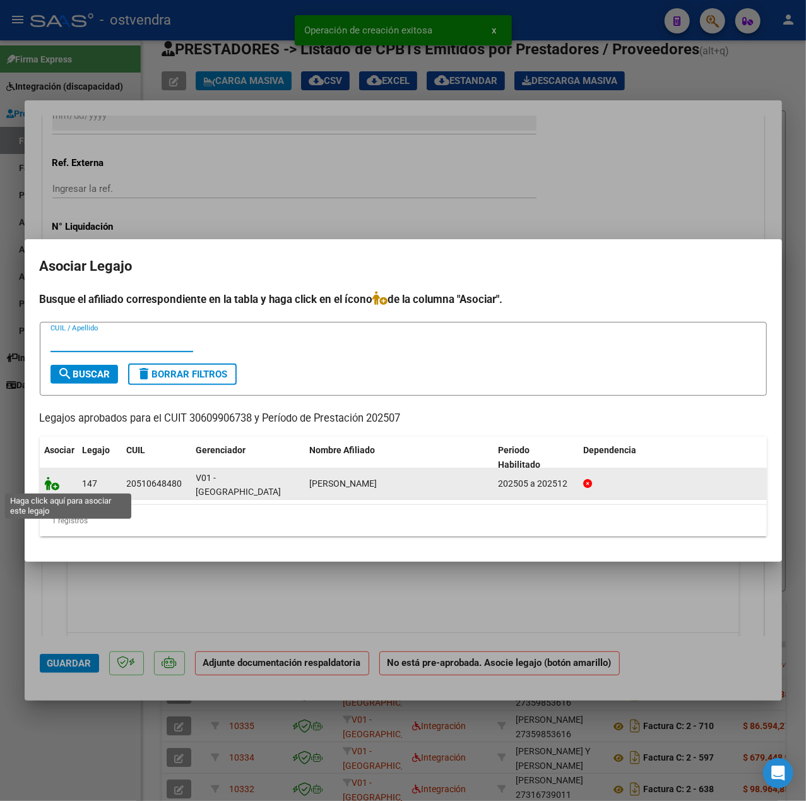
click at [53, 485] on icon at bounding box center [52, 484] width 15 height 14
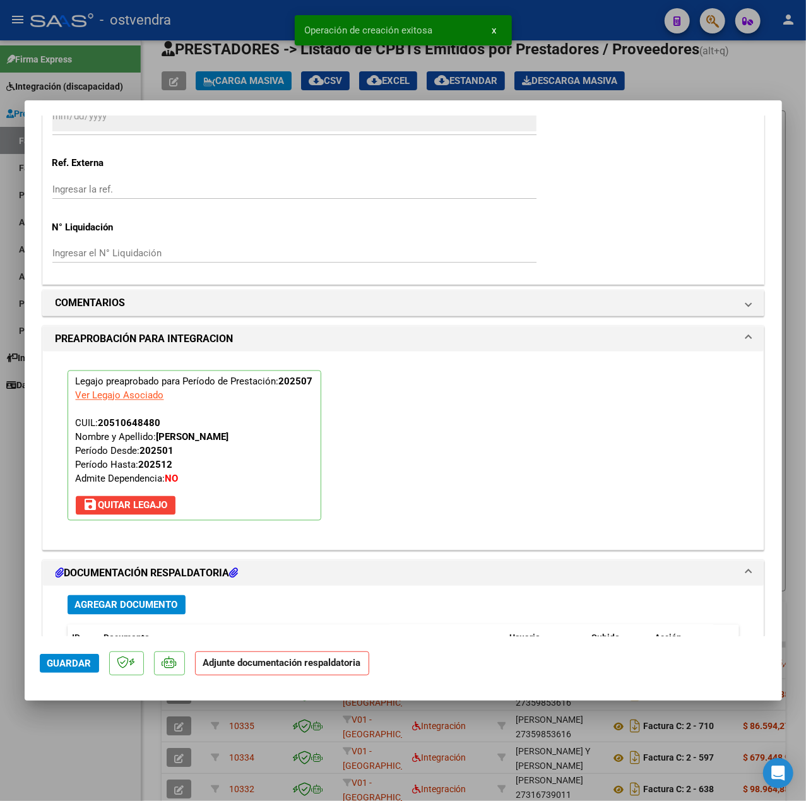
scroll to position [1179, 0]
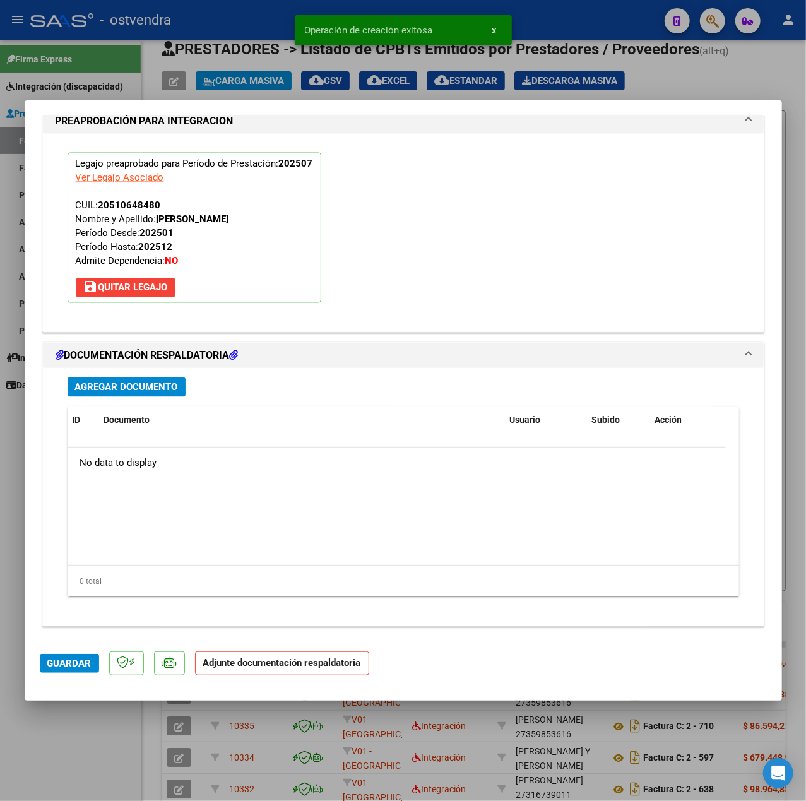
click at [159, 384] on span "Agregar Documento" at bounding box center [126, 387] width 103 height 11
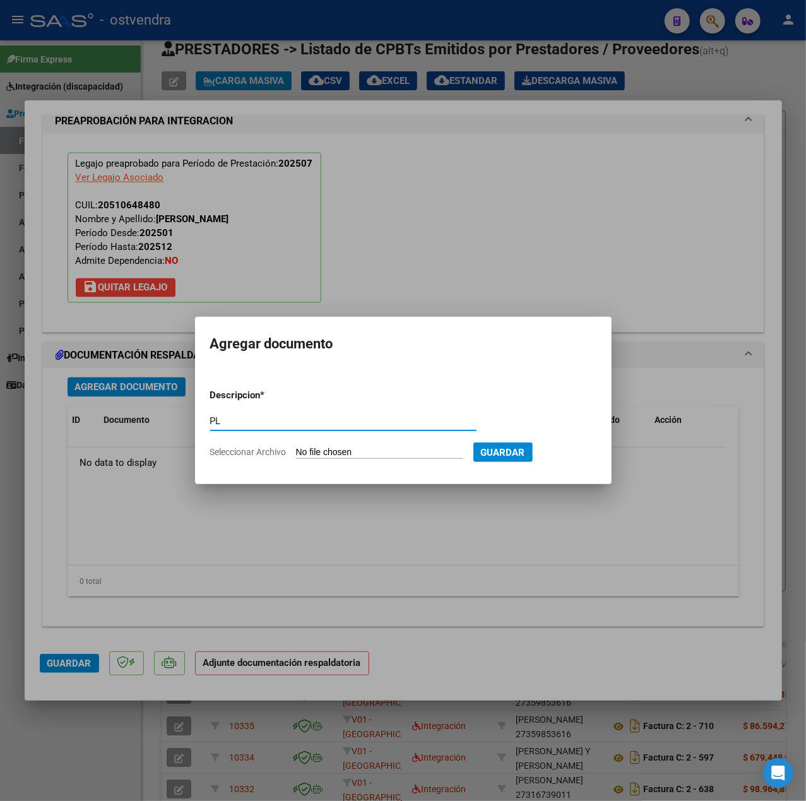
click at [316, 453] on input "Seleccionar Archivo" at bounding box center [379, 453] width 167 height 12
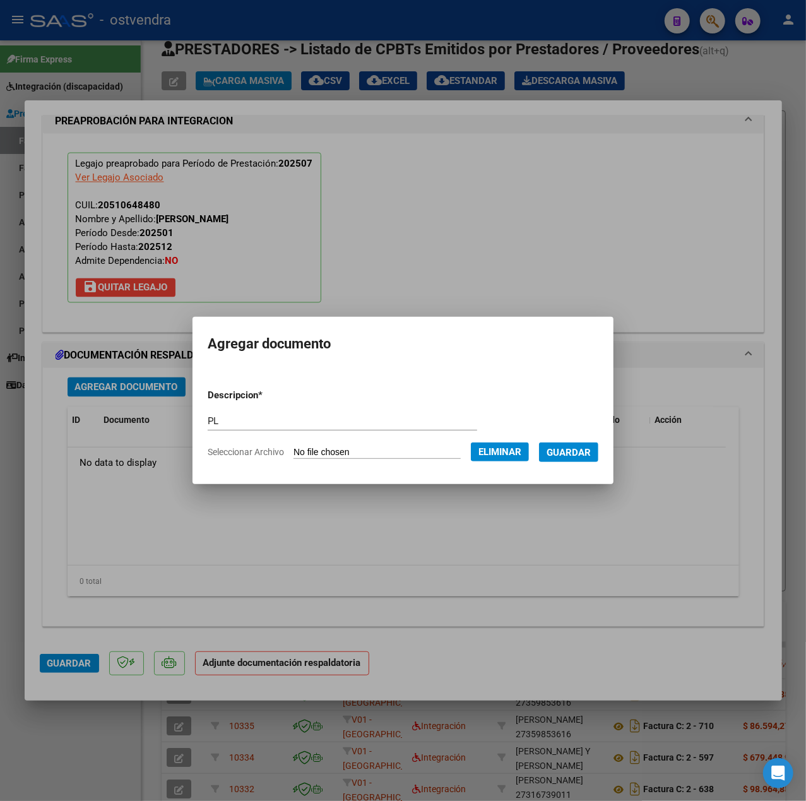
click at [566, 460] on button "Guardar" at bounding box center [568, 453] width 59 height 20
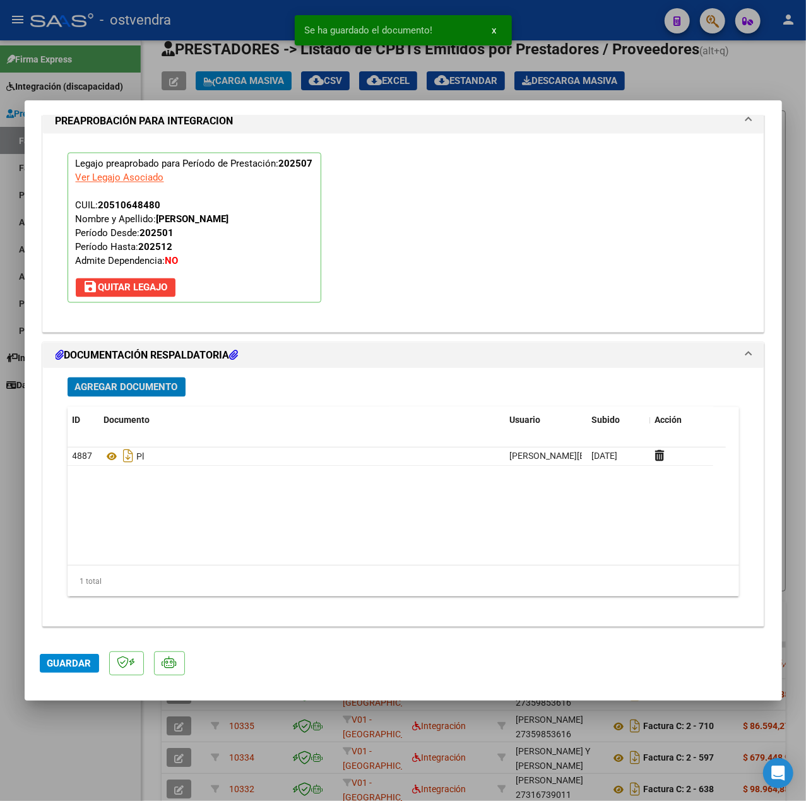
click at [64, 658] on span "Guardar" at bounding box center [69, 663] width 44 height 11
click at [79, 764] on div at bounding box center [403, 400] width 806 height 801
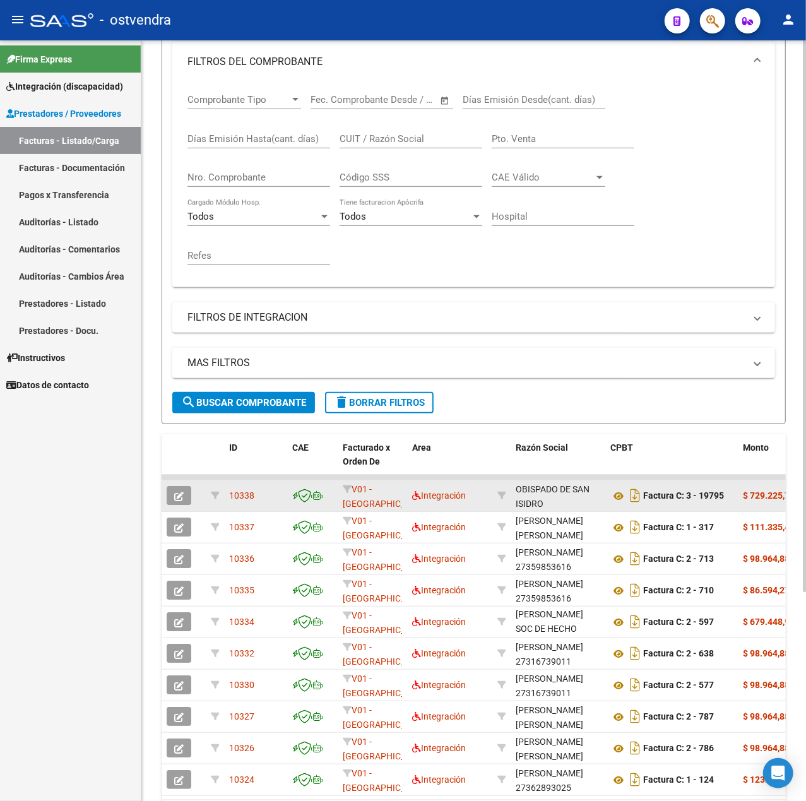
scroll to position [203, 0]
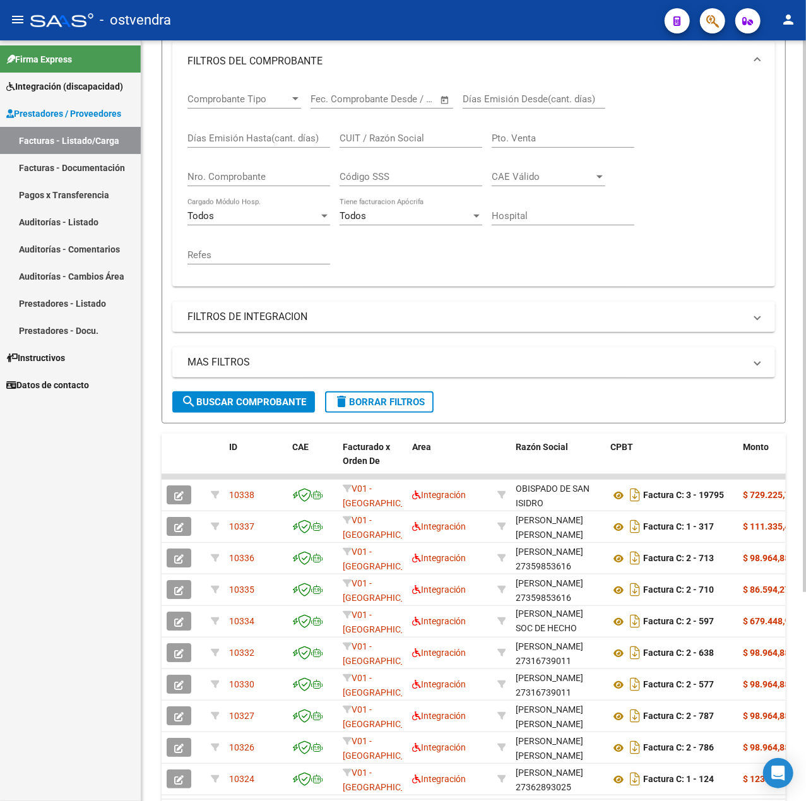
click at [350, 407] on span "delete Borrar Filtros" at bounding box center [379, 402] width 91 height 11
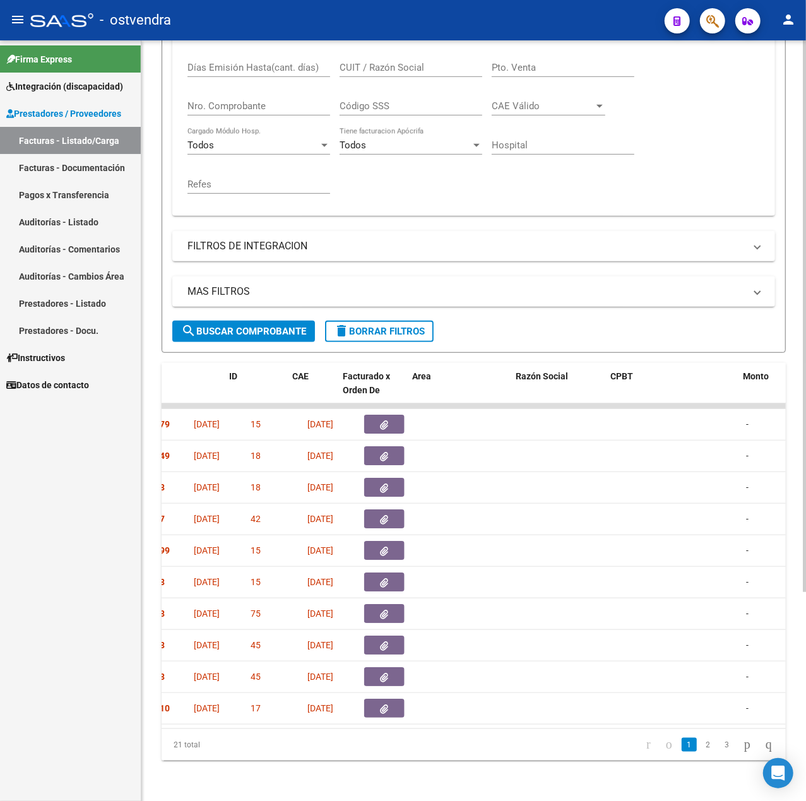
scroll to position [0, 0]
